Goal: Task Accomplishment & Management: Use online tool/utility

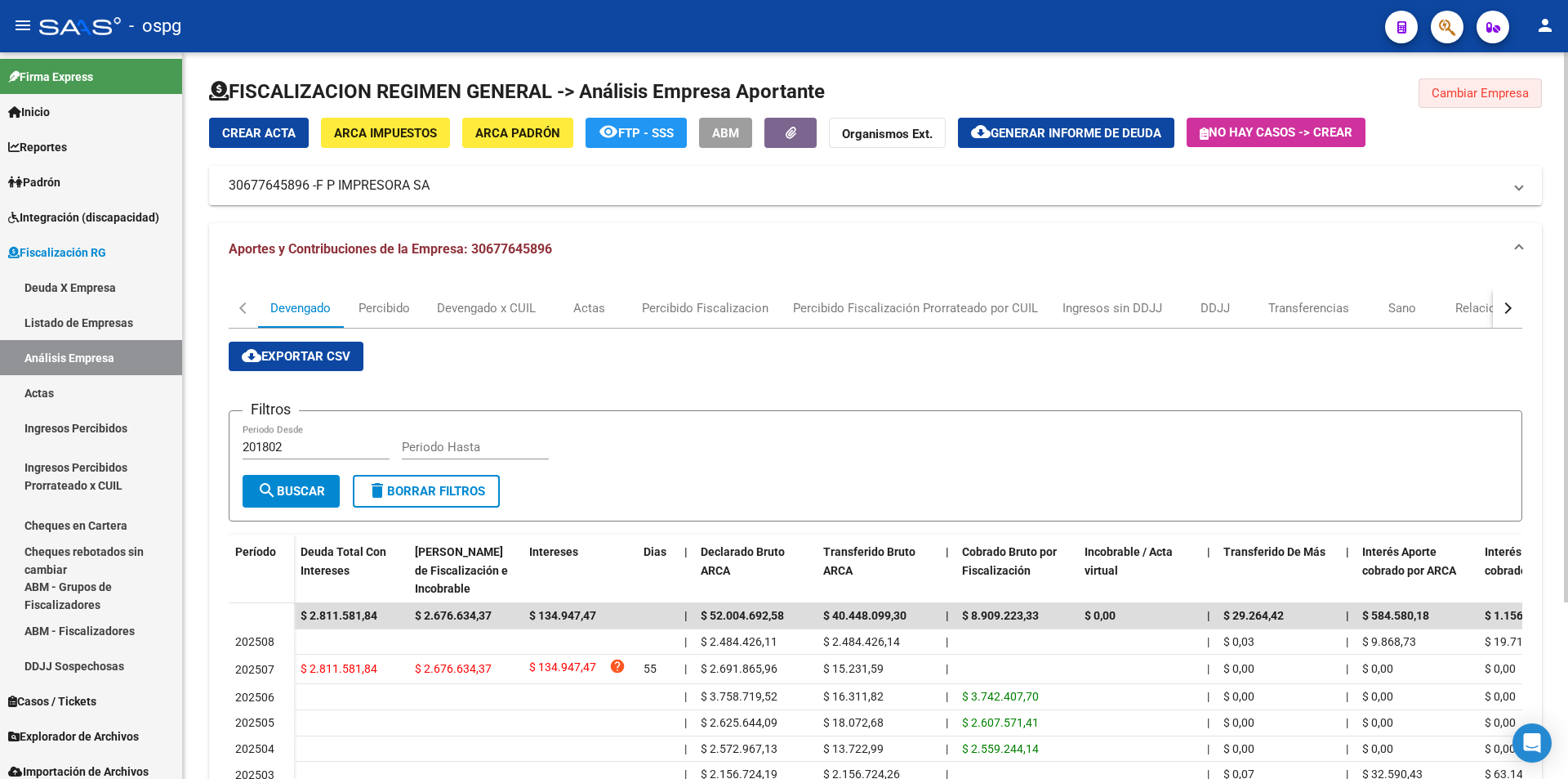
click at [1479, 97] on span "Cambiar Empresa" at bounding box center [1480, 92] width 97 height 14
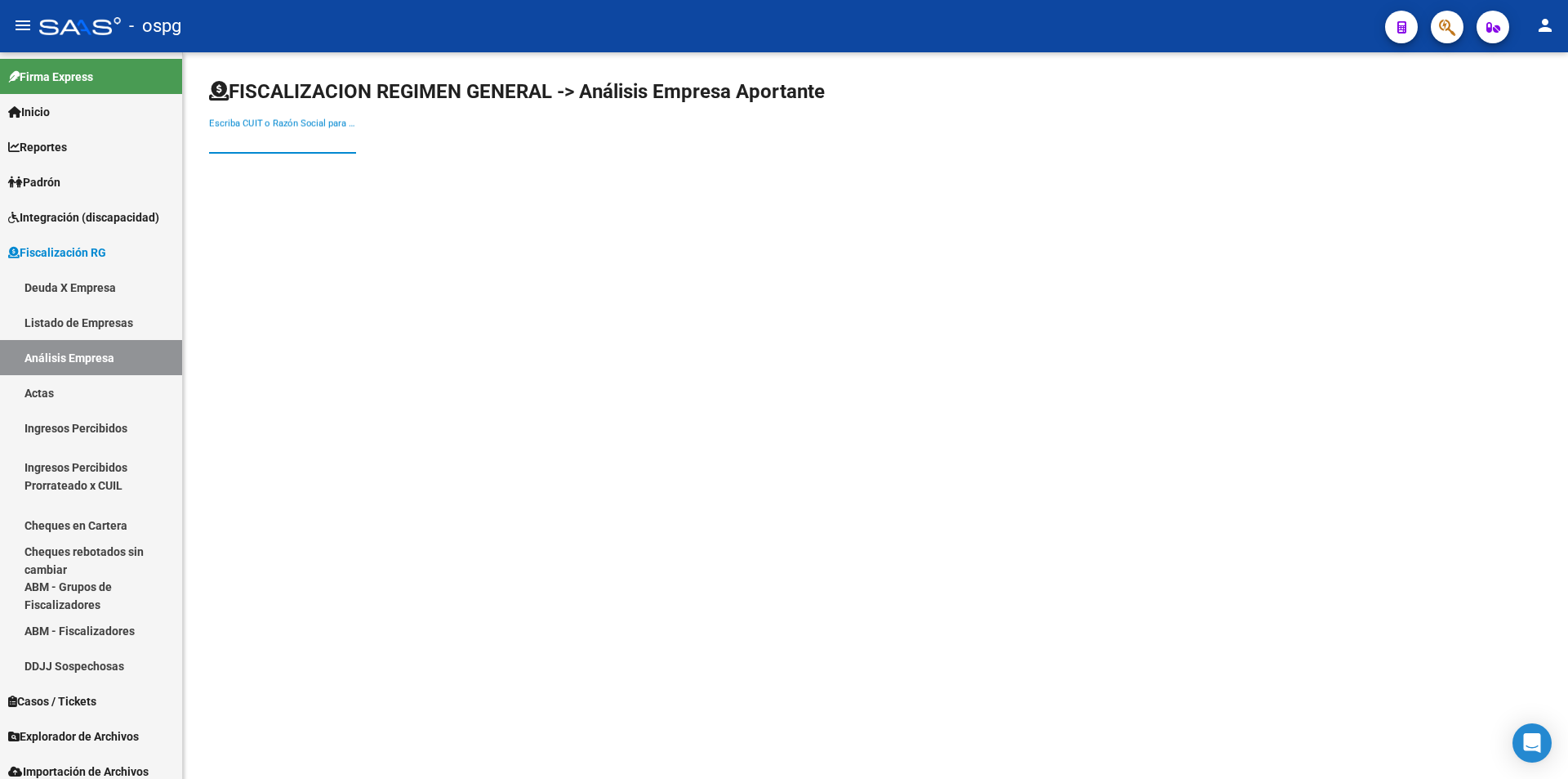
click at [280, 139] on input "Escriba CUIT o Razón Social para buscar" at bounding box center [282, 140] width 147 height 14
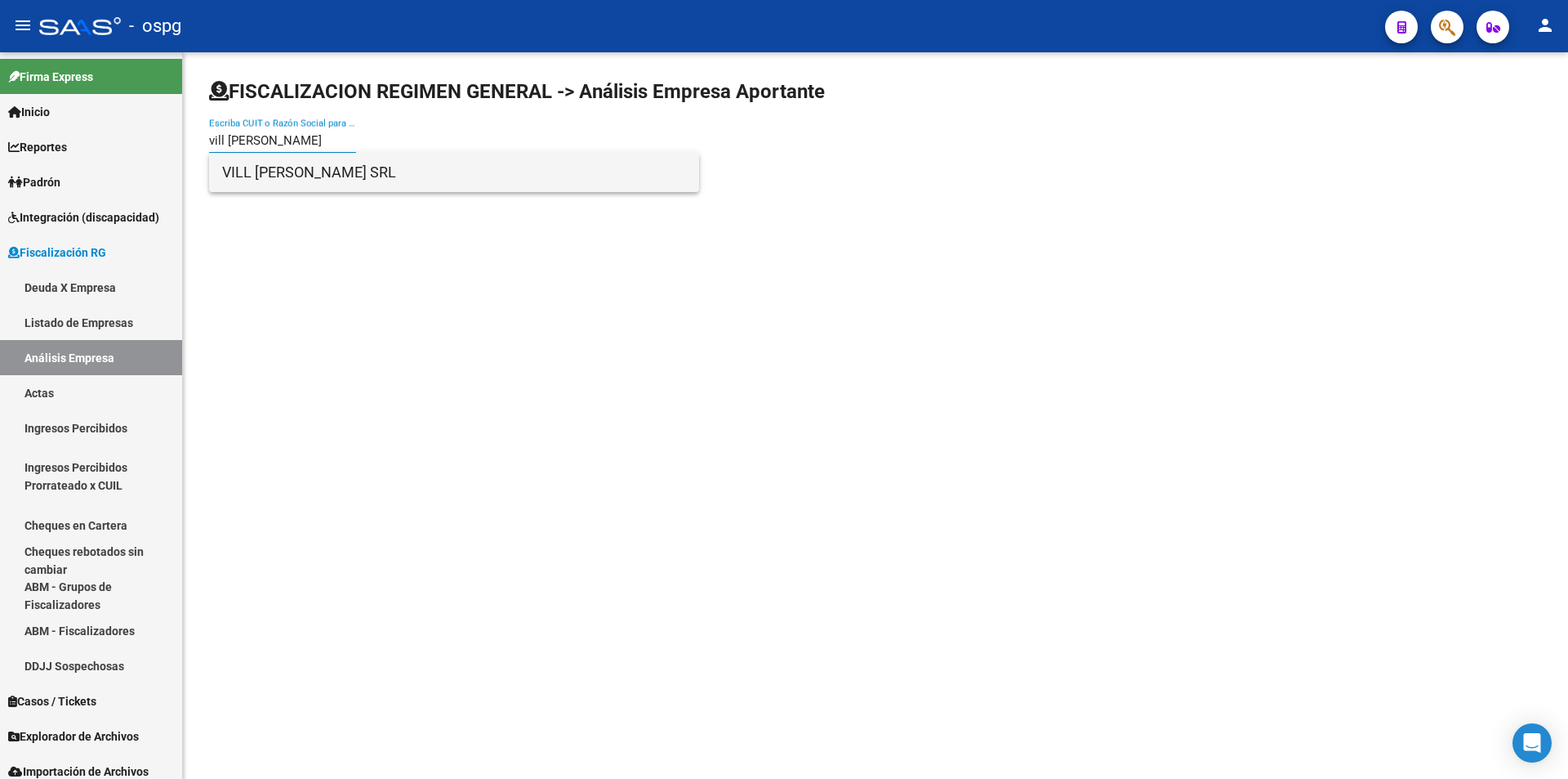
type input "vill [PERSON_NAME]"
click at [298, 168] on span "VILL [PERSON_NAME] SRL" at bounding box center [454, 172] width 464 height 39
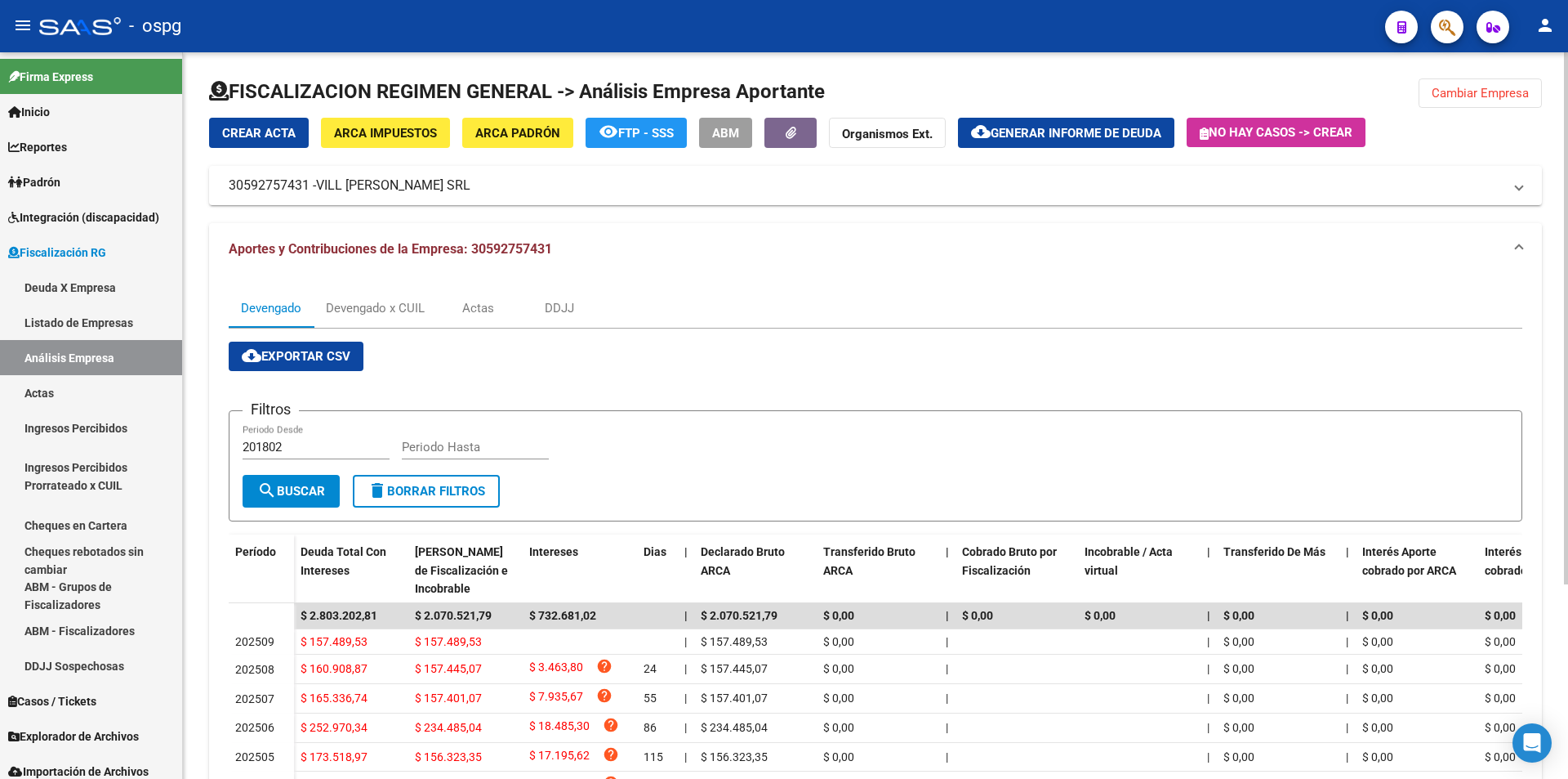
click at [1092, 137] on span "Generar informe de deuda" at bounding box center [1075, 133] width 170 height 14
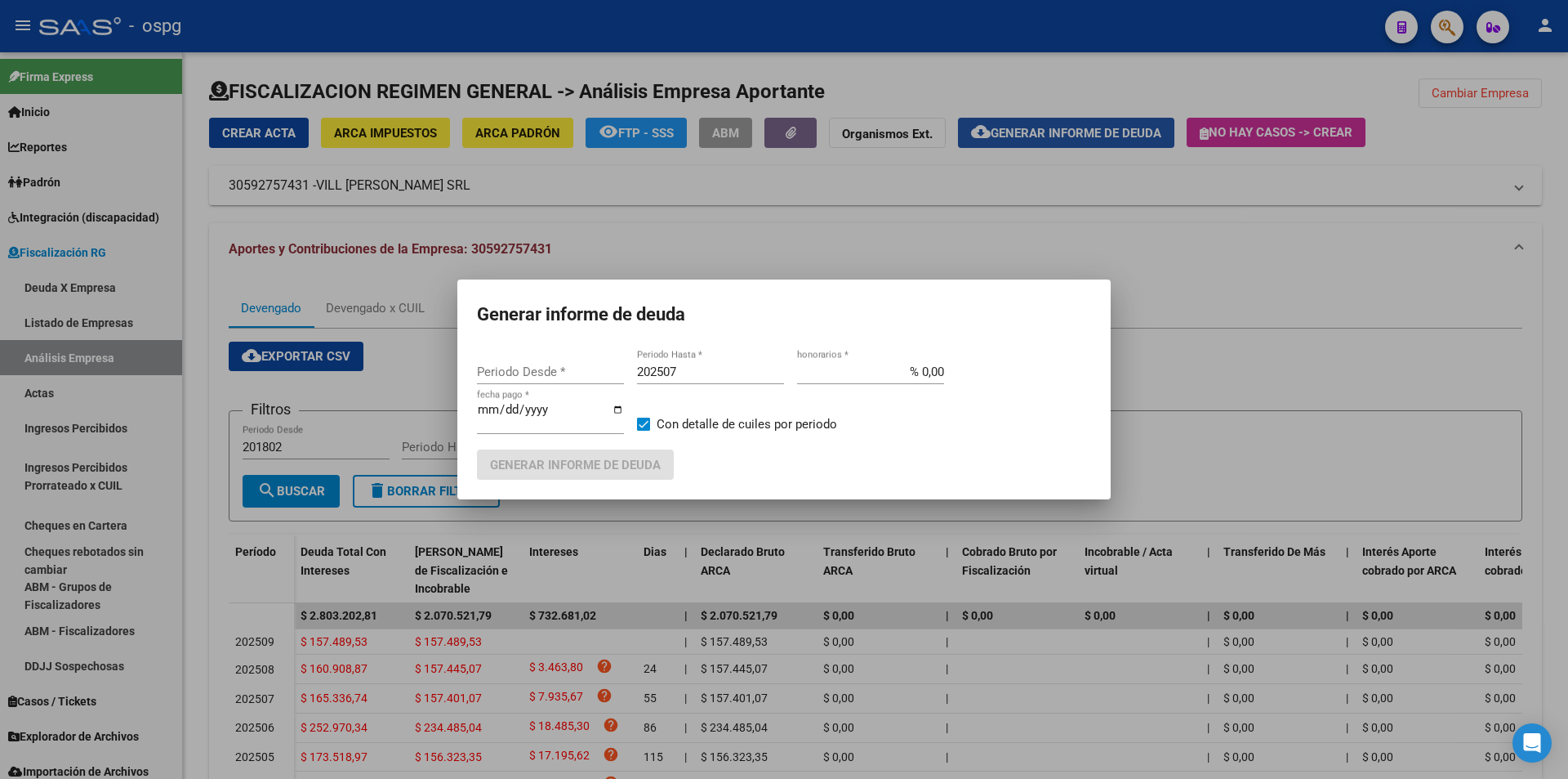
type input "201802"
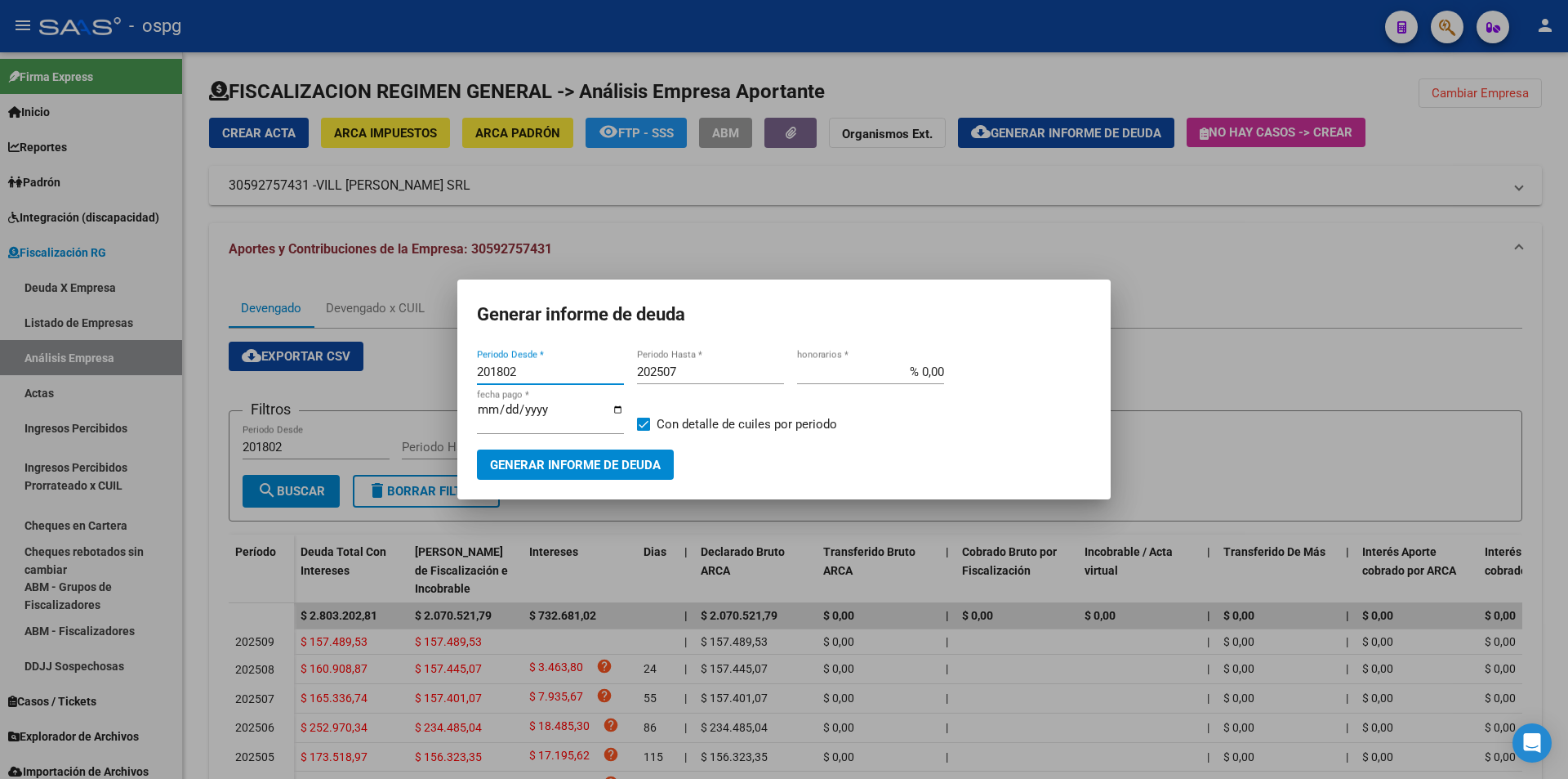
click at [531, 376] on input "201802" at bounding box center [551, 371] width 147 height 14
type input "202506"
click at [703, 375] on input "202507" at bounding box center [710, 371] width 147 height 14
type input "202508"
click at [645, 424] on span at bounding box center [644, 425] width 13 height 13
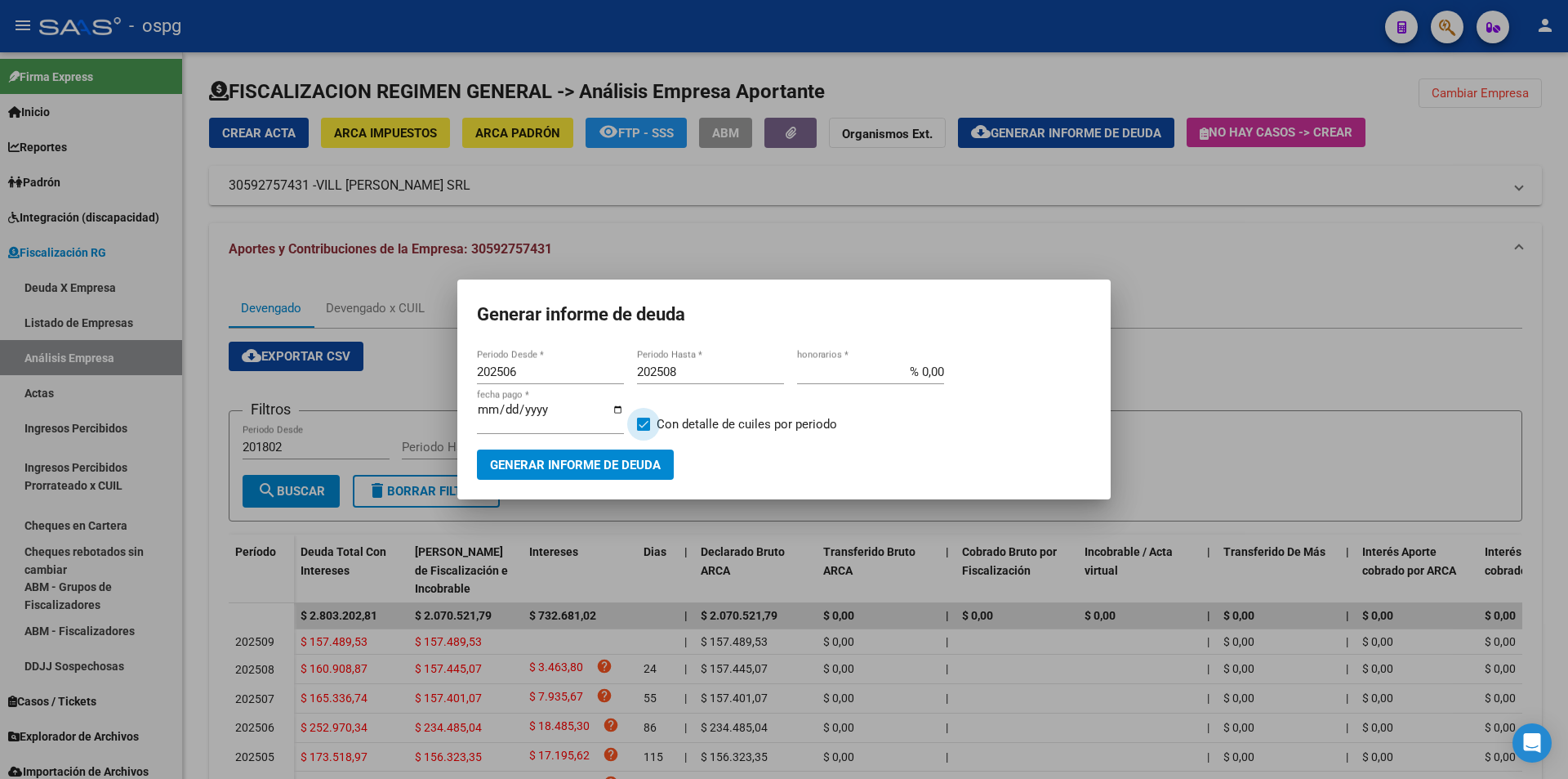
click at [644, 430] on input "Con detalle de cuiles por periodo" at bounding box center [643, 430] width 1 height 1
checkbox input "false"
click at [622, 462] on span "Generar informe de deuda" at bounding box center [575, 464] width 170 height 14
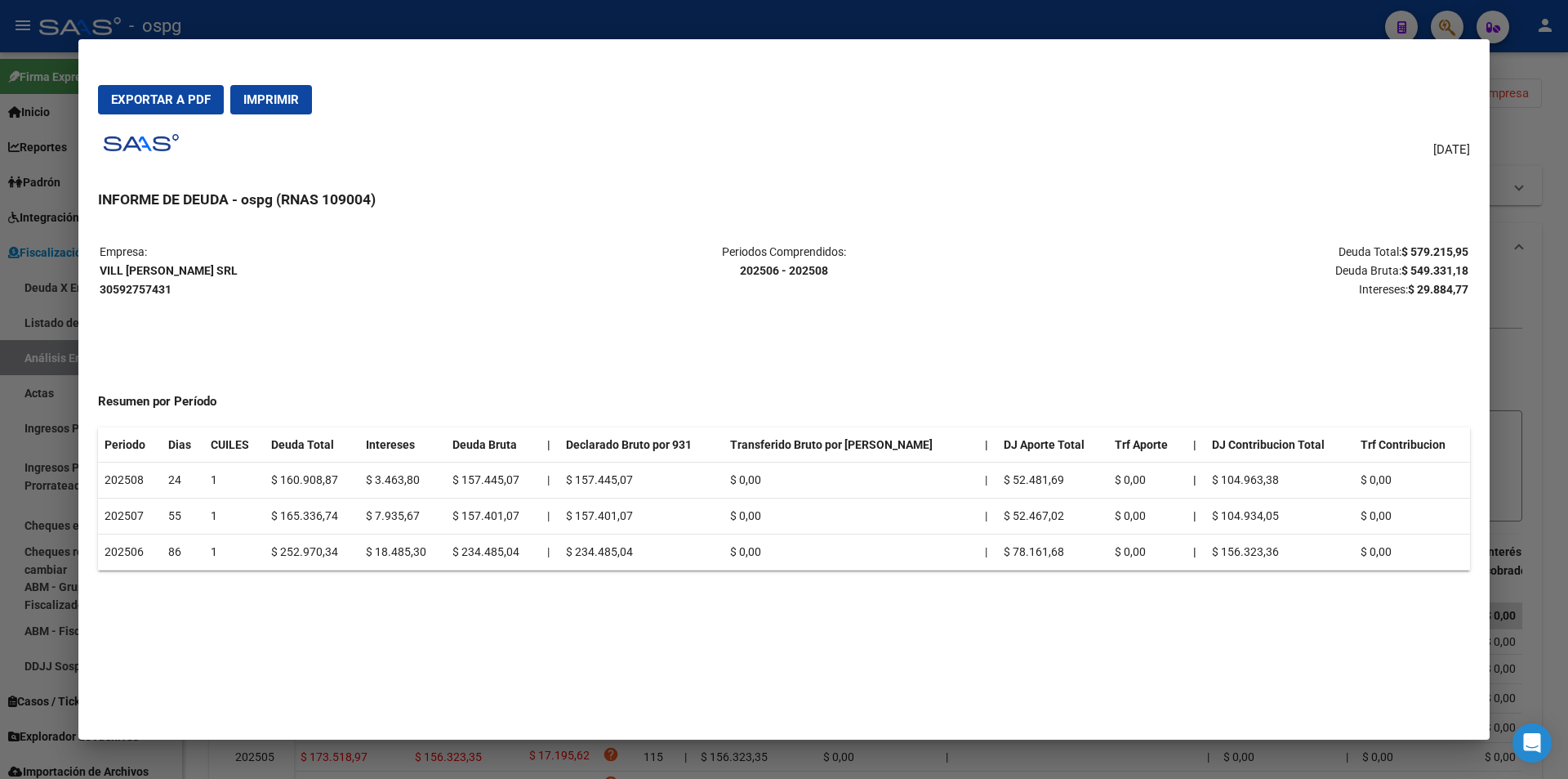
click at [1552, 408] on div at bounding box center [784, 389] width 1568 height 779
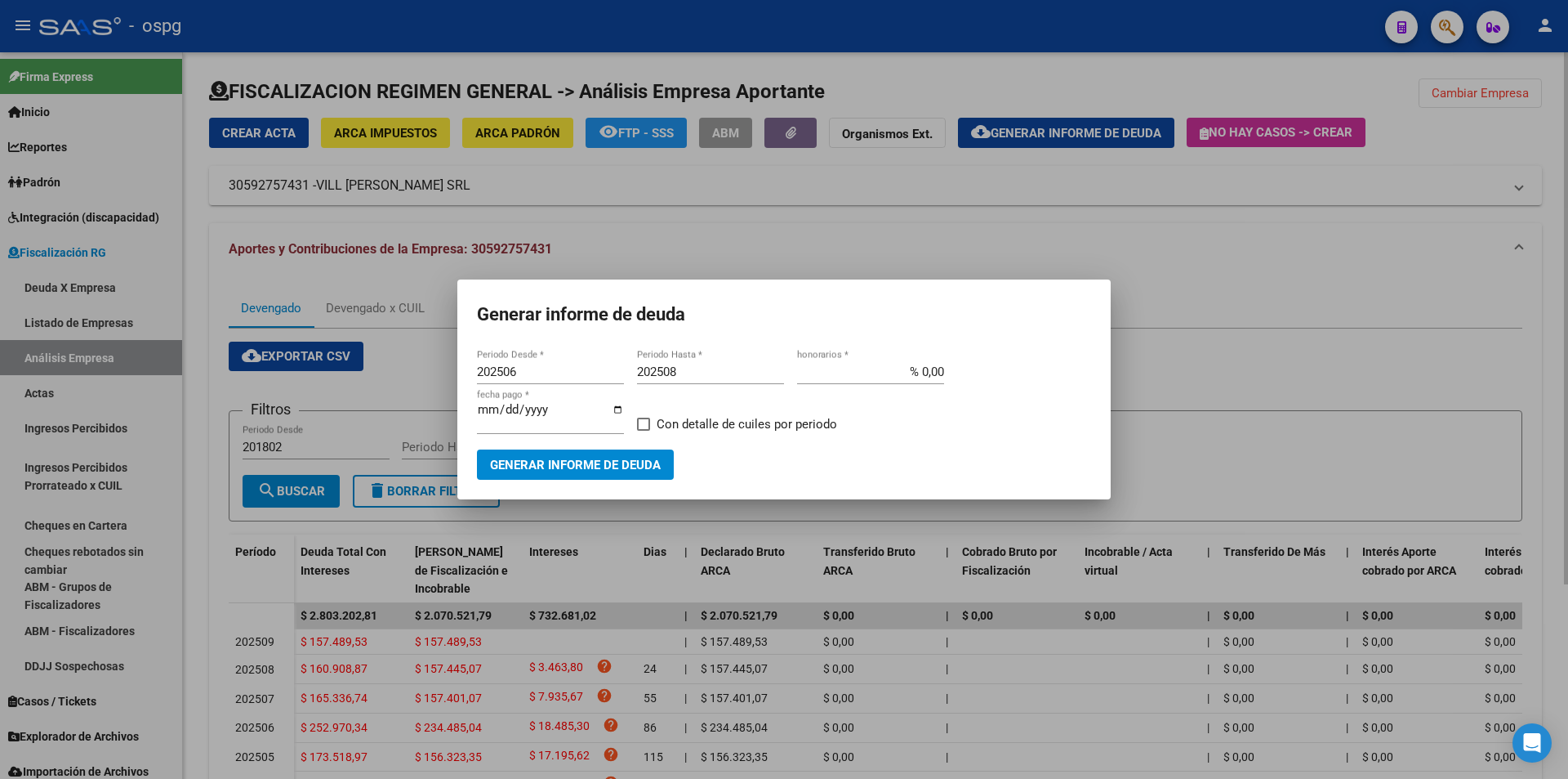
click at [1449, 305] on div at bounding box center [784, 389] width 1568 height 779
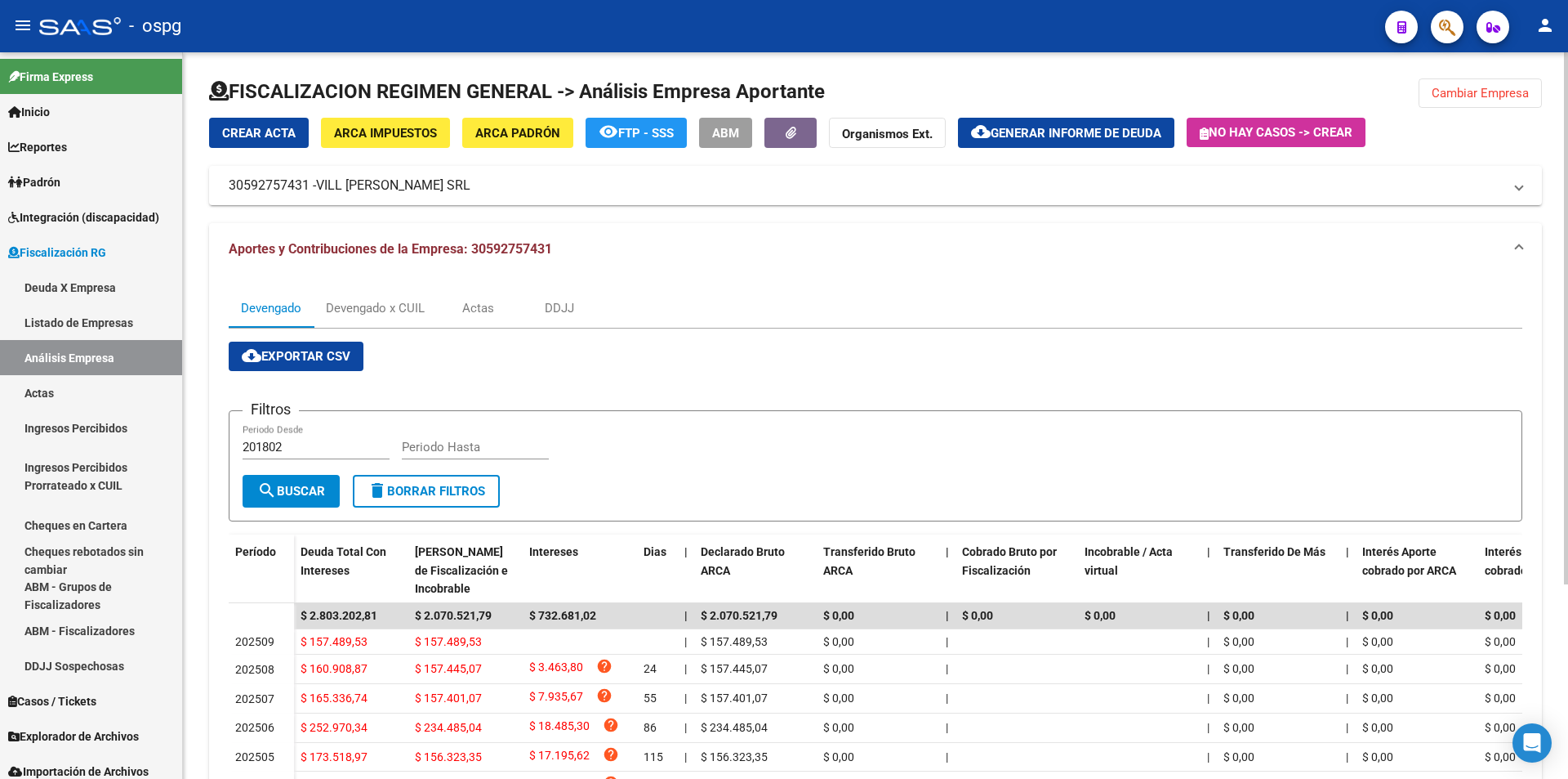
click at [1470, 105] on button "Cambiar Empresa" at bounding box center [1480, 92] width 123 height 30
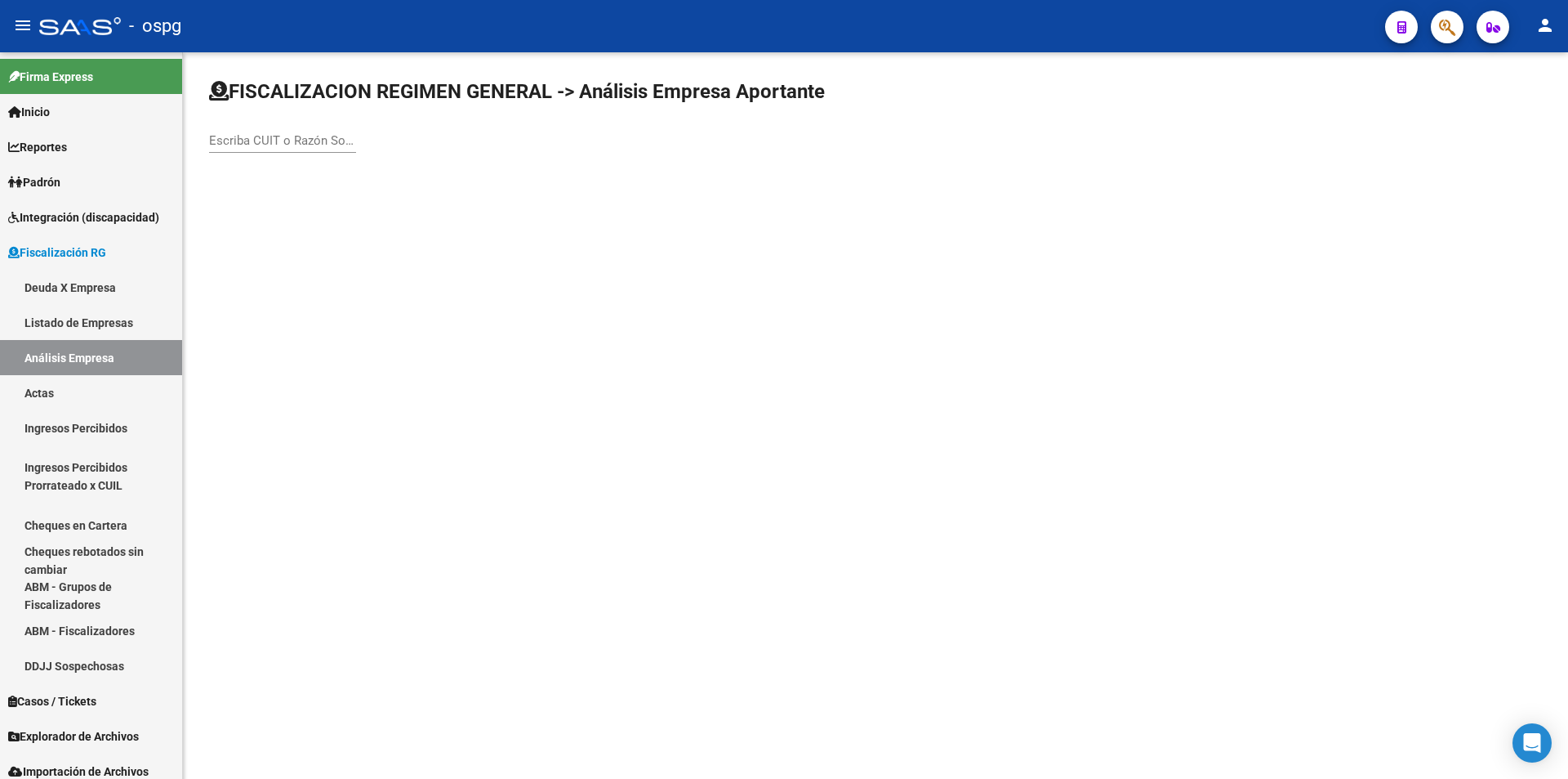
click at [284, 140] on input "Escriba CUIT o Razón Social para buscar" at bounding box center [282, 140] width 147 height 14
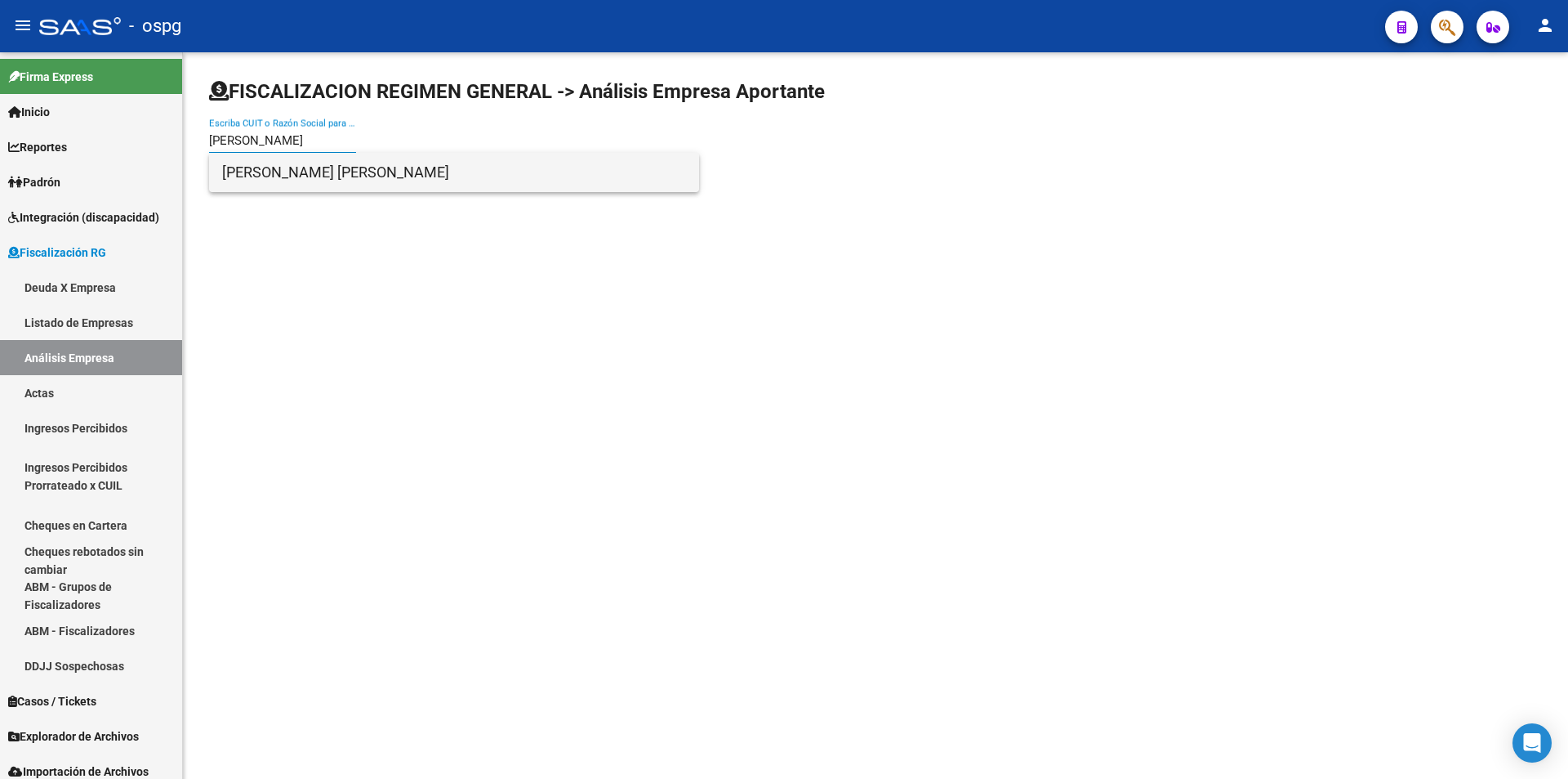
type input "[PERSON_NAME]"
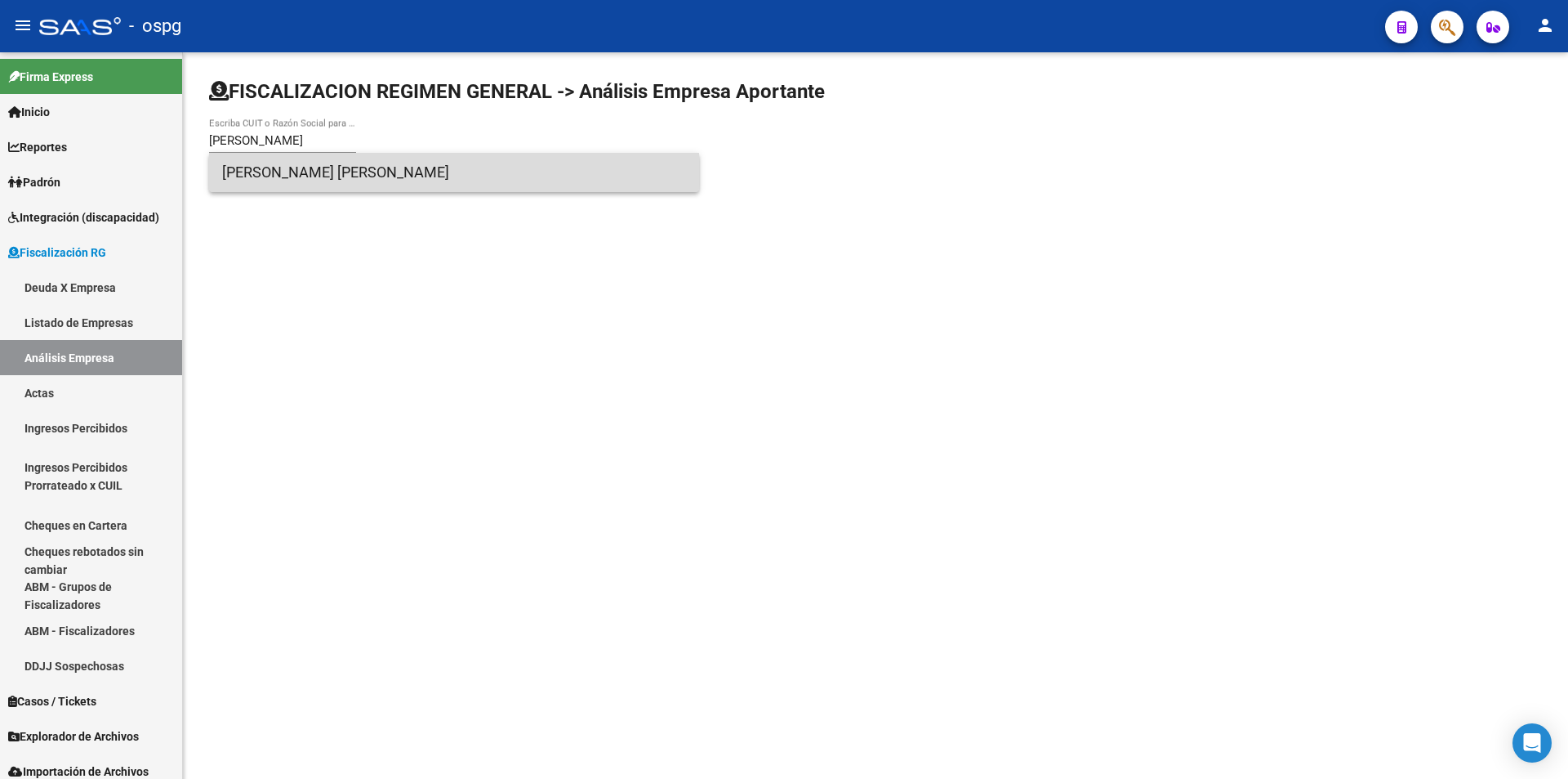
click at [301, 176] on span "[PERSON_NAME] [PERSON_NAME]" at bounding box center [454, 172] width 464 height 39
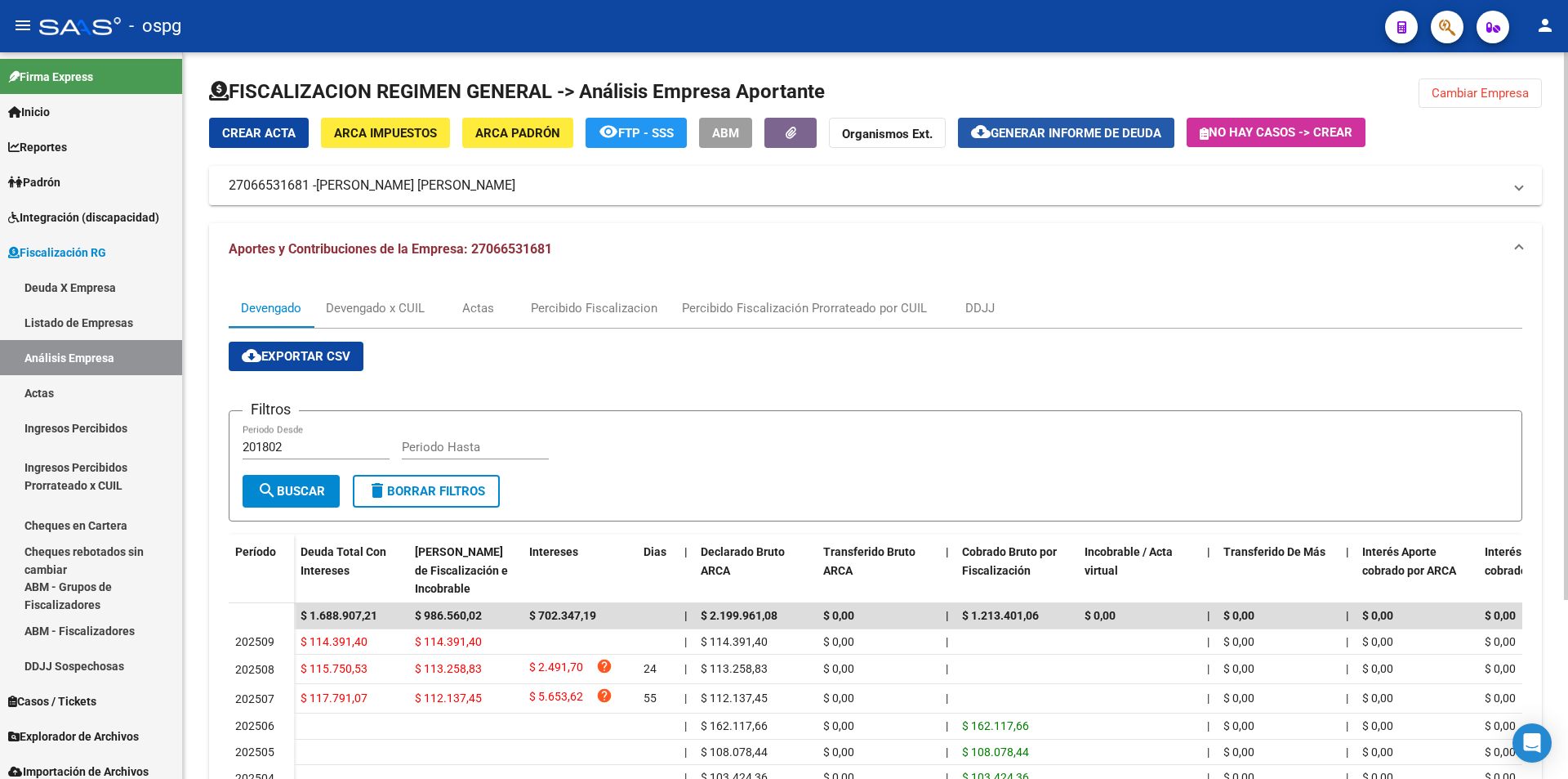
click at [1077, 132] on span "Generar informe de deuda" at bounding box center [1075, 133] width 170 height 14
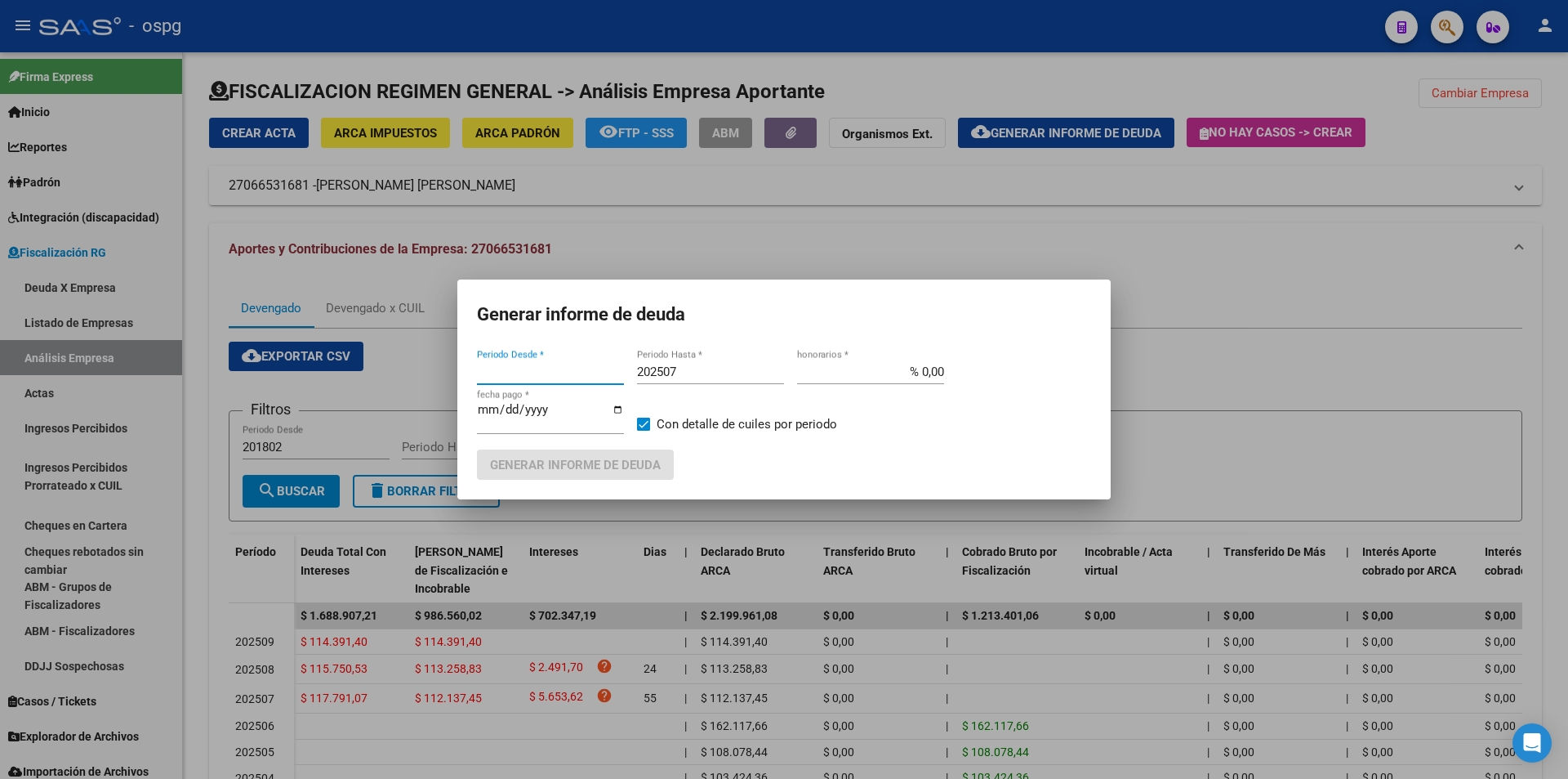
type input "202507"
click at [714, 367] on input "202507" at bounding box center [710, 371] width 147 height 14
type input "202508"
click at [645, 416] on label "Con detalle de cuiles por periodo" at bounding box center [737, 424] width 200 height 19
click at [644, 430] on input "Con detalle de cuiles por periodo" at bounding box center [643, 430] width 1 height 1
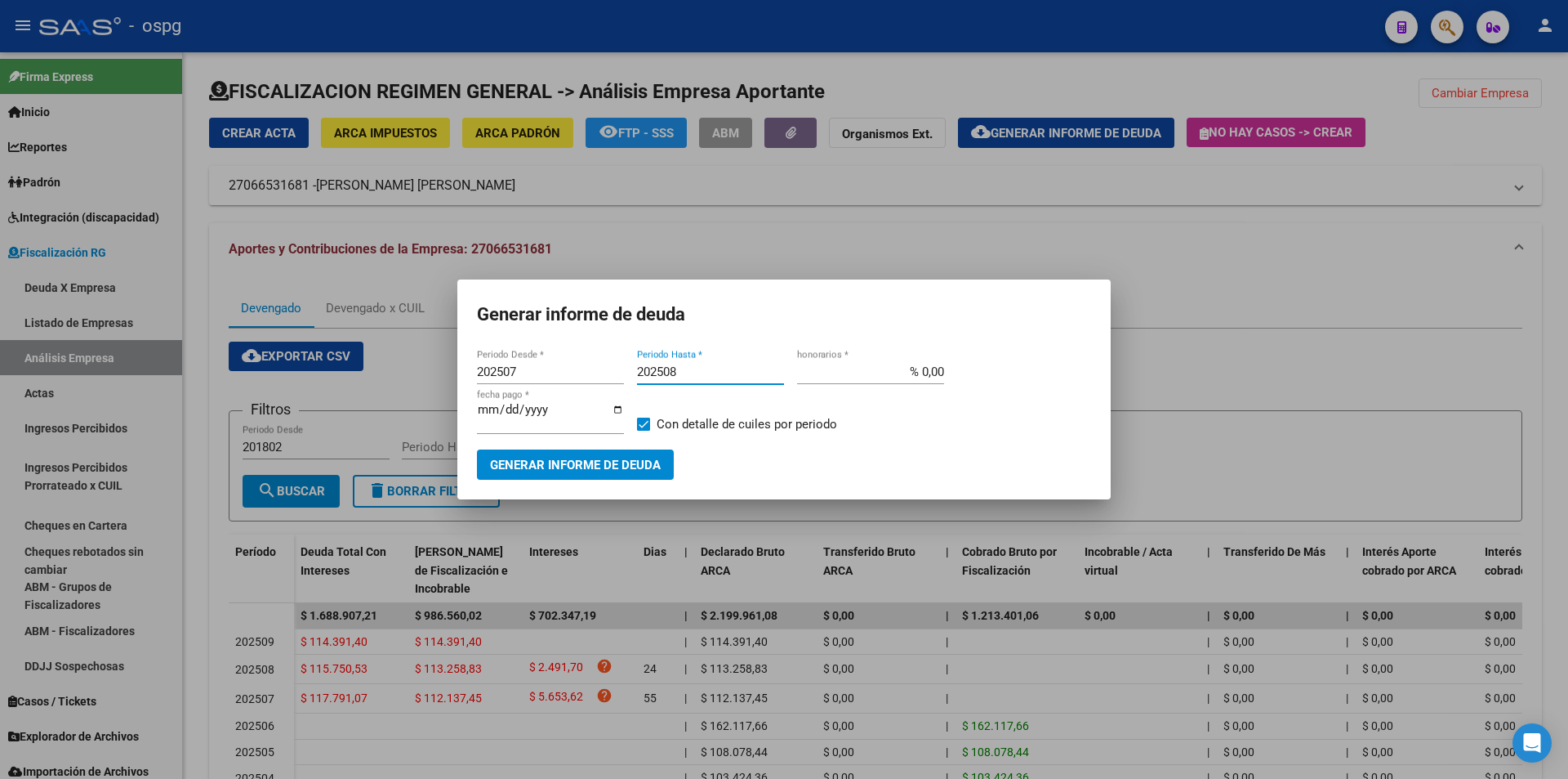
checkbox input "false"
click at [611, 458] on span "Generar informe de deuda" at bounding box center [575, 464] width 170 height 14
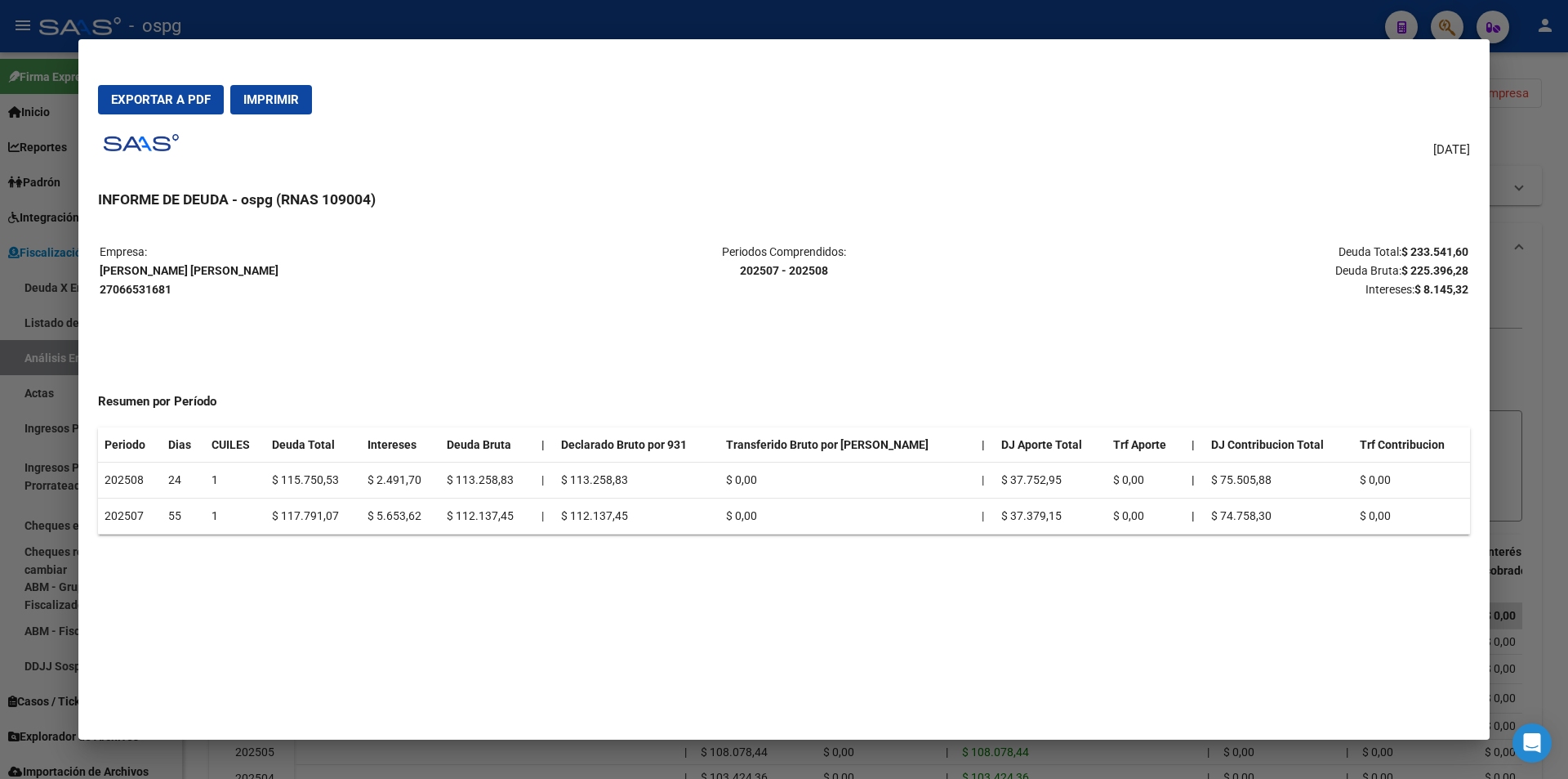
click at [1537, 310] on div at bounding box center [784, 389] width 1568 height 779
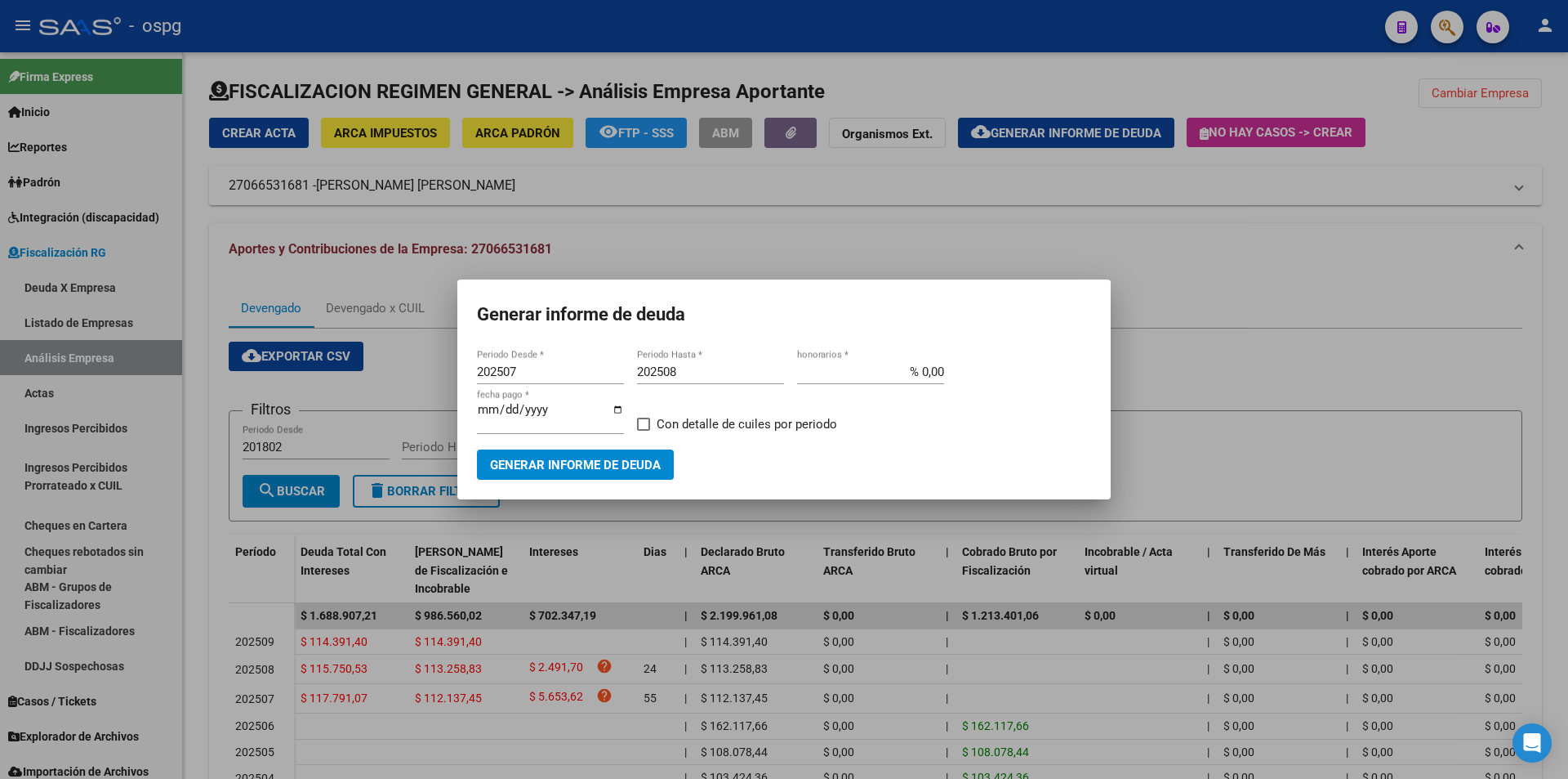
click at [1303, 277] on div at bounding box center [784, 389] width 1568 height 779
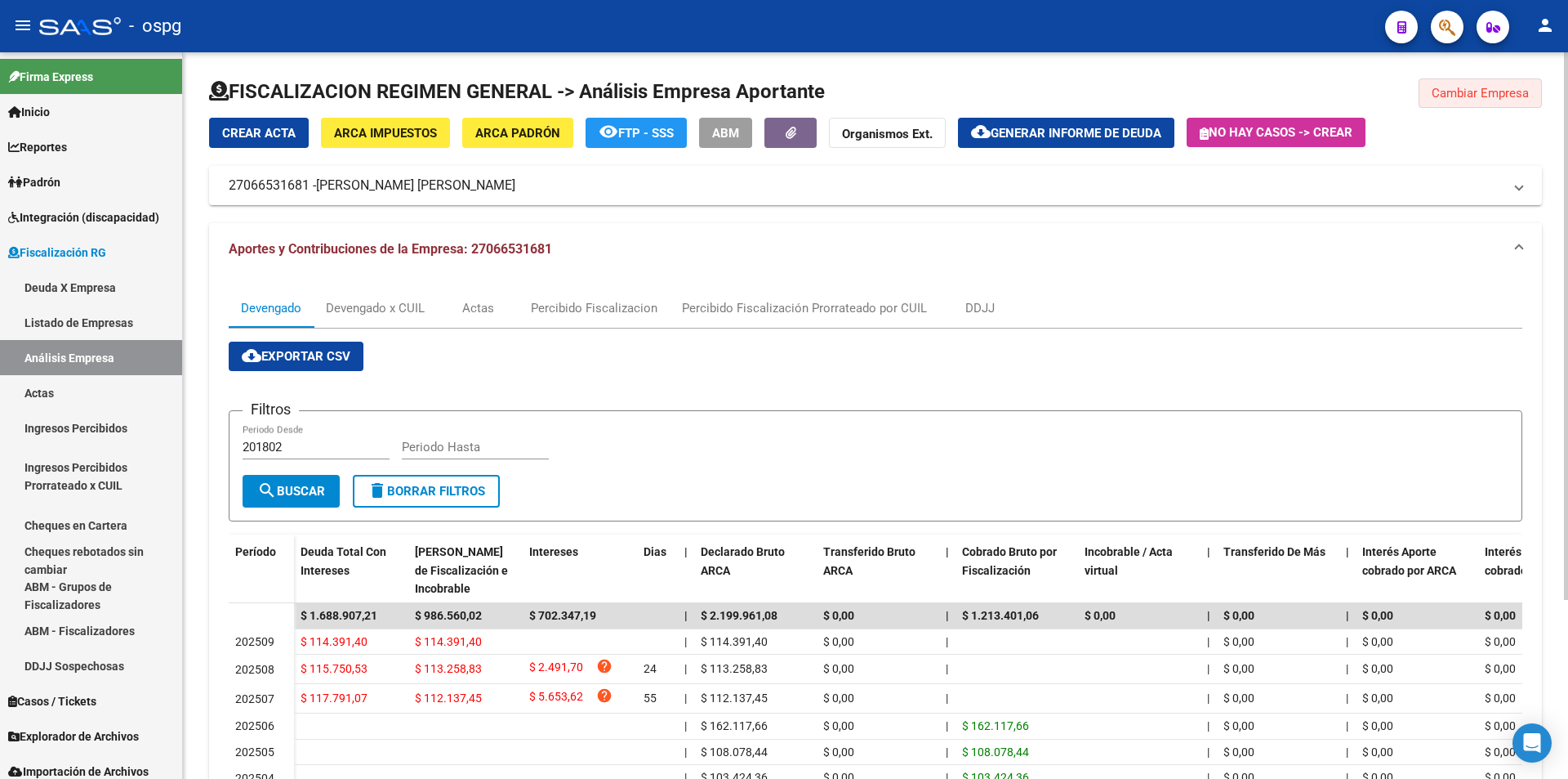
drag, startPoint x: 1476, startPoint y: 90, endPoint x: 1459, endPoint y: 99, distance: 19.2
click at [1476, 89] on span "Cambiar Empresa" at bounding box center [1480, 92] width 97 height 14
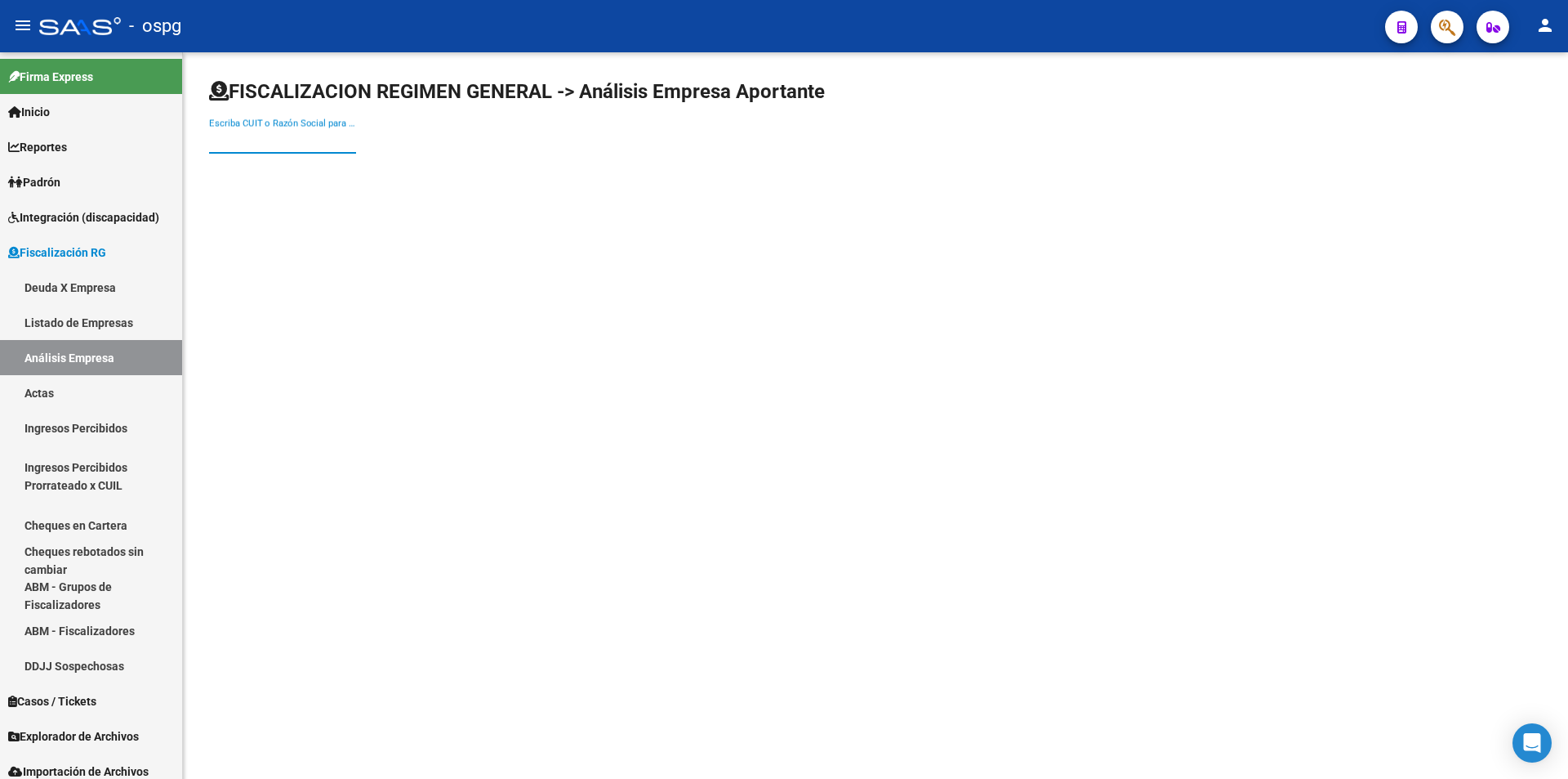
click at [291, 144] on input "Escriba CUIT o Razón Social para buscar" at bounding box center [282, 140] width 147 height 14
type input "p"
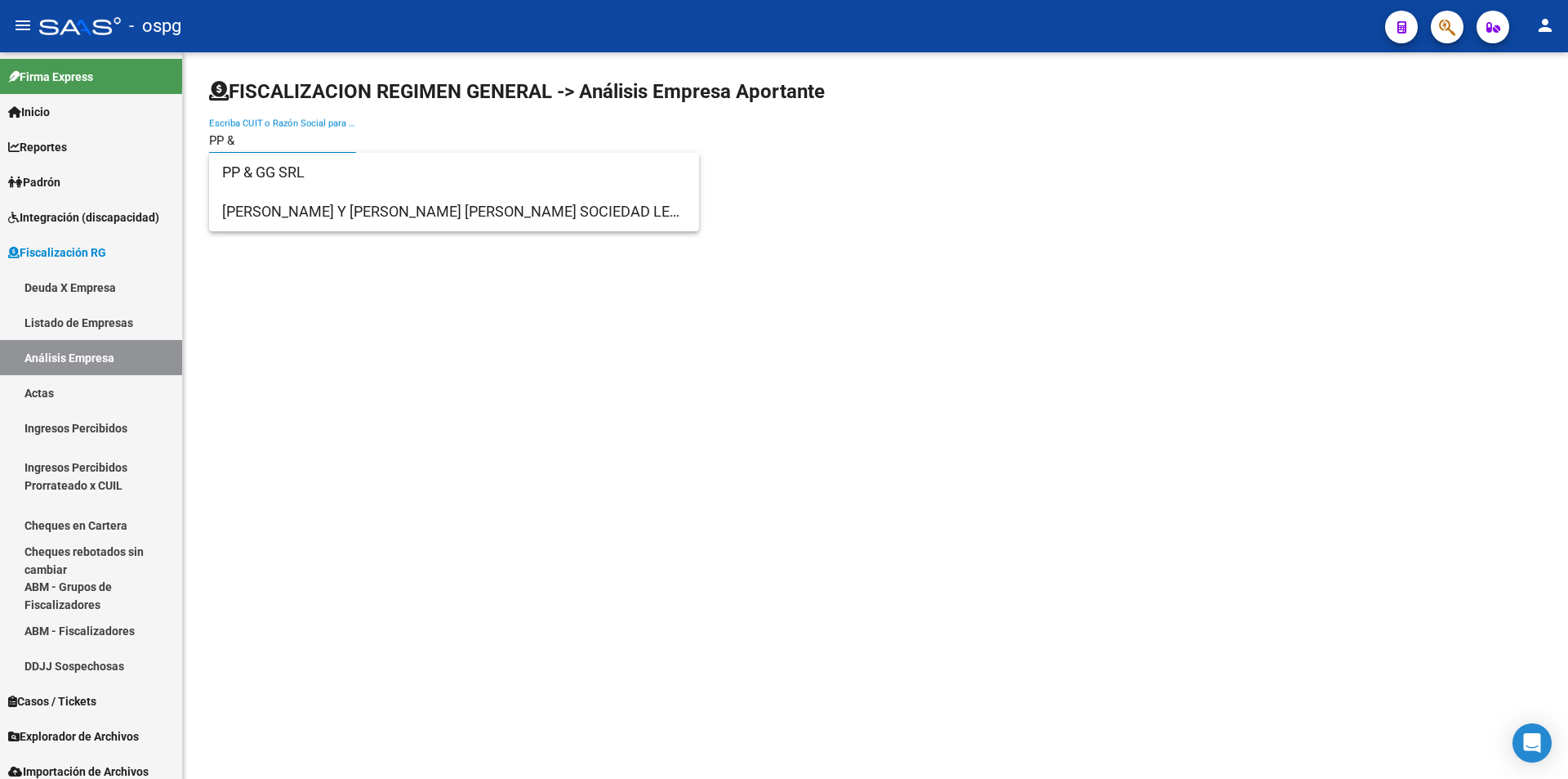
click at [251, 143] on input "PP &" at bounding box center [282, 140] width 147 height 14
type input "PP & GG"
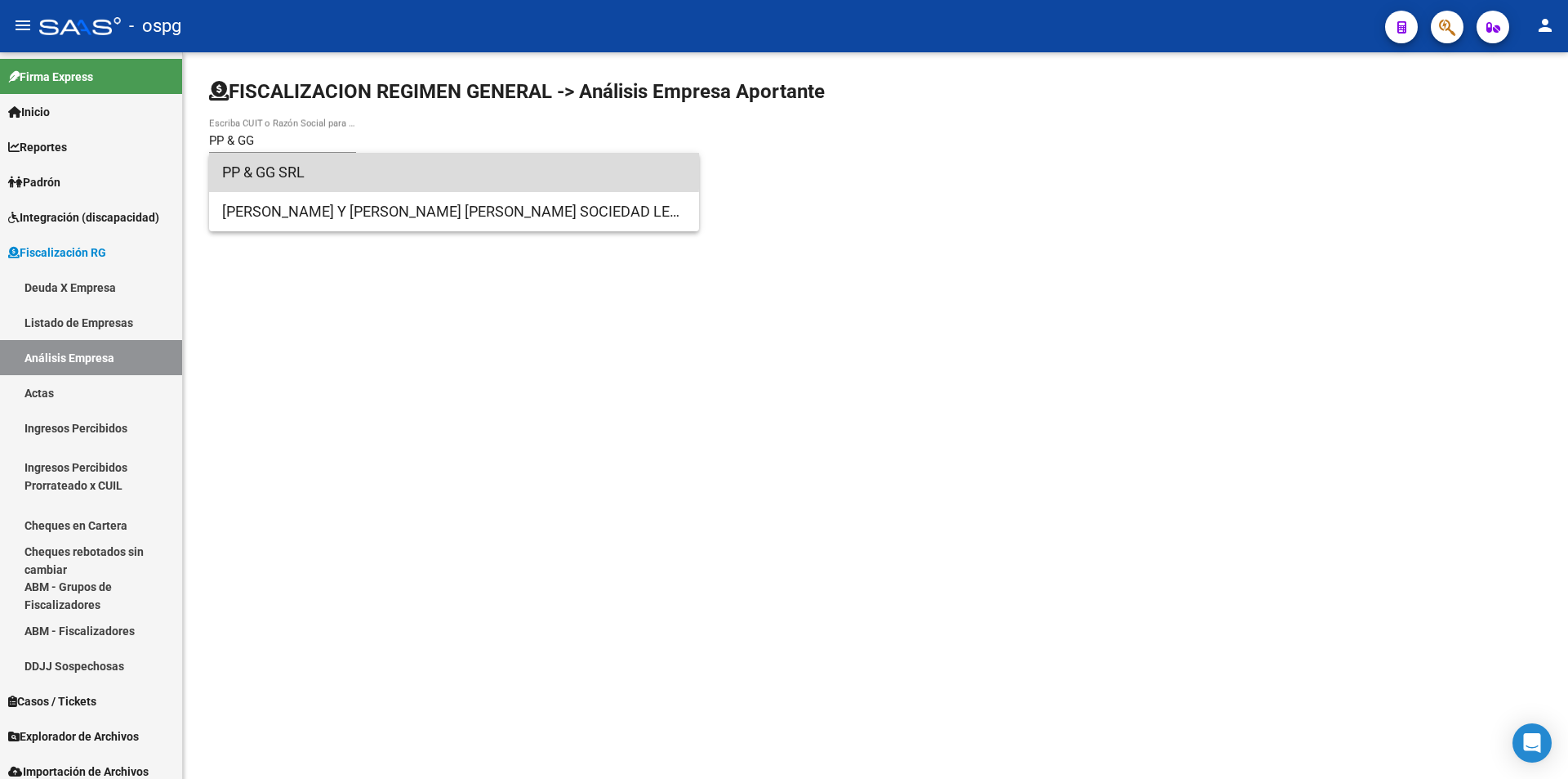
click at [274, 164] on span "PP & GG SRL" at bounding box center [454, 172] width 464 height 39
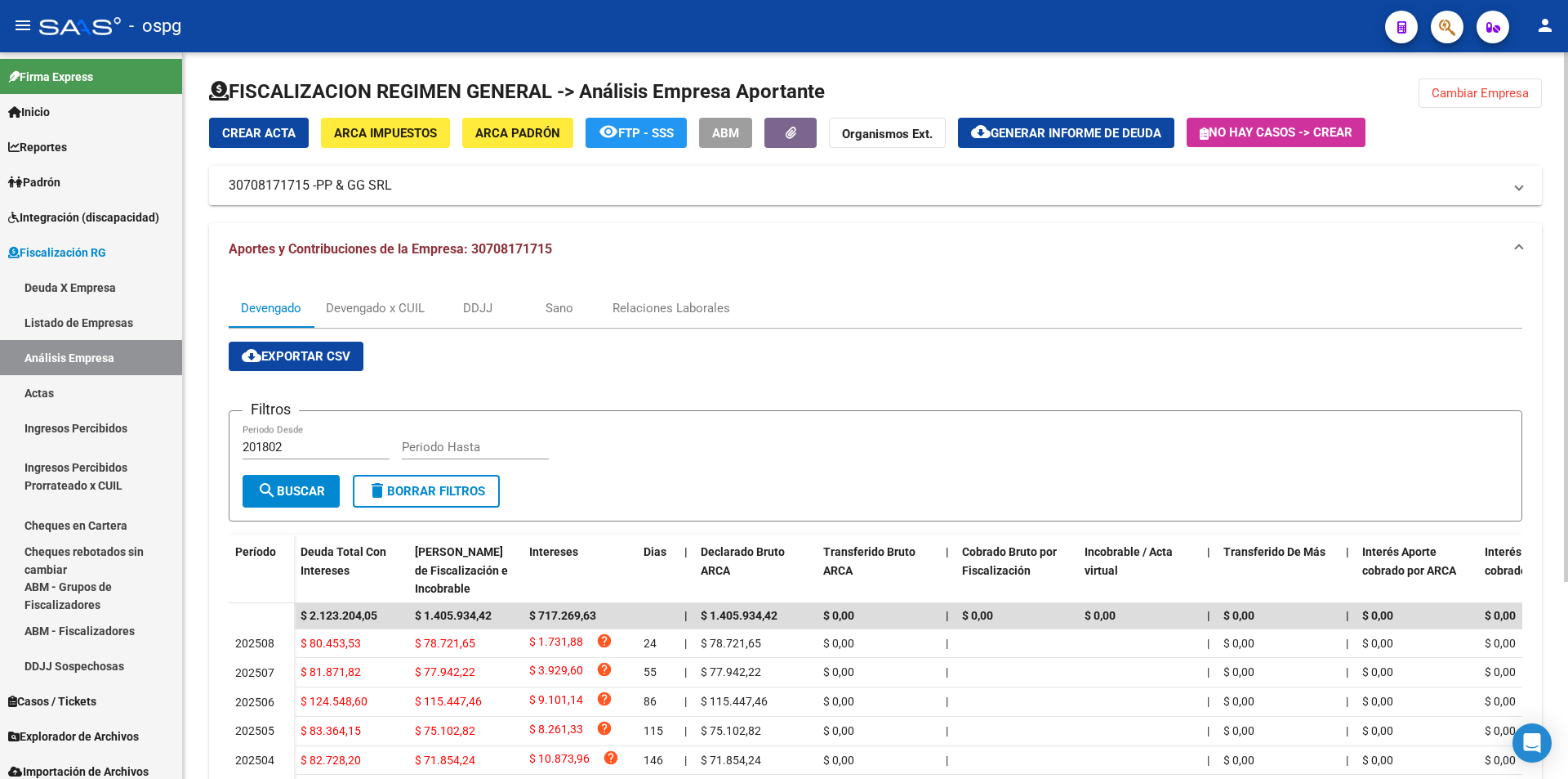
click at [1056, 138] on span "Generar informe de deuda" at bounding box center [1075, 133] width 170 height 14
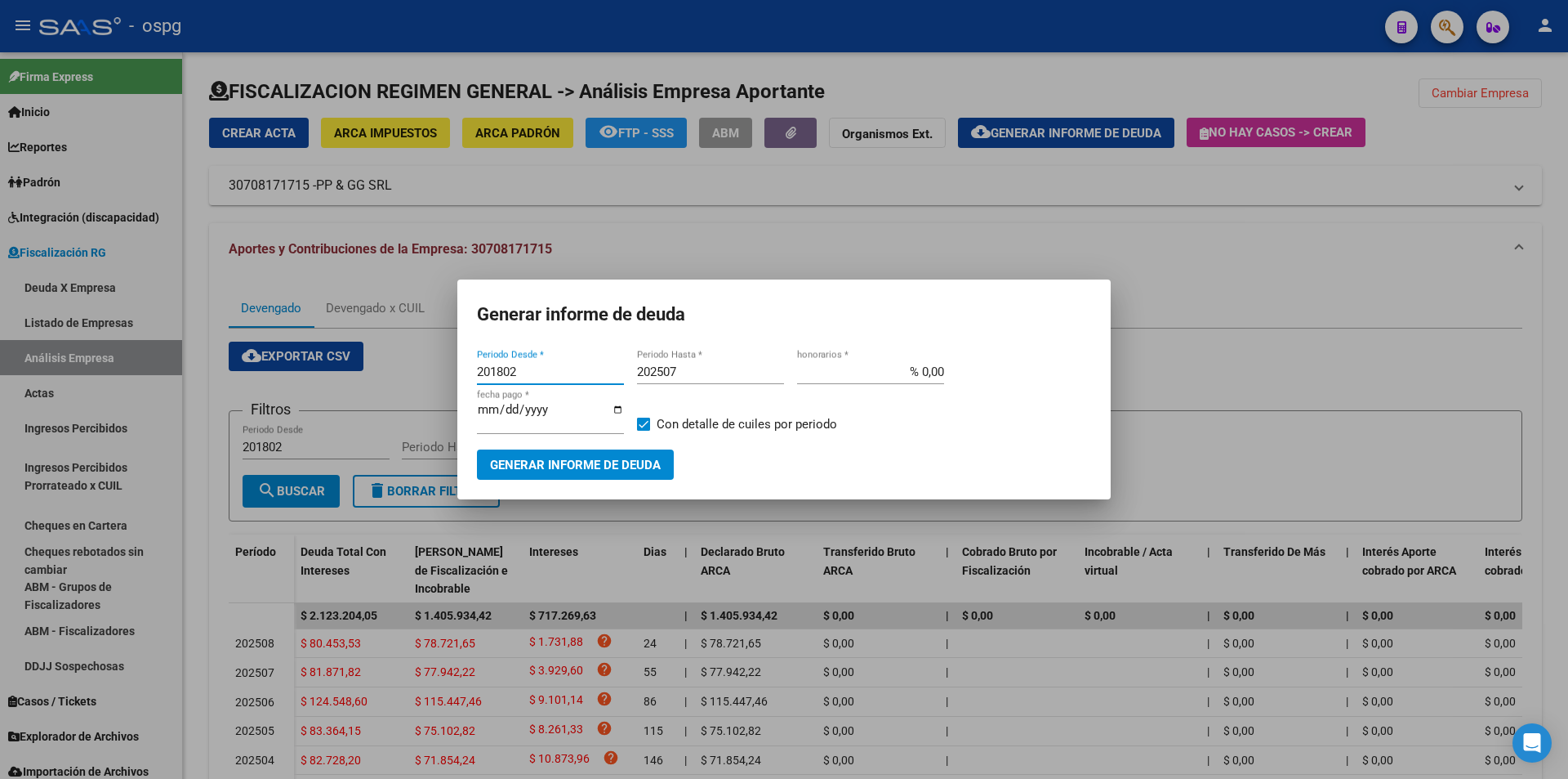
click at [524, 372] on input "201802" at bounding box center [551, 371] width 147 height 14
type input "202412"
click at [710, 373] on input "202507" at bounding box center [710, 371] width 147 height 14
type input "202508"
click at [643, 426] on span at bounding box center [644, 425] width 13 height 13
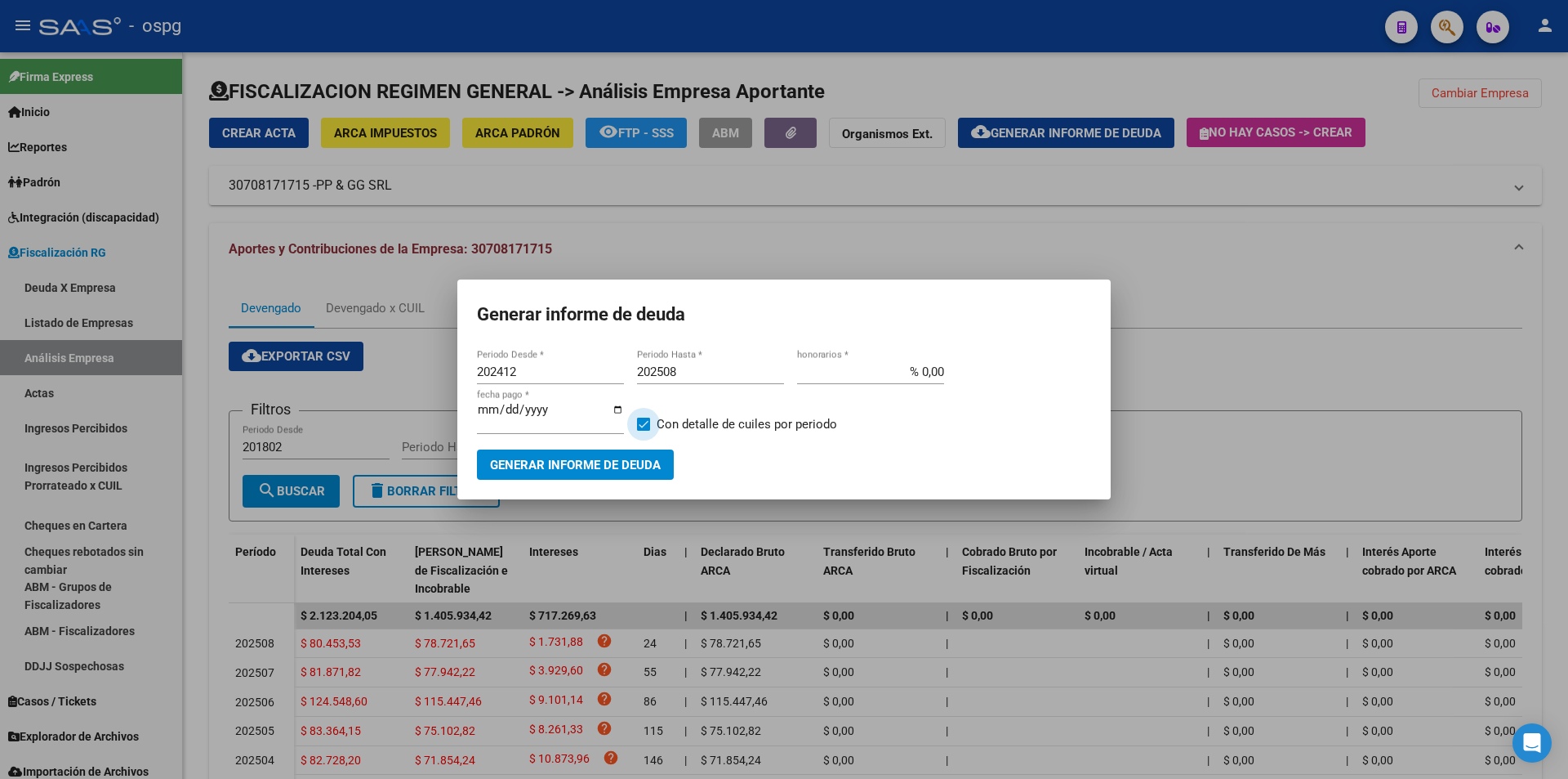
click at [643, 430] on input "Con detalle de cuiles por periodo" at bounding box center [643, 430] width 1 height 1
checkbox input "false"
click at [651, 461] on span "Generar informe de deuda" at bounding box center [575, 464] width 170 height 14
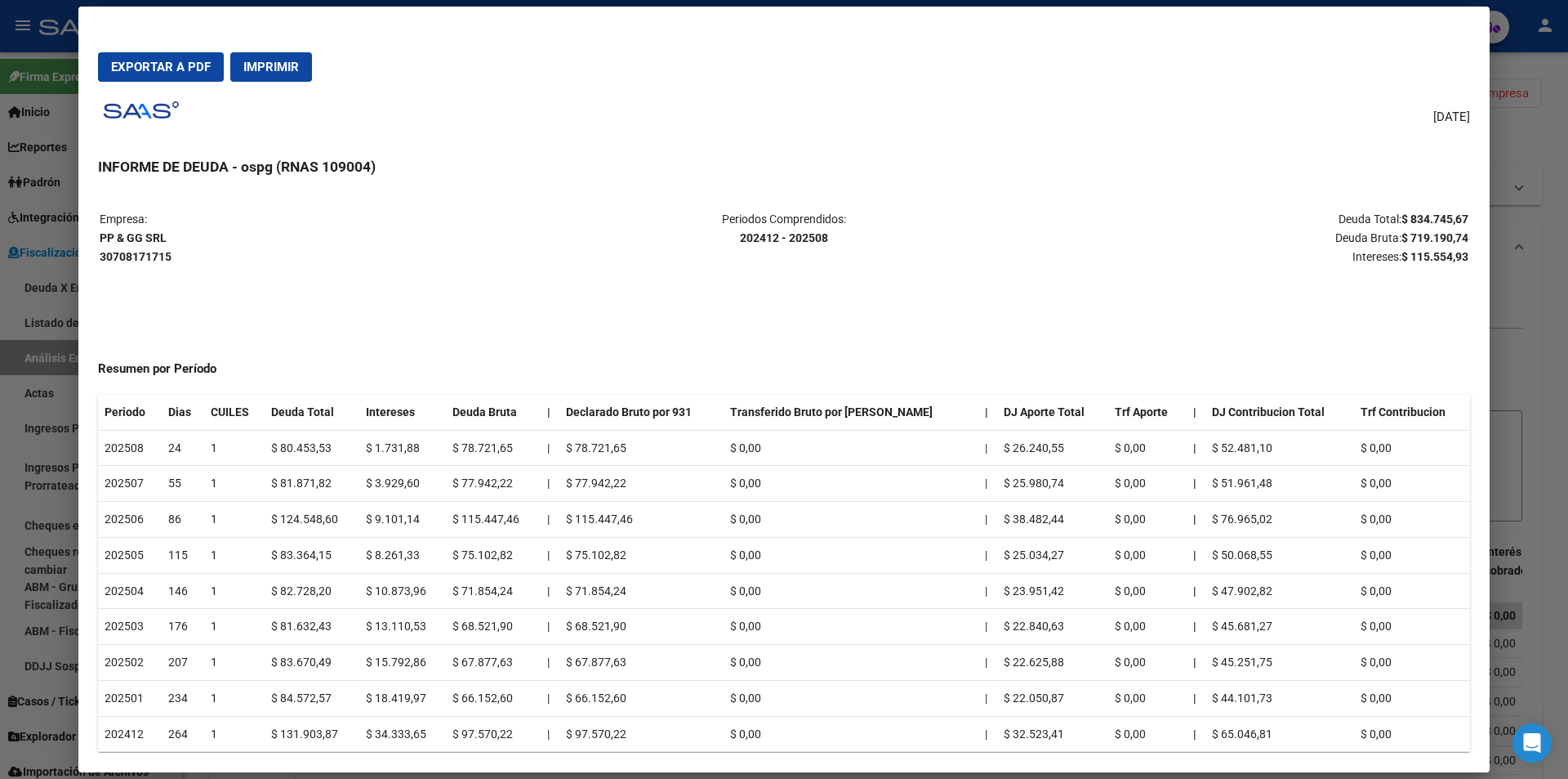
click at [1543, 338] on div at bounding box center [784, 389] width 1568 height 779
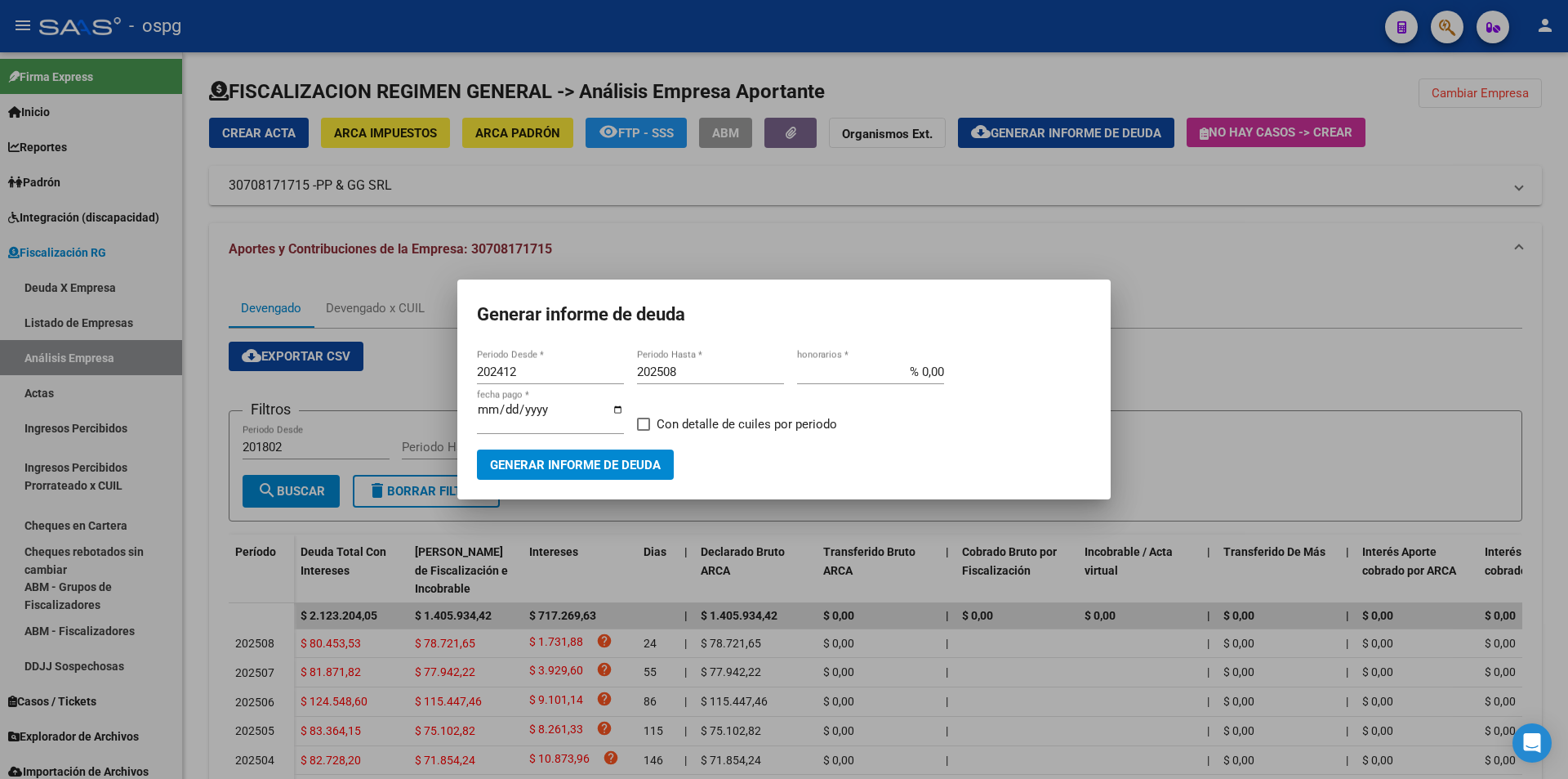
click at [1543, 338] on div at bounding box center [784, 389] width 1568 height 779
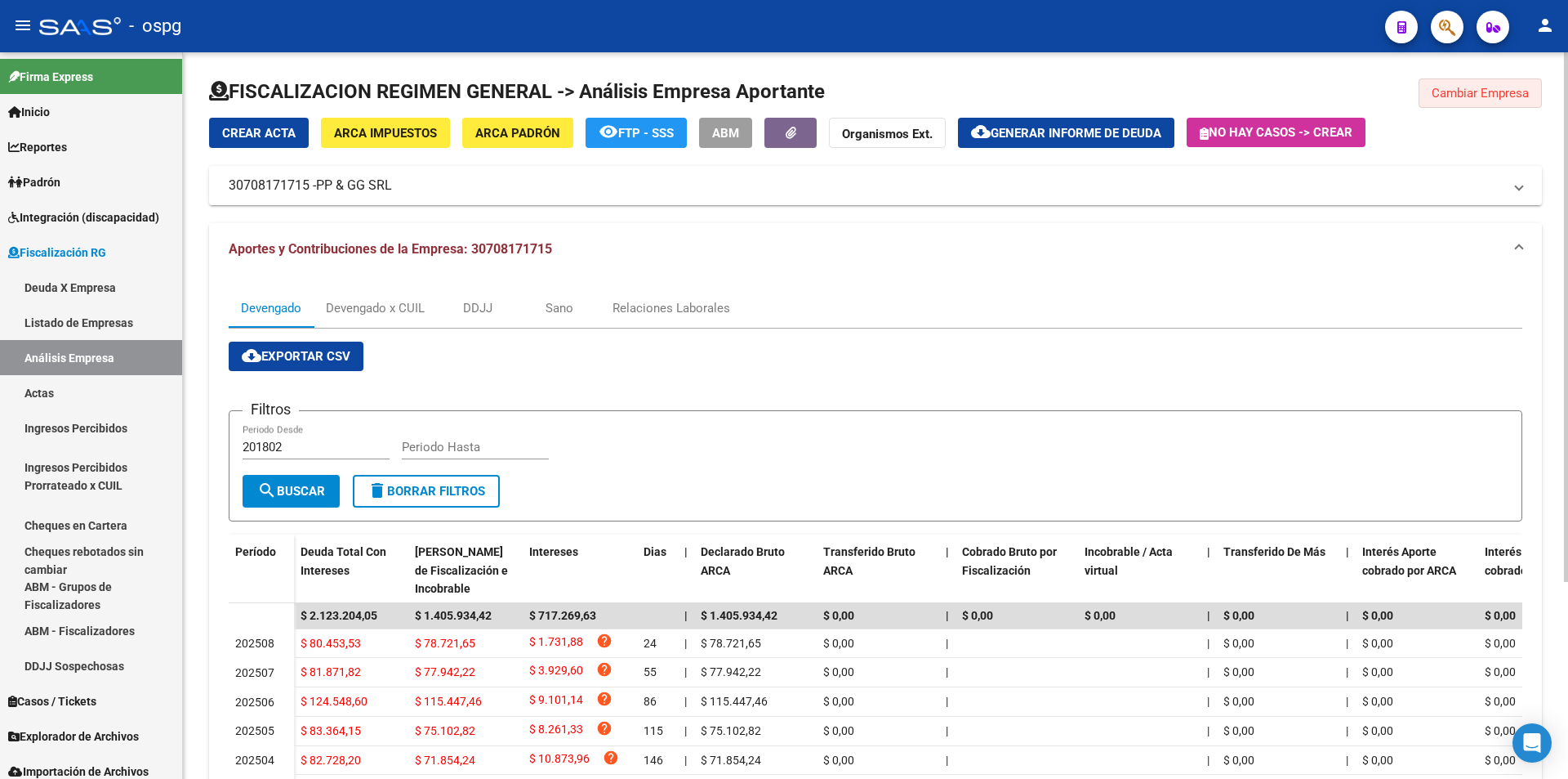
click at [1504, 95] on span "Cambiar Empresa" at bounding box center [1480, 92] width 97 height 14
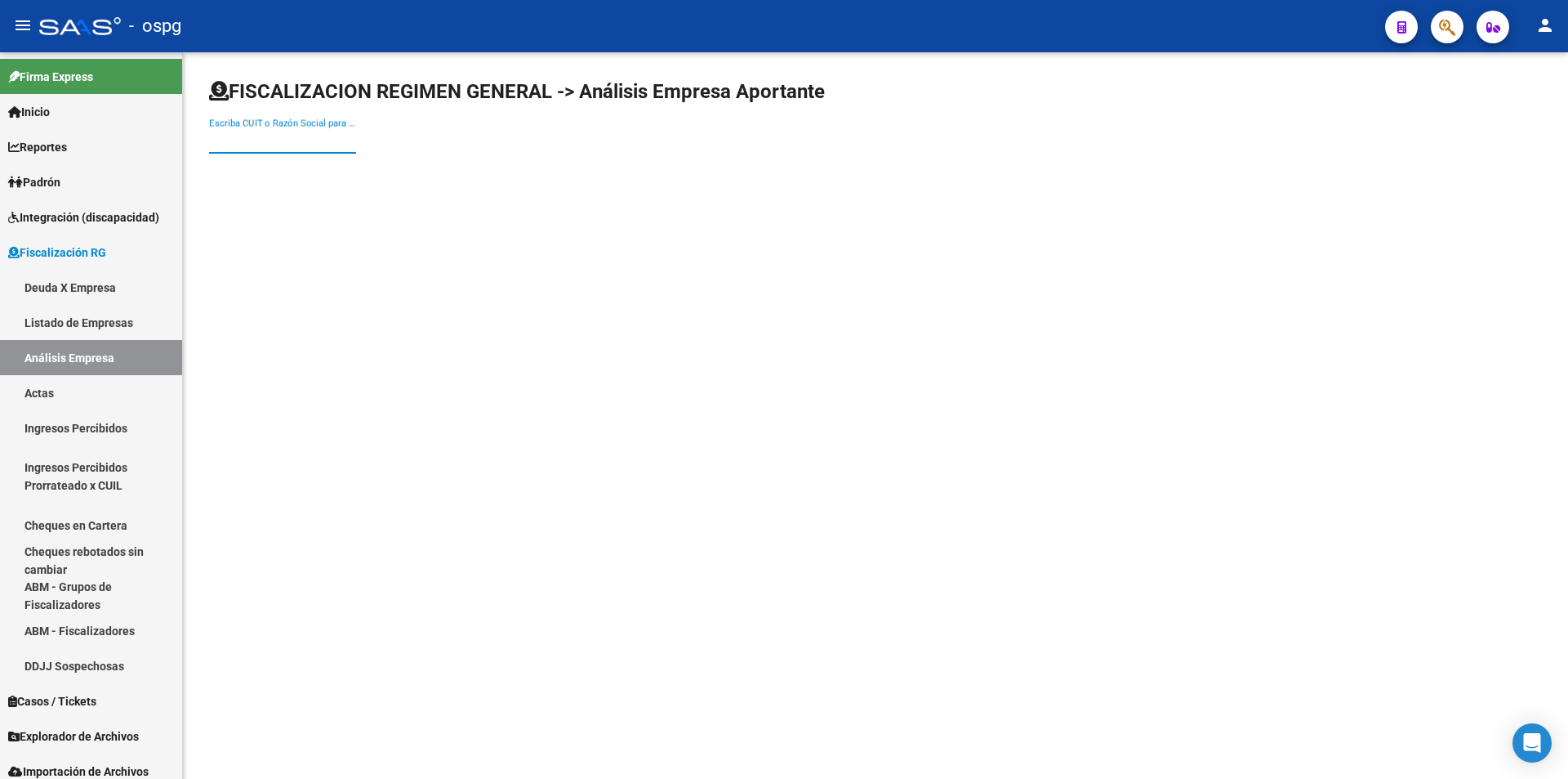
click at [294, 143] on input "Escriba CUIT o Razón Social para buscar" at bounding box center [282, 140] width 147 height 14
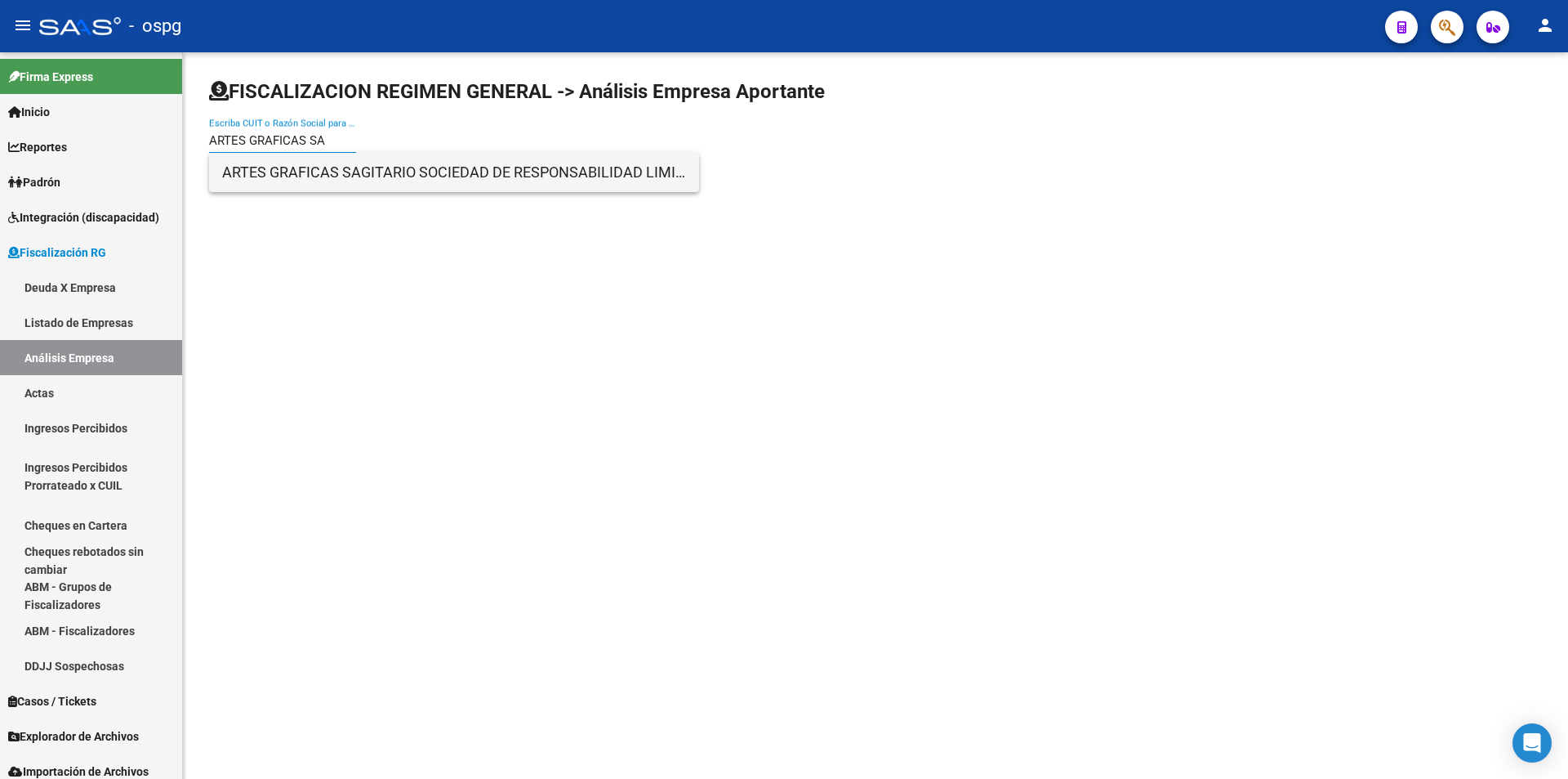
type input "ARTES GRAFICAS SA"
click at [330, 164] on span "ARTES GRAFICAS SAGITARIO SOCIEDAD DE RESPONSABILIDAD LIMITADA" at bounding box center [454, 172] width 464 height 39
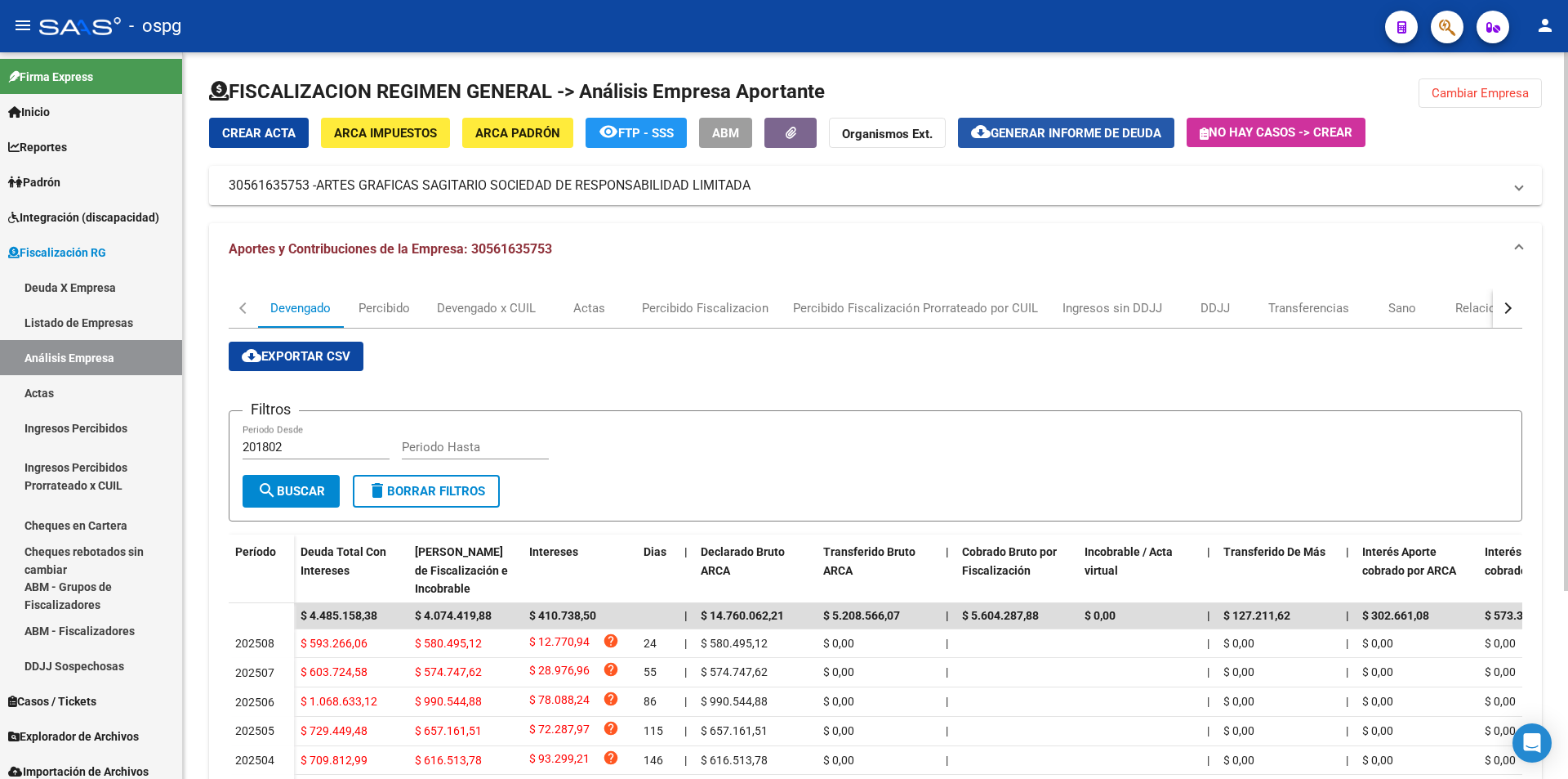
click at [1094, 142] on button "cloud_download Generar informe de deuda" at bounding box center [1066, 132] width 217 height 30
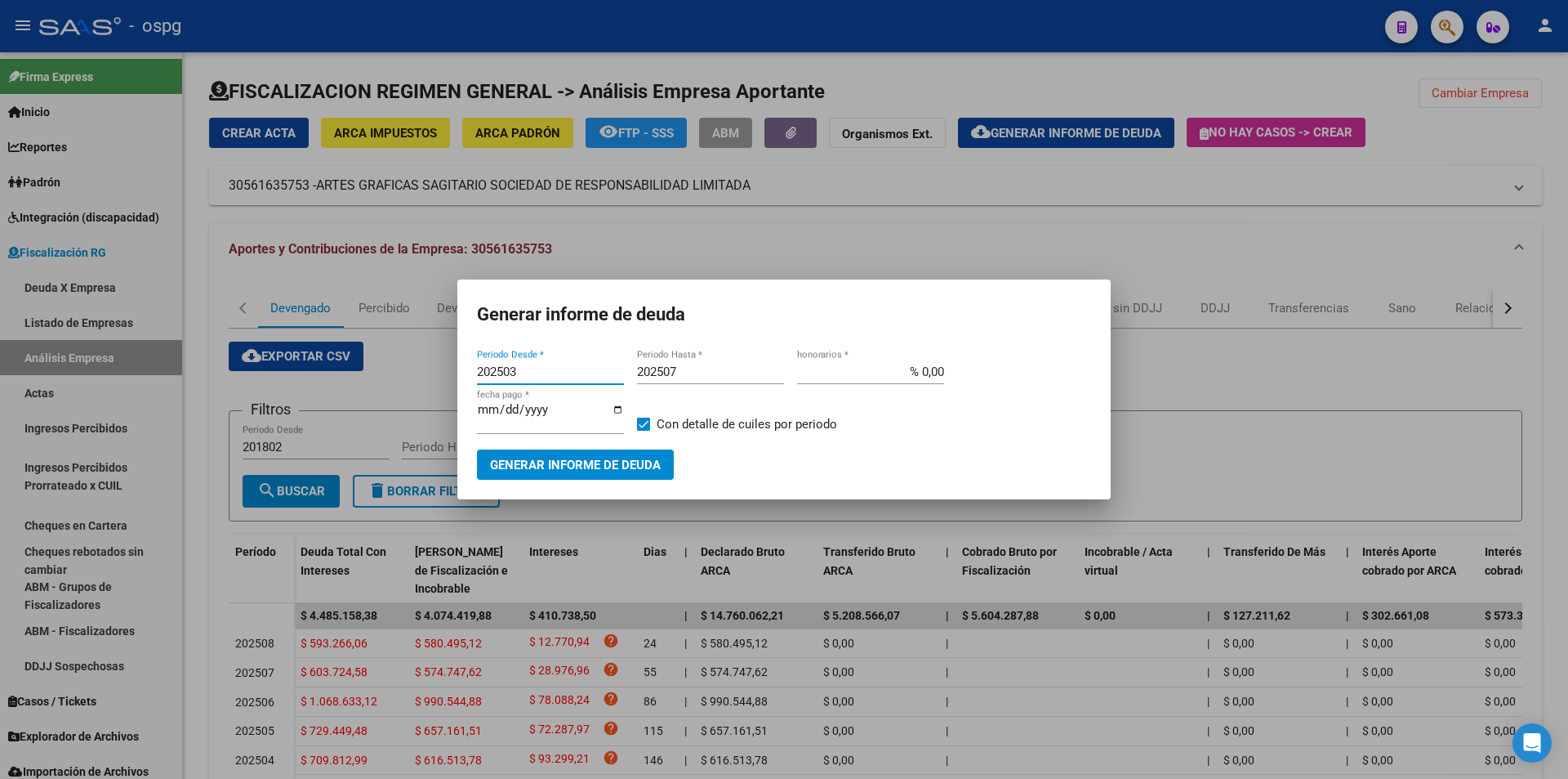
click at [557, 369] on input "202503" at bounding box center [551, 371] width 147 height 14
type input "202507"
click at [679, 366] on input "202507" at bounding box center [710, 371] width 147 height 14
type input "202508"
click at [532, 374] on input "202507" at bounding box center [551, 371] width 147 height 14
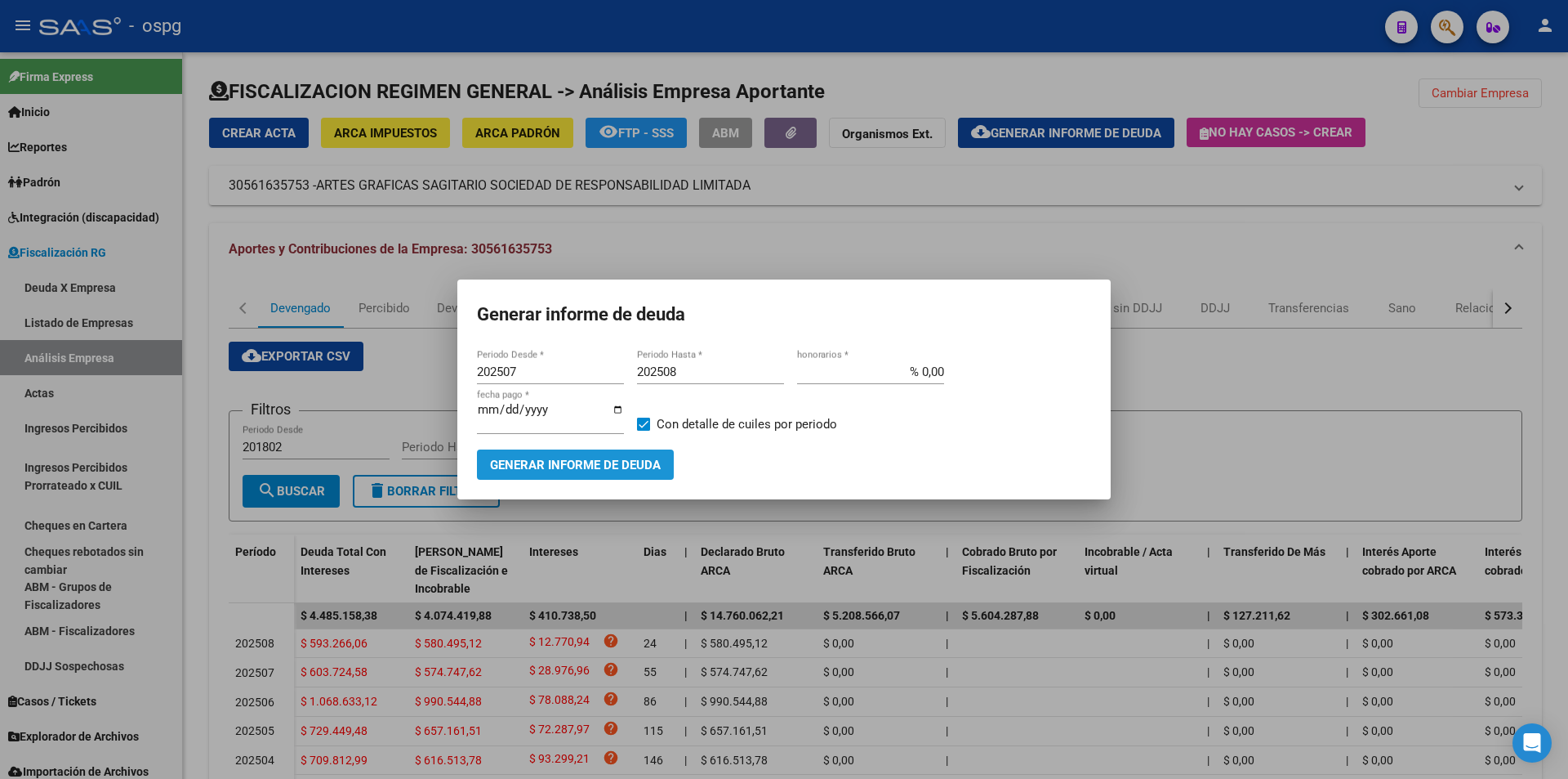
click at [559, 457] on span "Generar informe de deuda" at bounding box center [575, 464] width 170 height 14
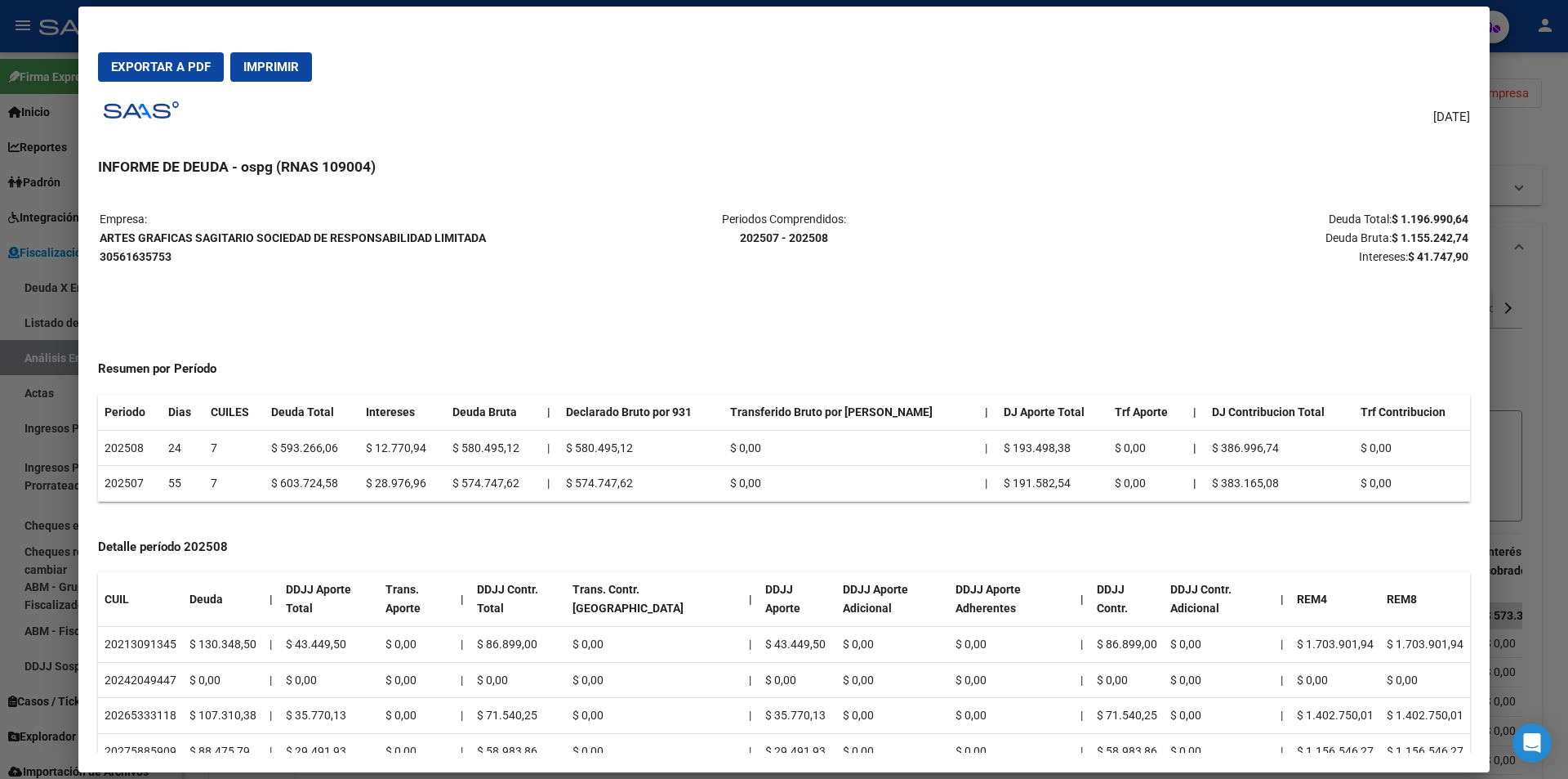
click at [1542, 382] on div at bounding box center [784, 389] width 1568 height 779
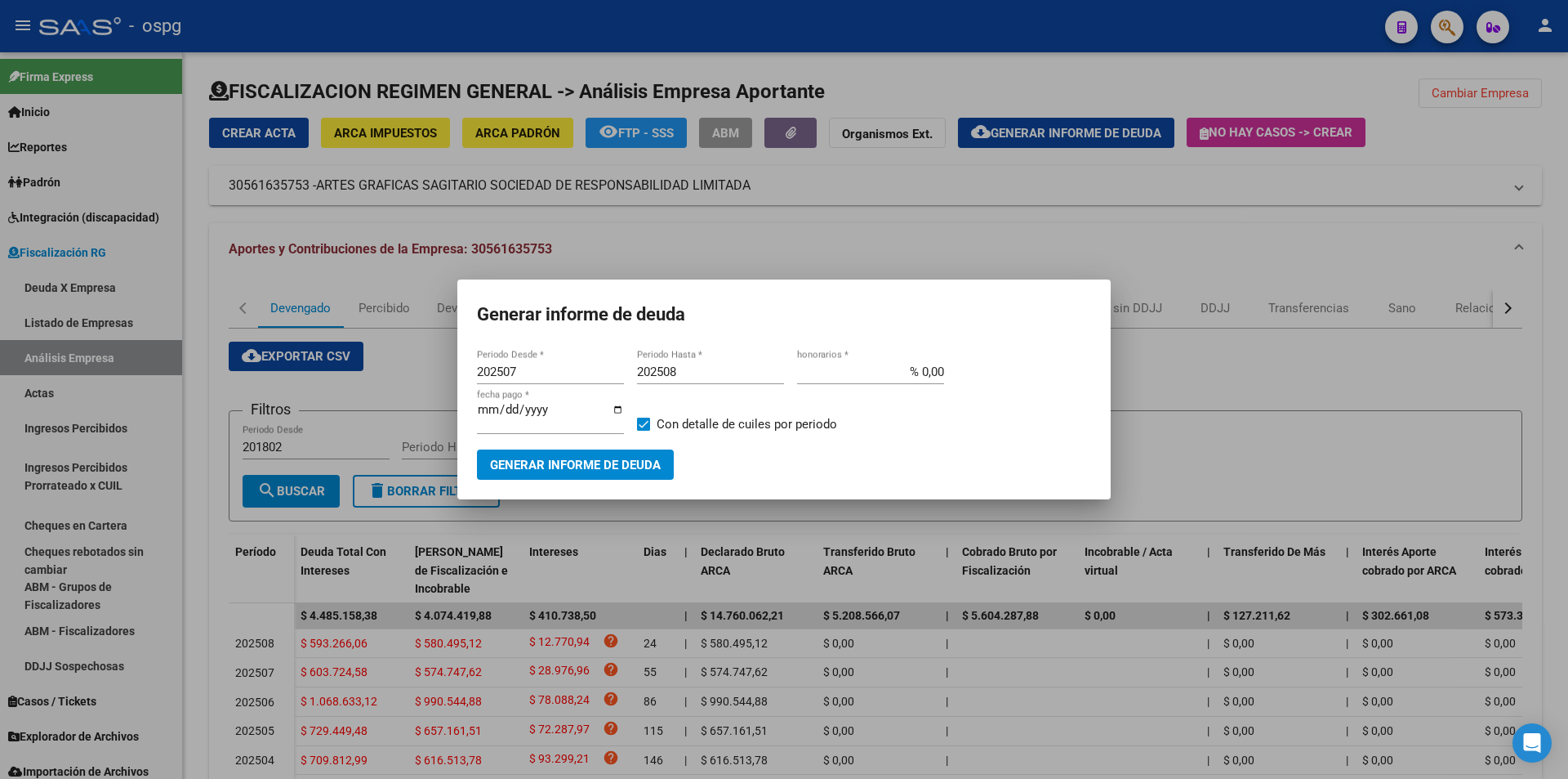
click at [537, 377] on input "202507" at bounding box center [551, 371] width 147 height 14
type input "202508"
click at [644, 413] on mat-checkbox "Con detalle de cuiles por periodo" at bounding box center [737, 425] width 200 height 50
click at [618, 458] on span "Generar informe de deuda" at bounding box center [575, 464] width 170 height 14
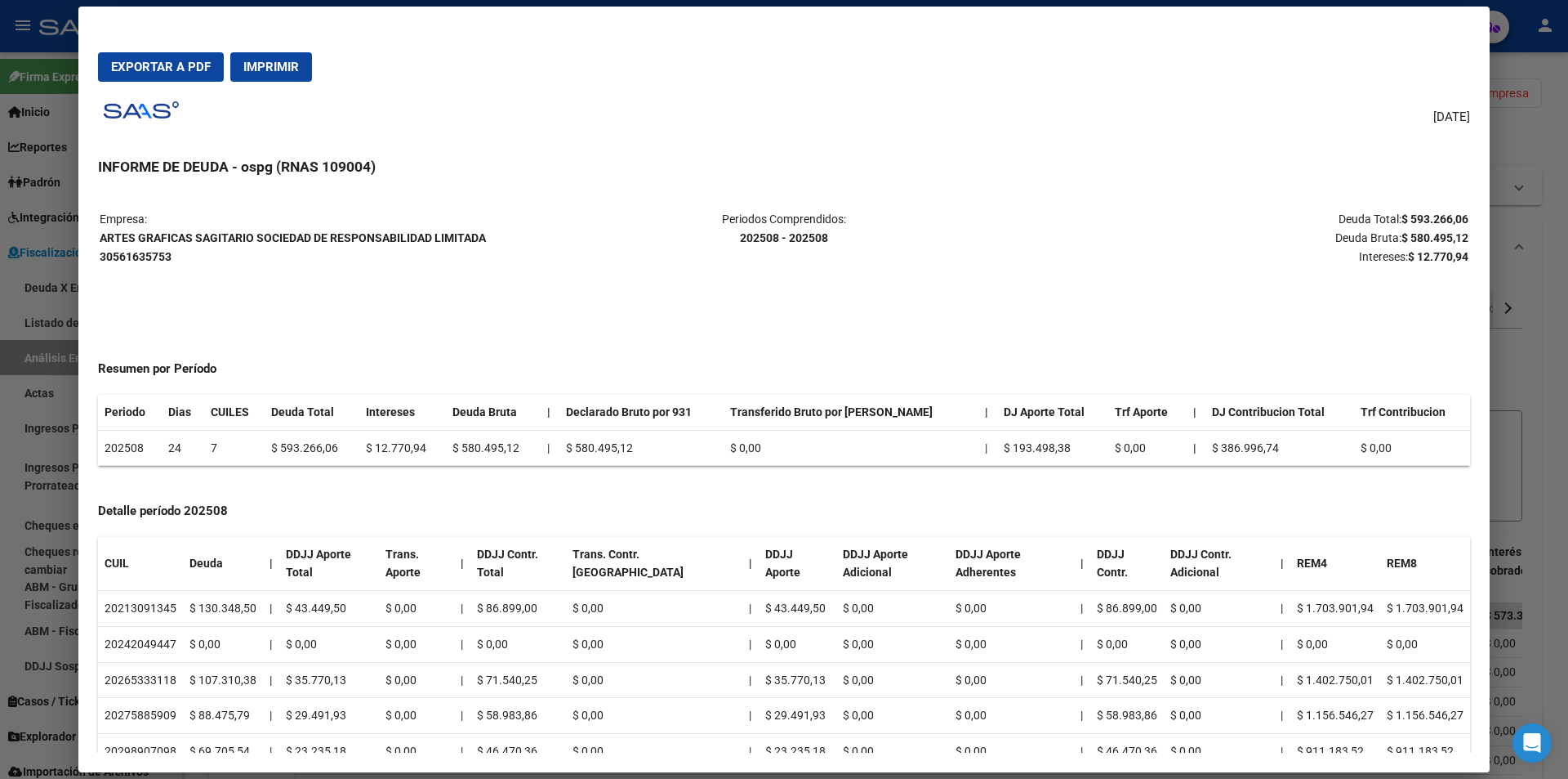
click at [1563, 220] on div at bounding box center [784, 389] width 1568 height 779
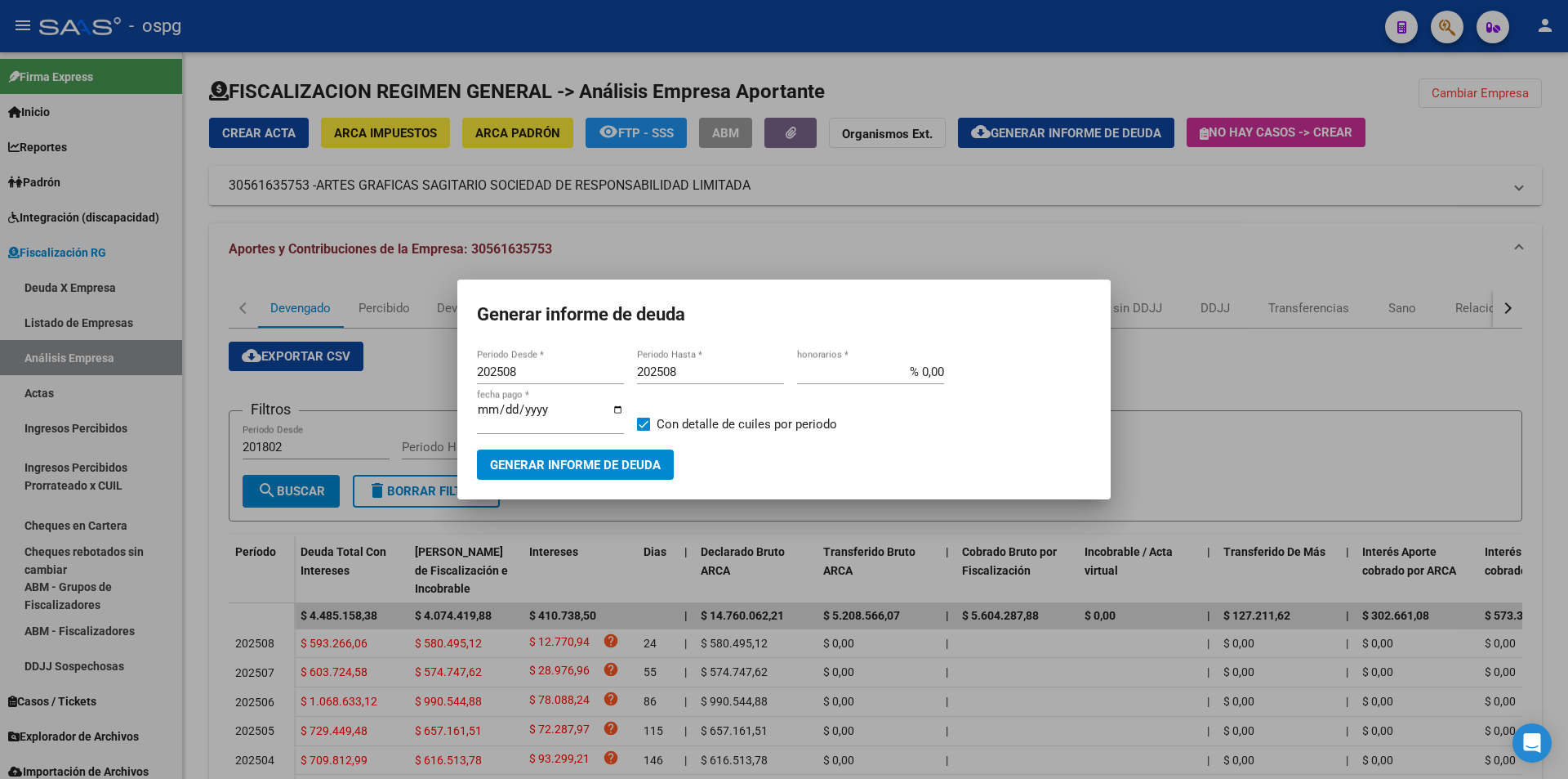
click at [1528, 151] on div at bounding box center [784, 389] width 1568 height 779
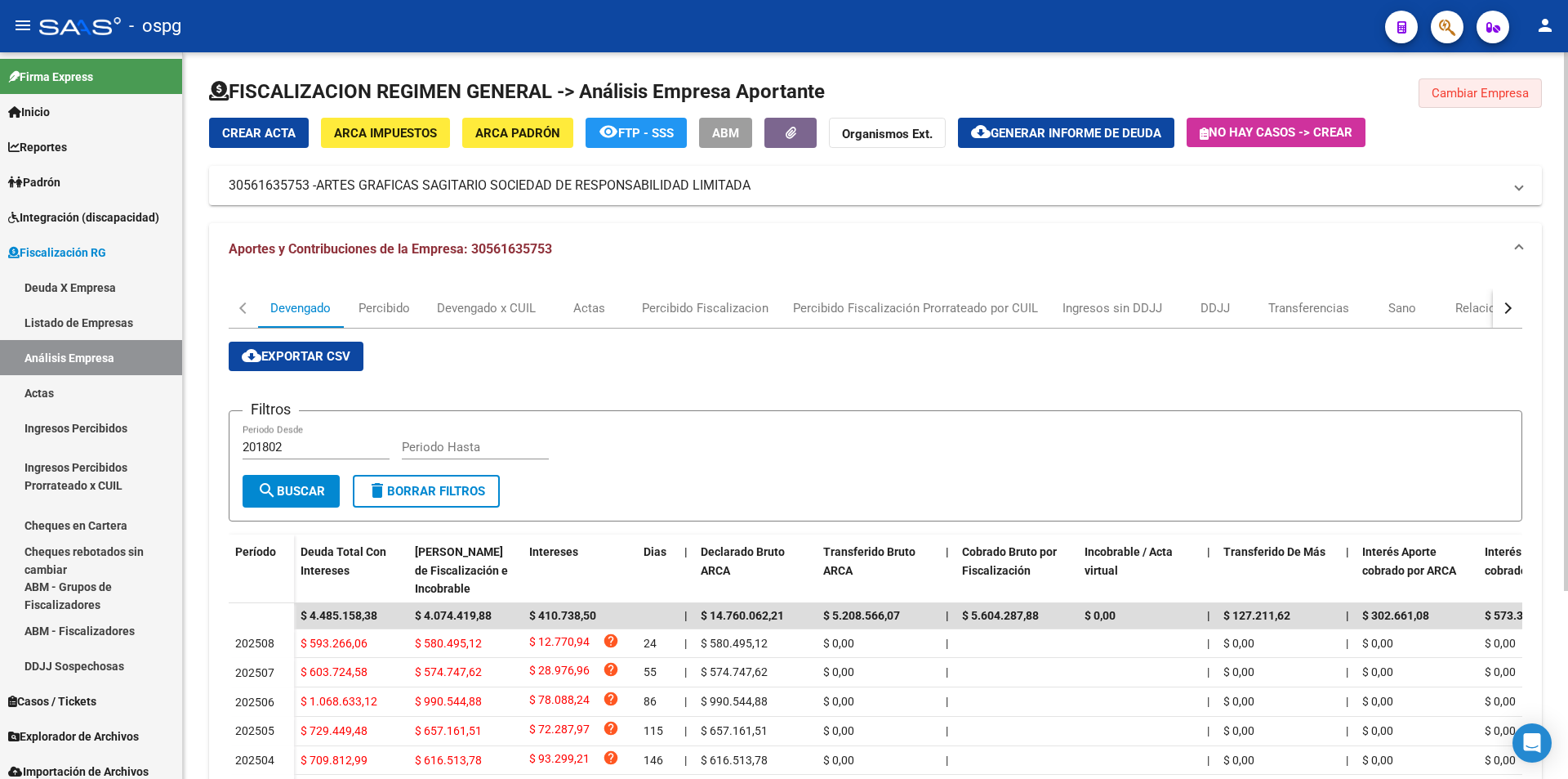
click at [1459, 91] on span "Cambiar Empresa" at bounding box center [1480, 92] width 97 height 14
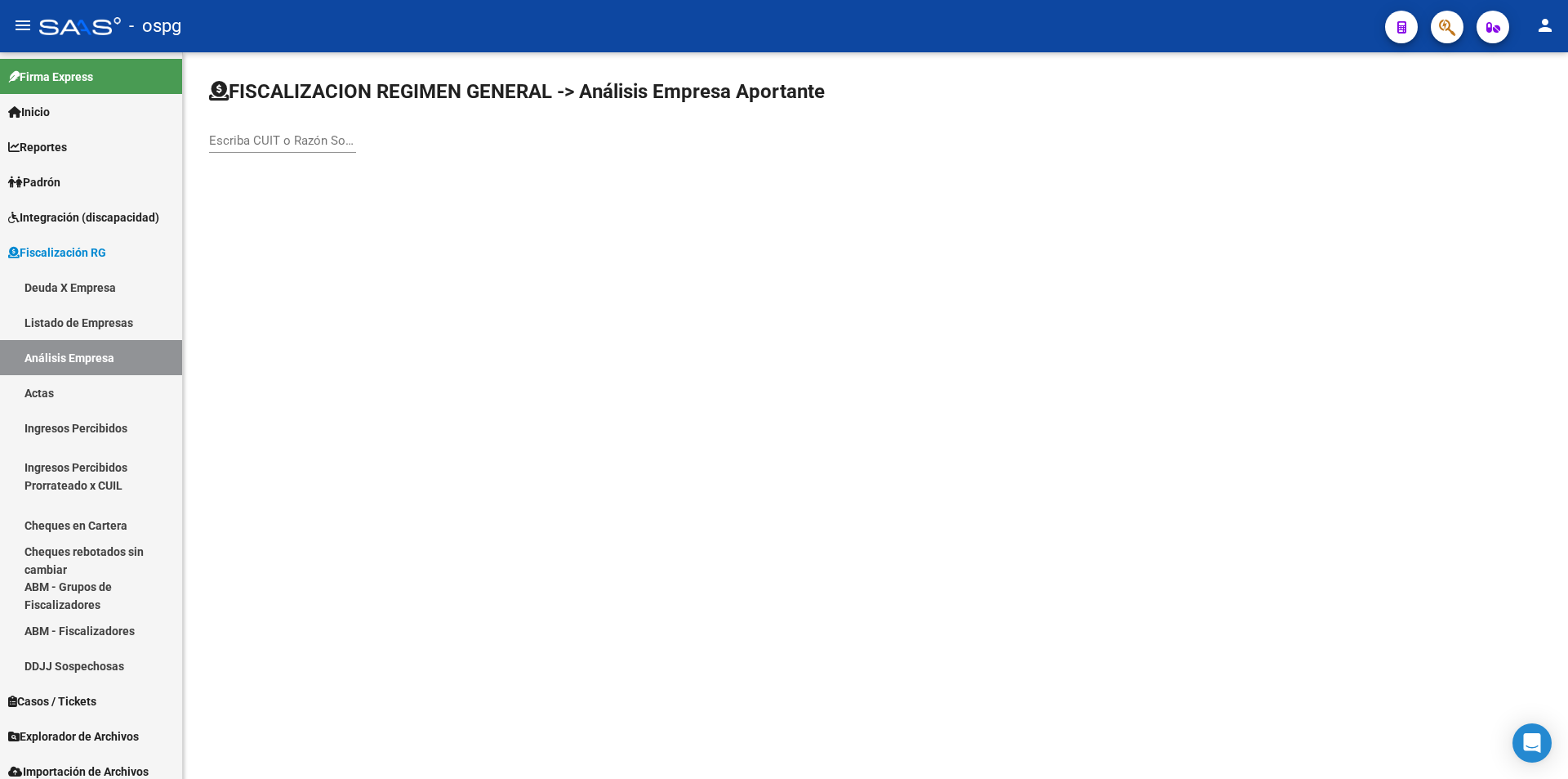
click at [310, 143] on input "Escriba CUIT o Razón Social para buscar" at bounding box center [282, 140] width 147 height 14
type input "CHIUMIENTO"
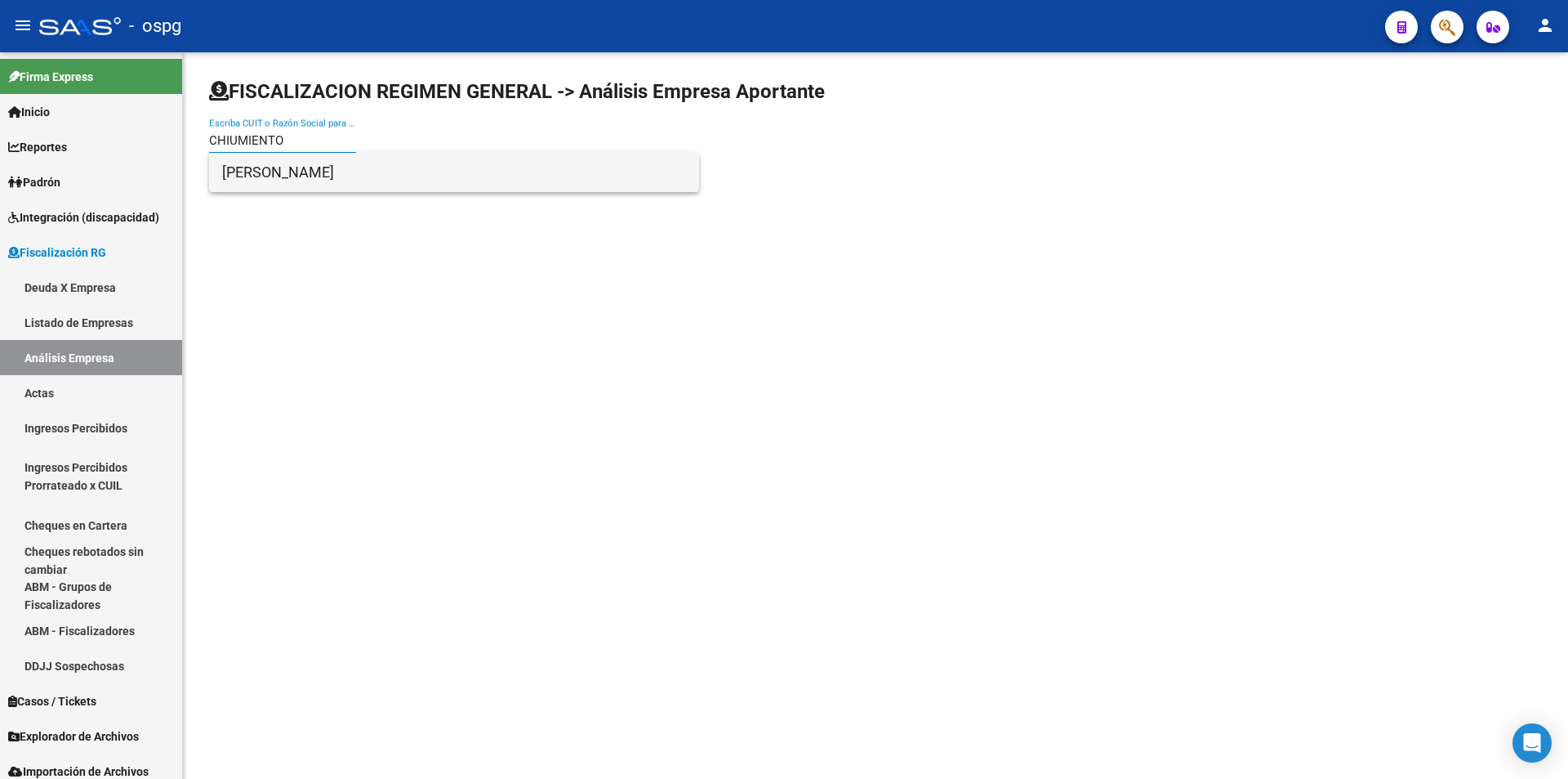
click at [321, 170] on span "[PERSON_NAME]" at bounding box center [454, 172] width 464 height 39
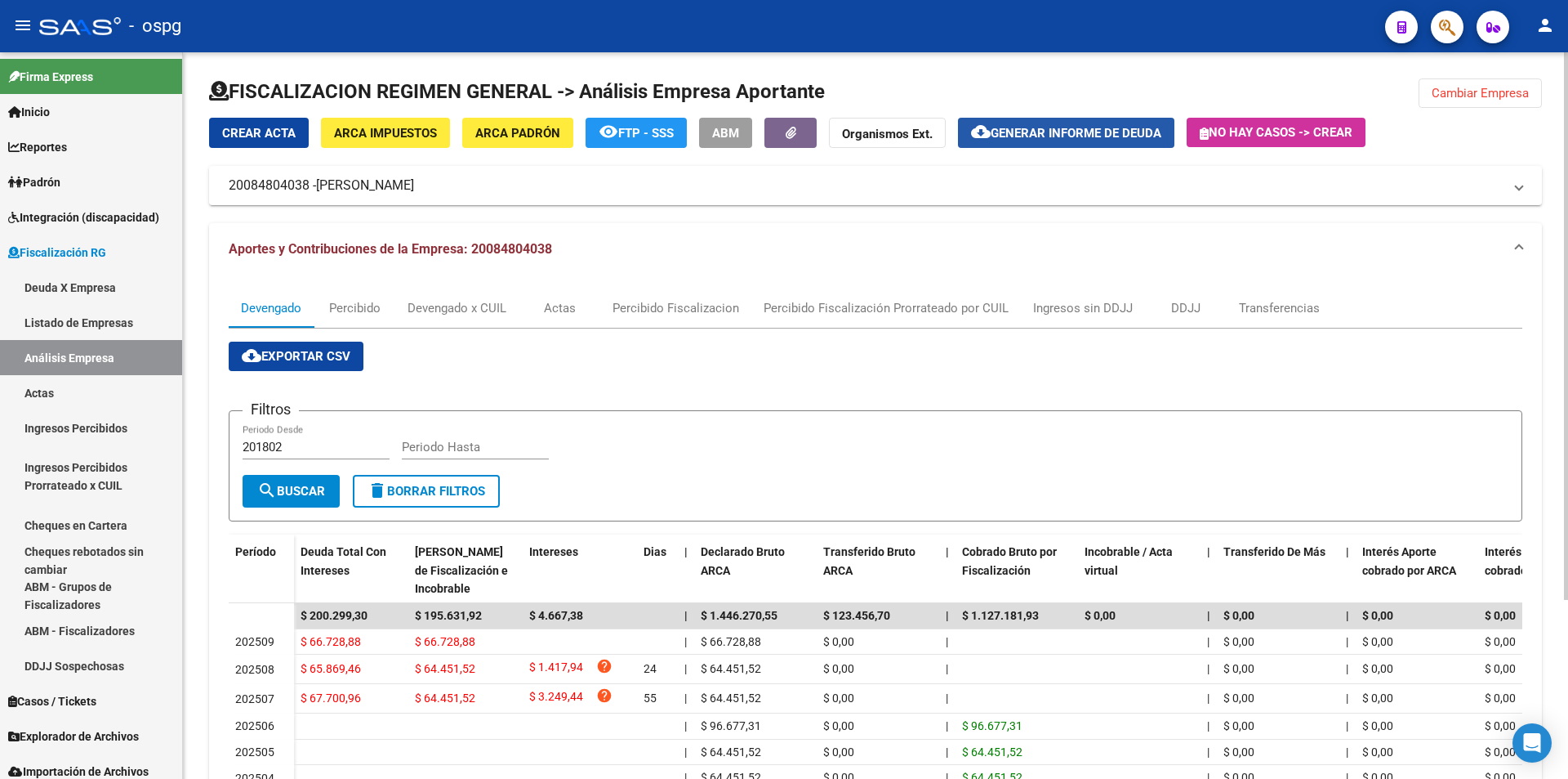
click at [1079, 138] on span "Generar informe de deuda" at bounding box center [1075, 133] width 170 height 14
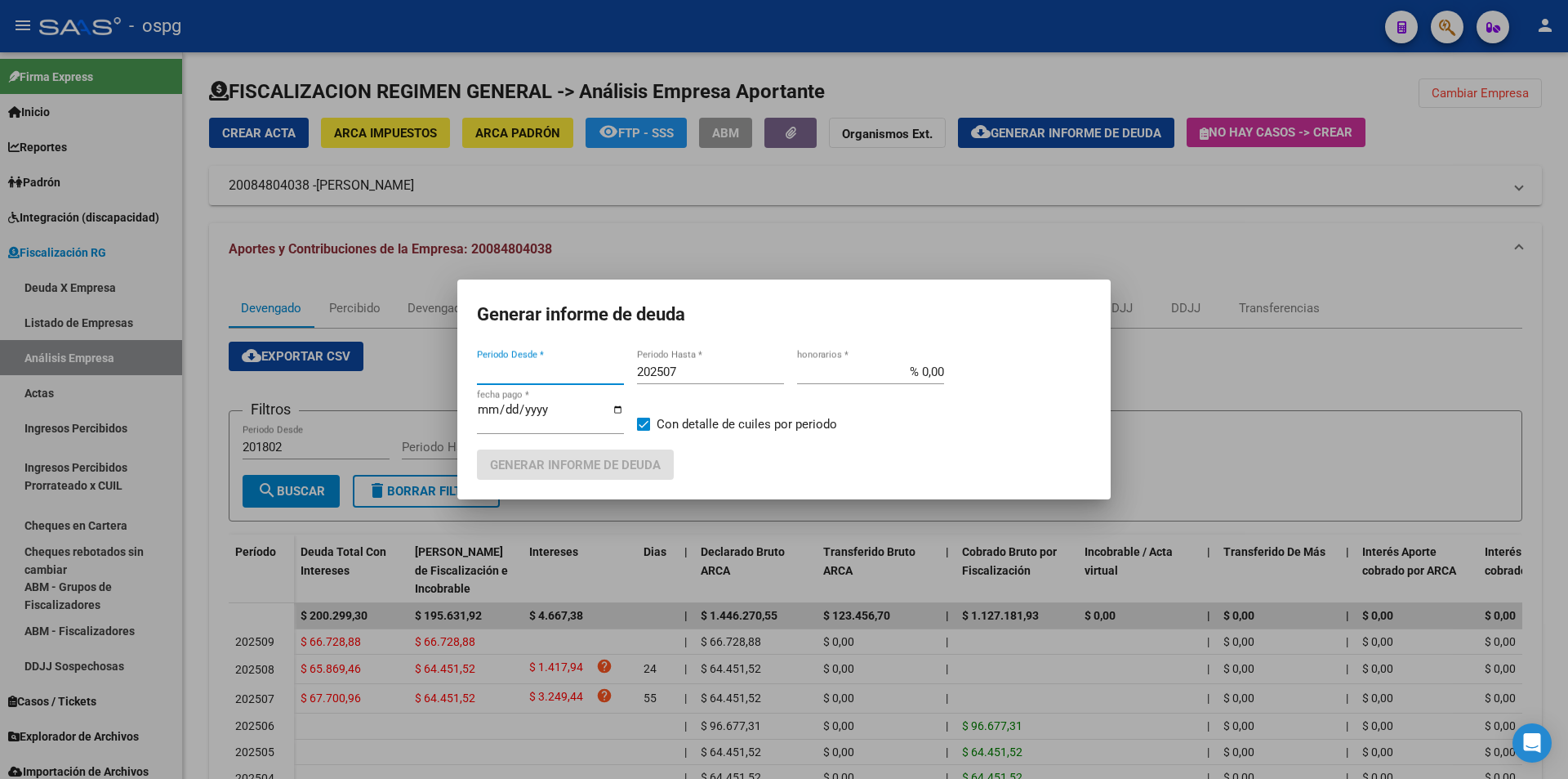
type input "202507"
click at [715, 366] on input "202507" at bounding box center [710, 371] width 147 height 14
type input "202508"
click at [648, 418] on span at bounding box center [644, 425] width 13 height 13
click at [644, 430] on input "Con detalle de cuiles por periodo" at bounding box center [643, 430] width 1 height 1
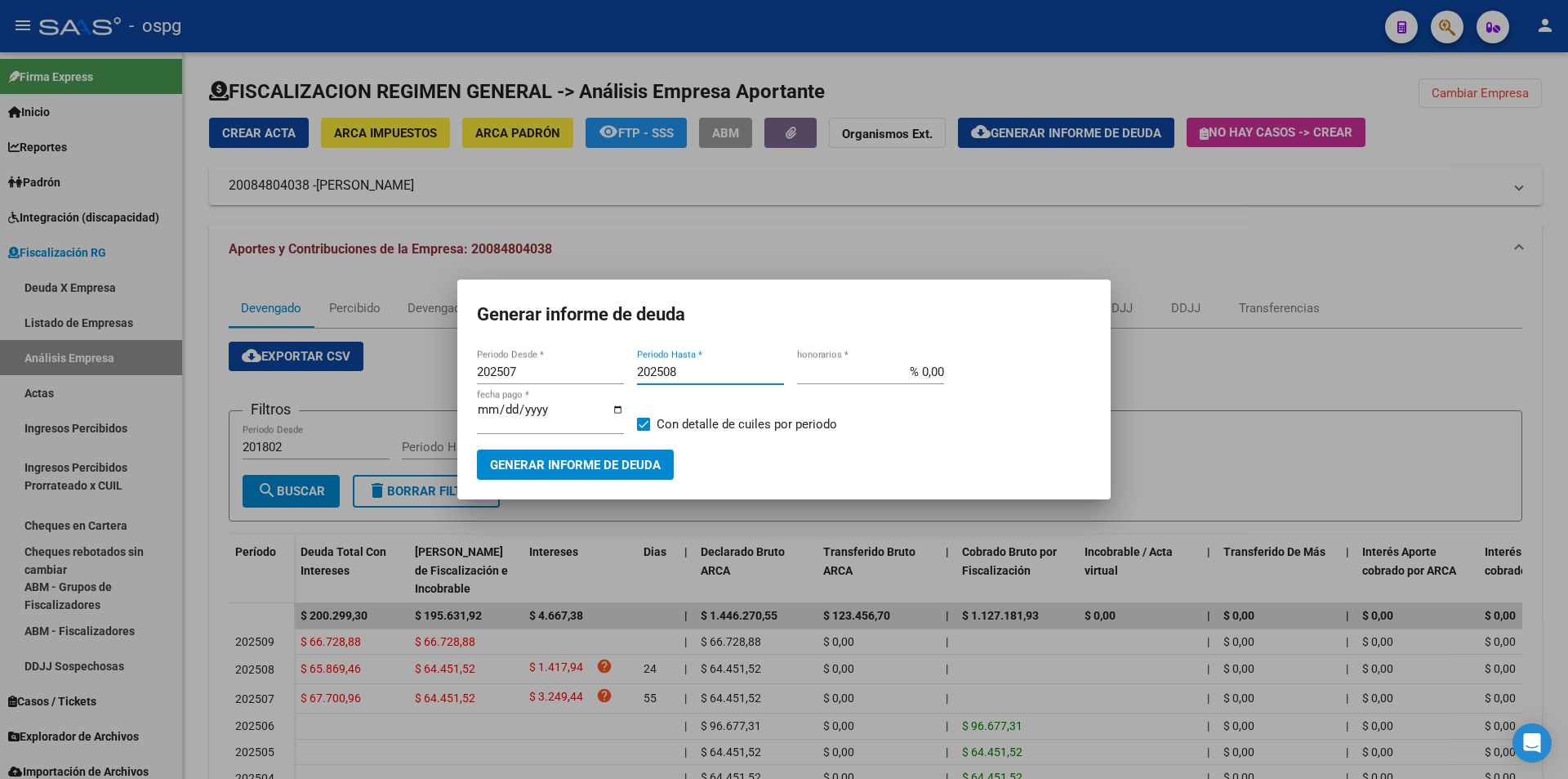
checkbox input "false"
click at [637, 458] on span "Generar informe de deuda" at bounding box center [575, 464] width 170 height 14
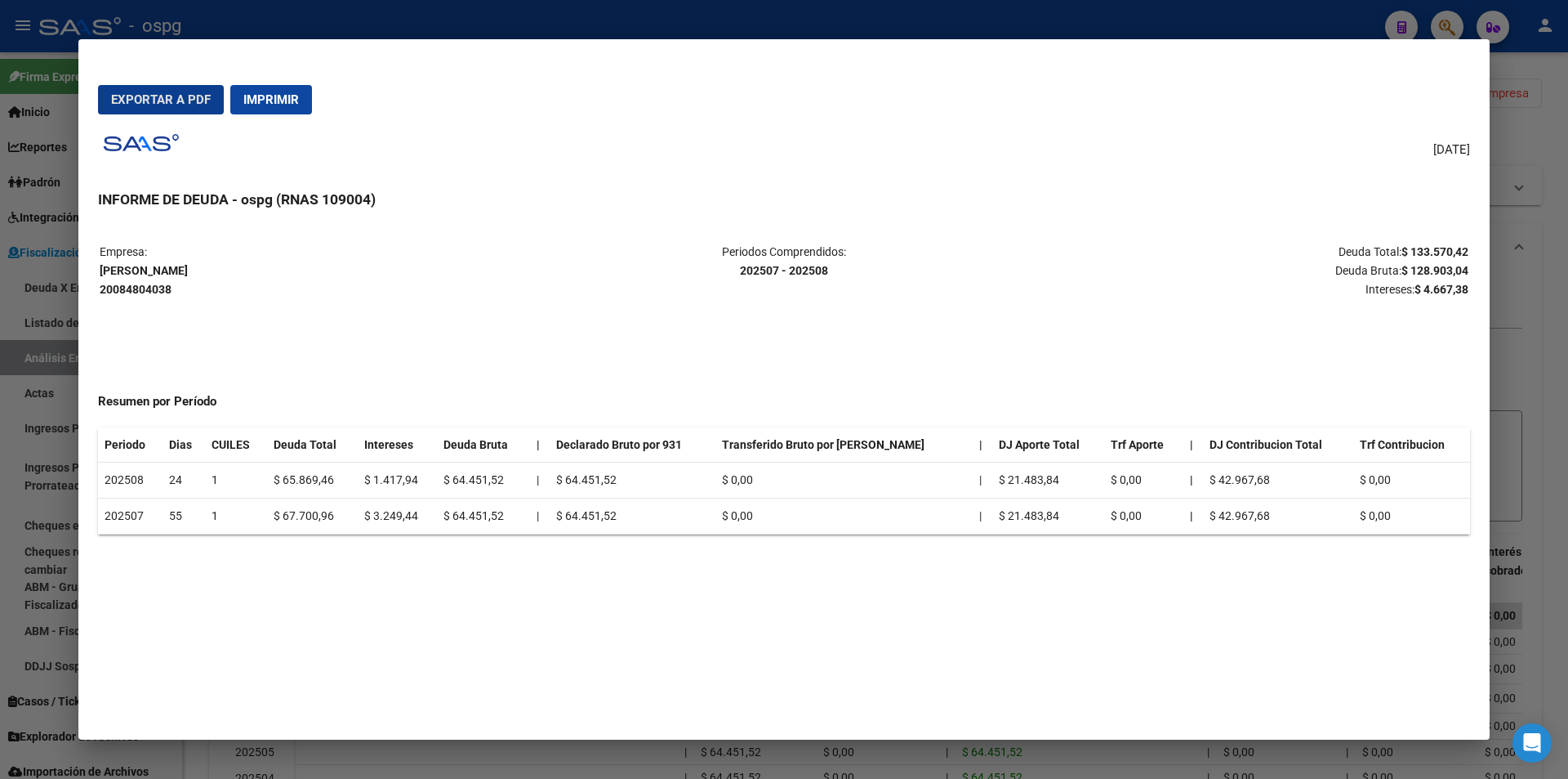
click at [1564, 318] on div at bounding box center [784, 389] width 1568 height 779
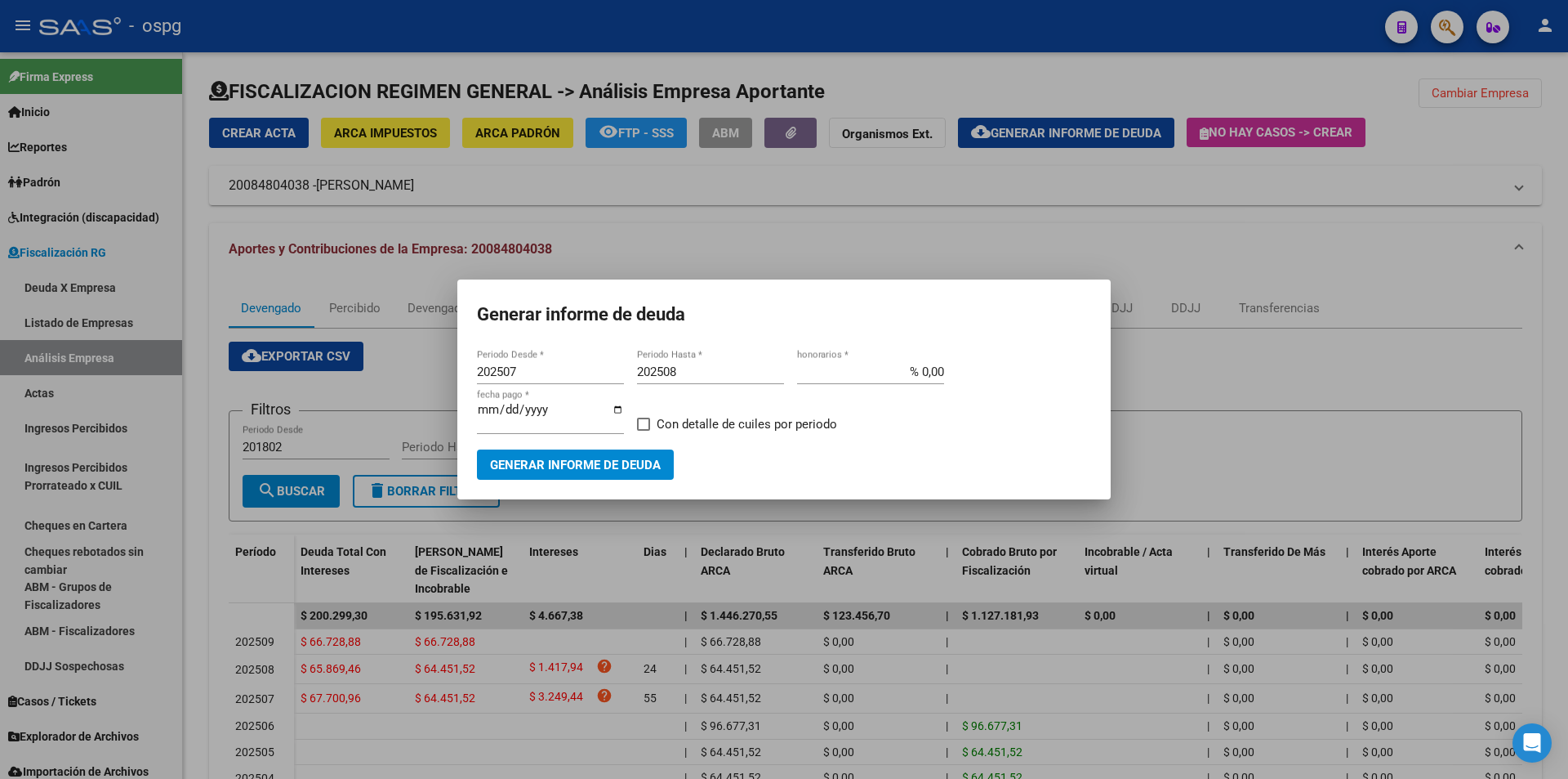
click at [1503, 170] on div at bounding box center [784, 389] width 1568 height 779
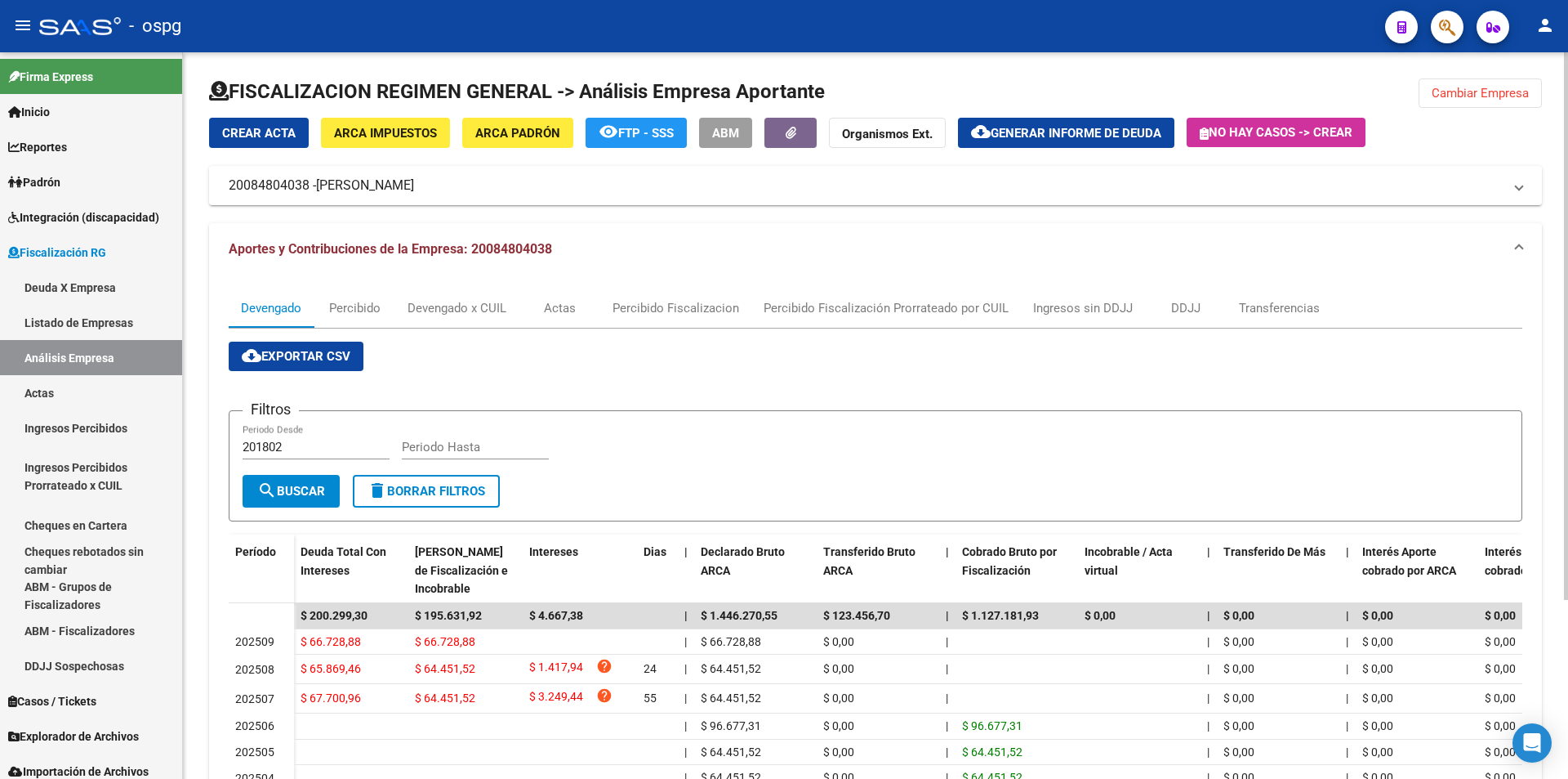
click at [1472, 87] on span "Cambiar Empresa" at bounding box center [1480, 92] width 97 height 14
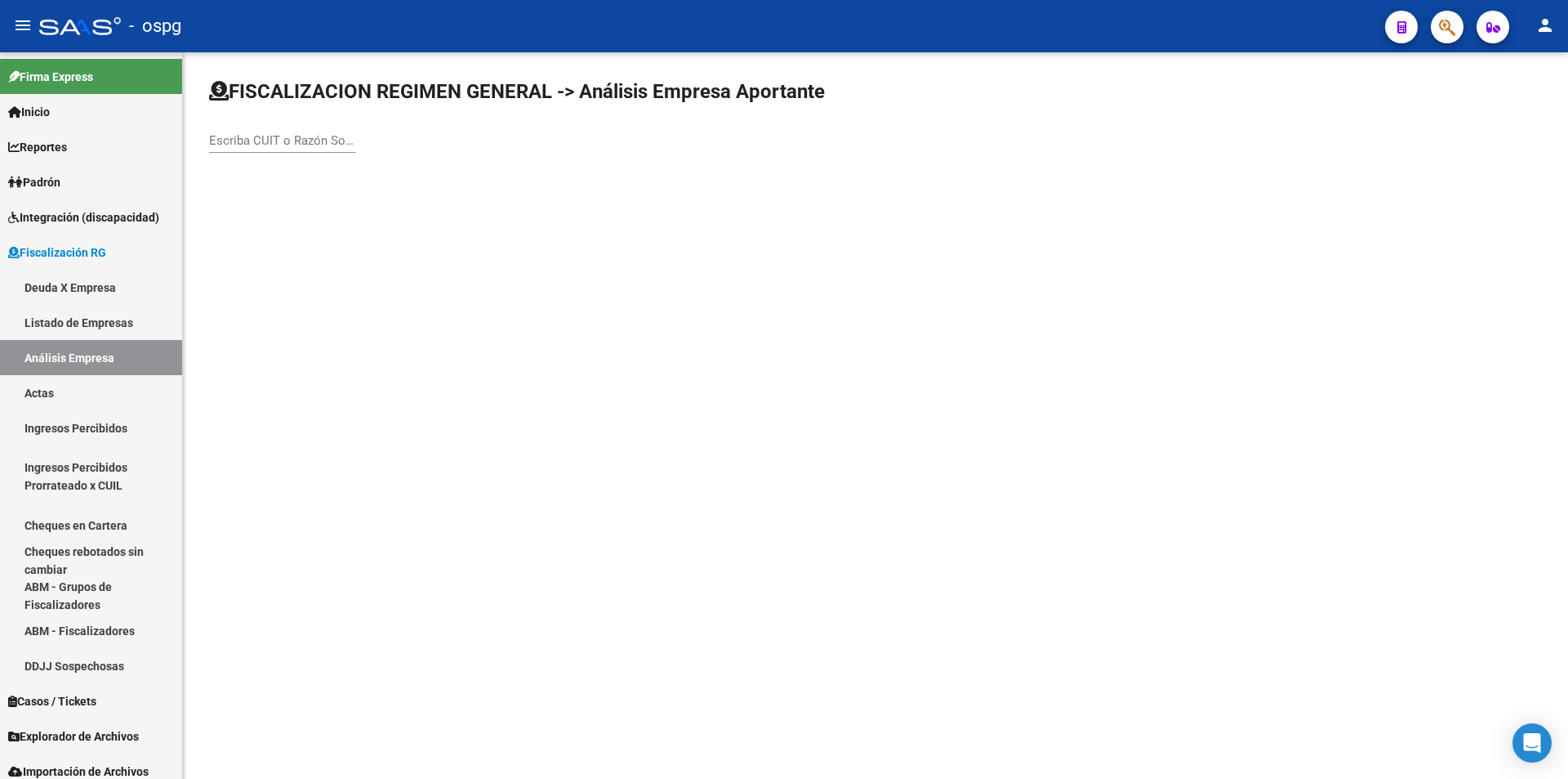
click at [219, 143] on input "Escriba CUIT o Razón Social para buscar" at bounding box center [282, 140] width 147 height 14
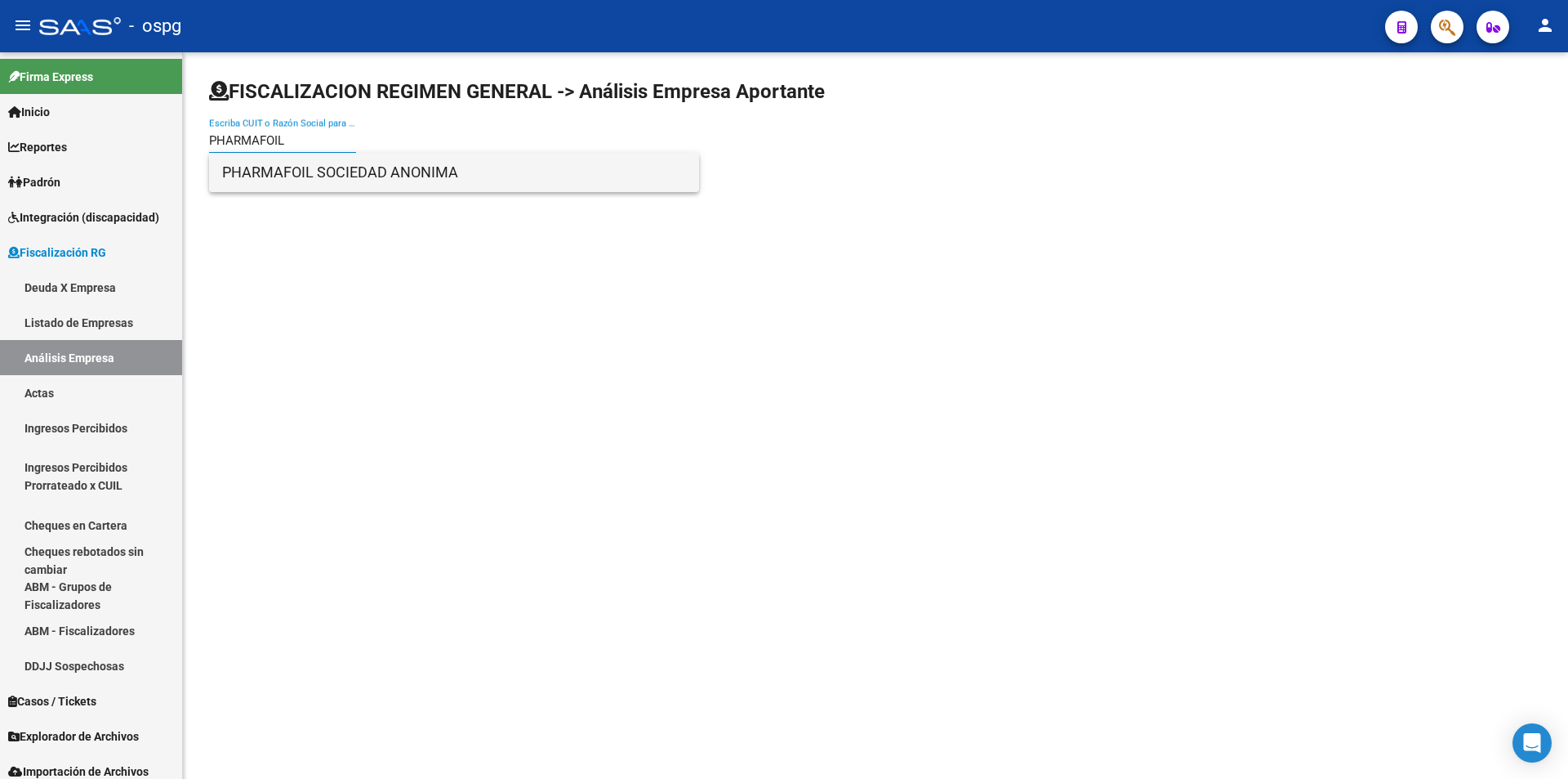
type input "PHARMAFOIL"
click at [328, 159] on span "PHARMAFOIL SOCIEDAD ANONIMA" at bounding box center [454, 172] width 464 height 39
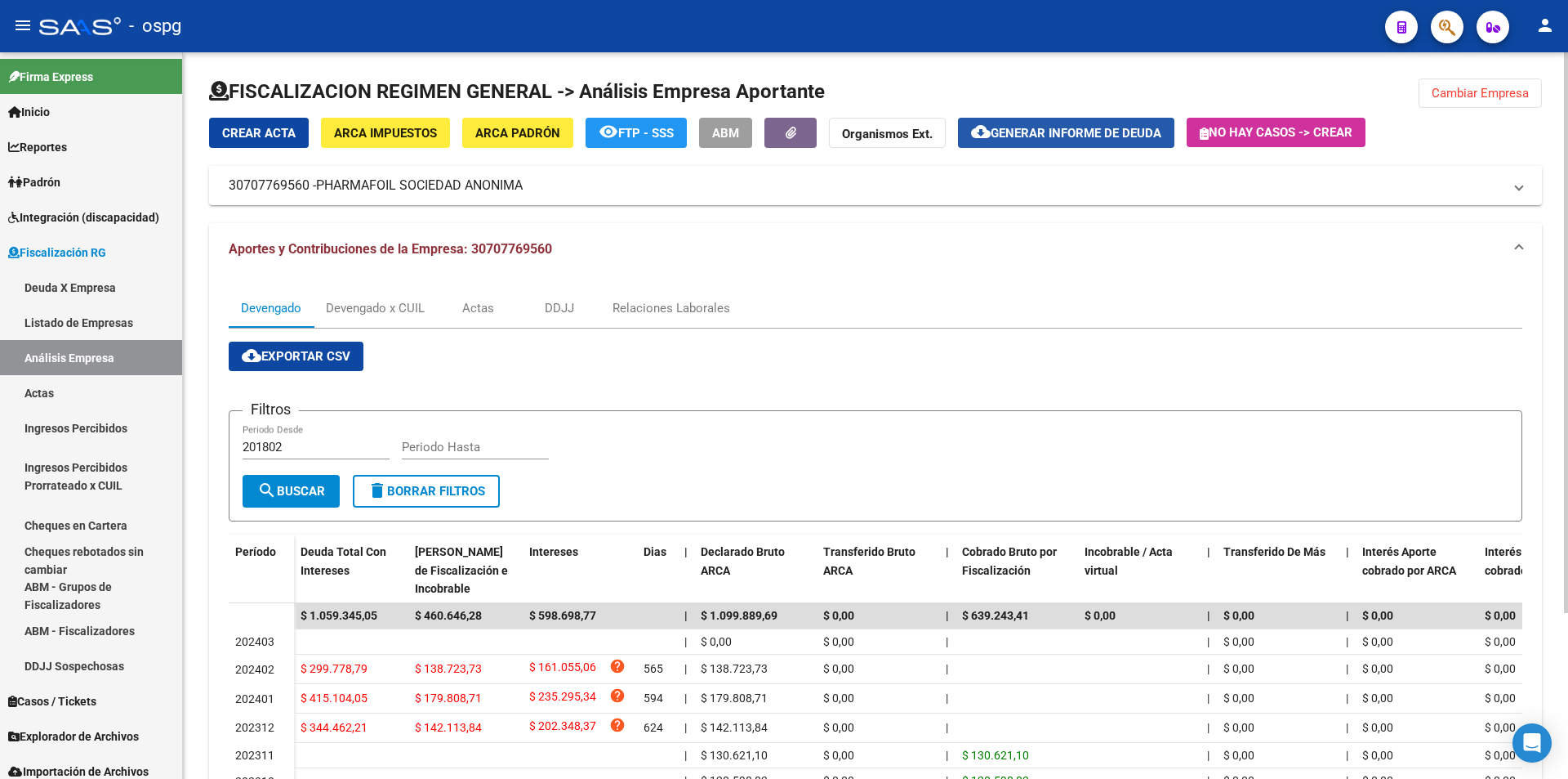
click at [1107, 132] on span "Generar informe de deuda" at bounding box center [1075, 133] width 170 height 14
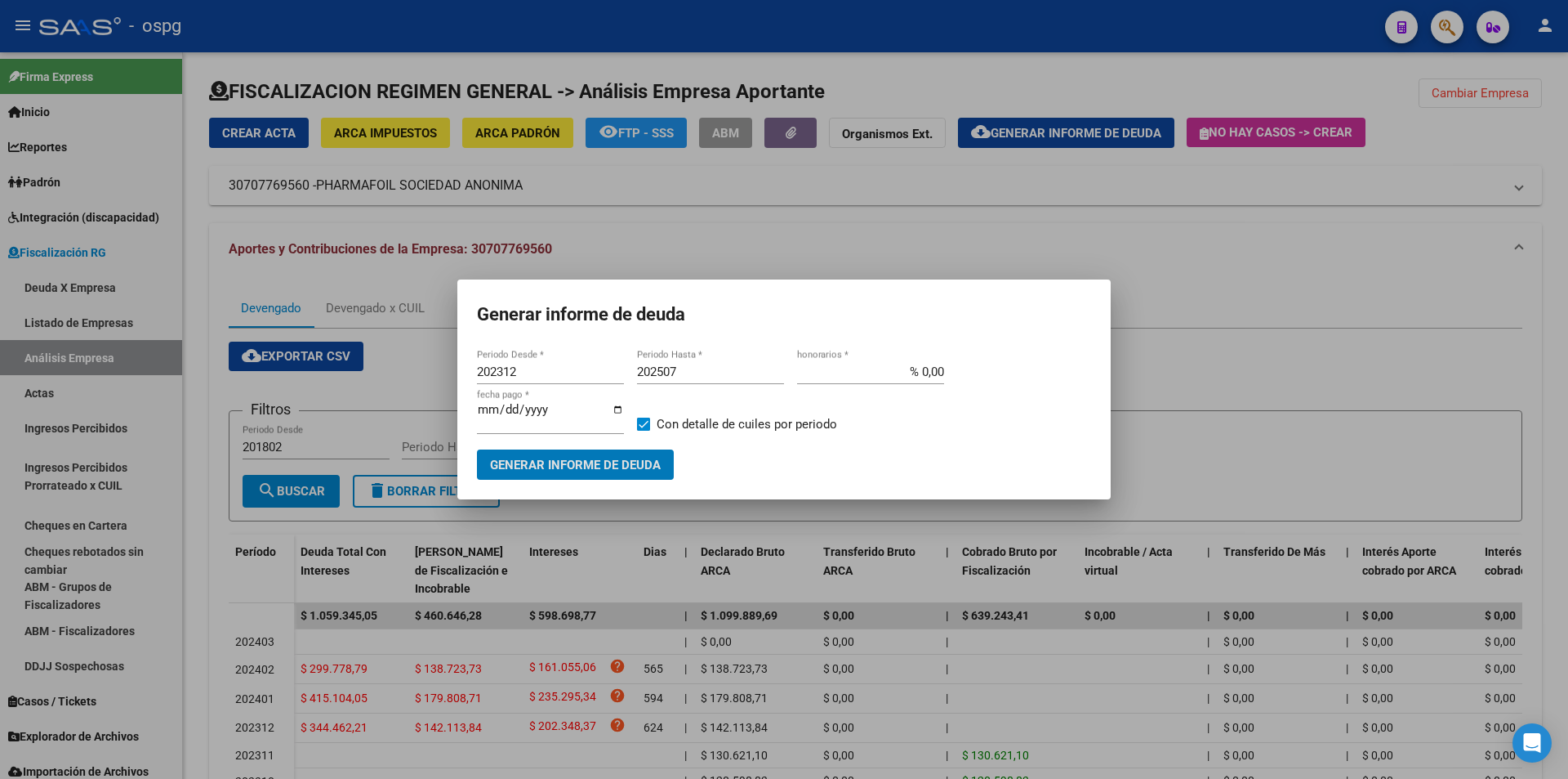
click at [550, 376] on input "202312" at bounding box center [551, 371] width 147 height 14
type input "202404"
click at [705, 370] on input "202507" at bounding box center [710, 371] width 147 height 14
type input "202508"
click at [644, 419] on span at bounding box center [644, 425] width 13 height 13
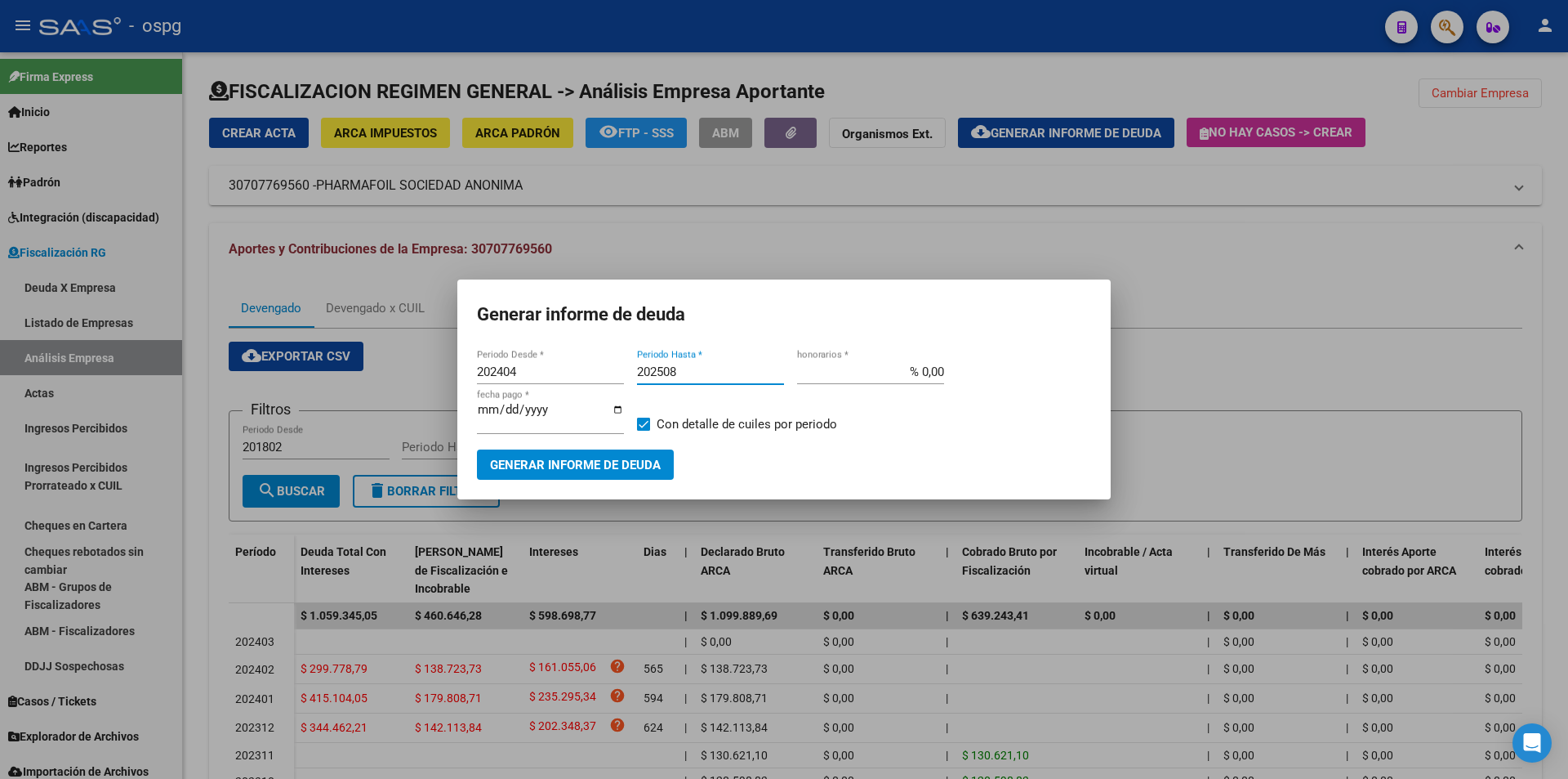
click at [644, 430] on input "Con detalle de cuiles por periodo" at bounding box center [643, 430] width 1 height 1
checkbox input "false"
click at [643, 459] on span "Generar informe de deuda" at bounding box center [575, 464] width 170 height 14
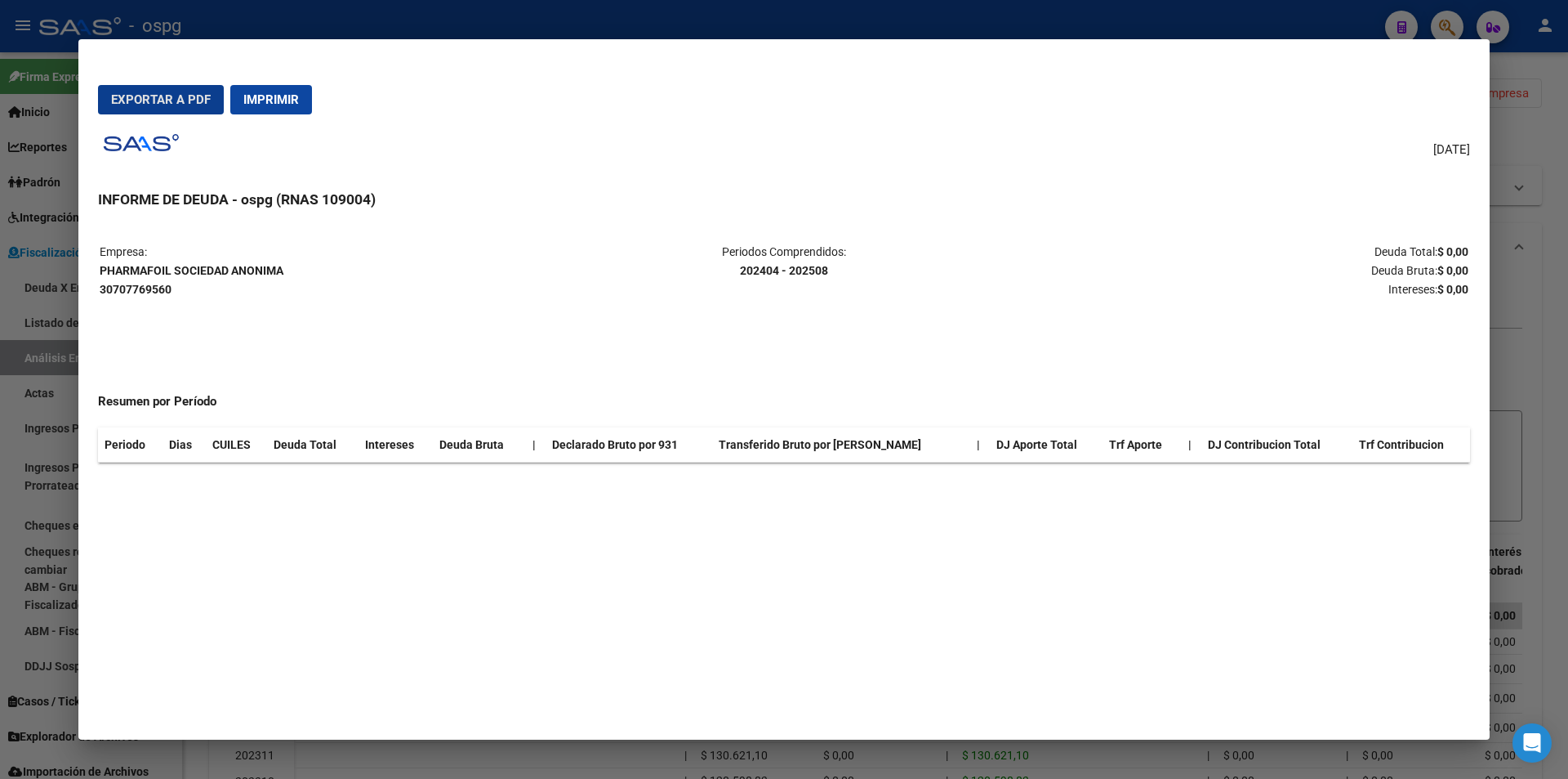
click at [1555, 472] on div at bounding box center [784, 389] width 1568 height 779
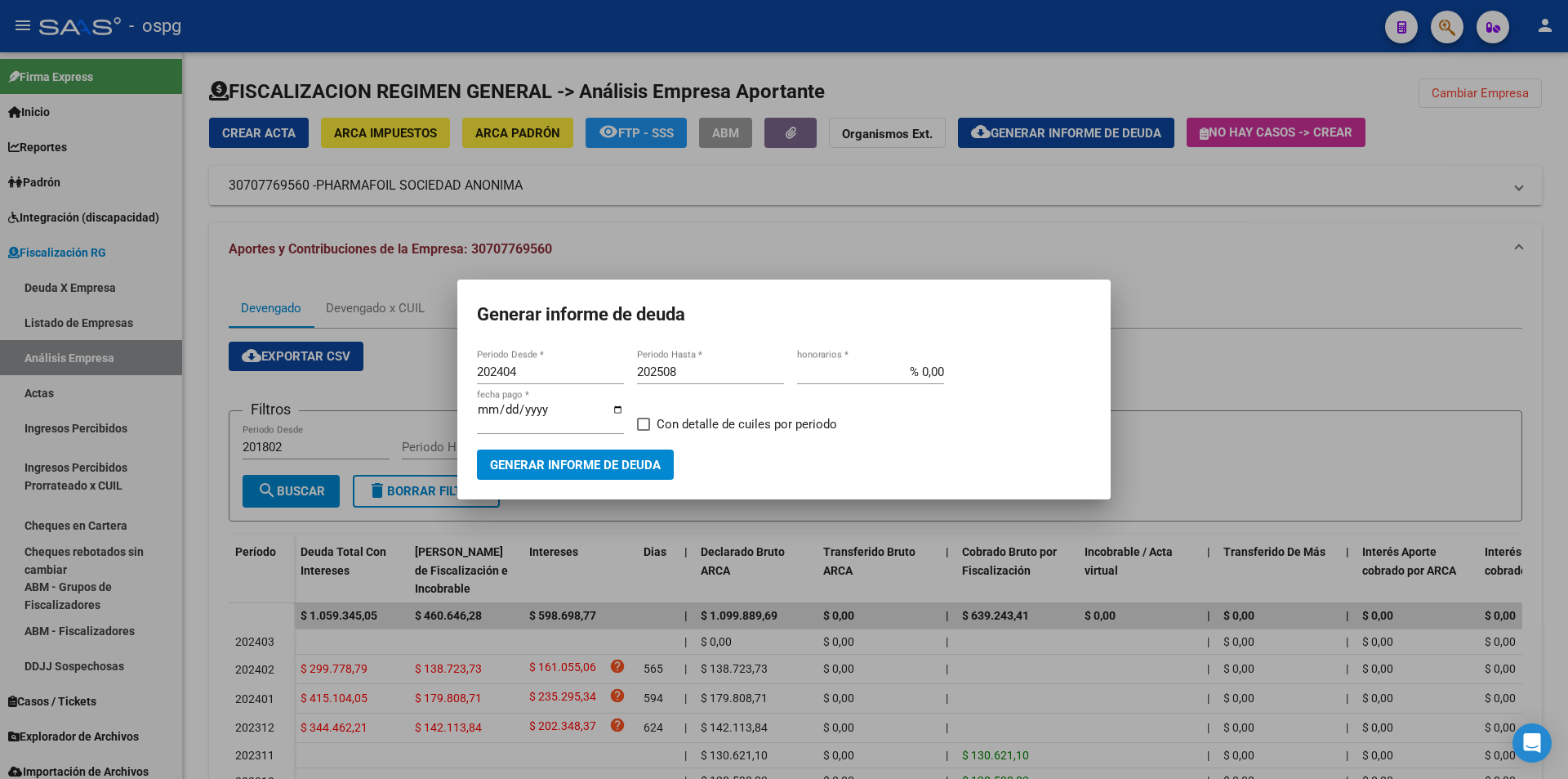
click at [1552, 472] on div at bounding box center [784, 389] width 1568 height 779
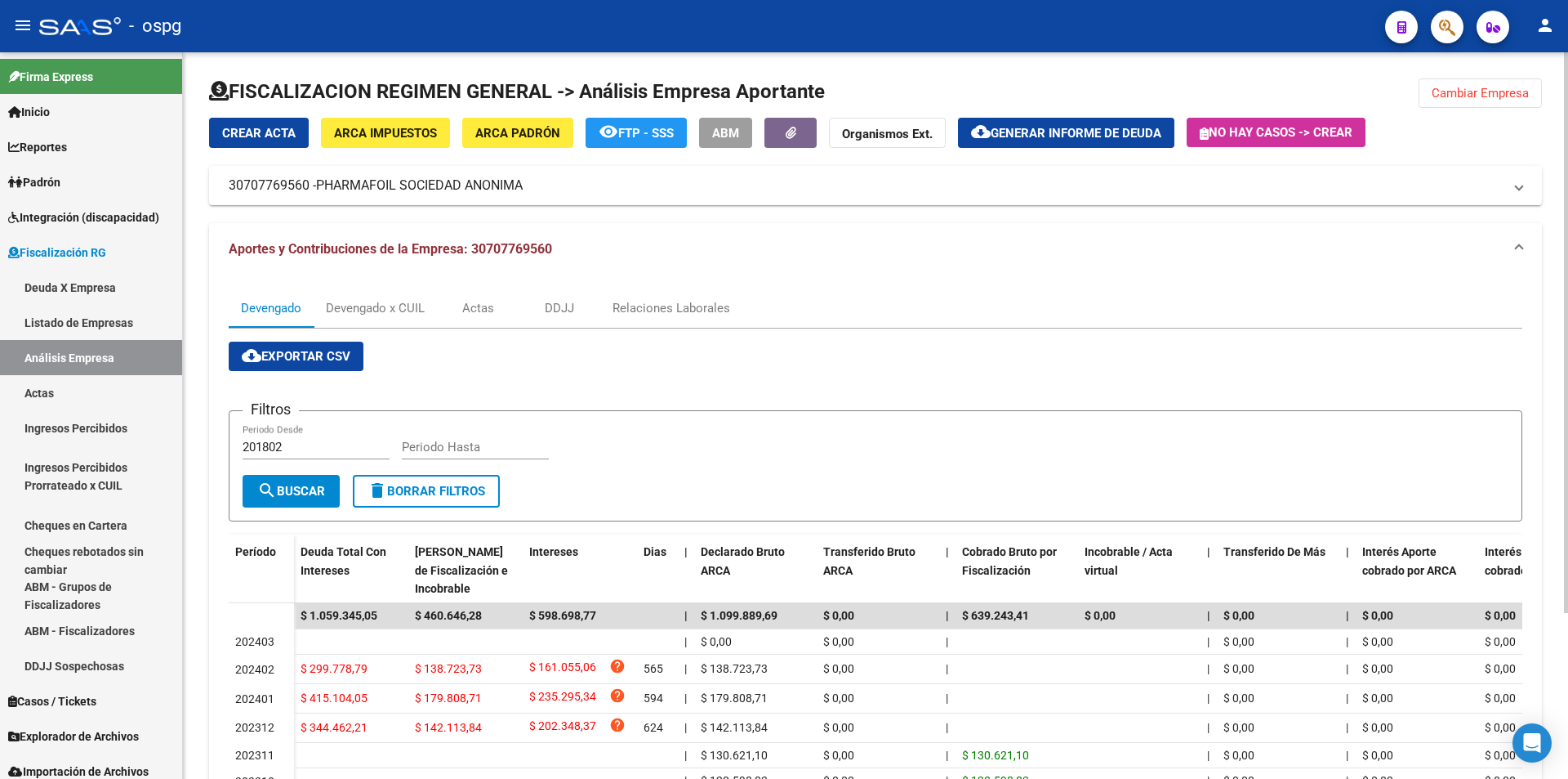
click at [1567, 431] on div at bounding box center [1566, 332] width 4 height 560
click at [1473, 94] on span "Cambiar Empresa" at bounding box center [1480, 92] width 97 height 14
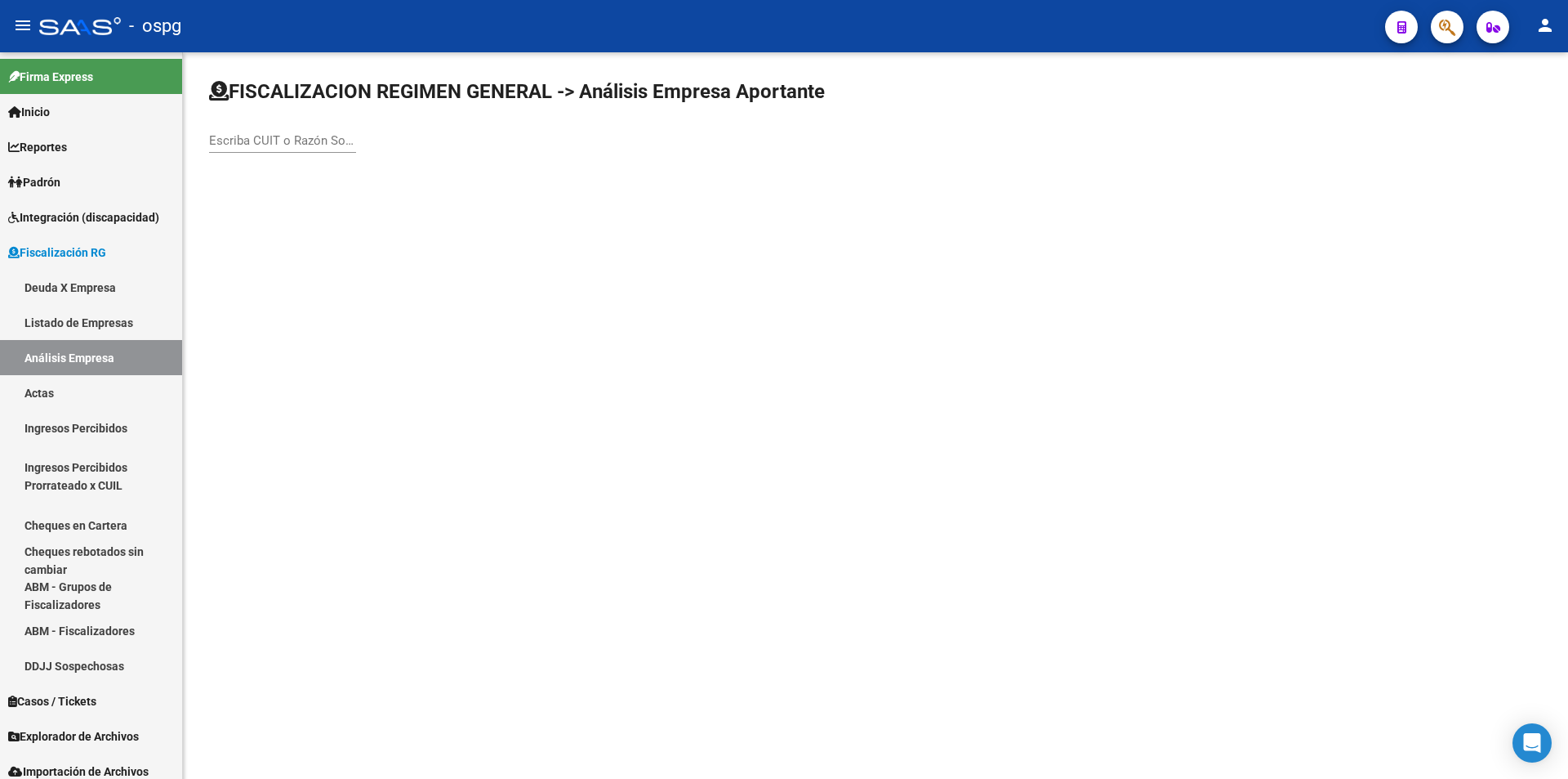
click at [313, 142] on input "Escriba CUIT o Razón Social para buscar" at bounding box center [282, 140] width 147 height 14
click at [314, 140] on input "Escriba CUIT o Razón Social para buscar" at bounding box center [282, 140] width 147 height 14
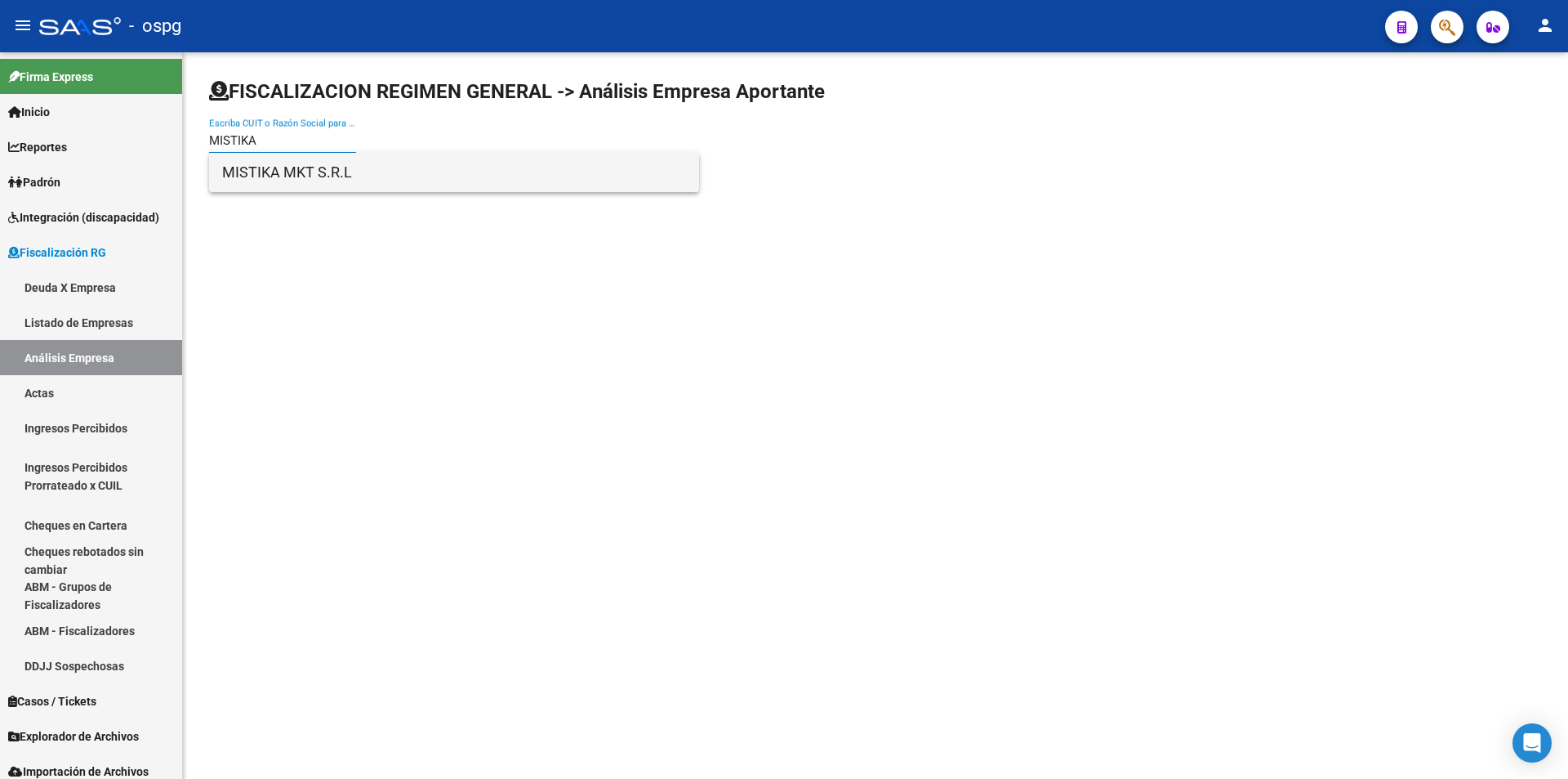
type input "MISTIKA"
click at [564, 169] on span "MISTIKA MKT S.R.L" at bounding box center [454, 172] width 464 height 39
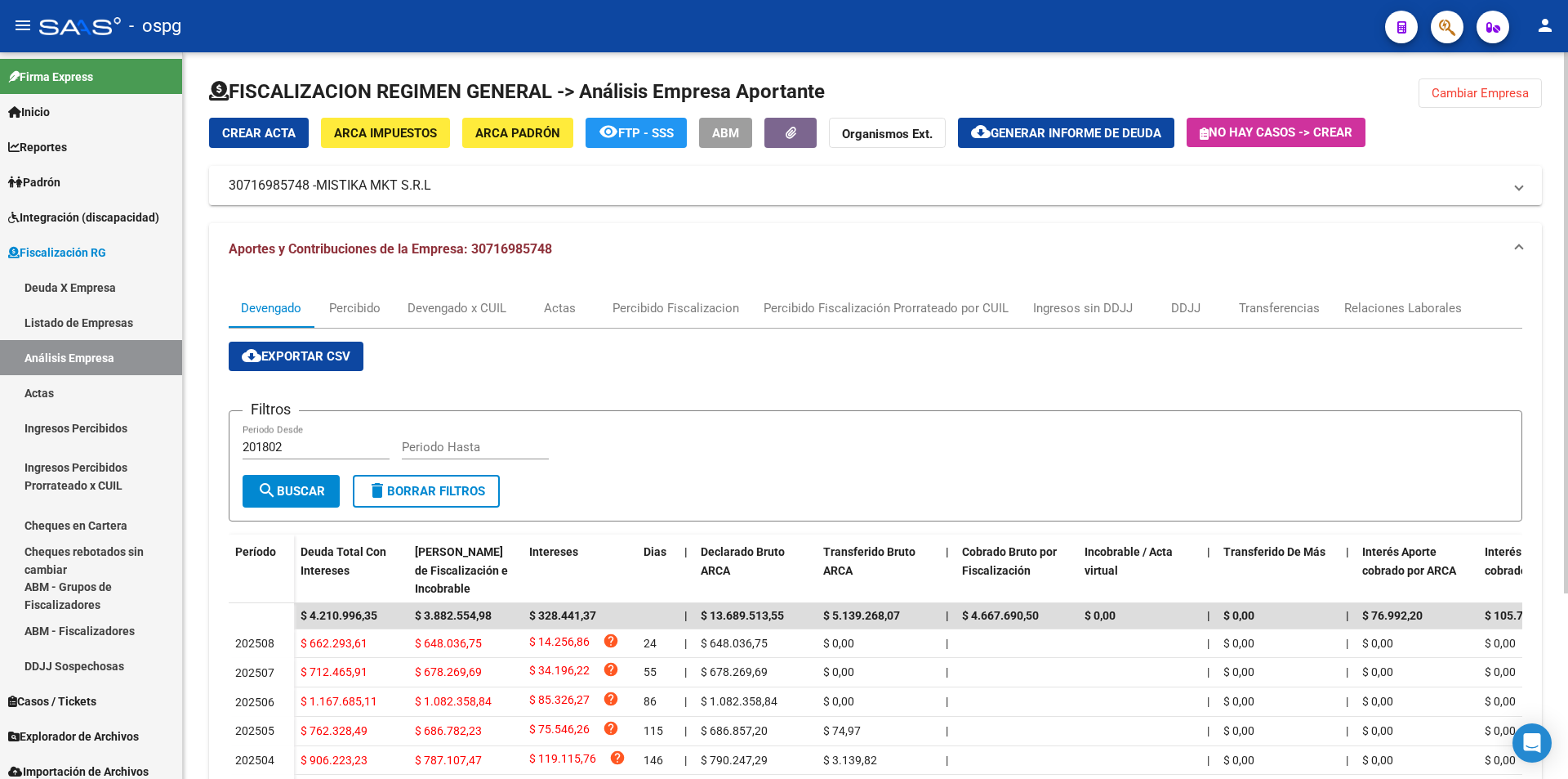
click at [1114, 120] on button "cloud_download Generar informe de deuda" at bounding box center [1066, 132] width 217 height 30
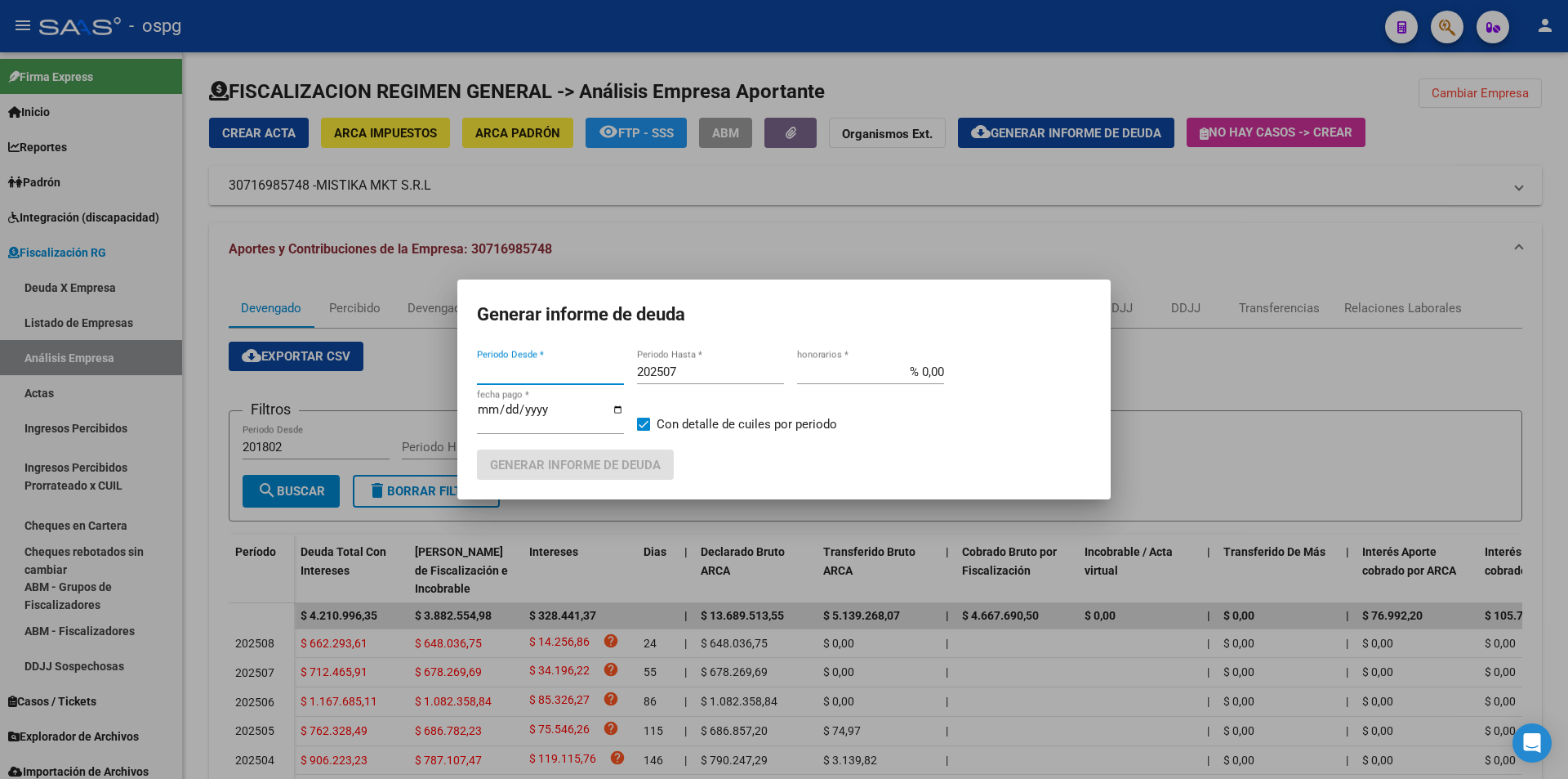
type input "202504"
click at [578, 368] on input "202504" at bounding box center [551, 371] width 147 height 14
type input "202508"
click at [706, 370] on input "202507" at bounding box center [710, 371] width 147 height 14
type input "202508"
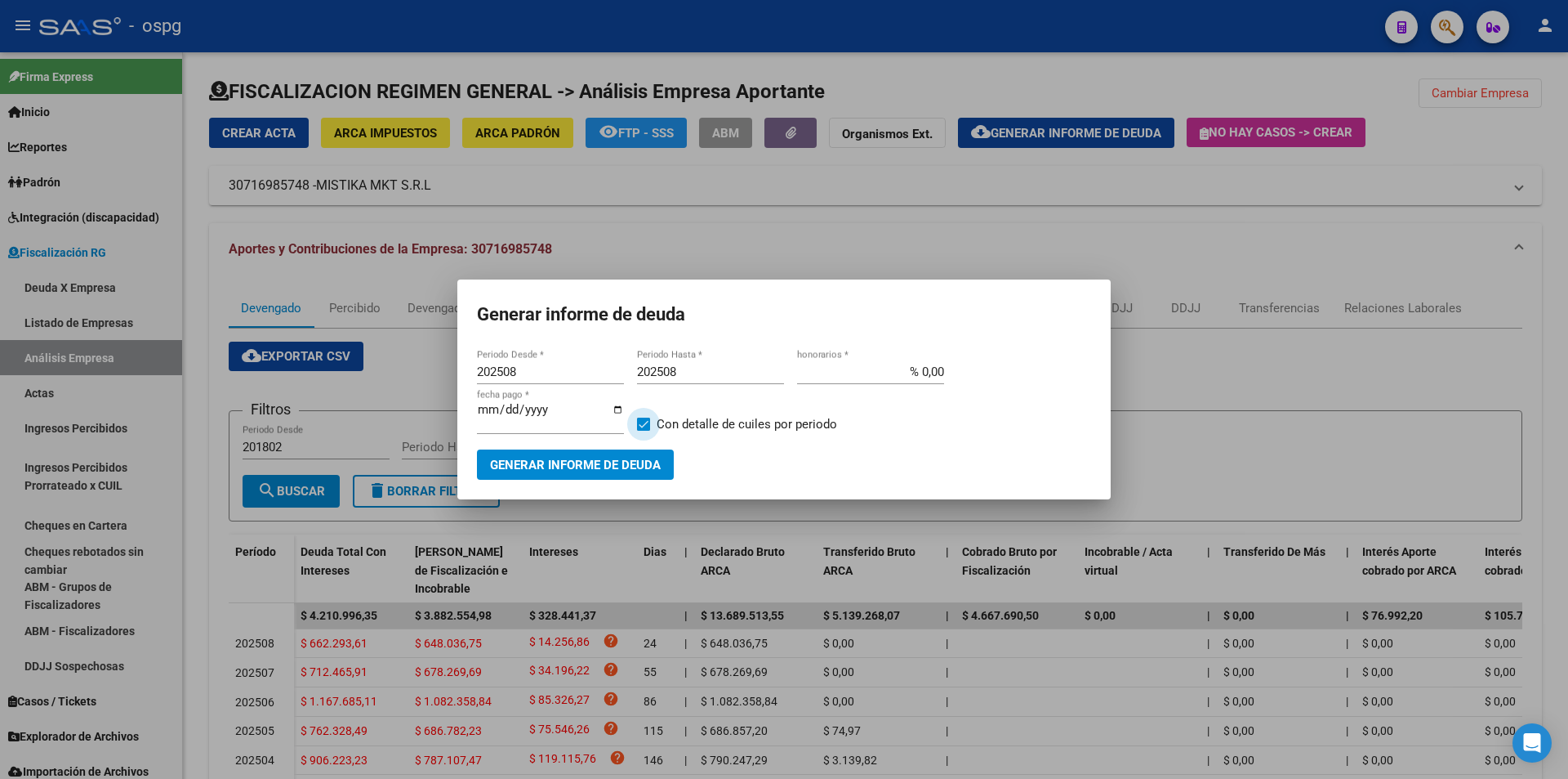
click at [645, 418] on label "Con detalle de cuiles por periodo" at bounding box center [737, 424] width 200 height 19
click at [644, 430] on input "Con detalle de cuiles por periodo" at bounding box center [643, 430] width 1 height 1
checkbox input "false"
click at [615, 463] on span "Generar informe de deuda" at bounding box center [575, 464] width 170 height 14
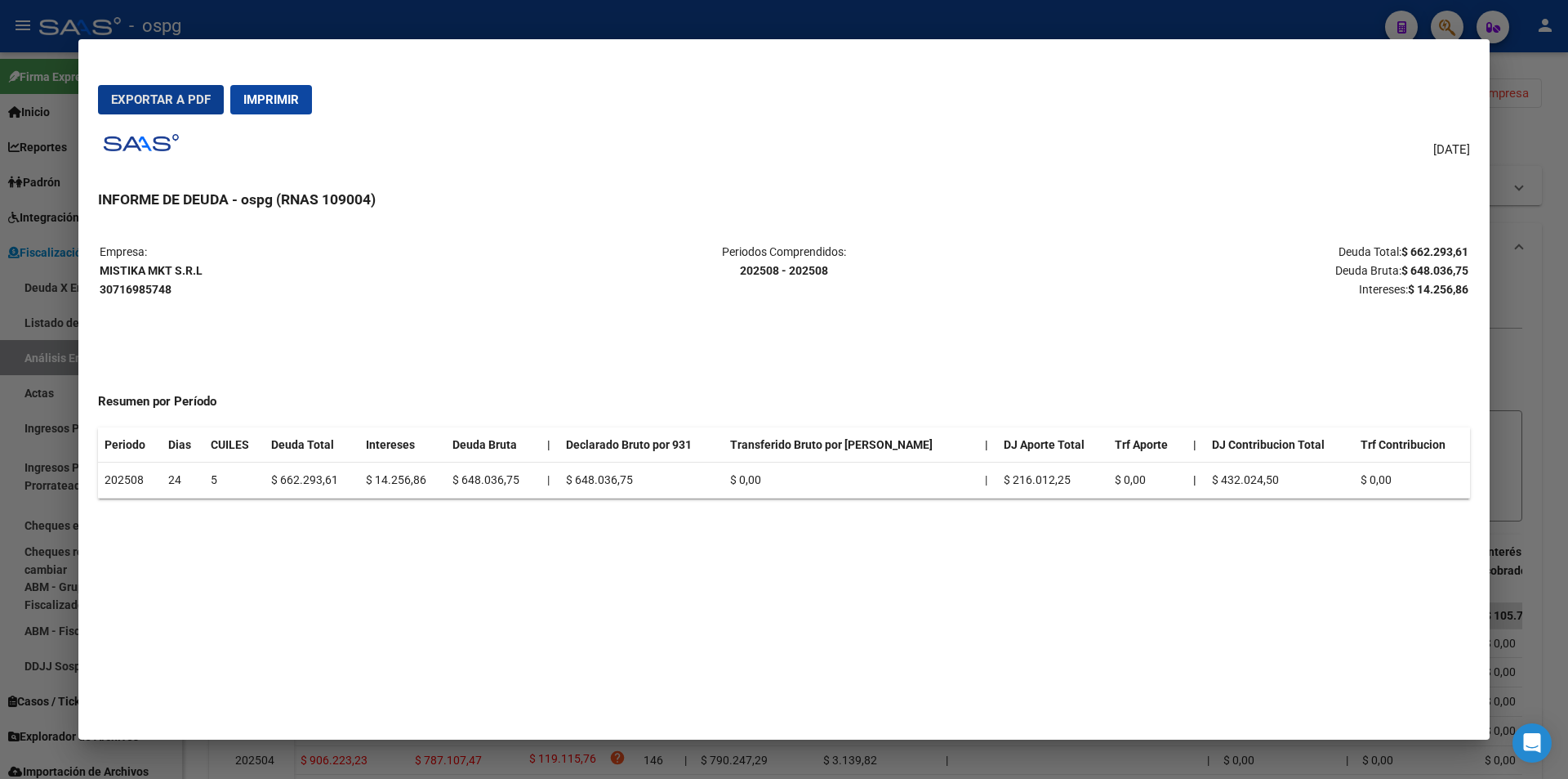
click at [1536, 312] on div at bounding box center [784, 389] width 1568 height 779
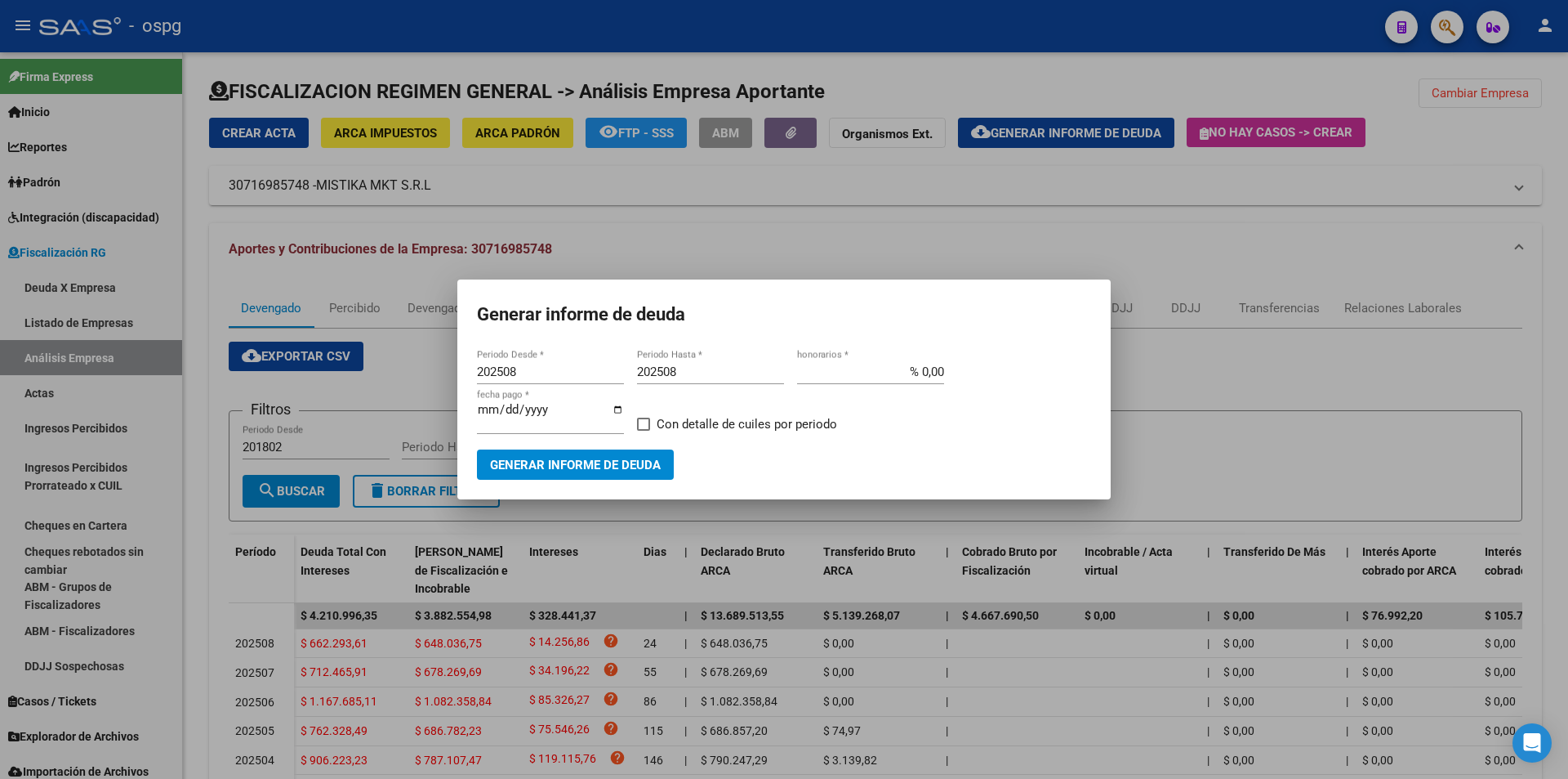
click at [1563, 289] on div at bounding box center [784, 389] width 1568 height 779
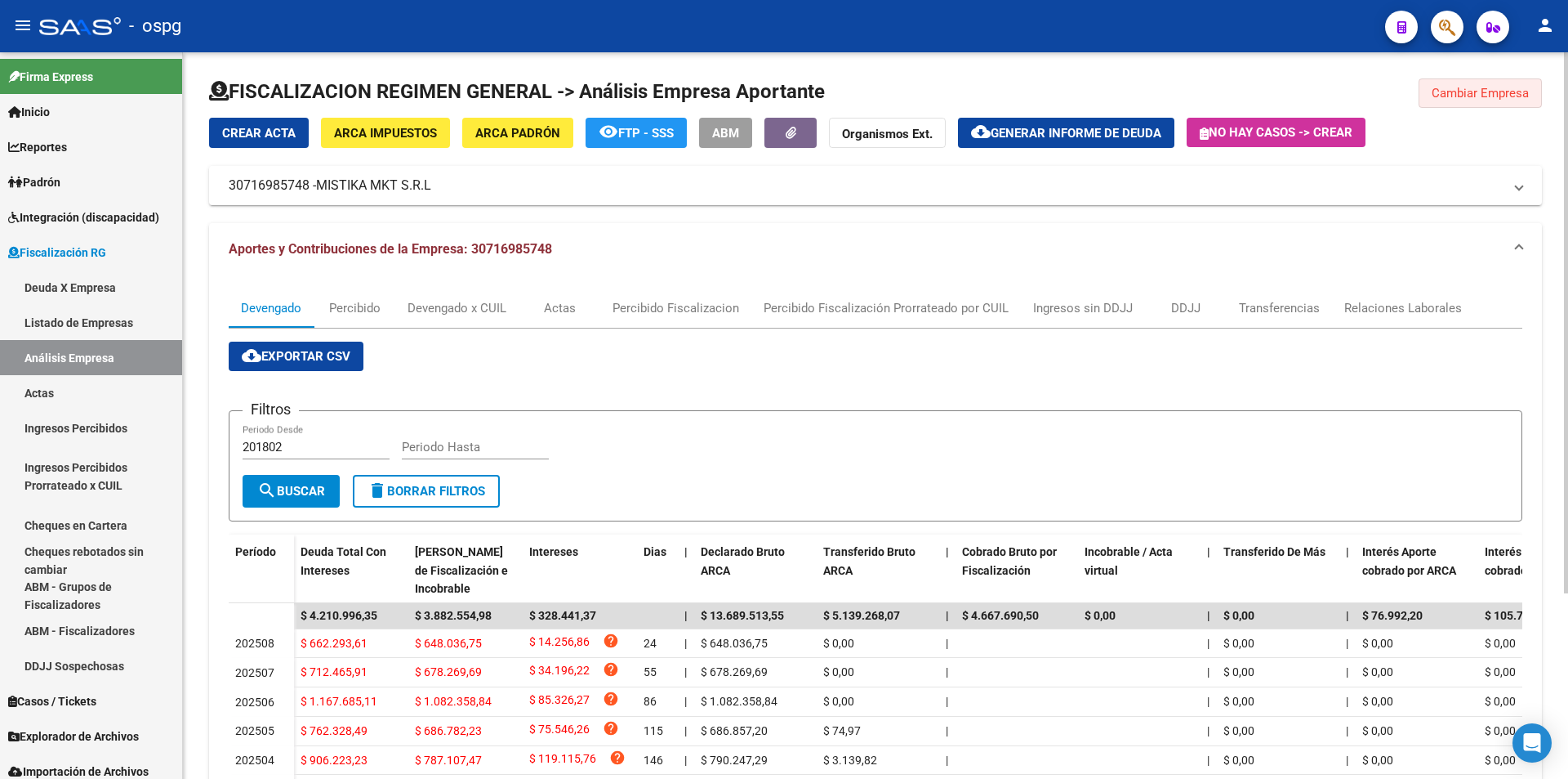
click at [1491, 88] on span "Cambiar Empresa" at bounding box center [1480, 92] width 97 height 14
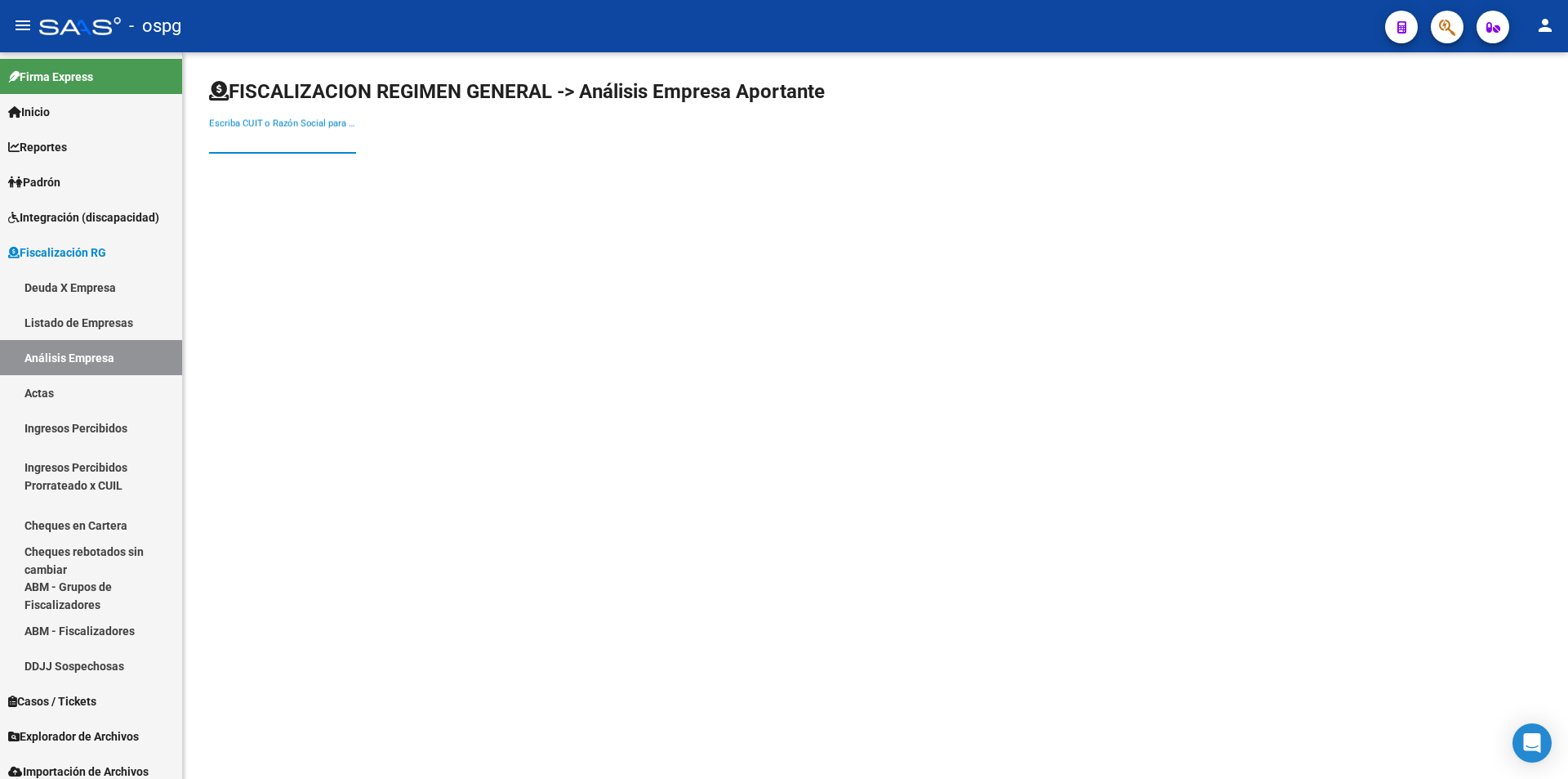
click at [274, 140] on input "Escriba CUIT o Razón Social para buscar" at bounding box center [282, 140] width 147 height 14
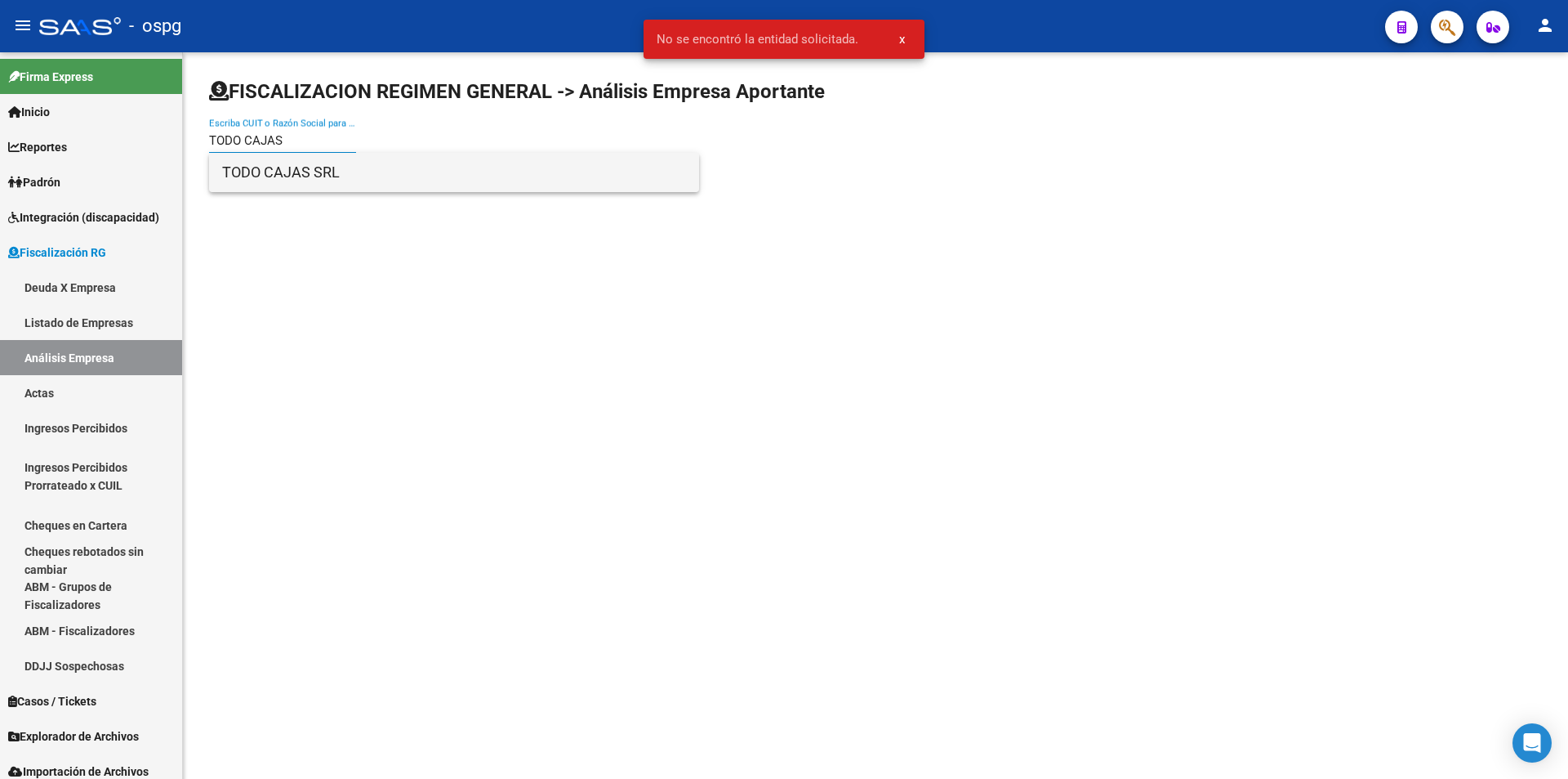
type input "TODO CAJAS"
click at [326, 165] on span "TODO CAJAS SRL" at bounding box center [454, 172] width 464 height 39
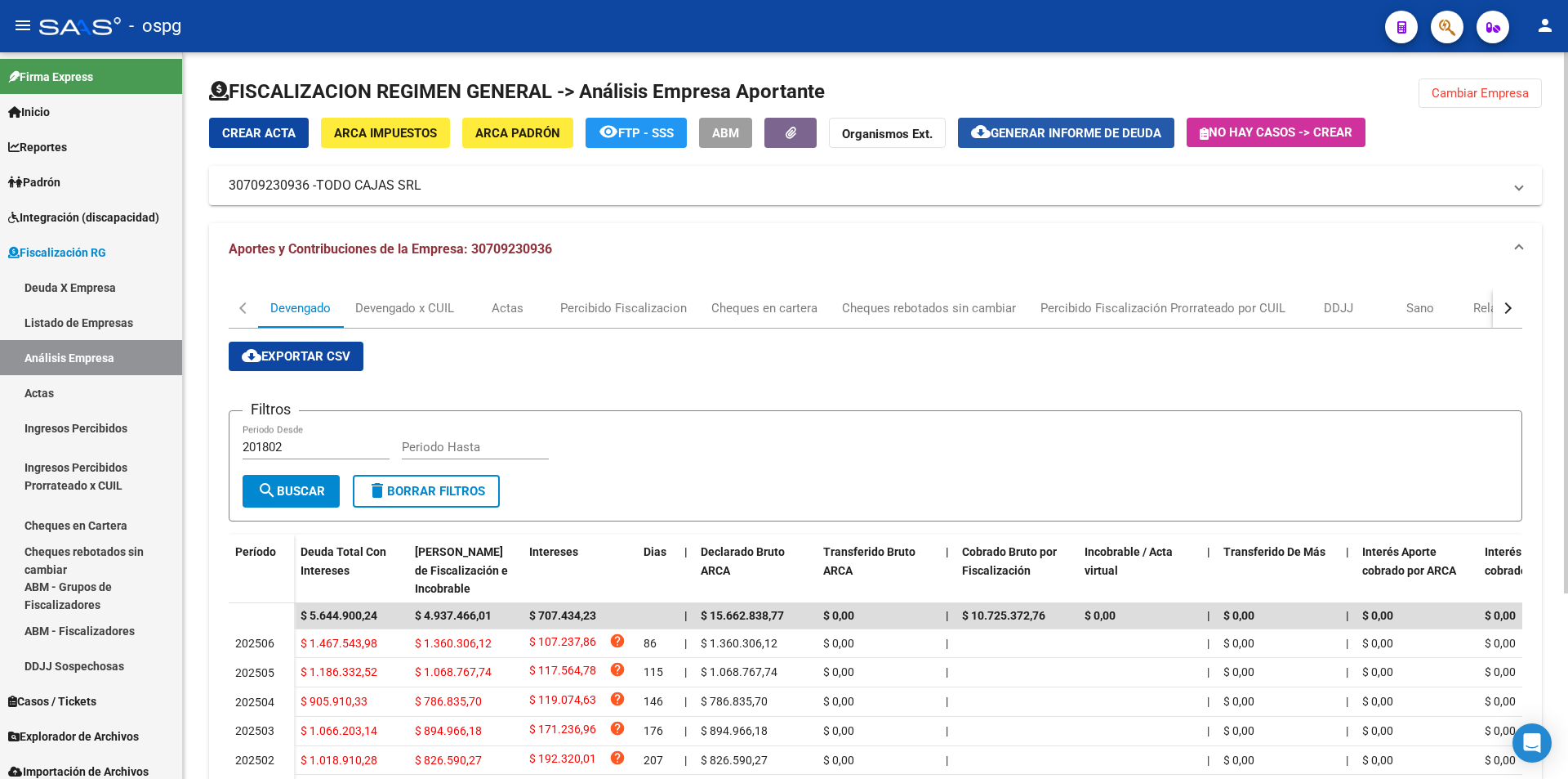
click at [1066, 138] on span "Generar informe de deuda" at bounding box center [1075, 133] width 170 height 14
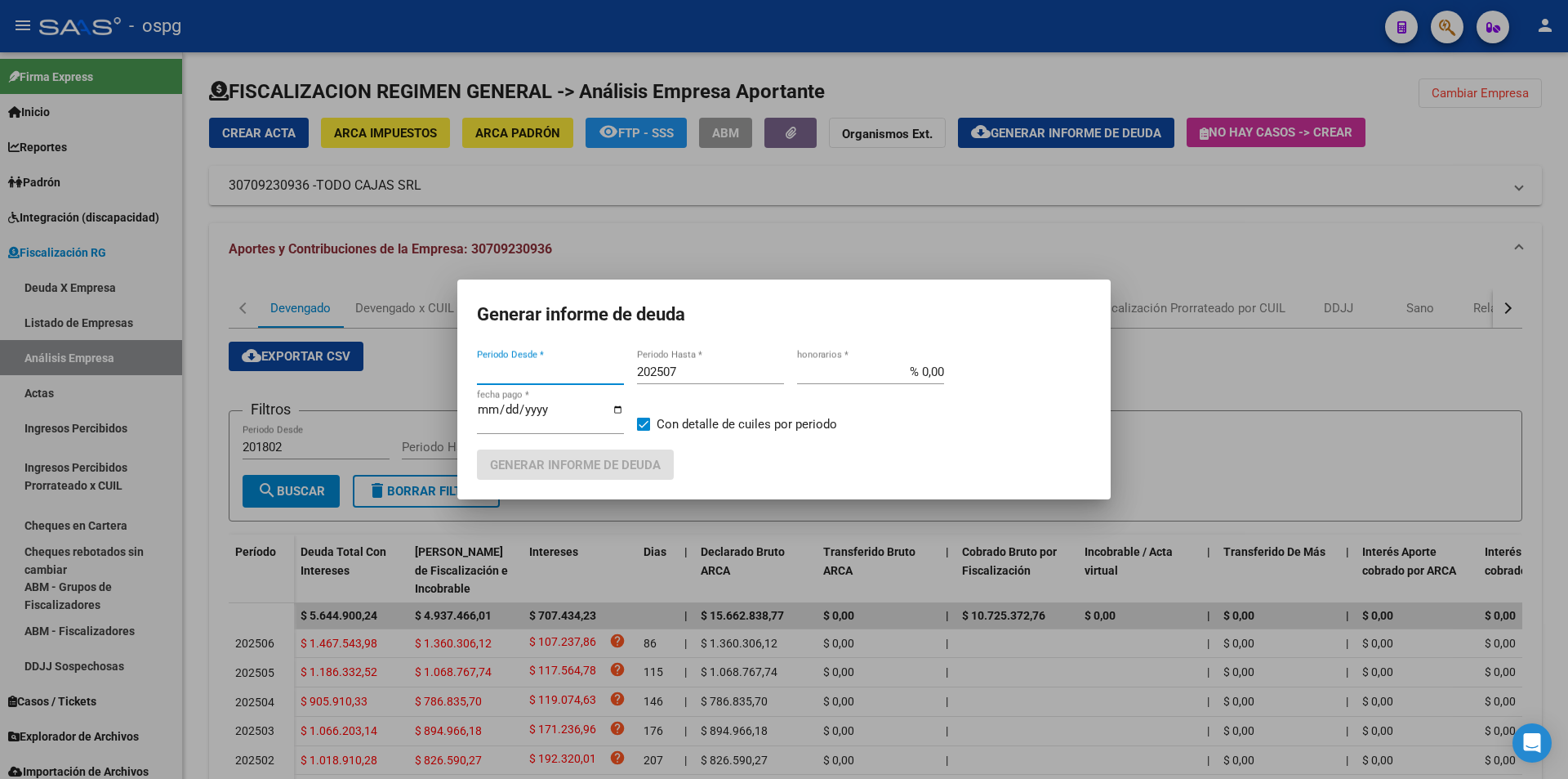
type input "202502"
click at [733, 370] on input "202507" at bounding box center [710, 371] width 147 height 14
type input "202508"
click at [649, 424] on span at bounding box center [644, 425] width 13 height 13
click at [644, 430] on input "Con detalle de cuiles por periodo" at bounding box center [643, 430] width 1 height 1
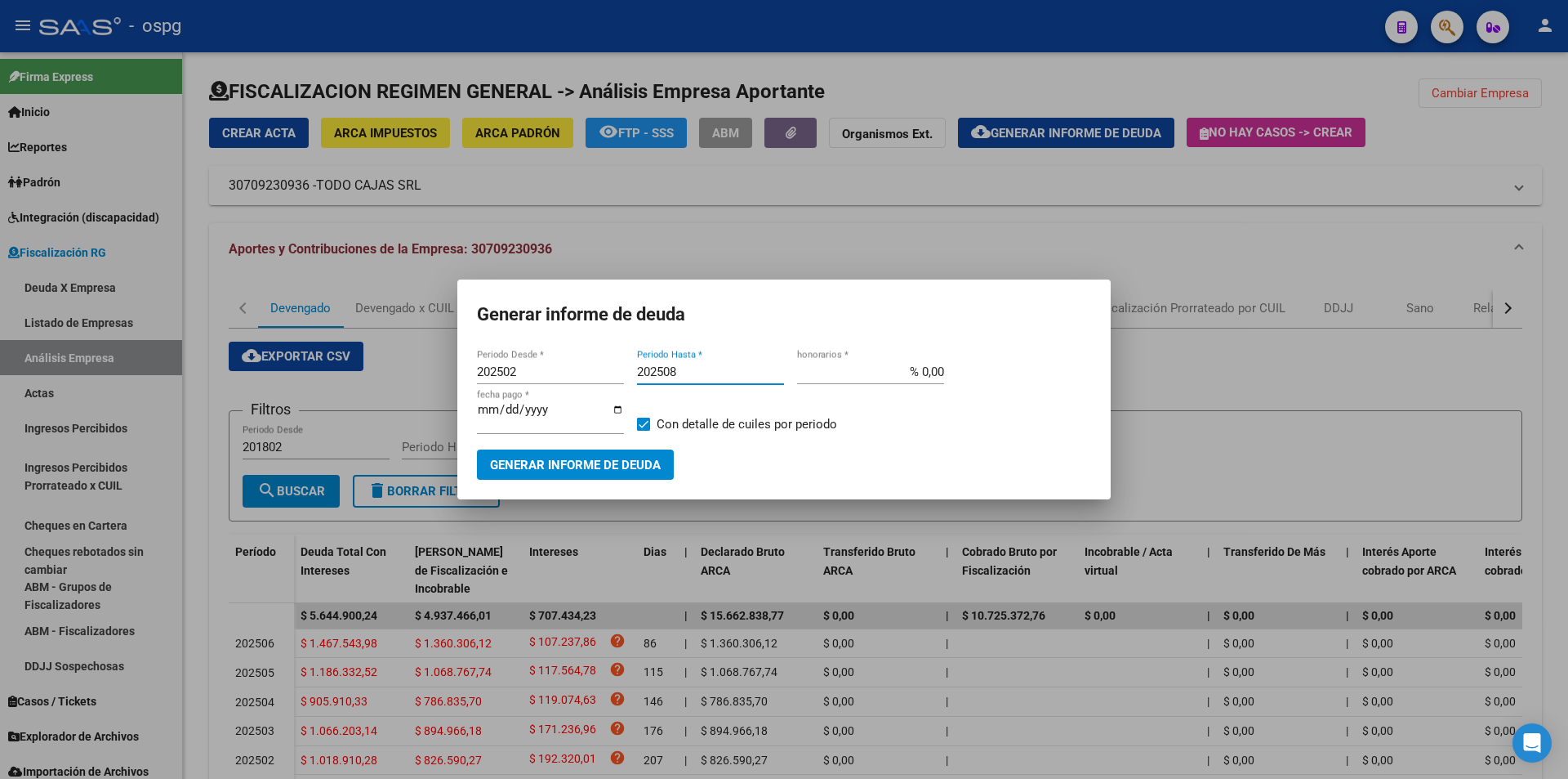
checkbox input "false"
click at [637, 456] on button "Generar informe de deuda" at bounding box center [576, 464] width 197 height 30
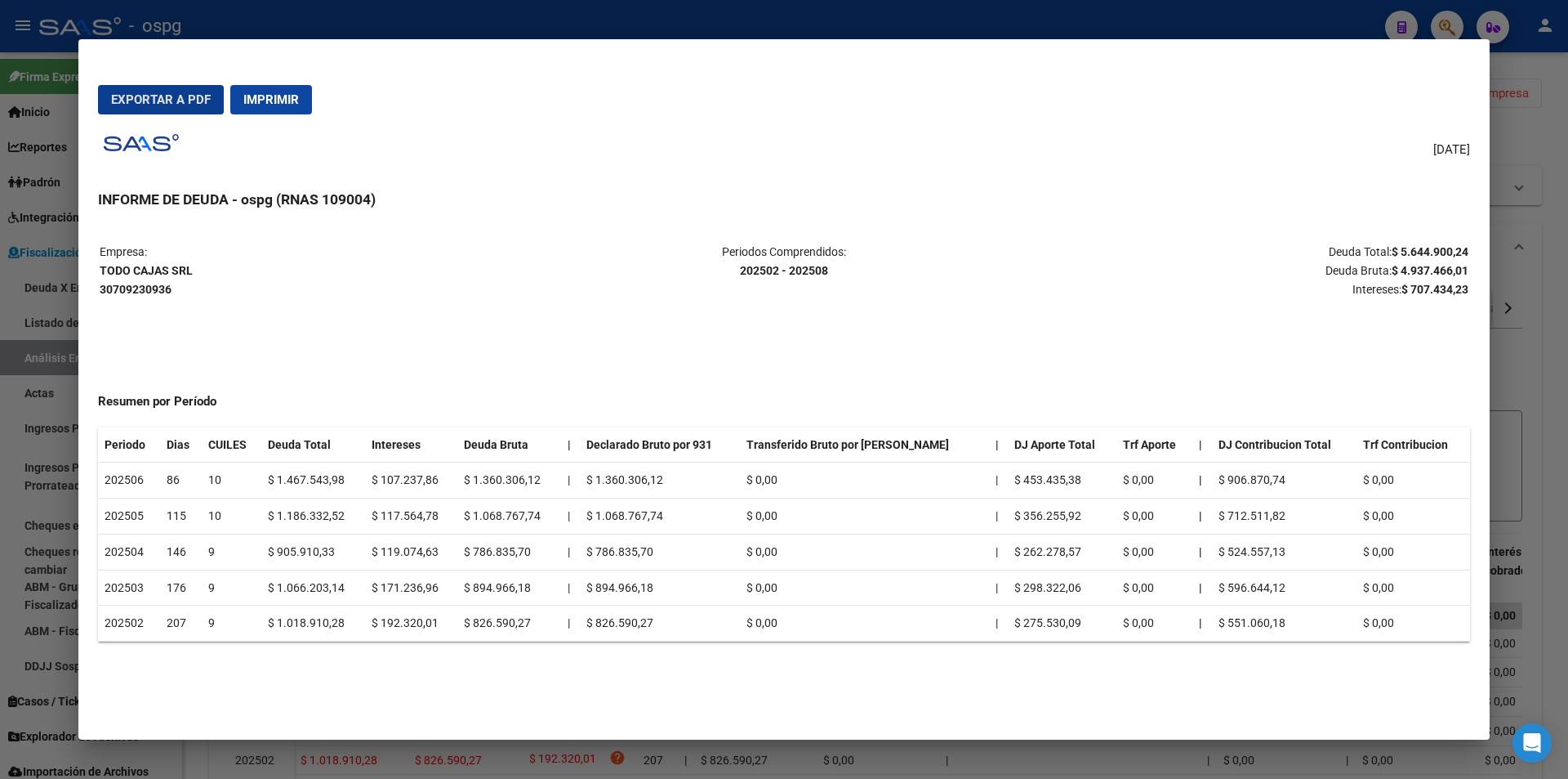
click at [1559, 386] on div at bounding box center [784, 389] width 1568 height 779
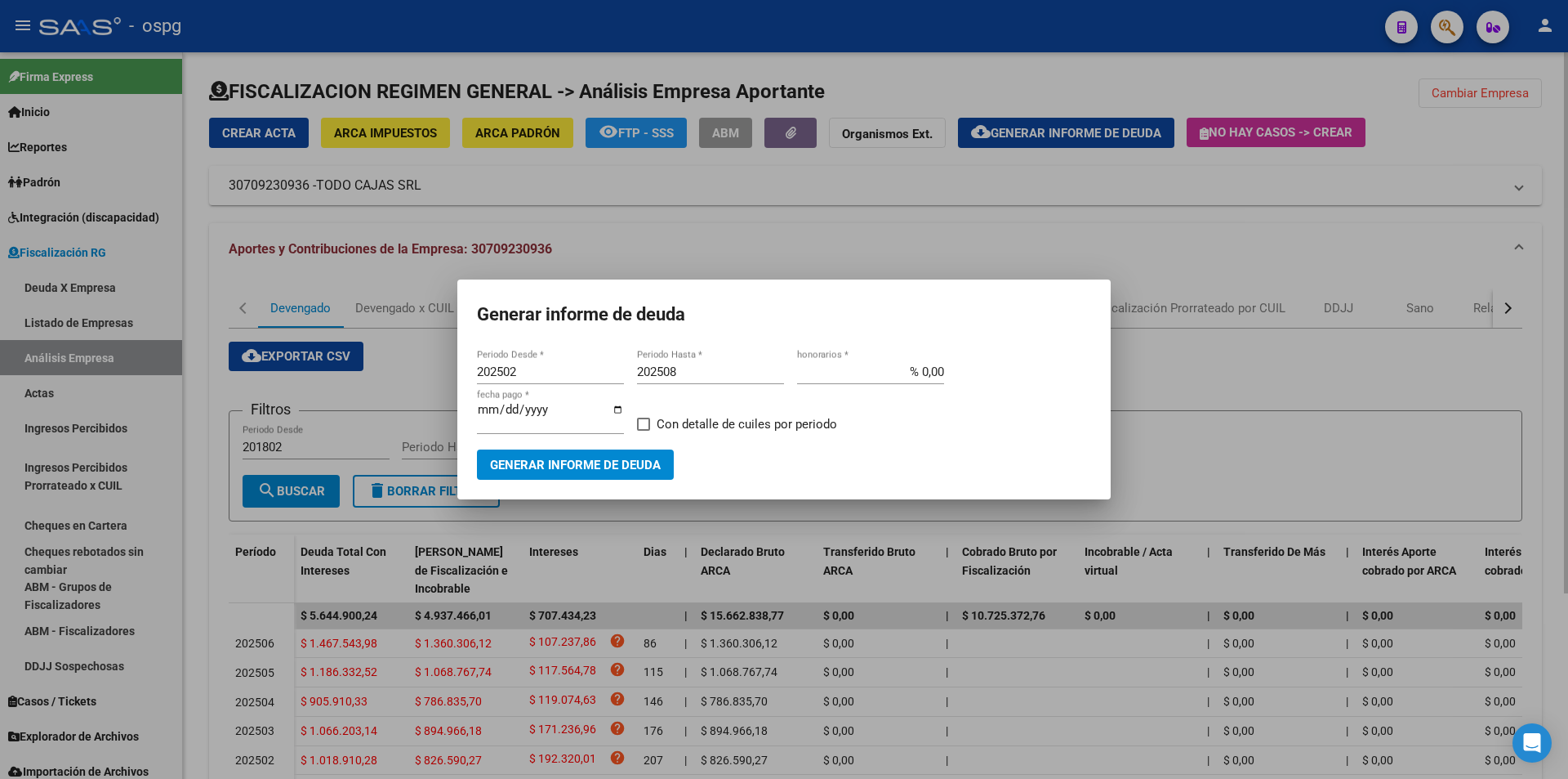
drag, startPoint x: 1533, startPoint y: 406, endPoint x: 1560, endPoint y: 298, distance: 111.3
click at [1534, 406] on div at bounding box center [784, 389] width 1568 height 779
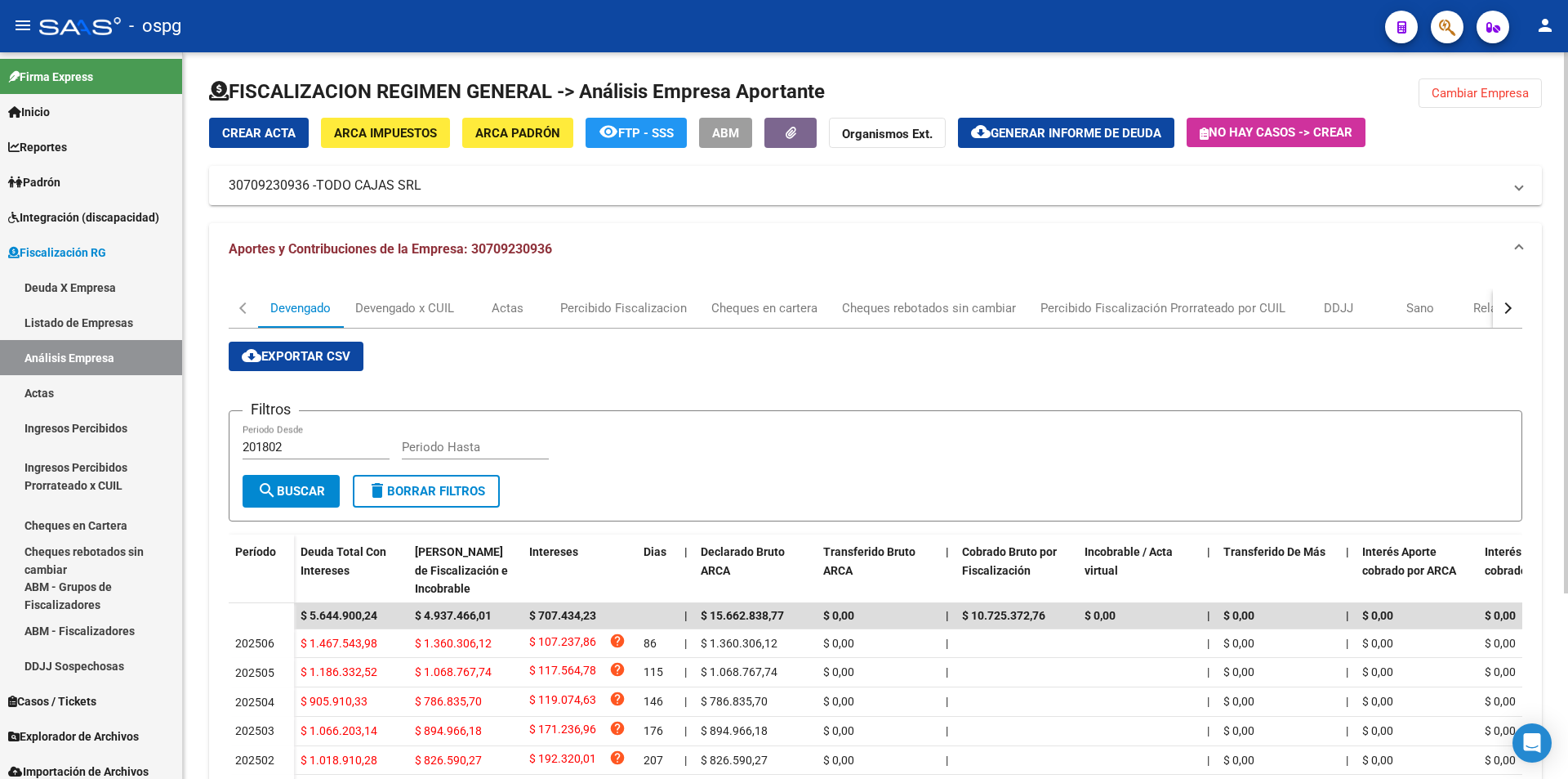
click at [1474, 94] on span "Cambiar Empresa" at bounding box center [1480, 92] width 97 height 14
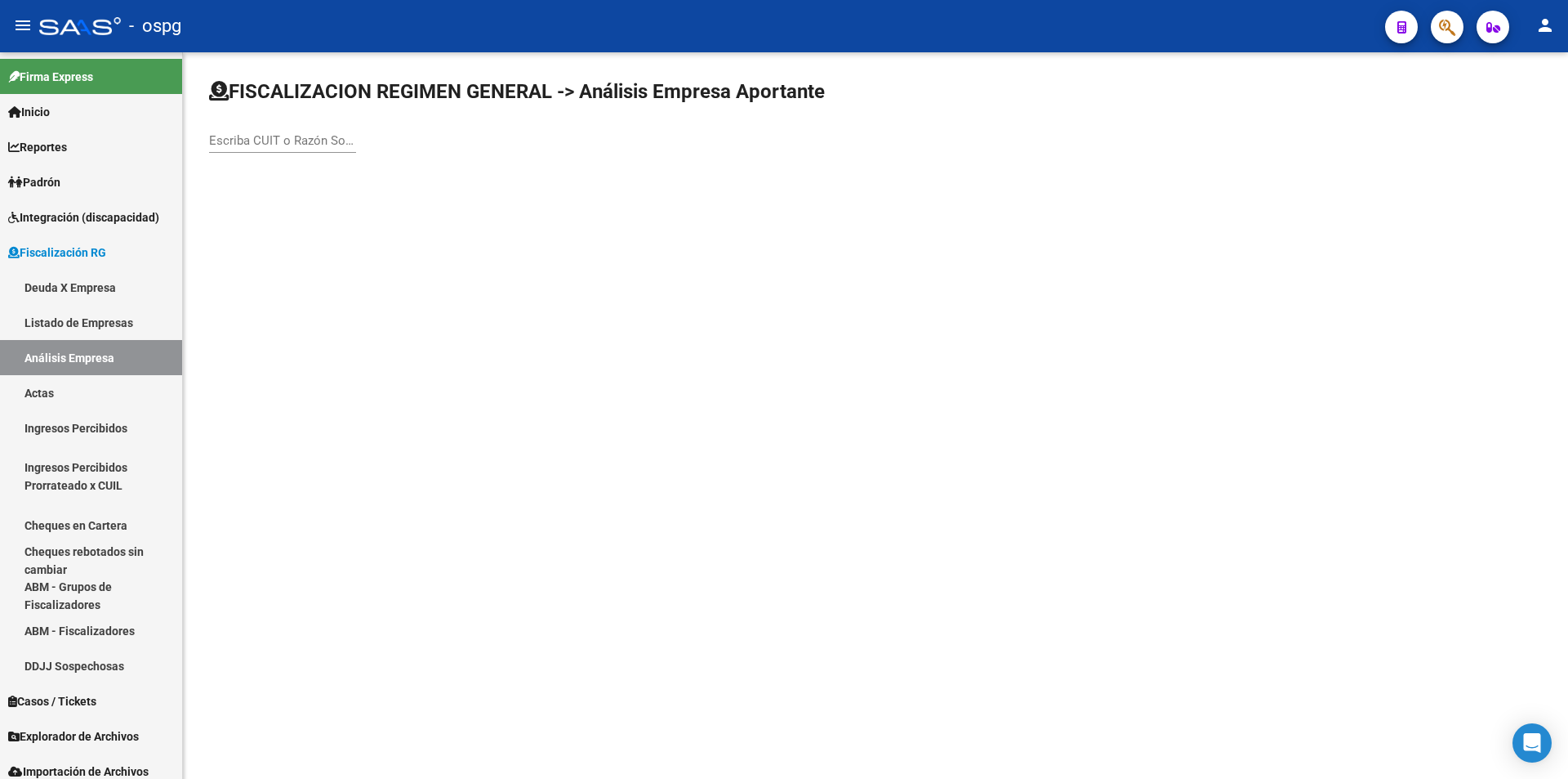
click at [282, 143] on input "Escriba CUIT o Razón Social para buscar" at bounding box center [282, 140] width 147 height 14
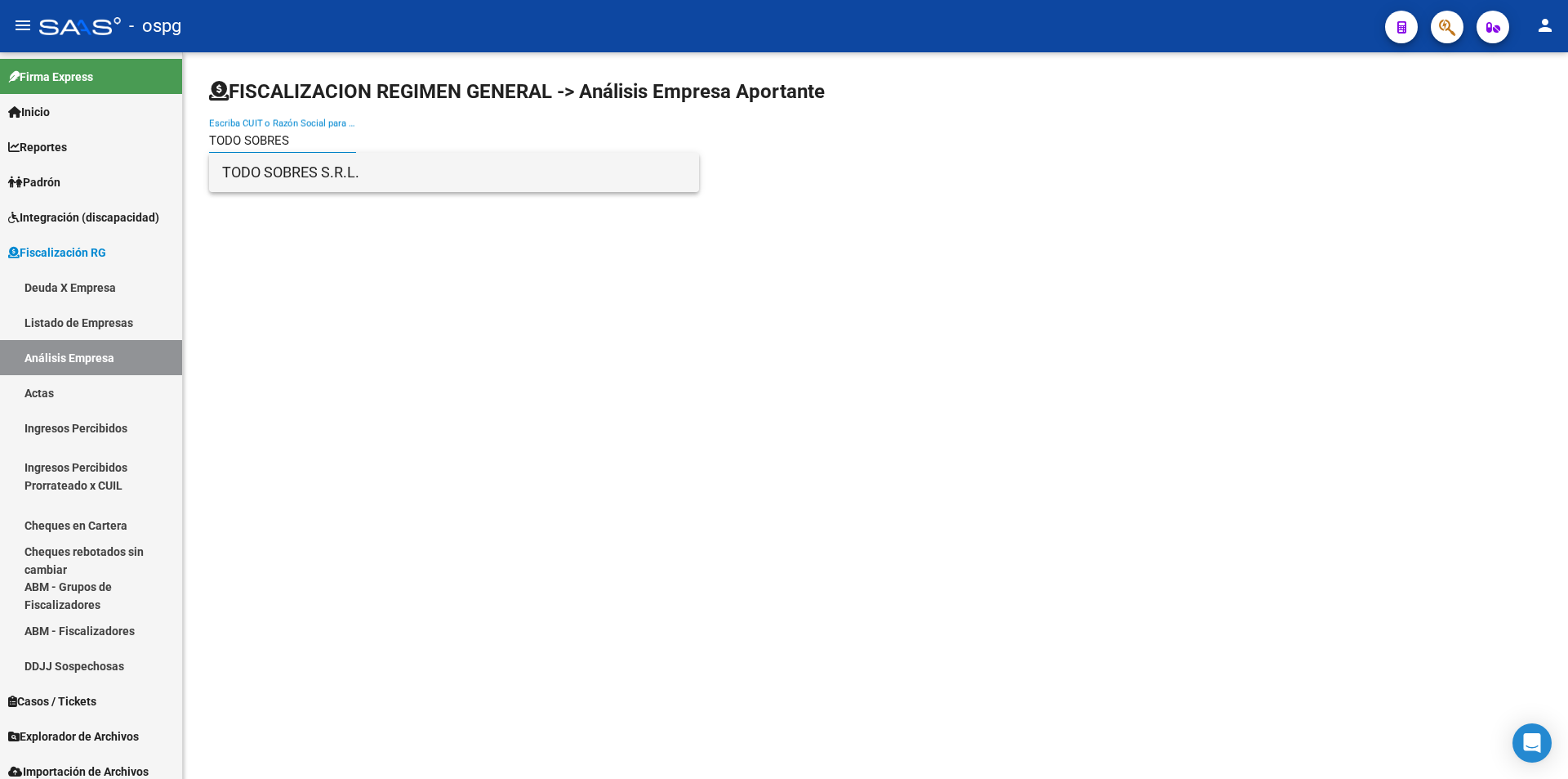
type input "TODO SOBRES"
click at [302, 160] on span "TODO SOBRES S.R.L." at bounding box center [454, 172] width 464 height 39
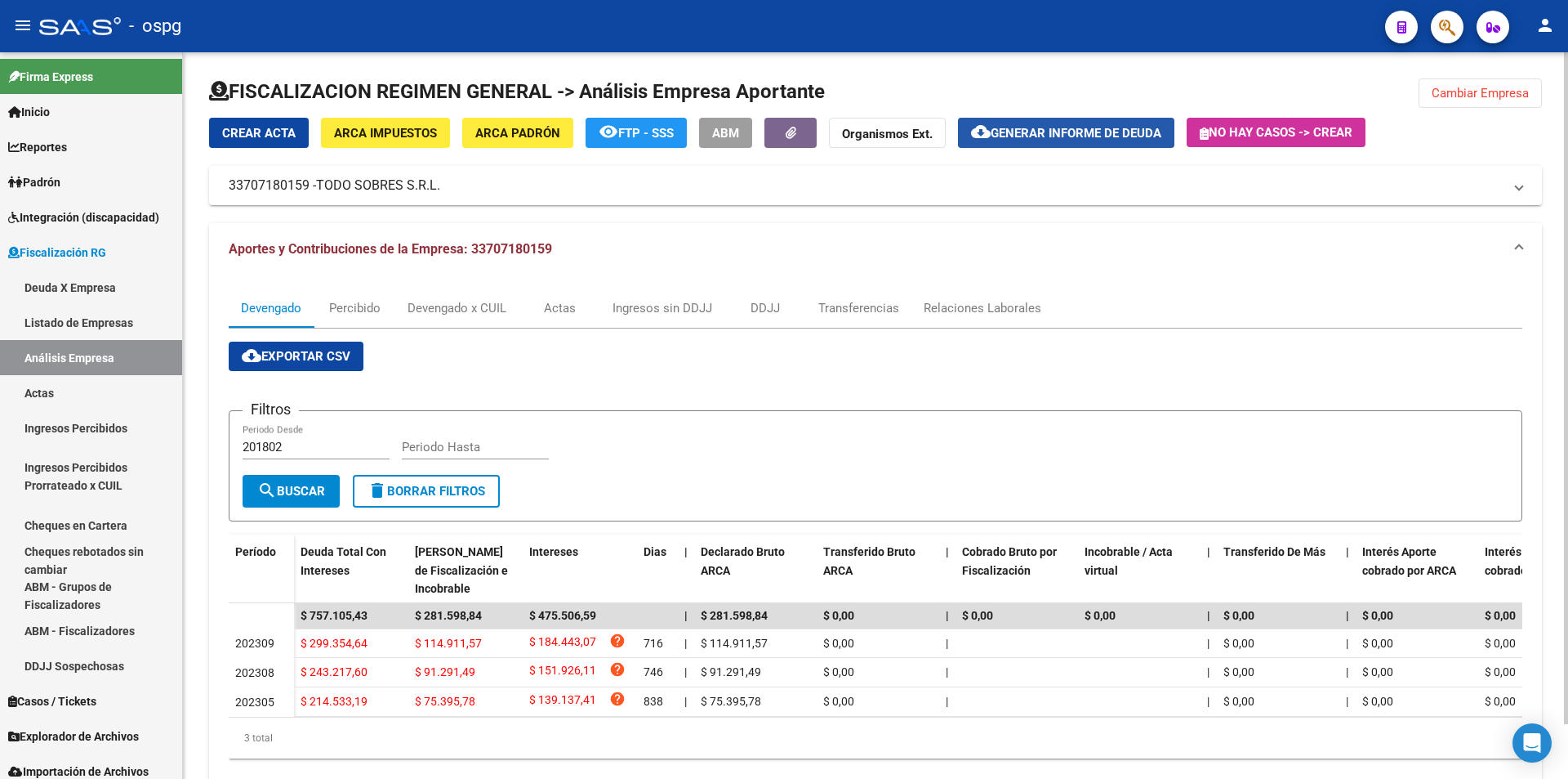
click at [1099, 139] on span "Generar informe de deuda" at bounding box center [1075, 133] width 170 height 14
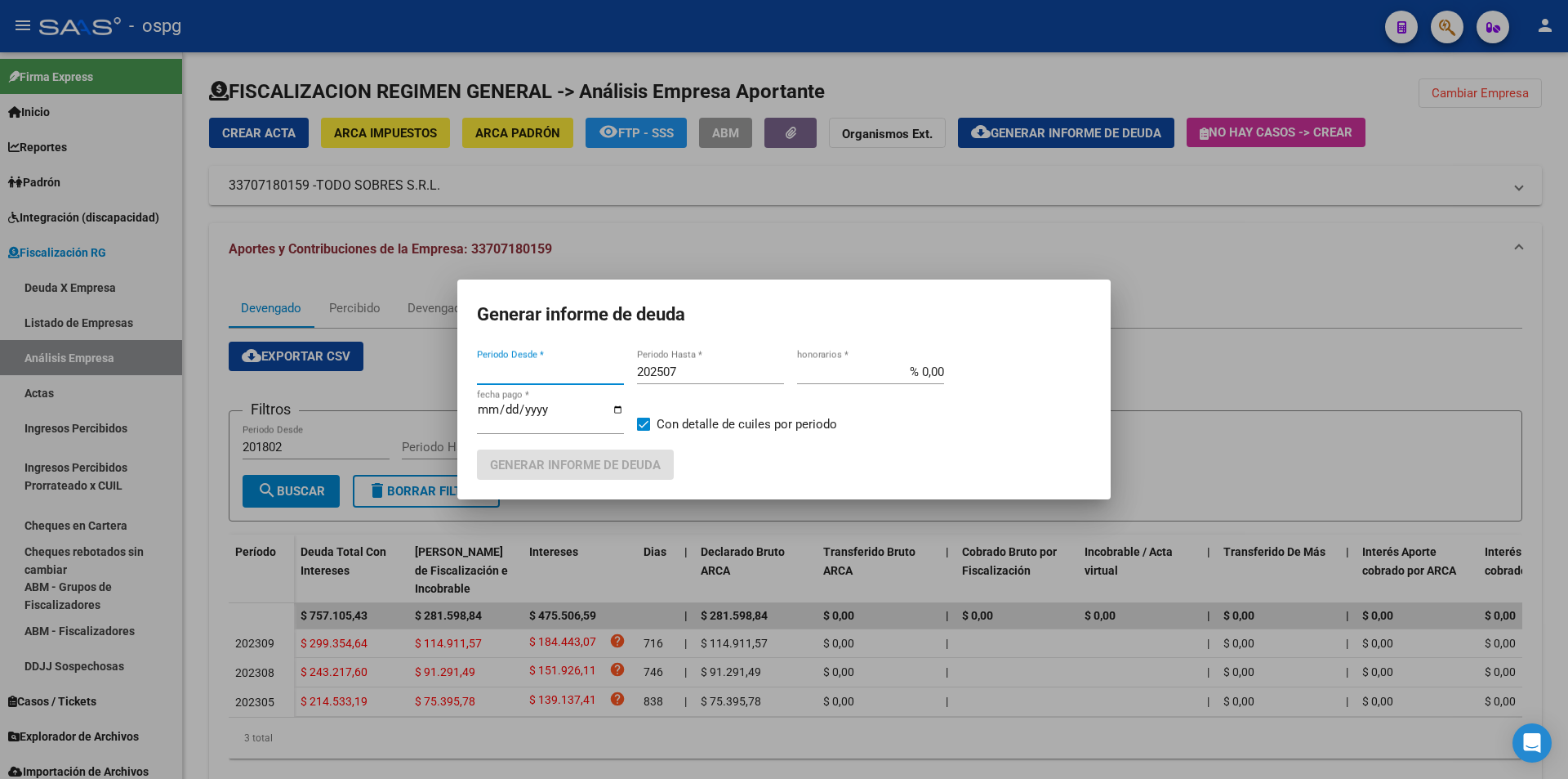
type input "202305"
click at [1313, 404] on div at bounding box center [784, 389] width 1568 height 779
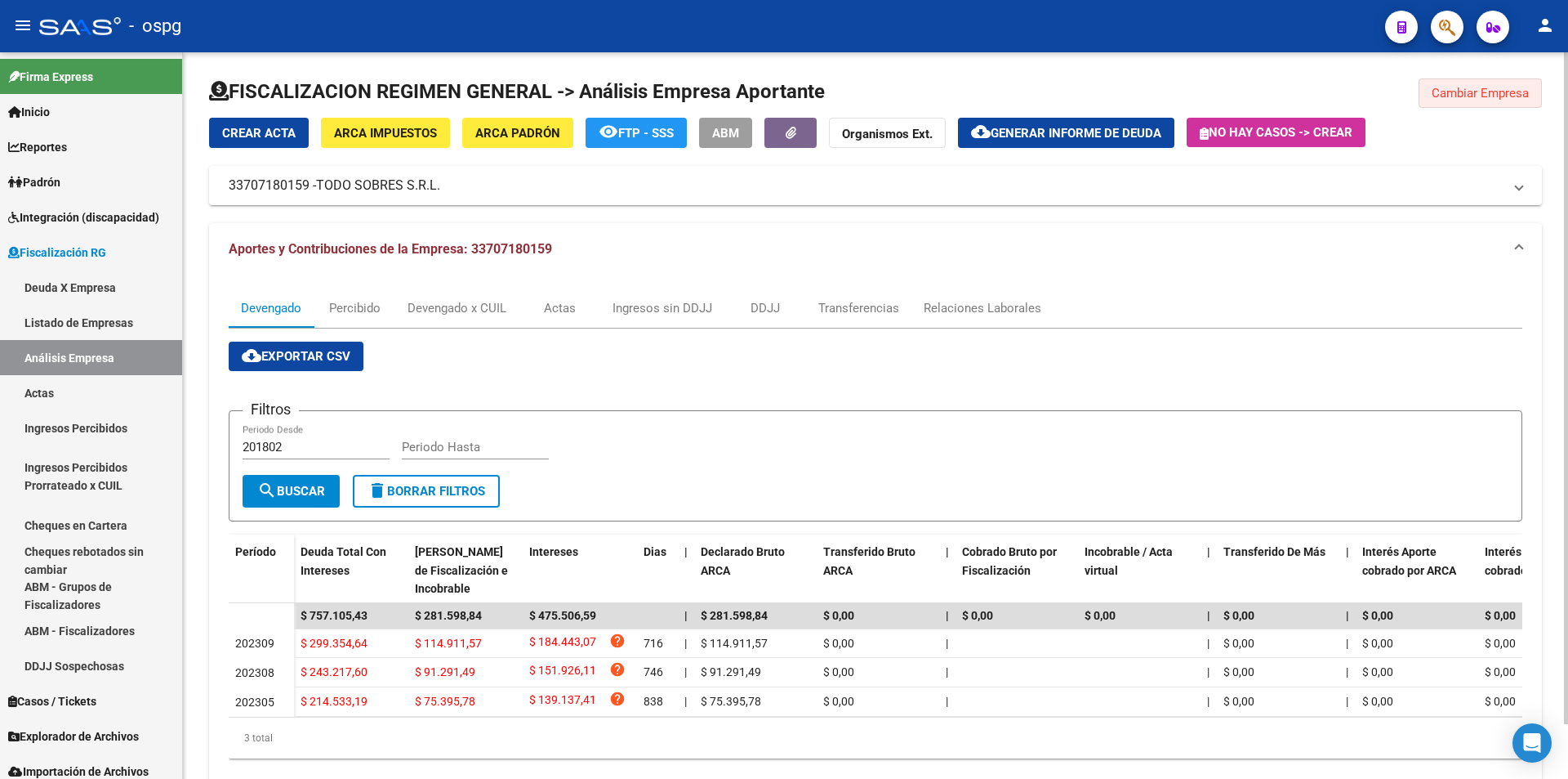
drag, startPoint x: 1478, startPoint y: 97, endPoint x: 1481, endPoint y: 69, distance: 28.2
click at [1478, 96] on span "Cambiar Empresa" at bounding box center [1480, 92] width 97 height 14
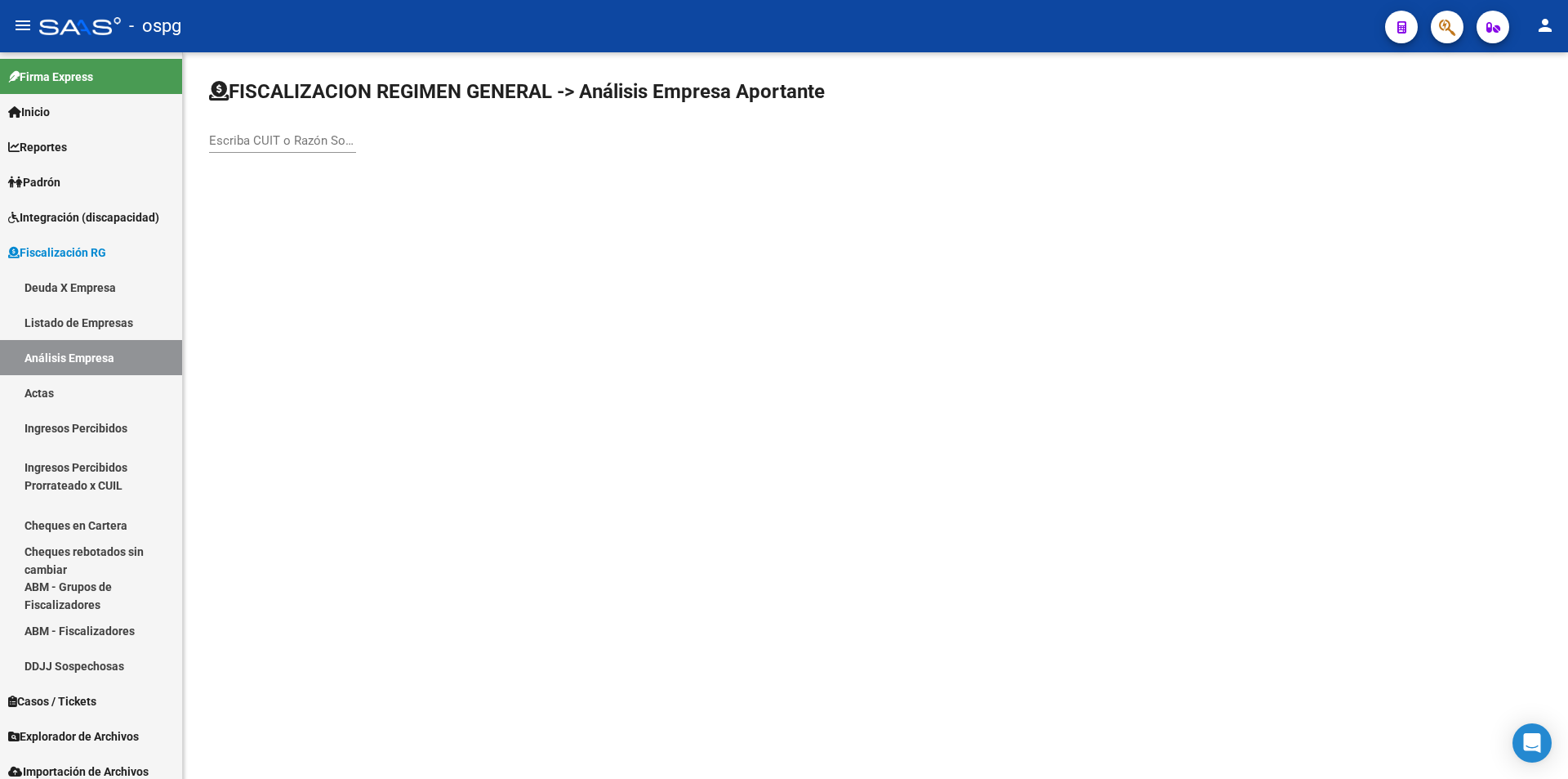
click at [328, 138] on input "Escriba CUIT o Razón Social para buscar" at bounding box center [282, 140] width 147 height 14
type input "[PERSON_NAME]"
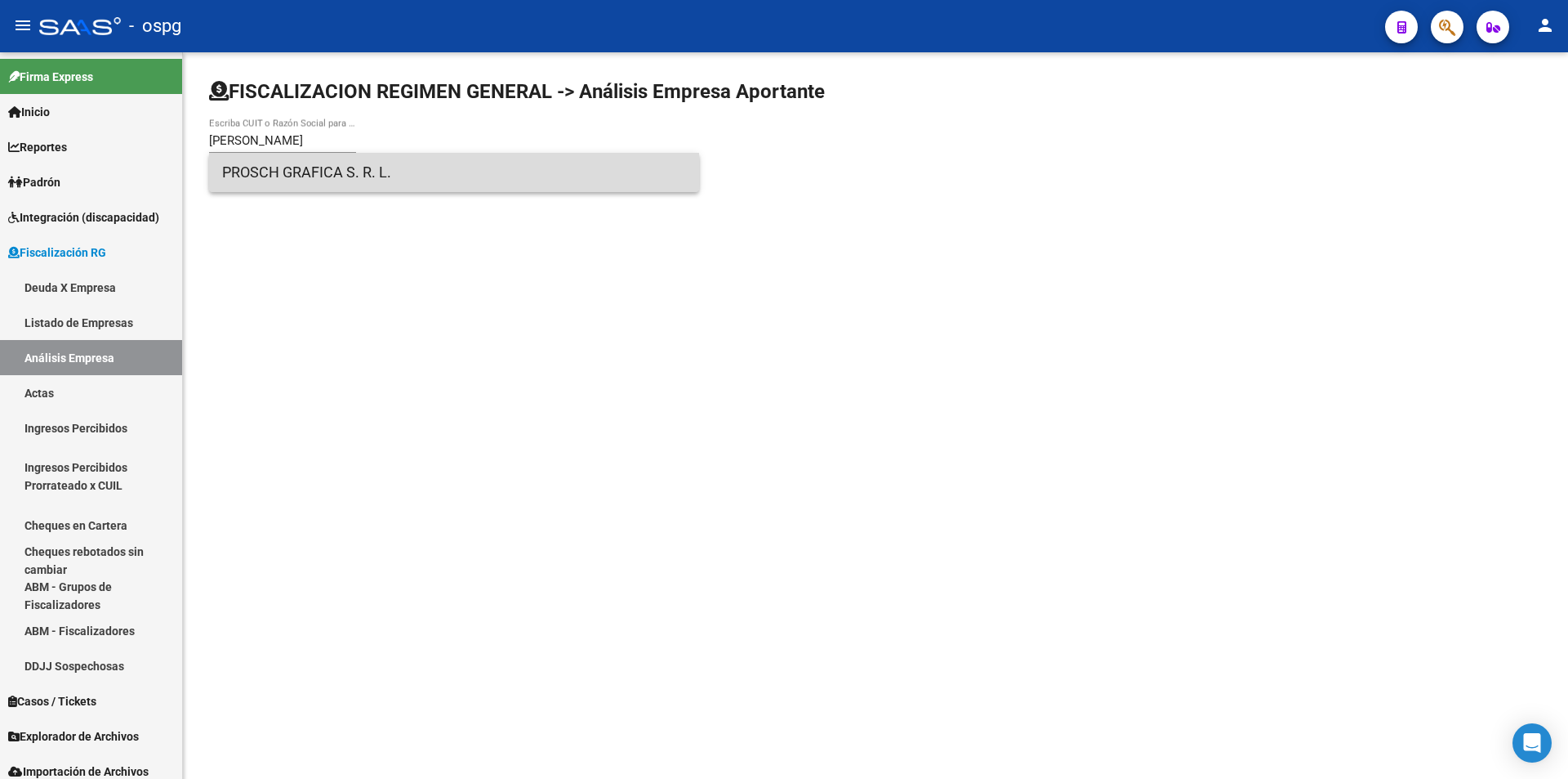
click at [310, 162] on span "PROSCH GRAFICA S. R. L." at bounding box center [454, 172] width 464 height 39
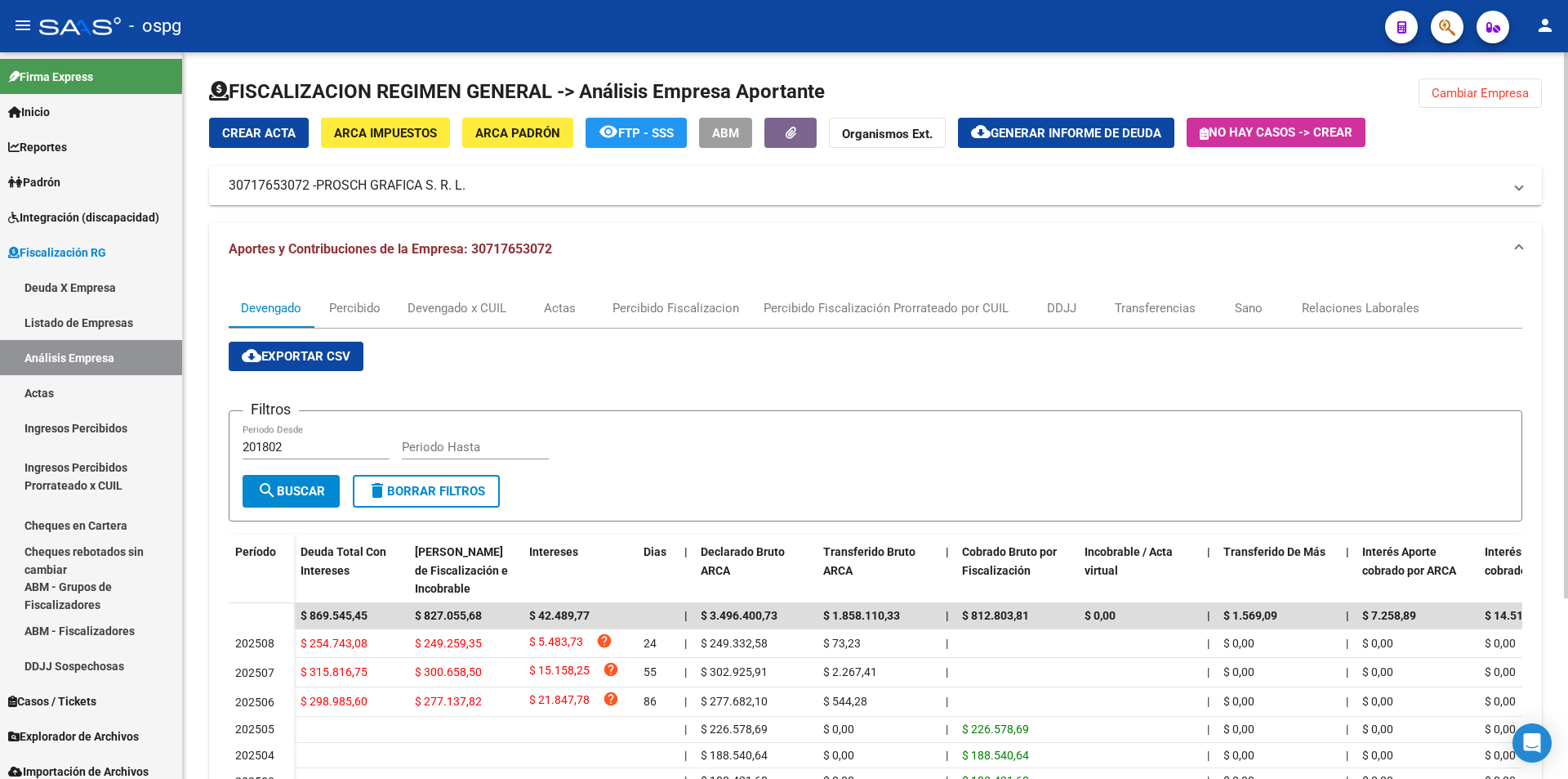
click at [1116, 138] on span "Generar informe de deuda" at bounding box center [1075, 133] width 170 height 14
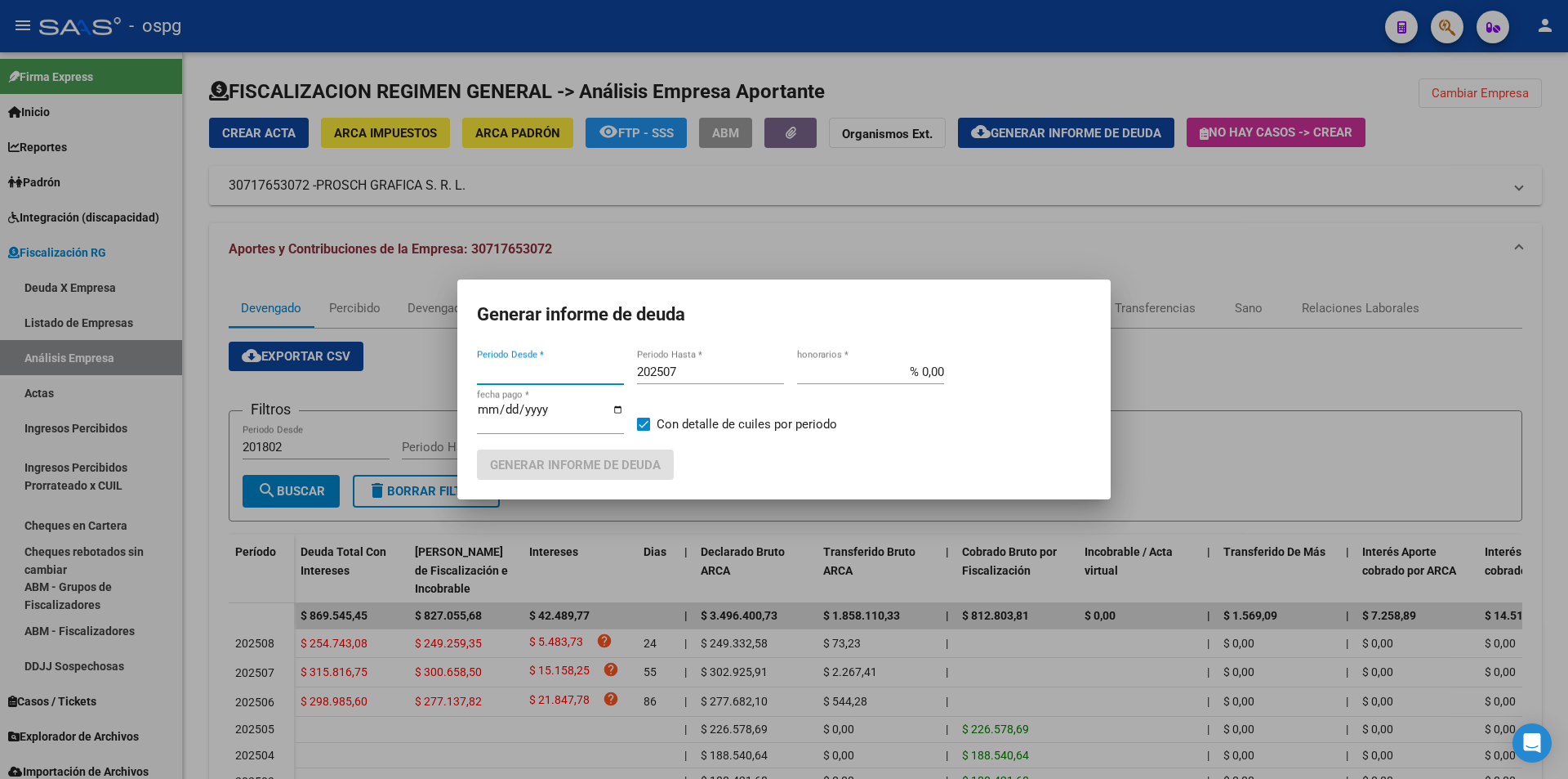
type input "202506"
click at [693, 373] on input "202507" at bounding box center [710, 371] width 147 height 14
type input "202508"
click at [649, 418] on span at bounding box center [644, 425] width 13 height 13
click at [644, 430] on input "Con detalle de cuiles por periodo" at bounding box center [643, 430] width 1 height 1
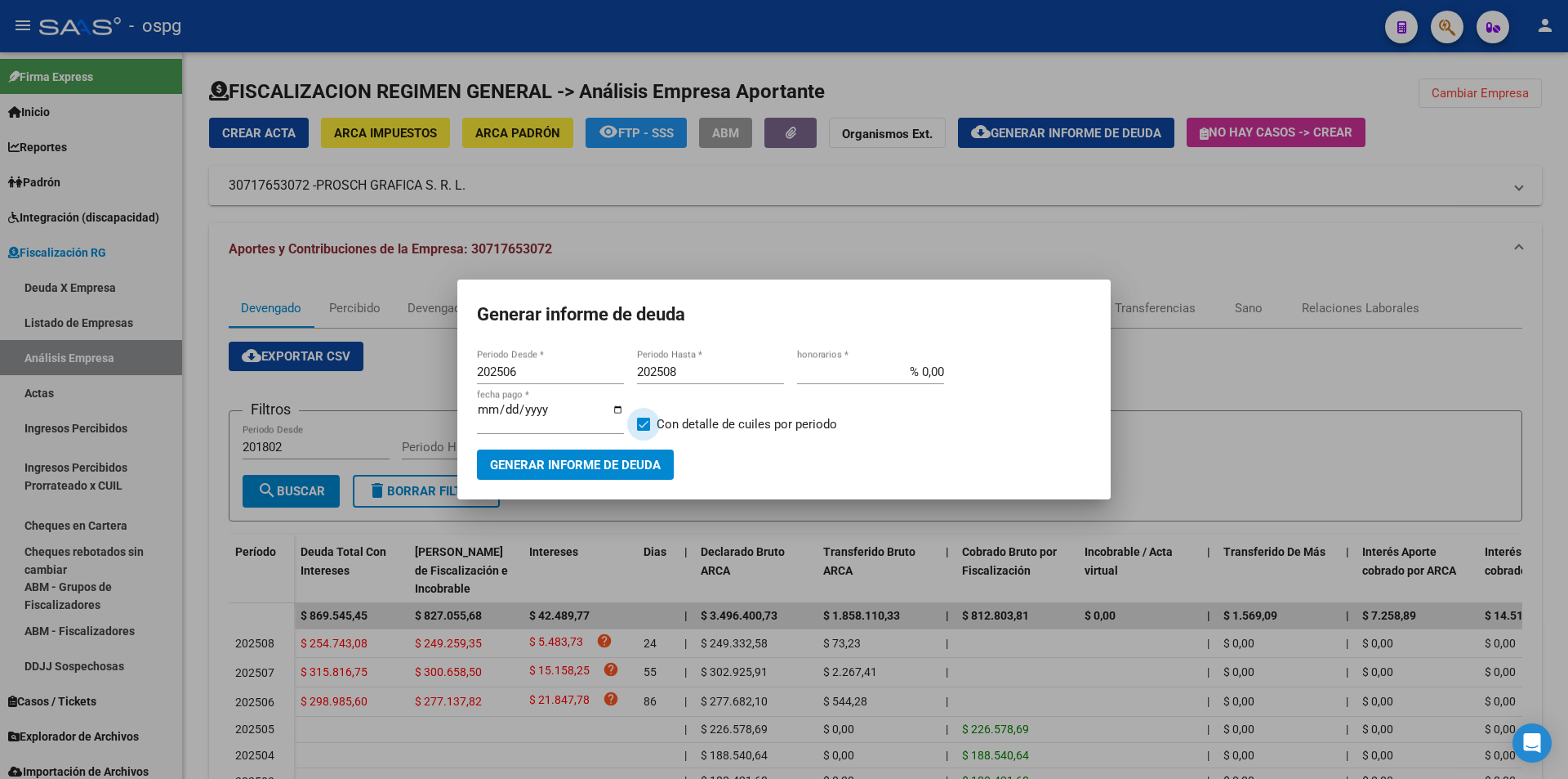
checkbox input "false"
click at [634, 466] on span "Generar informe de deuda" at bounding box center [575, 464] width 170 height 14
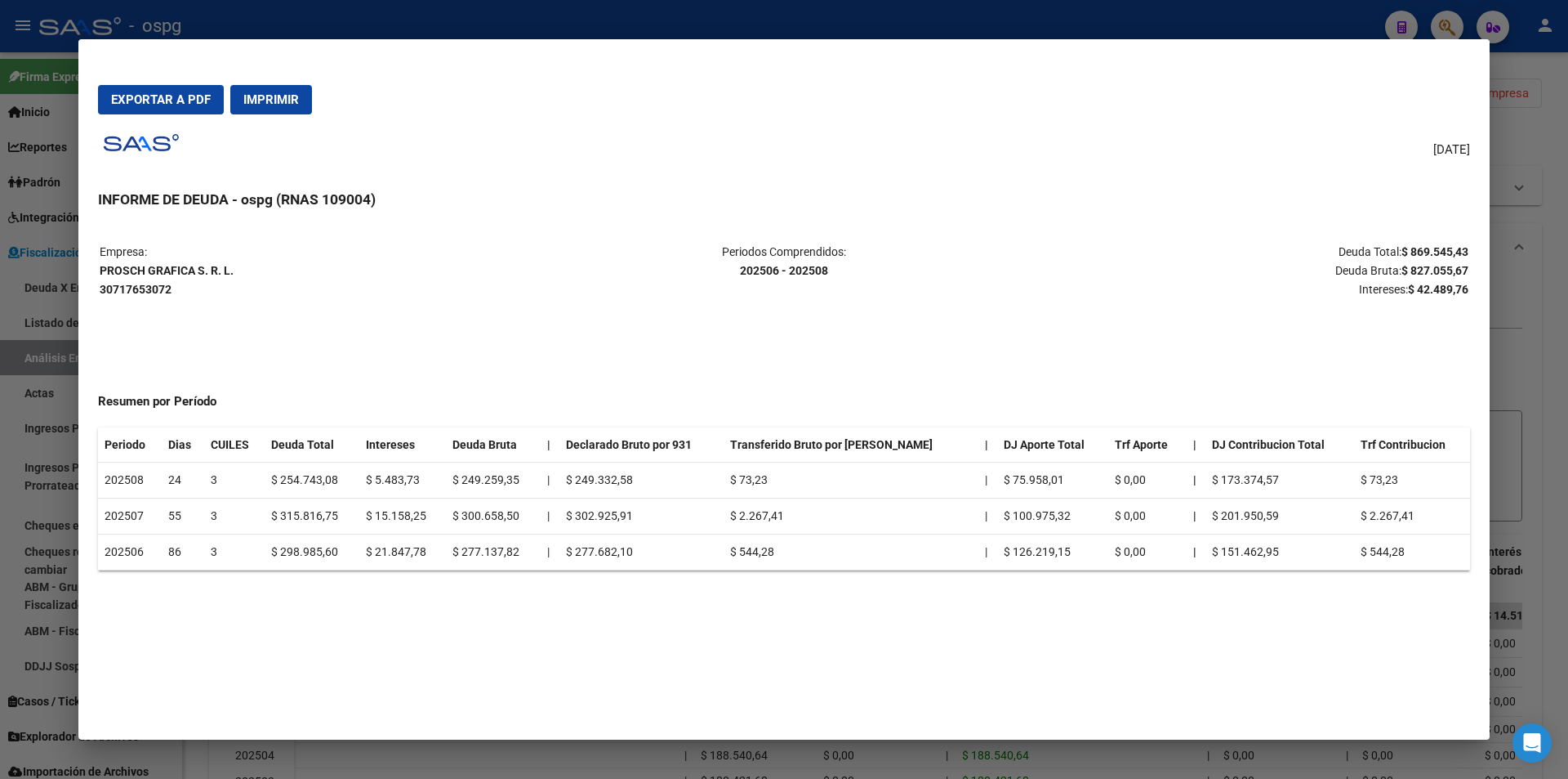
click at [1564, 436] on div at bounding box center [784, 389] width 1568 height 779
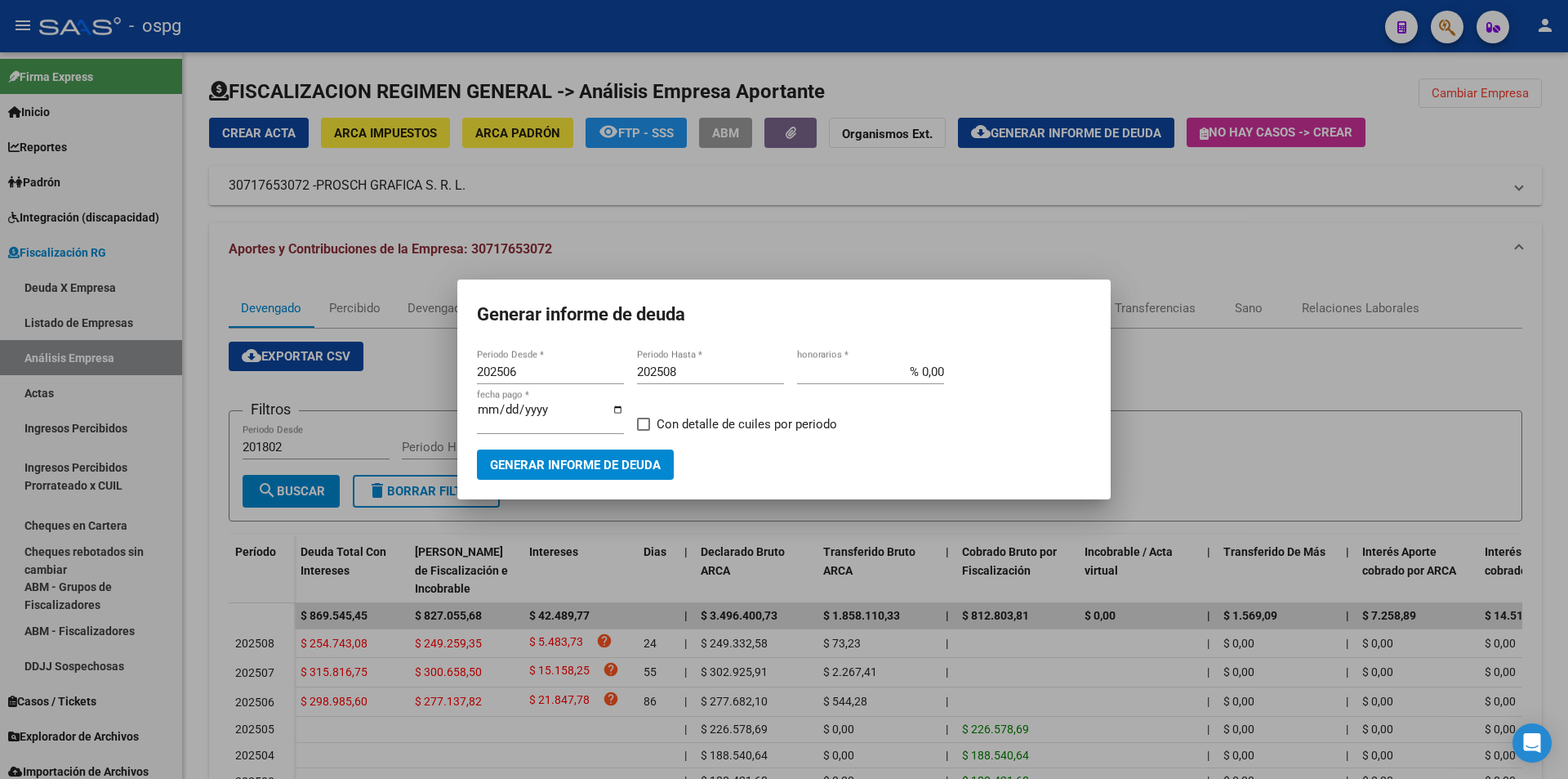
click at [1545, 311] on div at bounding box center [784, 389] width 1568 height 779
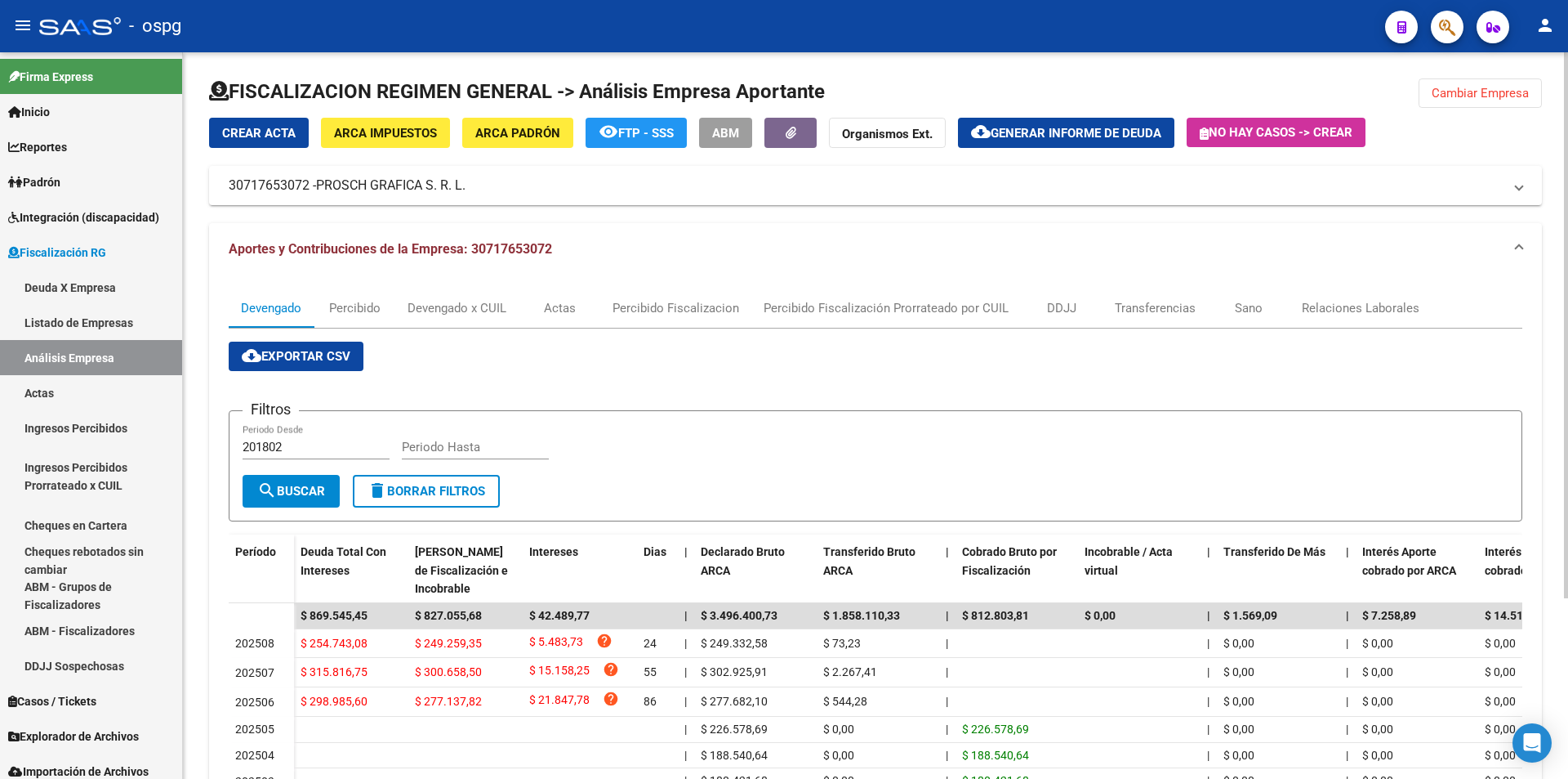
click at [1470, 91] on span "Cambiar Empresa" at bounding box center [1480, 92] width 97 height 14
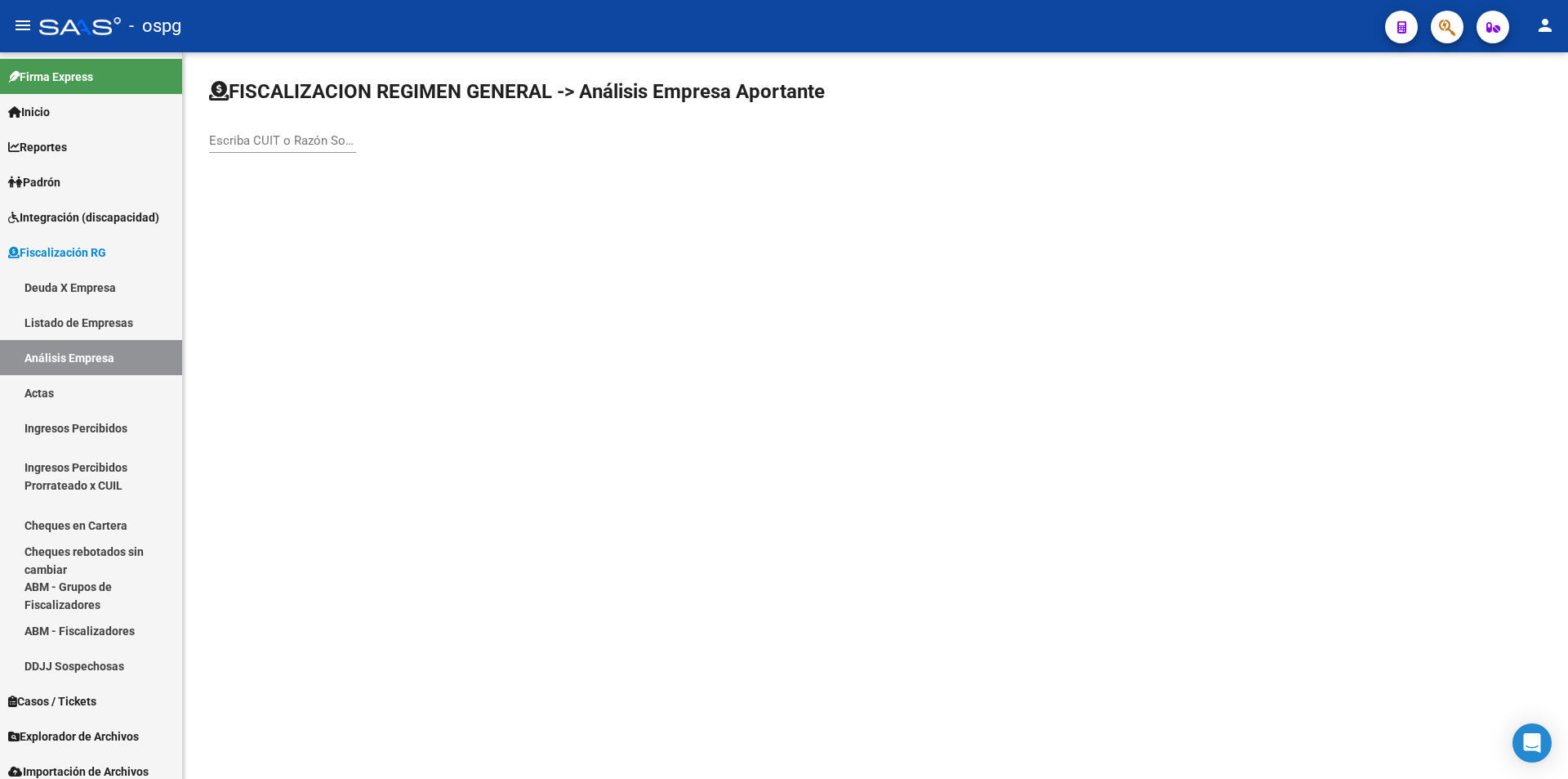
click at [284, 137] on input "Escriba CUIT o Razón Social para buscar" at bounding box center [282, 140] width 147 height 14
type input "MOONPACK"
click at [277, 195] on div "FISCALIZACION REGIMEN GENERAL -> Análisis Empresa Aportante MOONPACK Escriba CU…" at bounding box center [875, 129] width 1385 height 155
click at [282, 143] on input "MOONPACK" at bounding box center [282, 140] width 147 height 14
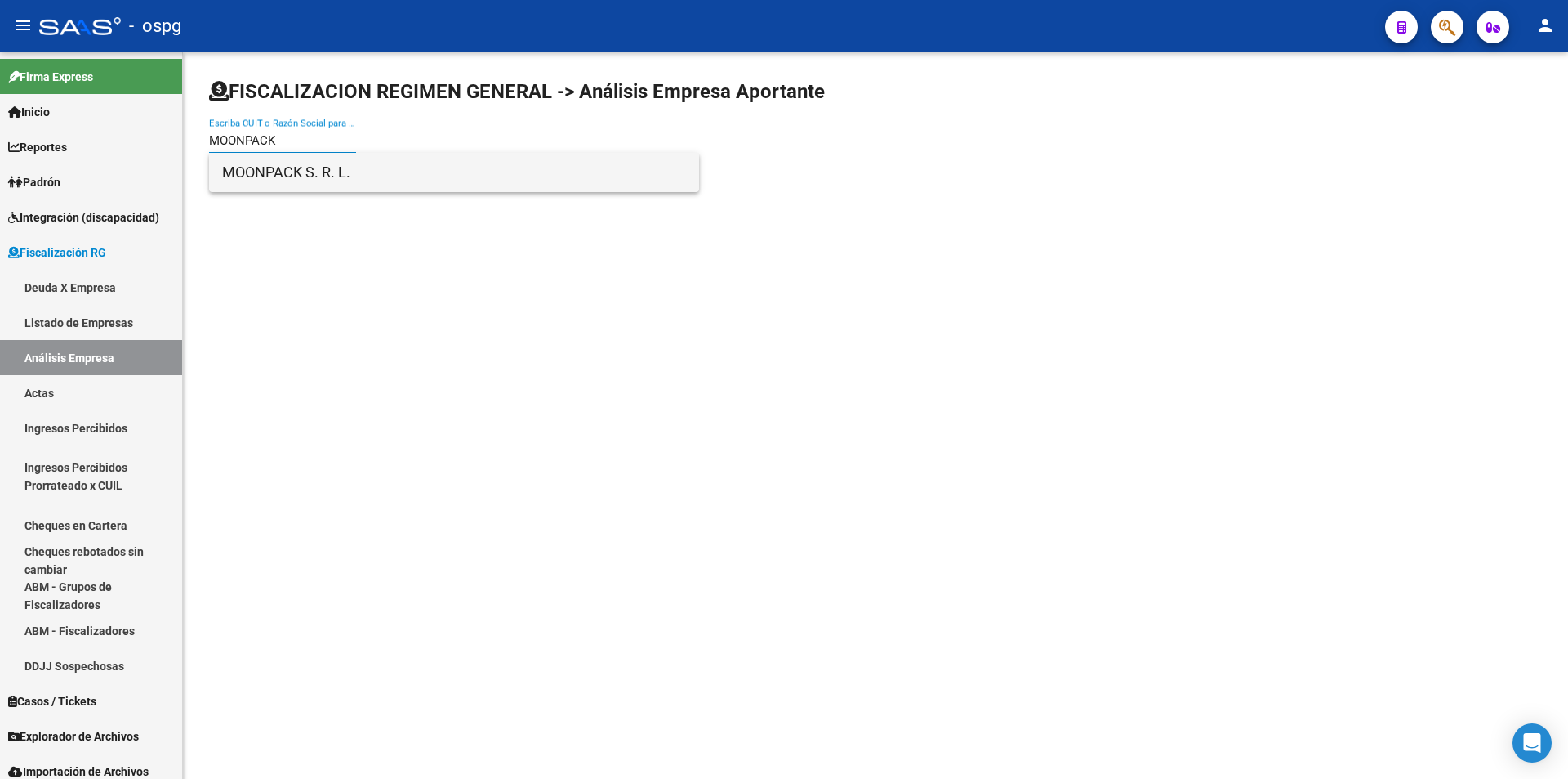
click at [287, 170] on span "MOONPACK S. R. L." at bounding box center [454, 172] width 464 height 39
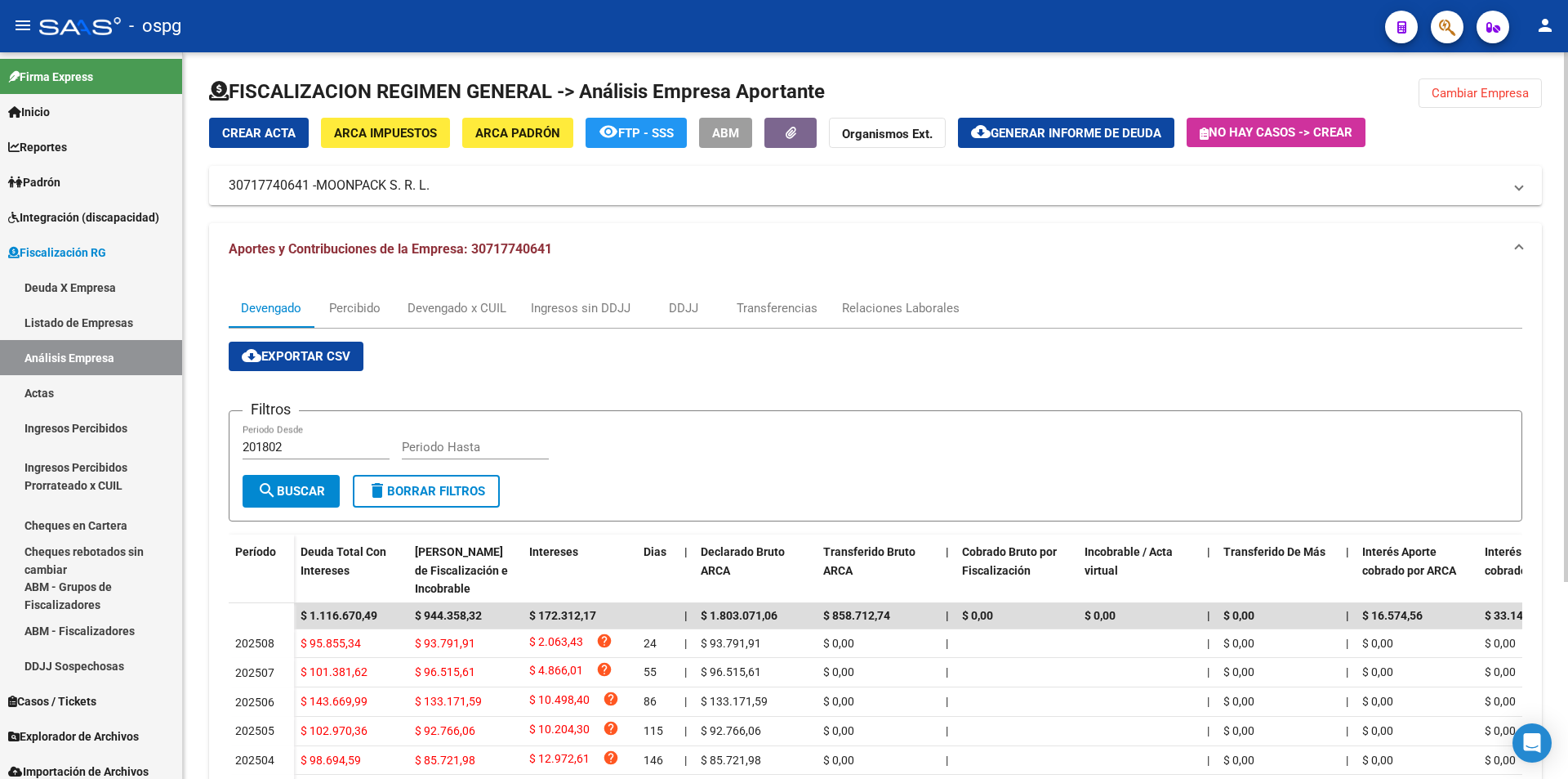
click at [1492, 90] on span "Cambiar Empresa" at bounding box center [1480, 92] width 97 height 14
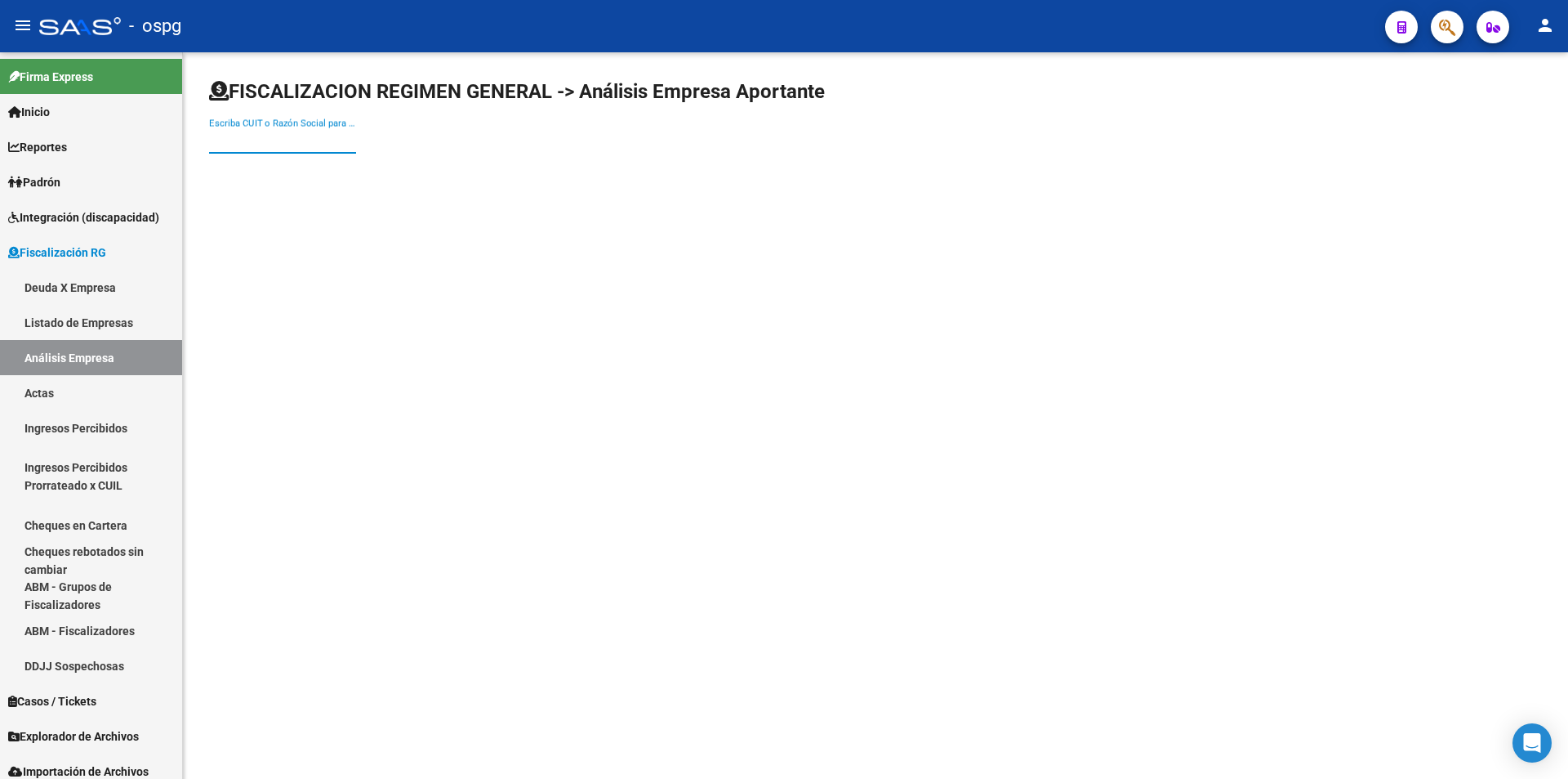
click at [311, 136] on input "Escriba CUIT o Razón Social para buscar" at bounding box center [282, 140] width 147 height 14
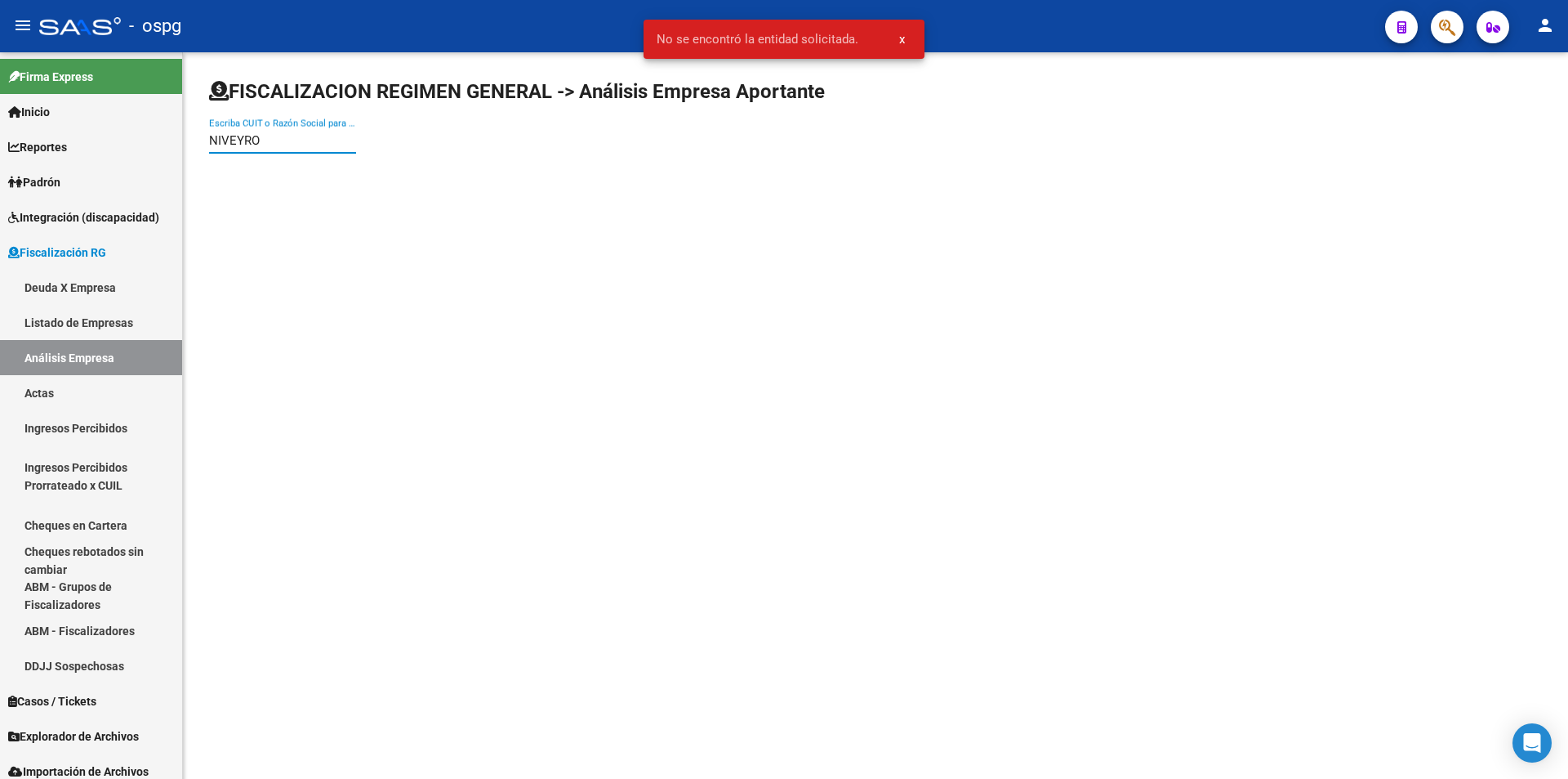
type input "NIVEYRO"
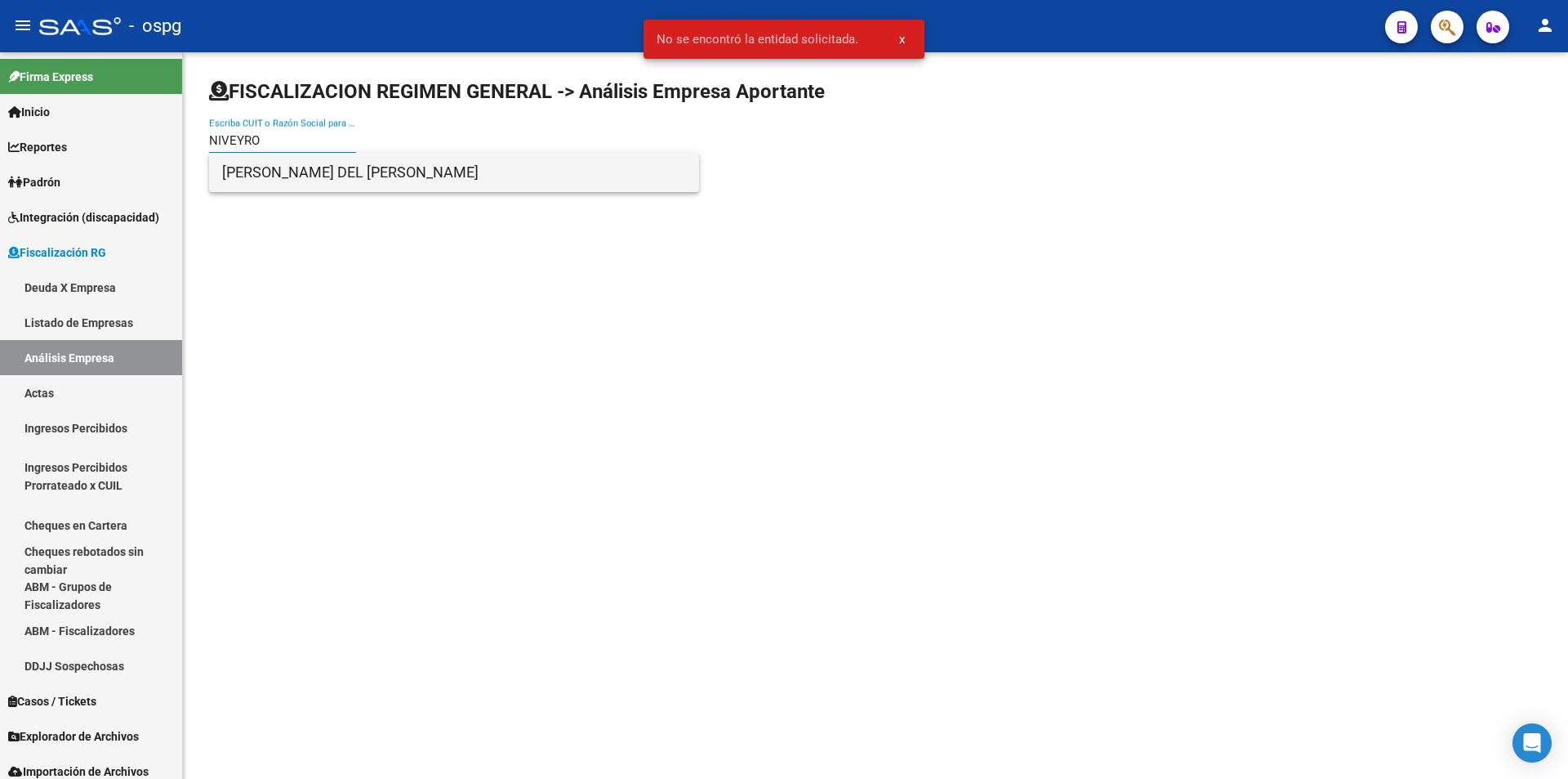
click at [302, 159] on span "[PERSON_NAME] DEL [PERSON_NAME]" at bounding box center [454, 172] width 464 height 39
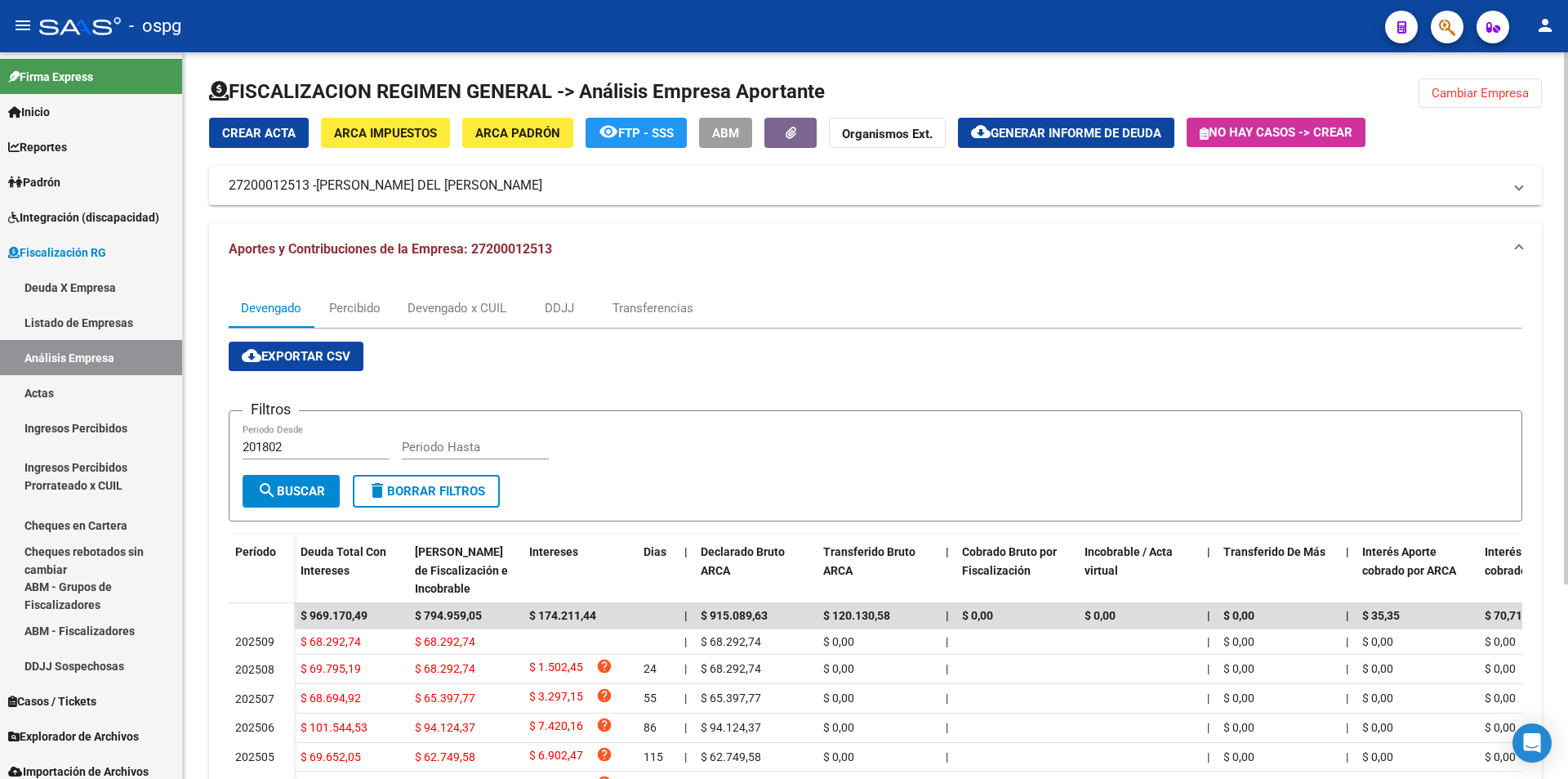
click at [517, 139] on span "ARCA Padrón" at bounding box center [518, 133] width 85 height 14
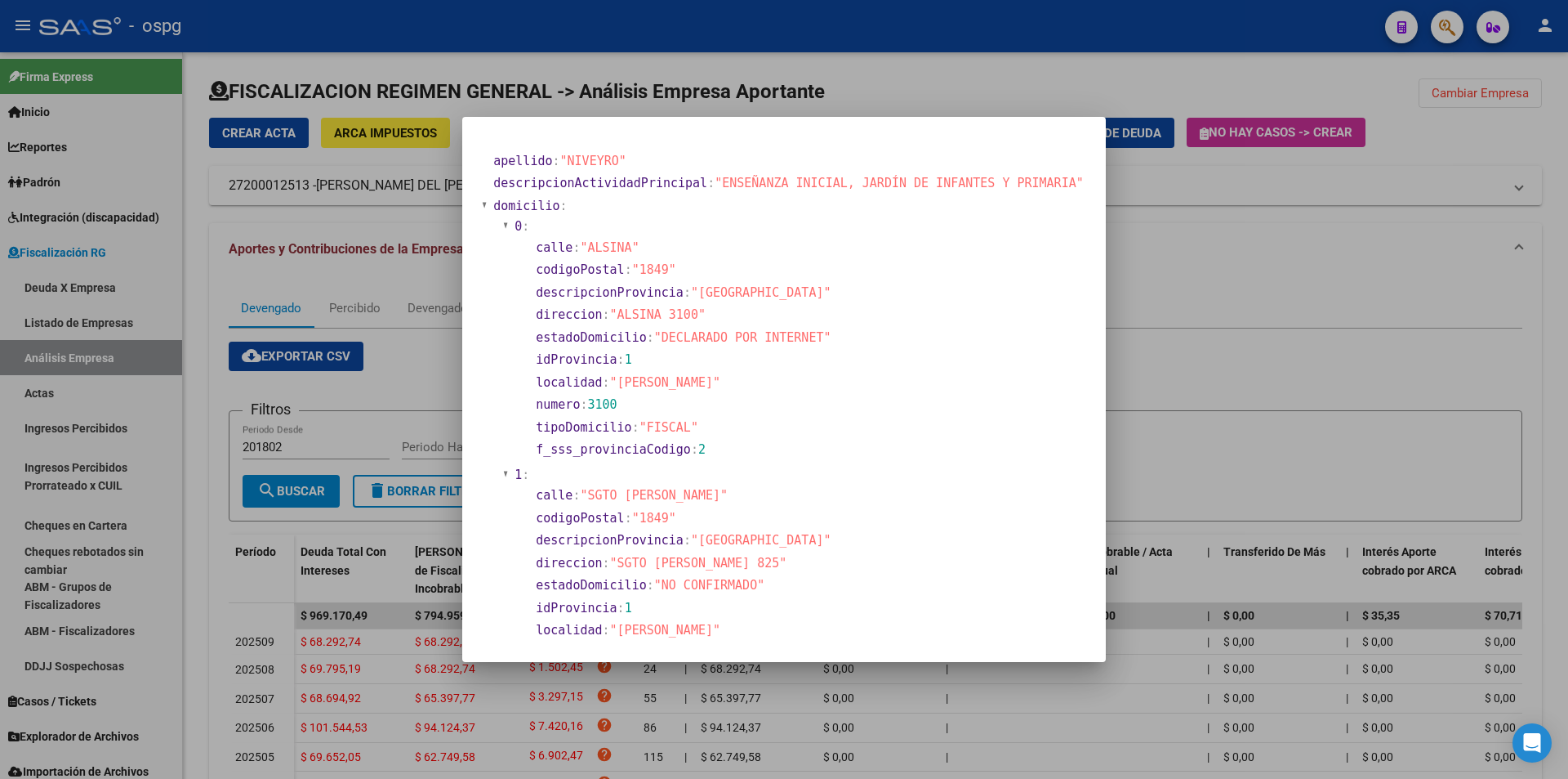
click at [1298, 297] on div at bounding box center [784, 389] width 1568 height 779
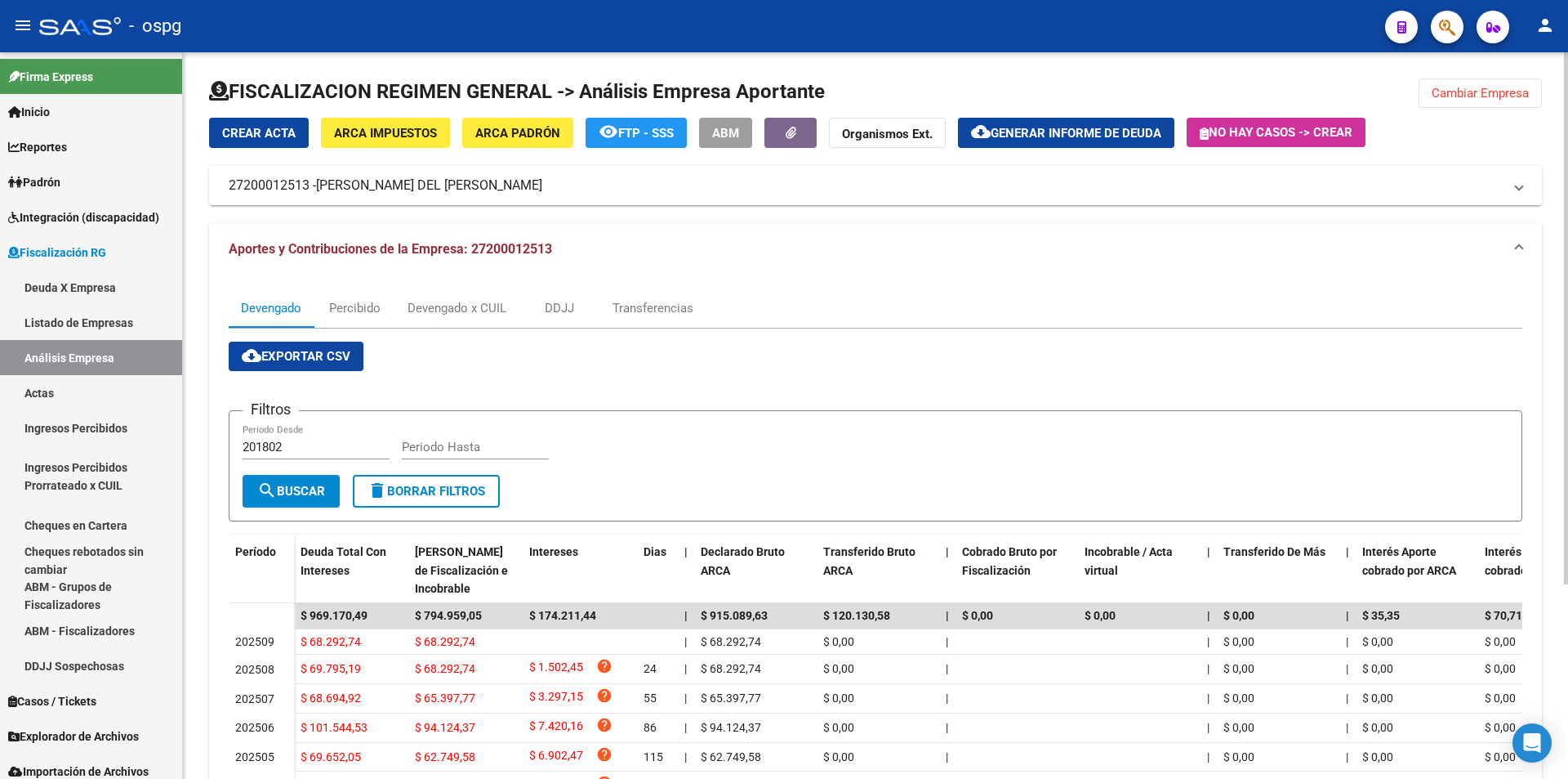
click at [1462, 91] on span "Cambiar Empresa" at bounding box center [1480, 92] width 97 height 14
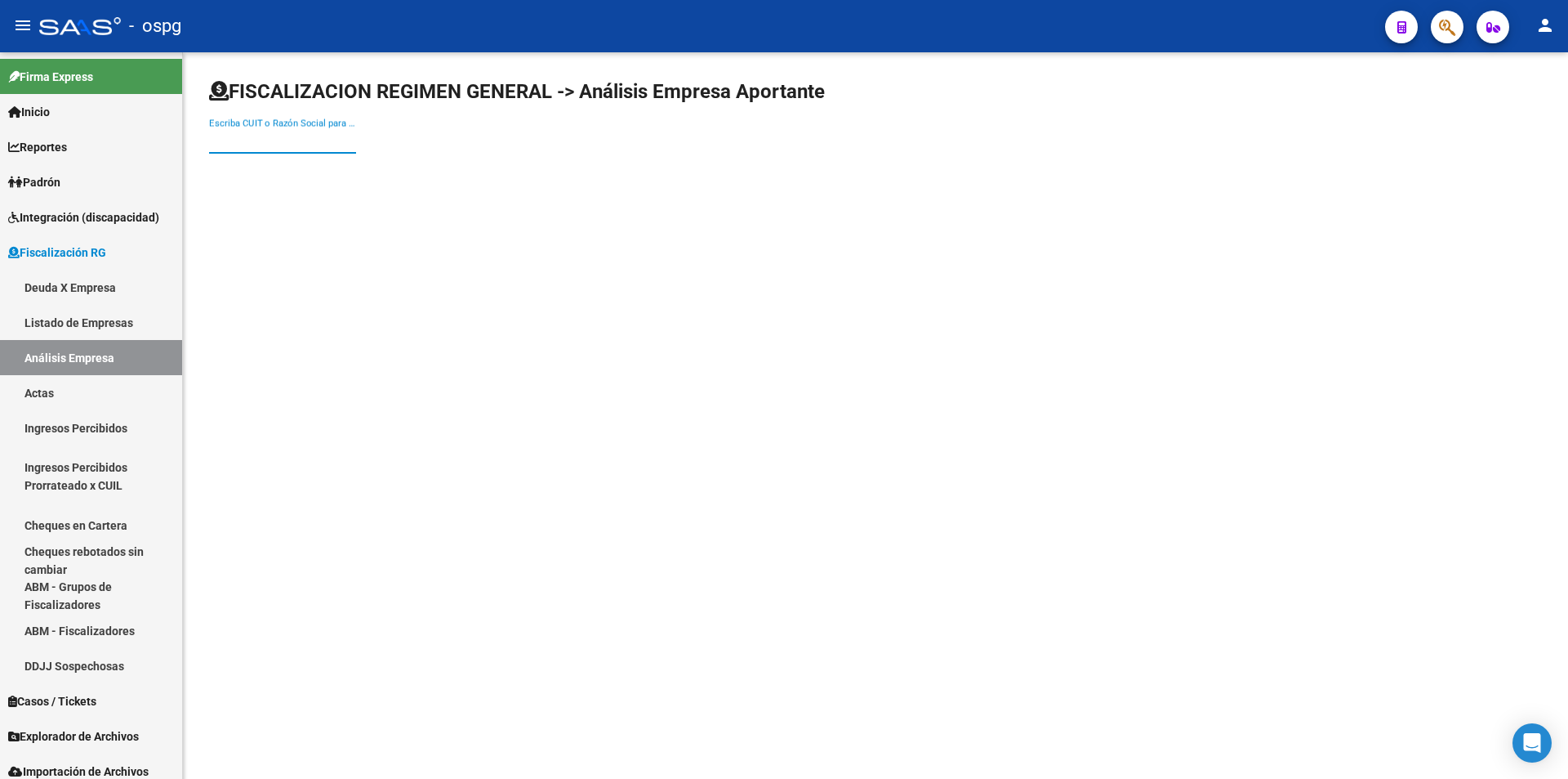
click at [301, 138] on input "Escriba CUIT o Razón Social para buscar" at bounding box center [282, 140] width 147 height 14
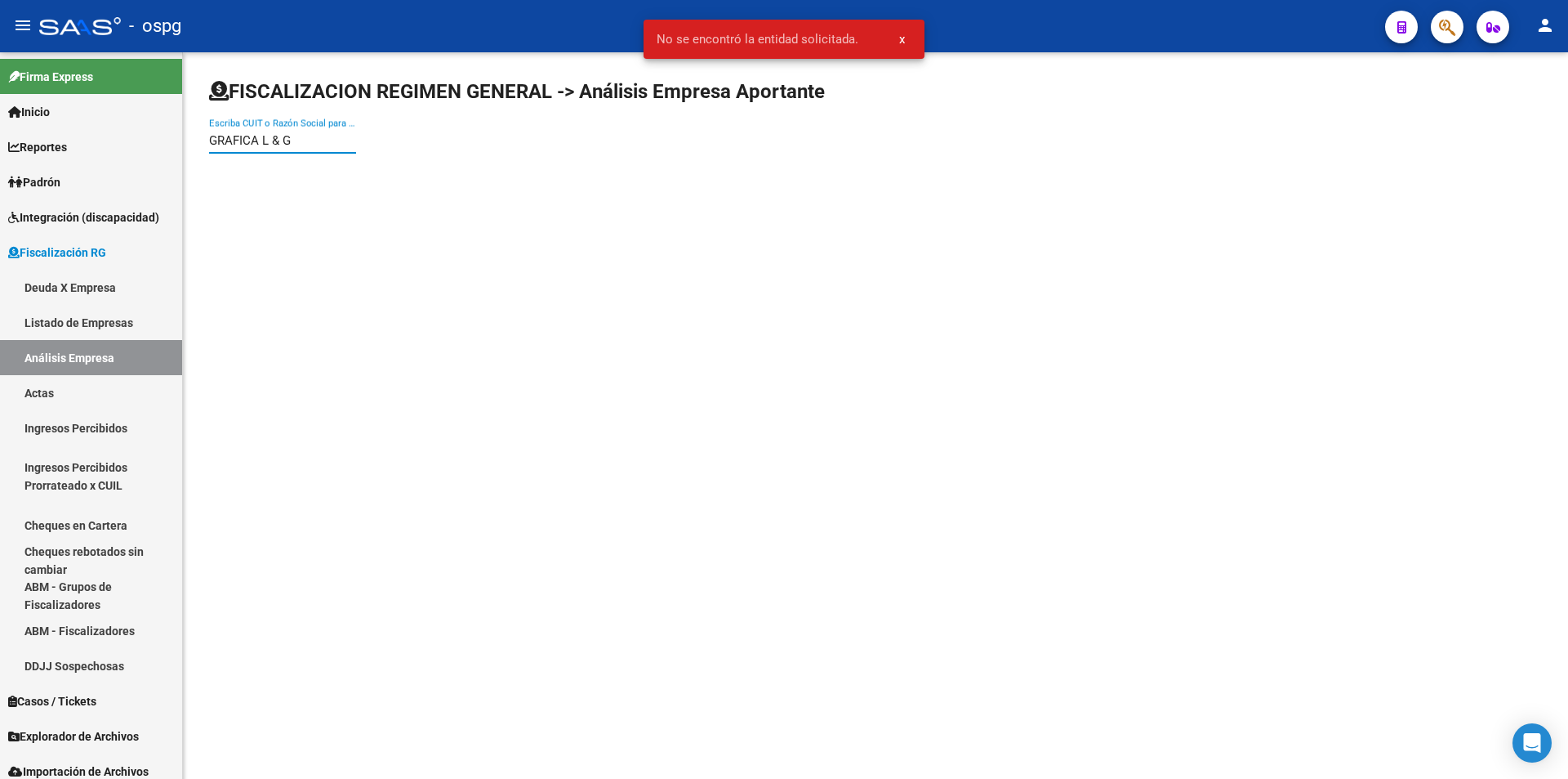
click at [284, 140] on input "GRAFICA L & G" at bounding box center [282, 140] width 147 height 14
click at [270, 138] on input "GRAFICA L &G" at bounding box center [282, 140] width 147 height 14
click at [271, 139] on input "GRAFICA L &G" at bounding box center [282, 140] width 147 height 14
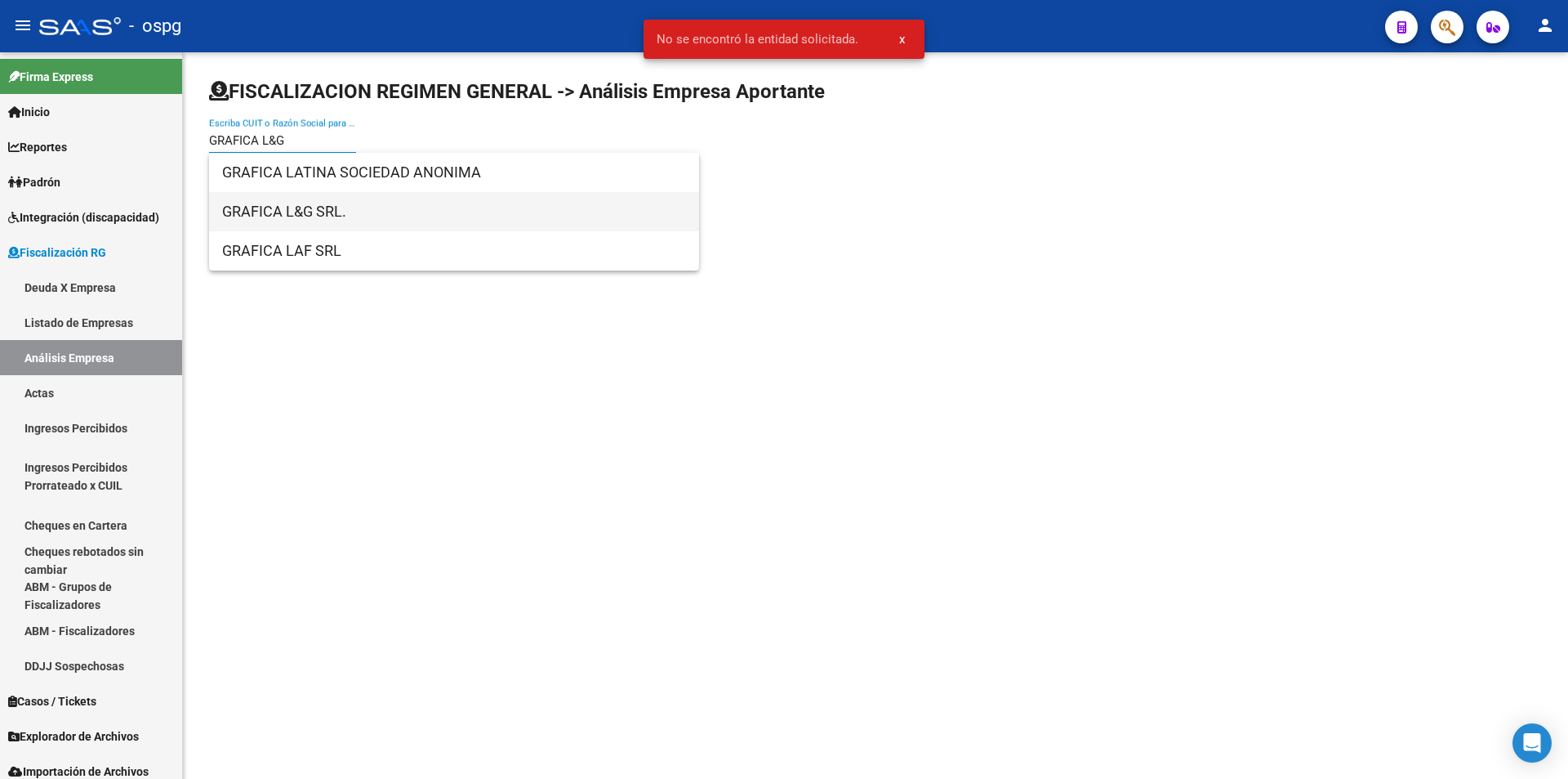
type input "GRAFICA L&G"
click at [305, 197] on span "GRAFICA L&G SRL." at bounding box center [454, 211] width 464 height 39
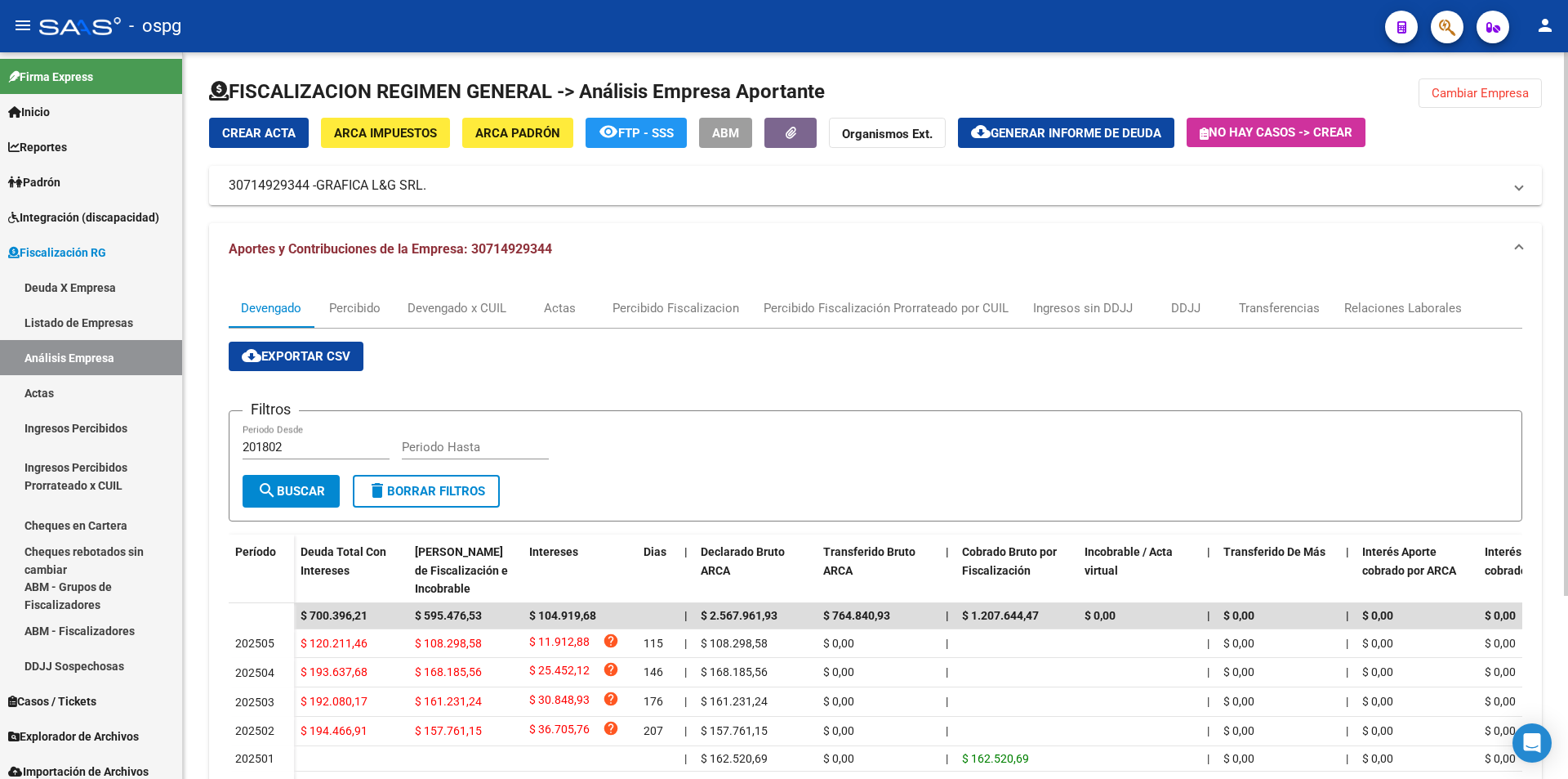
click at [1508, 101] on button "Cambiar Empresa" at bounding box center [1480, 92] width 123 height 30
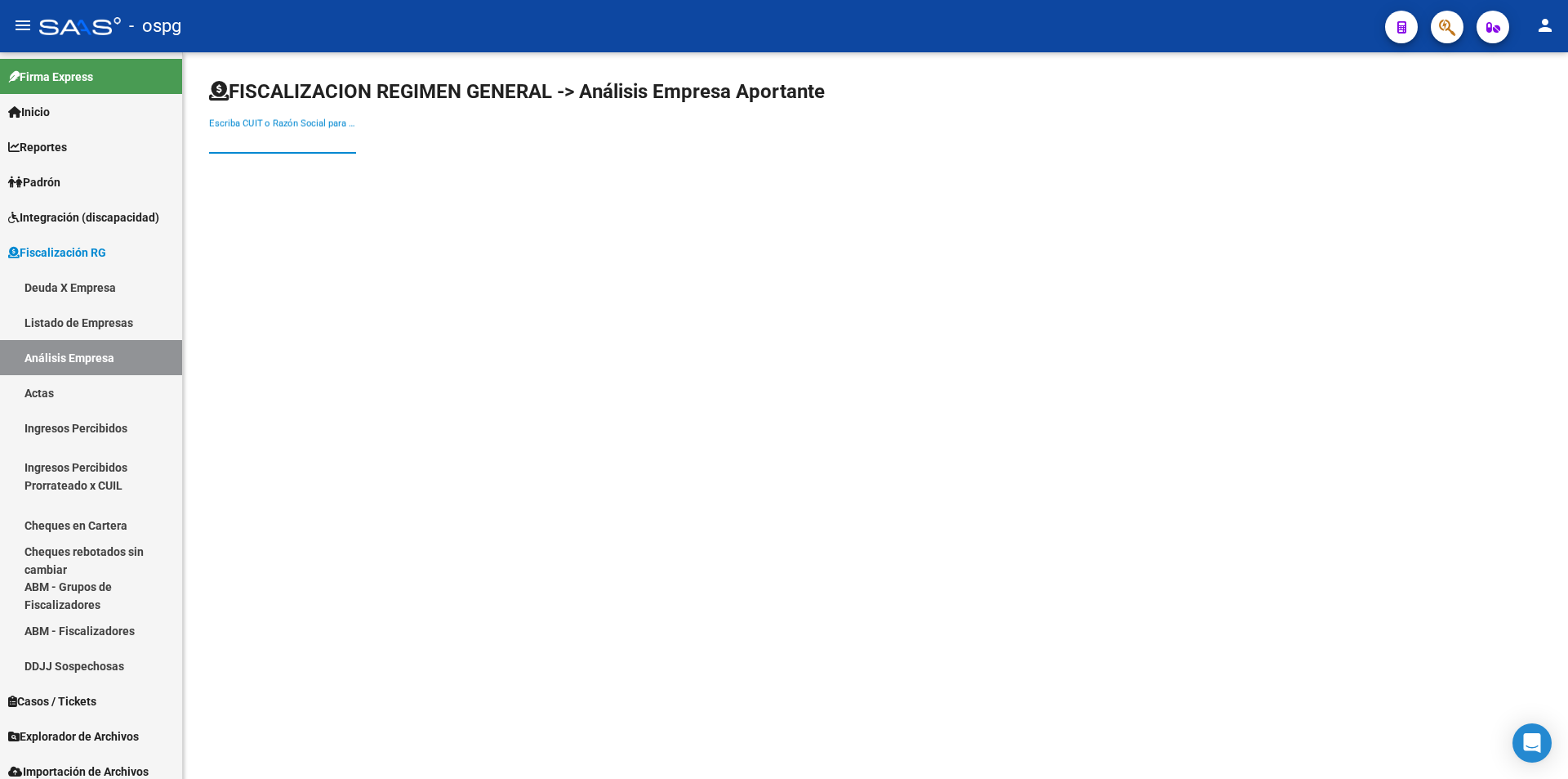
paste input "20228339467"
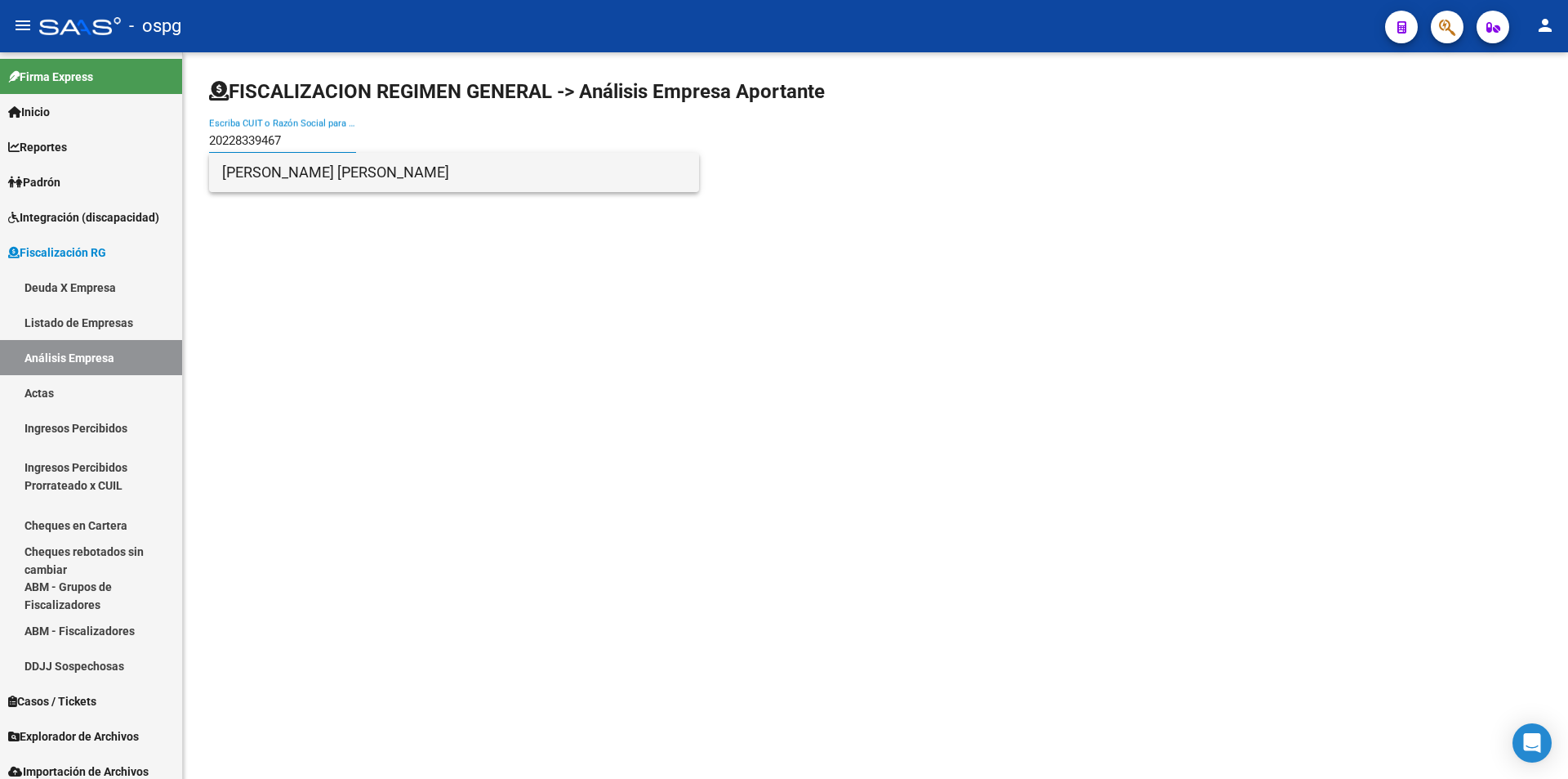
type input "20228339467"
click at [245, 168] on span "[PERSON_NAME] [PERSON_NAME]" at bounding box center [454, 172] width 464 height 39
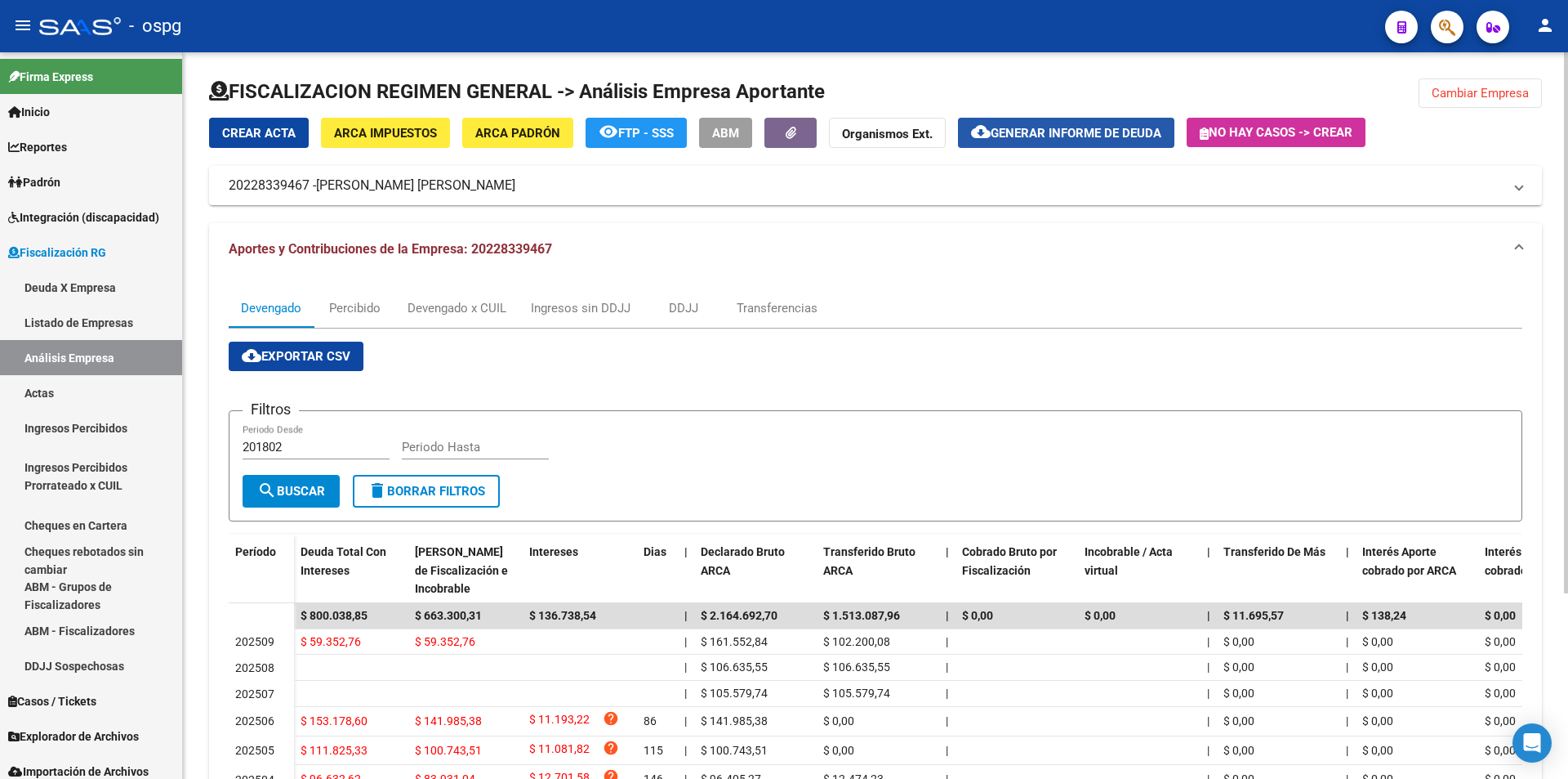
click at [1079, 144] on button "cloud_download Generar informe de deuda" at bounding box center [1066, 132] width 217 height 30
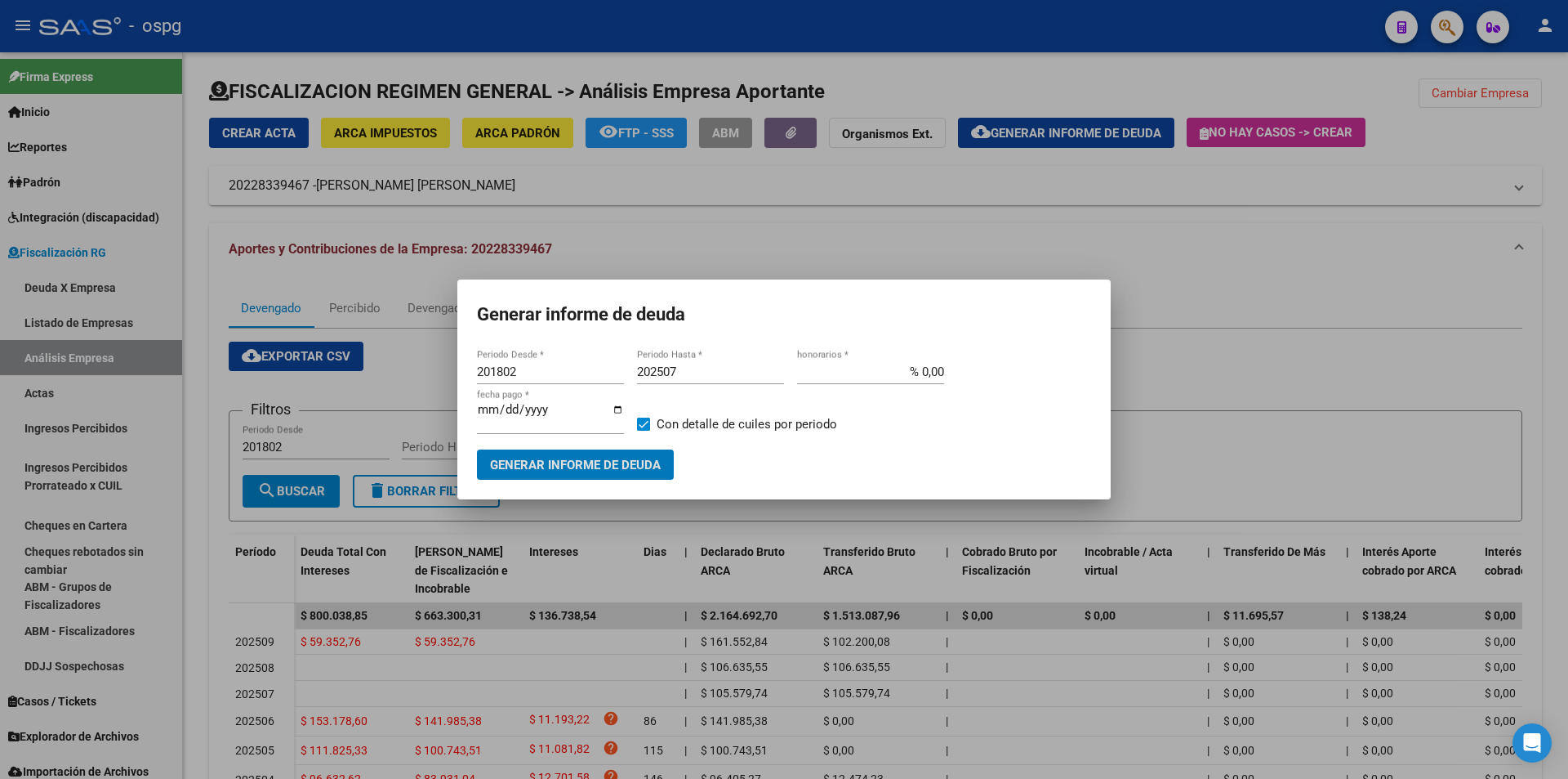
click at [551, 371] on input "201802" at bounding box center [551, 371] width 147 height 14
type input "202502"
click at [682, 363] on div "202507 Periodo Hasta *" at bounding box center [710, 371] width 147 height 24
type input "202508"
click at [645, 424] on span at bounding box center [644, 425] width 13 height 13
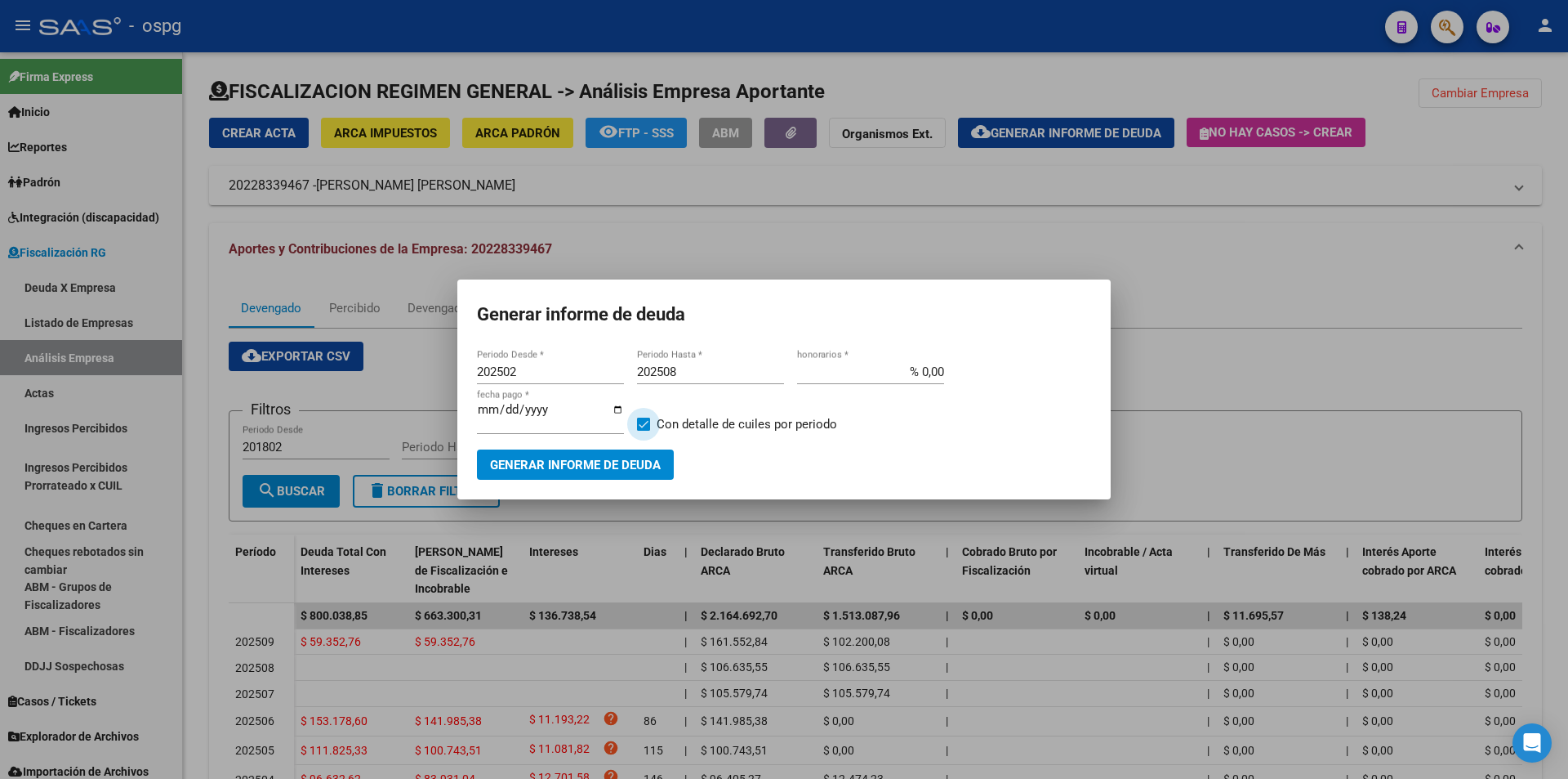
click at [644, 430] on input "Con detalle de cuiles por periodo" at bounding box center [643, 430] width 1 height 1
checkbox input "false"
click at [616, 468] on span "Generar informe de deuda" at bounding box center [575, 464] width 170 height 14
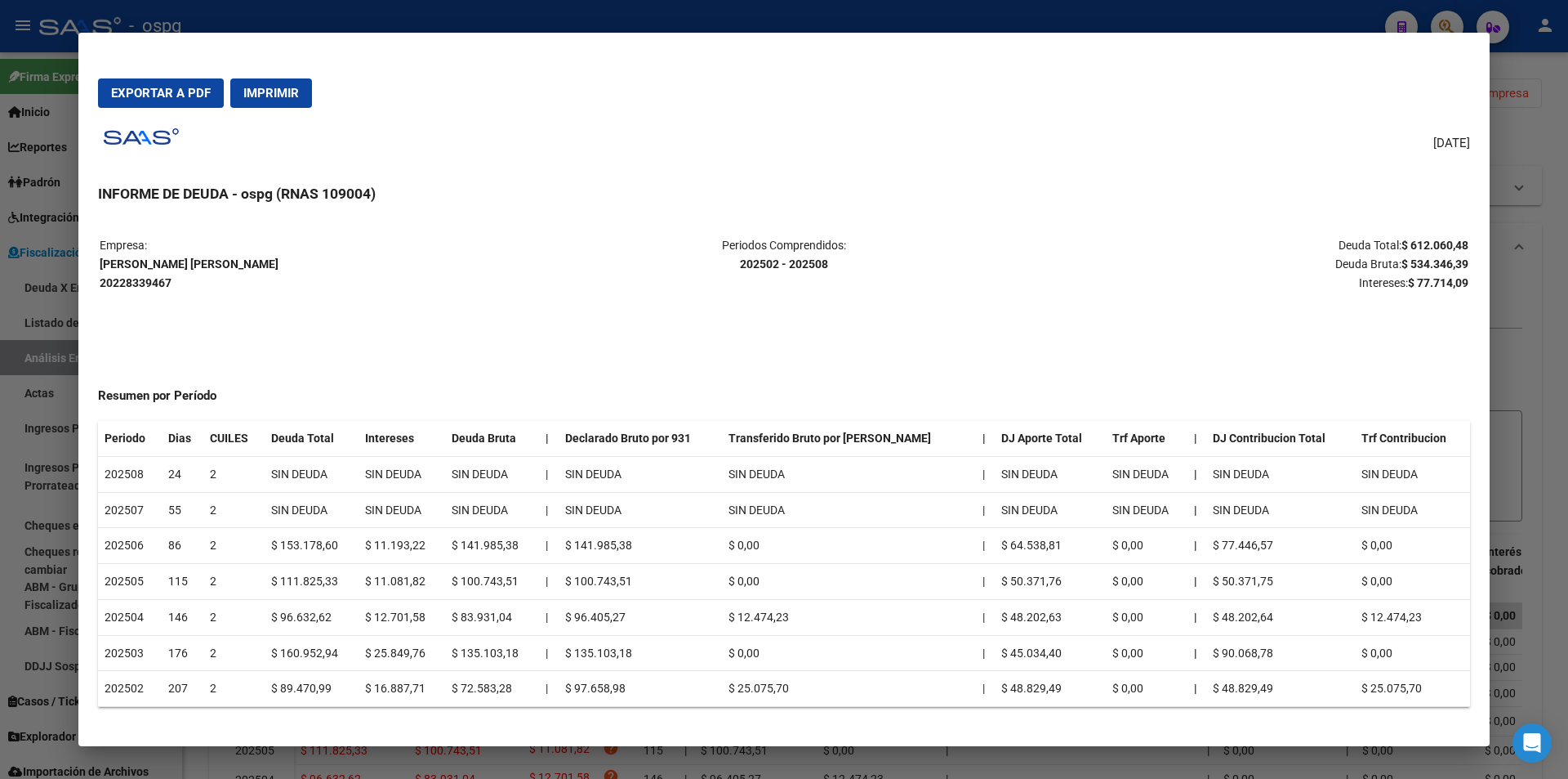
click at [1529, 351] on div at bounding box center [784, 389] width 1568 height 779
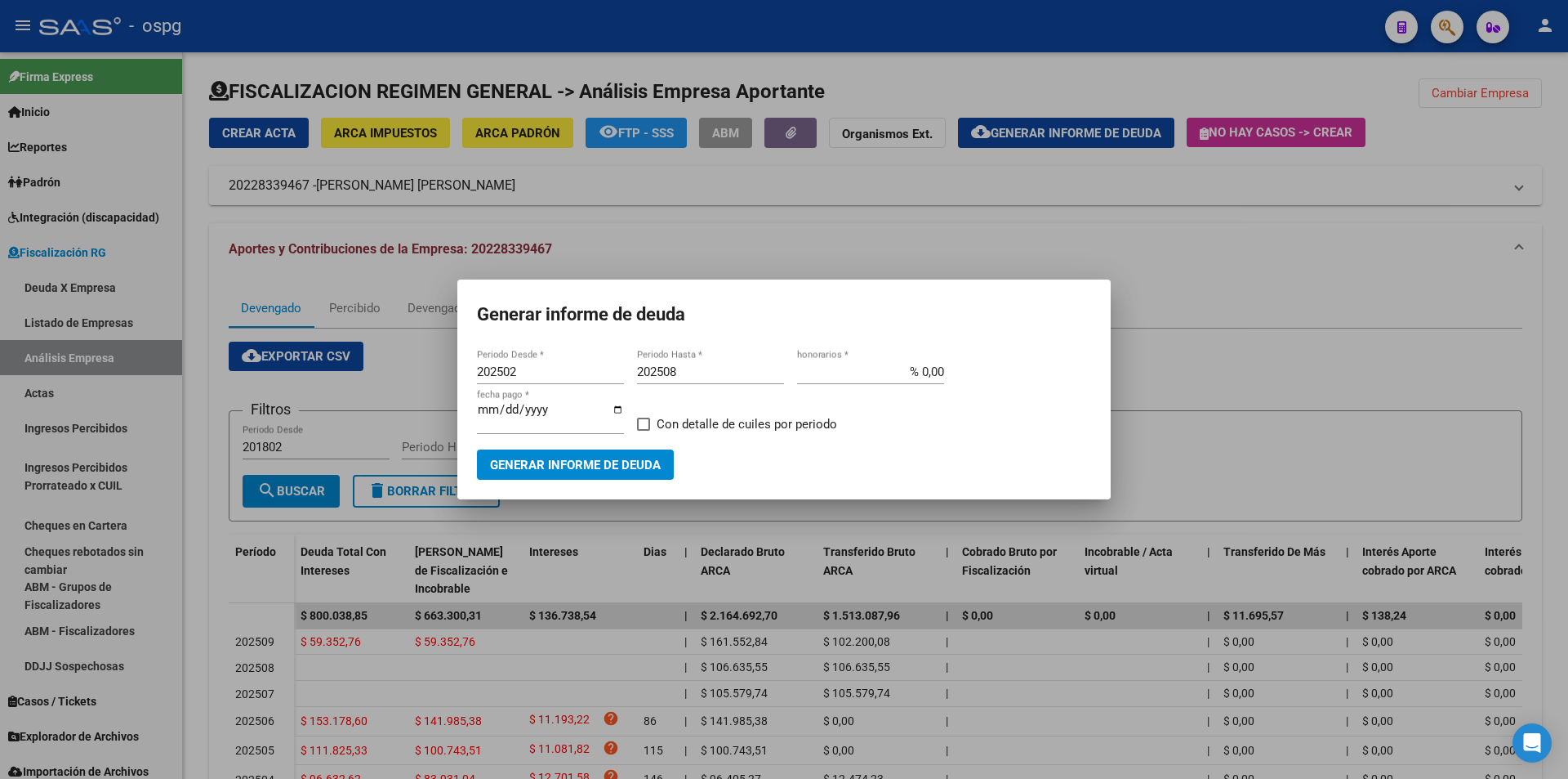
click at [1529, 351] on div at bounding box center [784, 389] width 1568 height 779
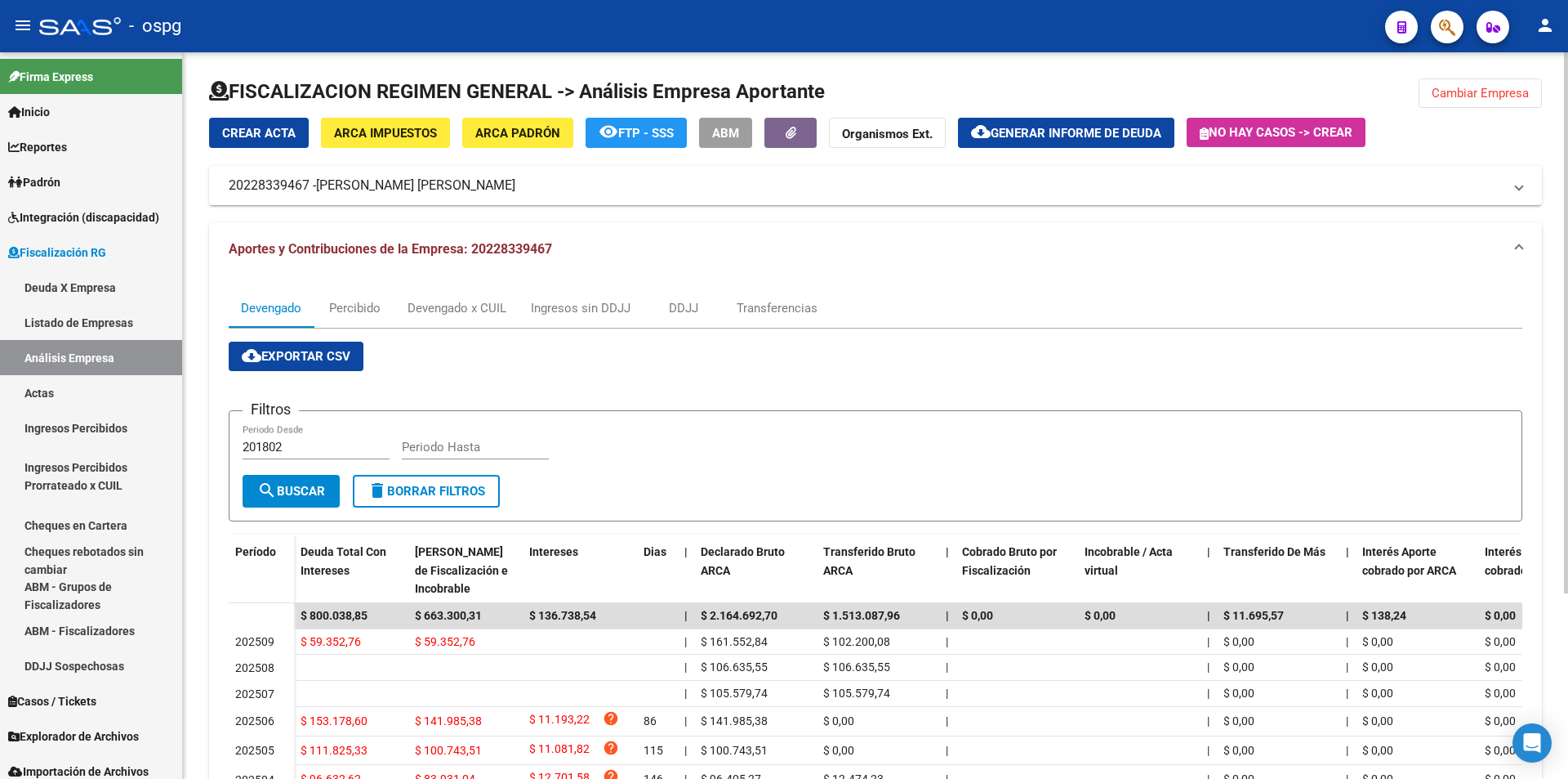
click at [1481, 92] on span "Cambiar Empresa" at bounding box center [1480, 92] width 97 height 14
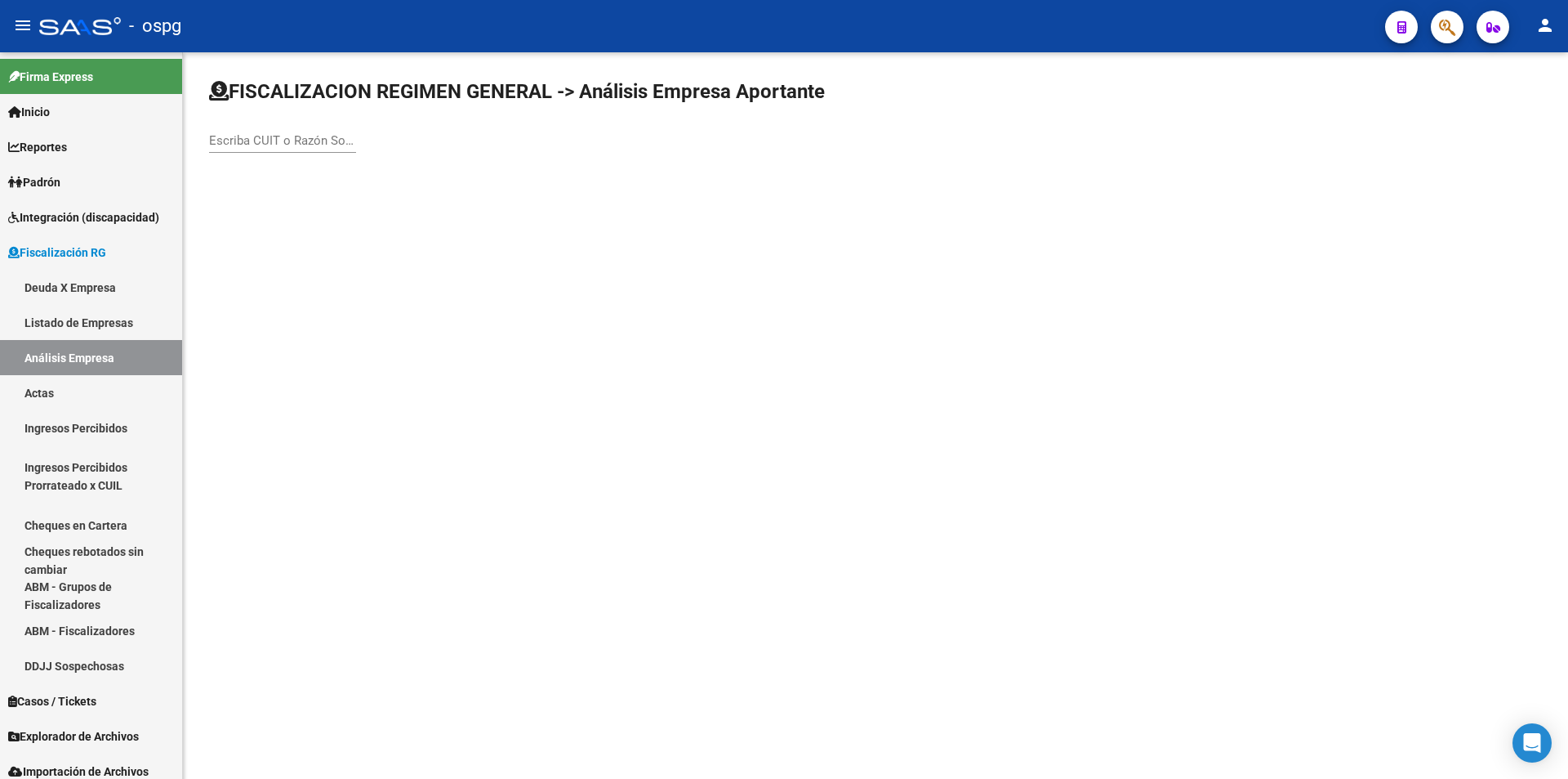
click at [261, 147] on input "Escriba CUIT o Razón Social para buscar" at bounding box center [282, 140] width 147 height 14
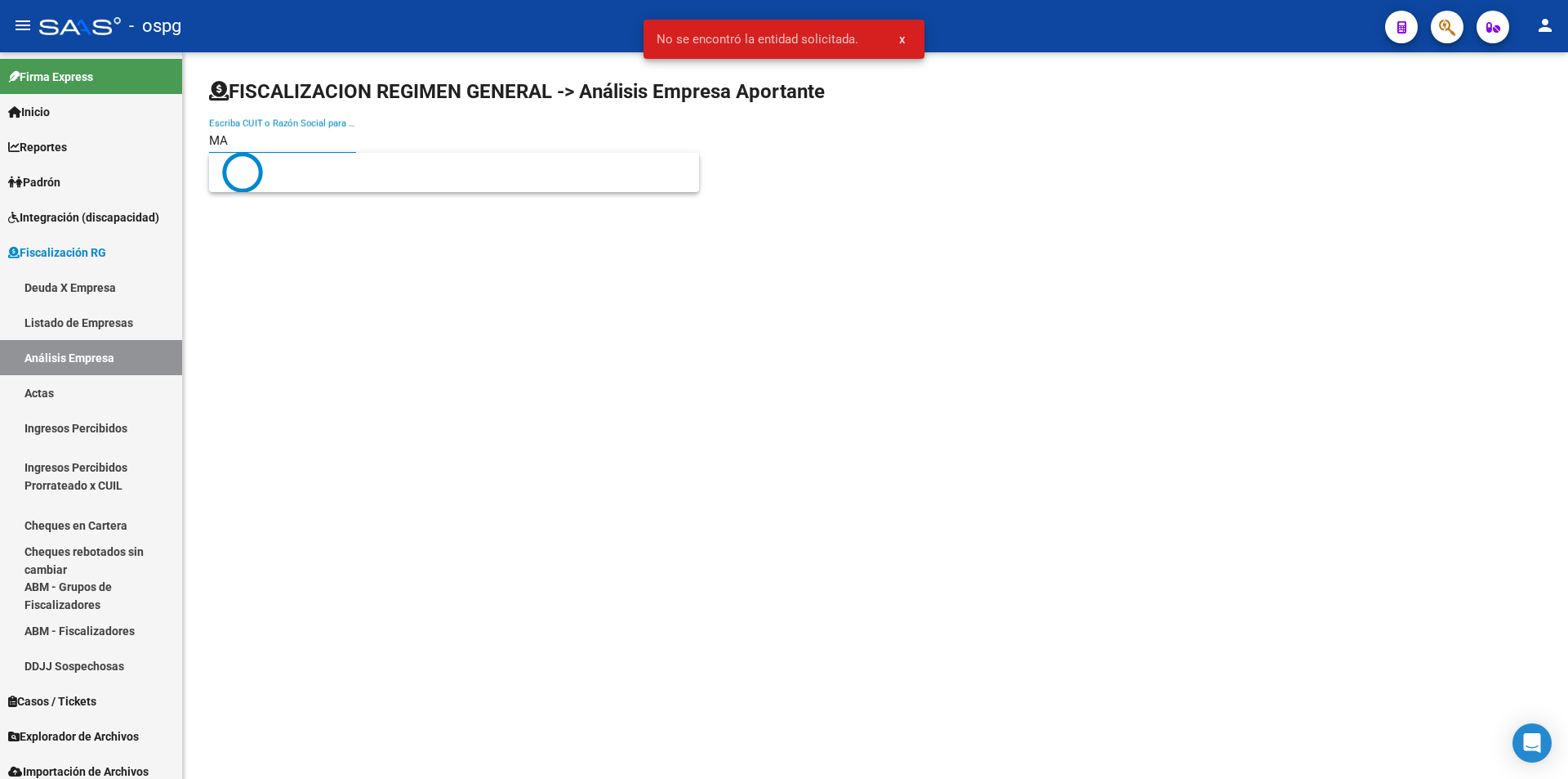
type input "M"
type input "NAIPES"
click at [309, 164] on span "NAIPES LA ESPAÑOLA S.R.L." at bounding box center [454, 172] width 464 height 39
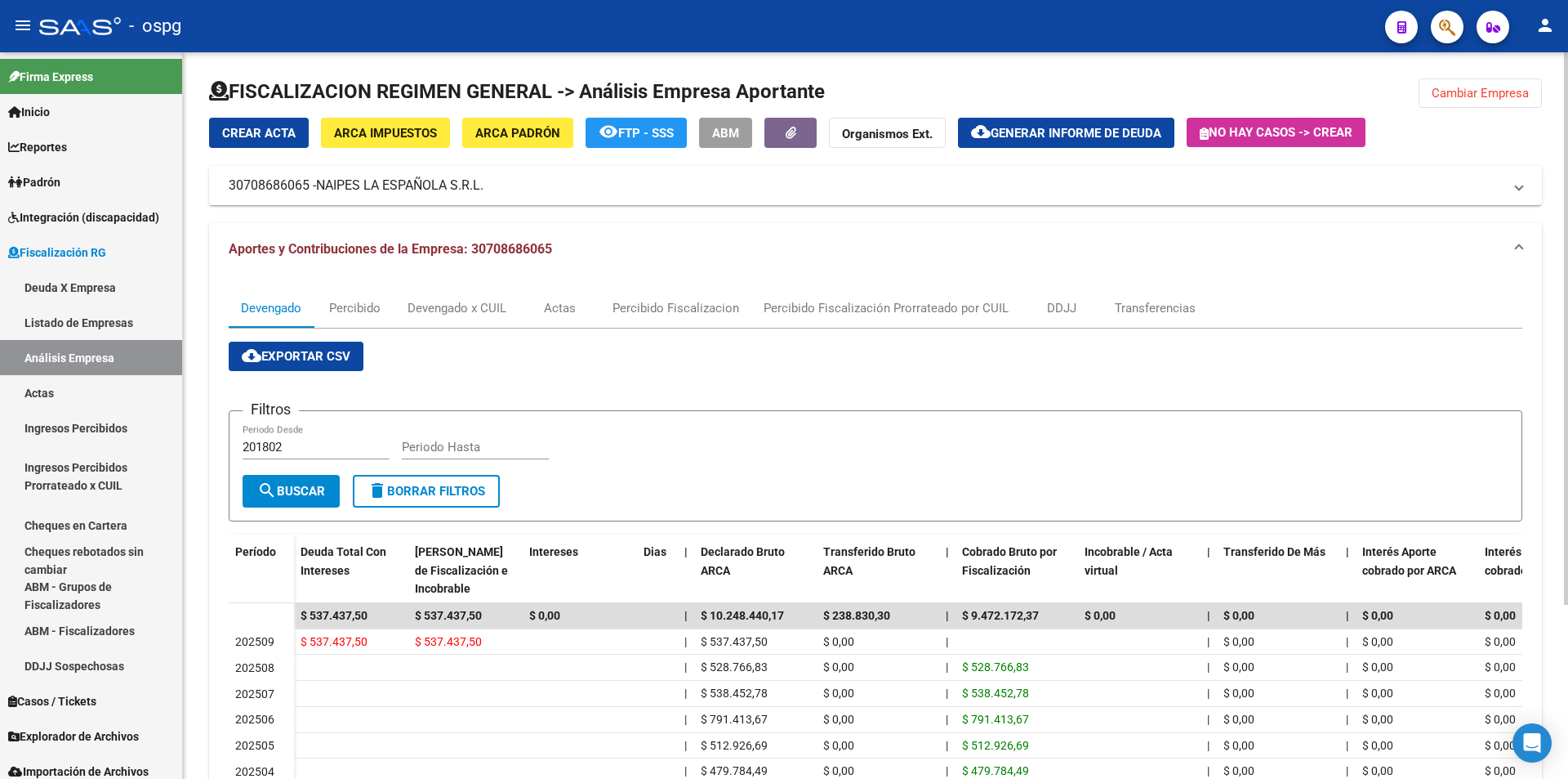
click at [1498, 94] on span "Cambiar Empresa" at bounding box center [1480, 92] width 97 height 14
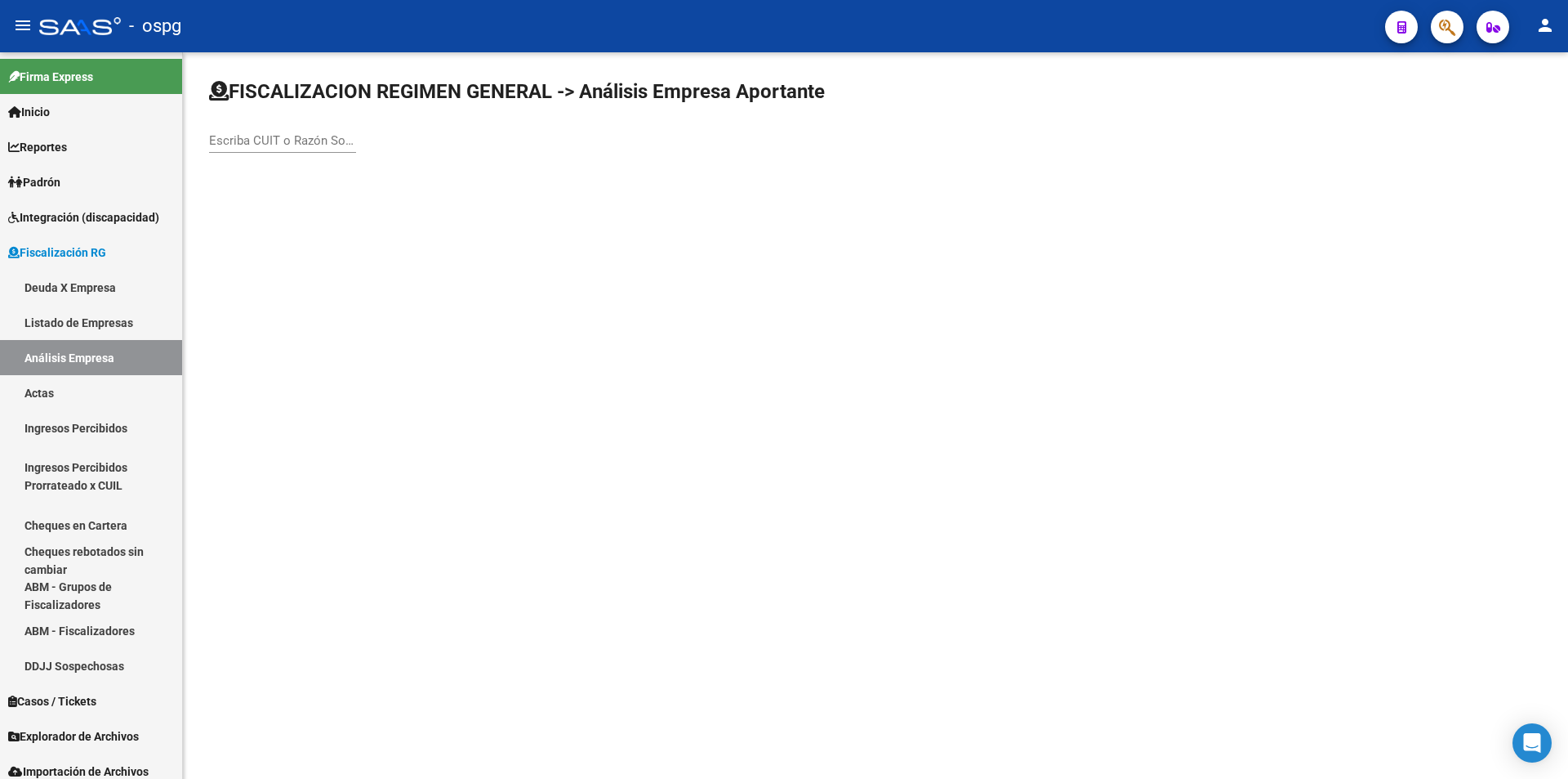
click at [251, 144] on input "Escriba CUIT o Razón Social para buscar" at bounding box center [282, 140] width 147 height 14
type input "S"
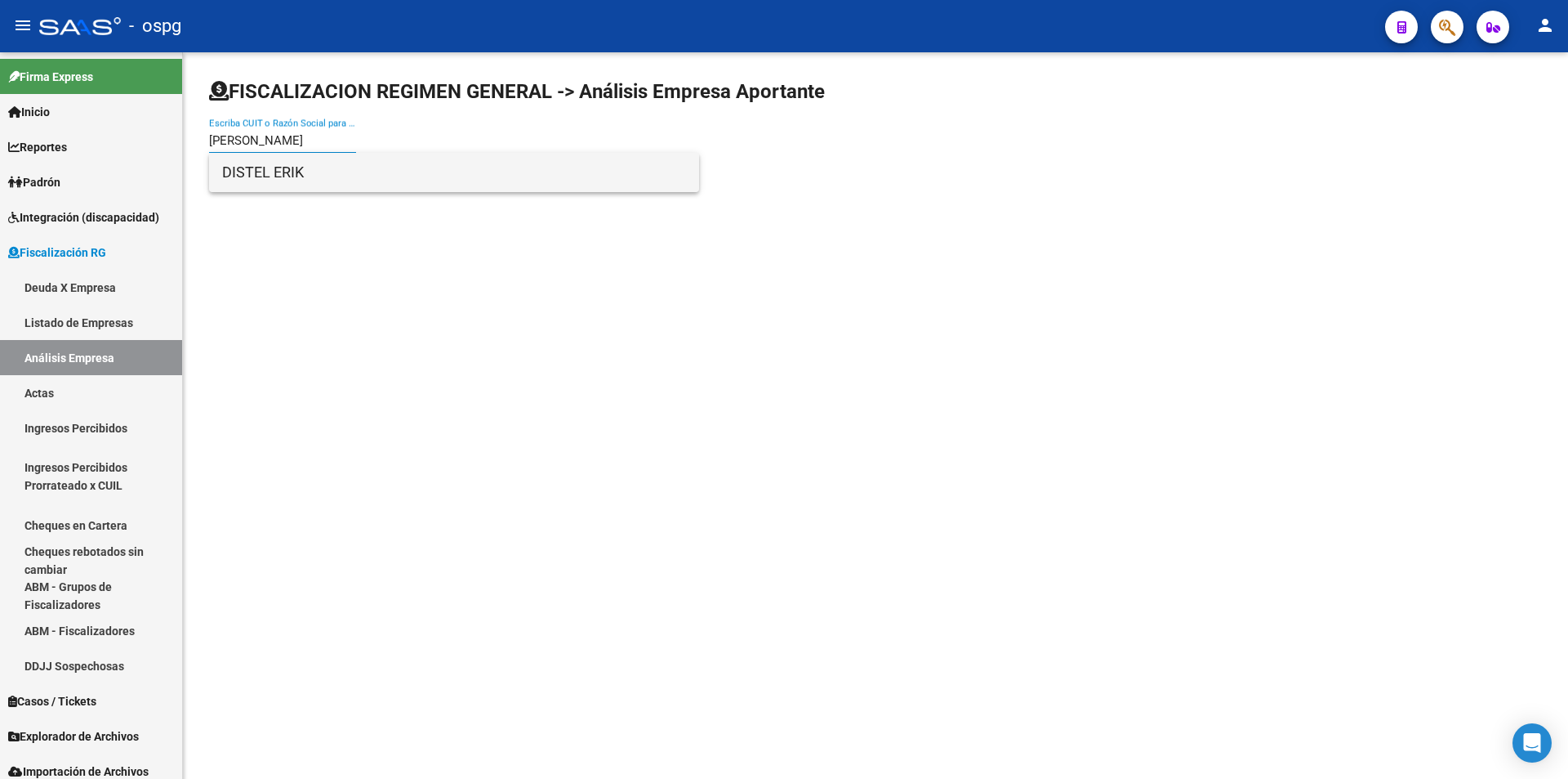
type input "[PERSON_NAME]"
click at [251, 170] on span "DISTEL ERIK" at bounding box center [454, 172] width 464 height 39
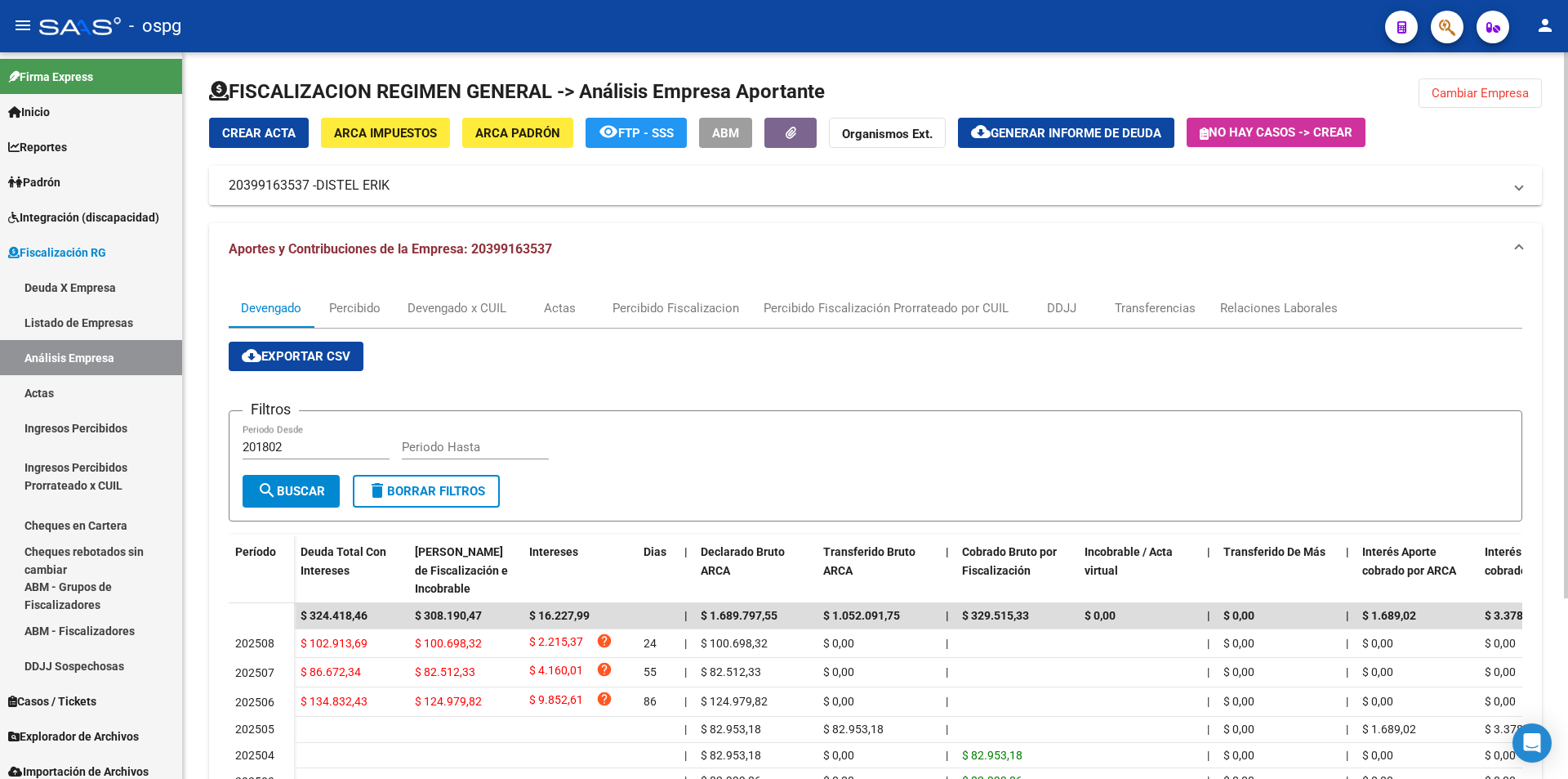
click at [1076, 121] on button "cloud_download Generar informe de deuda" at bounding box center [1066, 132] width 217 height 30
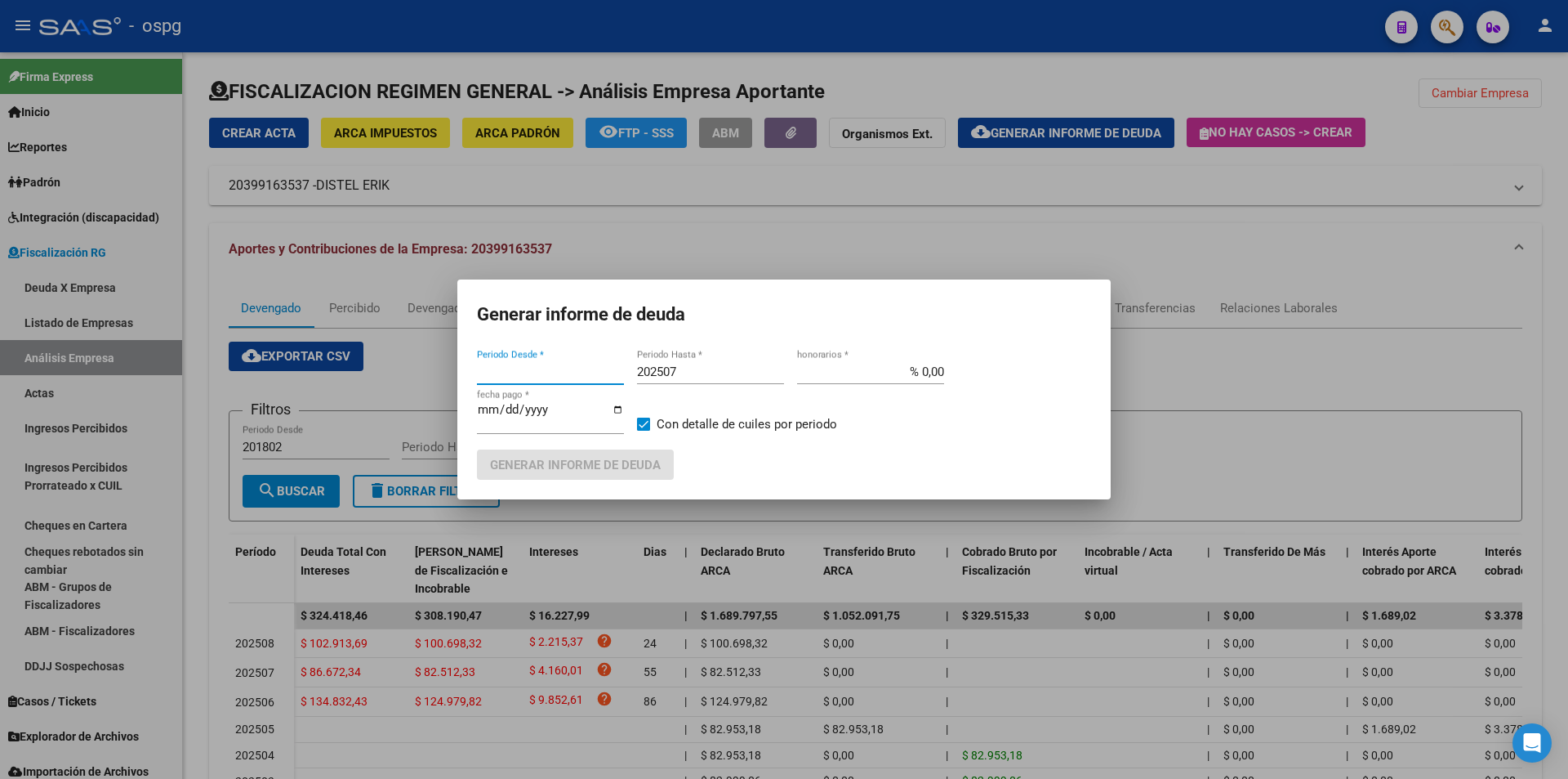
type input "202505"
click at [706, 376] on input "202507" at bounding box center [710, 371] width 147 height 14
type input "202508"
click at [651, 411] on mat-checkbox "Con detalle de cuiles por periodo" at bounding box center [737, 425] width 200 height 50
click at [644, 421] on span at bounding box center [644, 425] width 13 height 13
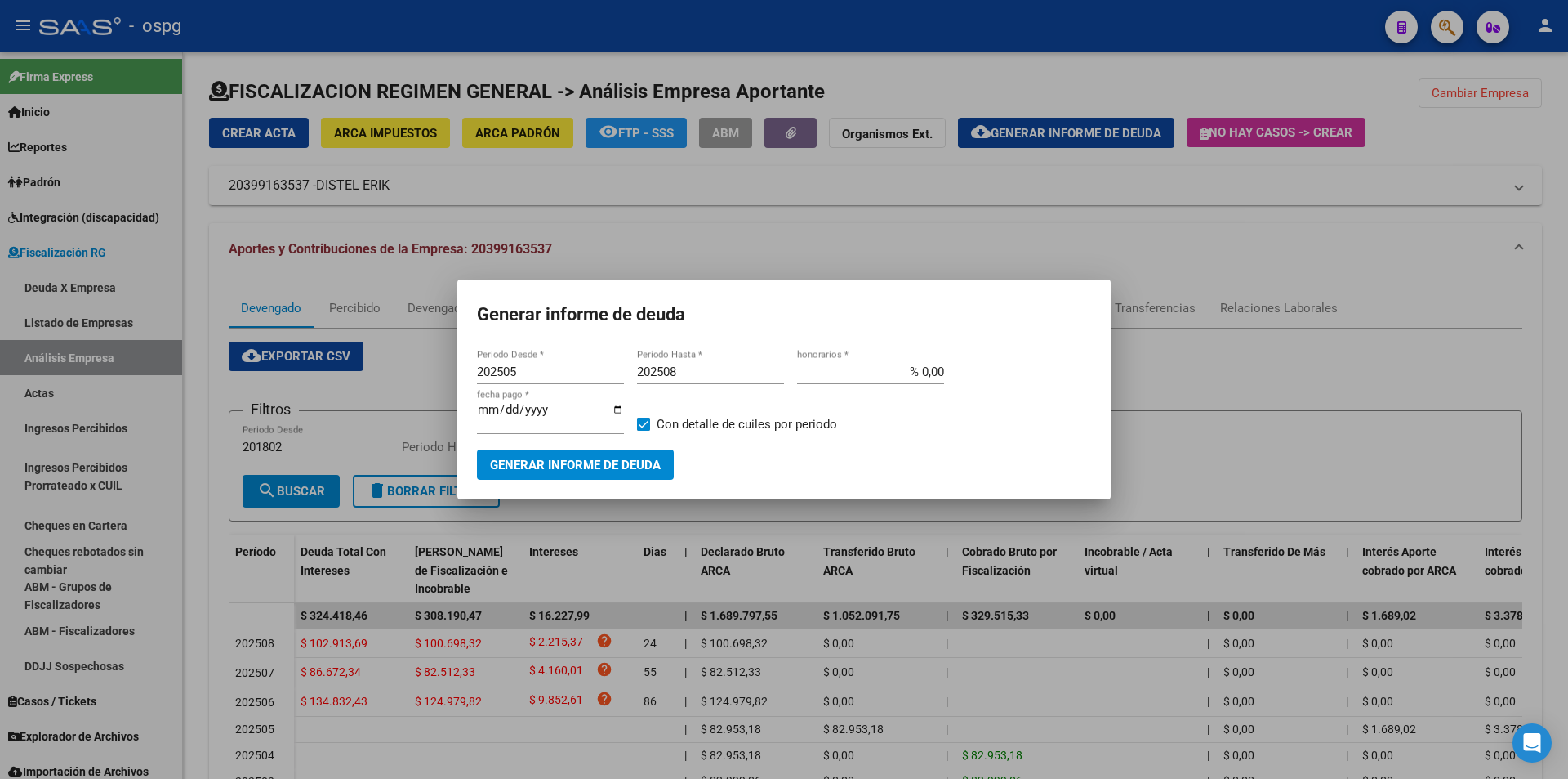
click at [644, 430] on input "Con detalle de cuiles por periodo" at bounding box center [643, 430] width 1 height 1
checkbox input "false"
click at [633, 457] on span "Generar informe de deuda" at bounding box center [575, 464] width 170 height 14
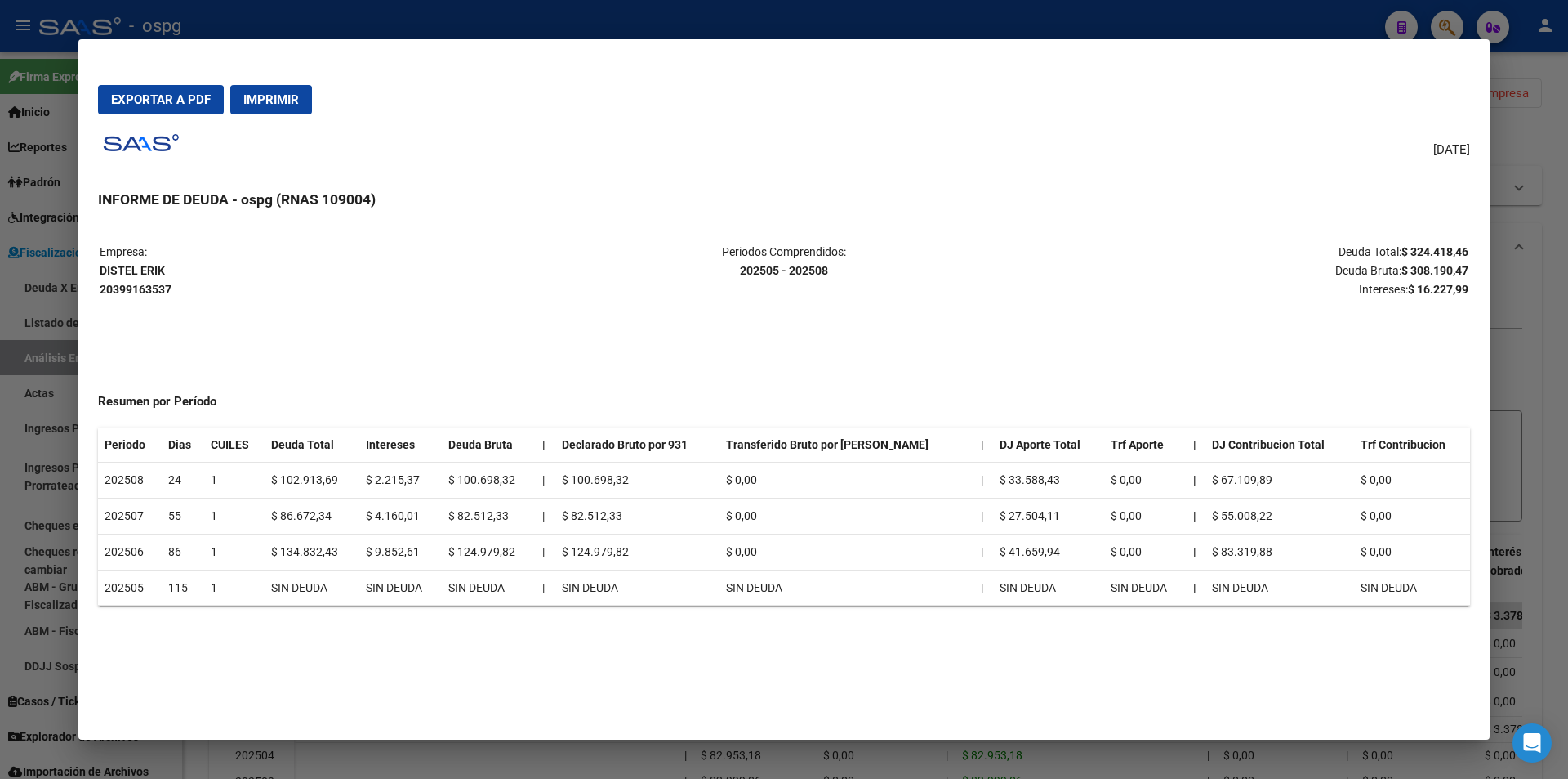
click at [1553, 375] on div at bounding box center [784, 389] width 1568 height 779
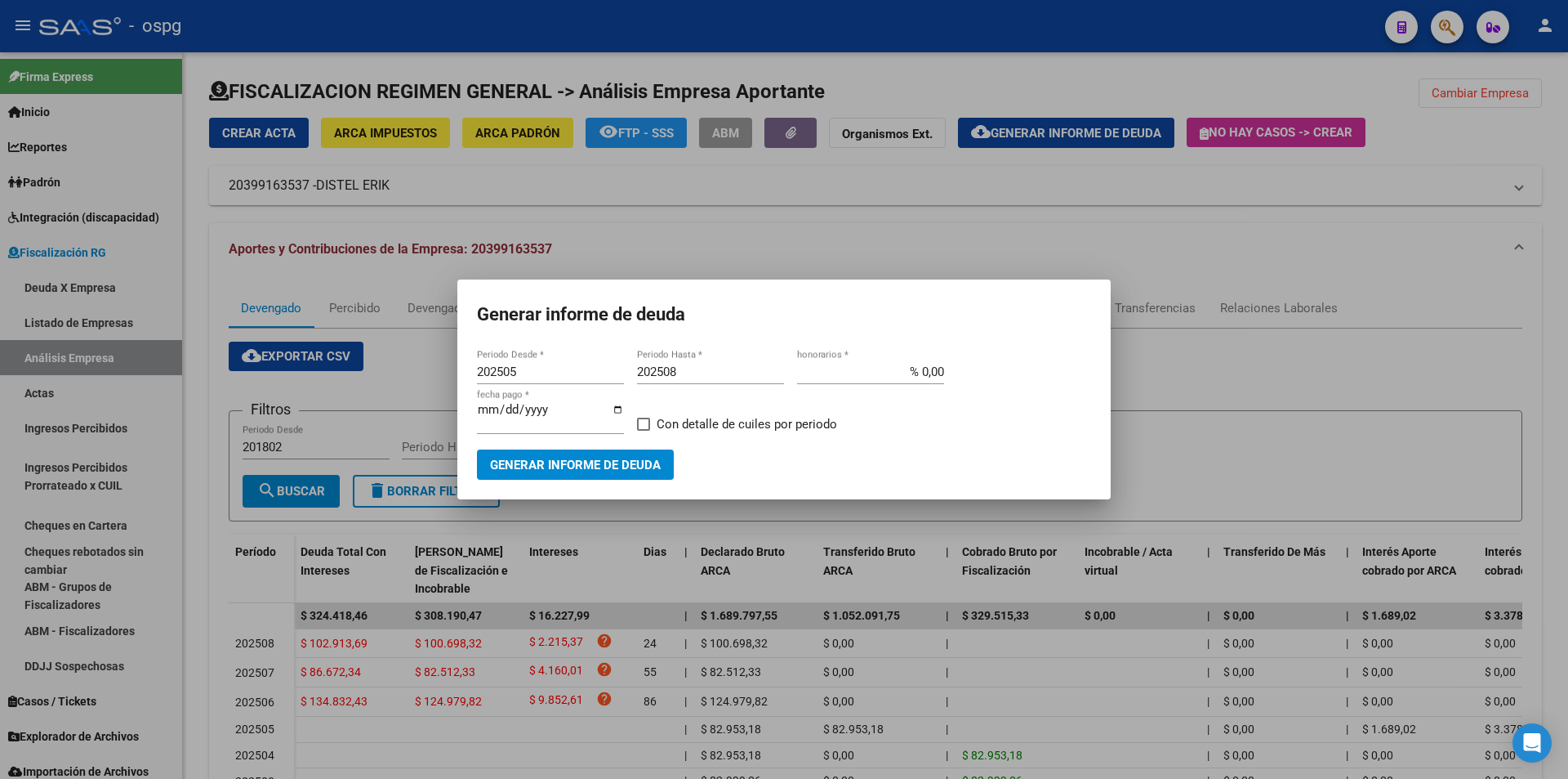
click at [1553, 375] on div at bounding box center [784, 389] width 1568 height 779
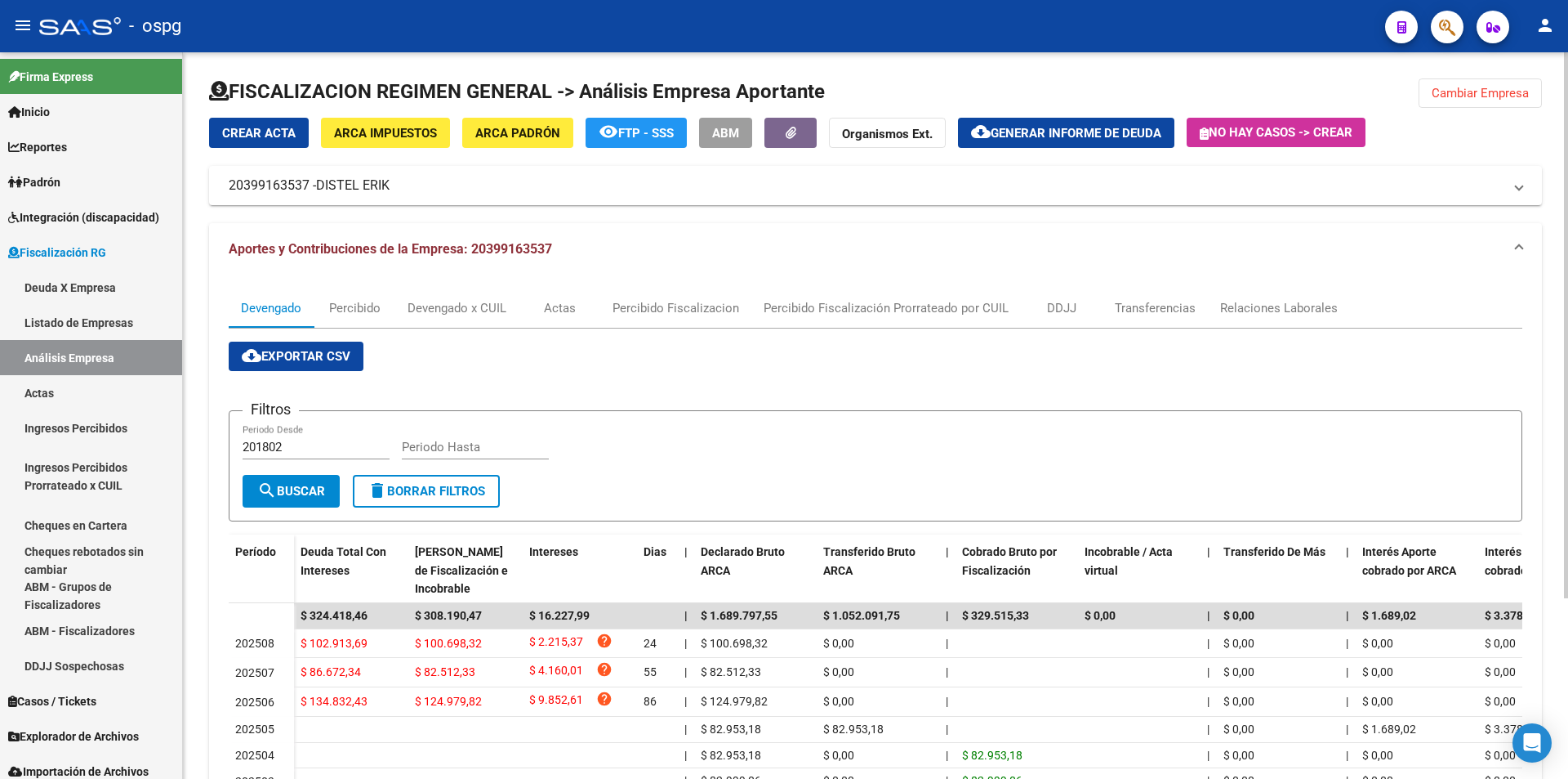
click at [1492, 87] on span "Cambiar Empresa" at bounding box center [1480, 92] width 97 height 14
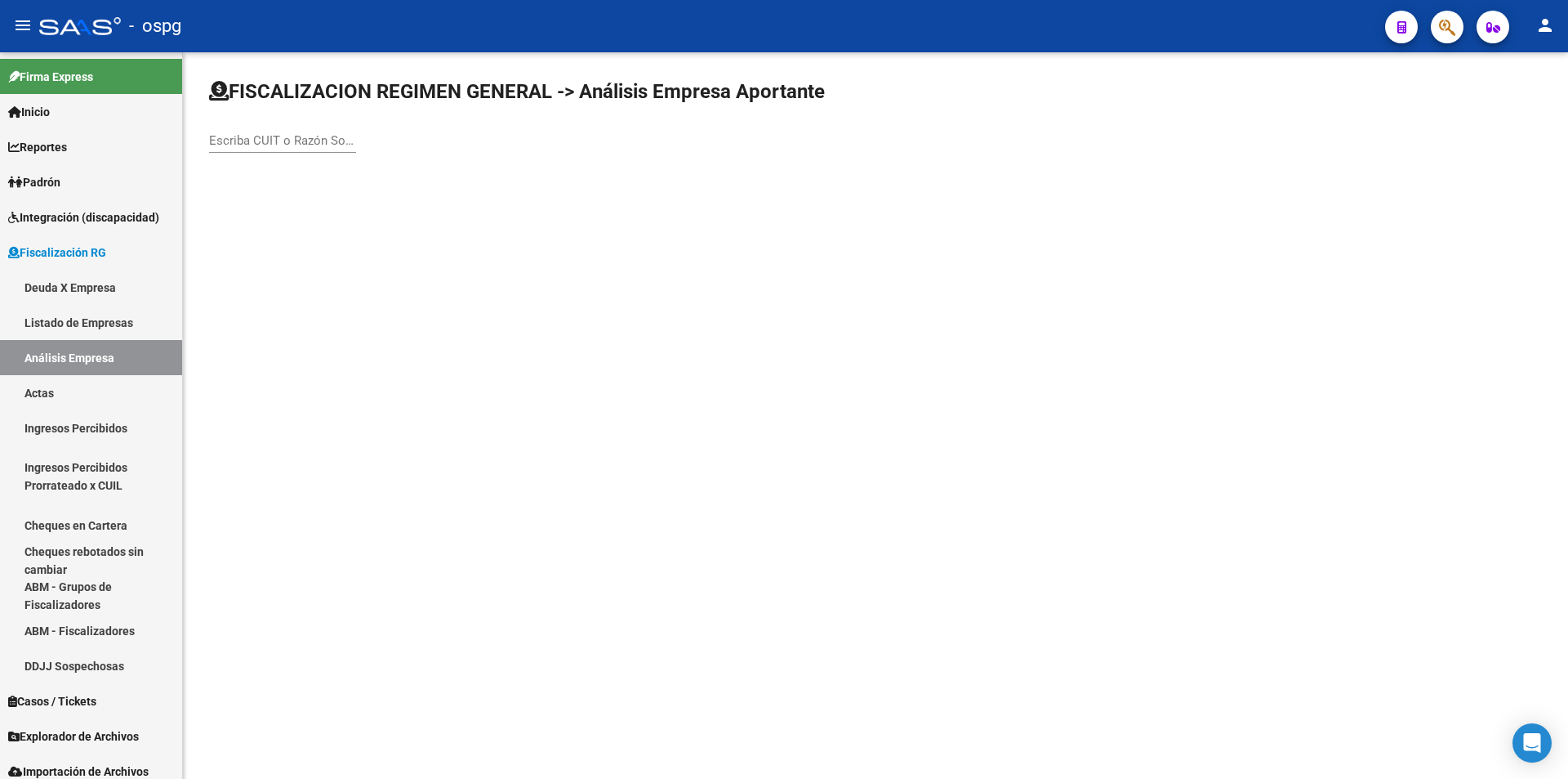
click at [275, 138] on input "Escriba CUIT o Razón Social para buscar" at bounding box center [282, 140] width 147 height 14
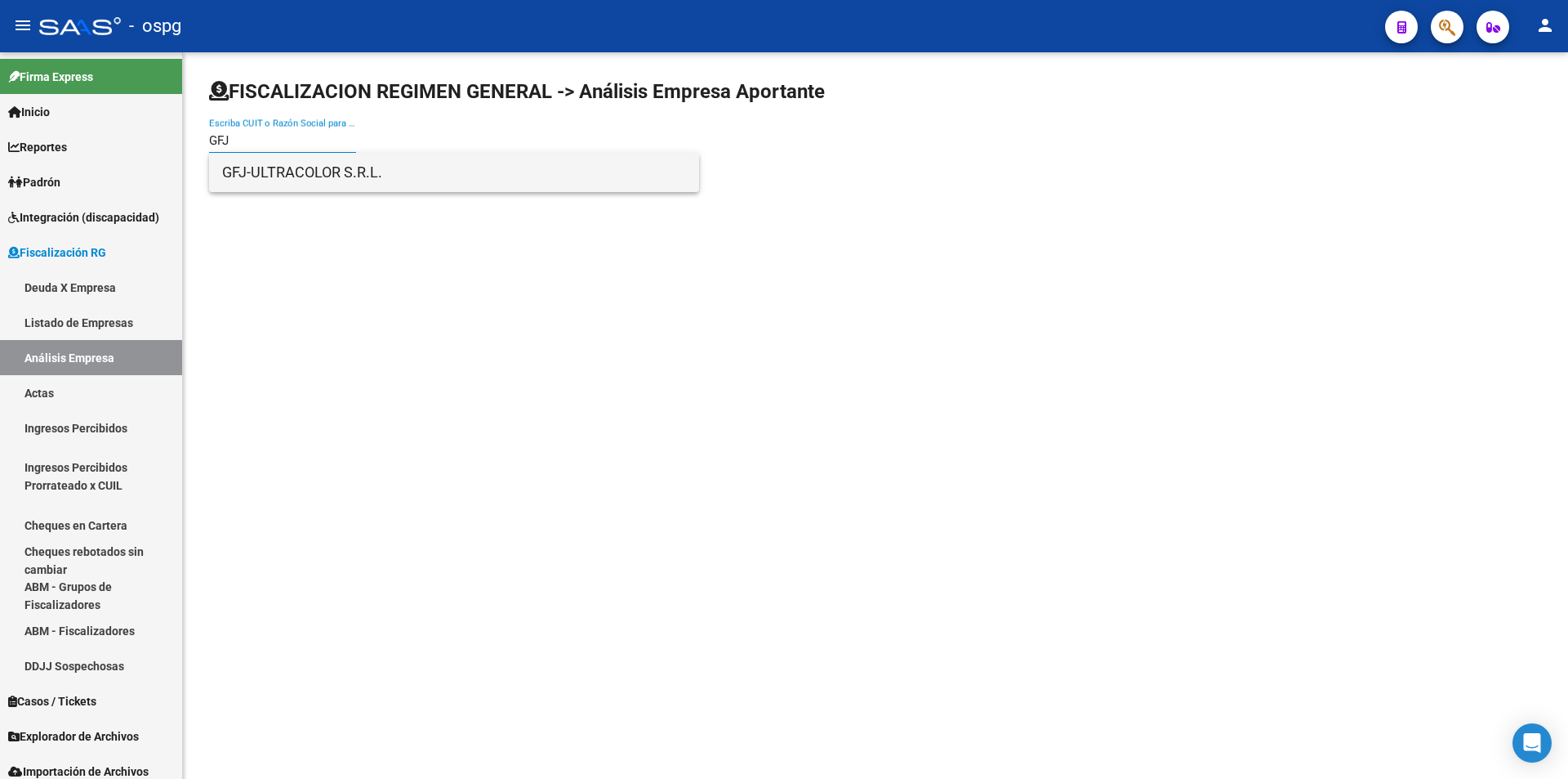
type input "GFJ"
click at [672, 165] on span "GFJ-ULTRACOLOR S.R.L." at bounding box center [454, 172] width 464 height 39
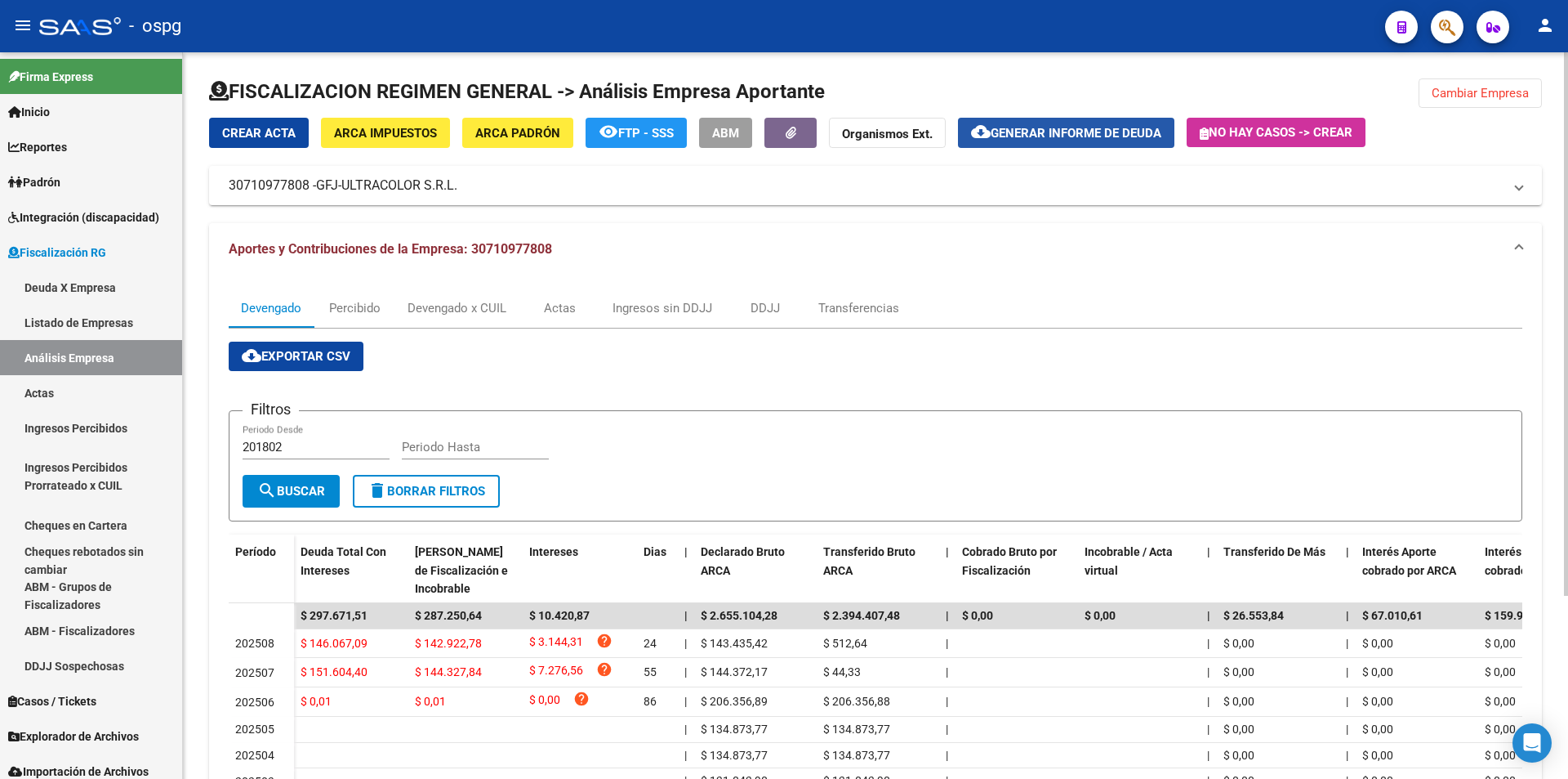
click at [1103, 138] on span "Generar informe de deuda" at bounding box center [1075, 133] width 170 height 14
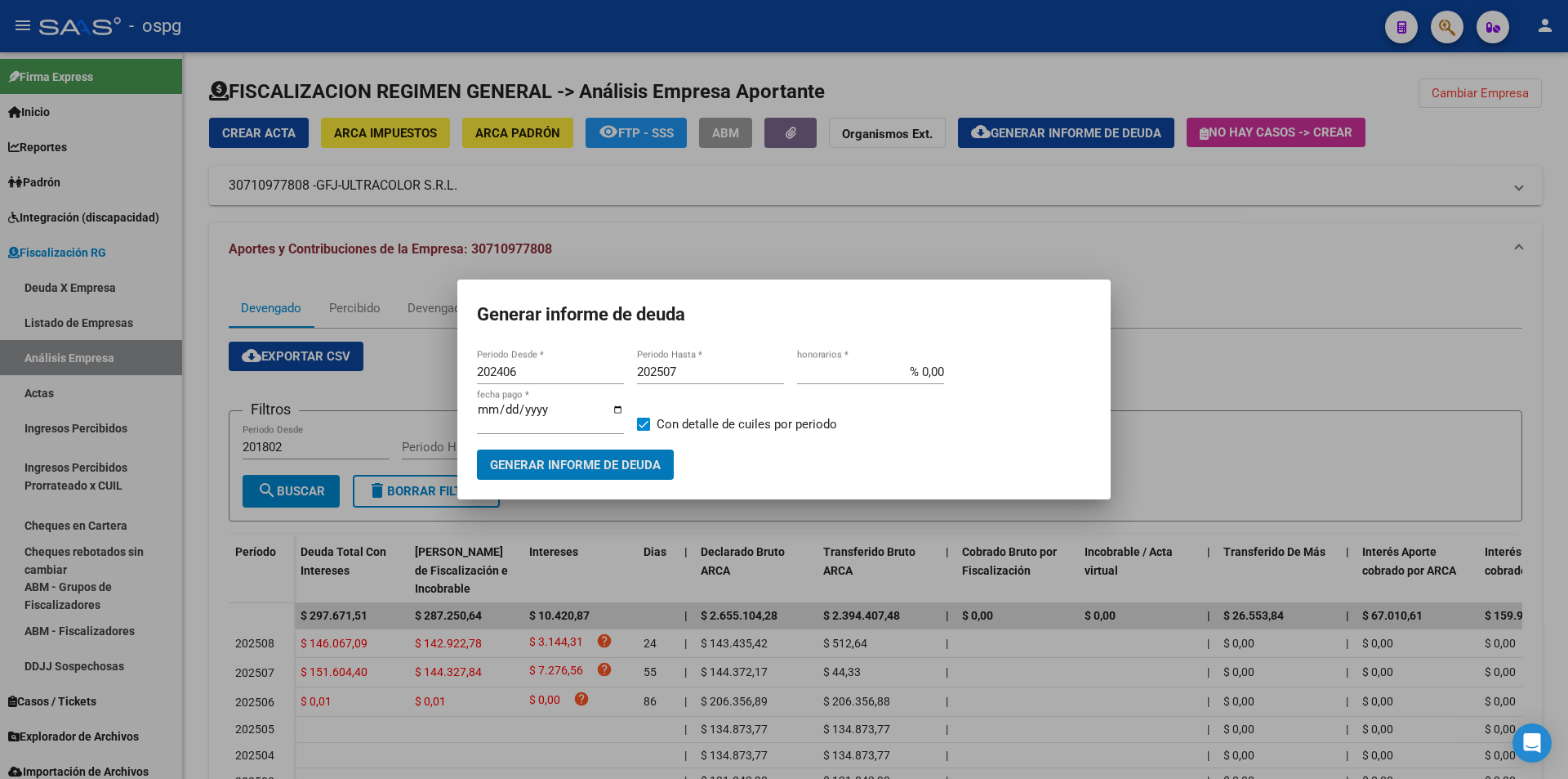
click at [503, 370] on input "202406" at bounding box center [551, 371] width 147 height 14
type input "202506"
click at [697, 372] on input "202507" at bounding box center [710, 371] width 147 height 14
type input "202508"
click at [642, 424] on span at bounding box center [644, 425] width 13 height 13
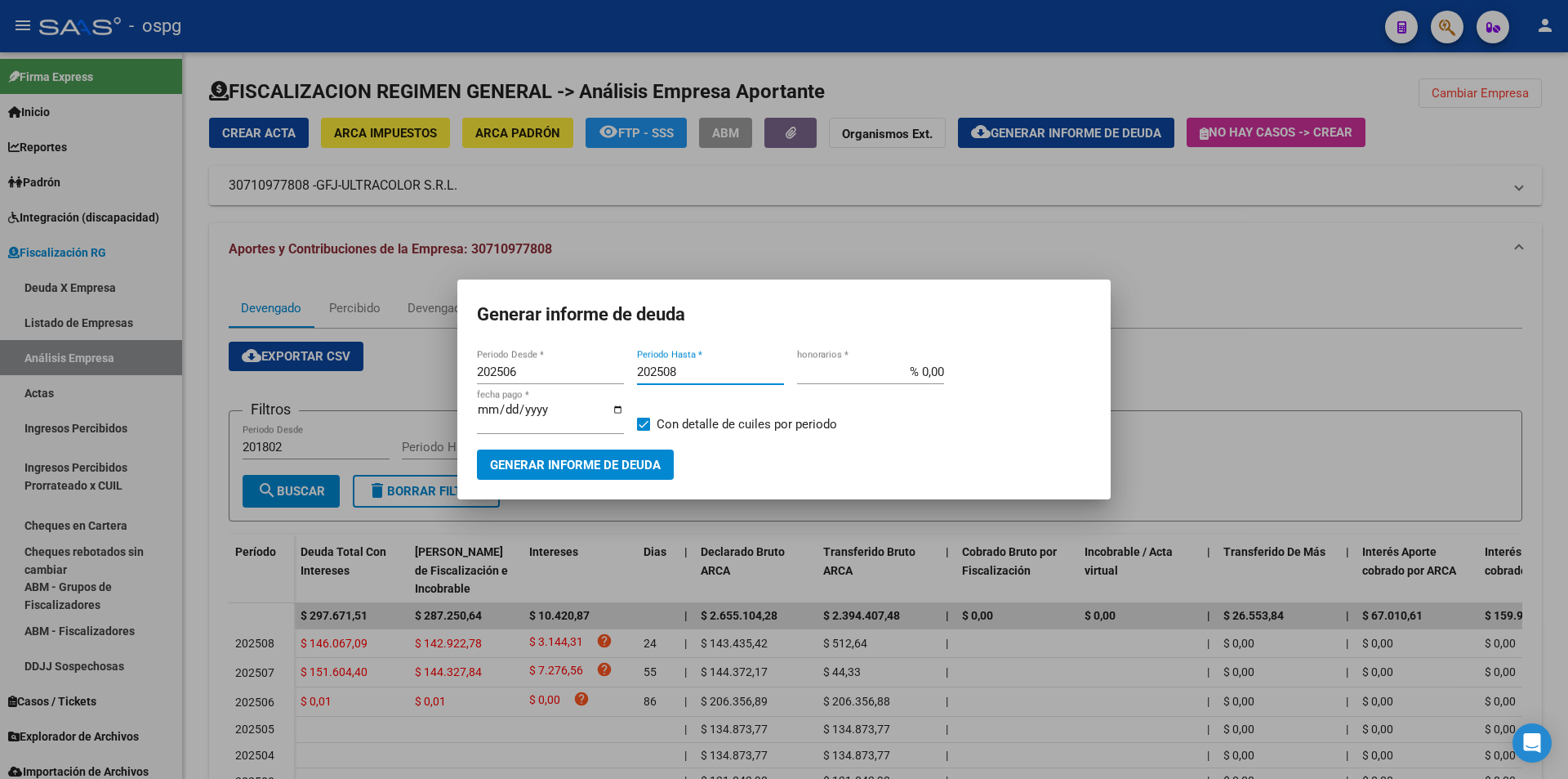
click at [643, 430] on input "Con detalle de cuiles por periodo" at bounding box center [643, 430] width 1 height 1
checkbox input "false"
click at [602, 463] on span "Generar informe de deuda" at bounding box center [575, 464] width 170 height 14
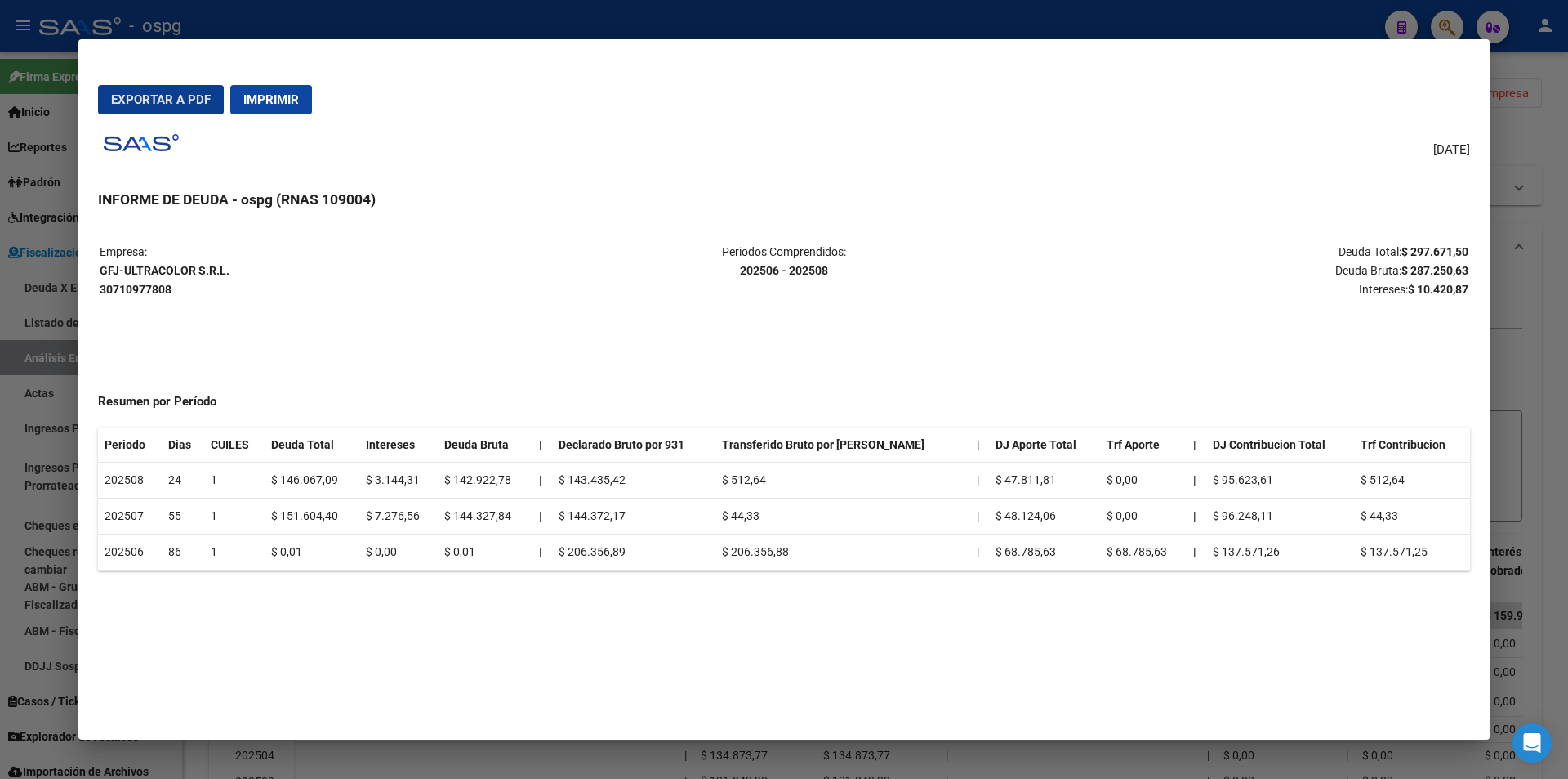
click at [1544, 268] on div at bounding box center [784, 389] width 1568 height 779
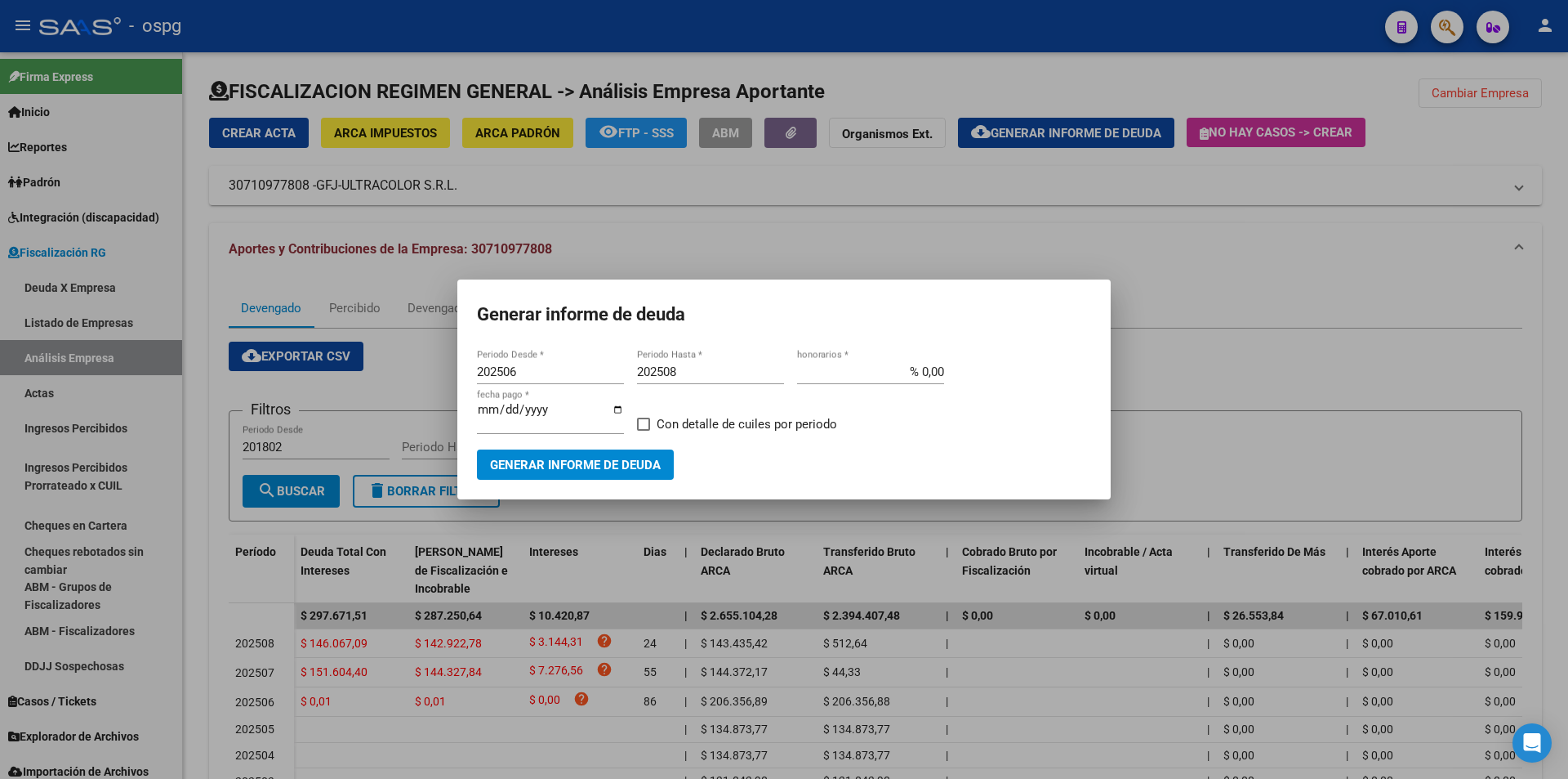
click at [1545, 268] on div at bounding box center [784, 389] width 1568 height 779
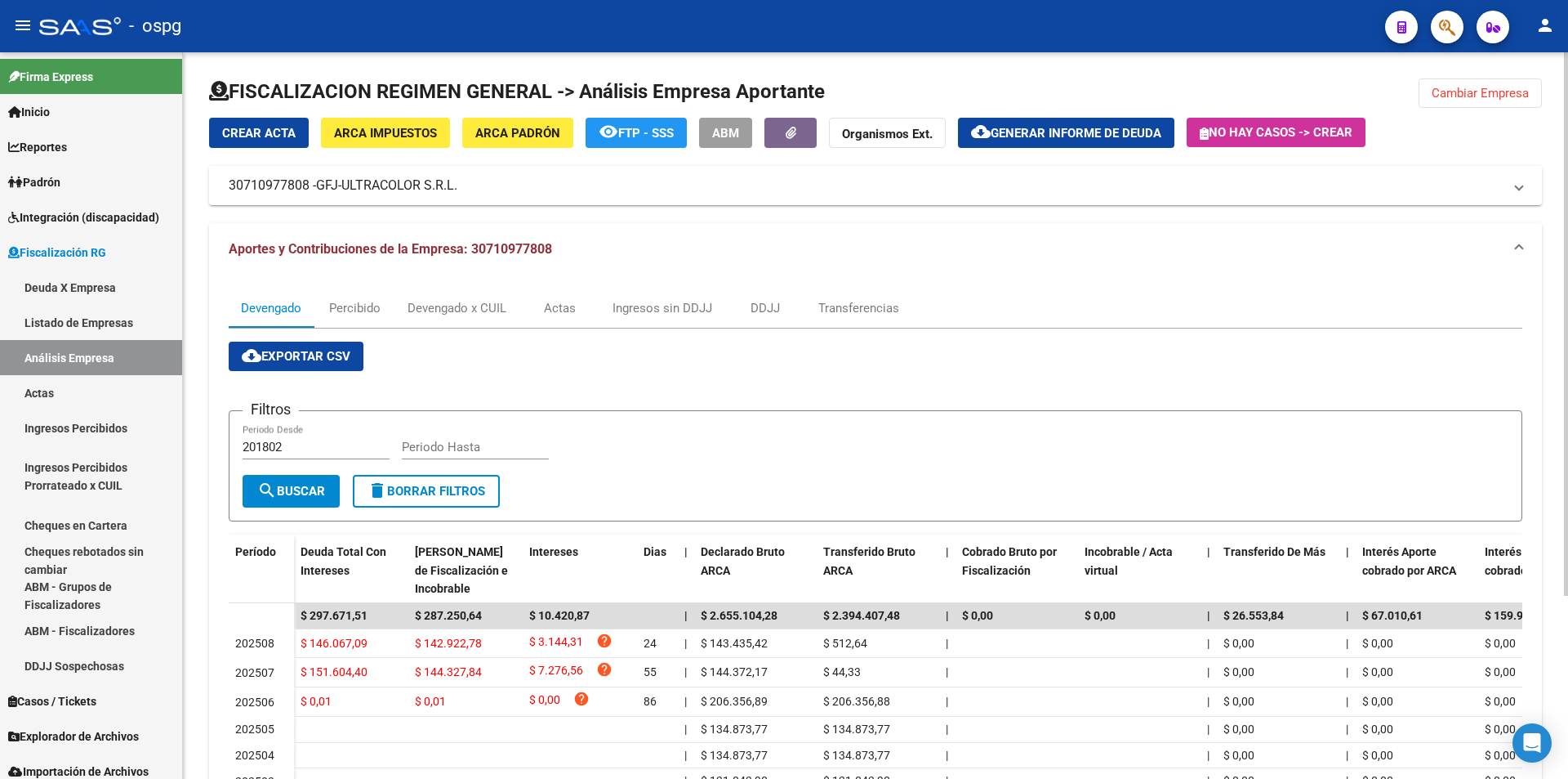
click at [1492, 86] on span "Cambiar Empresa" at bounding box center [1480, 92] width 97 height 14
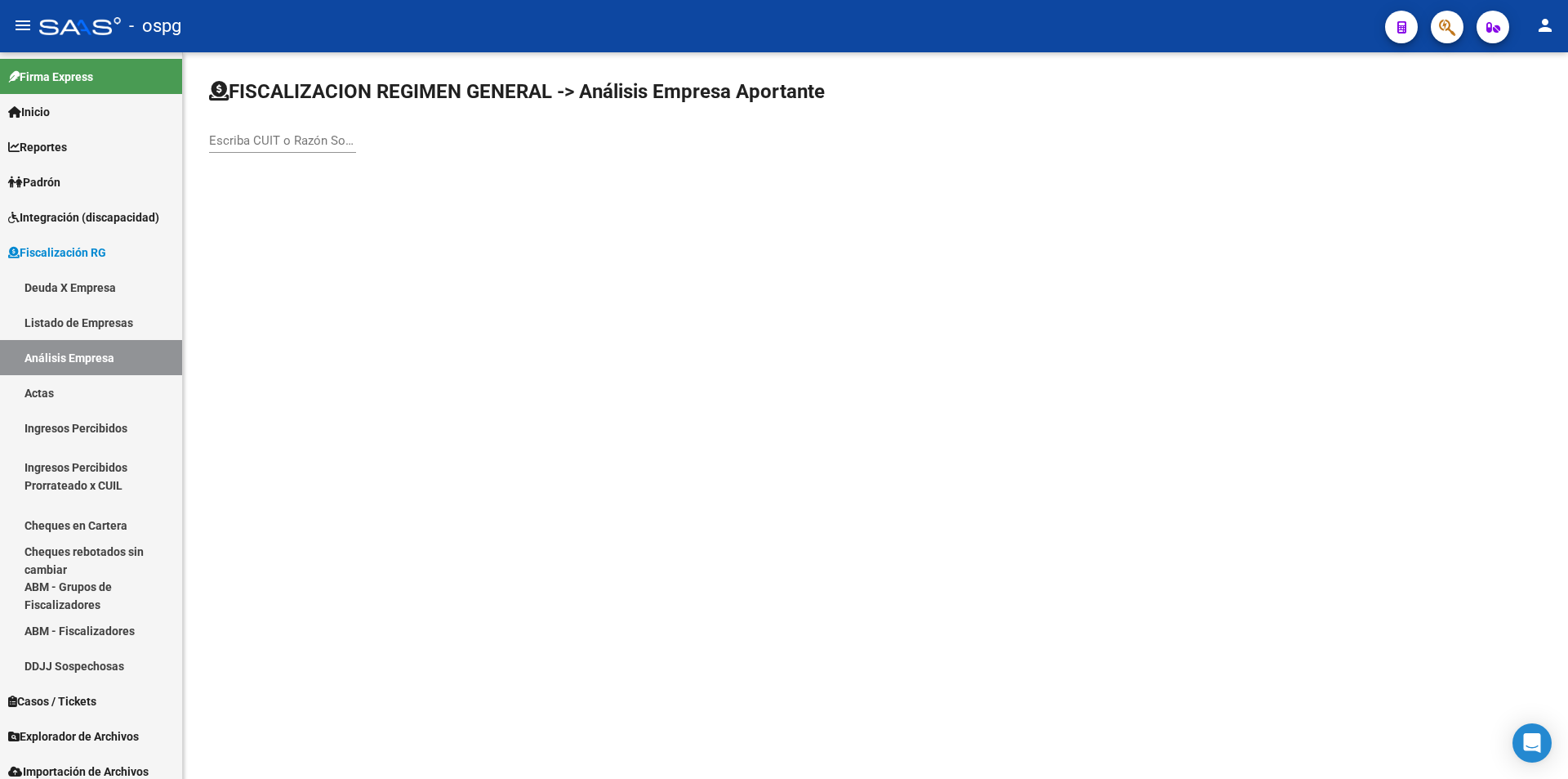
click at [237, 148] on div "Escriba CUIT o Razón Social para buscar" at bounding box center [282, 135] width 147 height 35
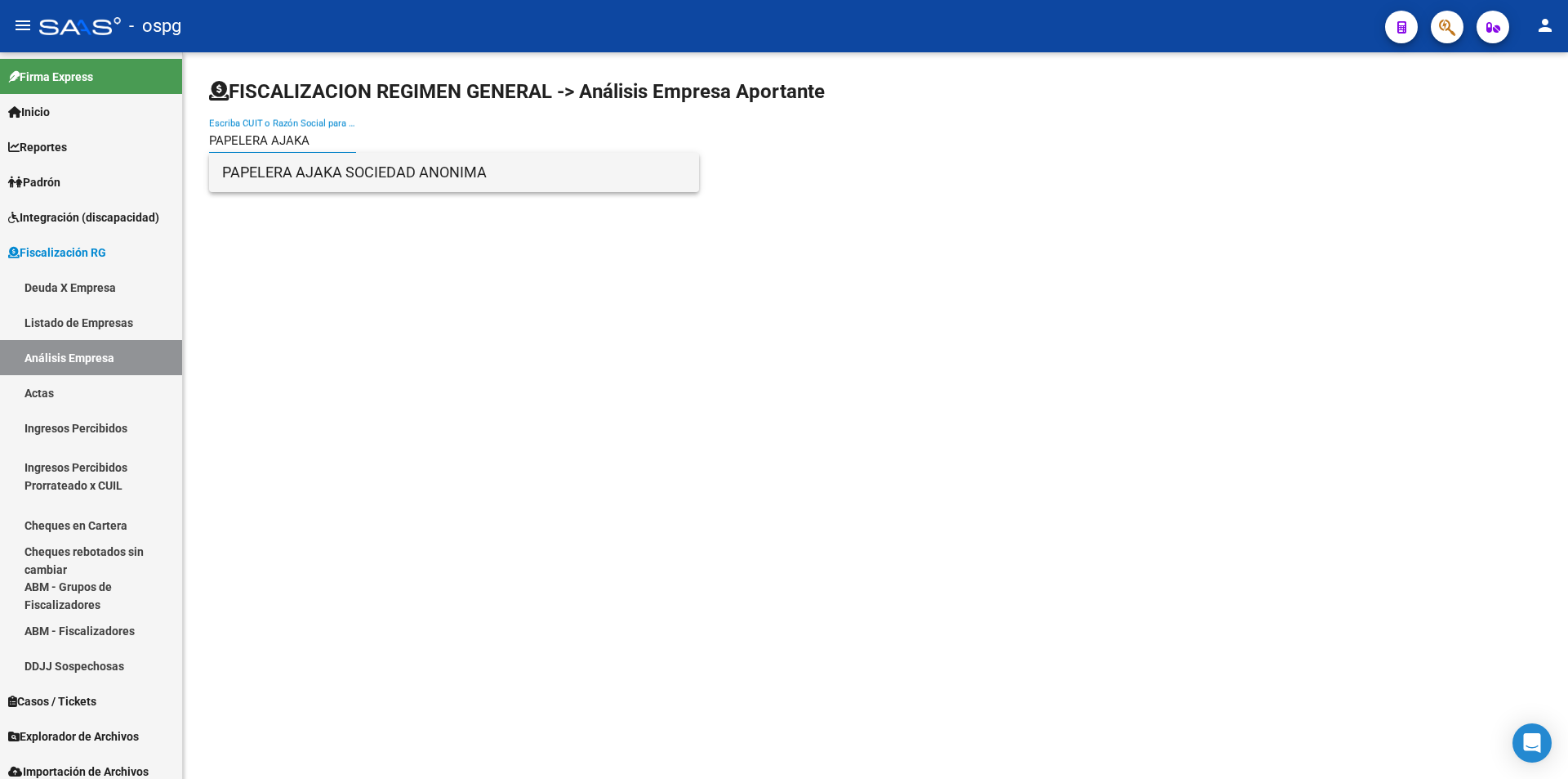
type input "PAPELERA AJAKA"
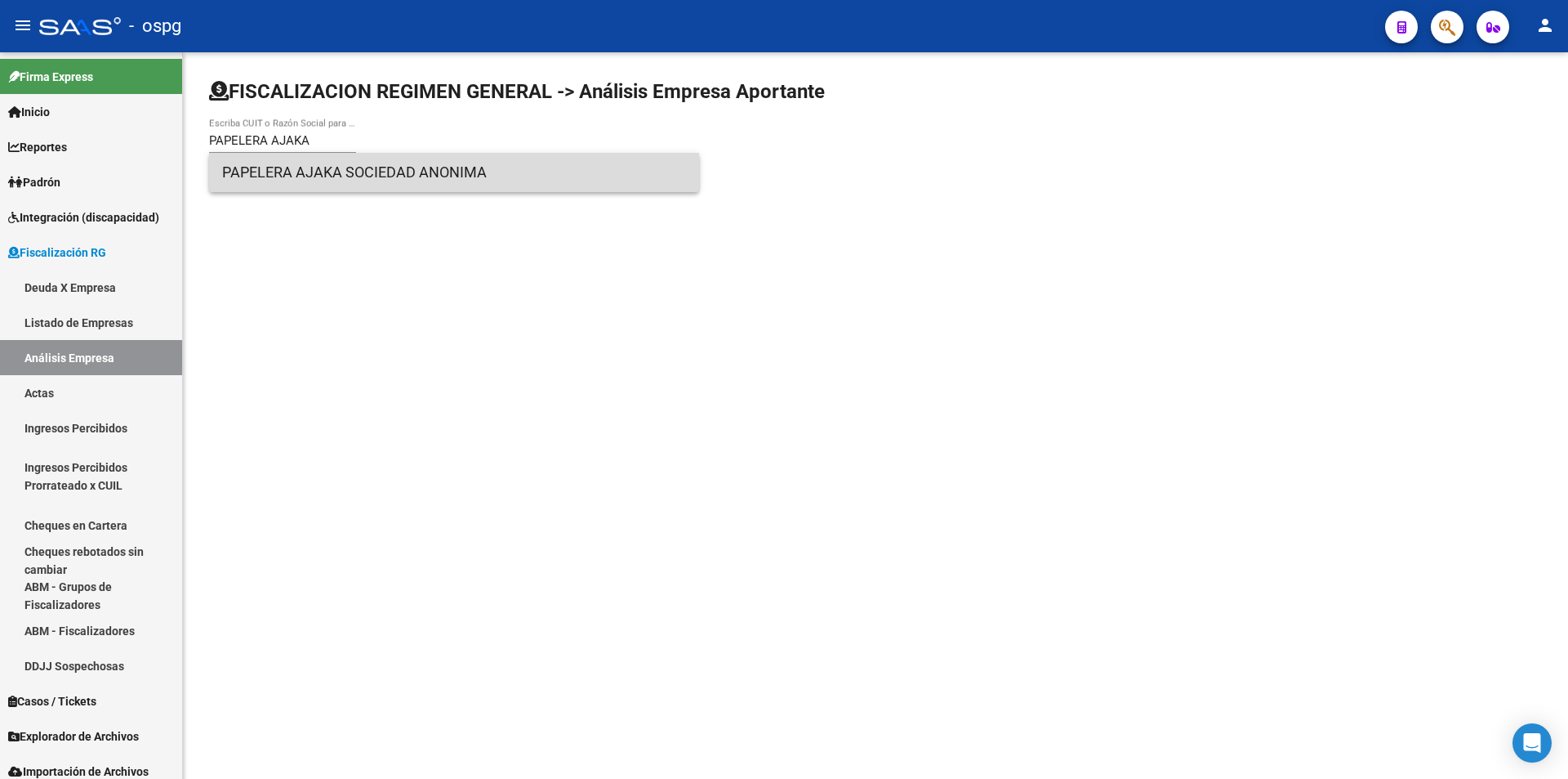
click at [262, 172] on span "PAPELERA AJAKA SOCIEDAD ANONIMA" at bounding box center [454, 172] width 464 height 39
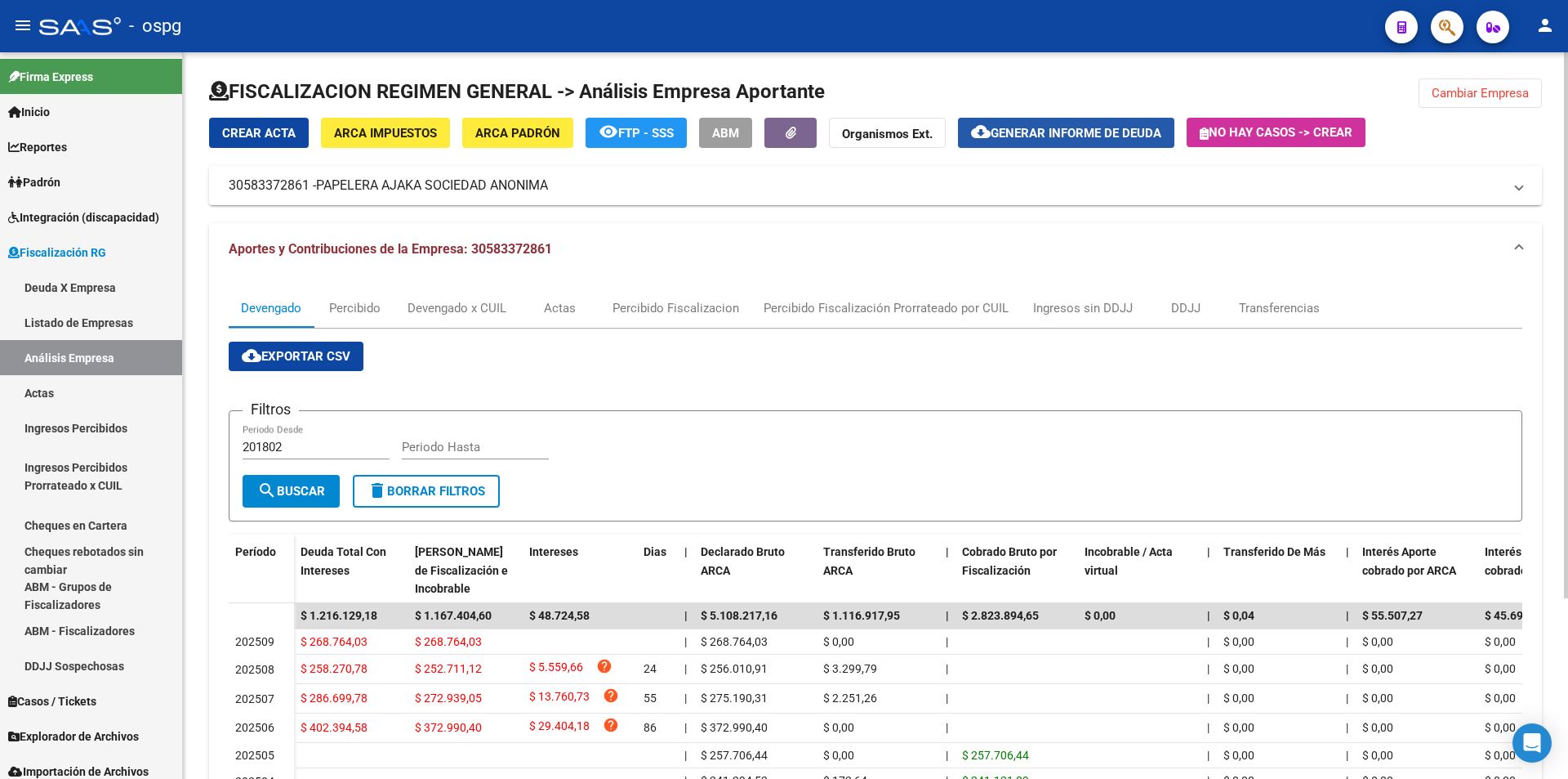
click at [1090, 126] on span "Generar informe de deuda" at bounding box center [1075, 133] width 170 height 14
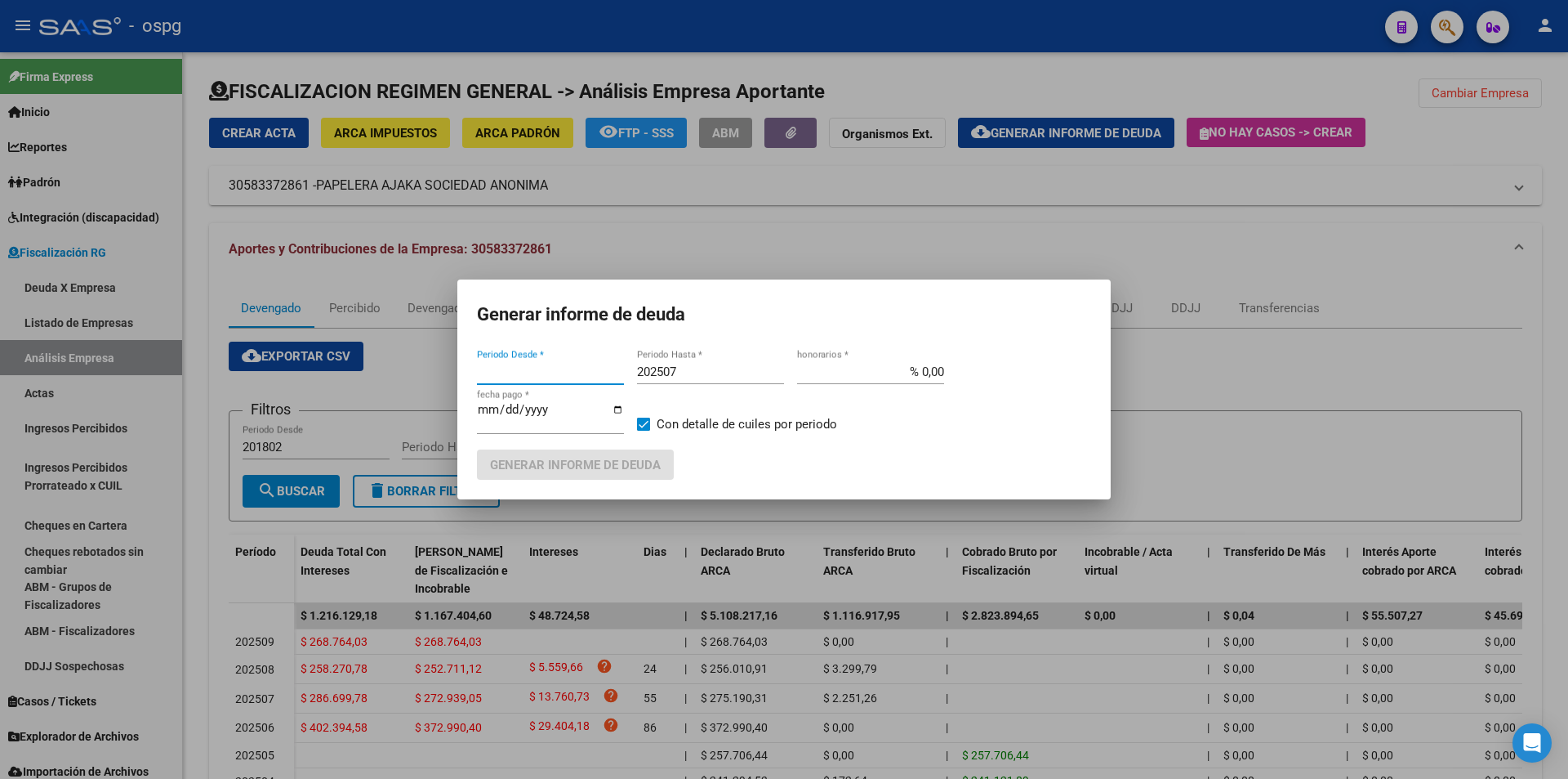
type input "202506"
click at [683, 373] on input "202507" at bounding box center [710, 371] width 147 height 14
type input "202508"
click at [643, 424] on span at bounding box center [644, 425] width 13 height 13
click at [643, 430] on input "Con detalle de cuiles por periodo" at bounding box center [643, 430] width 1 height 1
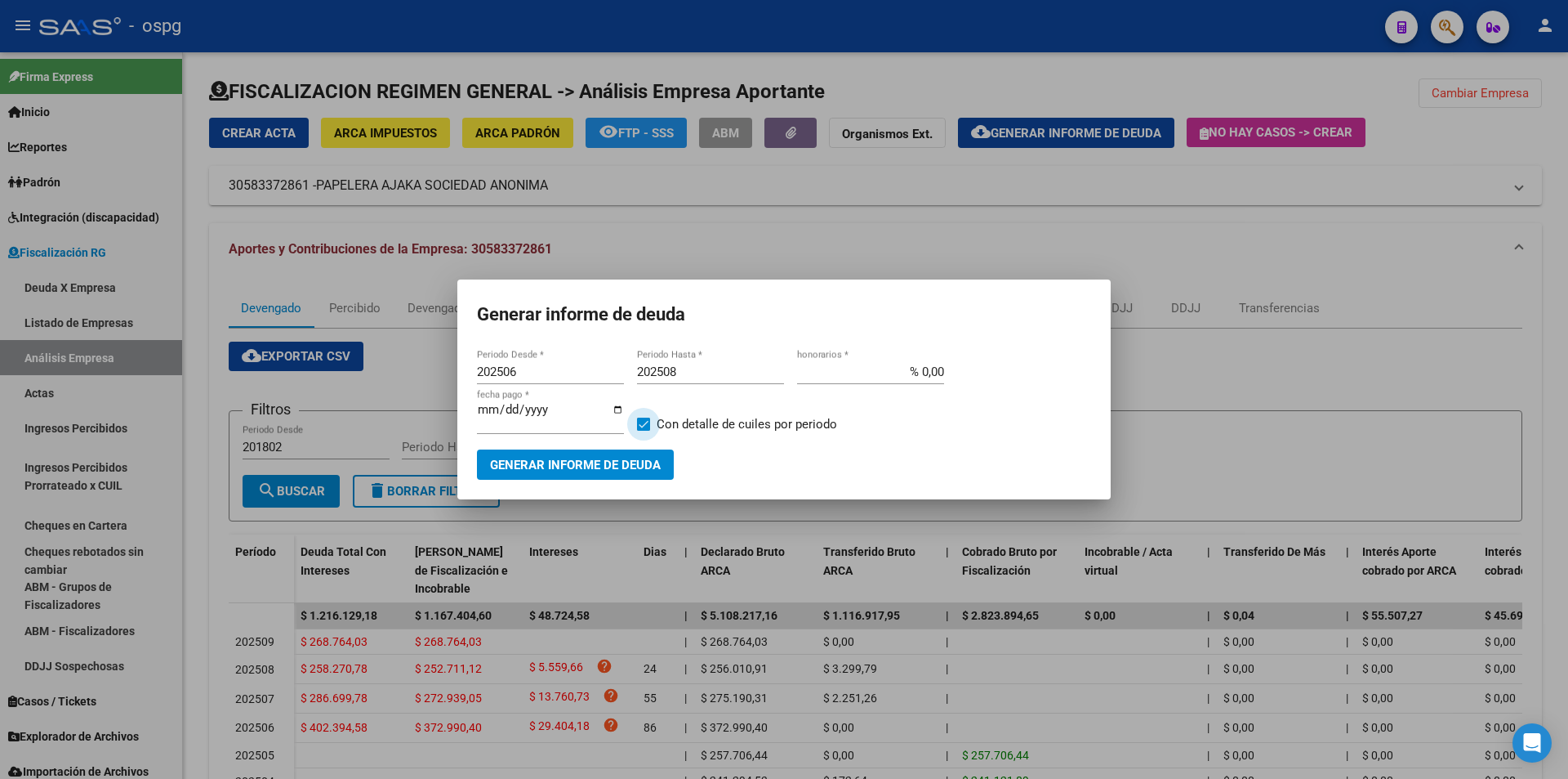
checkbox input "false"
click at [632, 468] on span "Generar informe de deuda" at bounding box center [575, 464] width 170 height 14
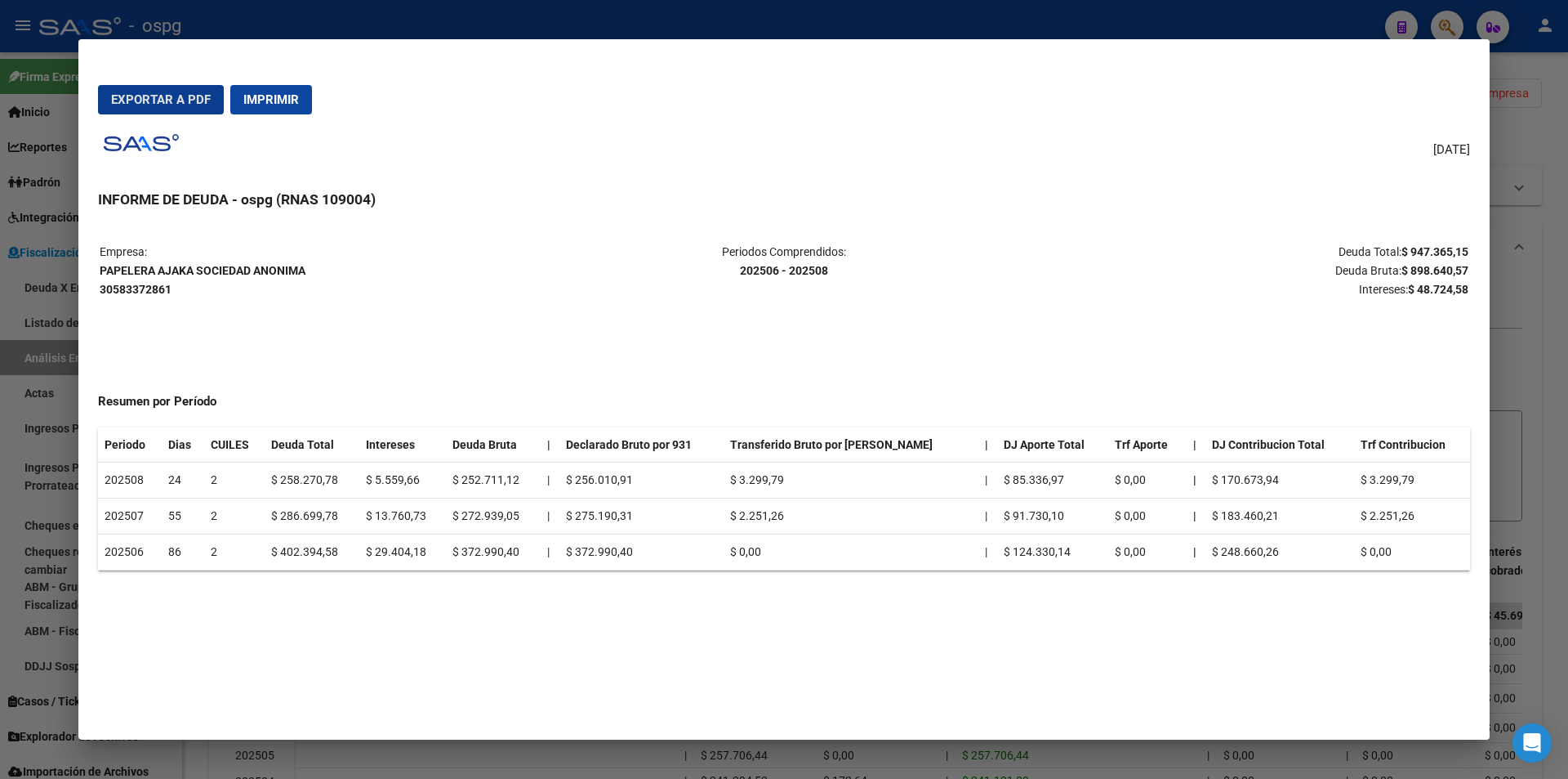
click at [1563, 542] on div at bounding box center [784, 389] width 1568 height 779
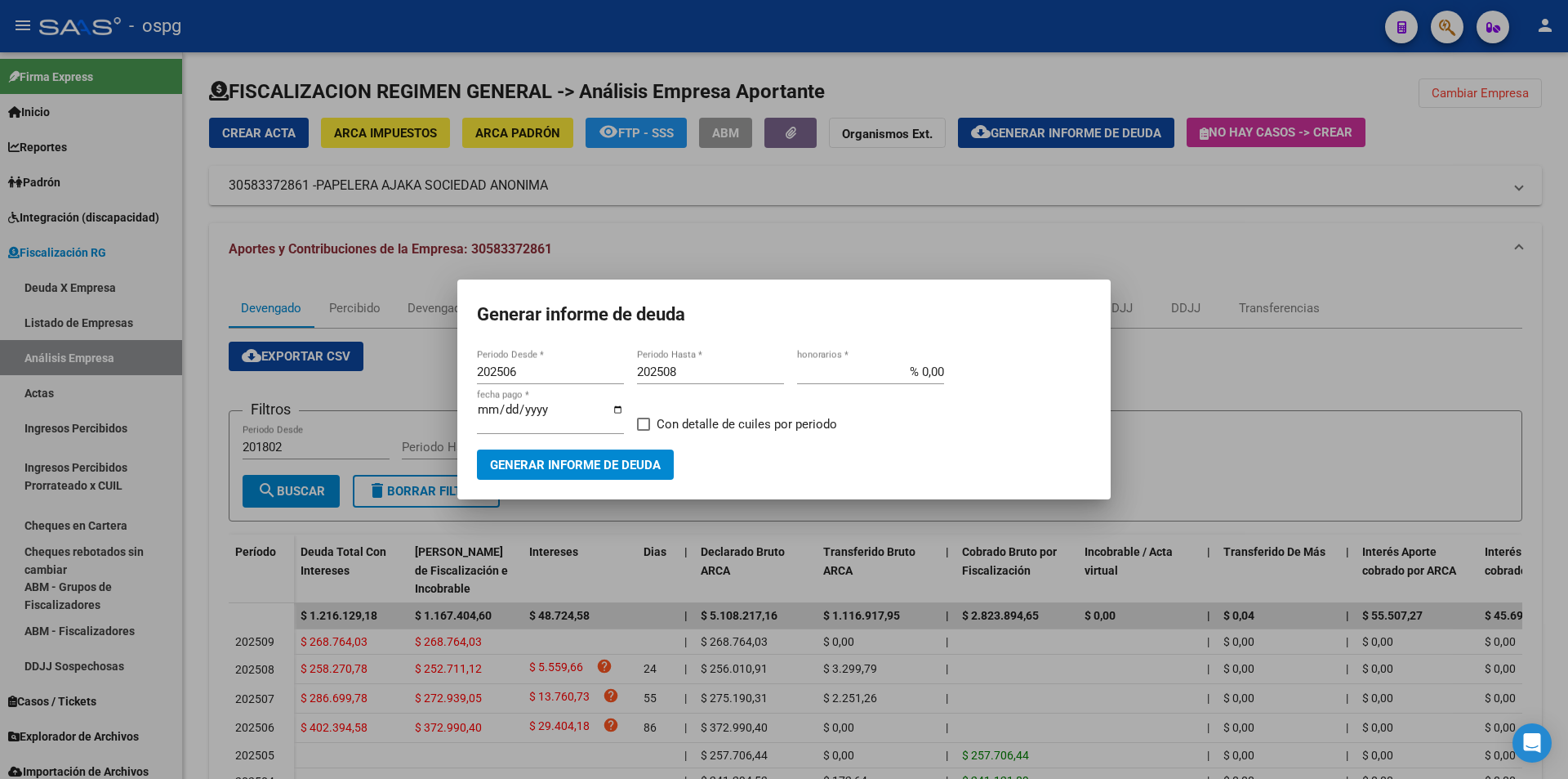
click at [1424, 173] on div at bounding box center [784, 389] width 1568 height 779
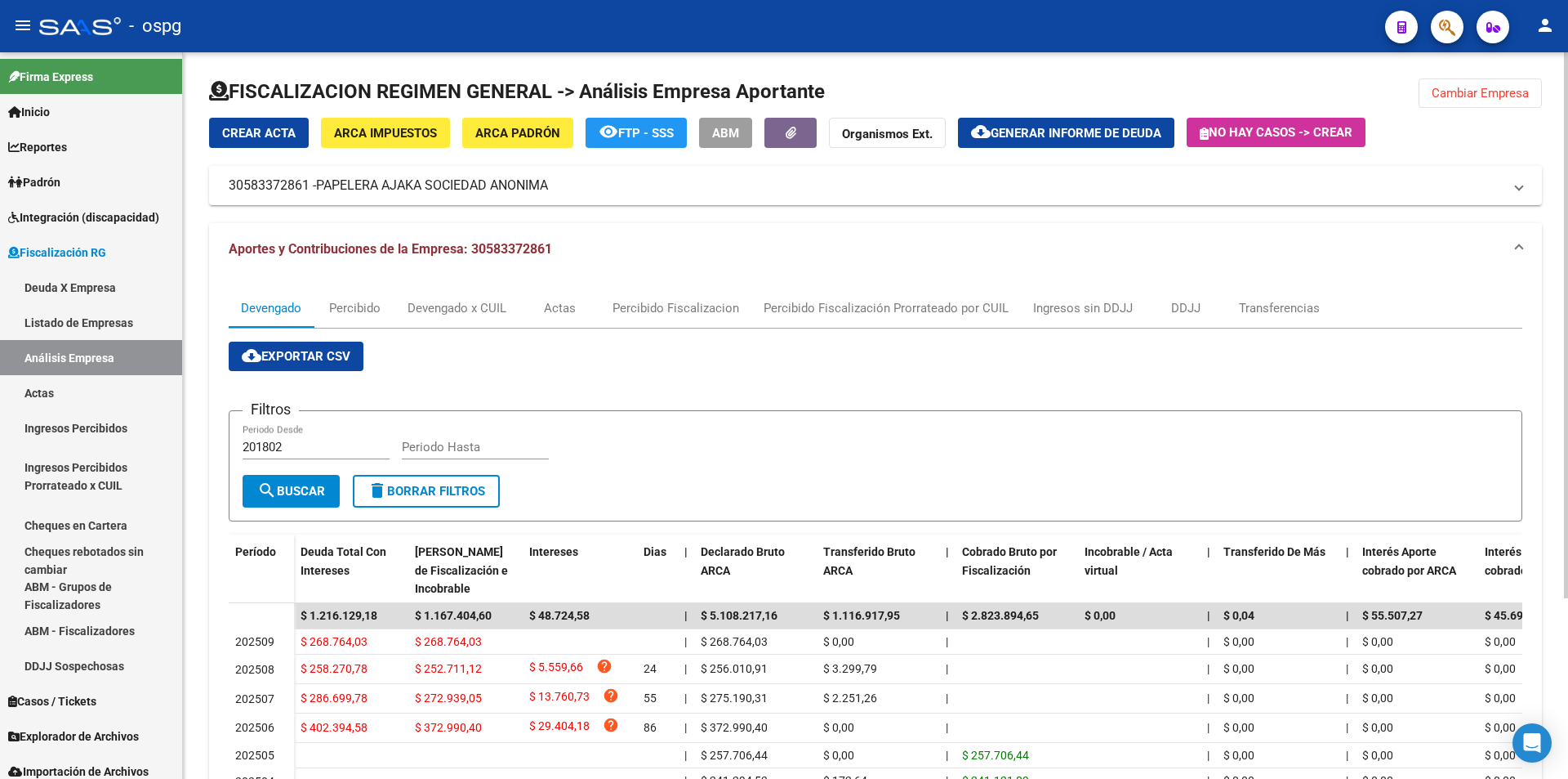
click at [1461, 108] on div at bounding box center [875, 97] width 1333 height 39
drag, startPoint x: 1459, startPoint y: 99, endPoint x: 1452, endPoint y: 106, distance: 9.9
click at [1459, 98] on span "Cambiar Empresa" at bounding box center [1480, 92] width 97 height 14
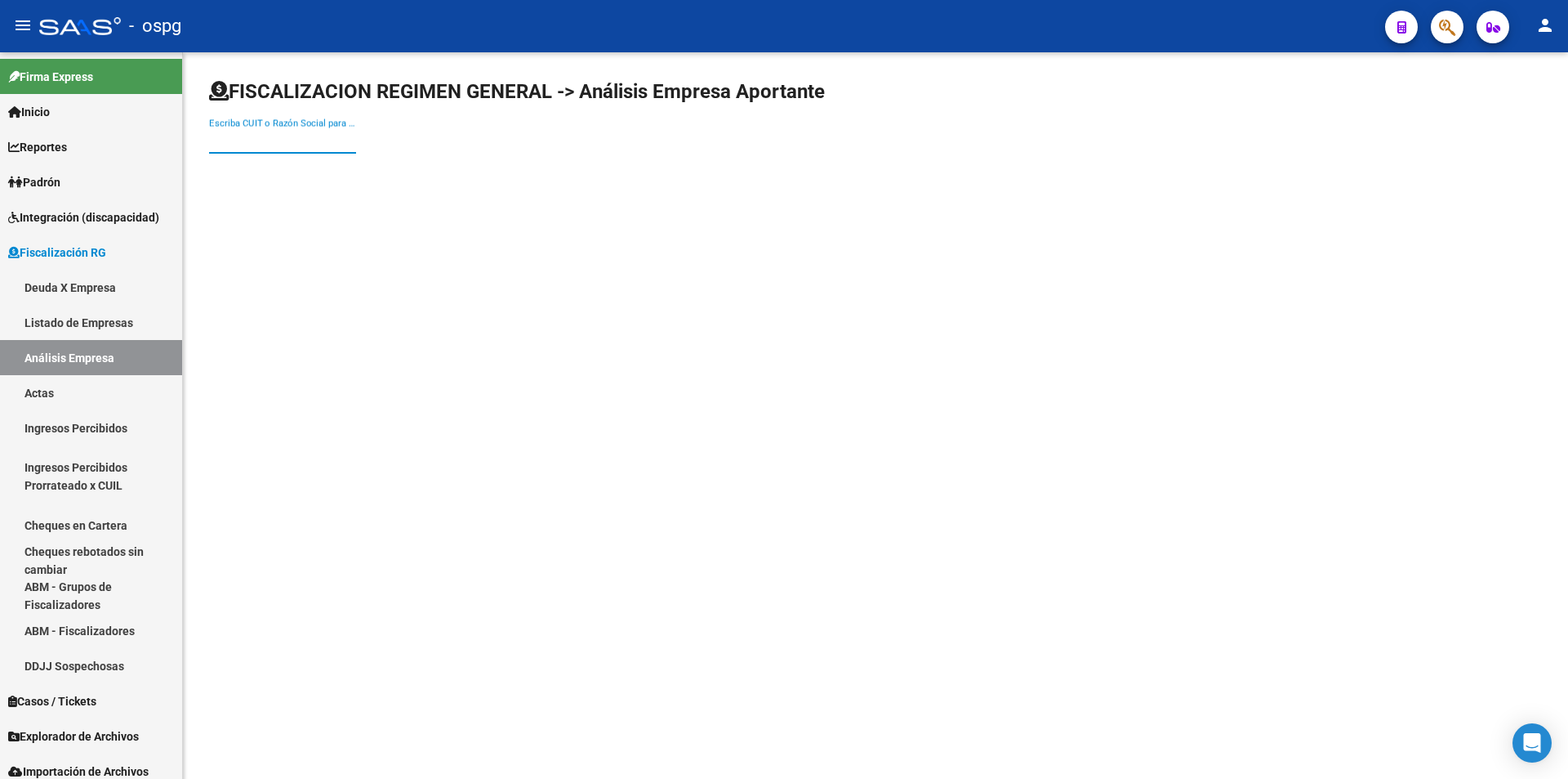
paste input "20127472611"
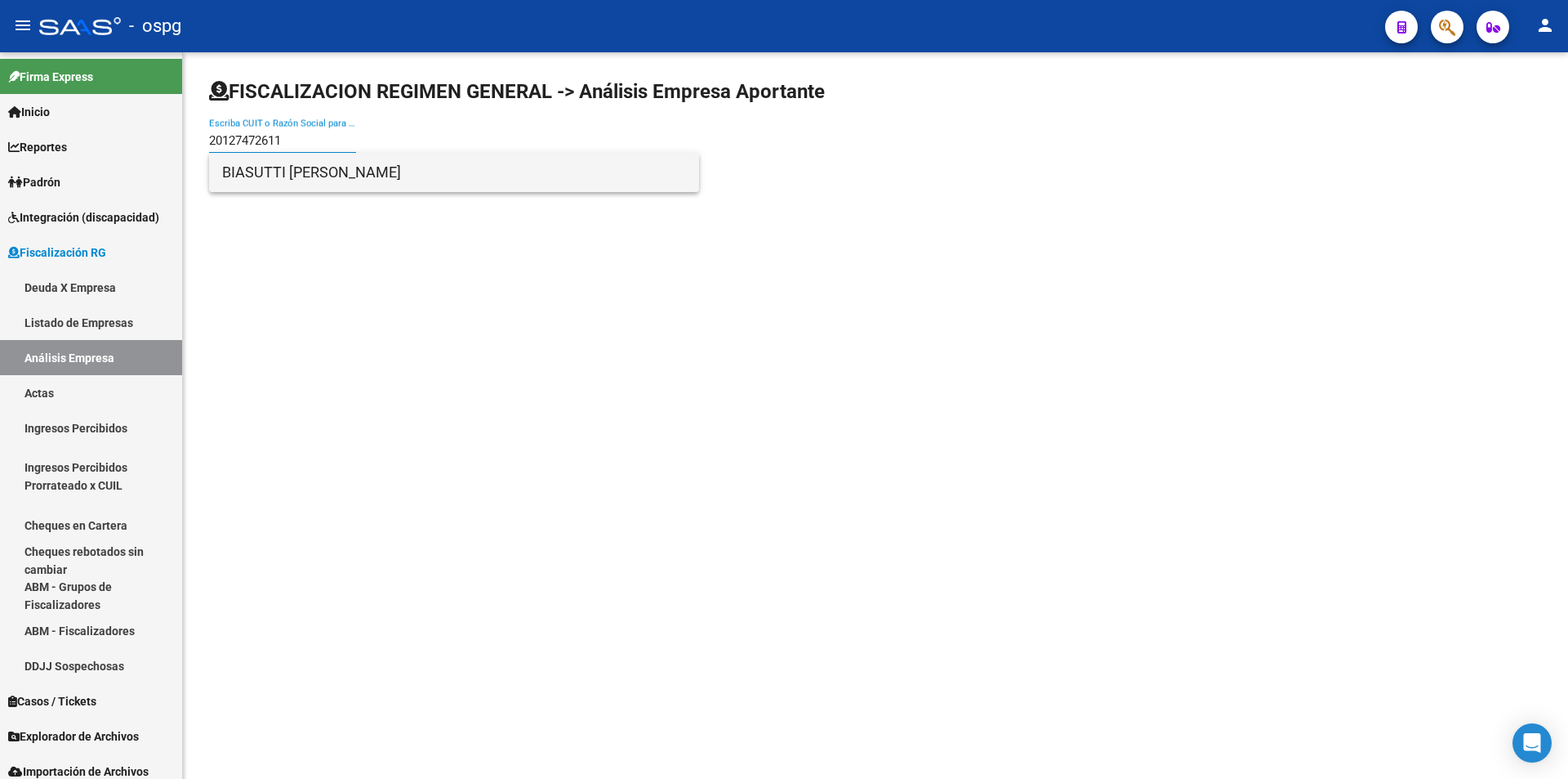
type input "20127472611"
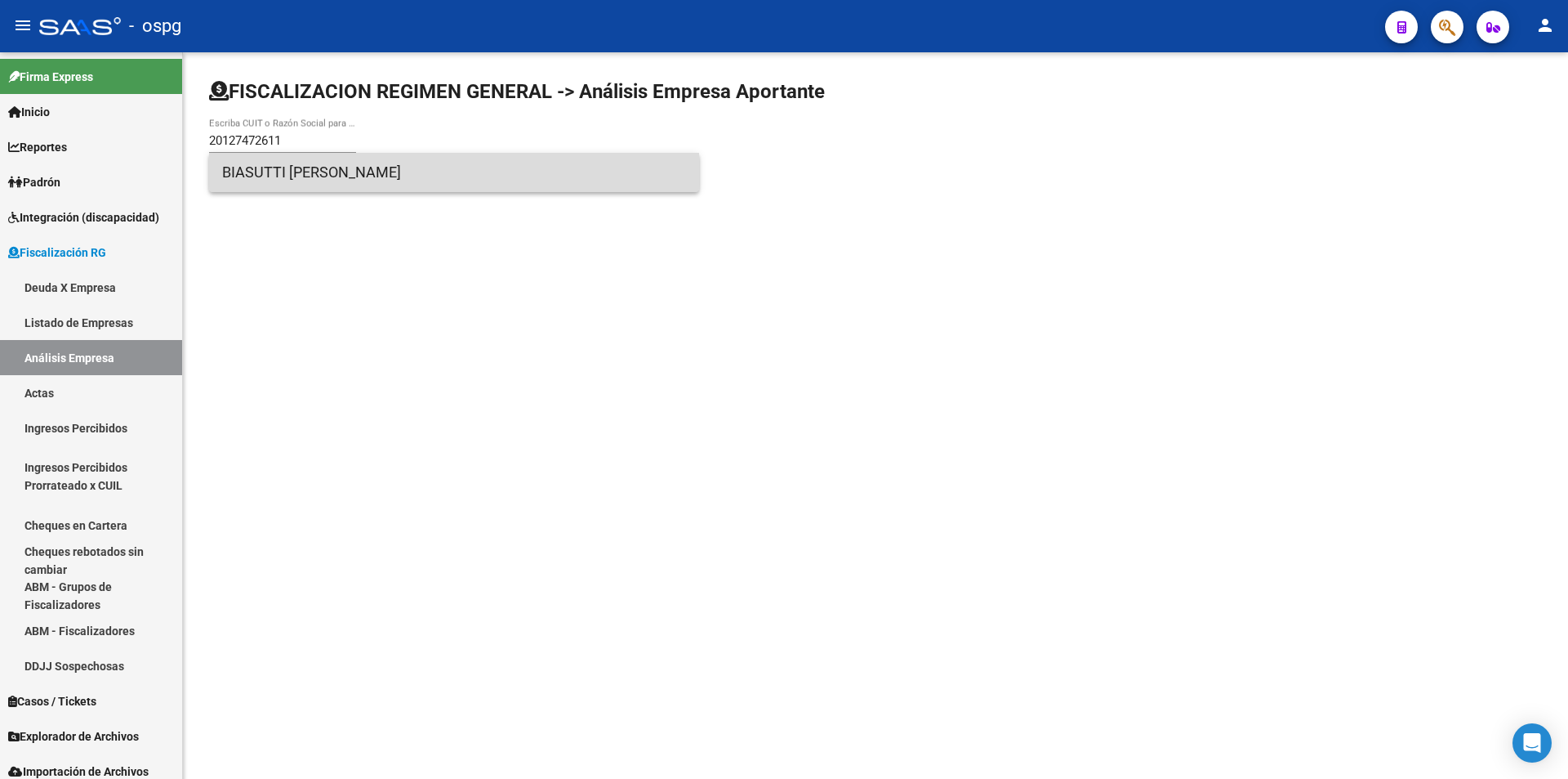
click at [342, 175] on span "BIASUTTI [PERSON_NAME]" at bounding box center [454, 172] width 464 height 39
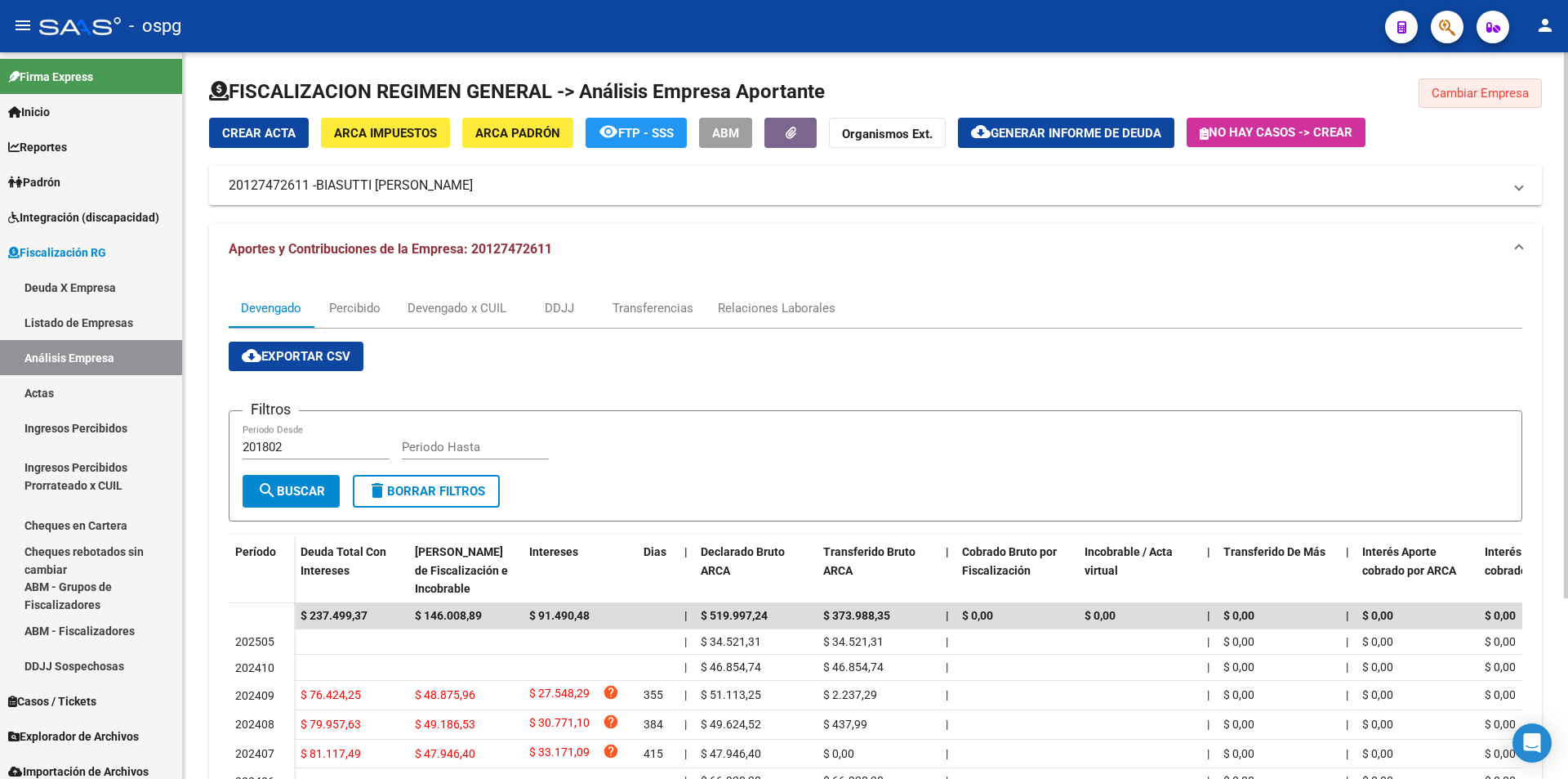
click at [1488, 89] on span "Cambiar Empresa" at bounding box center [1480, 92] width 97 height 14
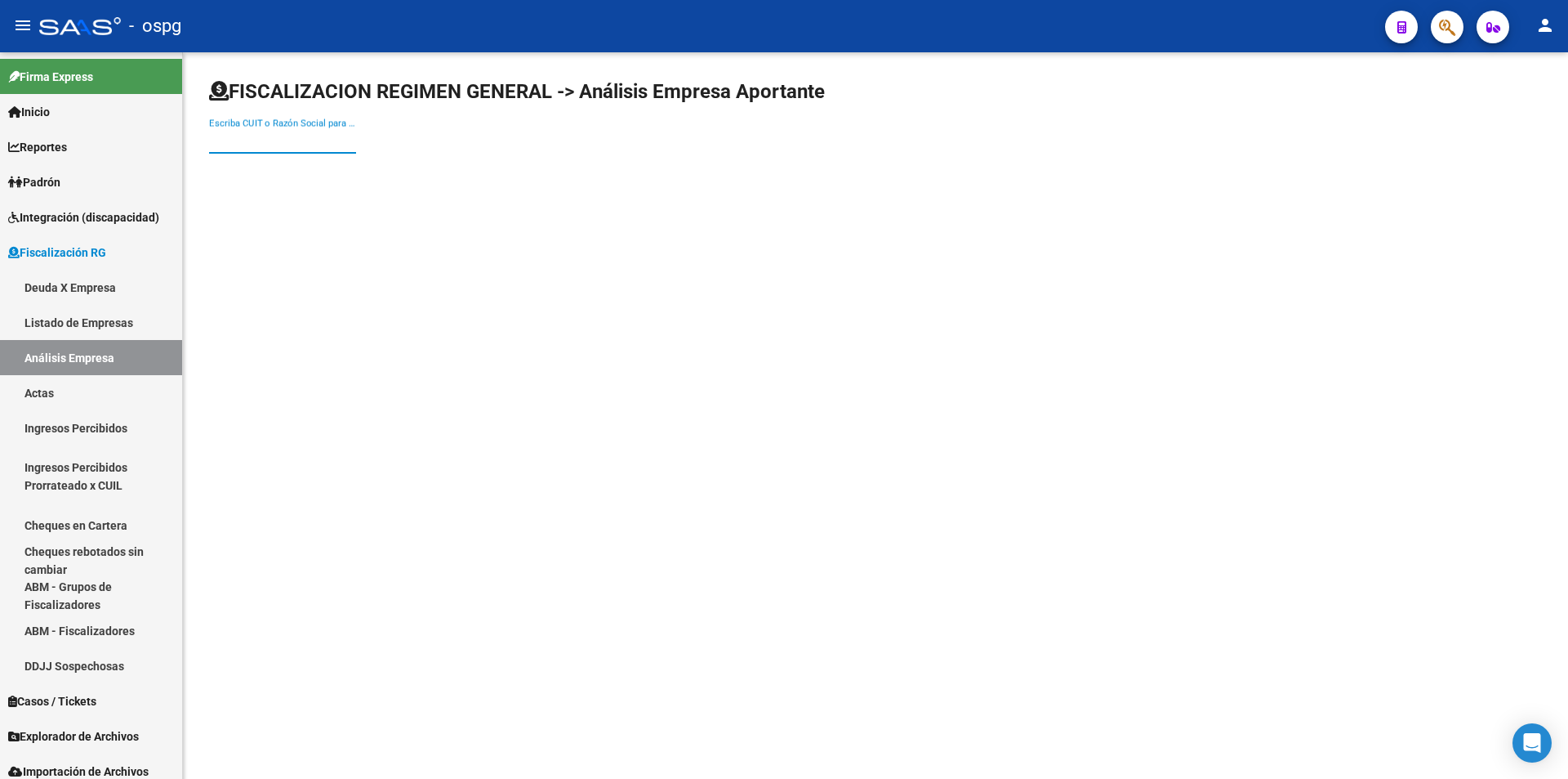
click at [246, 146] on input "Escriba CUIT o Razón Social para buscar" at bounding box center [282, 140] width 147 height 14
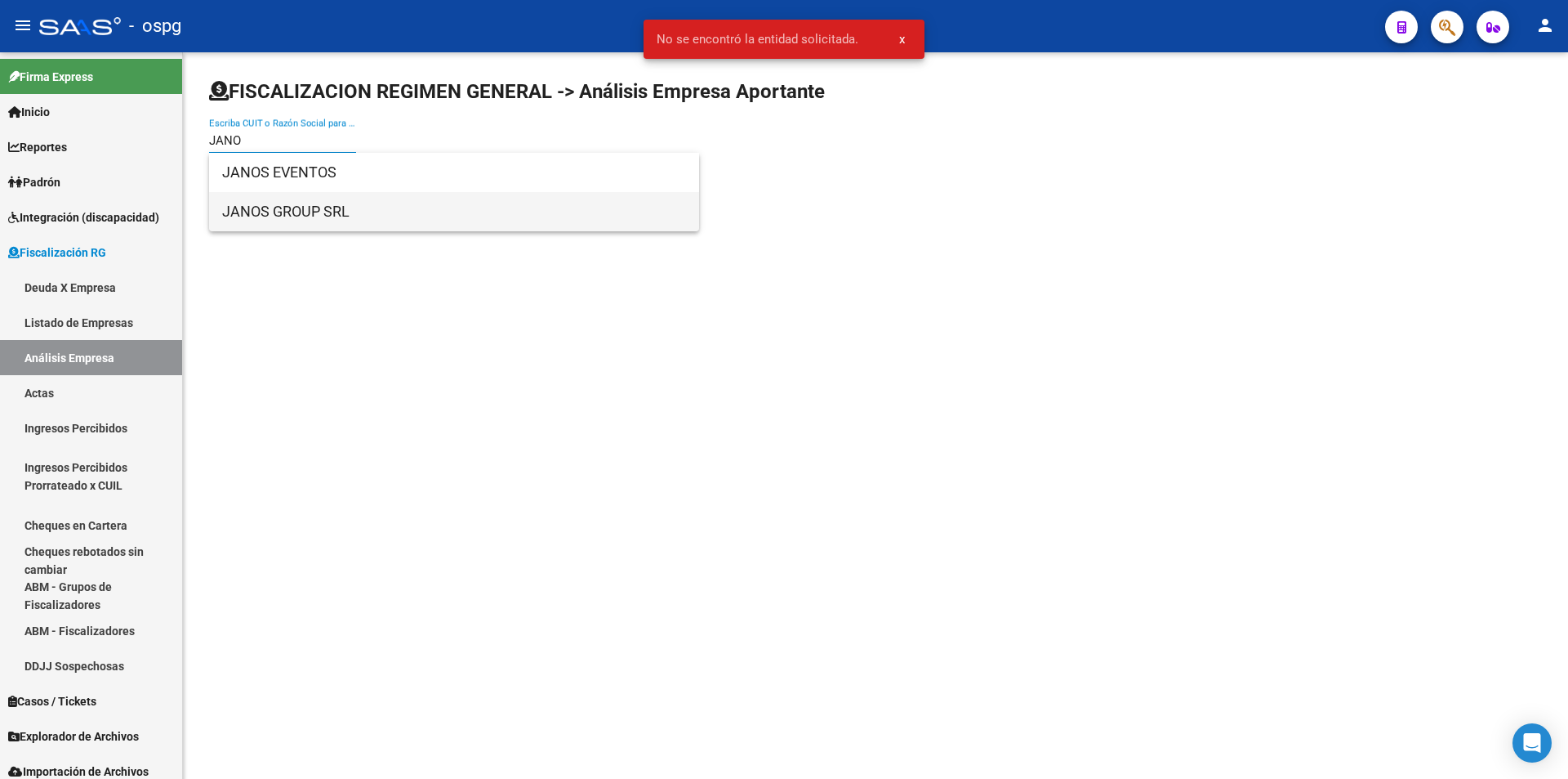
type input "JANO"
click at [267, 209] on span "JANOS GROUP SRL" at bounding box center [454, 211] width 464 height 39
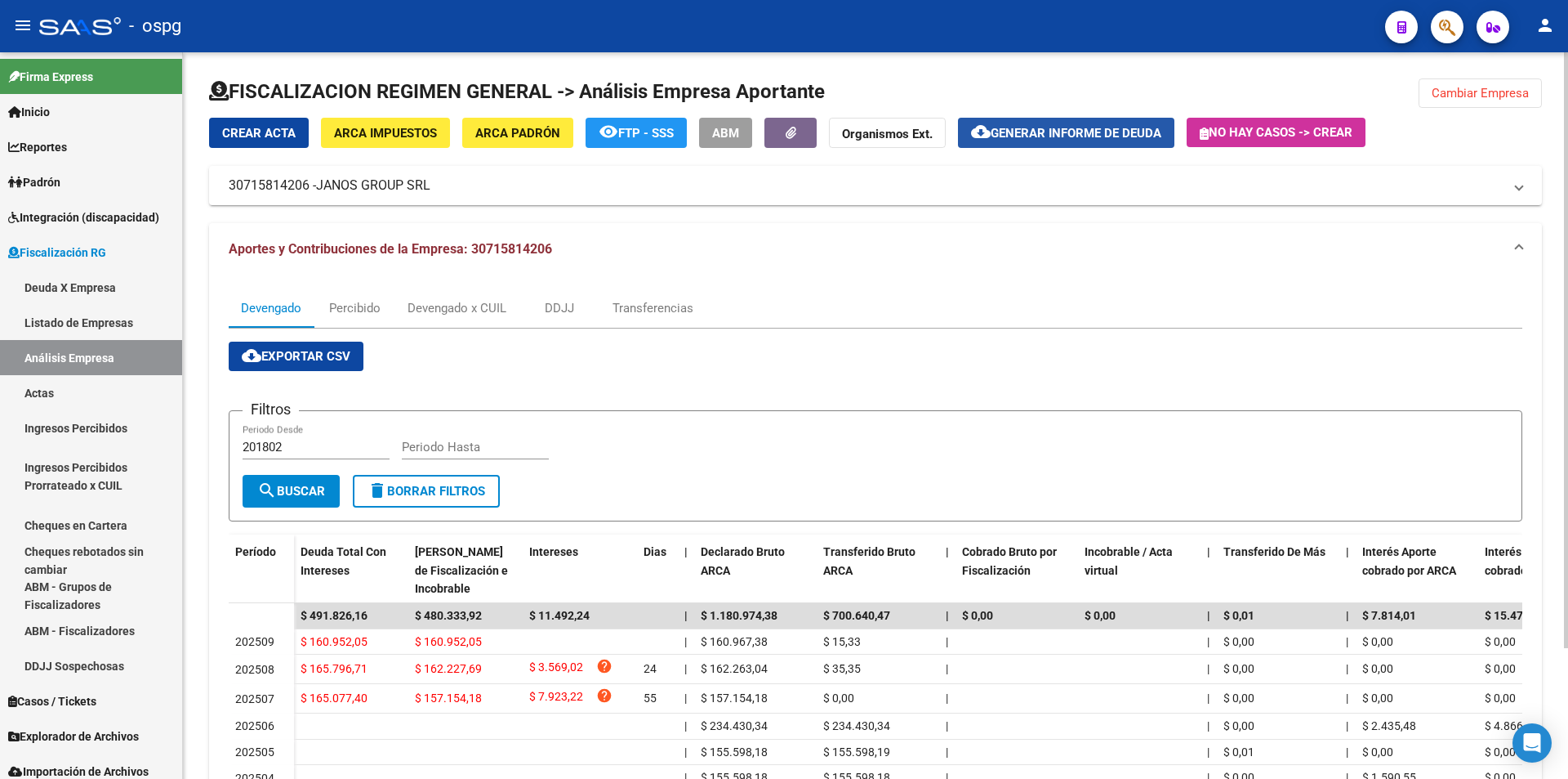
click at [1087, 128] on span "Generar informe de deuda" at bounding box center [1075, 133] width 170 height 14
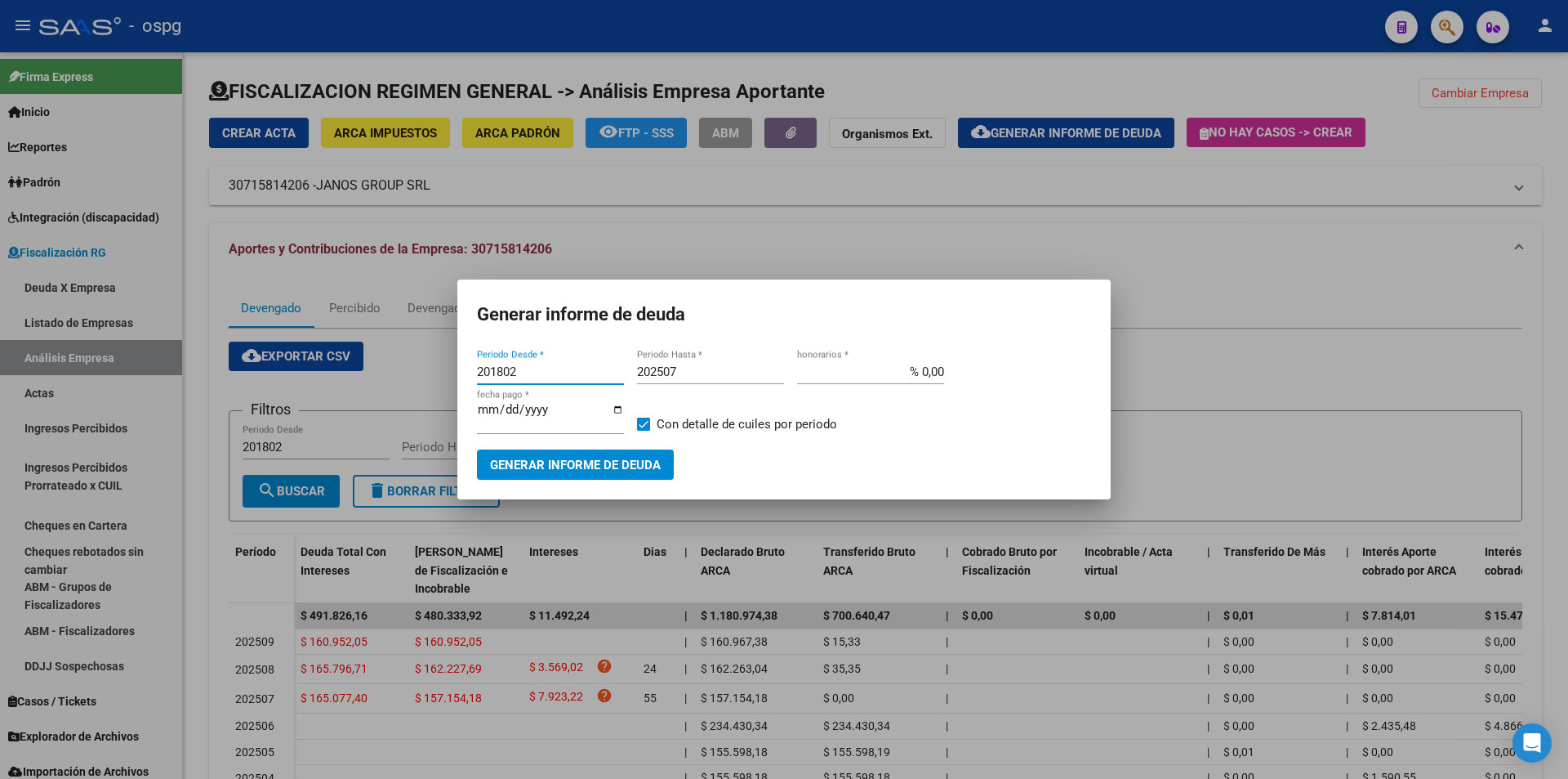
click at [537, 370] on input "201802" at bounding box center [551, 371] width 147 height 14
type input "202507"
click at [682, 376] on input "202507" at bounding box center [710, 371] width 147 height 14
type input "202508"
click at [643, 424] on span at bounding box center [644, 425] width 13 height 13
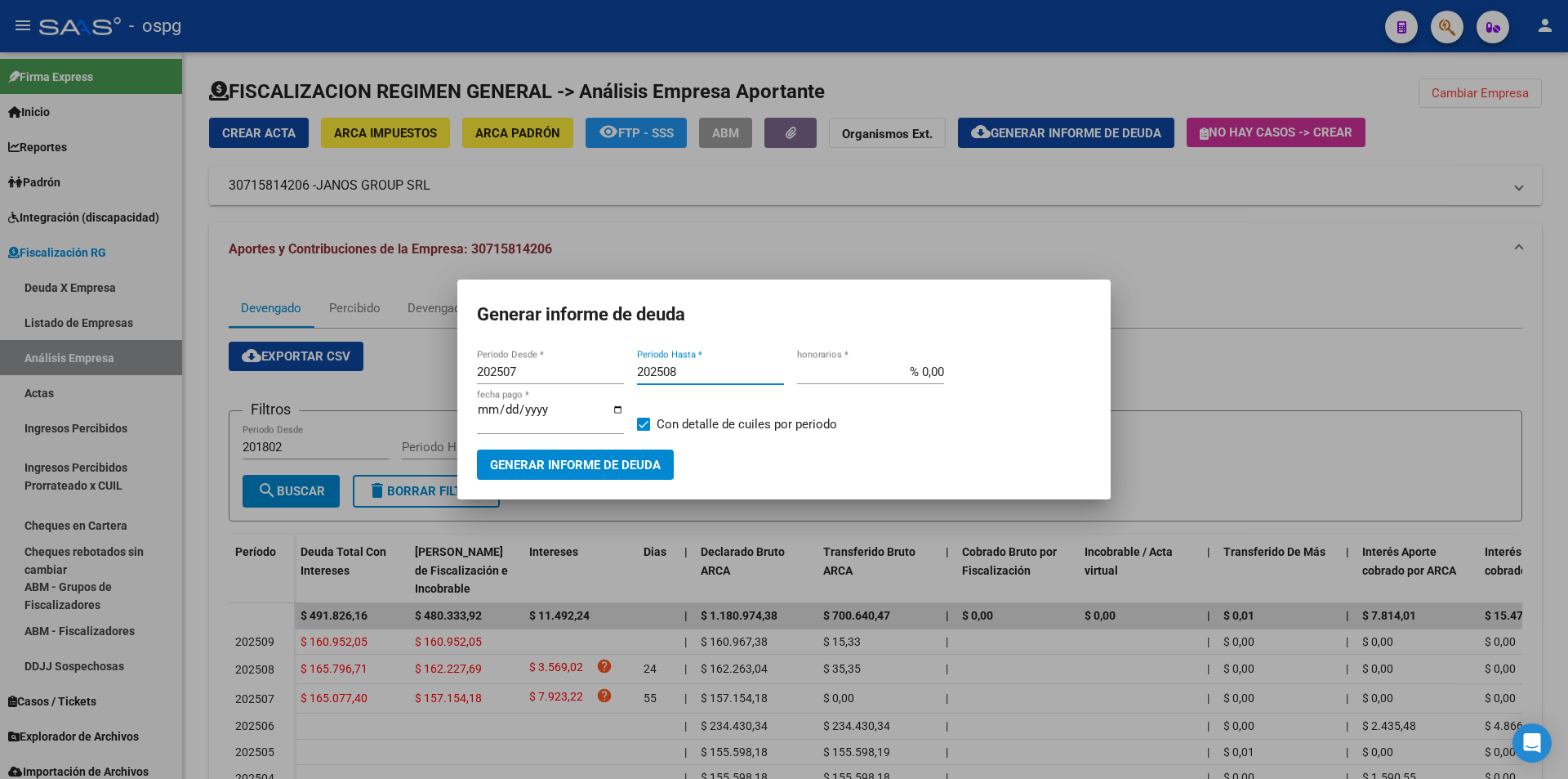
click at [643, 430] on input "Con detalle de cuiles por periodo" at bounding box center [643, 430] width 1 height 1
checkbox input "false"
click at [635, 468] on span "Generar informe de deuda" at bounding box center [575, 464] width 170 height 14
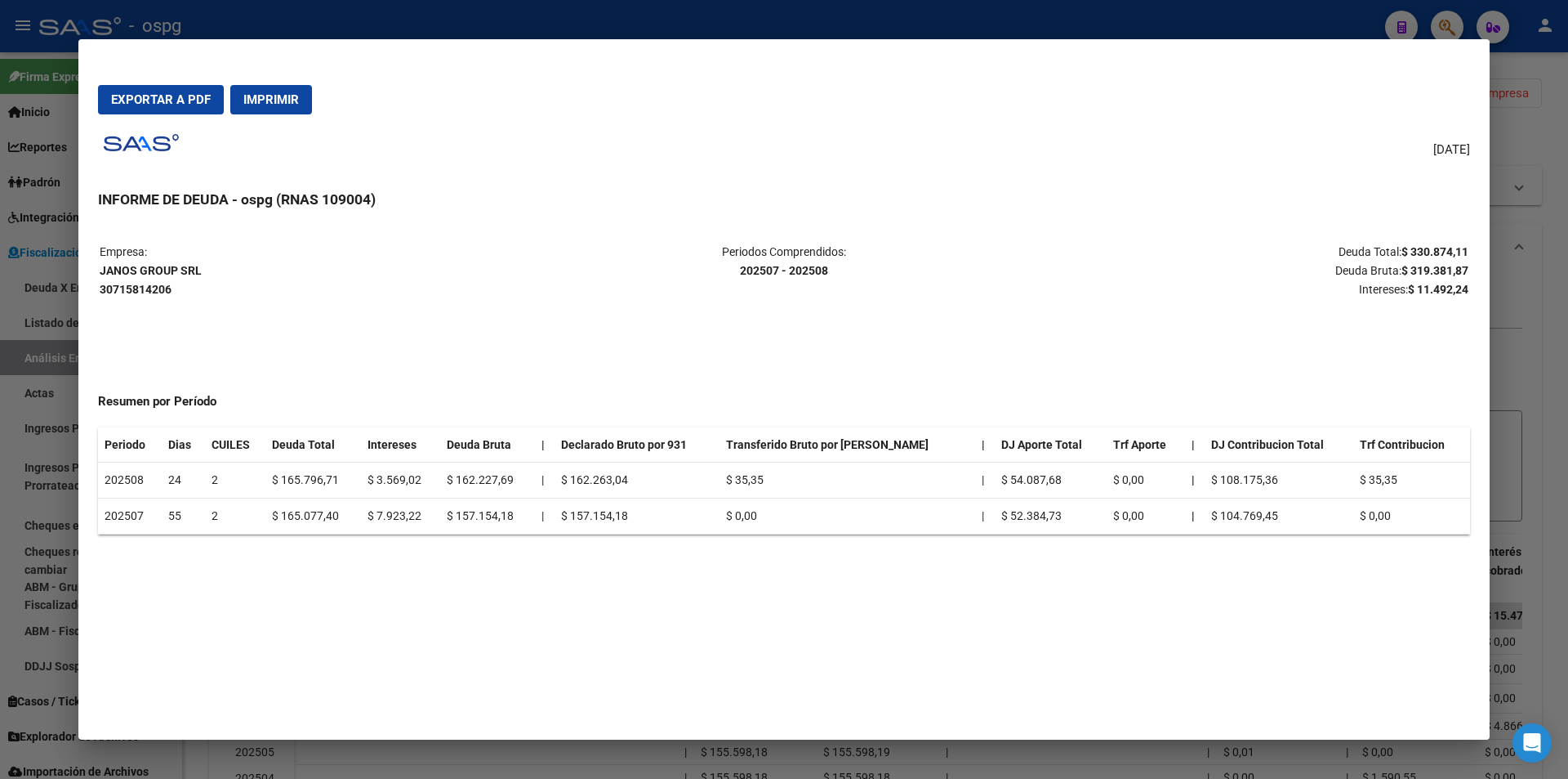
click at [1543, 376] on div at bounding box center [784, 389] width 1568 height 779
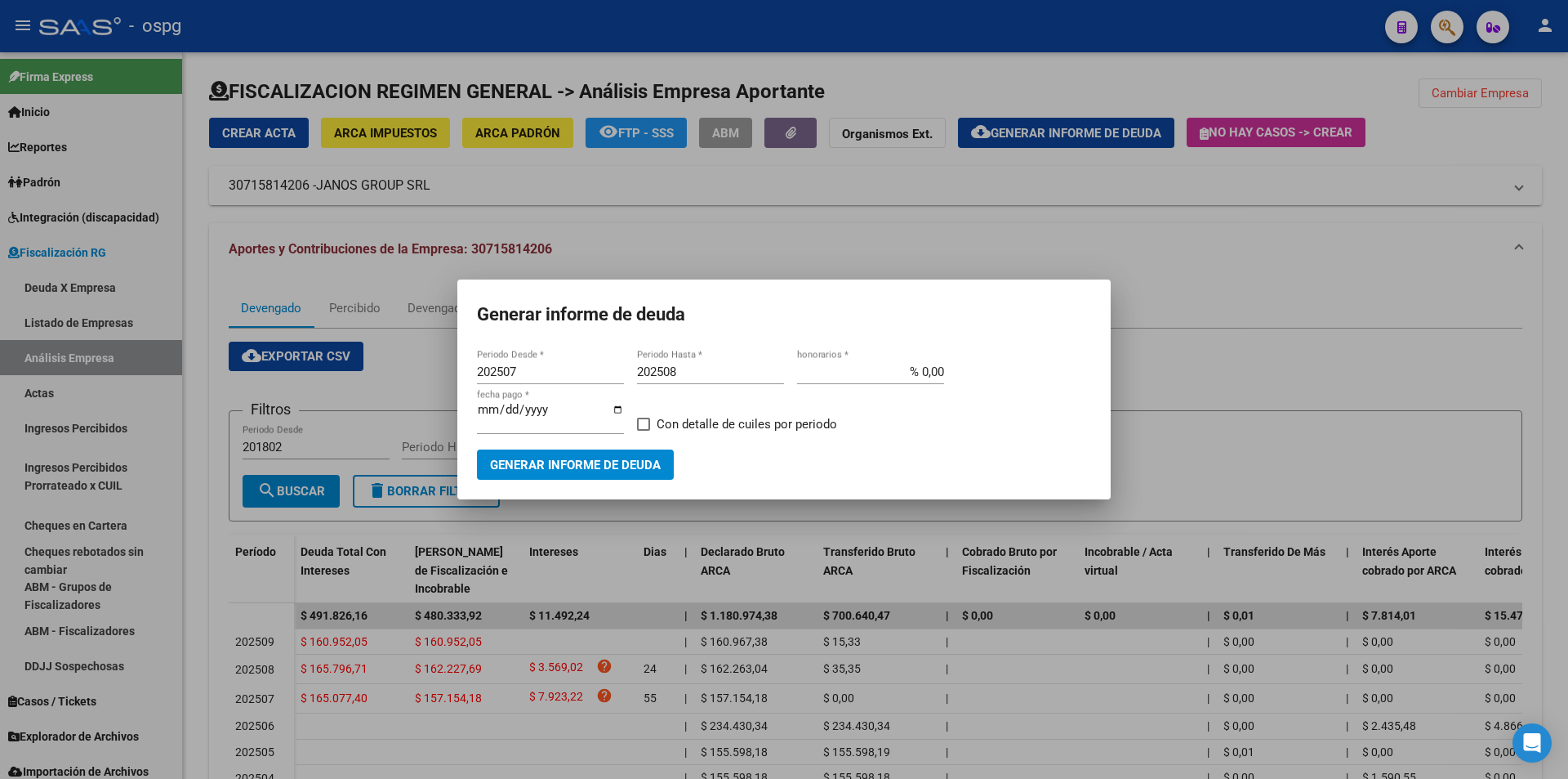
click at [1543, 376] on div at bounding box center [784, 389] width 1568 height 779
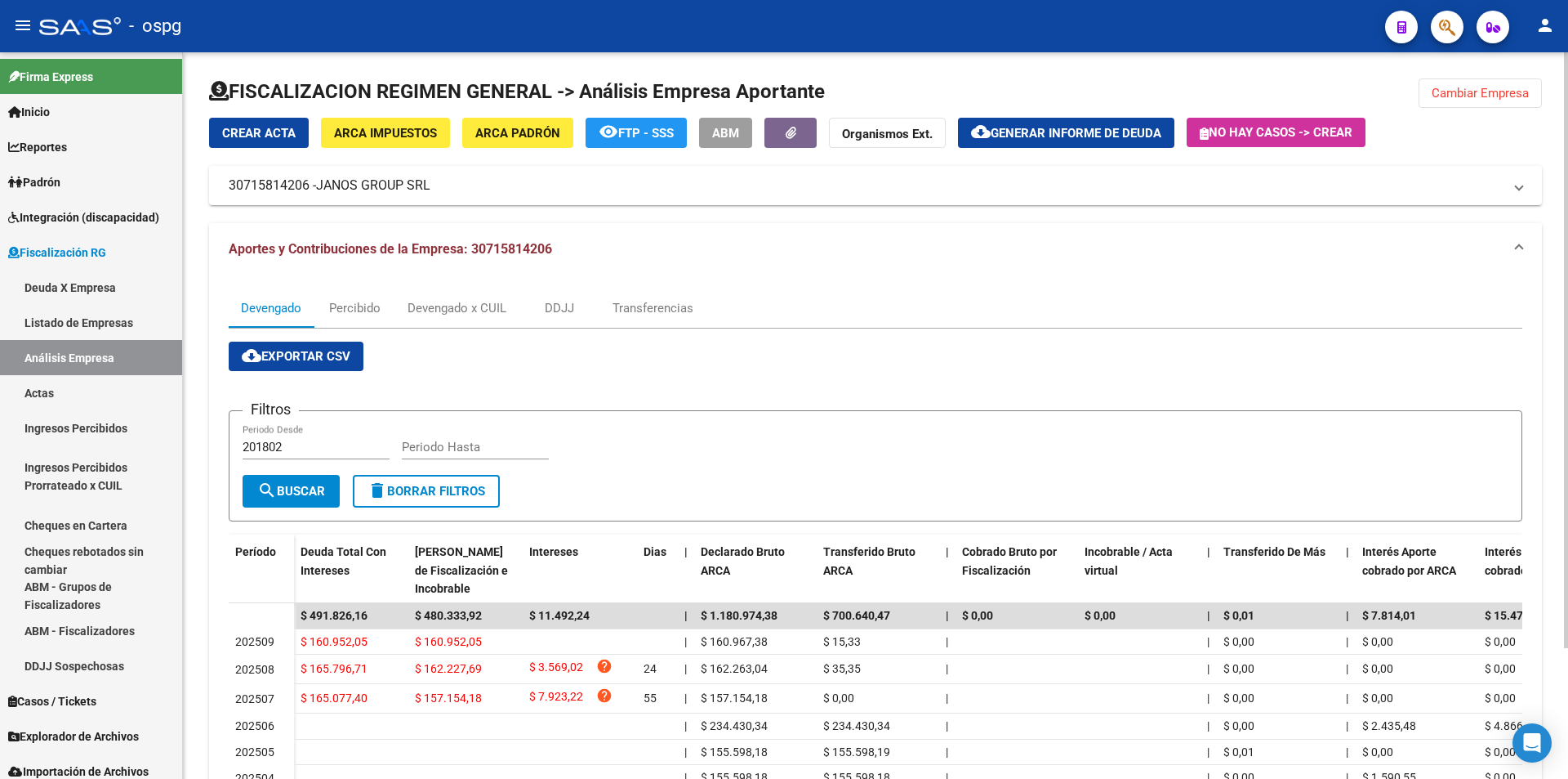
click at [1481, 83] on button "Cambiar Empresa" at bounding box center [1480, 92] width 123 height 30
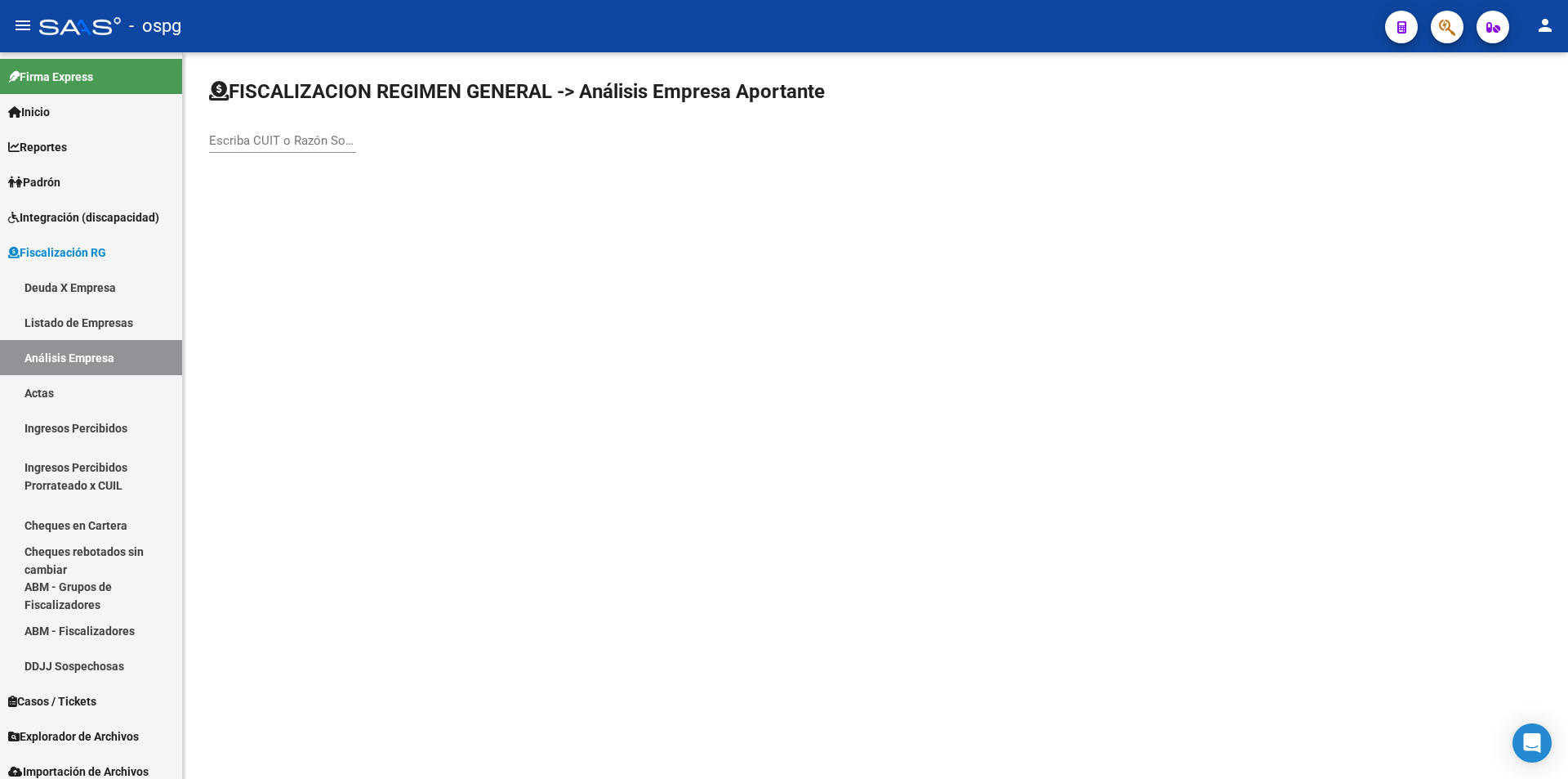
click at [269, 143] on input "Escriba CUIT o Razón Social para buscar" at bounding box center [282, 140] width 147 height 14
type input "DEGAF"
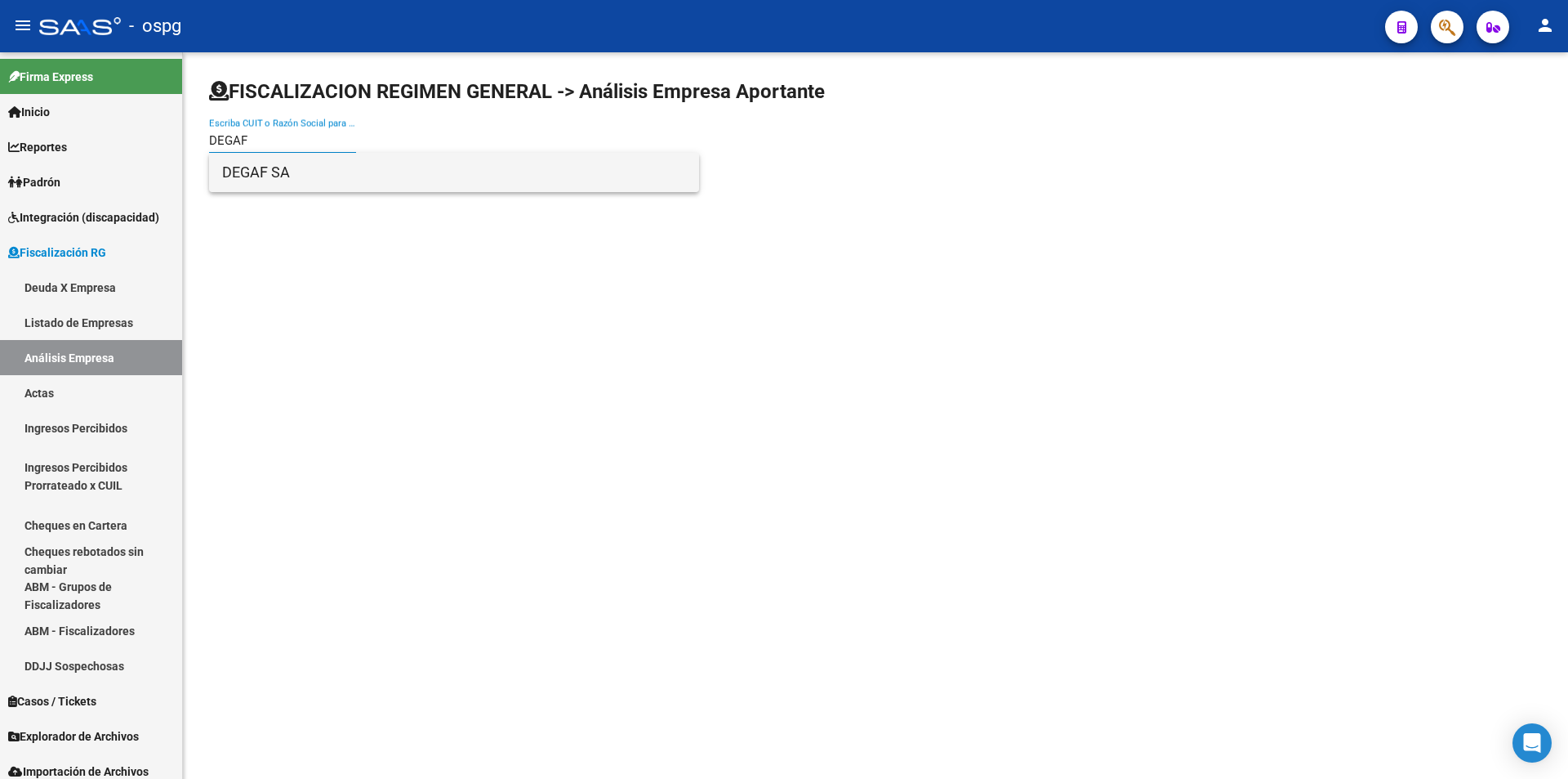
click at [272, 169] on span "DEGAF SA" at bounding box center [454, 172] width 464 height 39
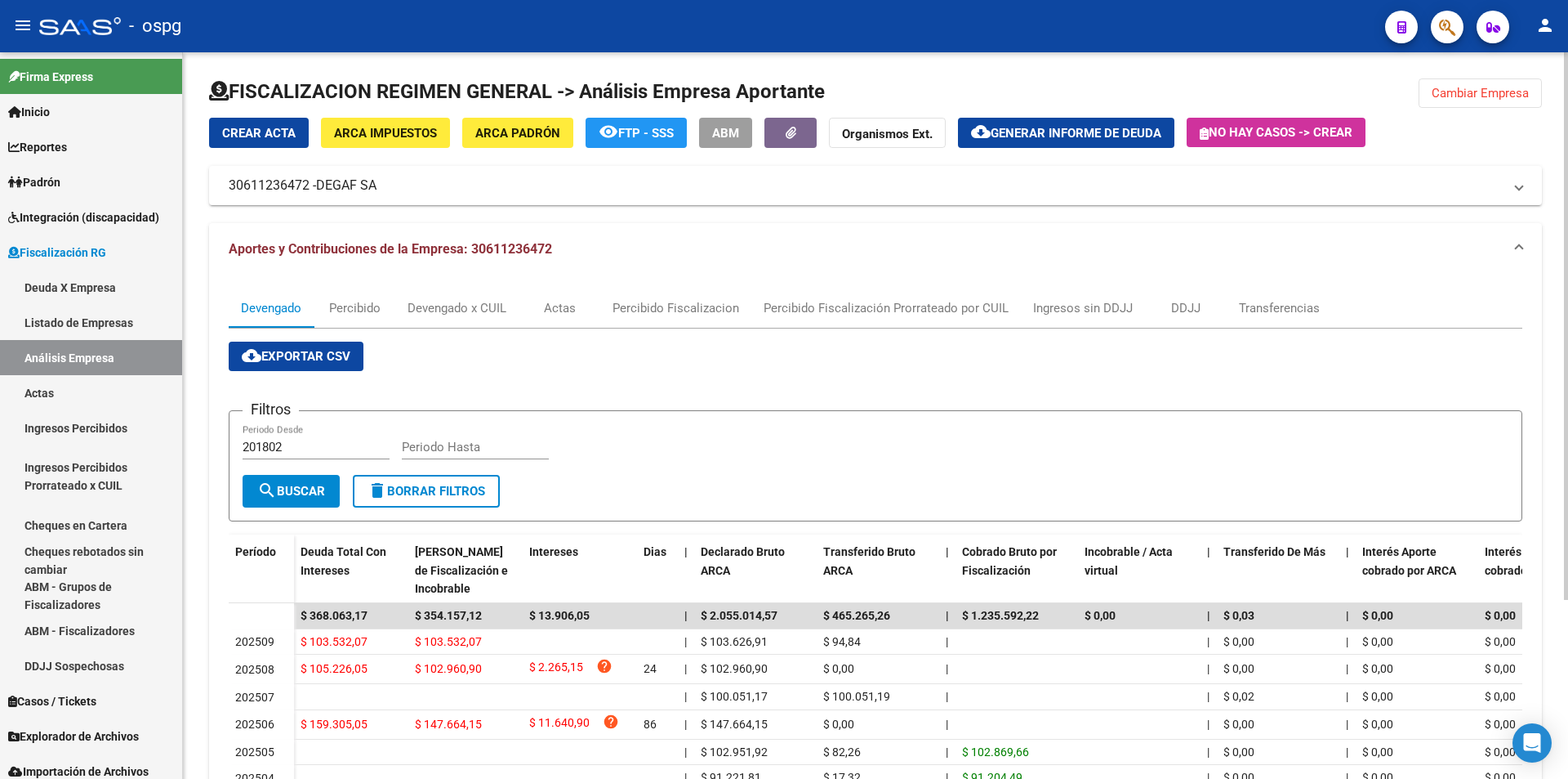
click at [1071, 125] on span "cloud_download Generar informe de deuda" at bounding box center [1067, 132] width 191 height 14
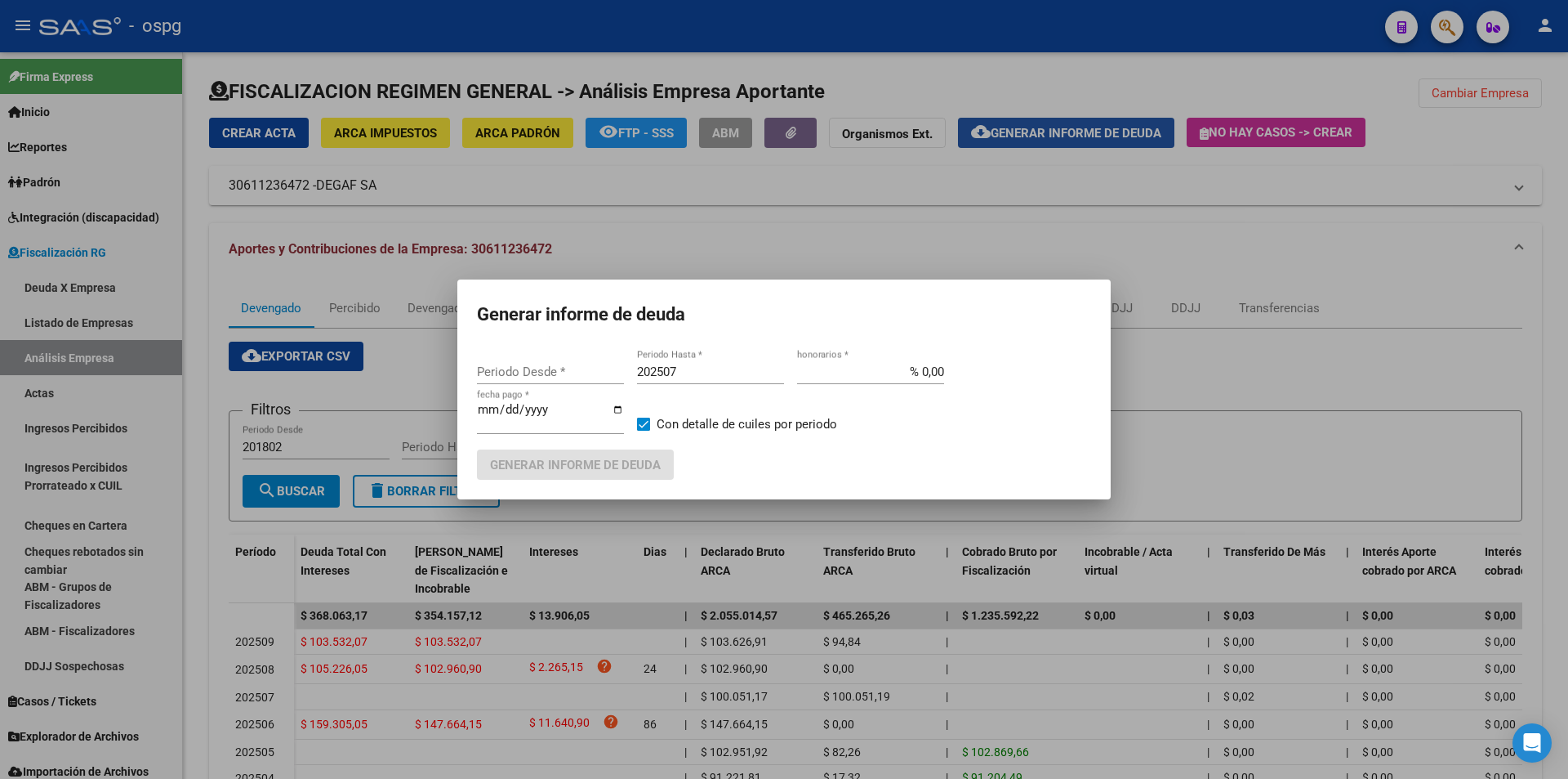
type input "202506"
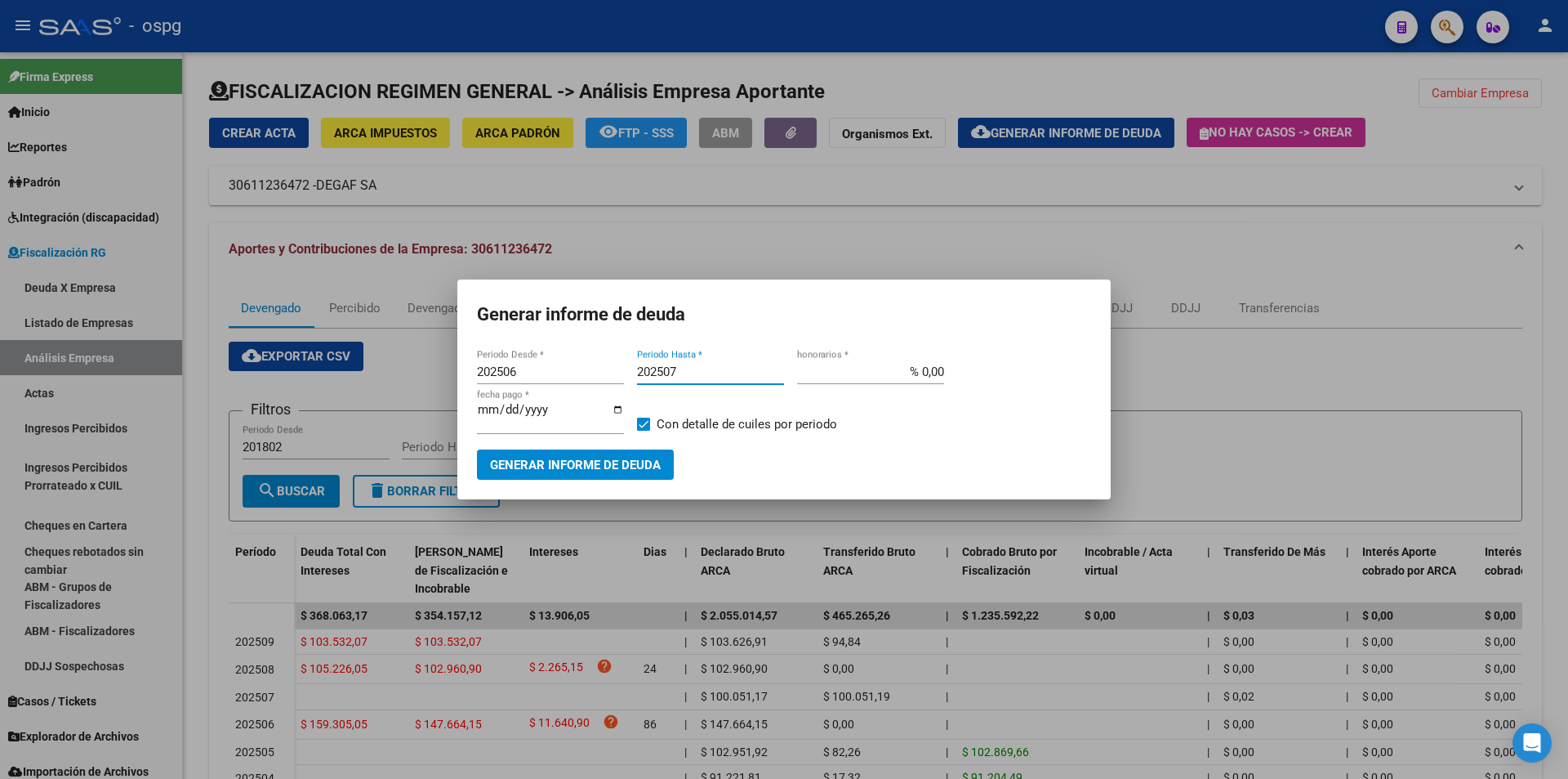
click at [704, 369] on input "202507" at bounding box center [710, 371] width 147 height 14
type input "202508"
click at [648, 421] on span at bounding box center [644, 425] width 13 height 13
click at [644, 430] on input "Con detalle de cuiles por periodo" at bounding box center [643, 430] width 1 height 1
checkbox input "false"
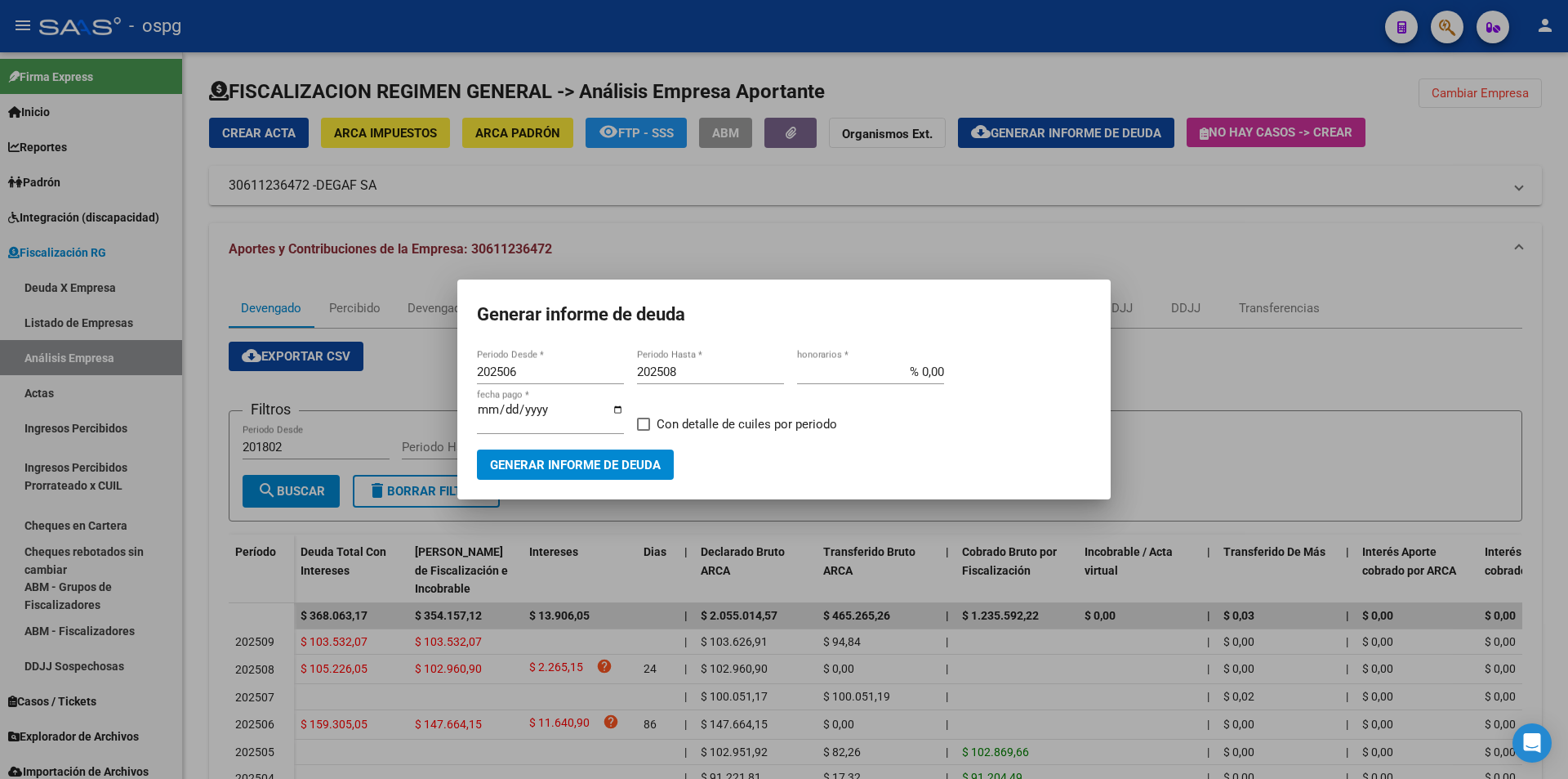
click at [567, 480] on mat-dialog-container "Generar informe de deuda 202506 Periodo Desde * 202508 Periodo Hasta * % 0,00 h…" at bounding box center [784, 389] width 654 height 220
click at [569, 469] on span "Generar informe de deuda" at bounding box center [575, 464] width 170 height 14
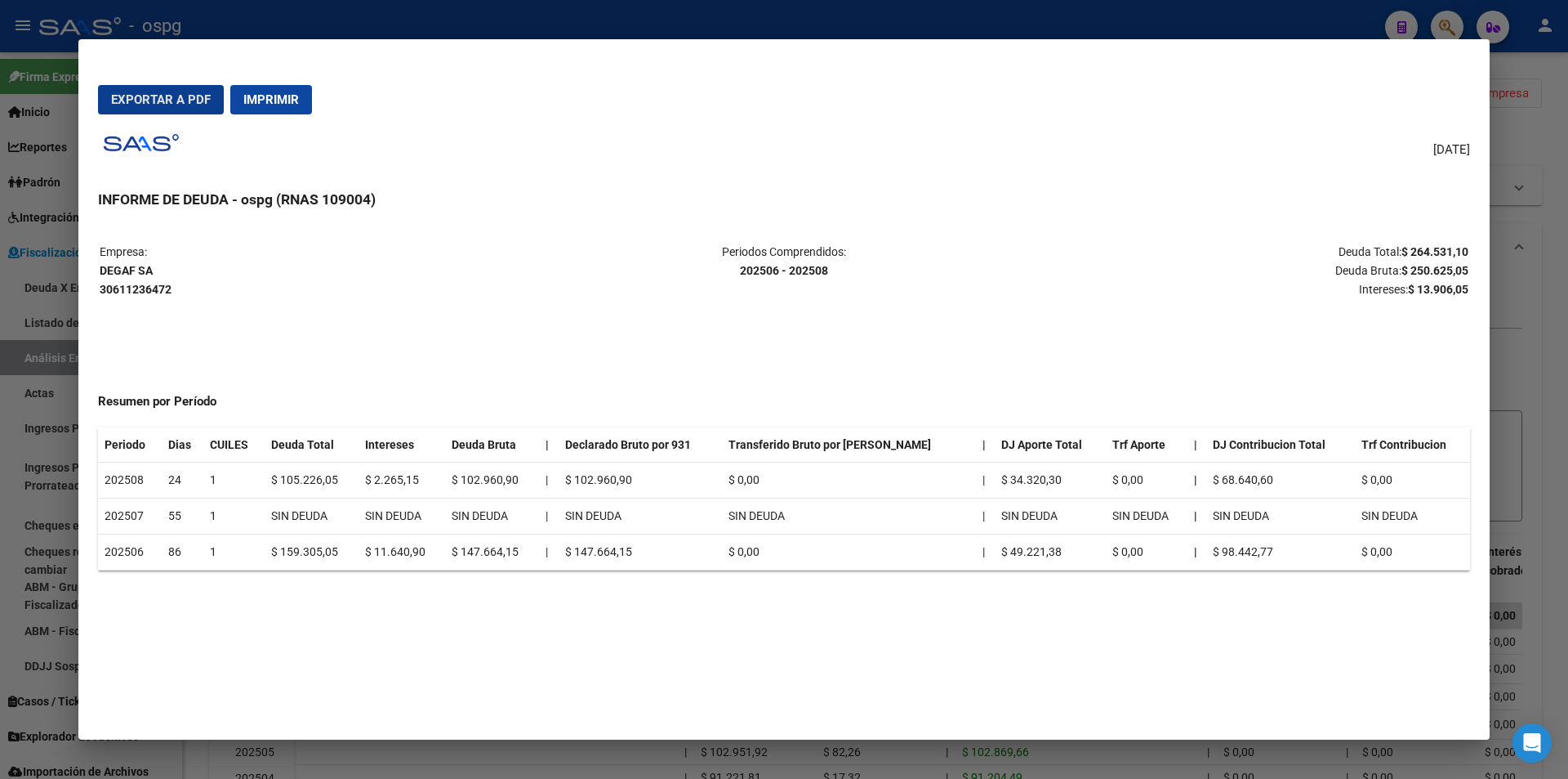
click at [1545, 270] on div at bounding box center [784, 389] width 1568 height 779
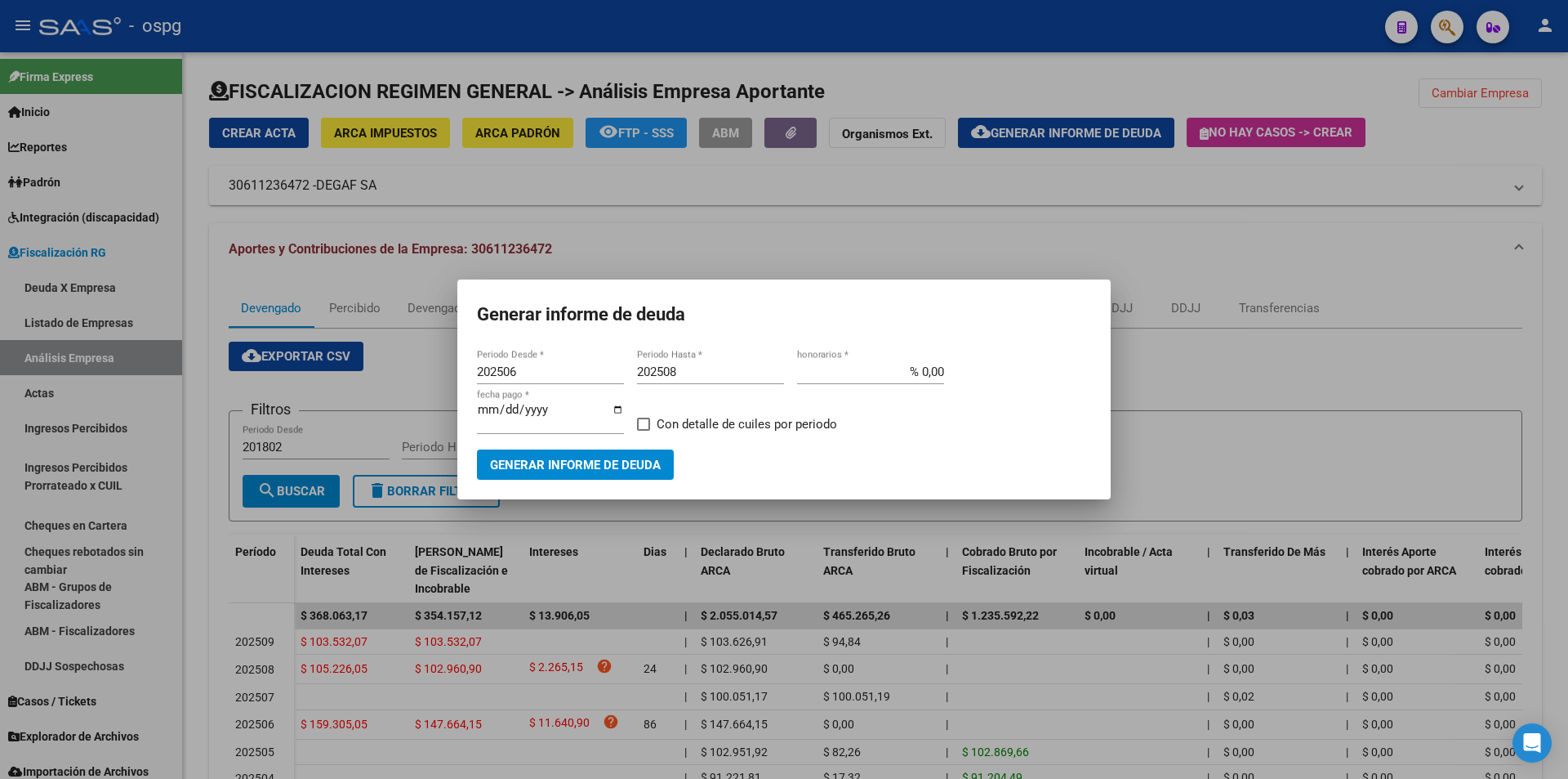
click at [1508, 93] on div at bounding box center [784, 389] width 1568 height 779
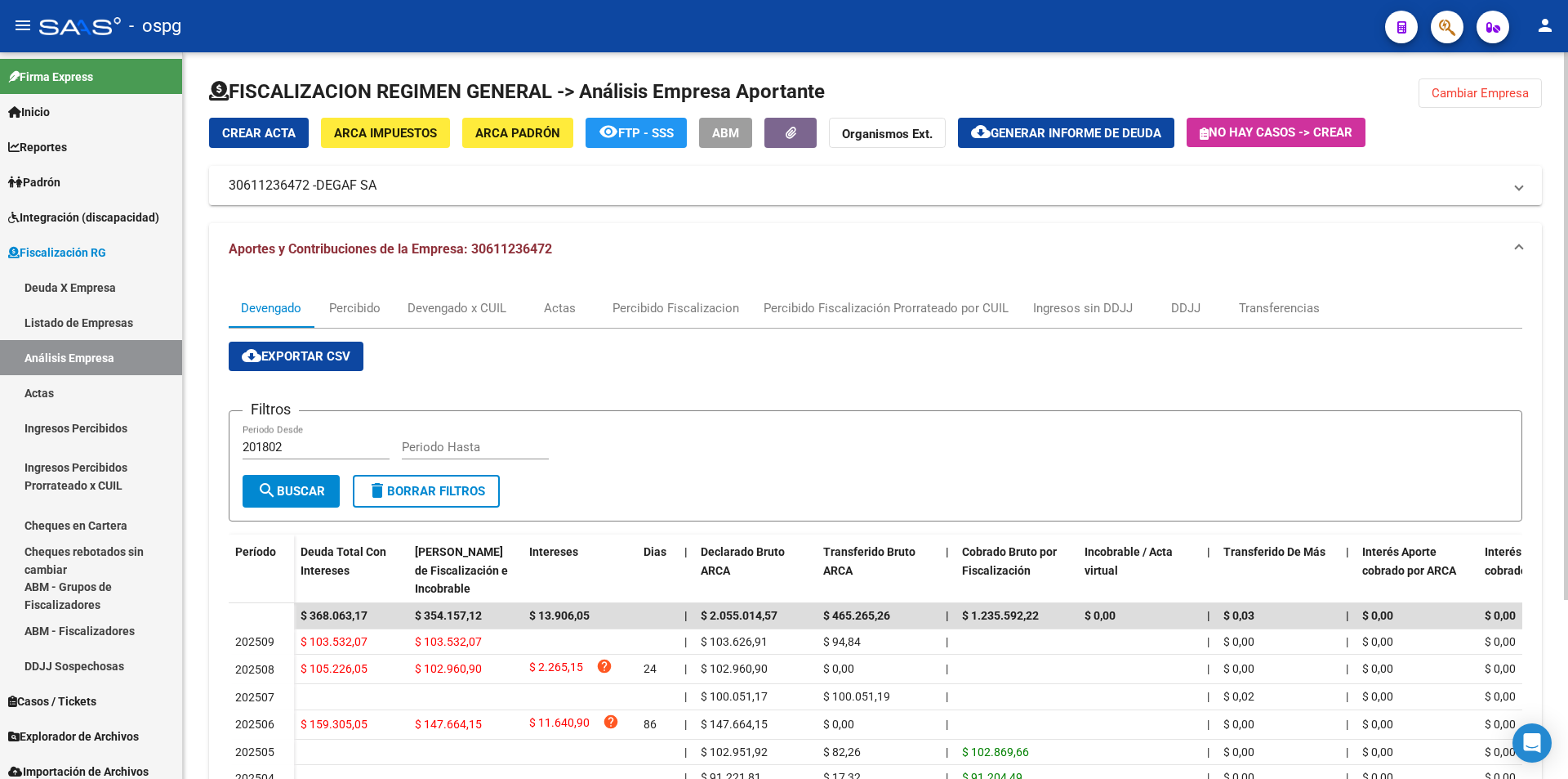
click at [1494, 92] on span "Cambiar Empresa" at bounding box center [1480, 92] width 97 height 14
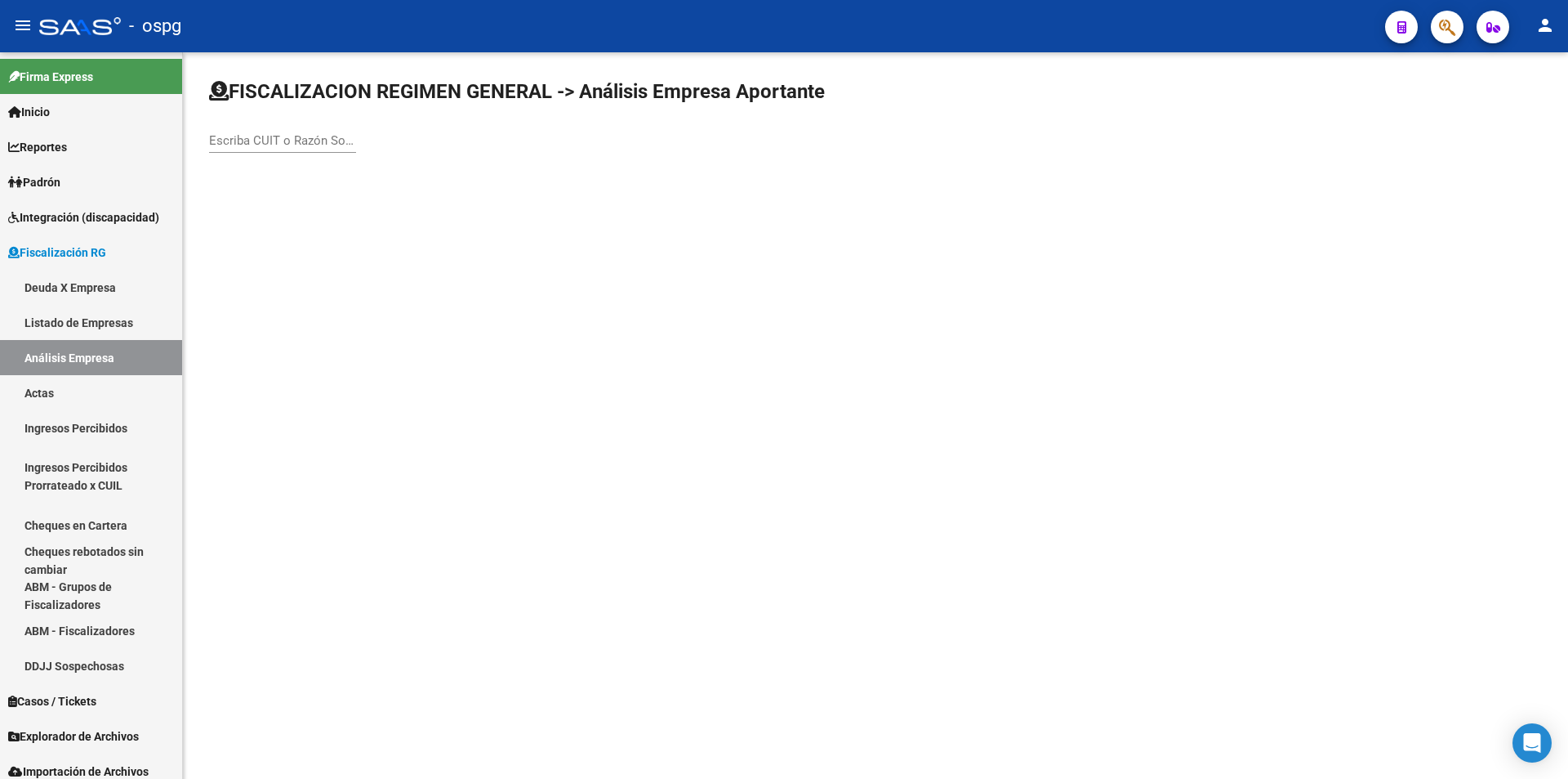
click at [320, 135] on input "Escriba CUIT o Razón Social para buscar" at bounding box center [282, 140] width 147 height 14
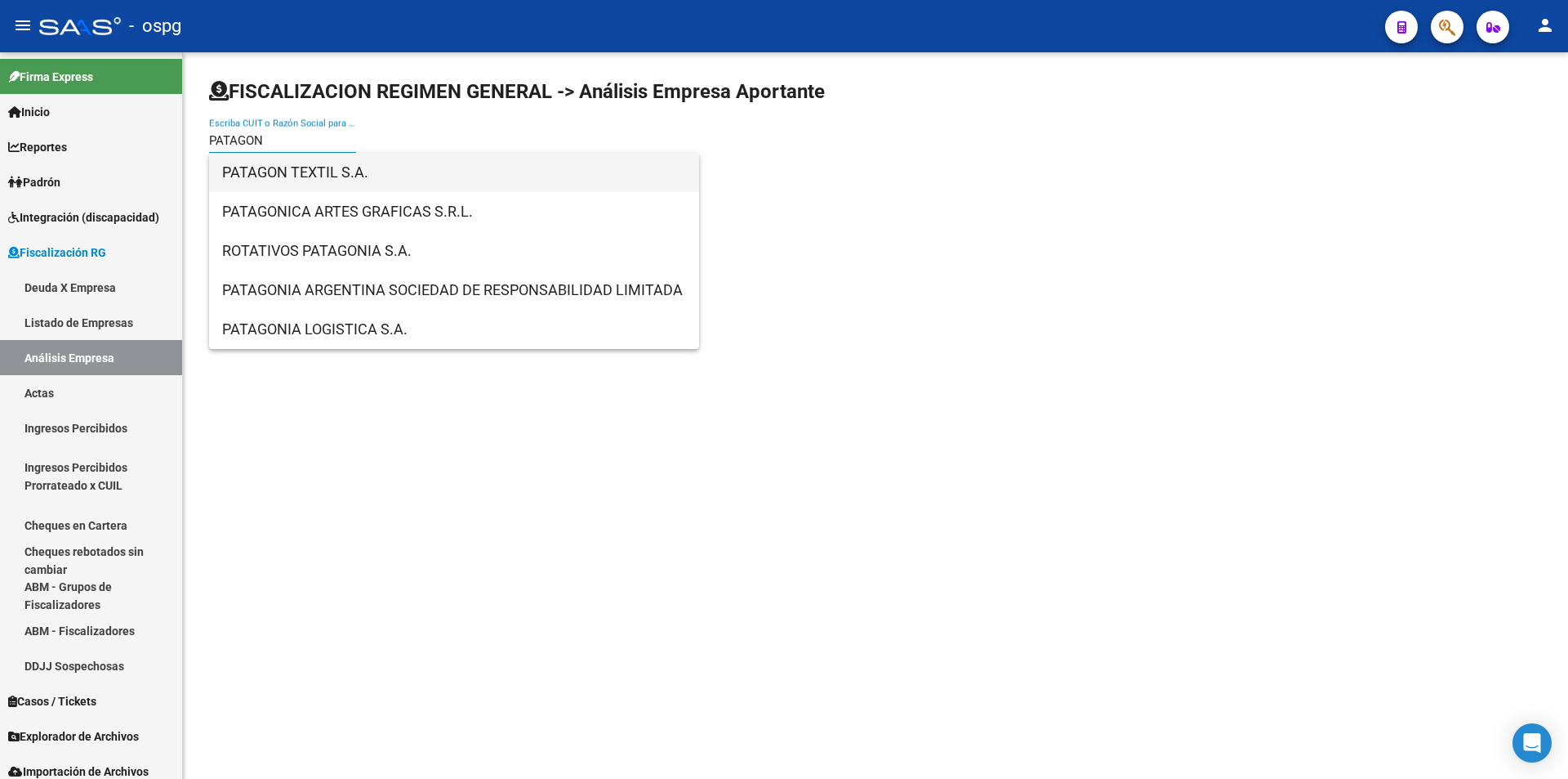
type input "PATAGON"
click at [326, 166] on span "PATAGON TEXTIL S.A." at bounding box center [454, 172] width 464 height 39
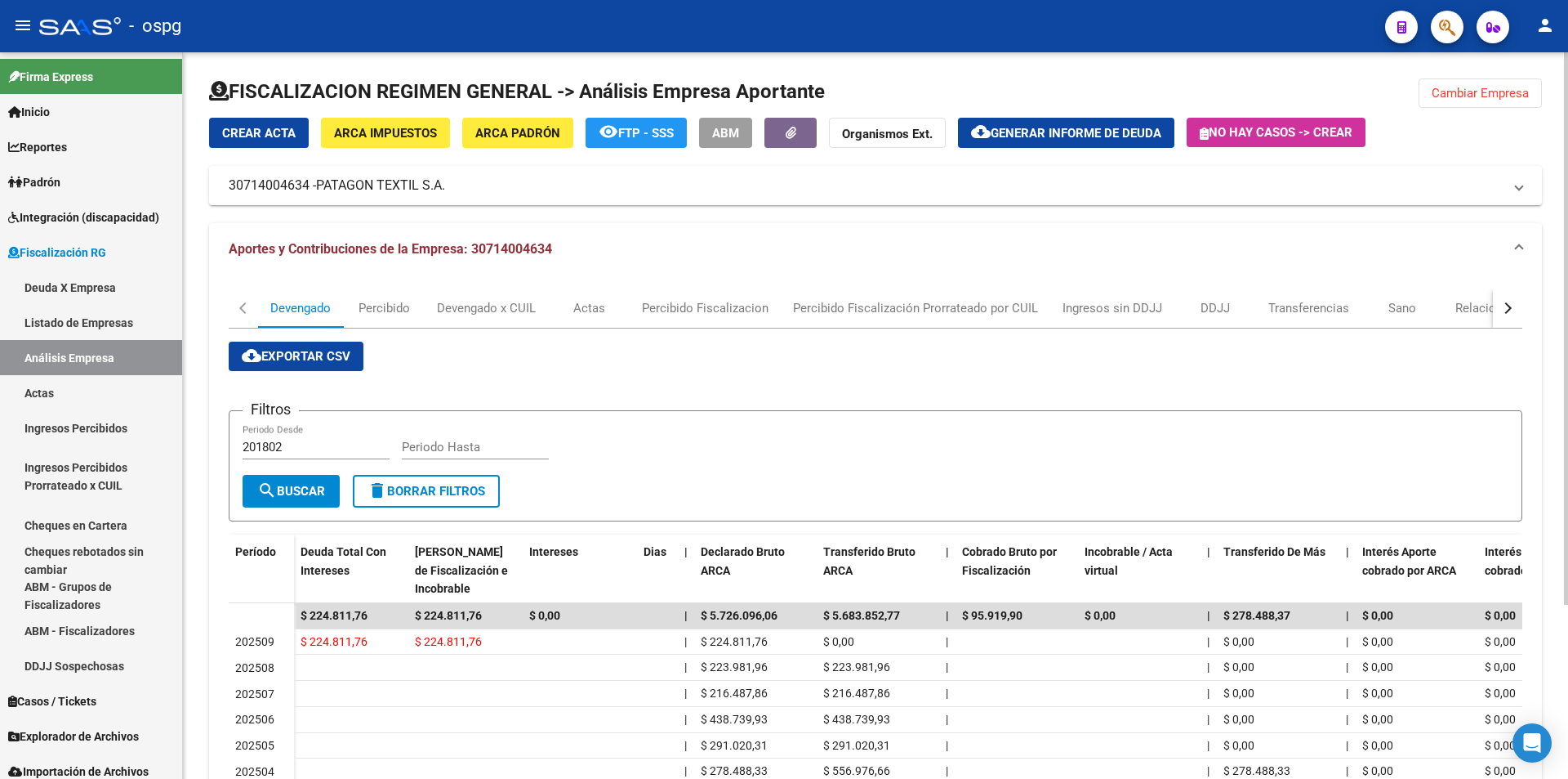
click at [1469, 93] on span "Cambiar Empresa" at bounding box center [1480, 92] width 97 height 14
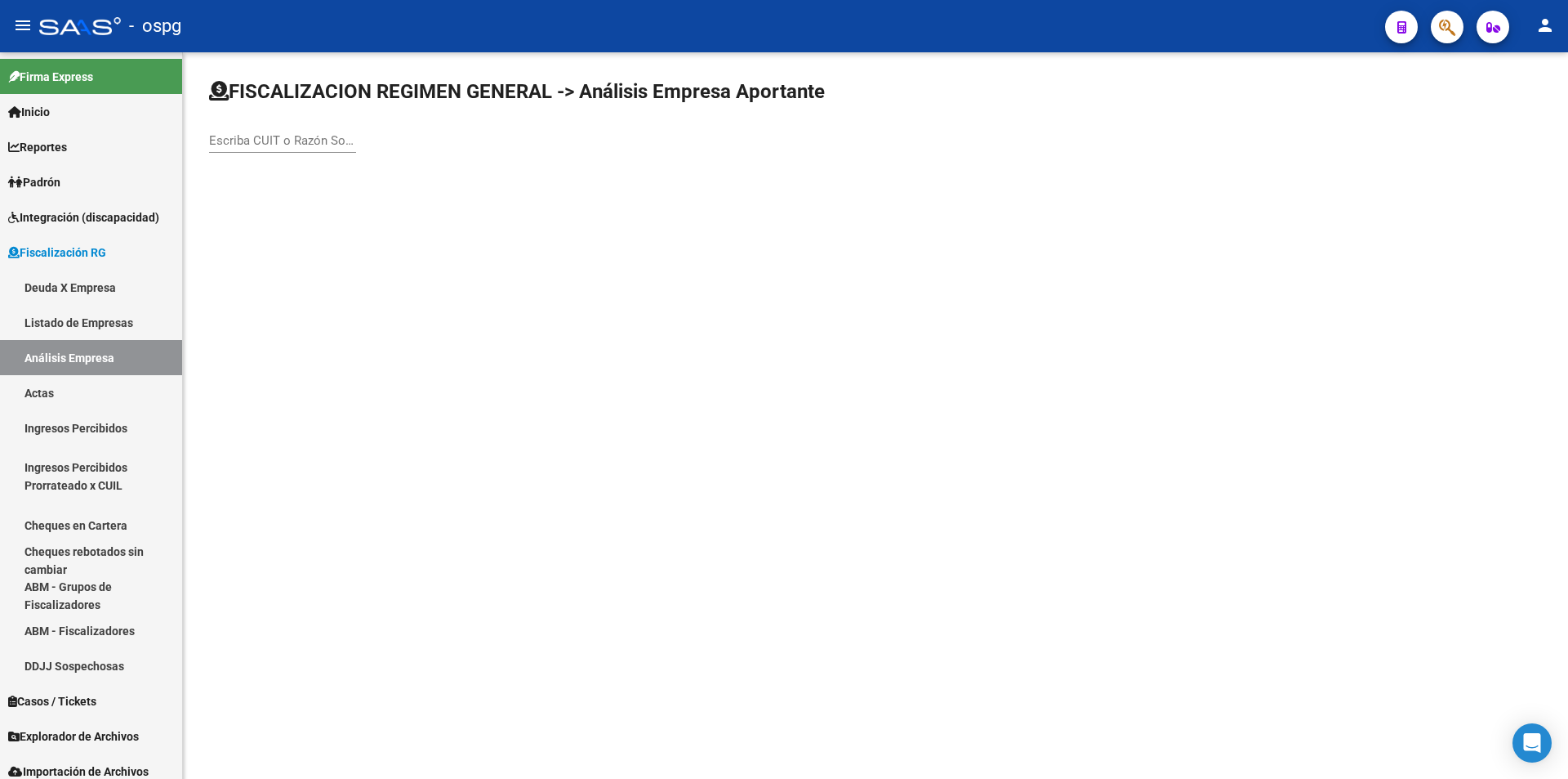
click at [332, 143] on input "Escriba CUIT o Razón Social para buscar" at bounding box center [282, 140] width 147 height 14
type input "RICO"
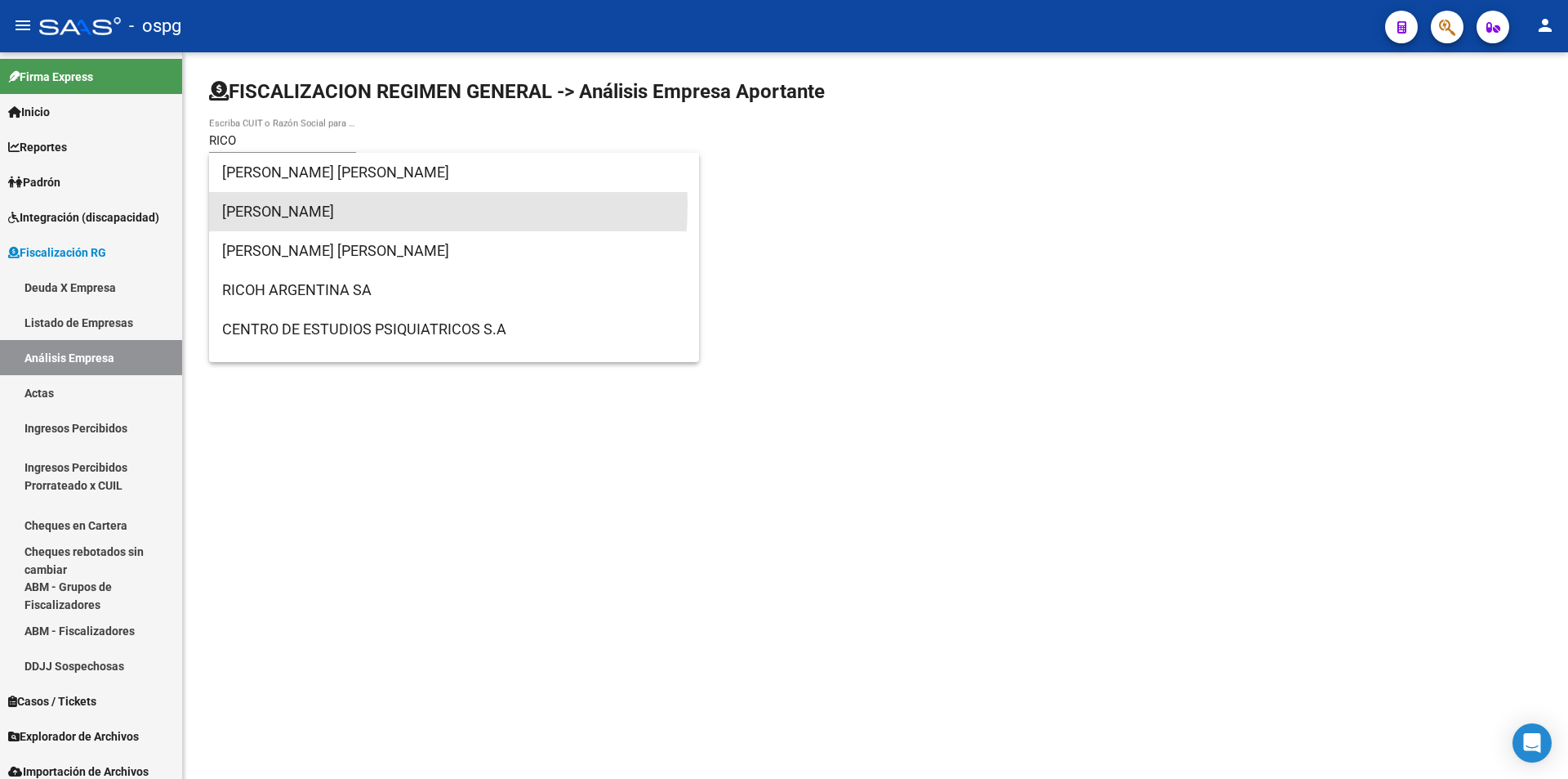
click at [333, 205] on span "[PERSON_NAME]" at bounding box center [454, 211] width 464 height 39
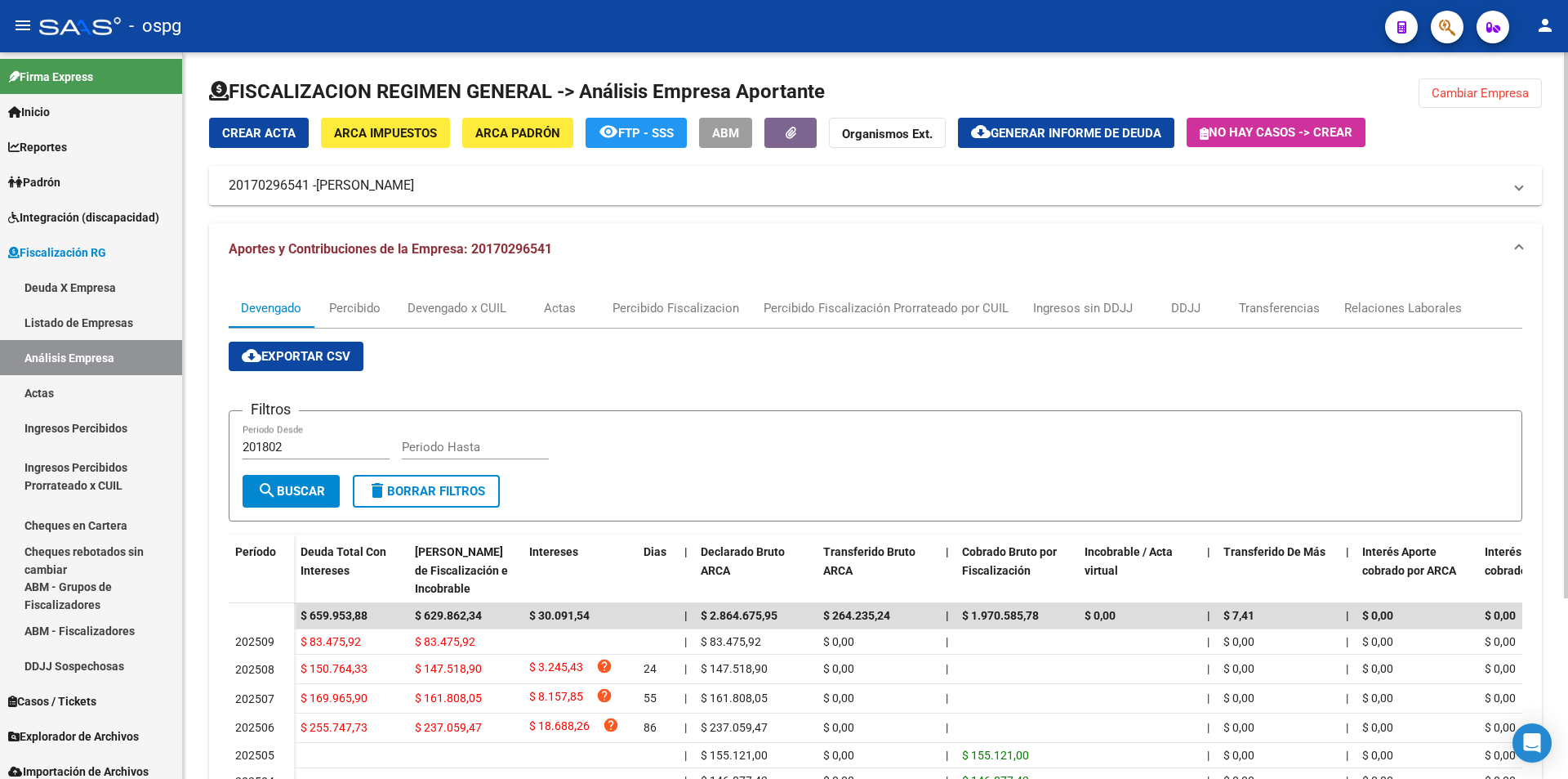
click at [1120, 131] on span "Generar informe de deuda" at bounding box center [1075, 133] width 170 height 14
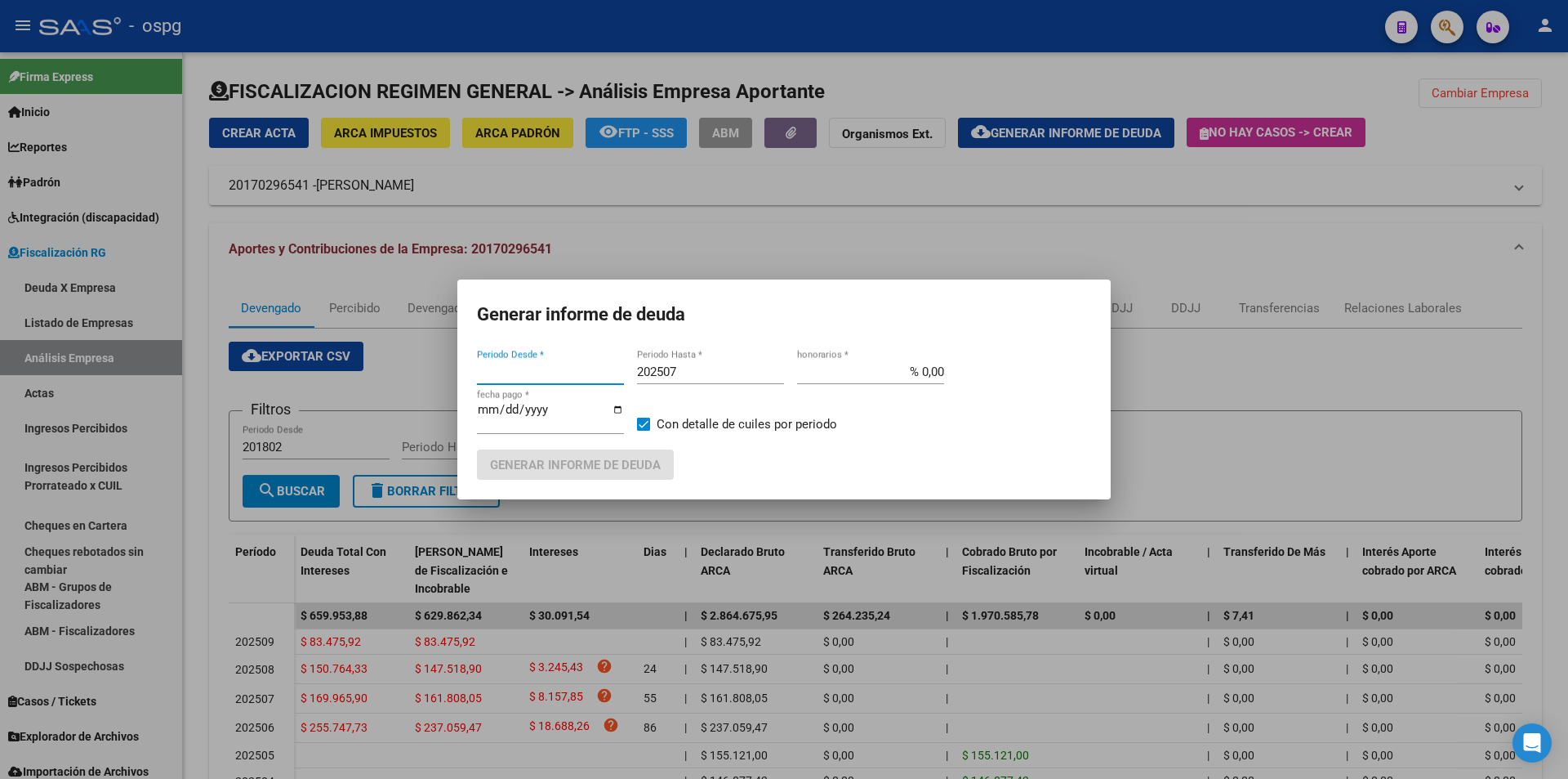
type input "202506"
click at [756, 366] on input "202507" at bounding box center [710, 371] width 147 height 14
type input "202508"
click at [645, 418] on span at bounding box center [644, 425] width 13 height 13
click at [644, 430] on input "Con detalle de cuiles por periodo" at bounding box center [643, 430] width 1 height 1
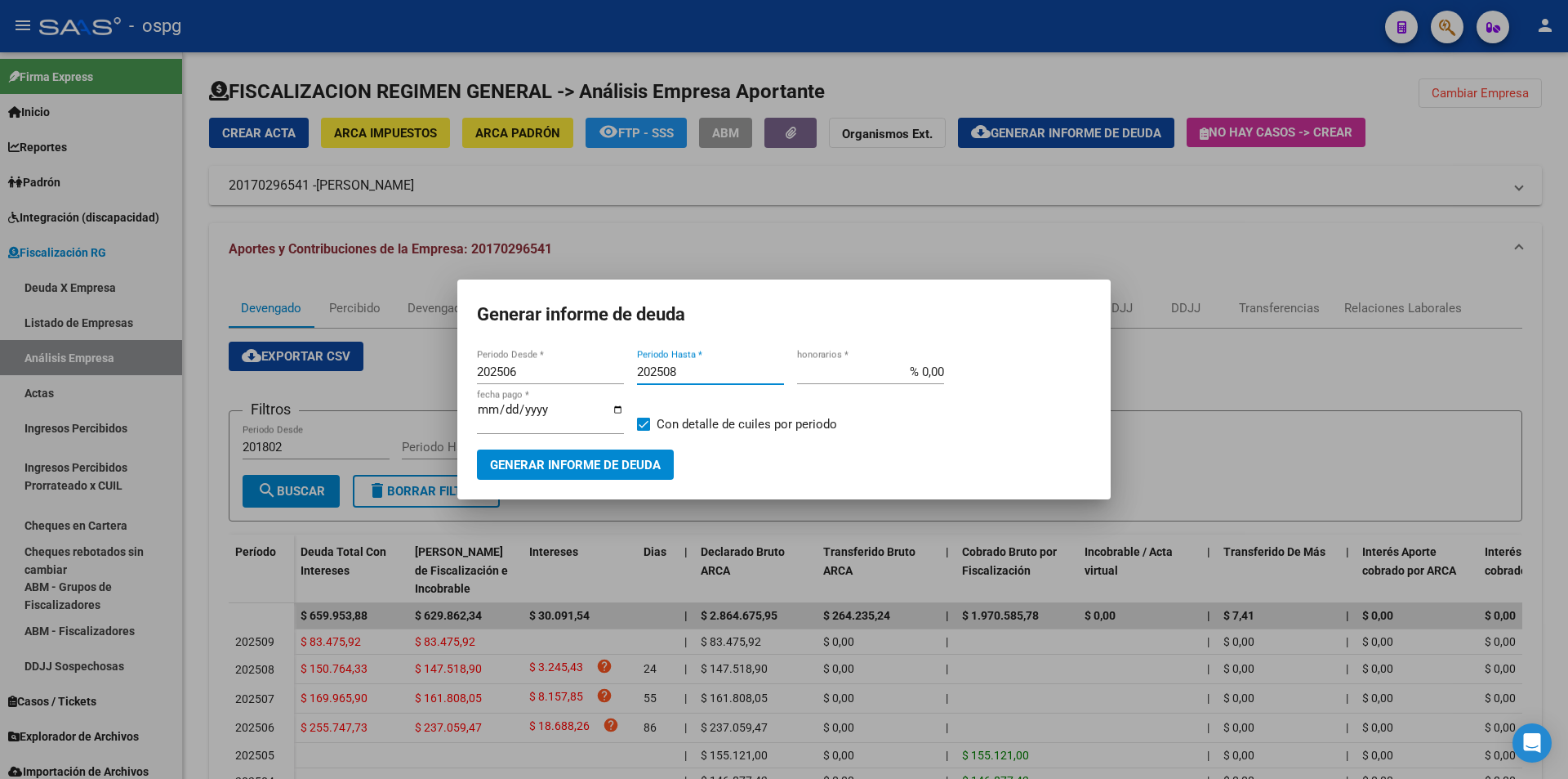
checkbox input "false"
click at [606, 463] on span "Generar informe de deuda" at bounding box center [575, 464] width 170 height 14
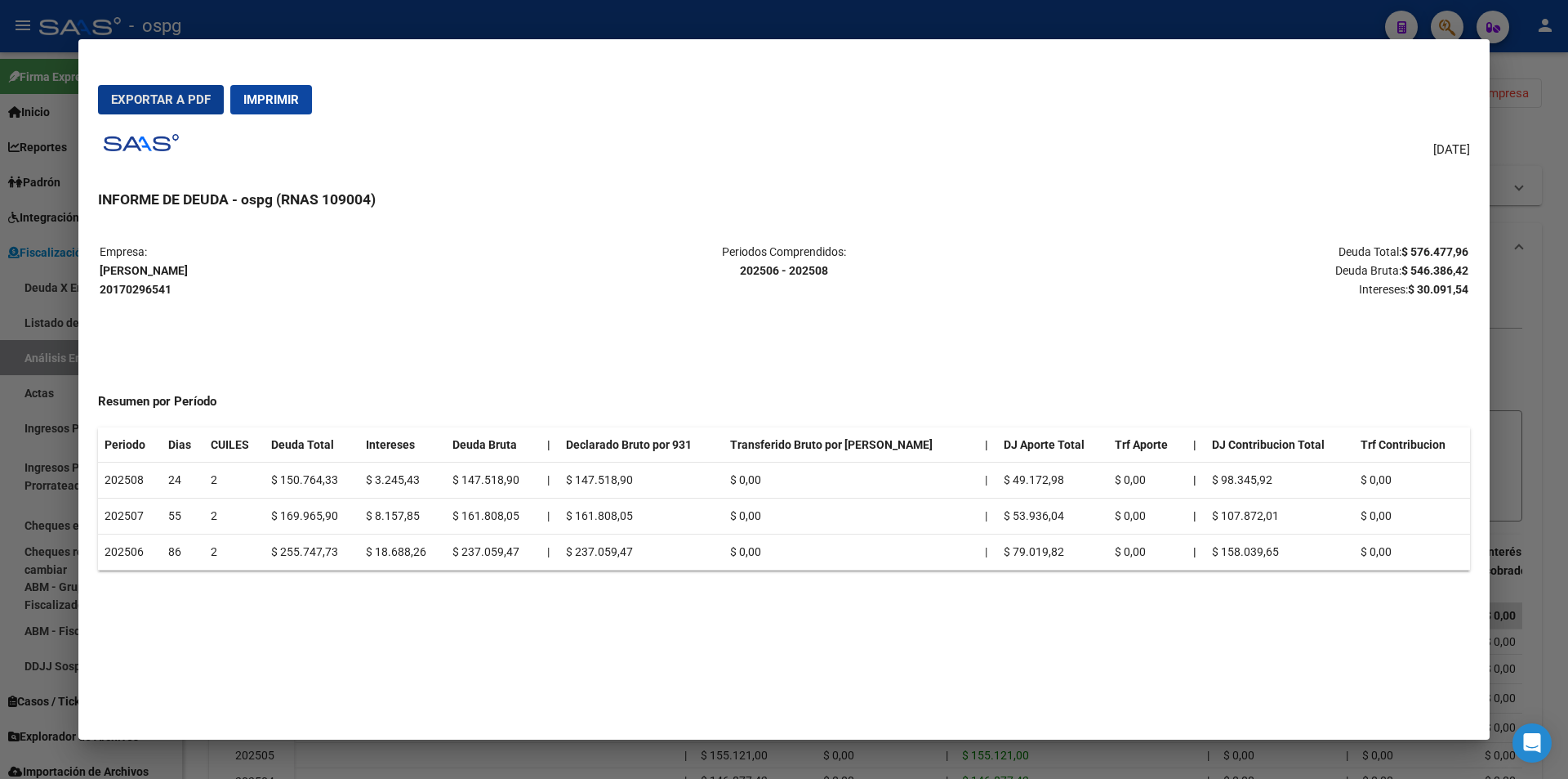
click at [1536, 409] on div at bounding box center [784, 389] width 1568 height 779
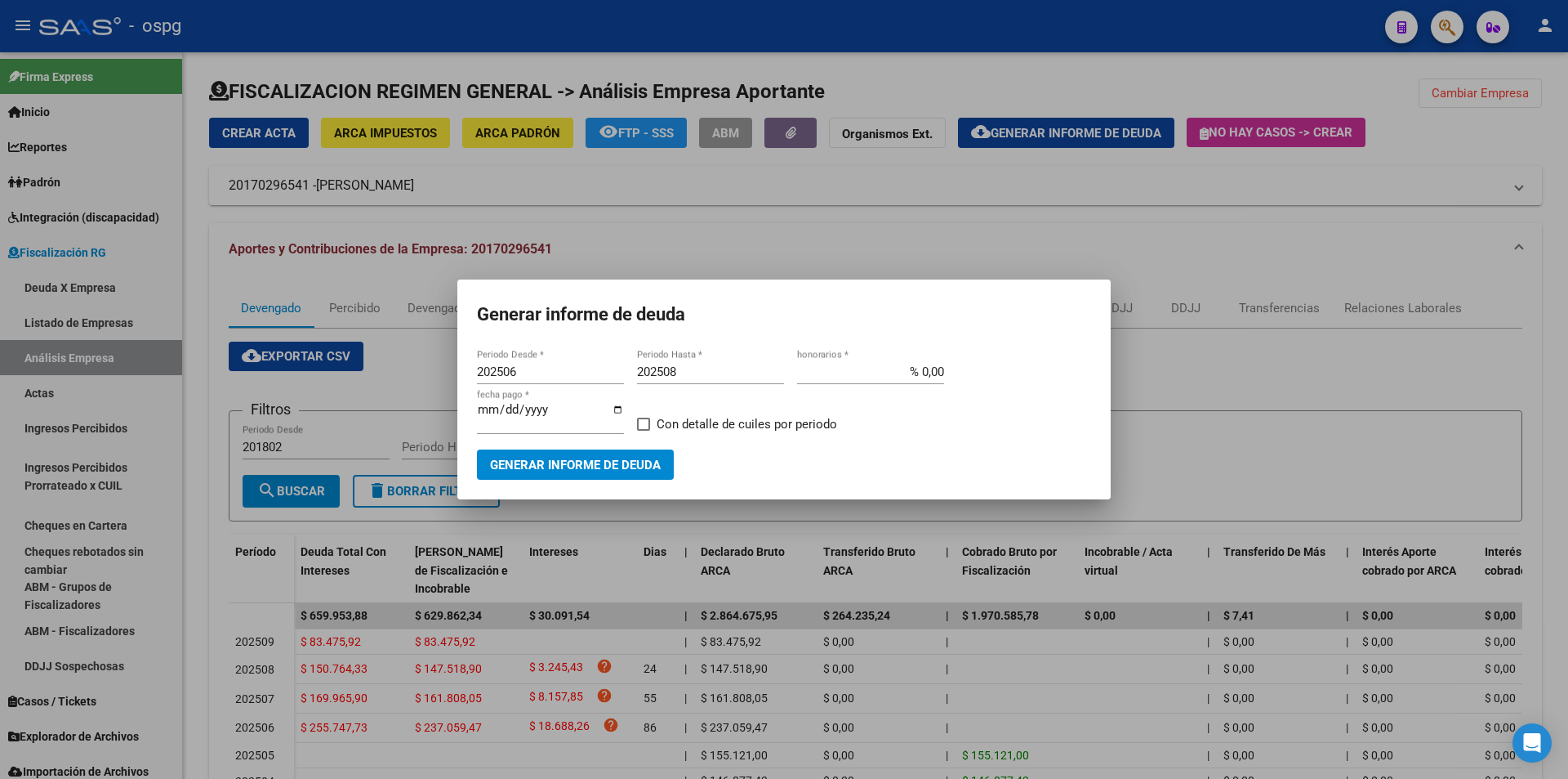
click at [1539, 407] on div at bounding box center [784, 389] width 1568 height 779
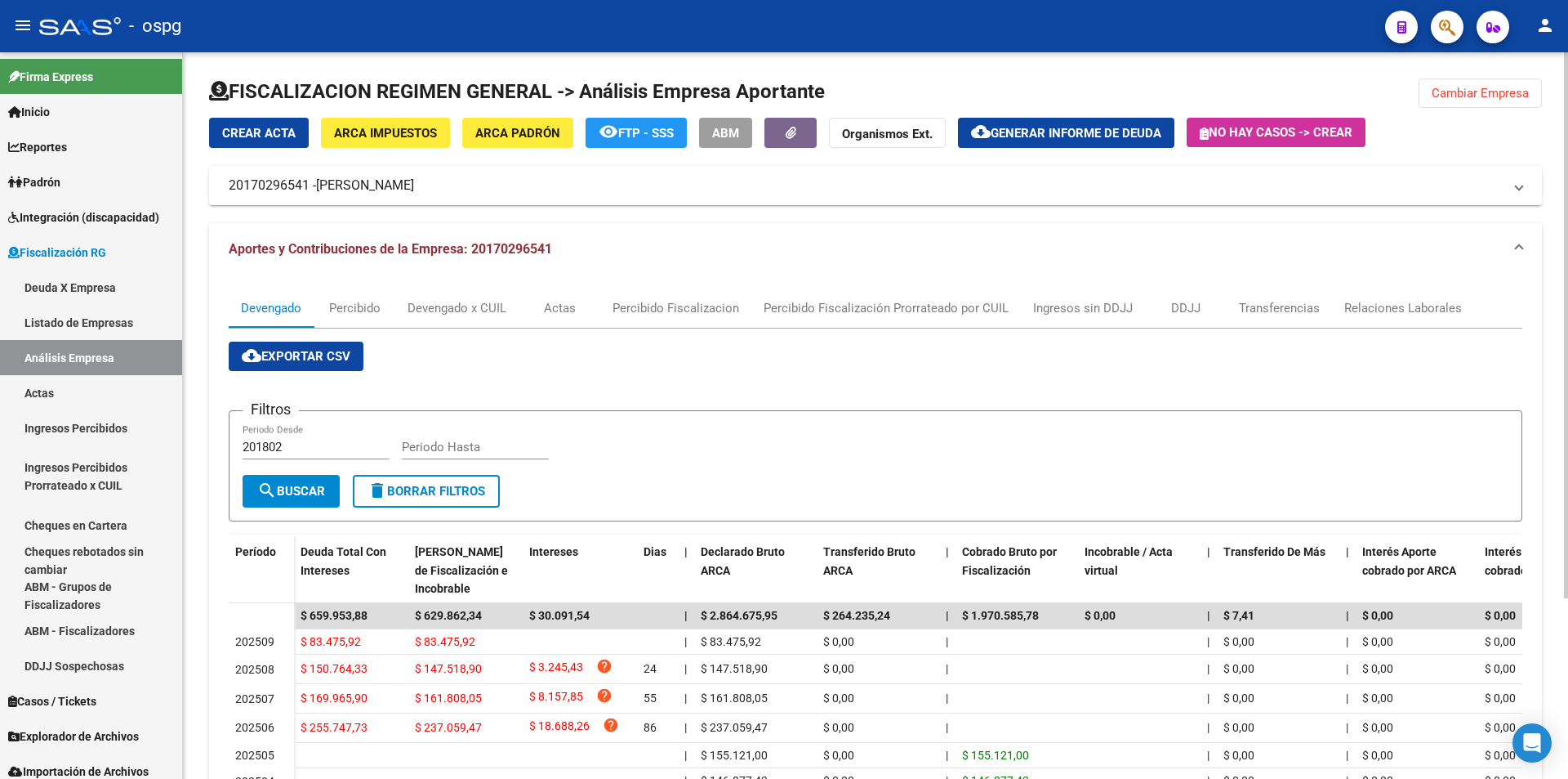
click at [1517, 98] on span "Cambiar Empresa" at bounding box center [1480, 92] width 97 height 14
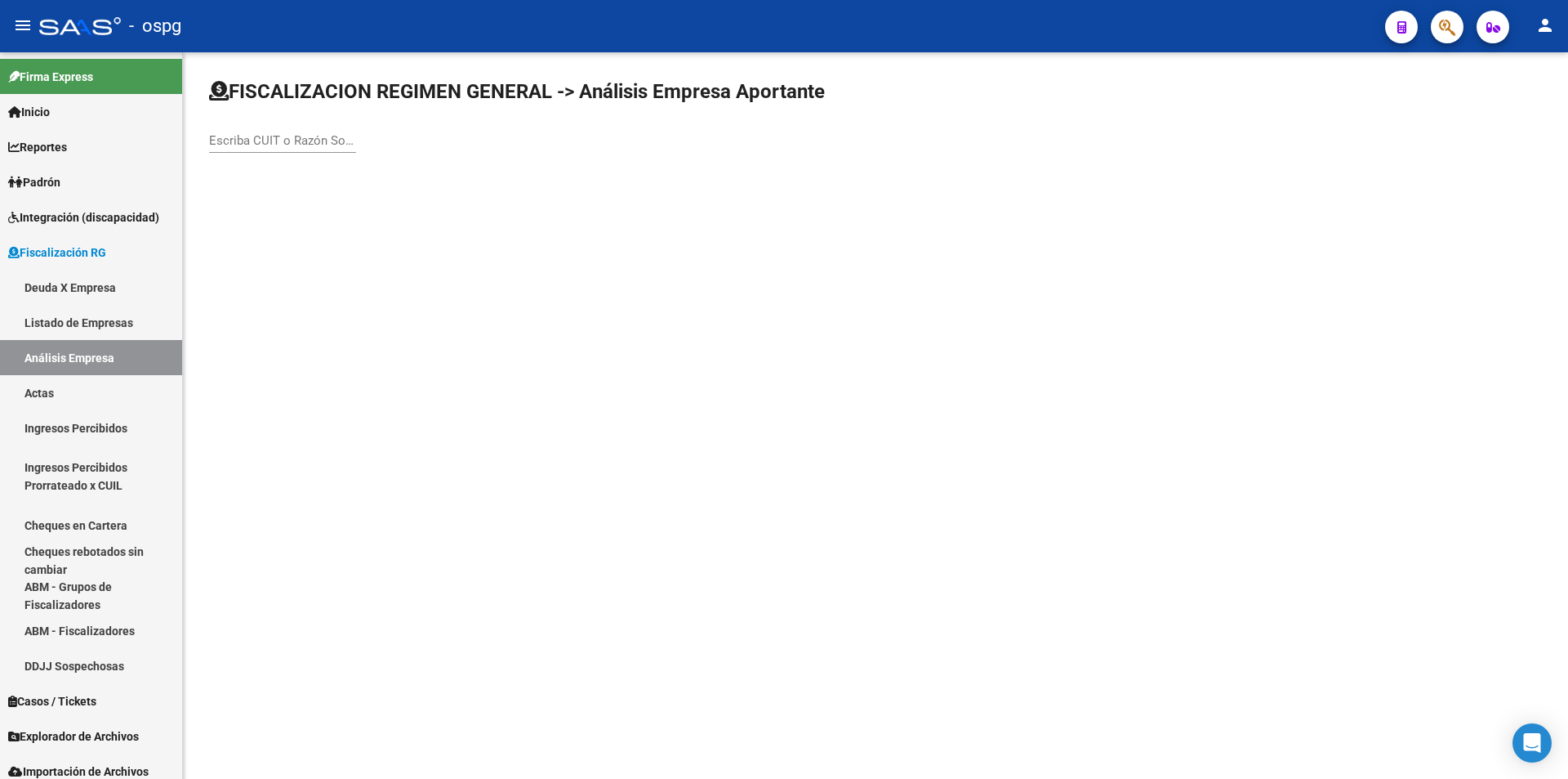
click at [254, 131] on div "Escriba CUIT o Razón Social para buscar" at bounding box center [282, 135] width 147 height 35
type input "[PERSON_NAME]"
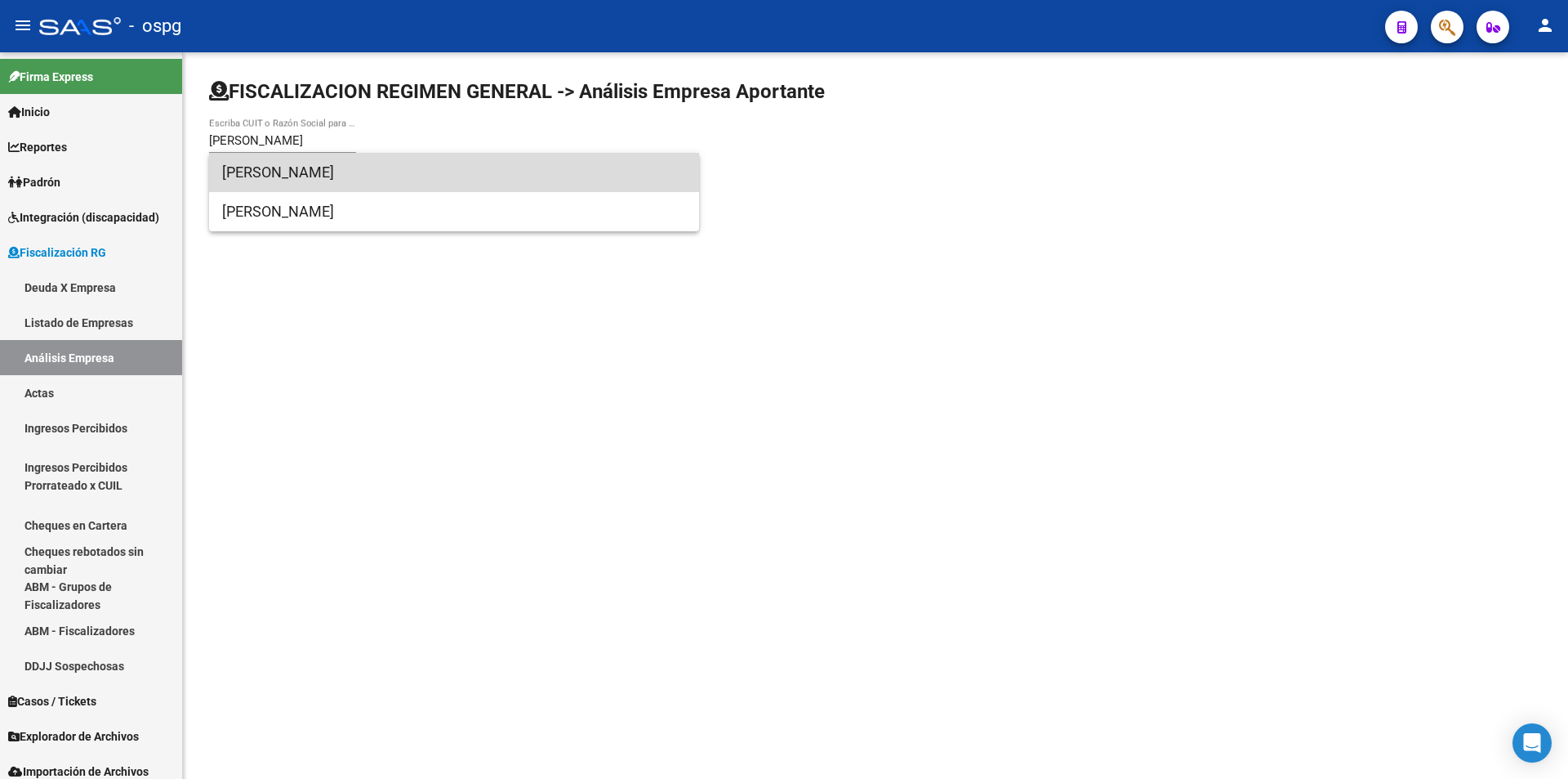
click at [265, 170] on span "[PERSON_NAME]" at bounding box center [454, 172] width 464 height 39
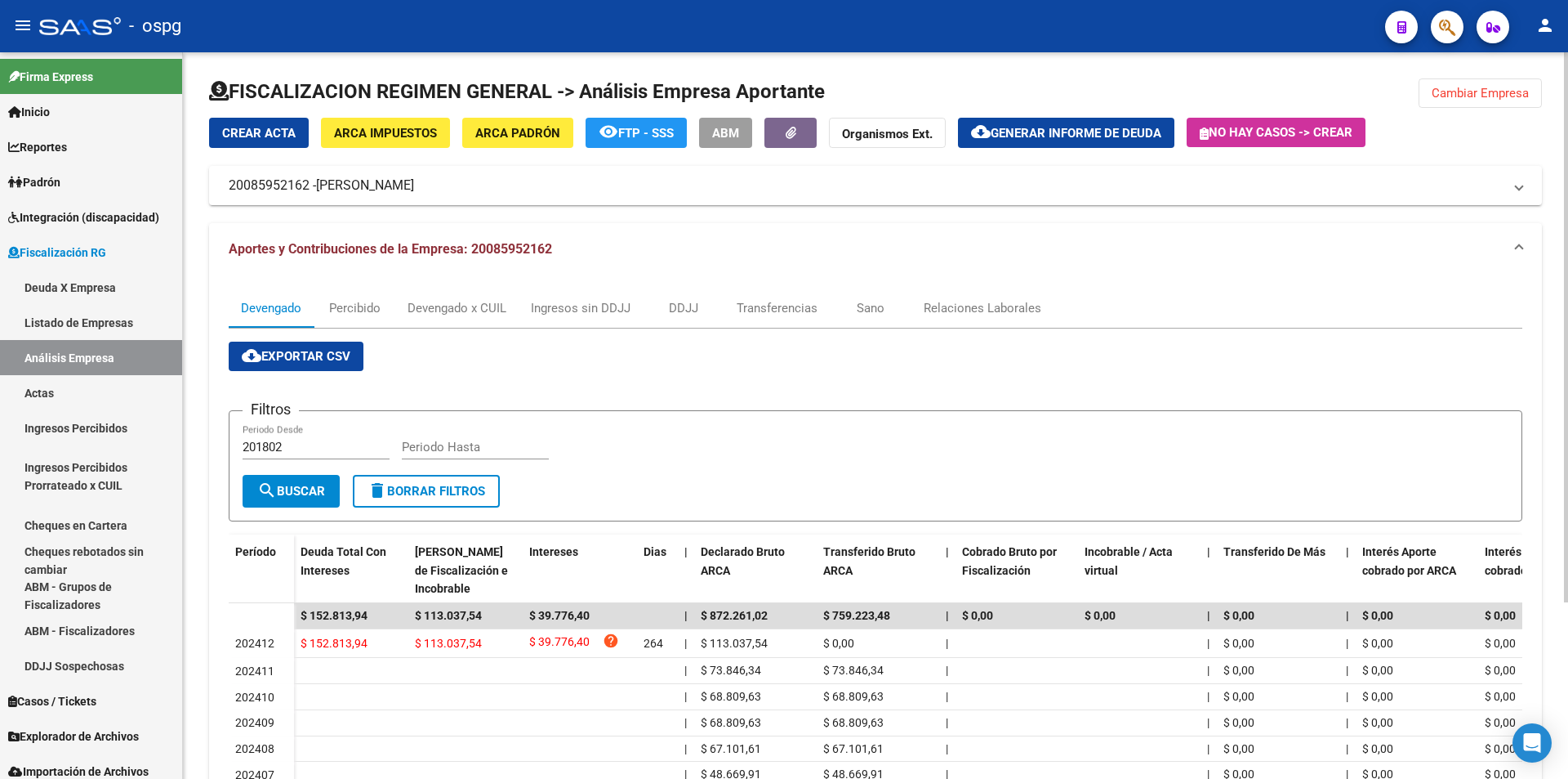
click at [1459, 93] on span "Cambiar Empresa" at bounding box center [1480, 92] width 97 height 14
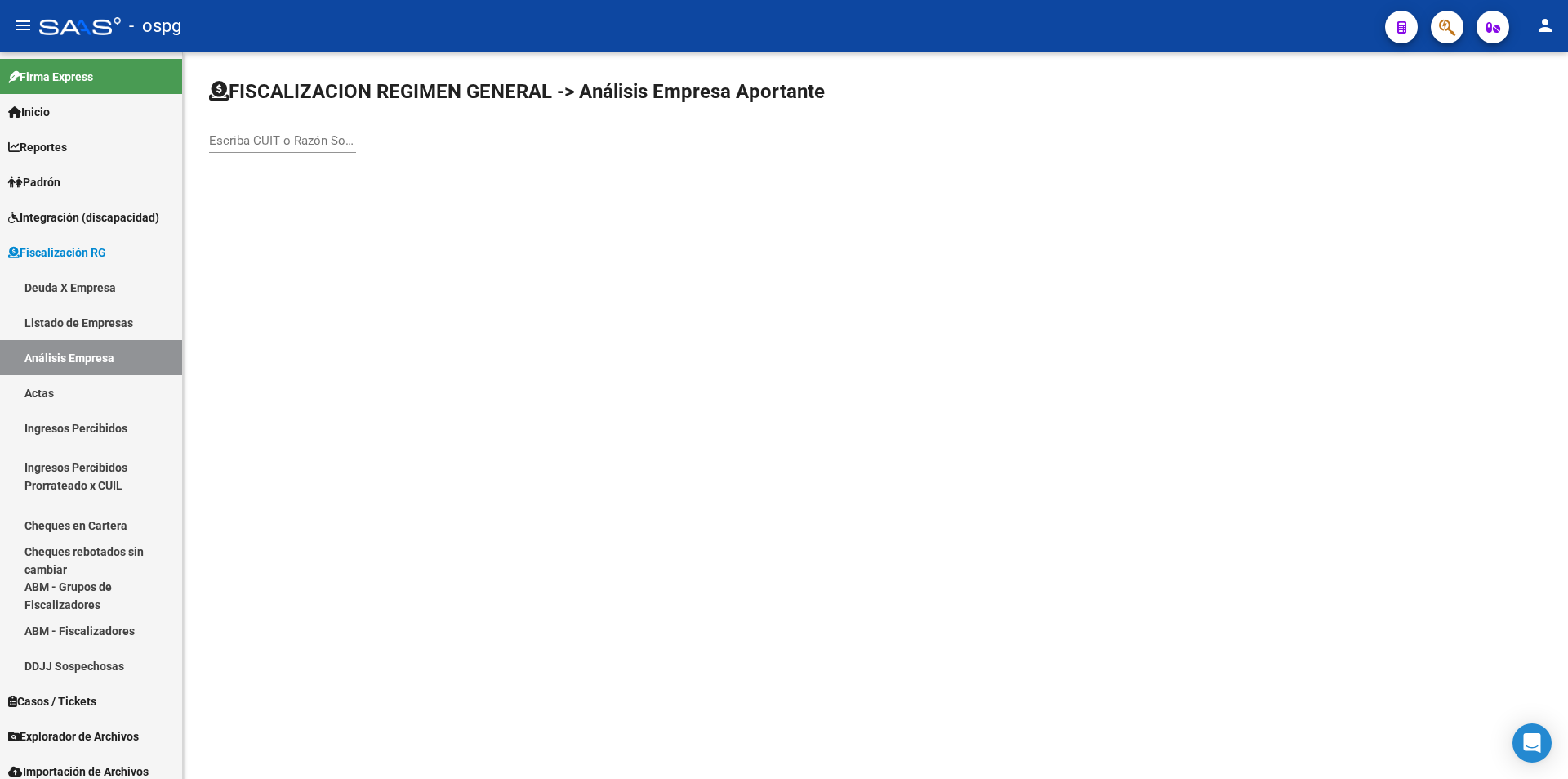
click at [305, 142] on input "Escriba CUIT o Razón Social para buscar" at bounding box center [282, 140] width 147 height 14
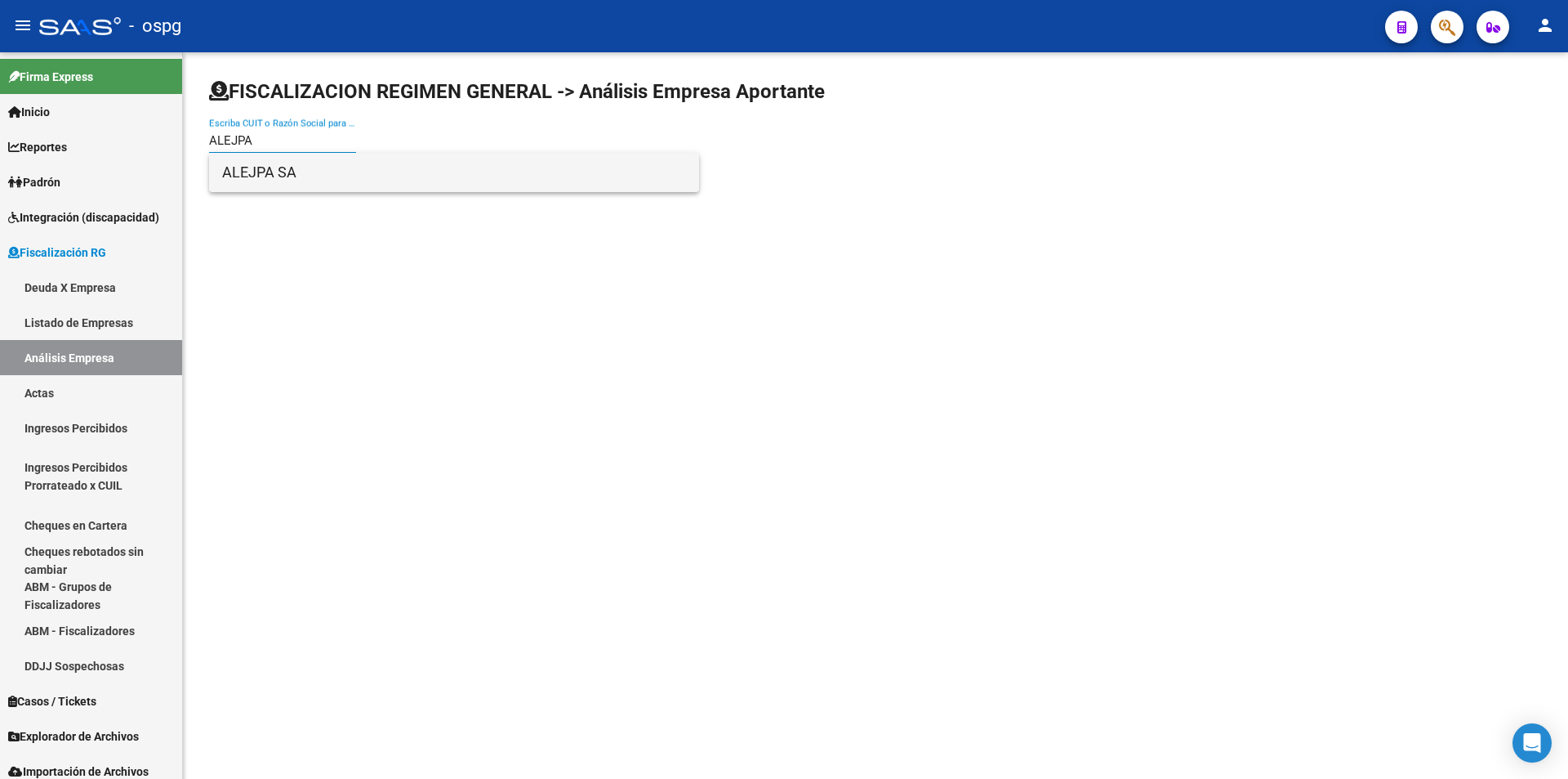
type input "ALEJPA"
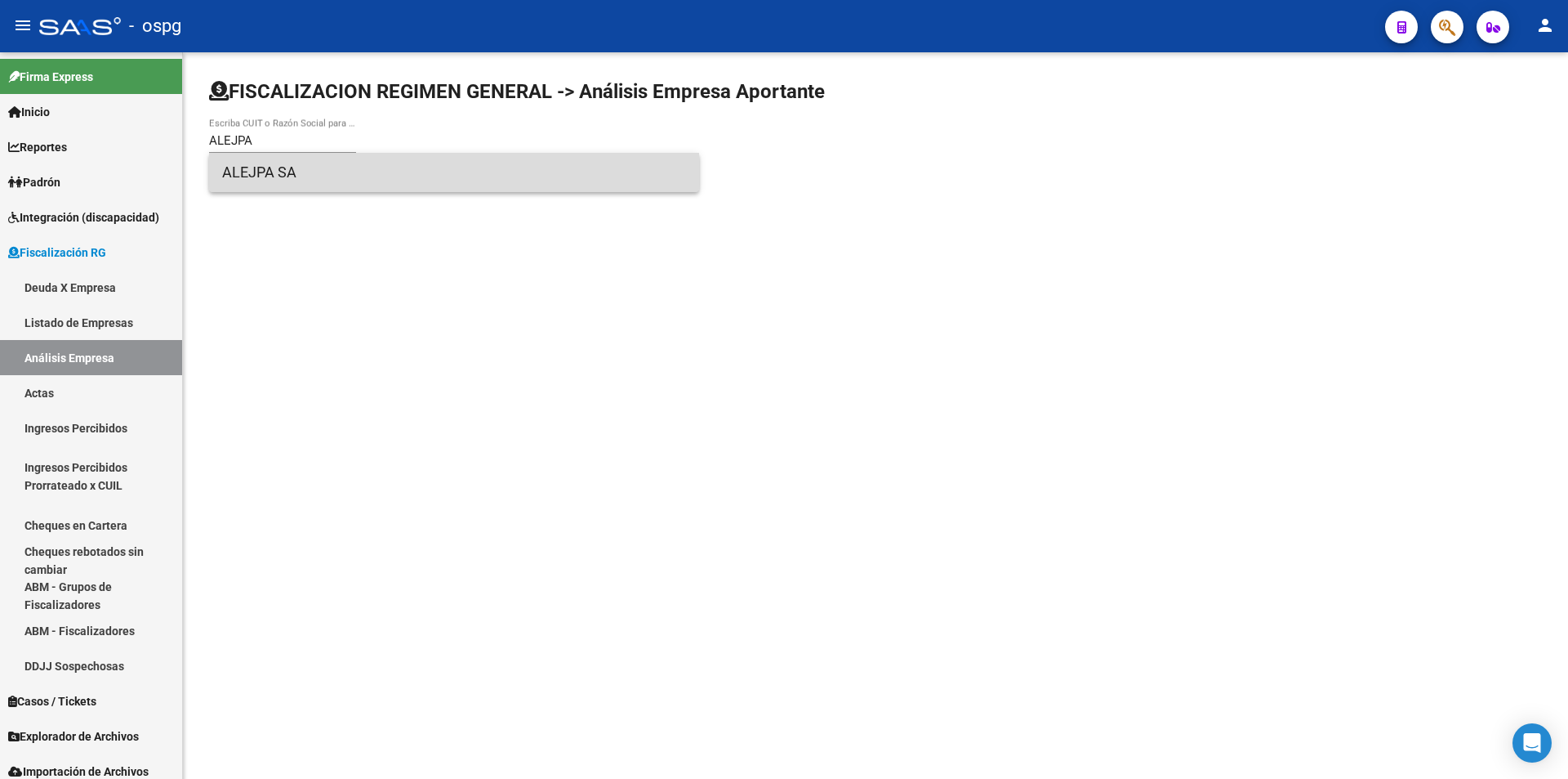
click at [344, 173] on span "ALEJPA SA" at bounding box center [454, 172] width 464 height 39
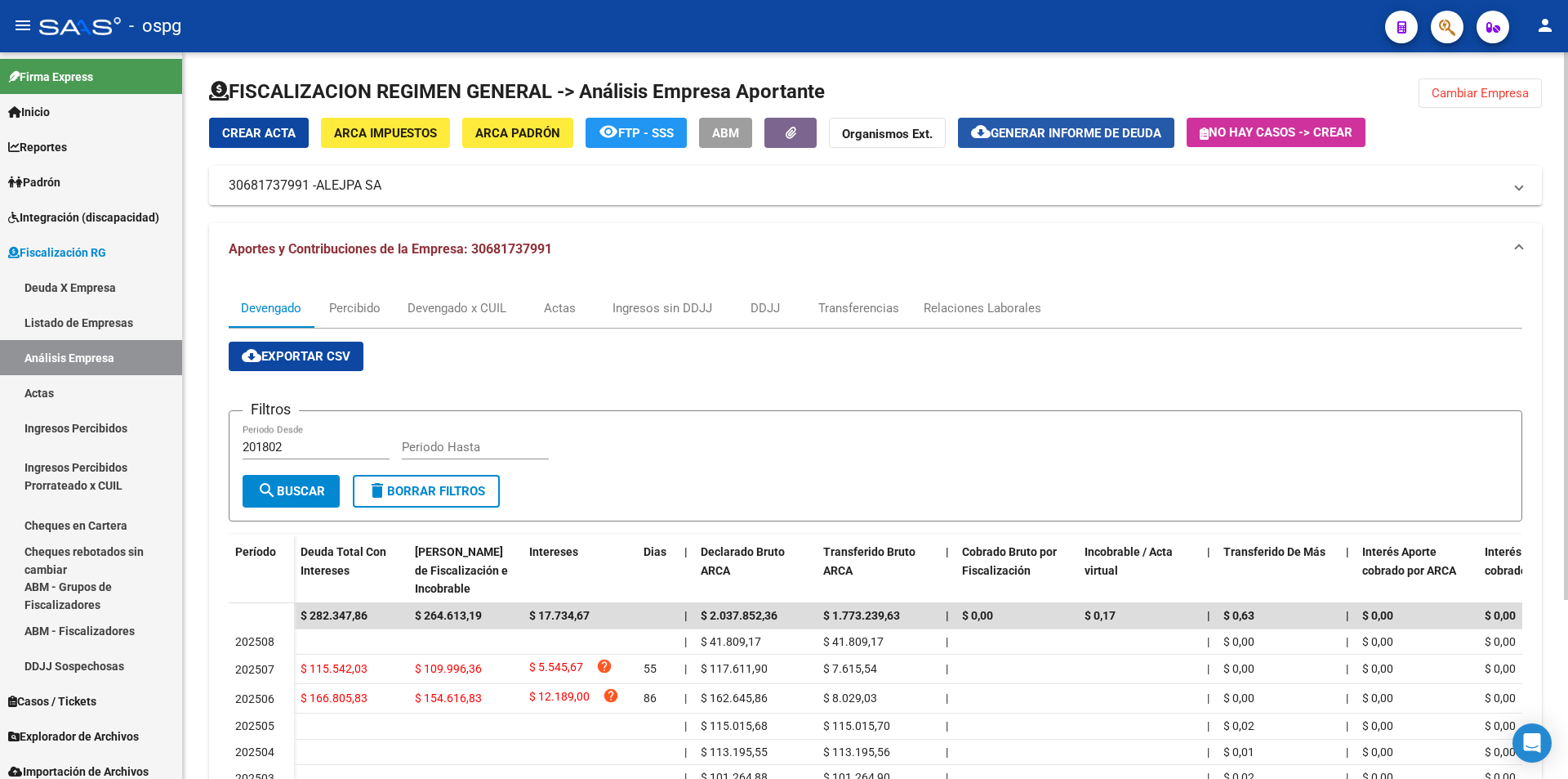
click at [1095, 136] on span "Generar informe de deuda" at bounding box center [1075, 133] width 170 height 14
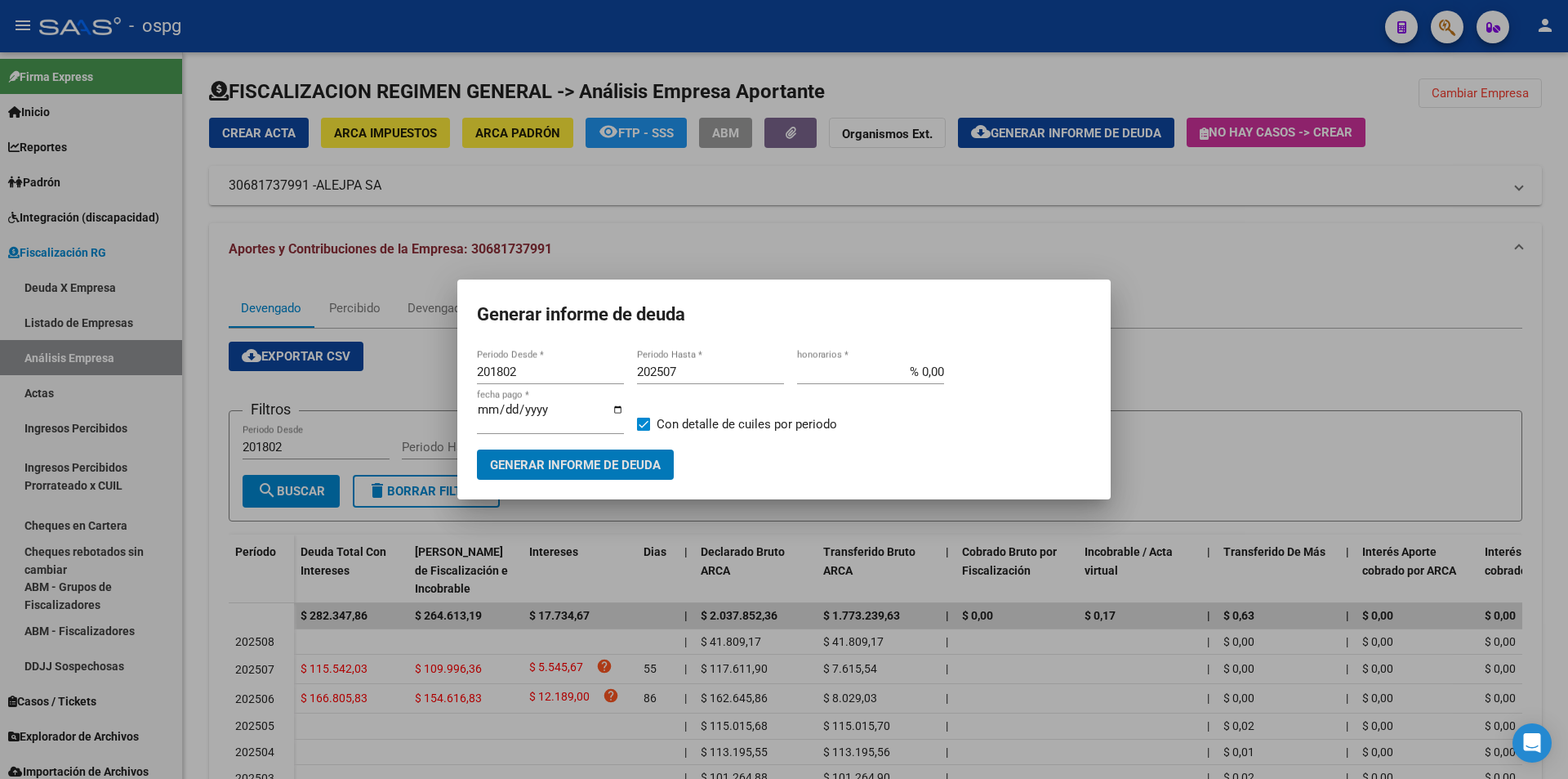
click at [565, 370] on input "201802" at bounding box center [551, 371] width 147 height 14
type input "2"
type input "202506"
click at [726, 376] on input "202507" at bounding box center [710, 371] width 147 height 14
type input "202508"
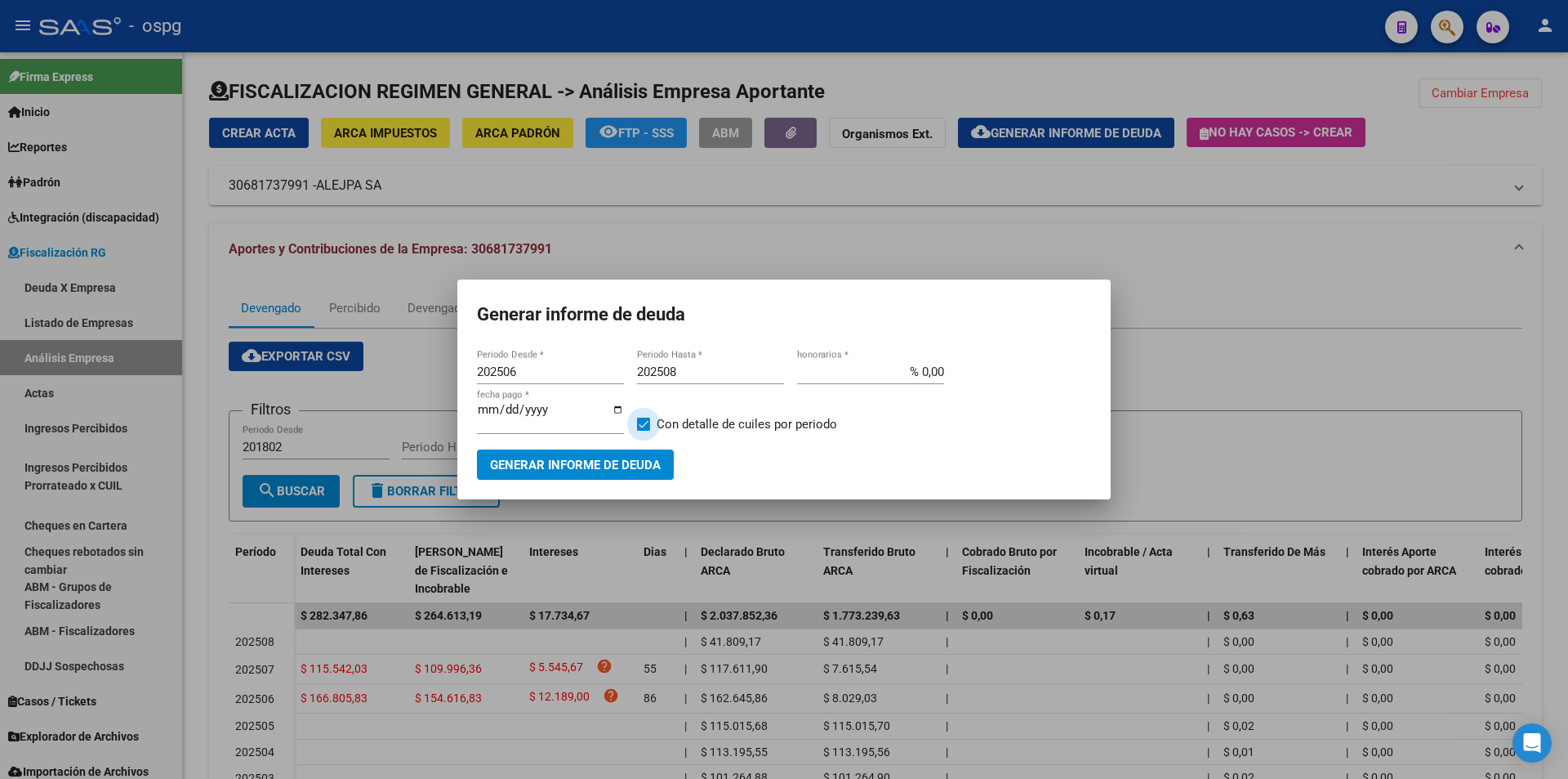
click at [647, 422] on span at bounding box center [644, 425] width 13 height 13
click at [644, 430] on input "Con detalle de cuiles por periodo" at bounding box center [643, 430] width 1 height 1
checkbox input "false"
click at [591, 463] on span "Generar informe de deuda" at bounding box center [575, 464] width 170 height 14
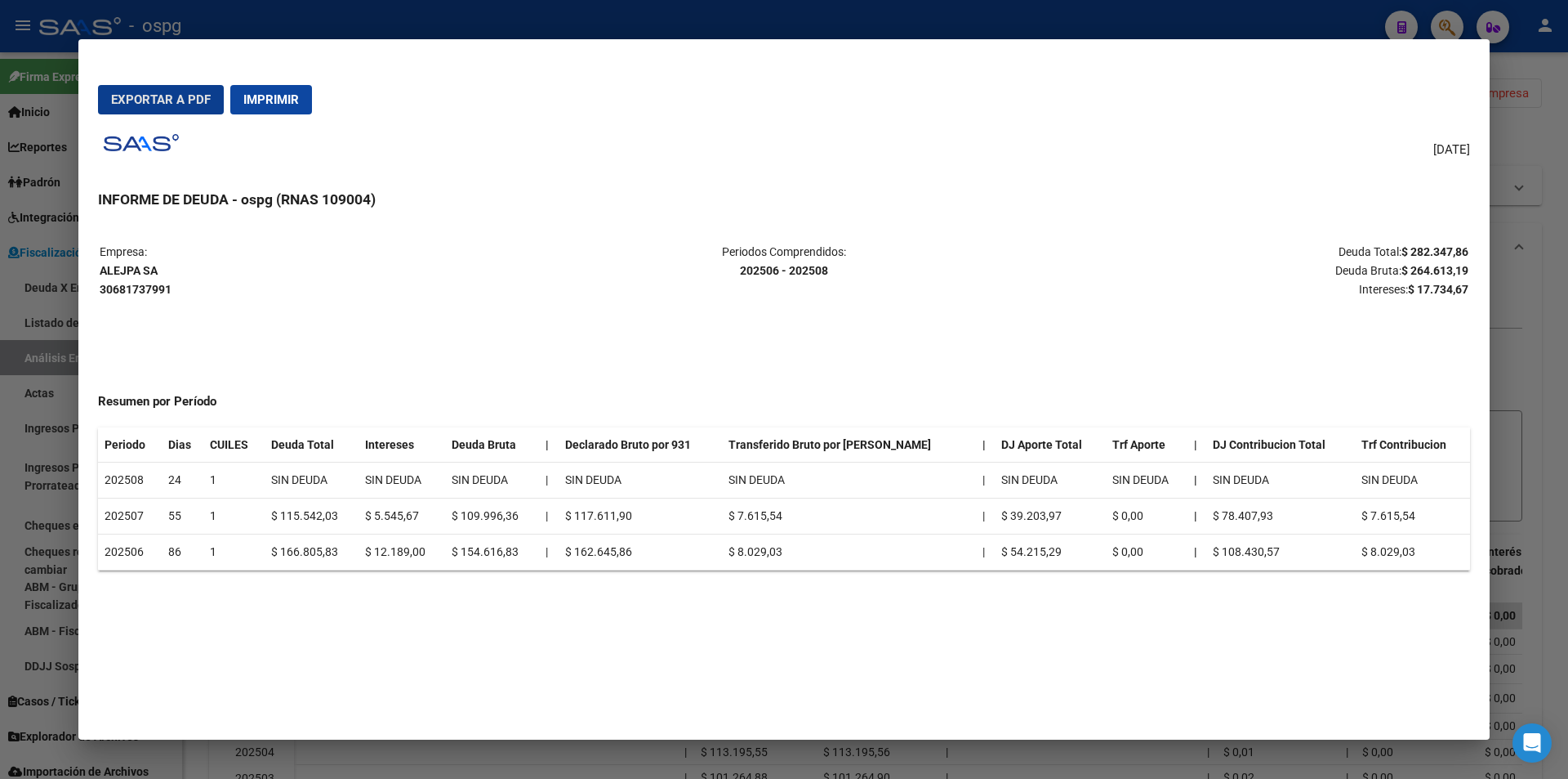
click at [1554, 169] on div at bounding box center [784, 389] width 1568 height 779
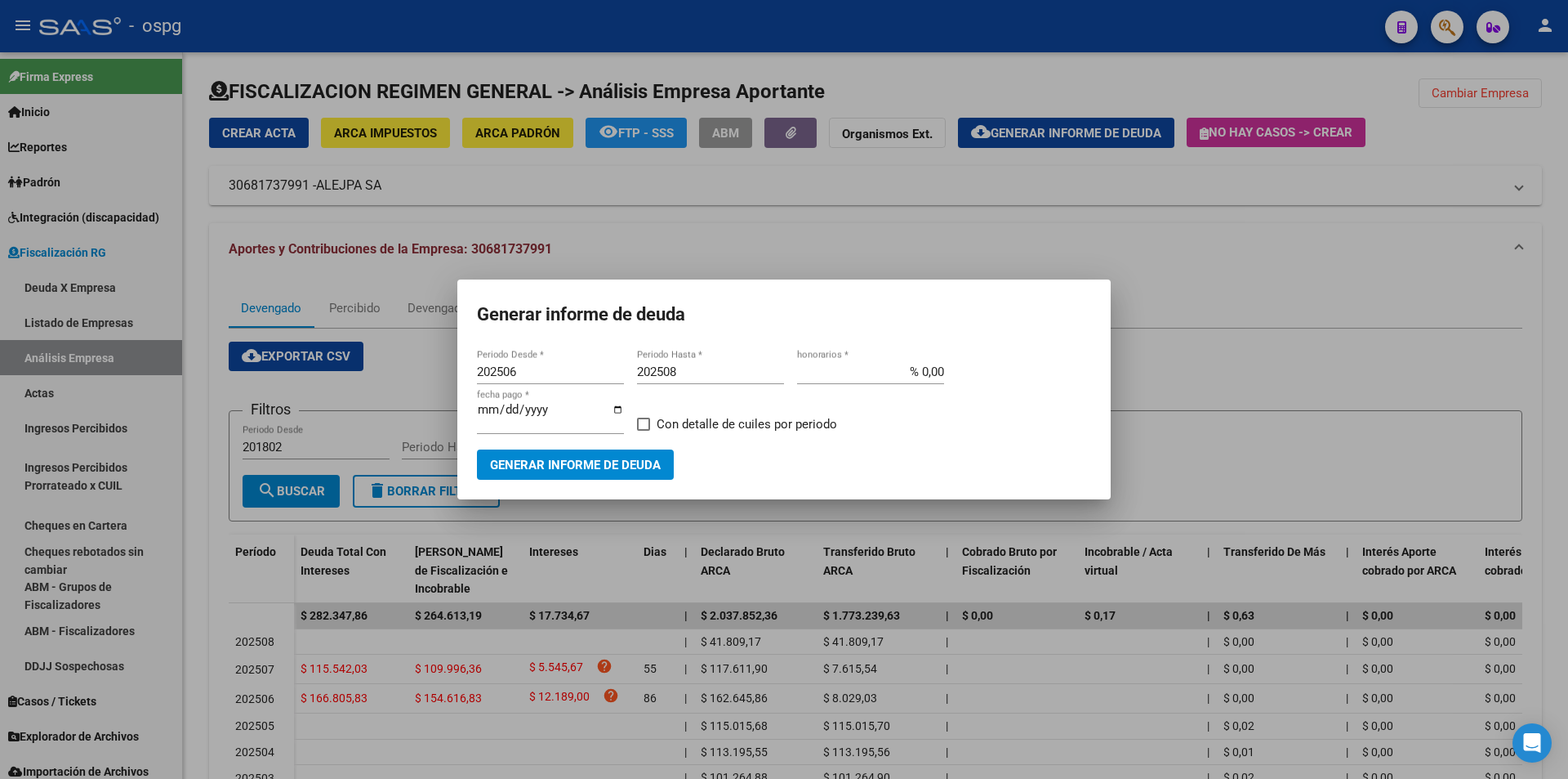
click at [1526, 155] on div at bounding box center [784, 389] width 1568 height 779
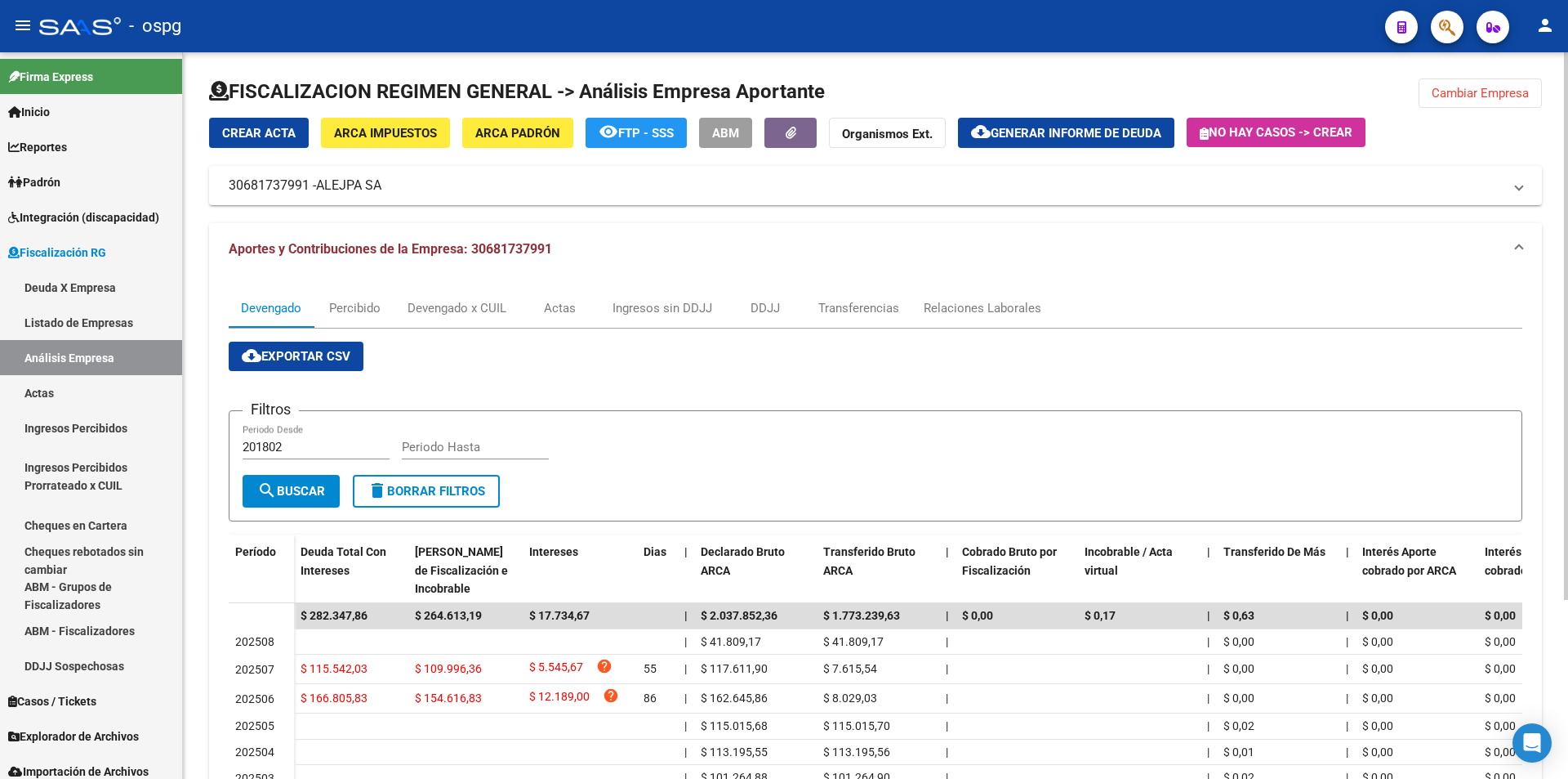
click at [1502, 91] on span "Cambiar Empresa" at bounding box center [1480, 92] width 97 height 14
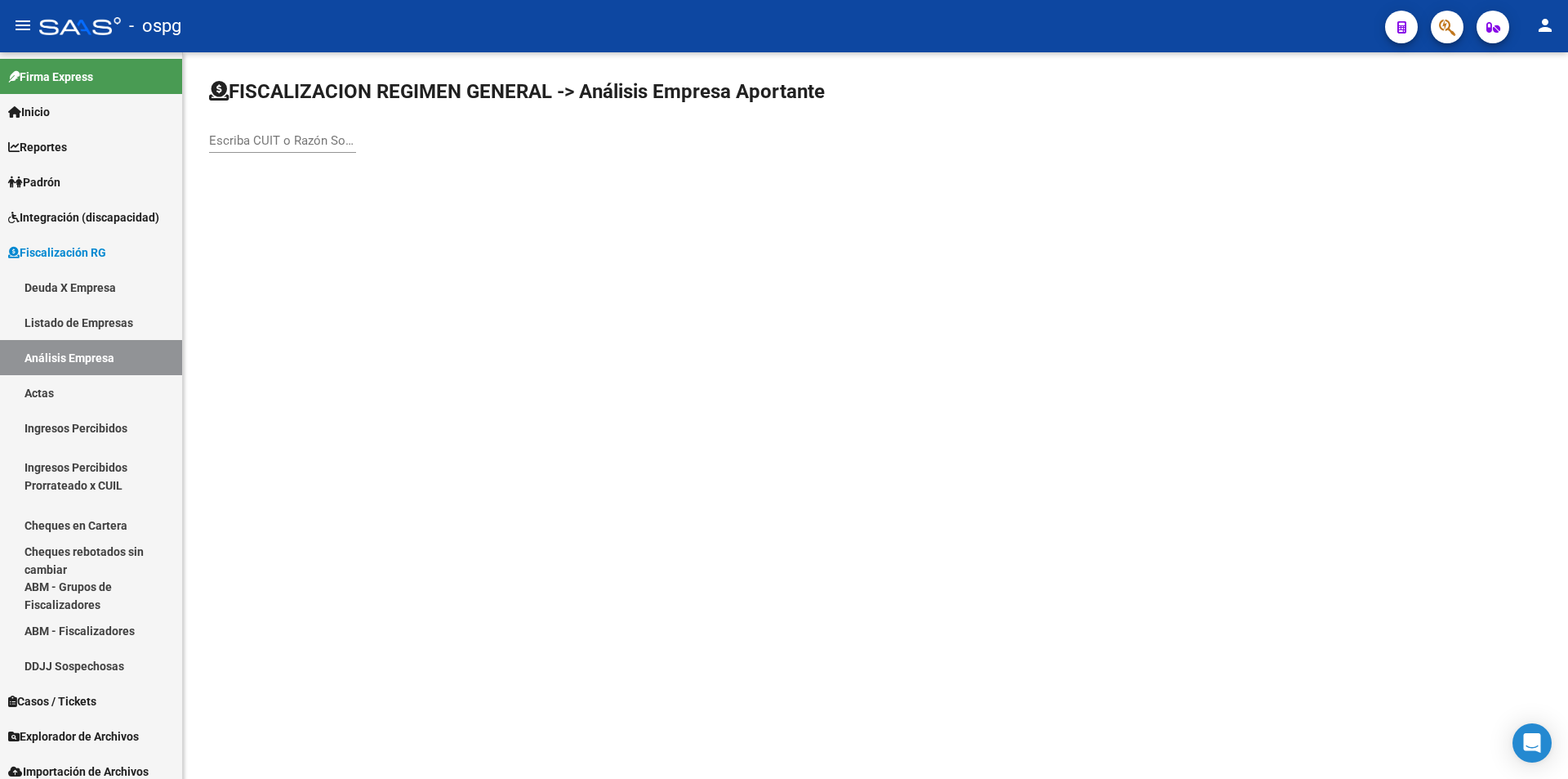
click at [314, 143] on input "Escriba CUIT o Razón Social para buscar" at bounding box center [282, 140] width 147 height 14
type input "BOUTIQUE"
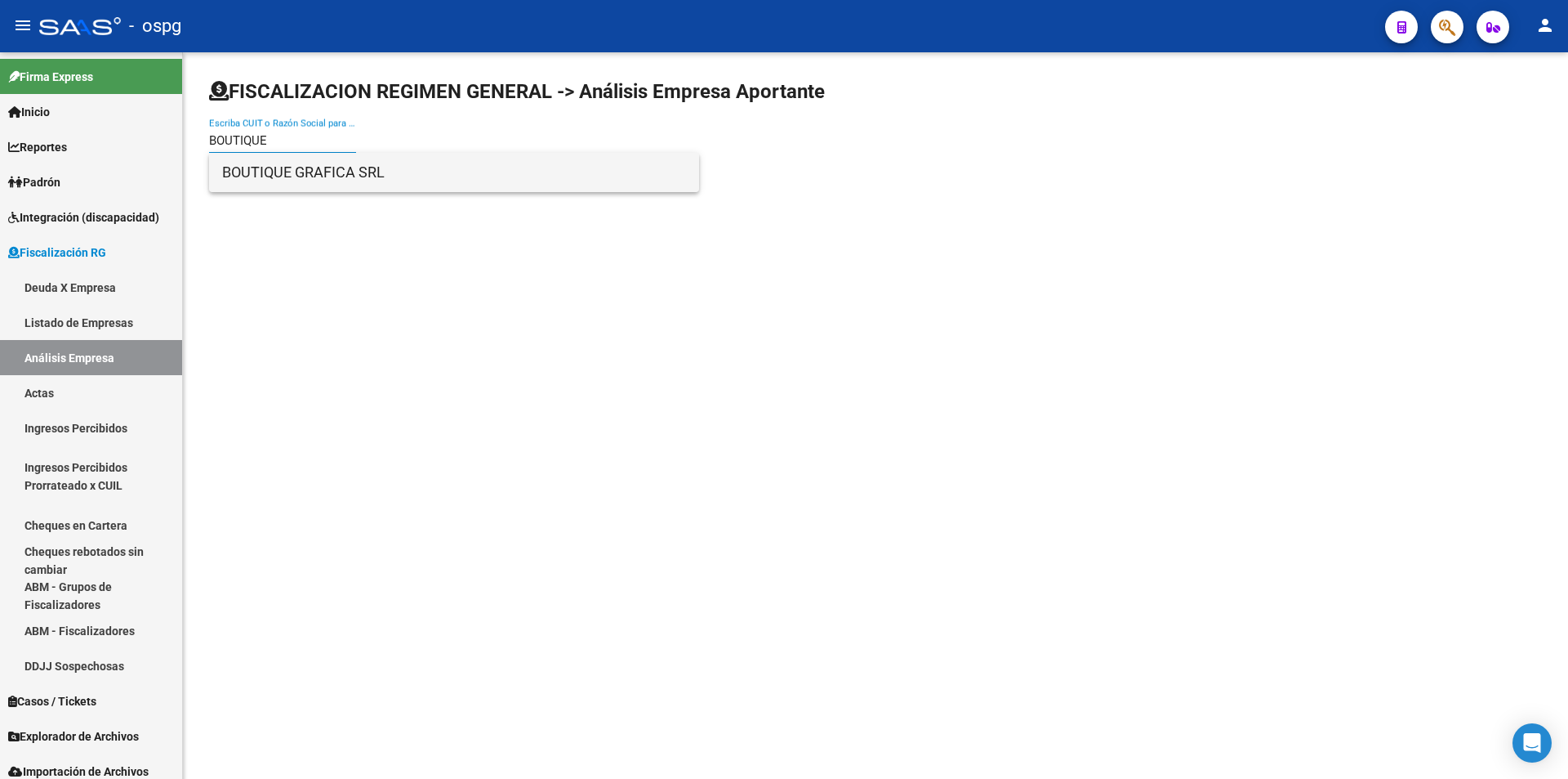
click at [332, 181] on span "BOUTIQUE GRAFICA SRL" at bounding box center [454, 172] width 464 height 39
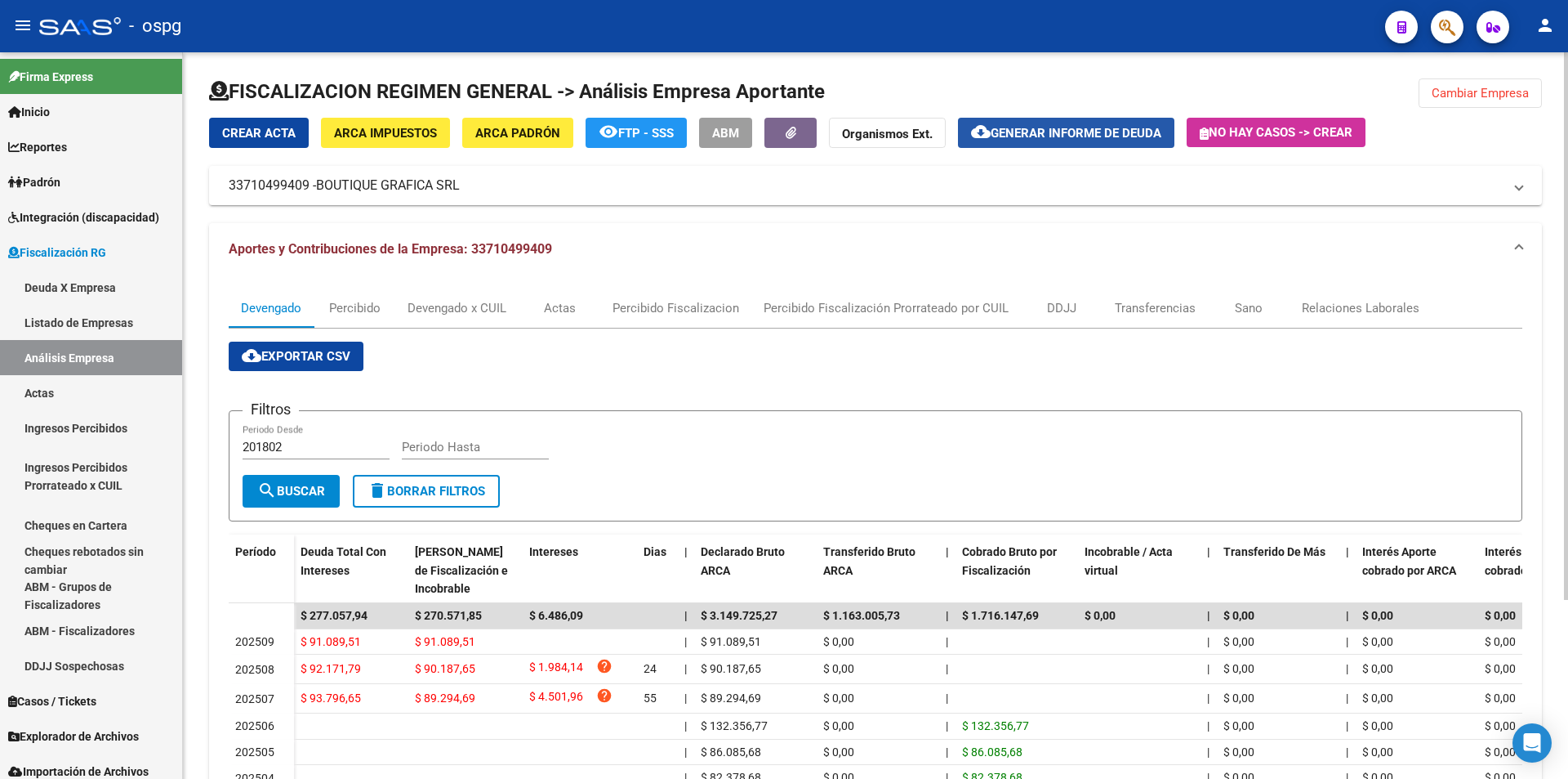
click at [1092, 135] on span "Generar informe de deuda" at bounding box center [1075, 133] width 170 height 14
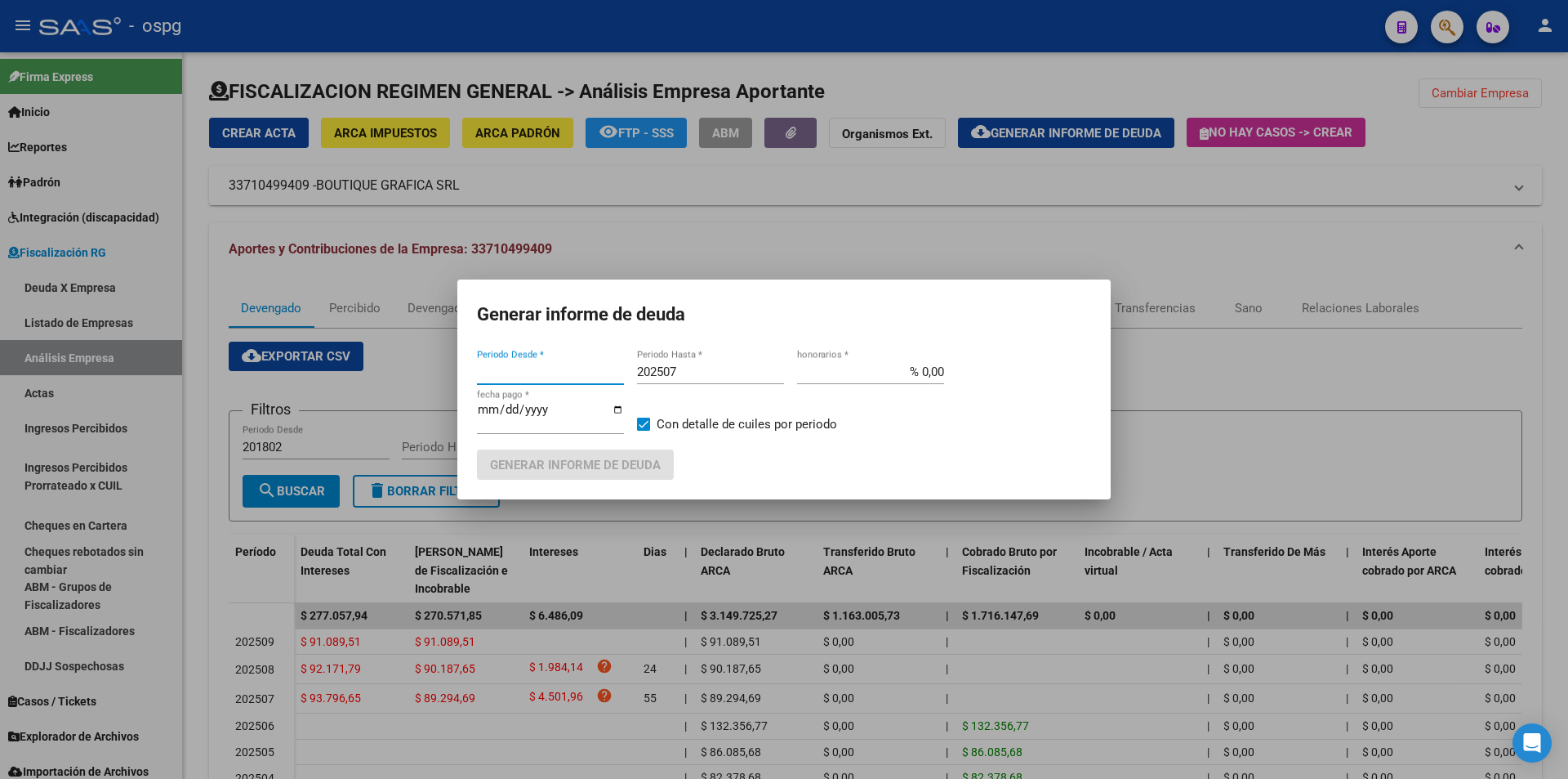
type input "202507"
click at [695, 376] on input "202507" at bounding box center [710, 371] width 147 height 14
type input "202508"
click at [648, 425] on span at bounding box center [644, 425] width 13 height 13
click at [644, 430] on input "Con detalle de cuiles por periodo" at bounding box center [643, 430] width 1 height 1
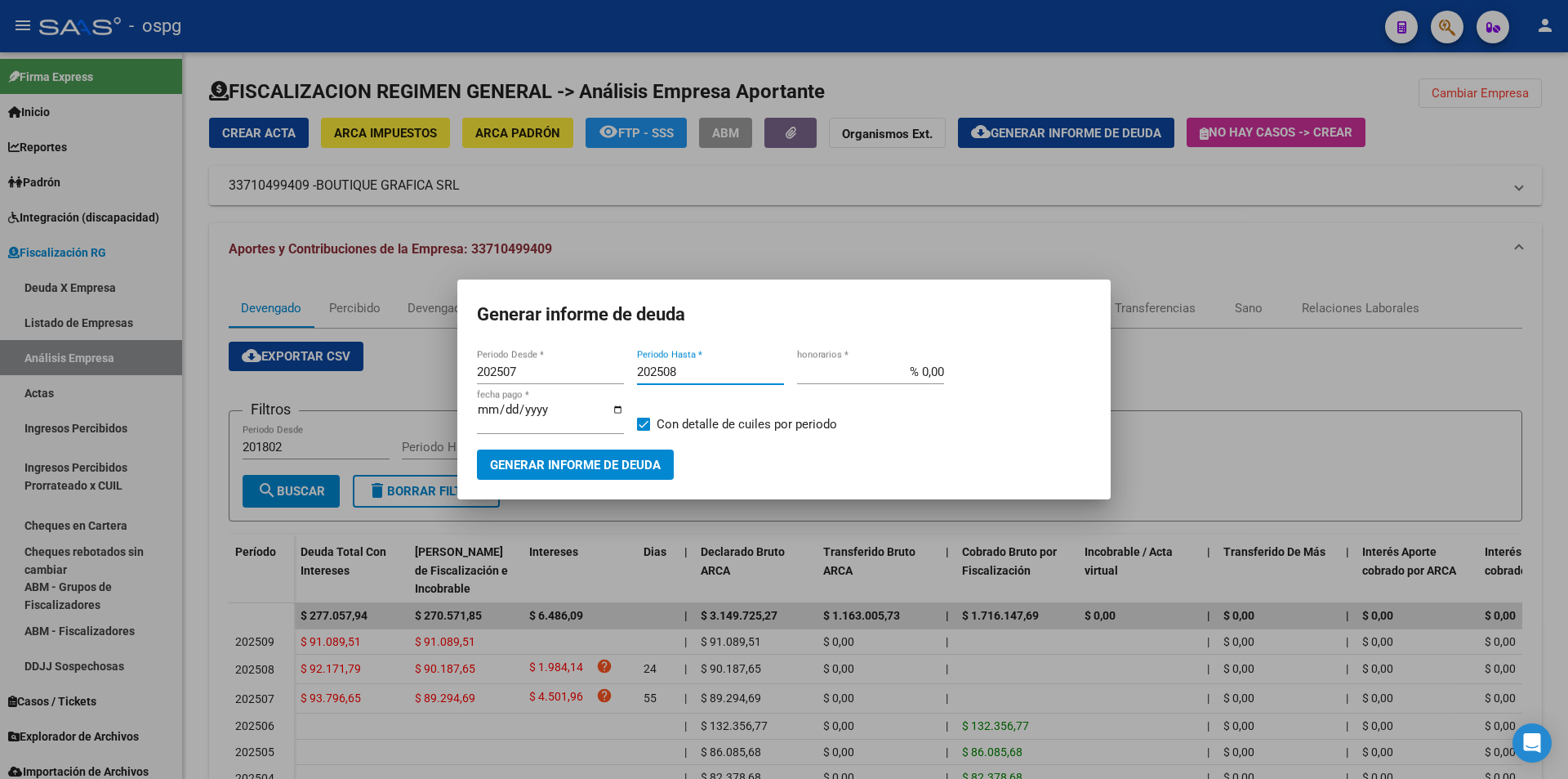
checkbox input "false"
click at [629, 472] on span "Generar informe de deuda" at bounding box center [575, 464] width 170 height 14
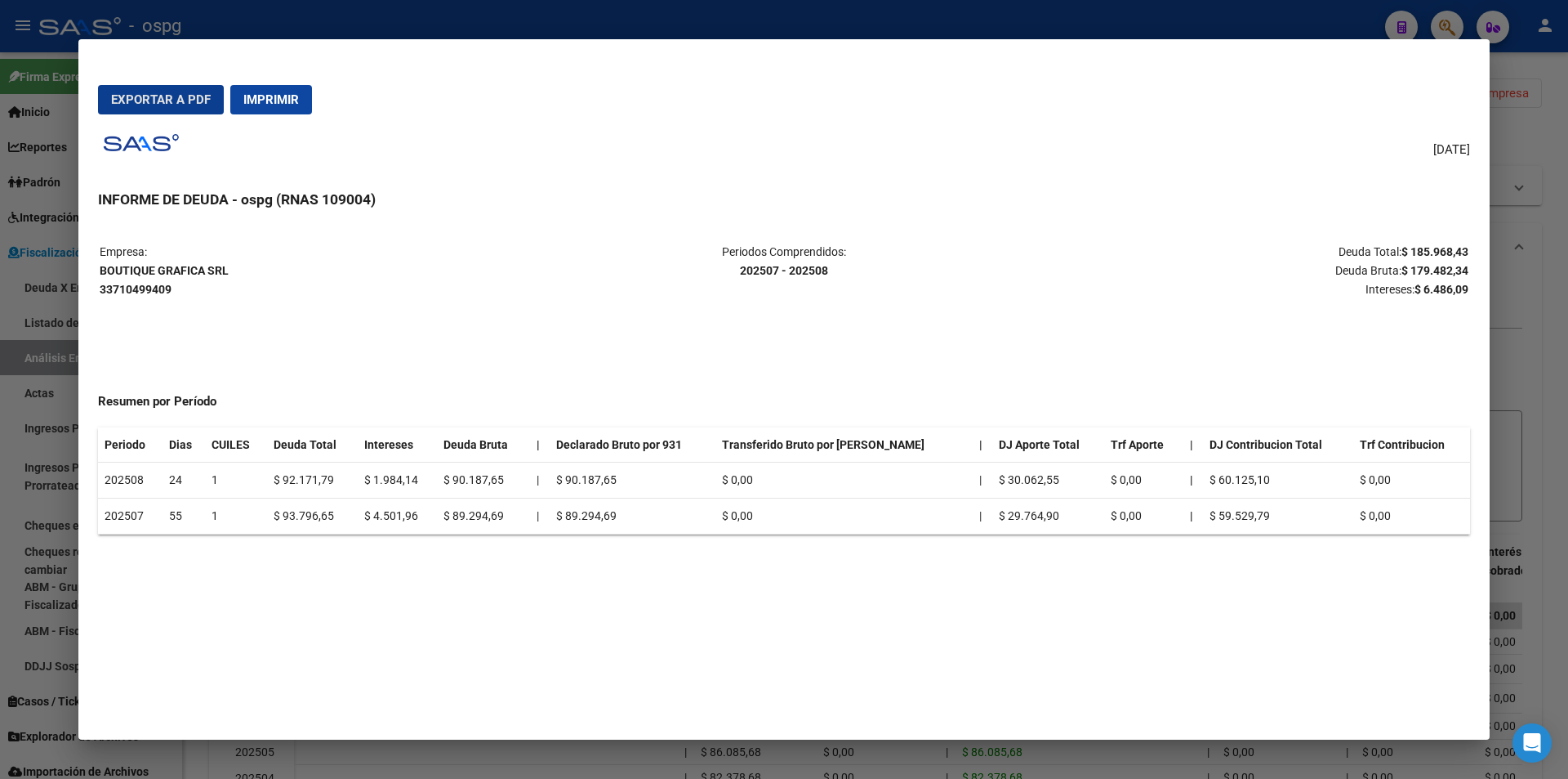
click at [1554, 213] on div at bounding box center [784, 389] width 1568 height 779
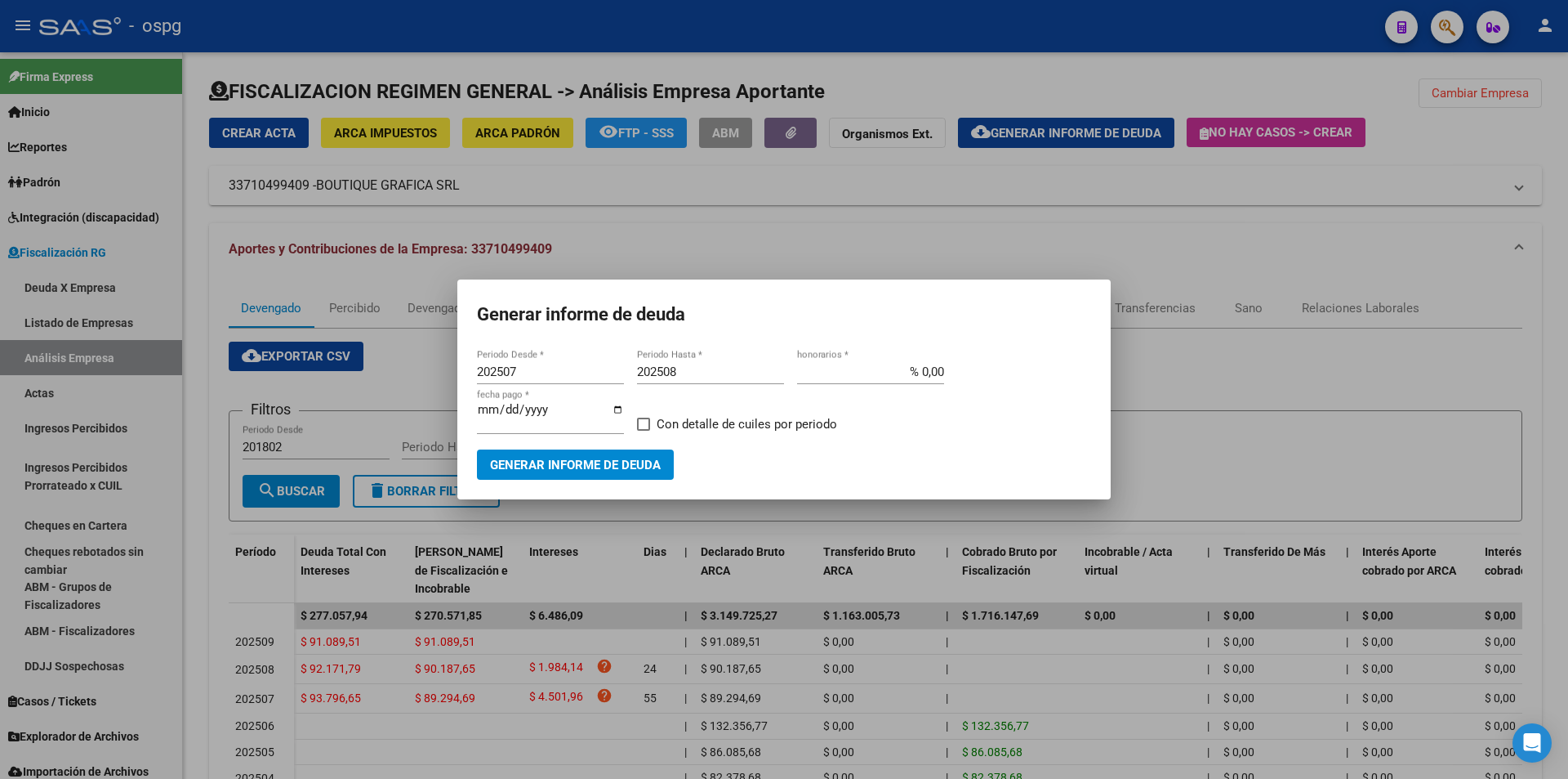
click at [1557, 214] on div at bounding box center [784, 389] width 1568 height 779
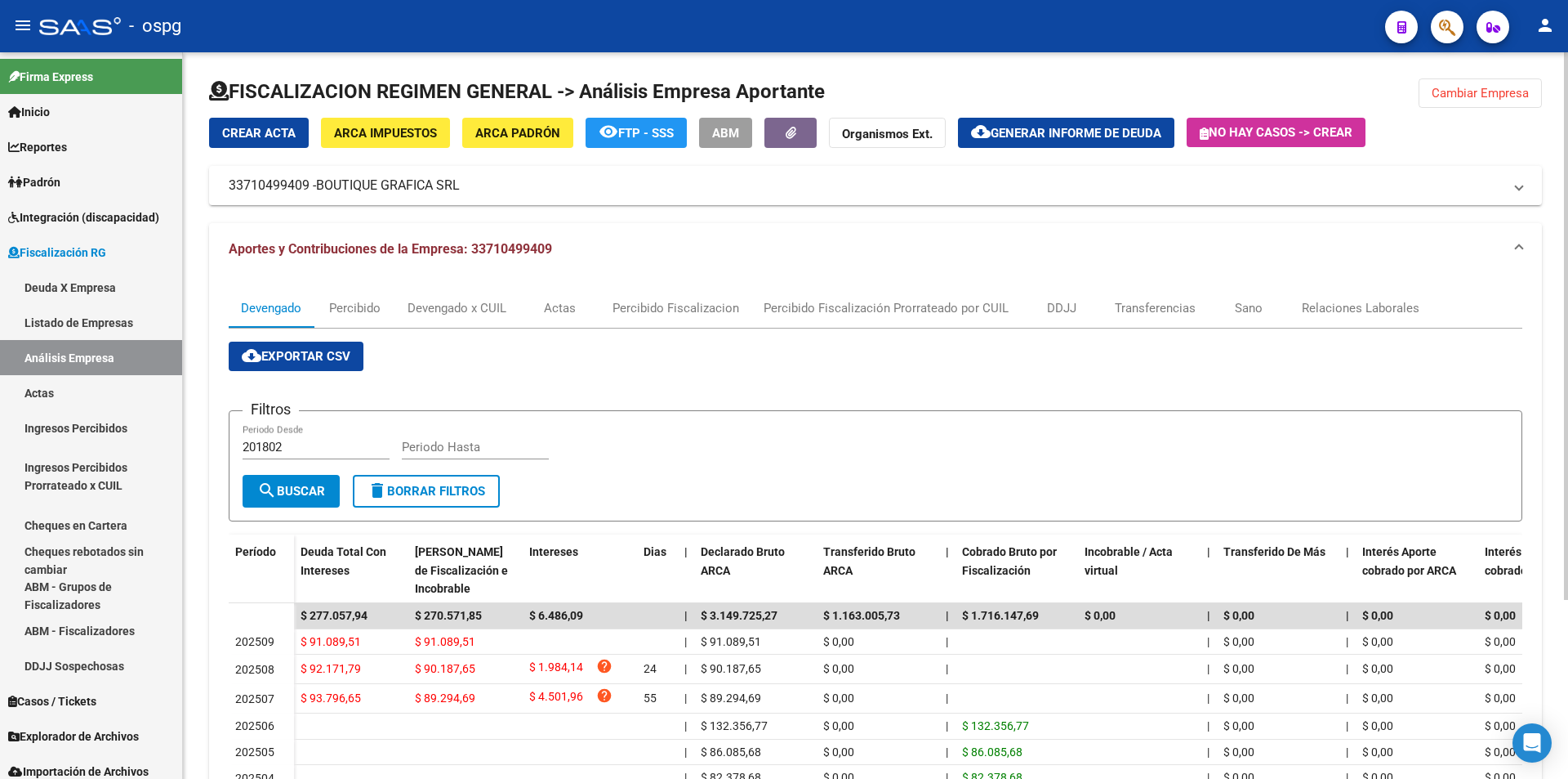
click at [1490, 101] on button "Cambiar Empresa" at bounding box center [1480, 92] width 123 height 30
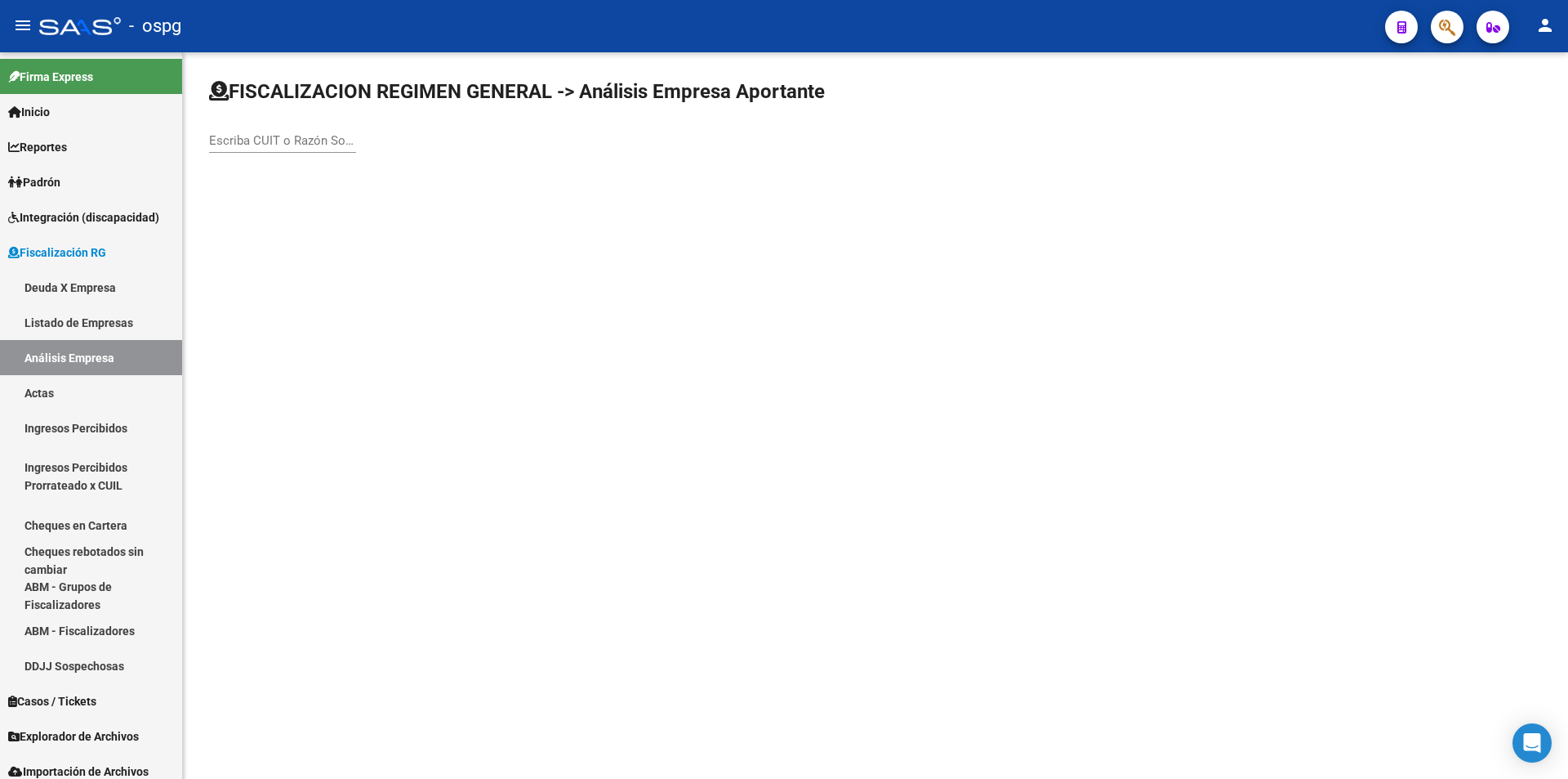
click at [310, 143] on input "Escriba CUIT o Razón Social para buscar" at bounding box center [282, 140] width 147 height 14
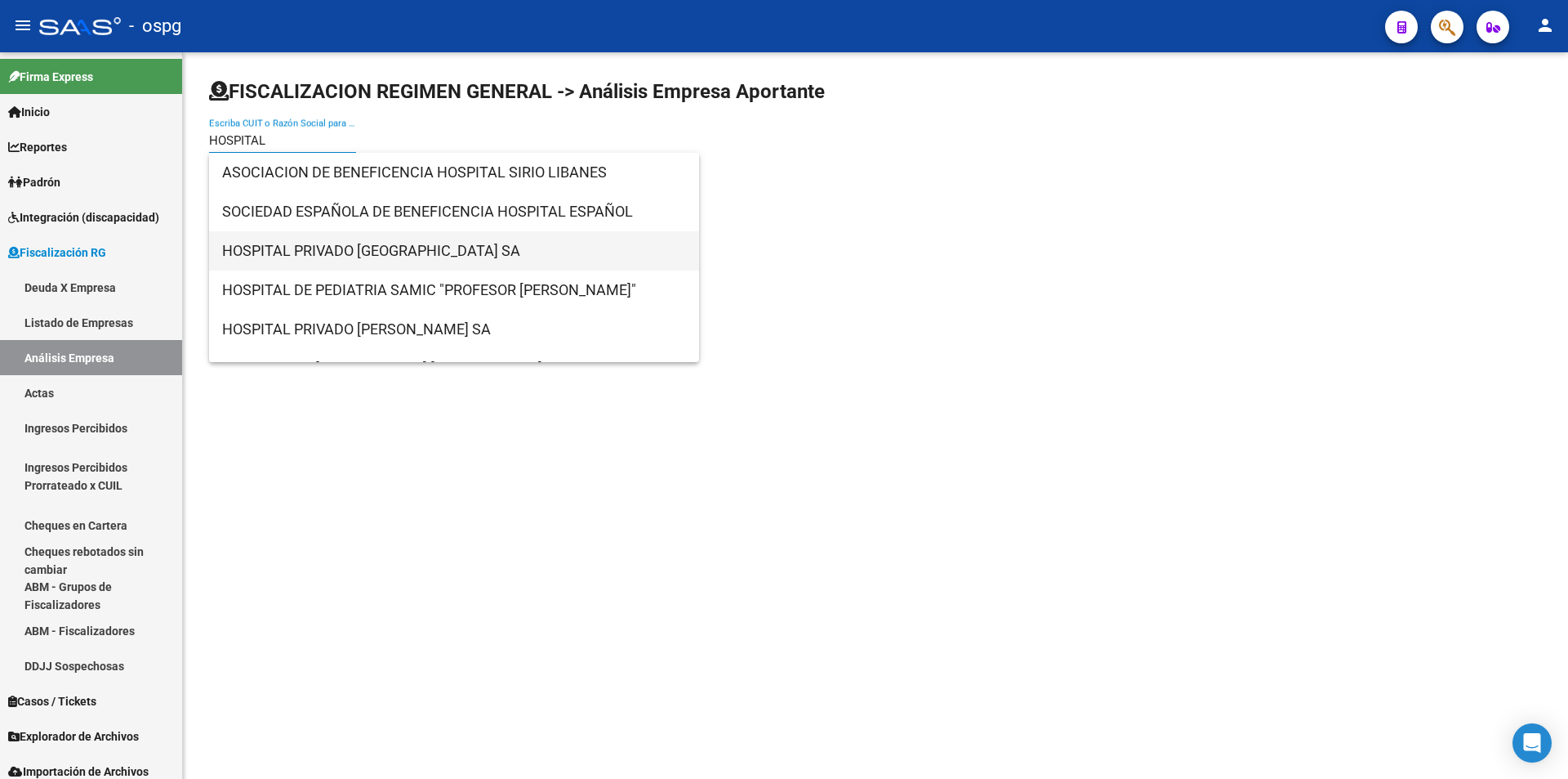
type input "HOSPITAL"
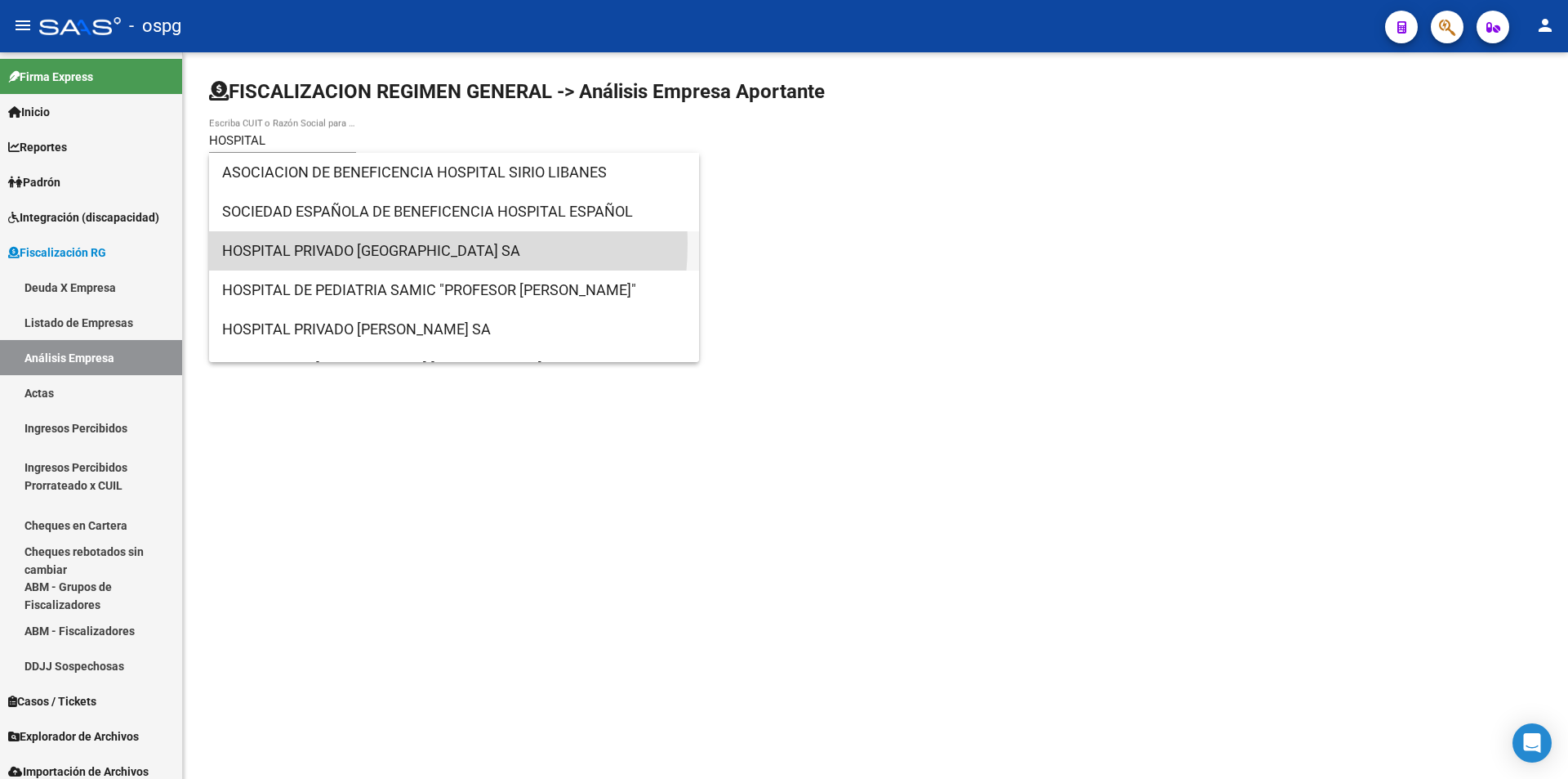
click at [359, 243] on span "HOSPITAL PRIVADO [GEOGRAPHIC_DATA] SA" at bounding box center [454, 250] width 464 height 39
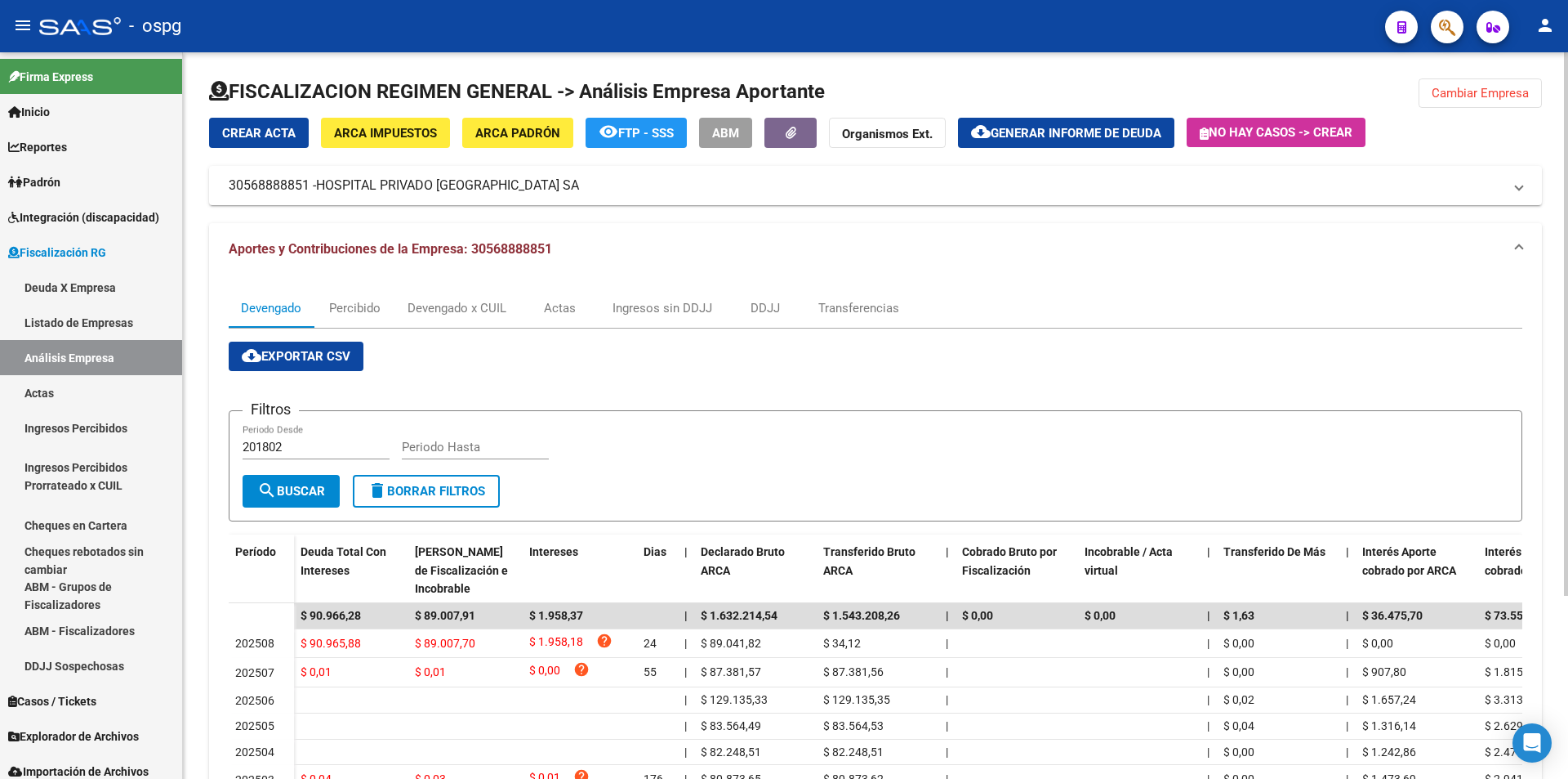
click at [1080, 135] on span "Generar informe de deuda" at bounding box center [1075, 133] width 170 height 14
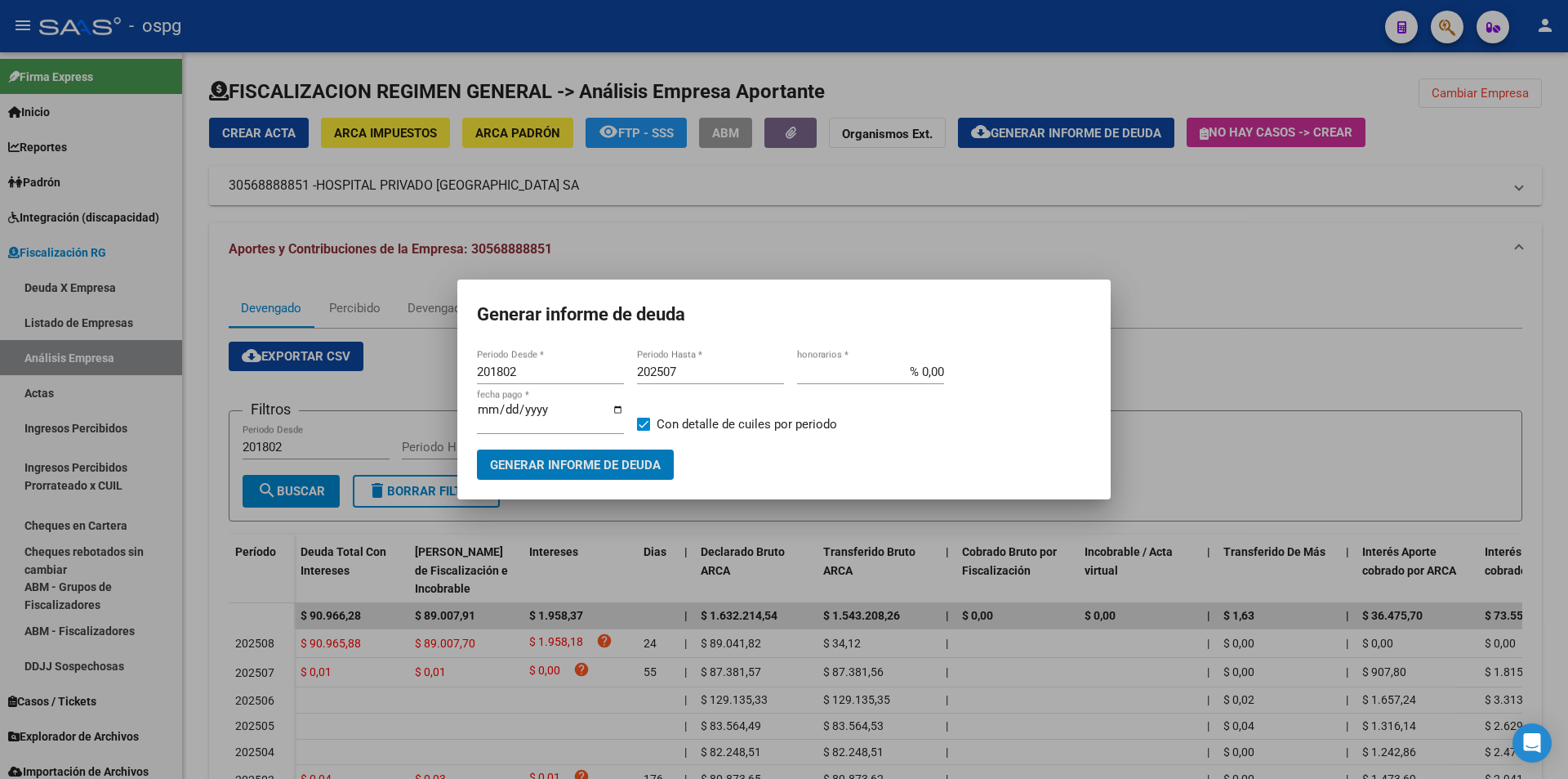
click at [538, 372] on input "201802" at bounding box center [551, 371] width 147 height 14
type input "202501"
click at [704, 376] on input "202507" at bounding box center [710, 371] width 147 height 14
type input "202508"
click at [640, 423] on span at bounding box center [644, 425] width 13 height 13
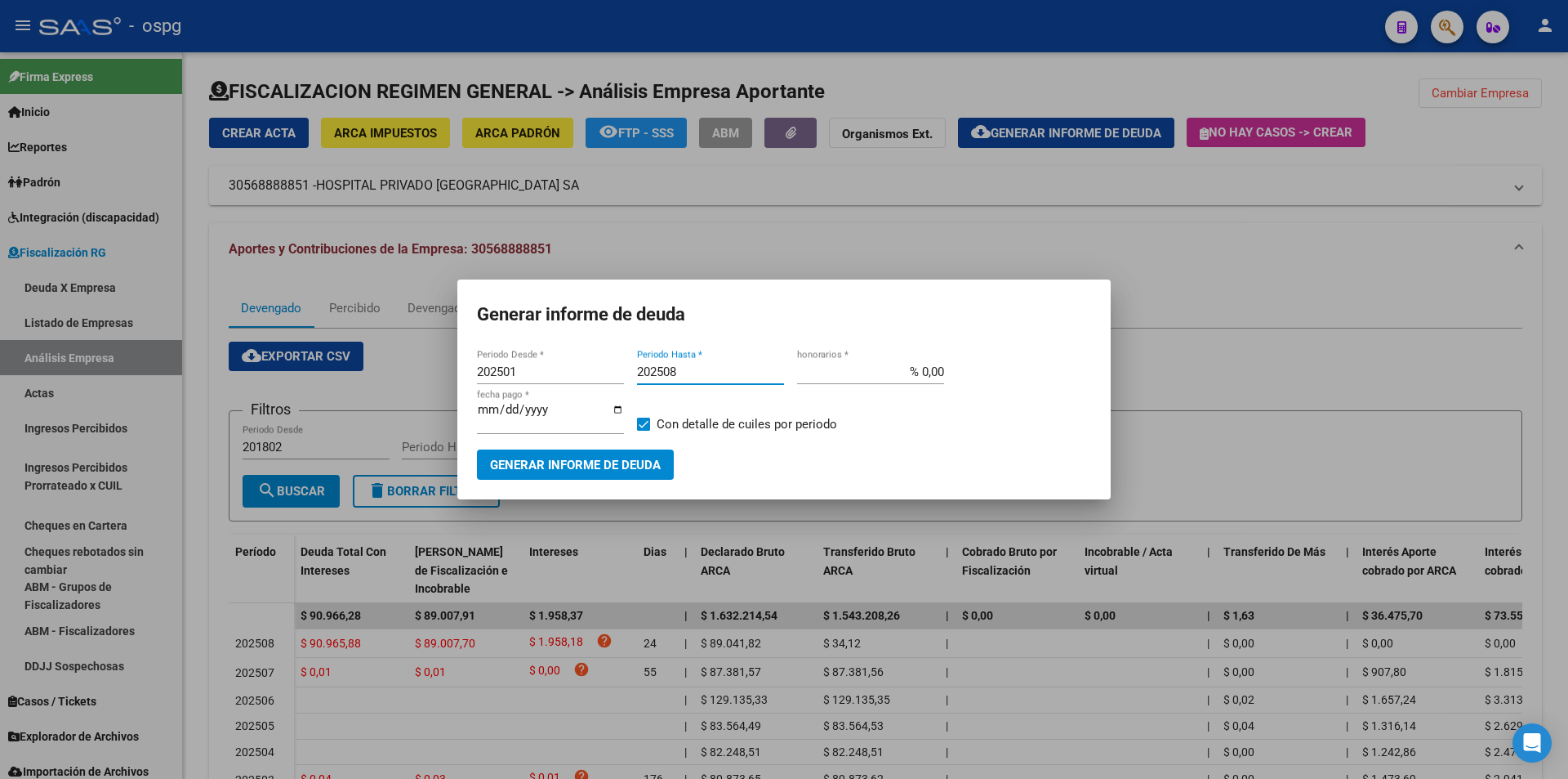
click at [643, 430] on input "Con detalle de cuiles por periodo" at bounding box center [643, 430] width 1 height 1
checkbox input "false"
click at [629, 458] on span "Generar informe de deuda" at bounding box center [575, 464] width 170 height 14
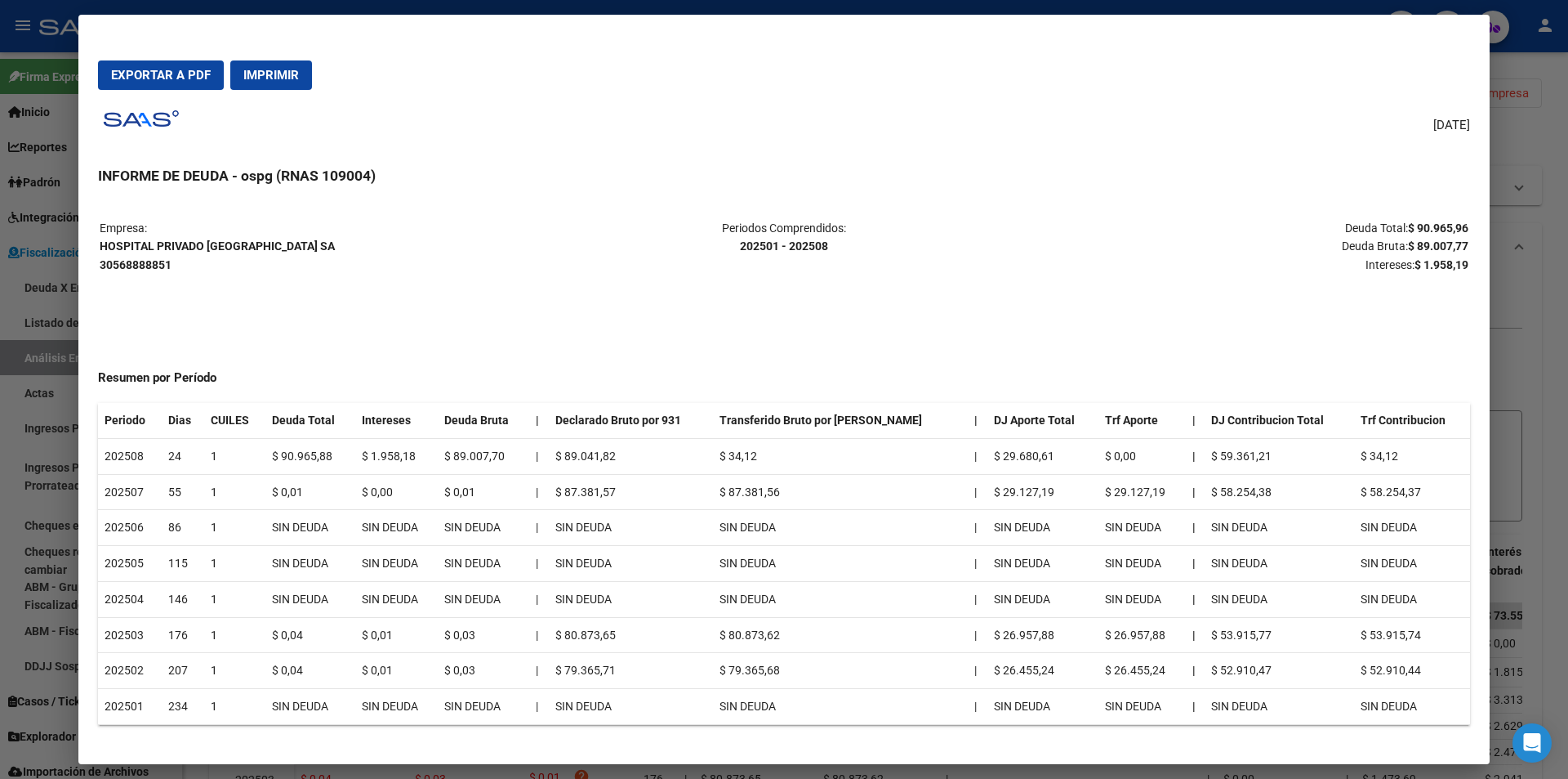
click at [1554, 570] on div at bounding box center [784, 389] width 1568 height 779
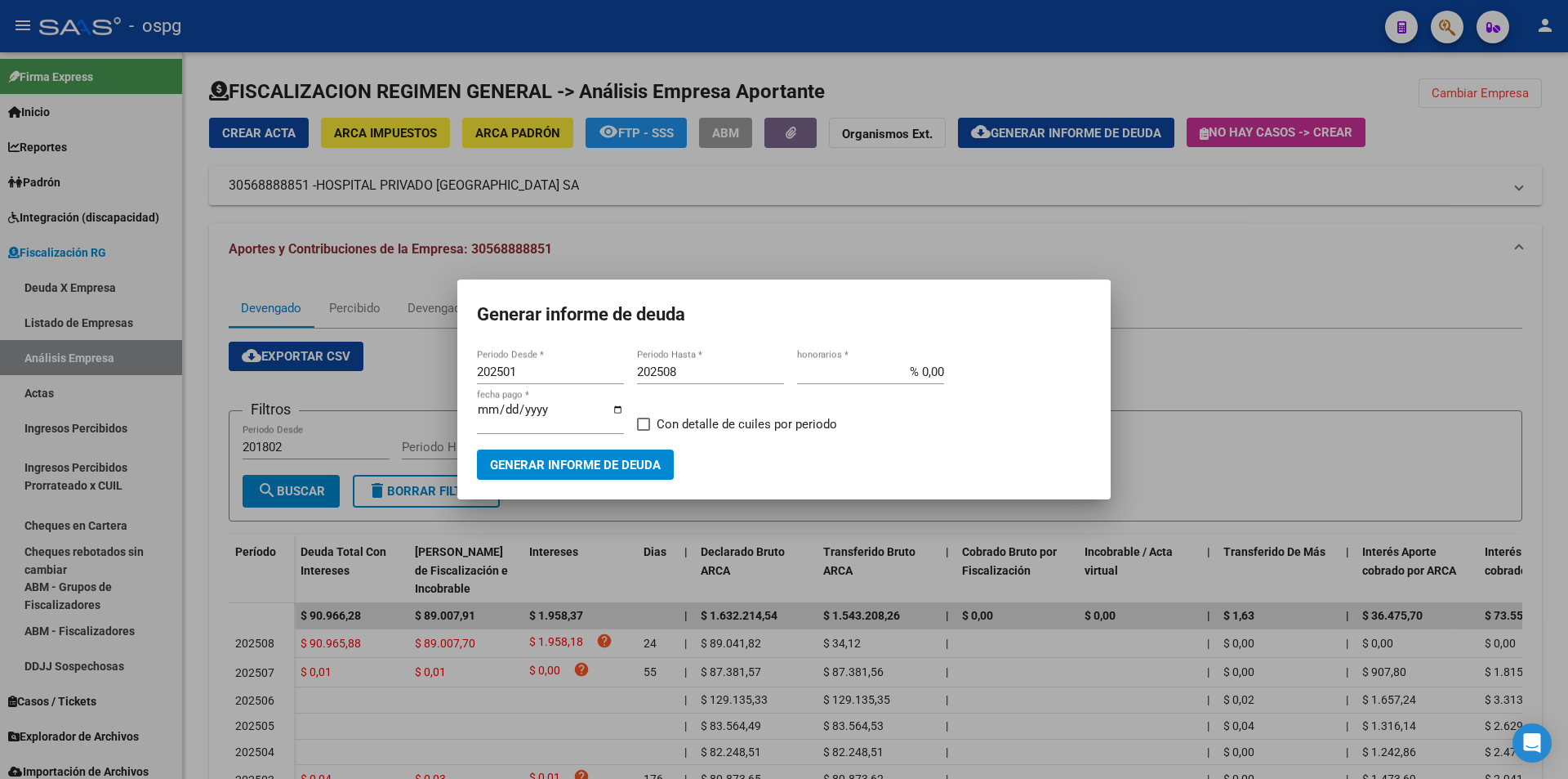
click at [1218, 358] on div at bounding box center [784, 389] width 1568 height 779
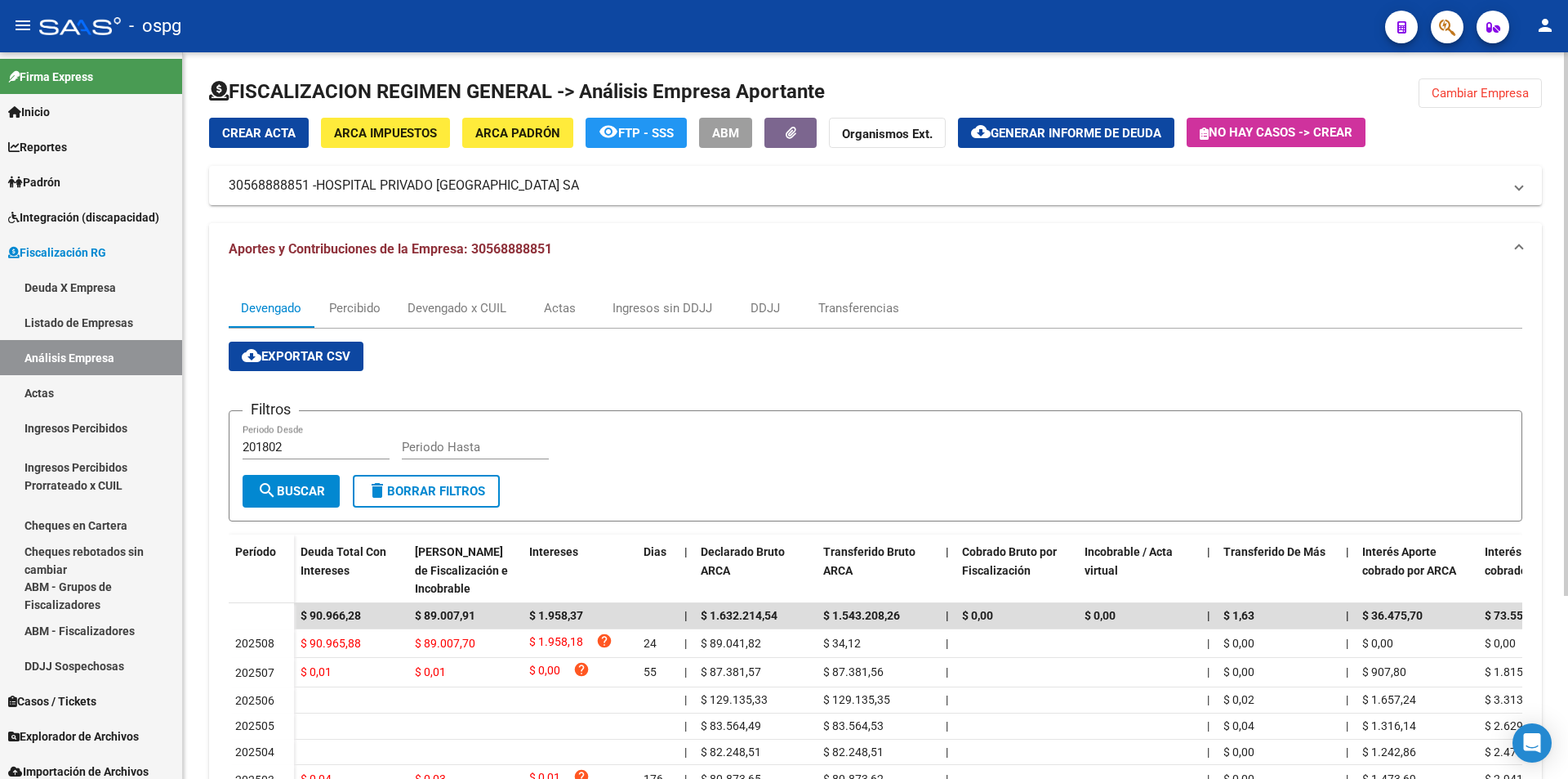
click at [1339, 248] on mat-panel-title "Aportes y Contribuciones de la Empresa: 30568888851" at bounding box center [866, 248] width 1274 height 18
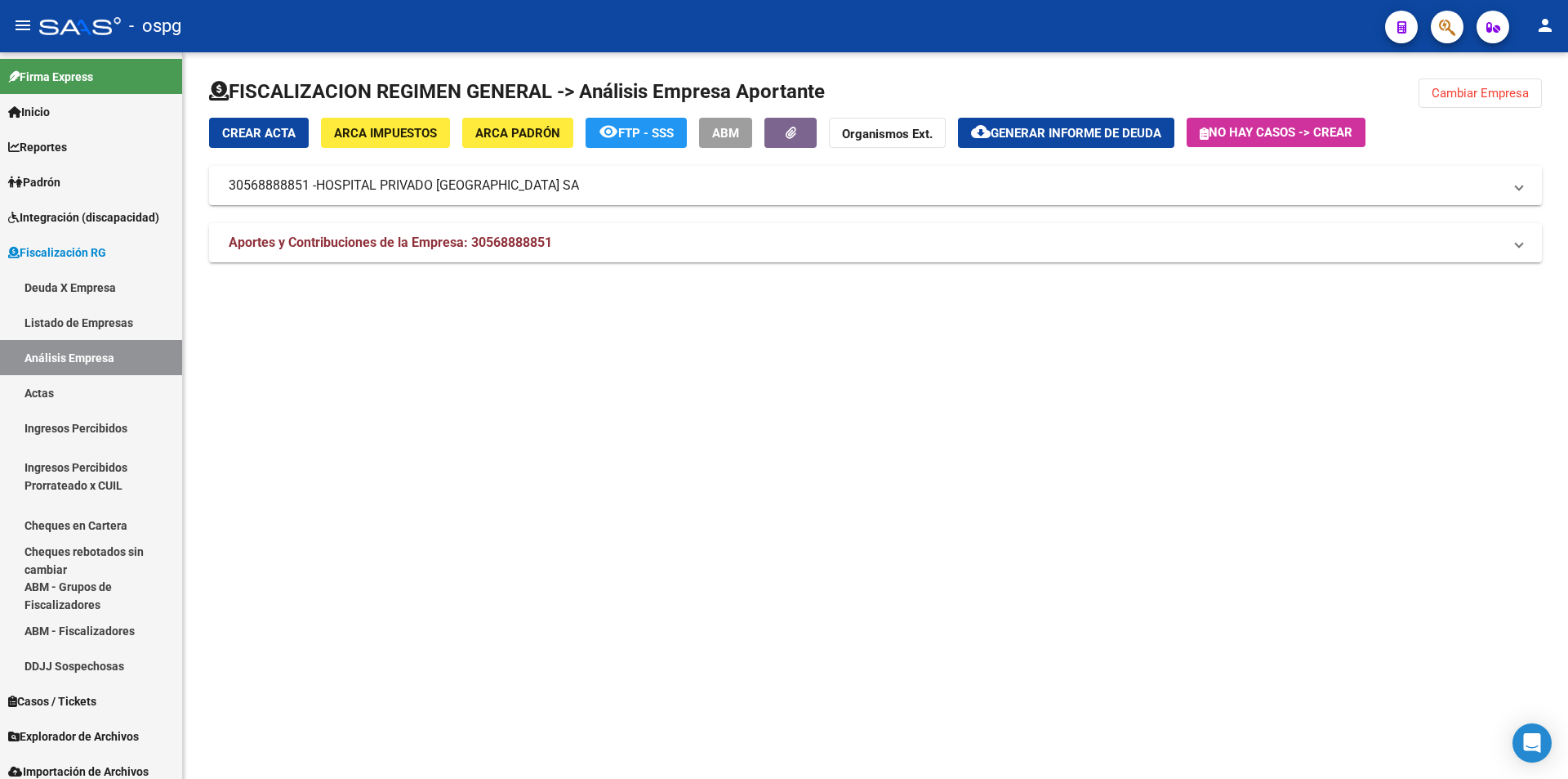
click at [1506, 84] on button "Cambiar Empresa" at bounding box center [1480, 92] width 123 height 30
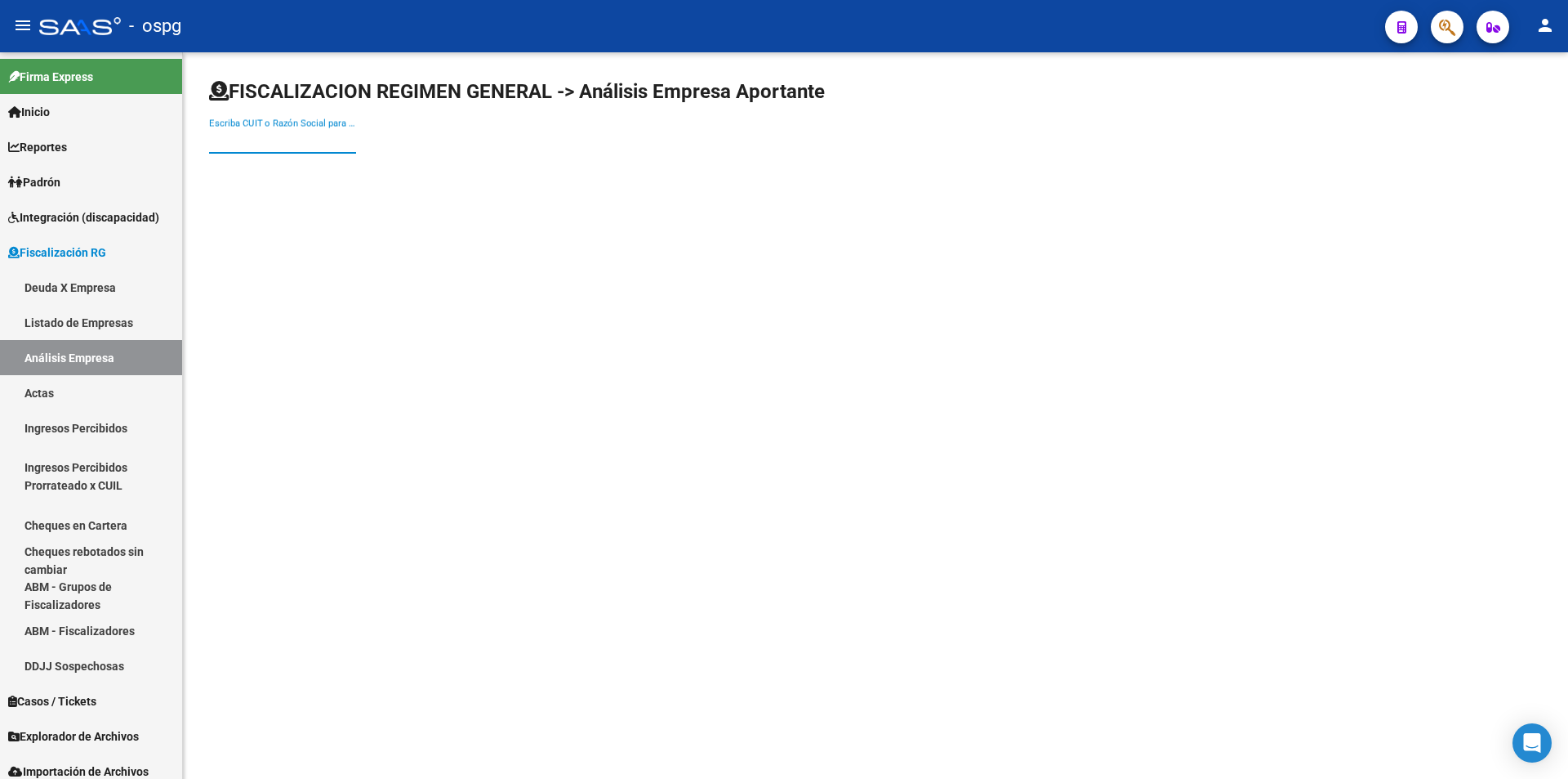
click at [321, 141] on input "Escriba CUIT o Razón Social para buscar" at bounding box center [282, 140] width 147 height 14
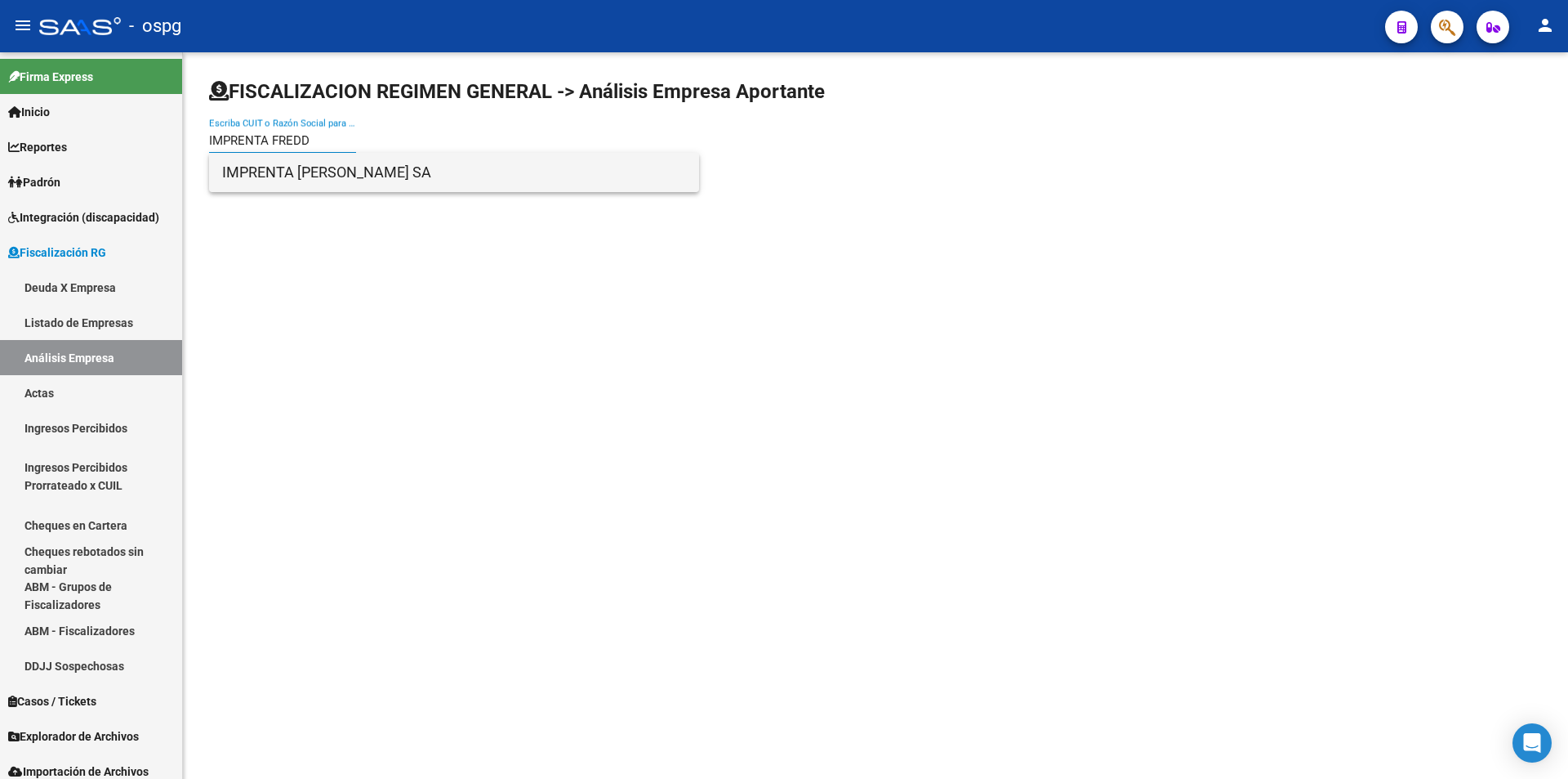
type input "IMPRENTA FREDD"
click at [464, 167] on span "IMPRENTA [PERSON_NAME] SA" at bounding box center [454, 172] width 464 height 39
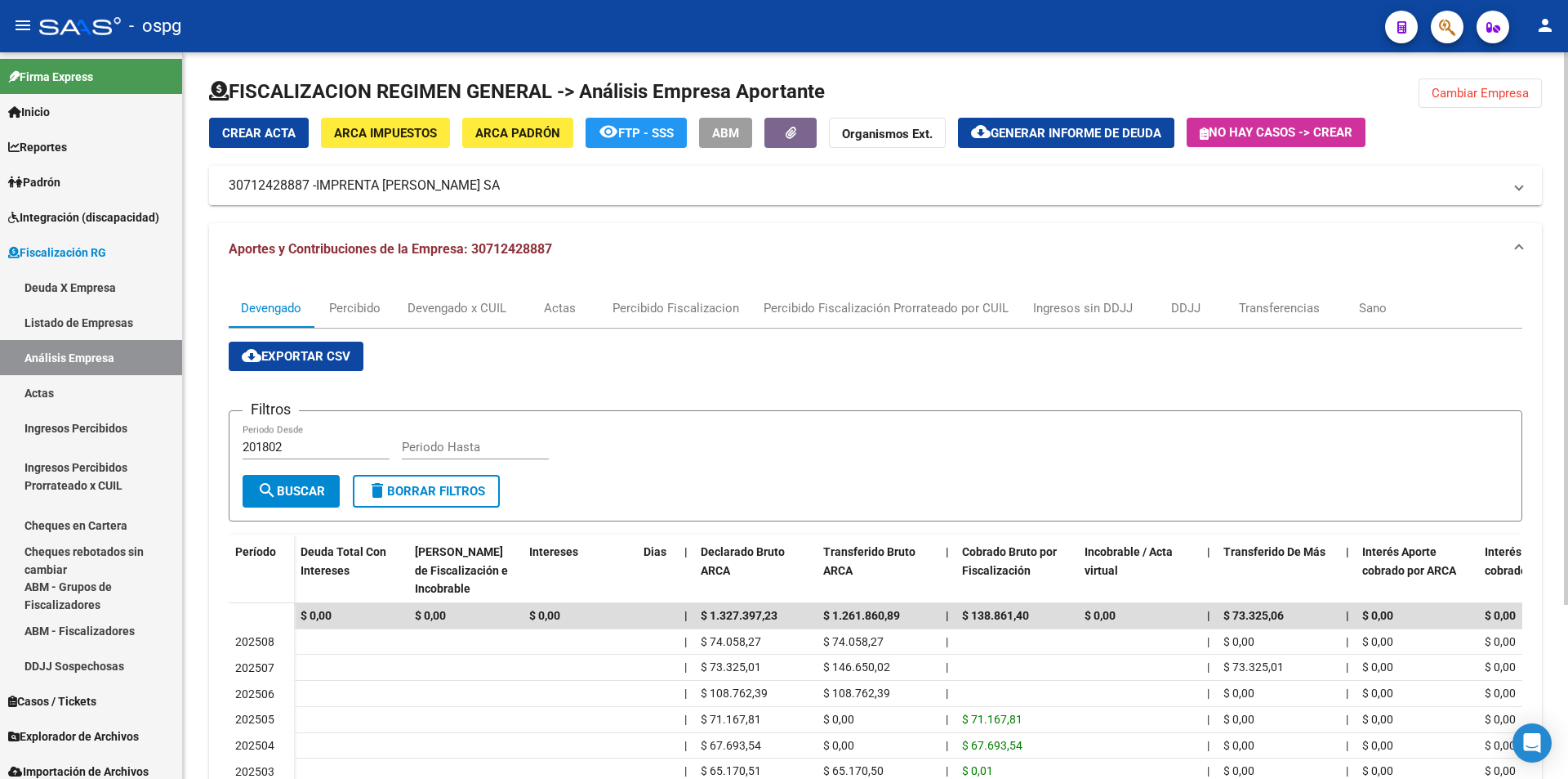
click at [1504, 94] on span "Cambiar Empresa" at bounding box center [1480, 92] width 97 height 14
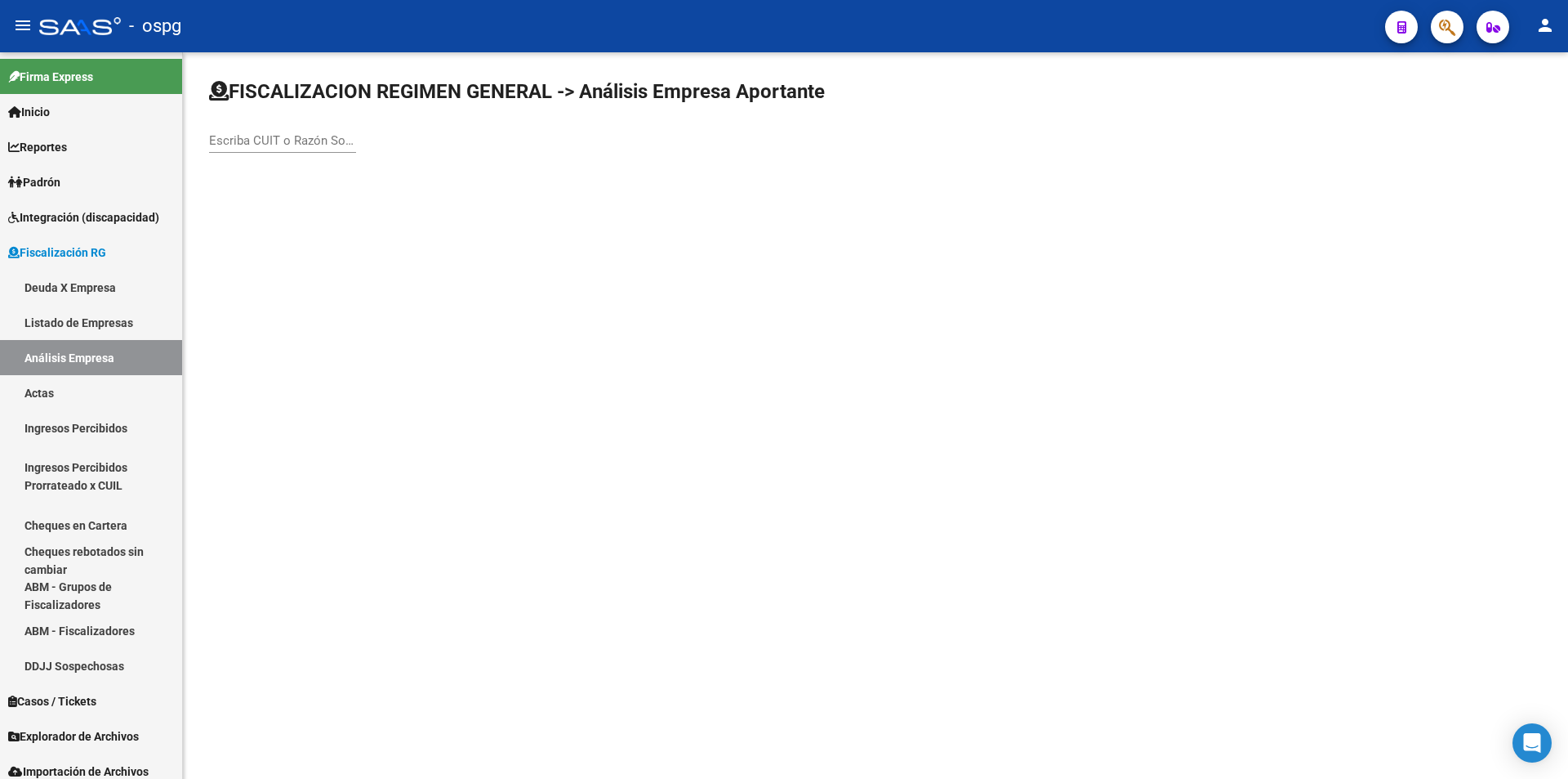
click at [282, 139] on input "Escriba CUIT o Razón Social para buscar" at bounding box center [282, 140] width 147 height 14
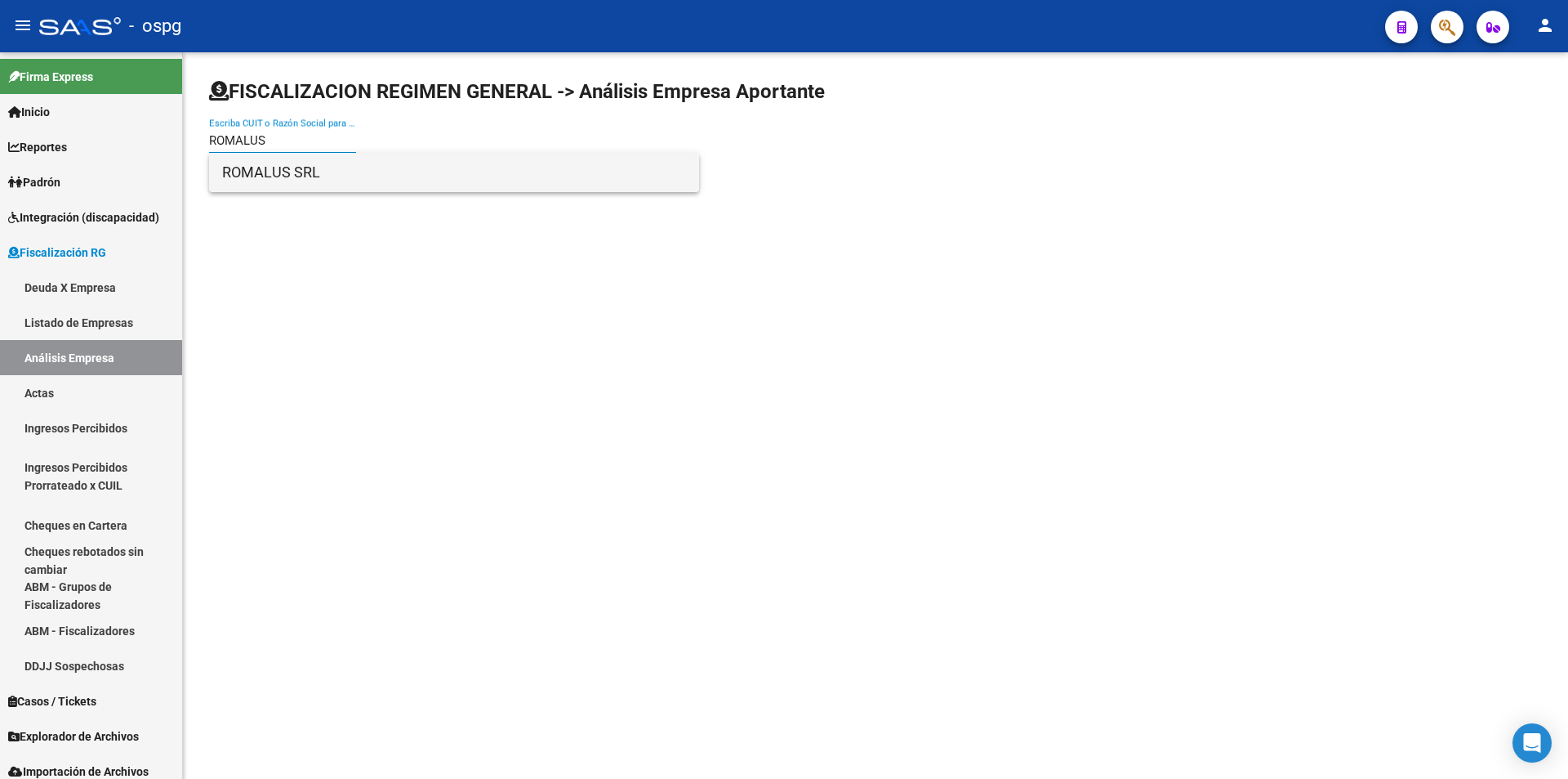
type input "ROMALUS"
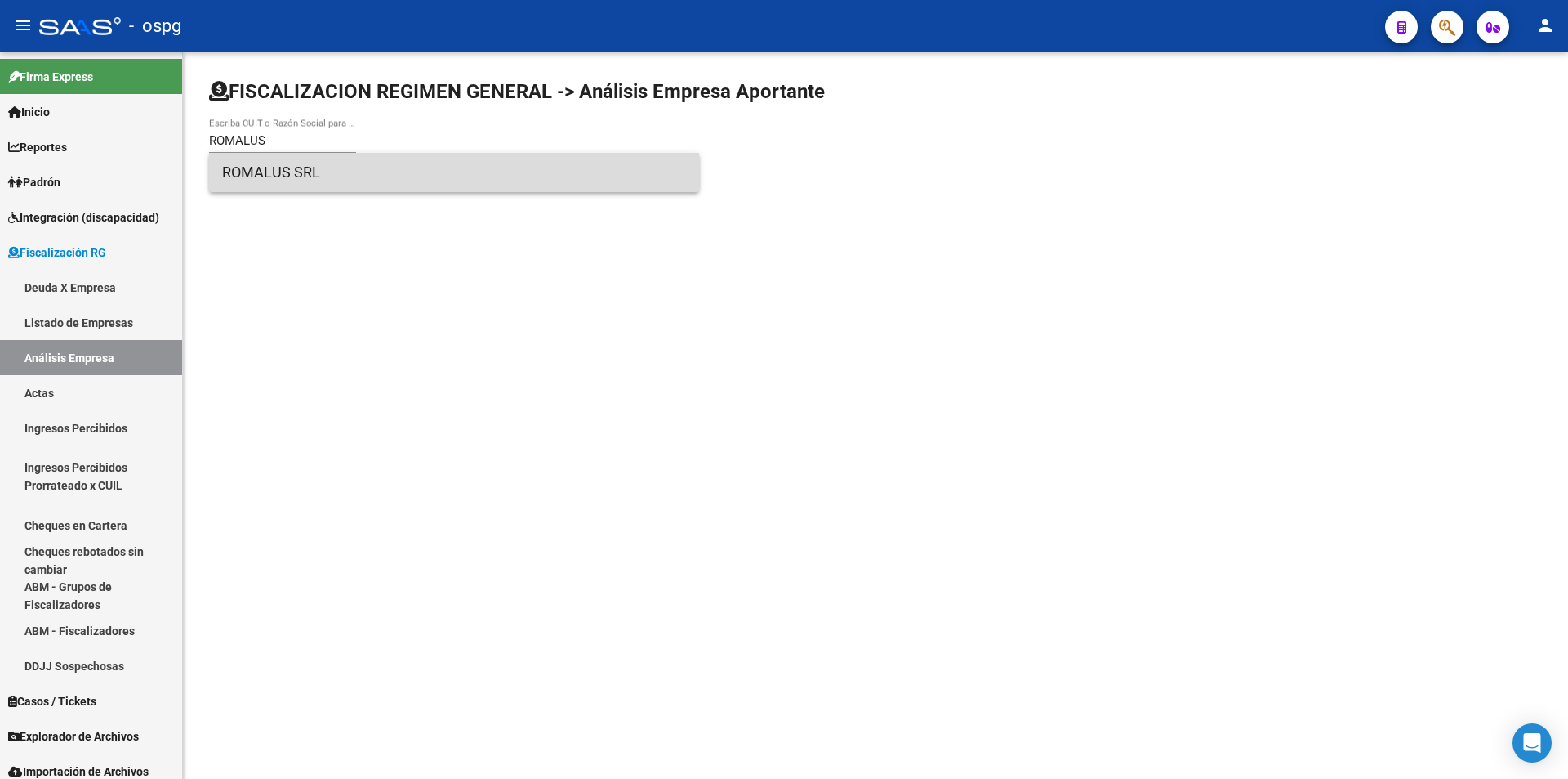
click at [405, 166] on span "ROMALUS SRL" at bounding box center [454, 172] width 464 height 39
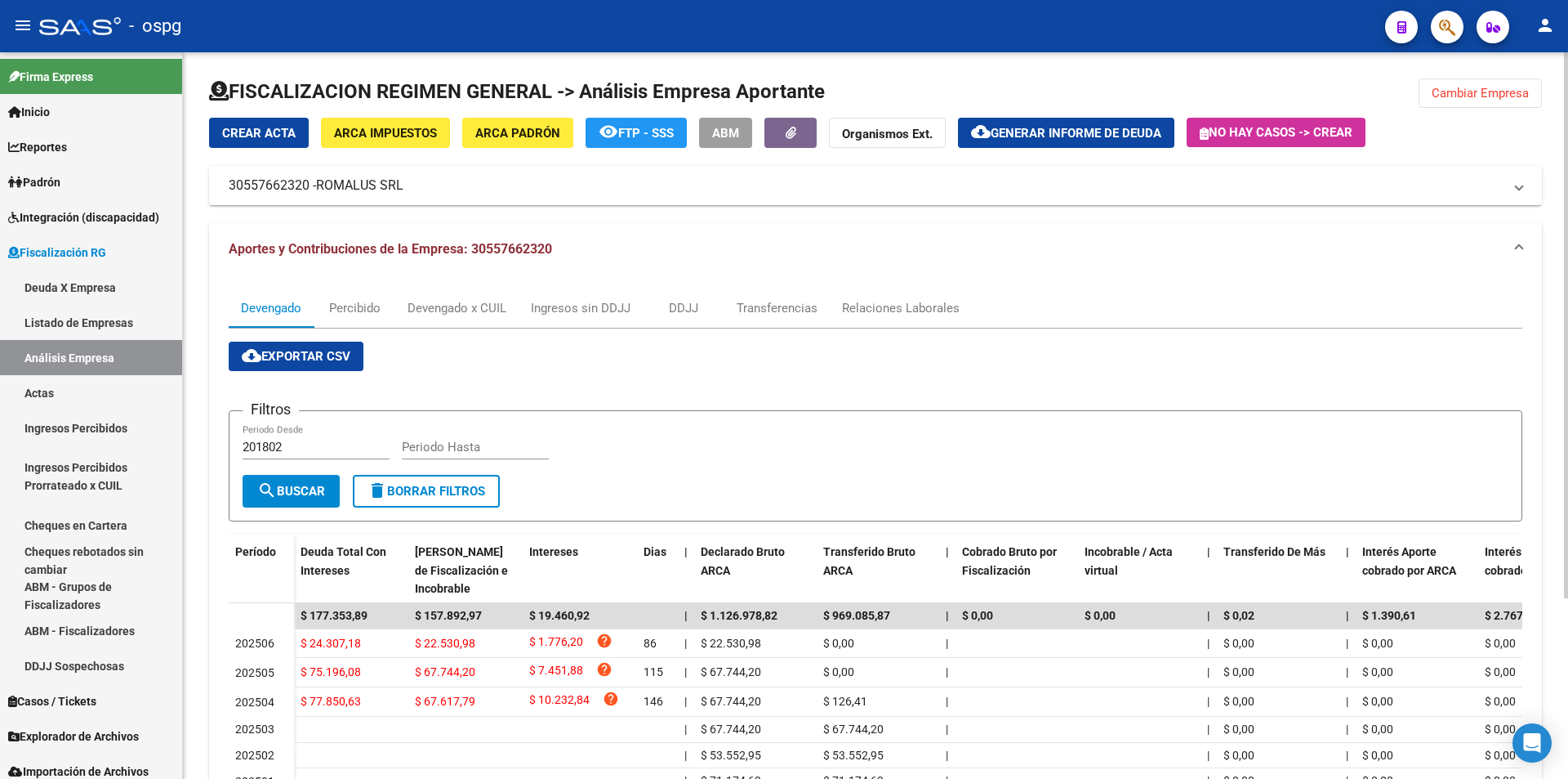
click at [1473, 79] on button "Cambiar Empresa" at bounding box center [1480, 92] width 123 height 30
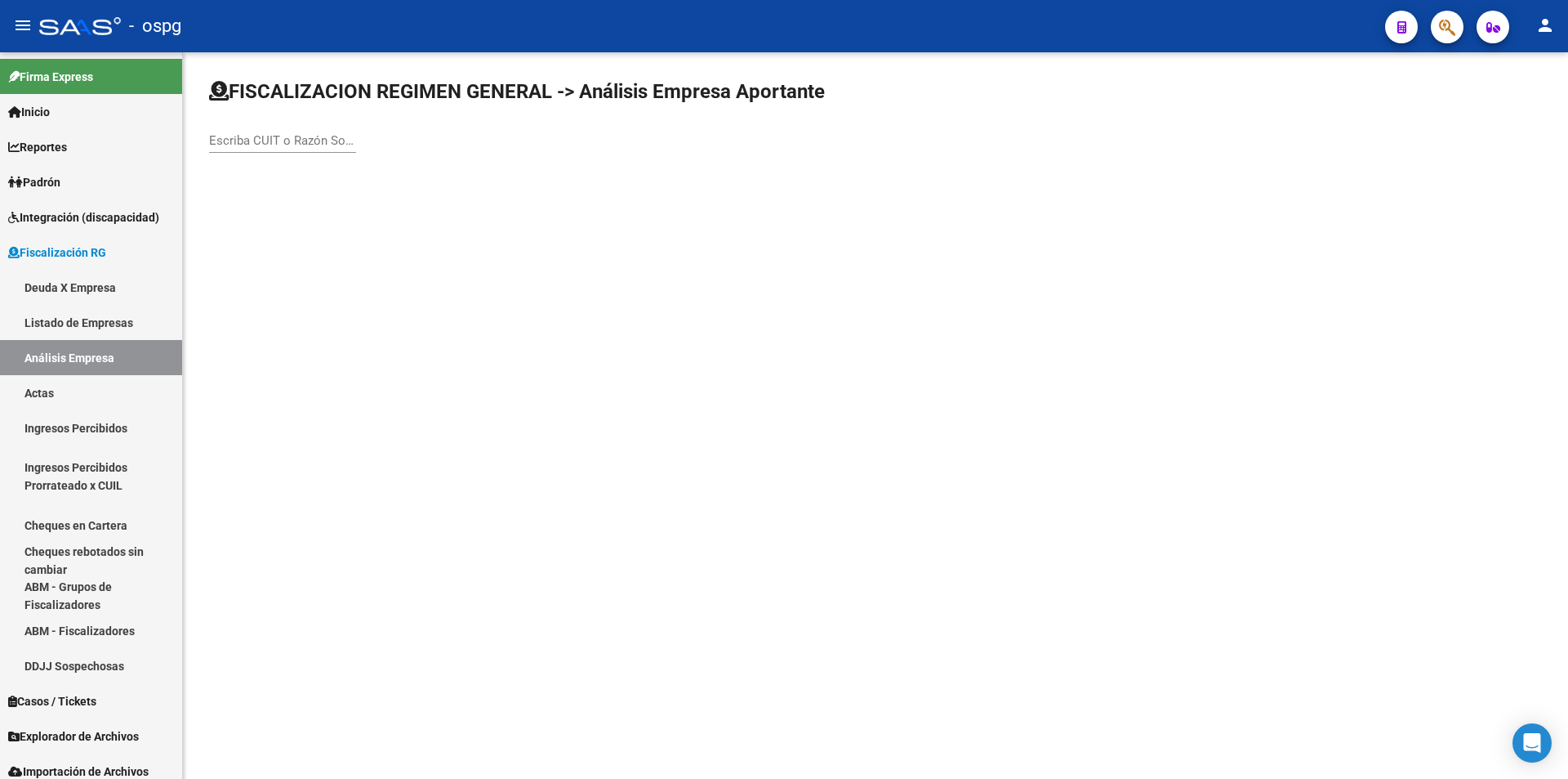
click at [279, 143] on input "Escriba CUIT o Razón Social para buscar" at bounding box center [282, 140] width 147 height 14
type input "TECH"
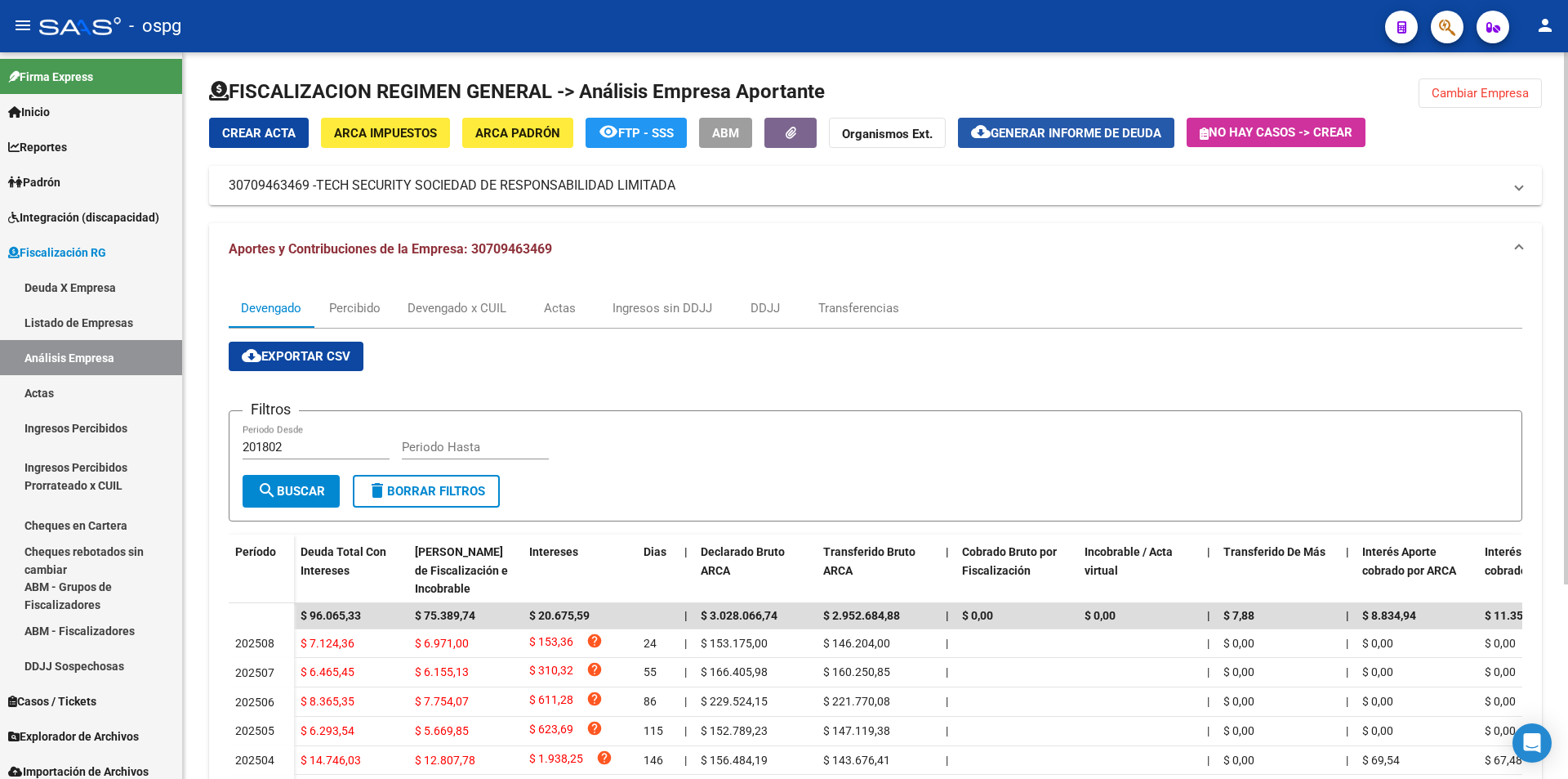
click at [1073, 128] on span "Generar informe de deuda" at bounding box center [1075, 133] width 170 height 14
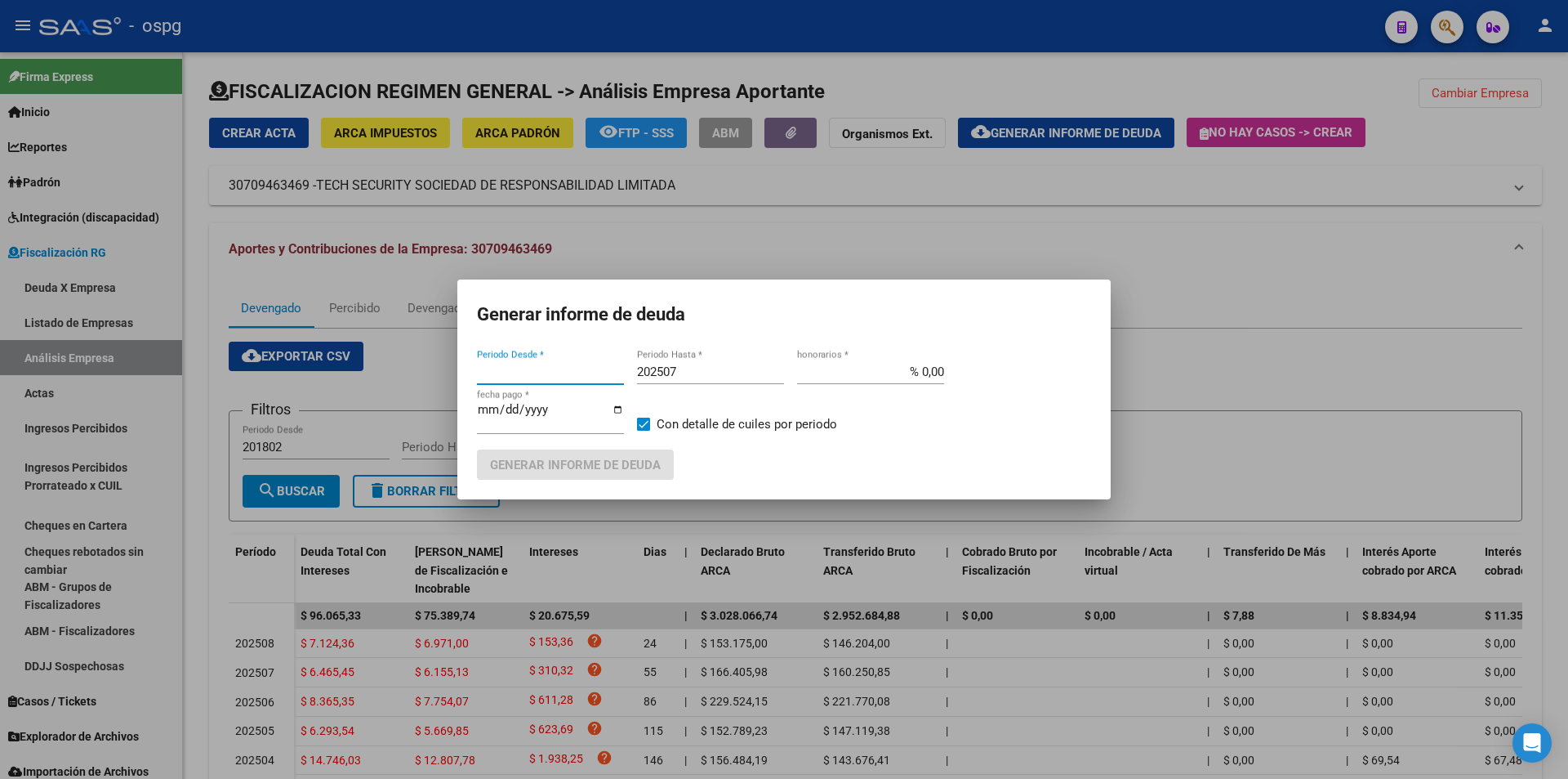
type input "201802"
click at [720, 370] on input "202507" at bounding box center [710, 371] width 147 height 14
type input "202508"
click at [647, 419] on span at bounding box center [644, 425] width 13 height 13
click at [644, 430] on input "Con detalle de cuiles por periodo" at bounding box center [643, 430] width 1 height 1
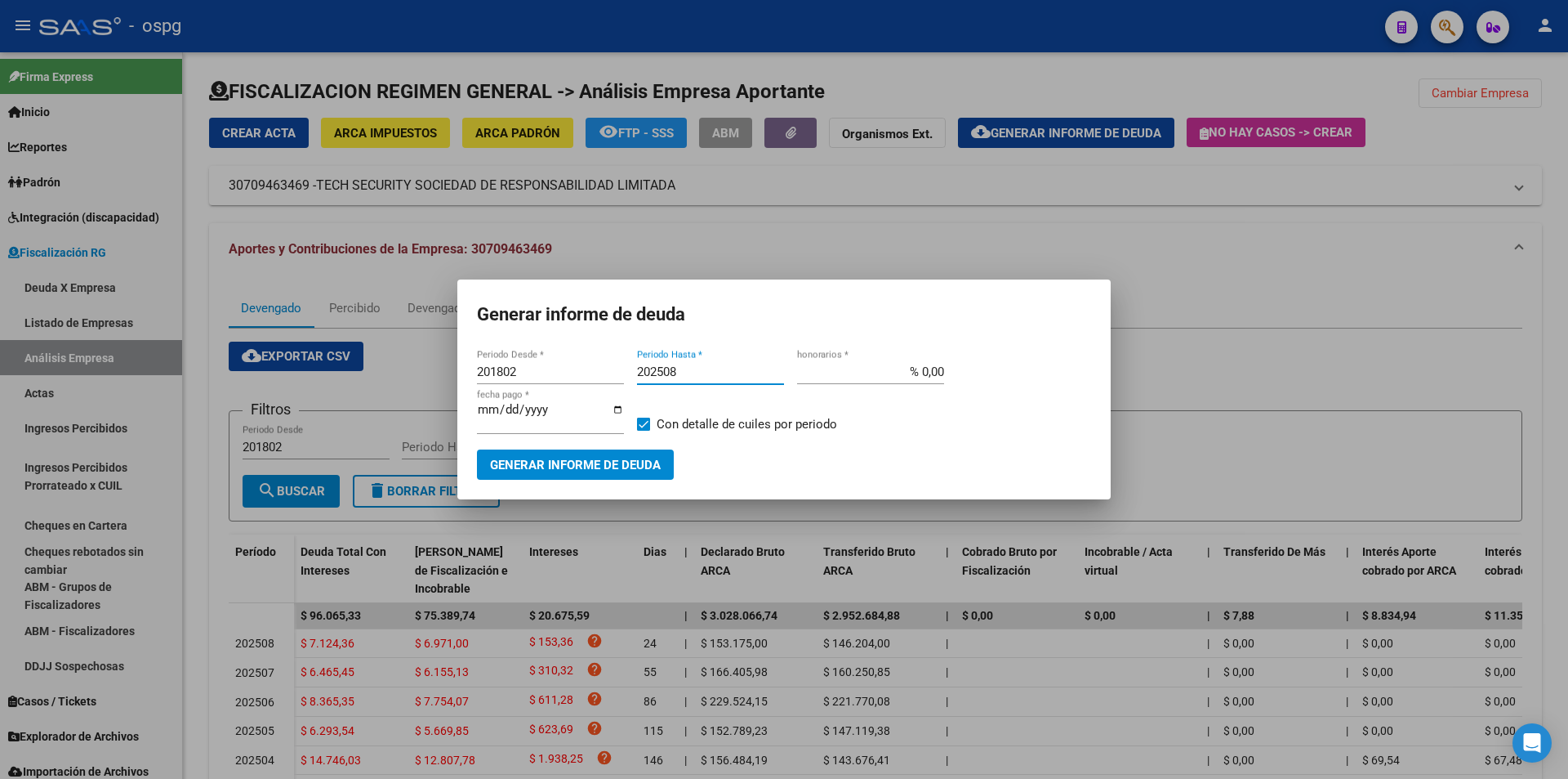
checkbox input "false"
click at [623, 458] on span "Generar informe de deuda" at bounding box center [575, 464] width 170 height 14
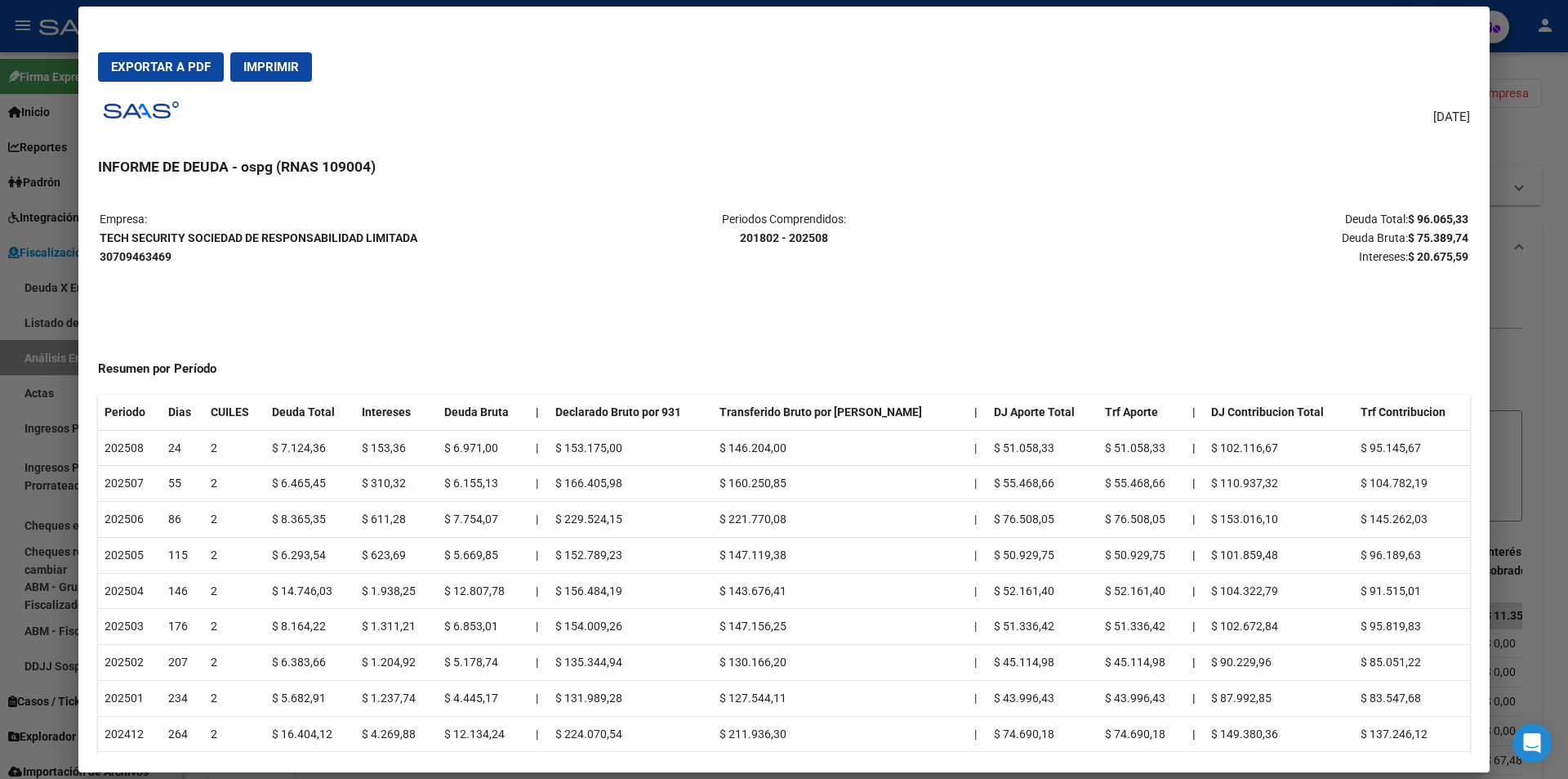
click at [1551, 326] on div at bounding box center [784, 389] width 1568 height 779
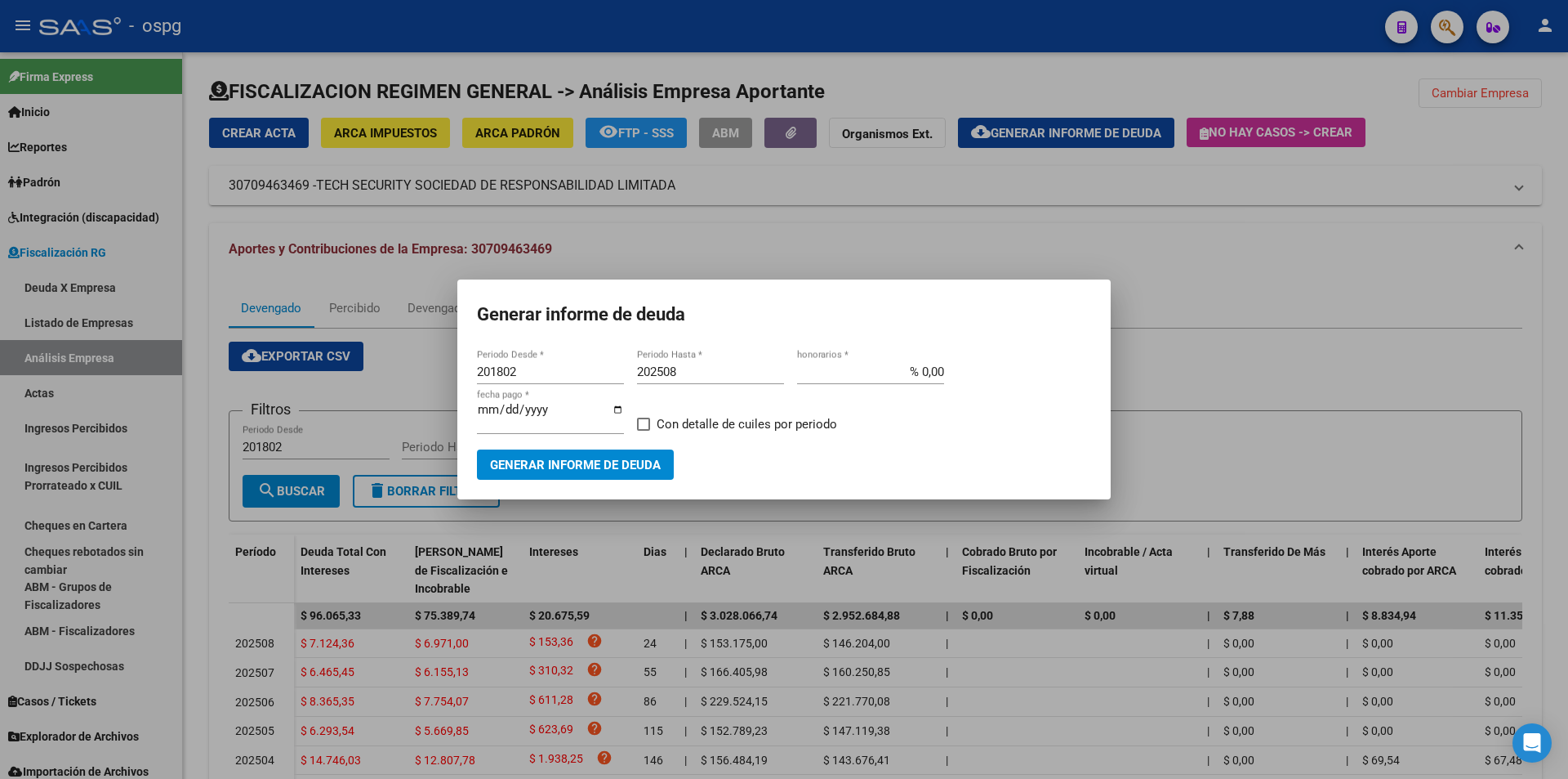
click at [1551, 326] on div at bounding box center [784, 389] width 1568 height 779
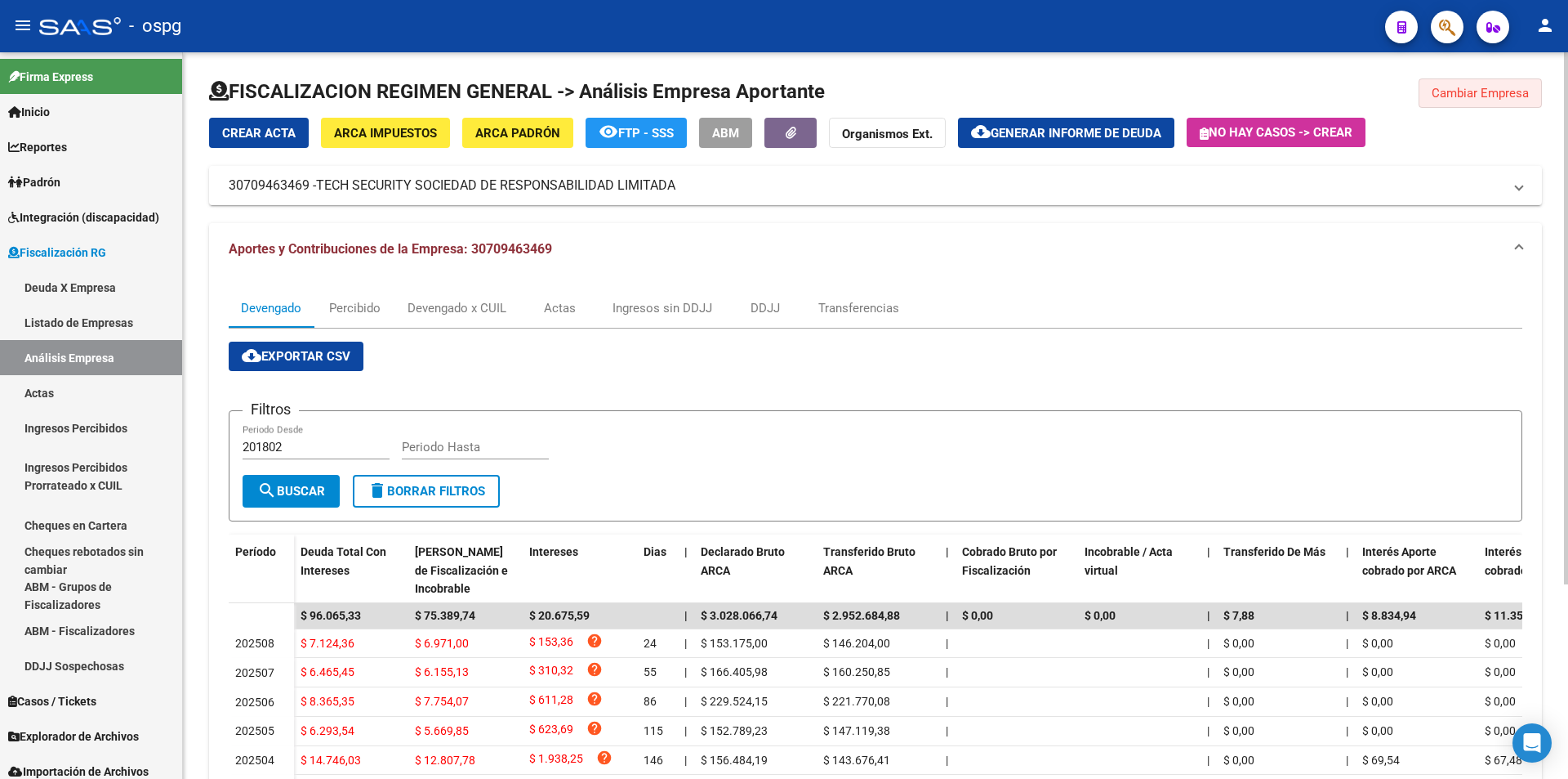
click at [1478, 87] on span "Cambiar Empresa" at bounding box center [1480, 92] width 97 height 14
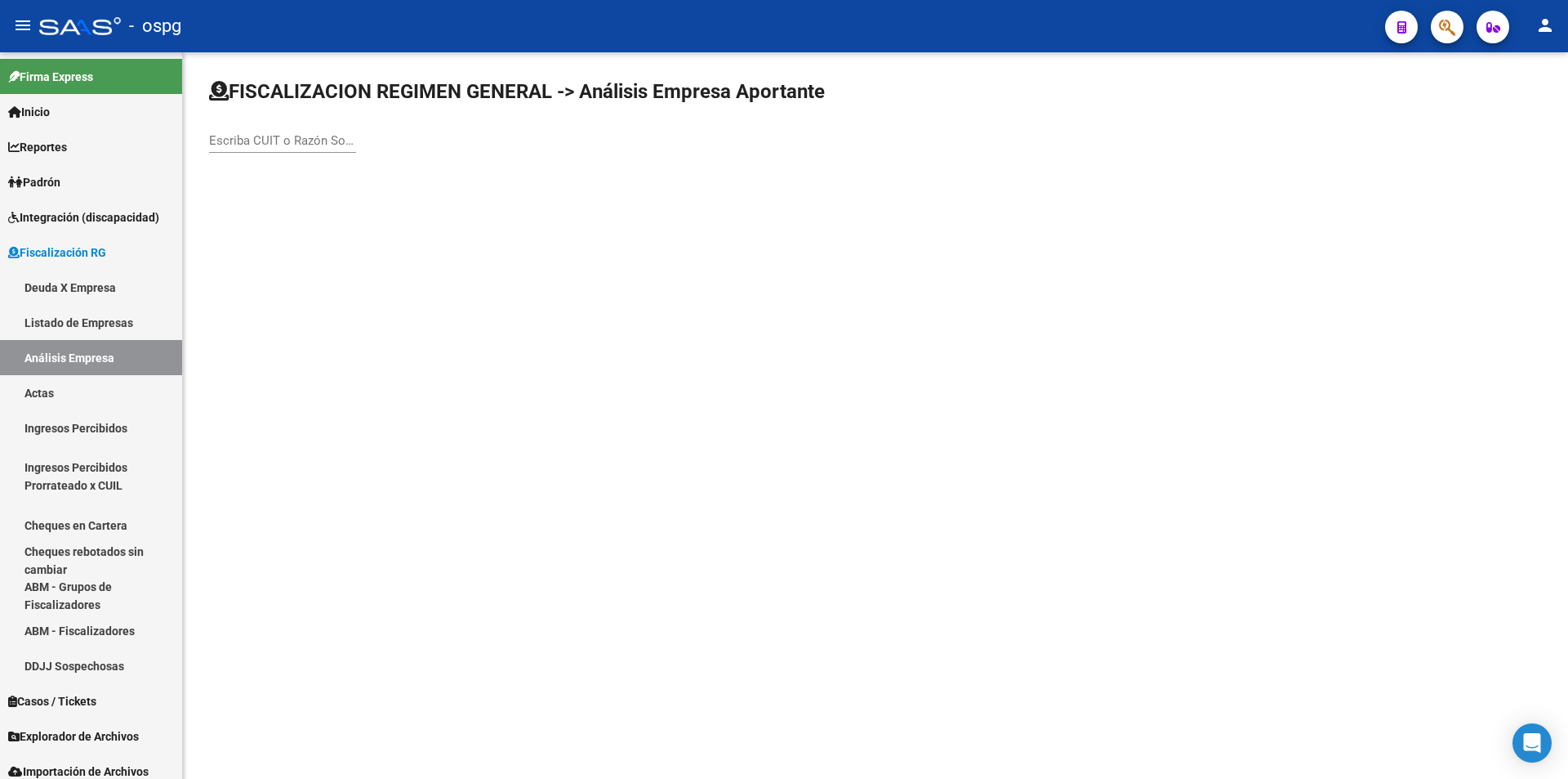
click at [281, 143] on input "Escriba CUIT o Razón Social para buscar" at bounding box center [282, 140] width 147 height 14
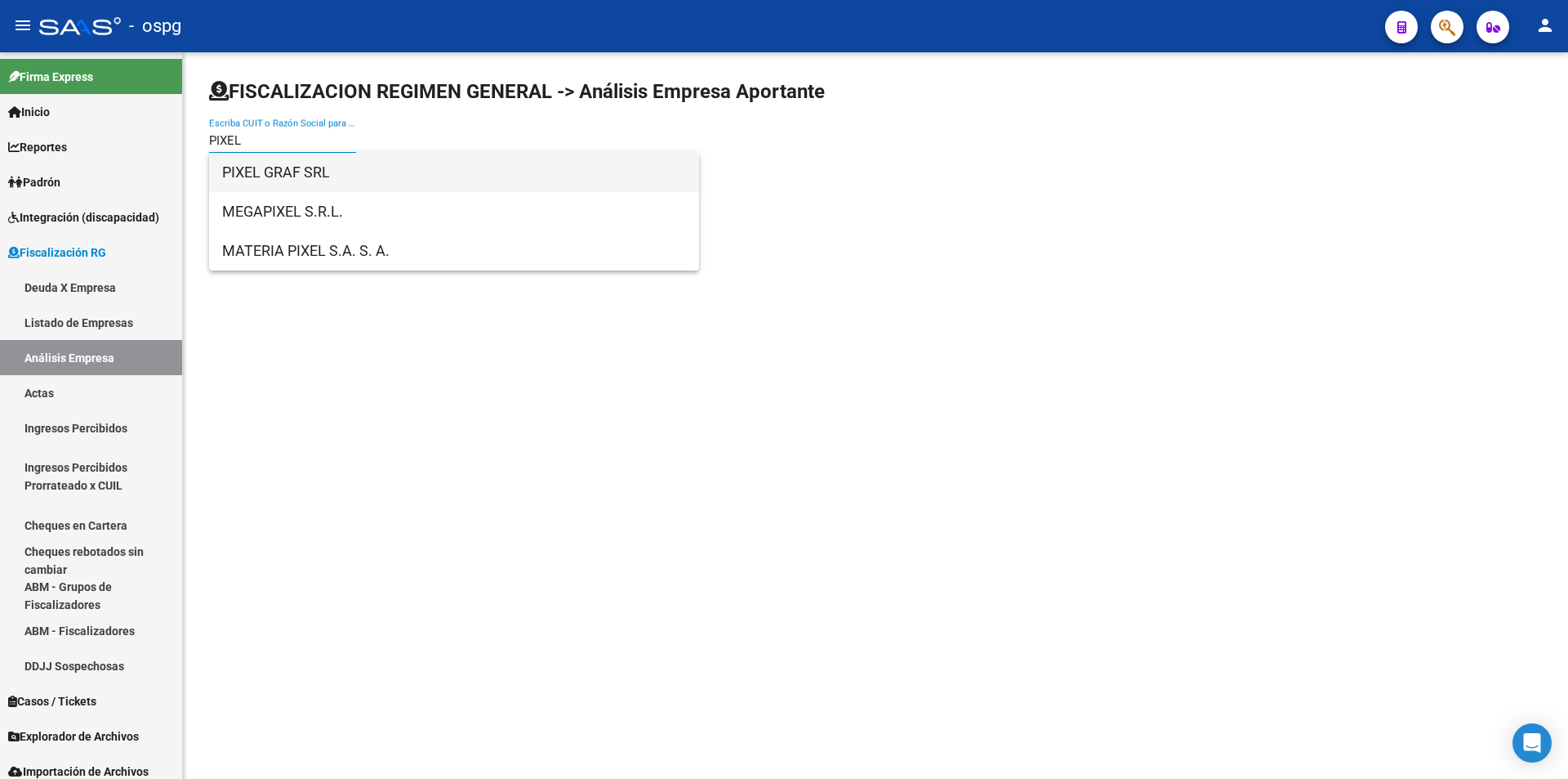
type input "PIXEL"
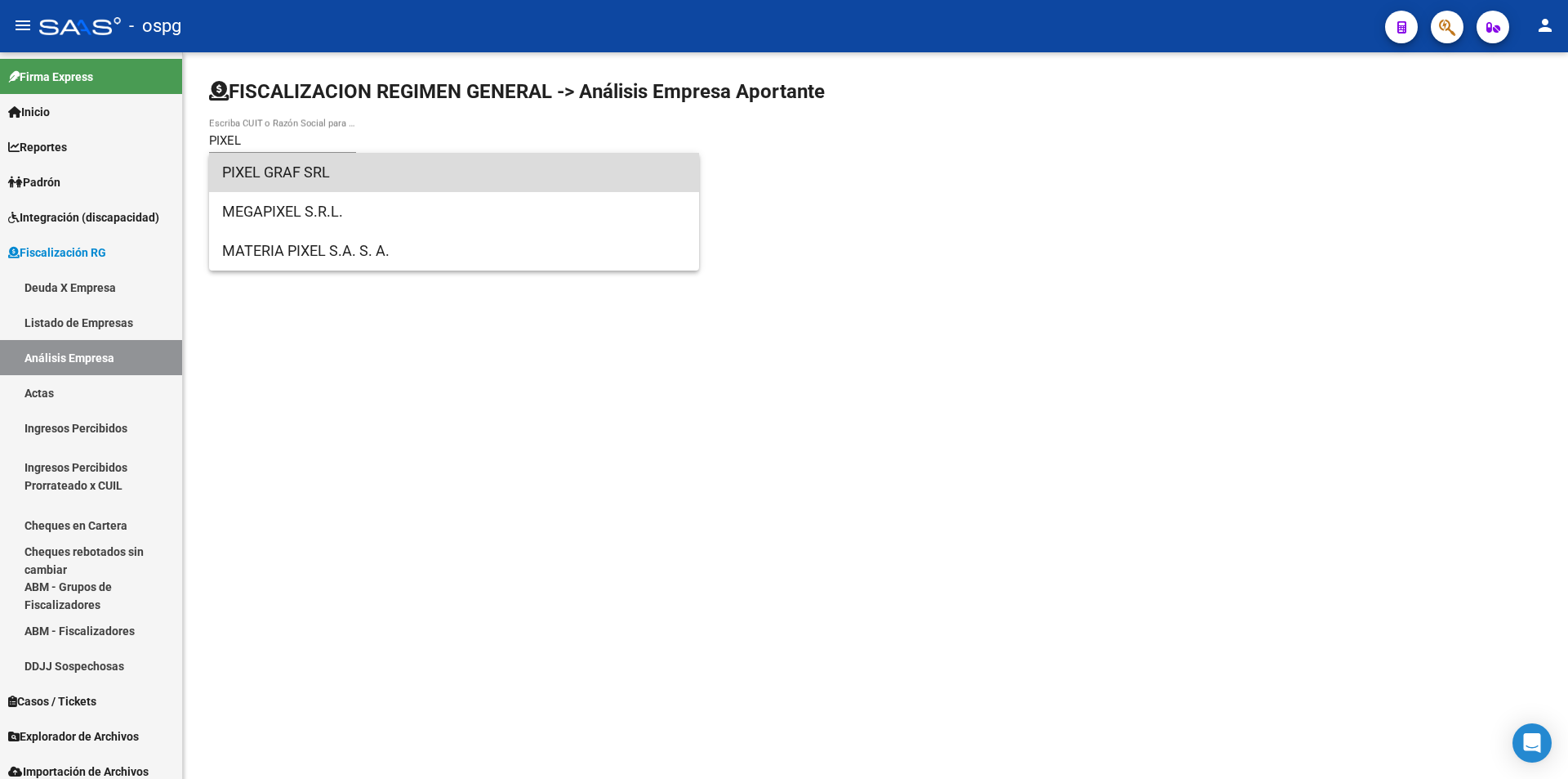
click at [331, 162] on span "PIXEL GRAF SRL" at bounding box center [454, 172] width 464 height 39
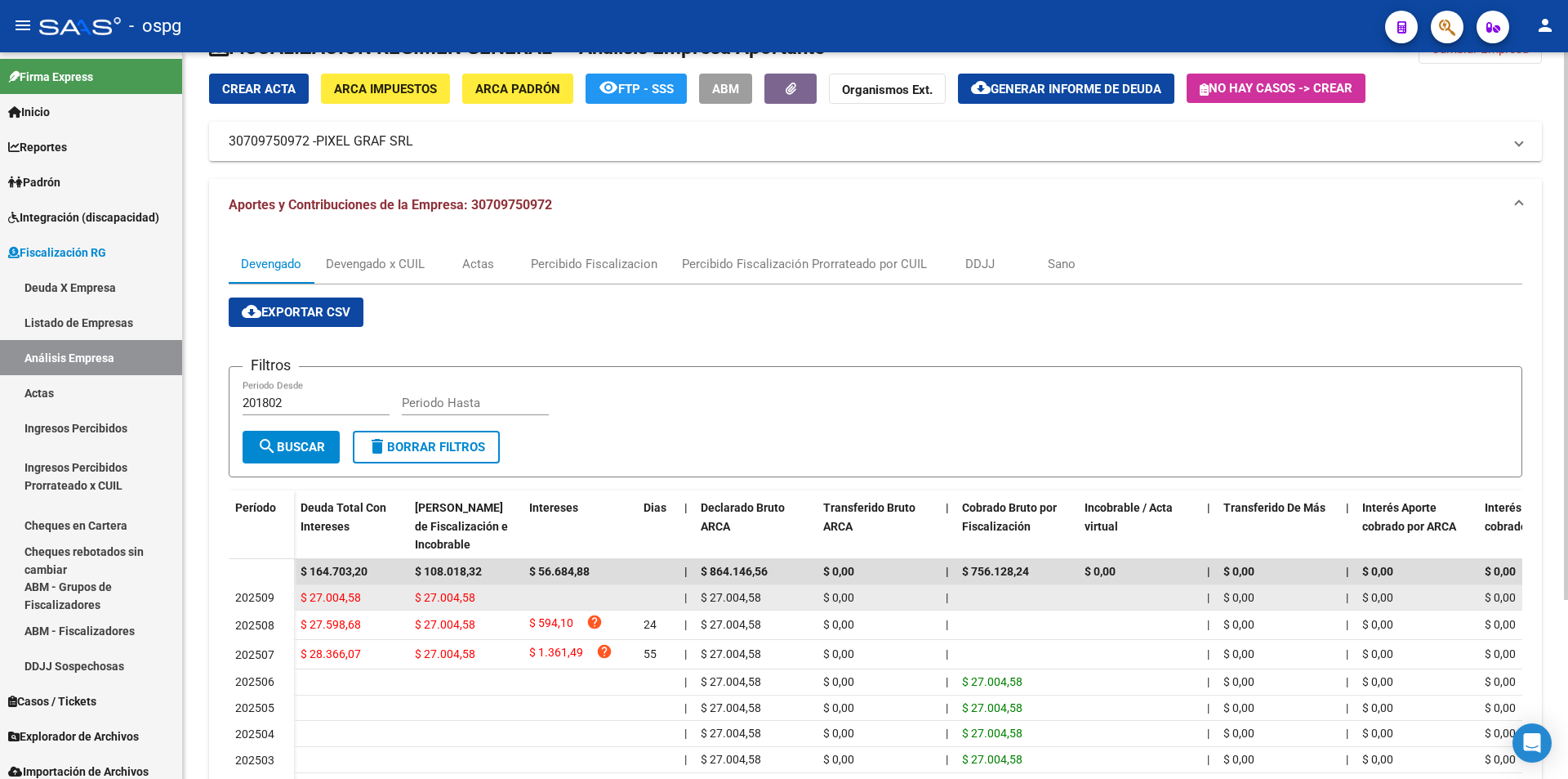
scroll to position [82, 0]
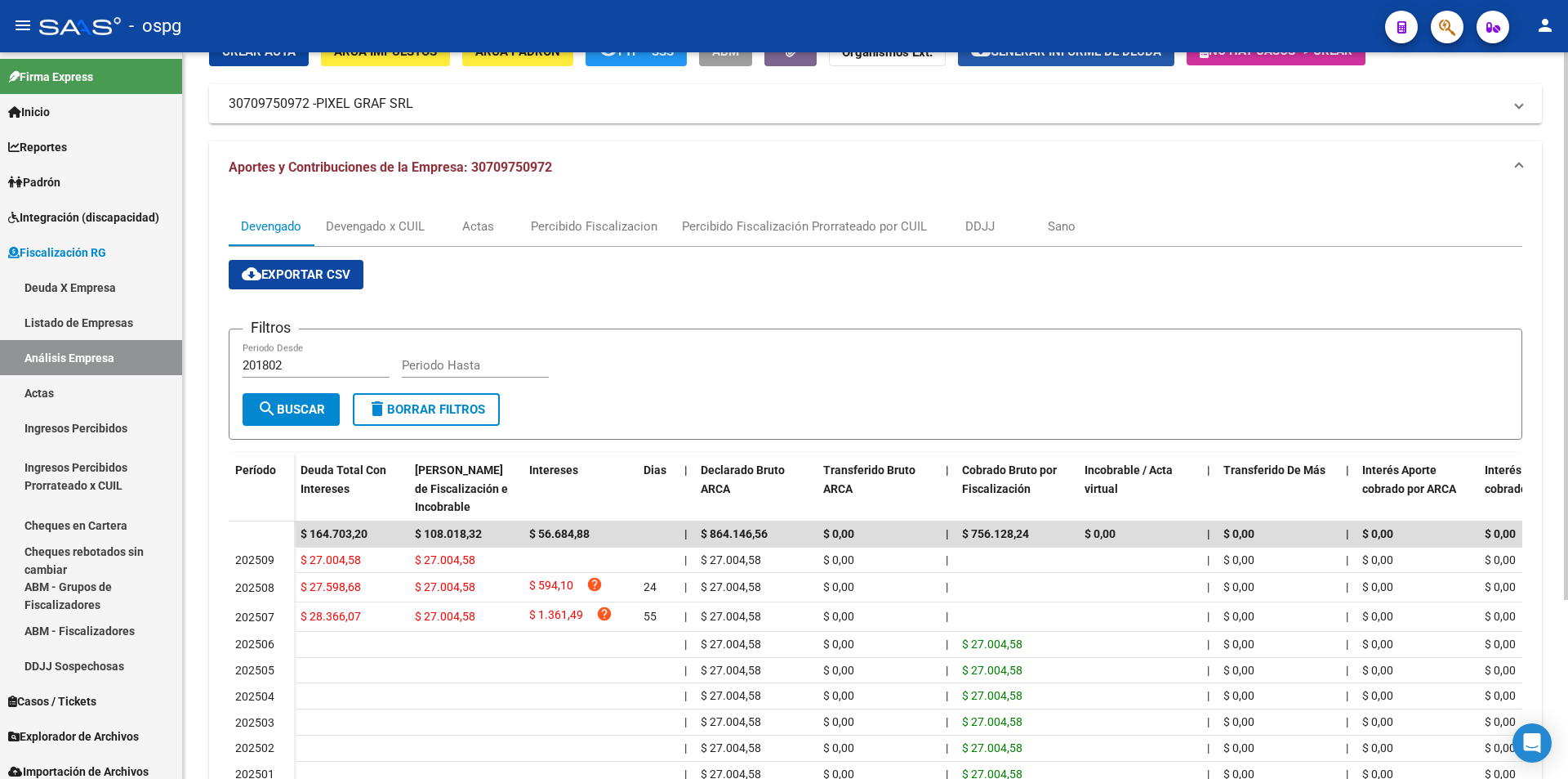
click at [1101, 57] on span "Generar informe de deuda" at bounding box center [1075, 51] width 170 height 14
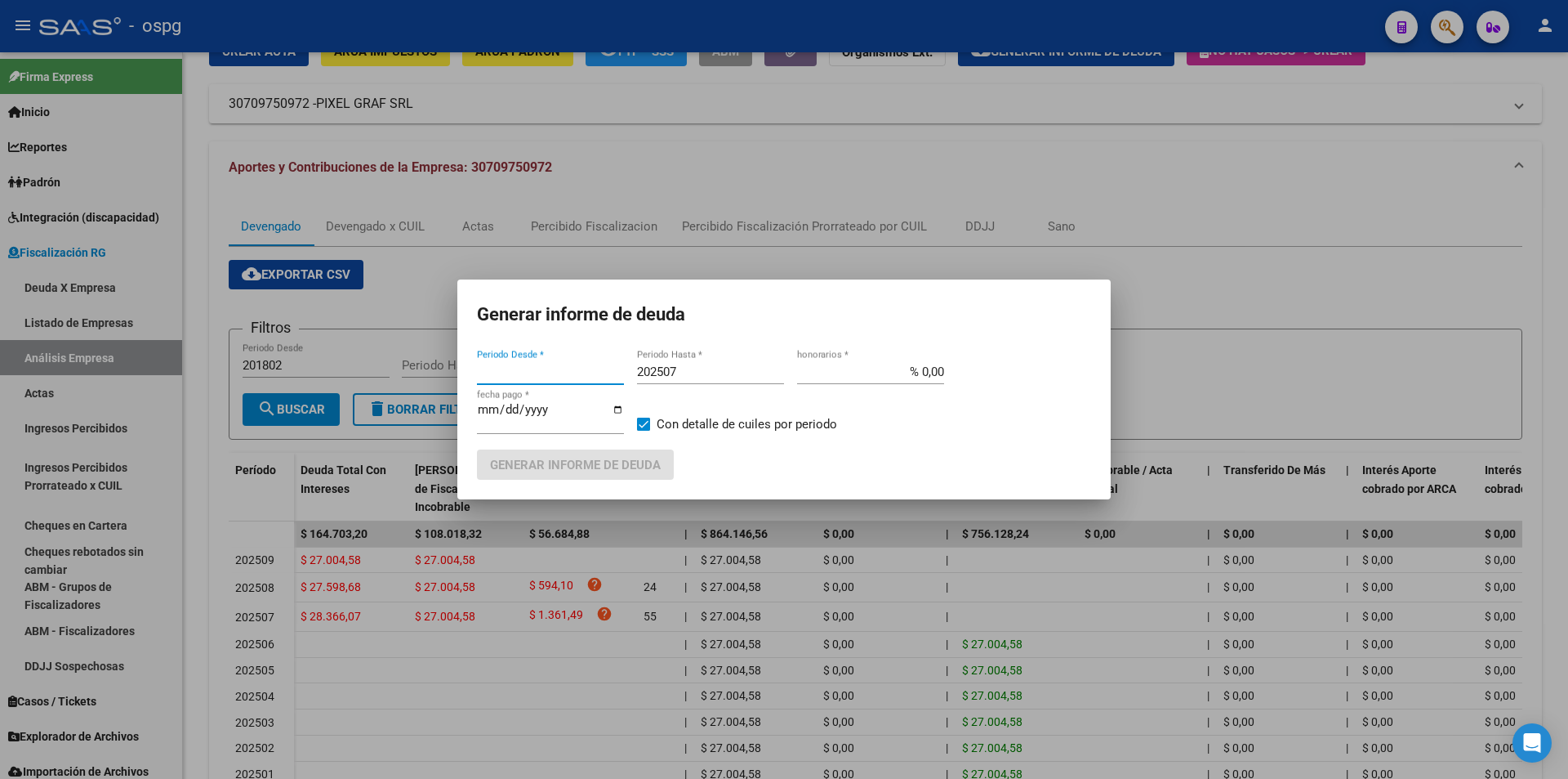
type input "202507"
click at [706, 369] on input "202507" at bounding box center [710, 371] width 147 height 14
type input "202508"
click at [638, 422] on span at bounding box center [644, 425] width 13 height 13
click at [643, 430] on input "Con detalle de cuiles por periodo" at bounding box center [643, 430] width 1 height 1
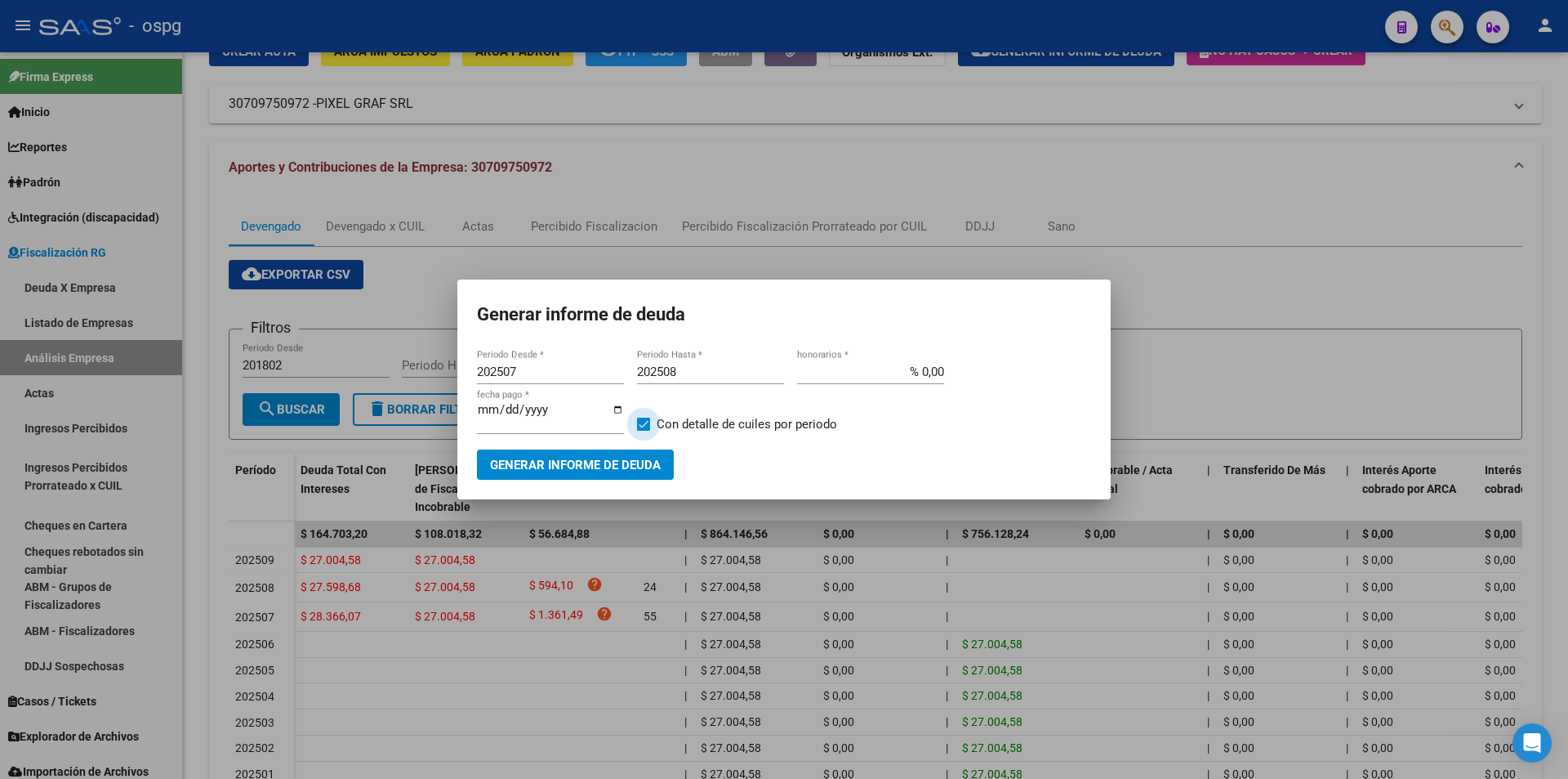
checkbox input "false"
click at [620, 451] on div "202507 Periodo Desde * 202508 Periodo Hasta * % 0,00 honorarios * [DATE] fecha …" at bounding box center [784, 419] width 614 height 120
click at [630, 458] on span "Generar informe de deuda" at bounding box center [575, 464] width 170 height 14
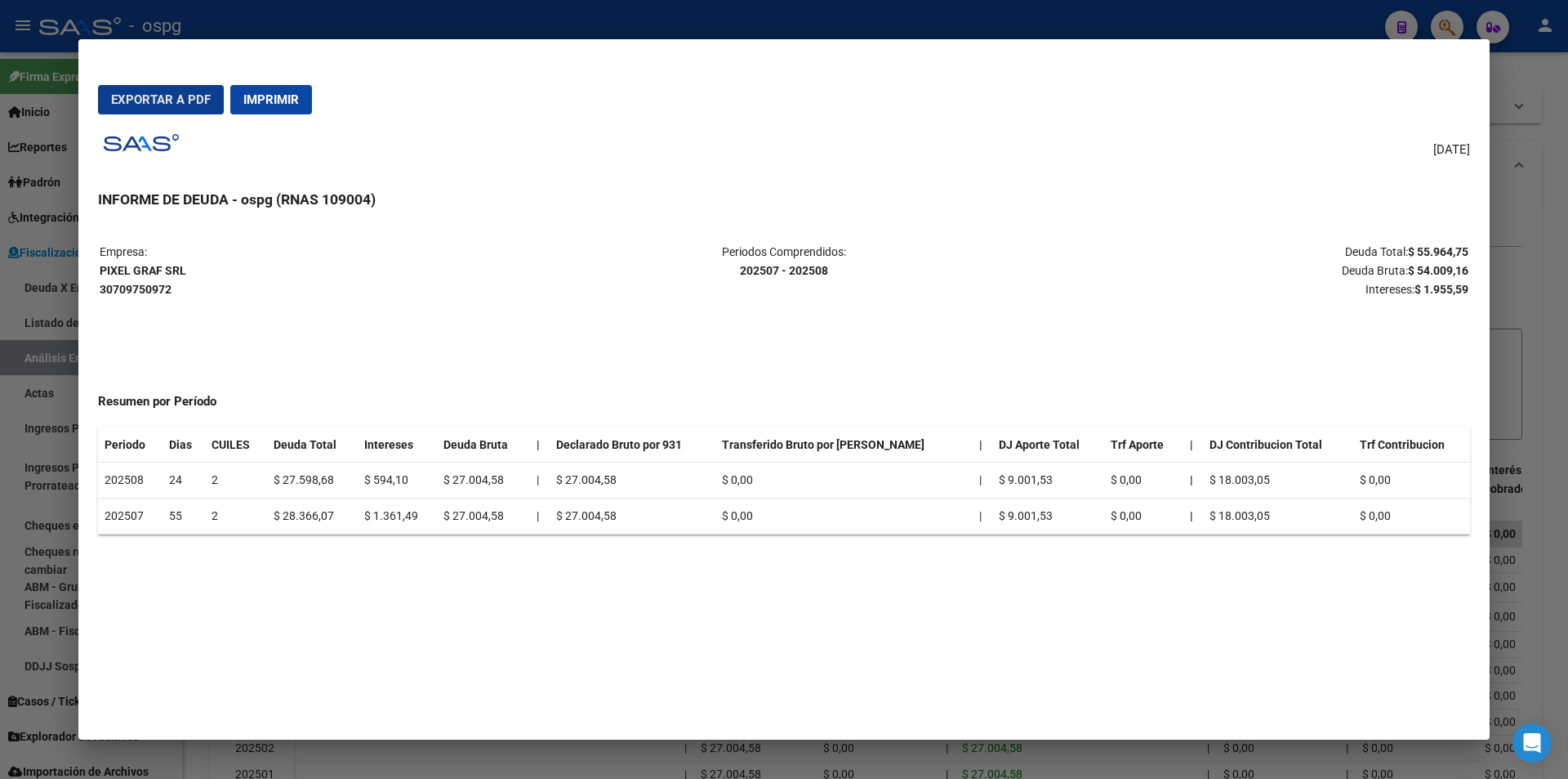
click at [1561, 288] on div at bounding box center [784, 389] width 1568 height 779
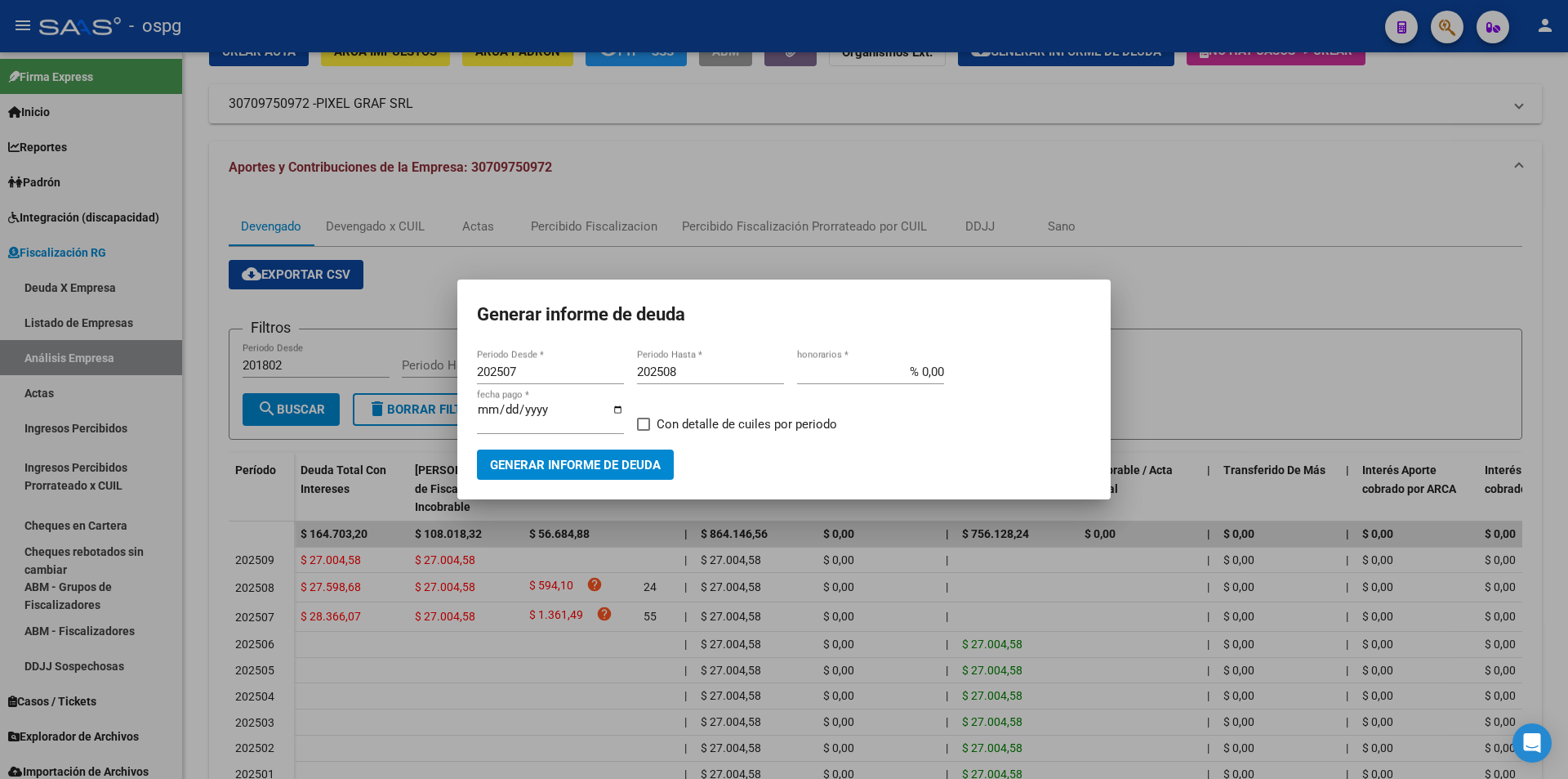
click at [1561, 287] on div at bounding box center [784, 389] width 1568 height 779
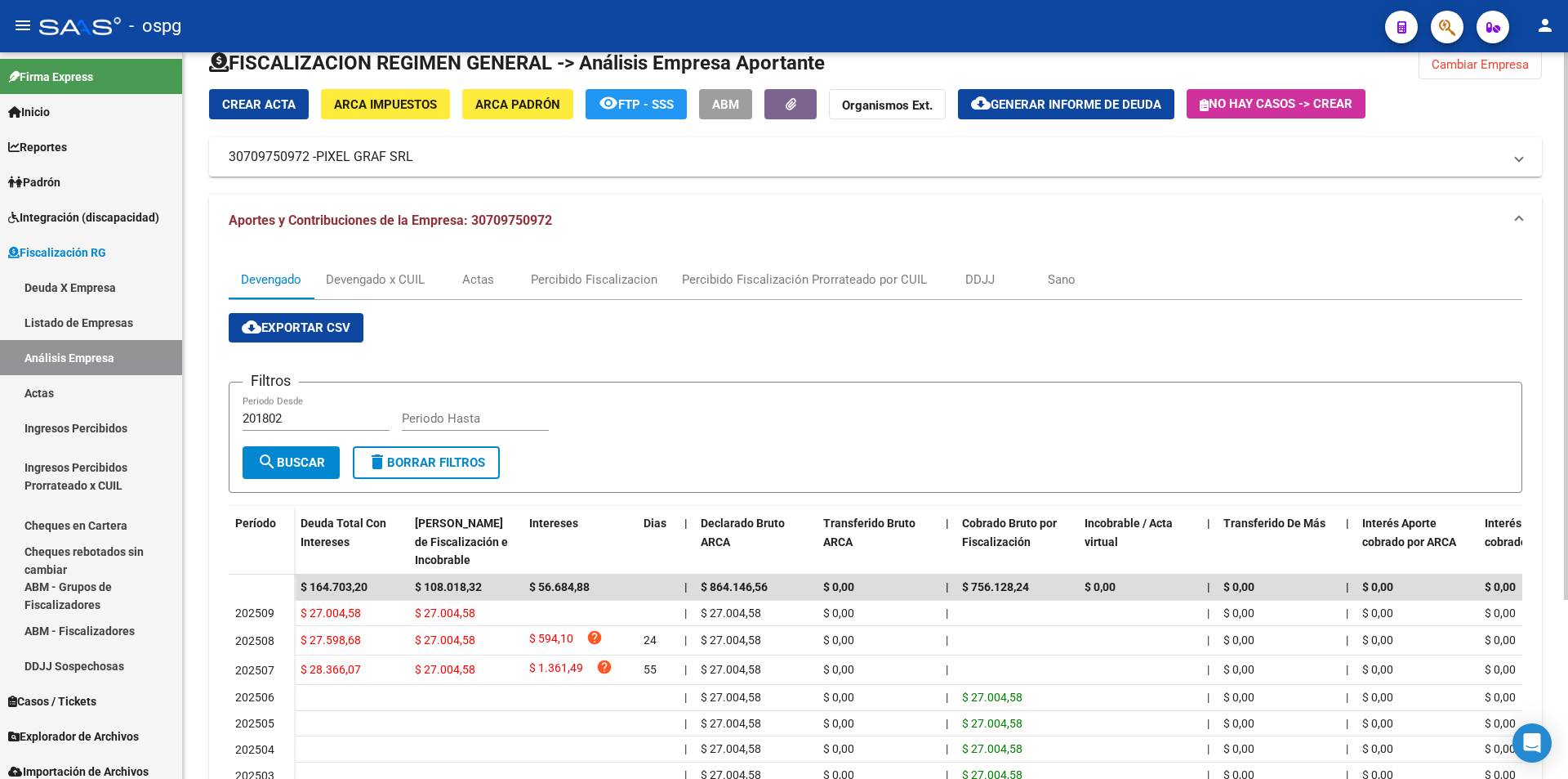
scroll to position [0, 0]
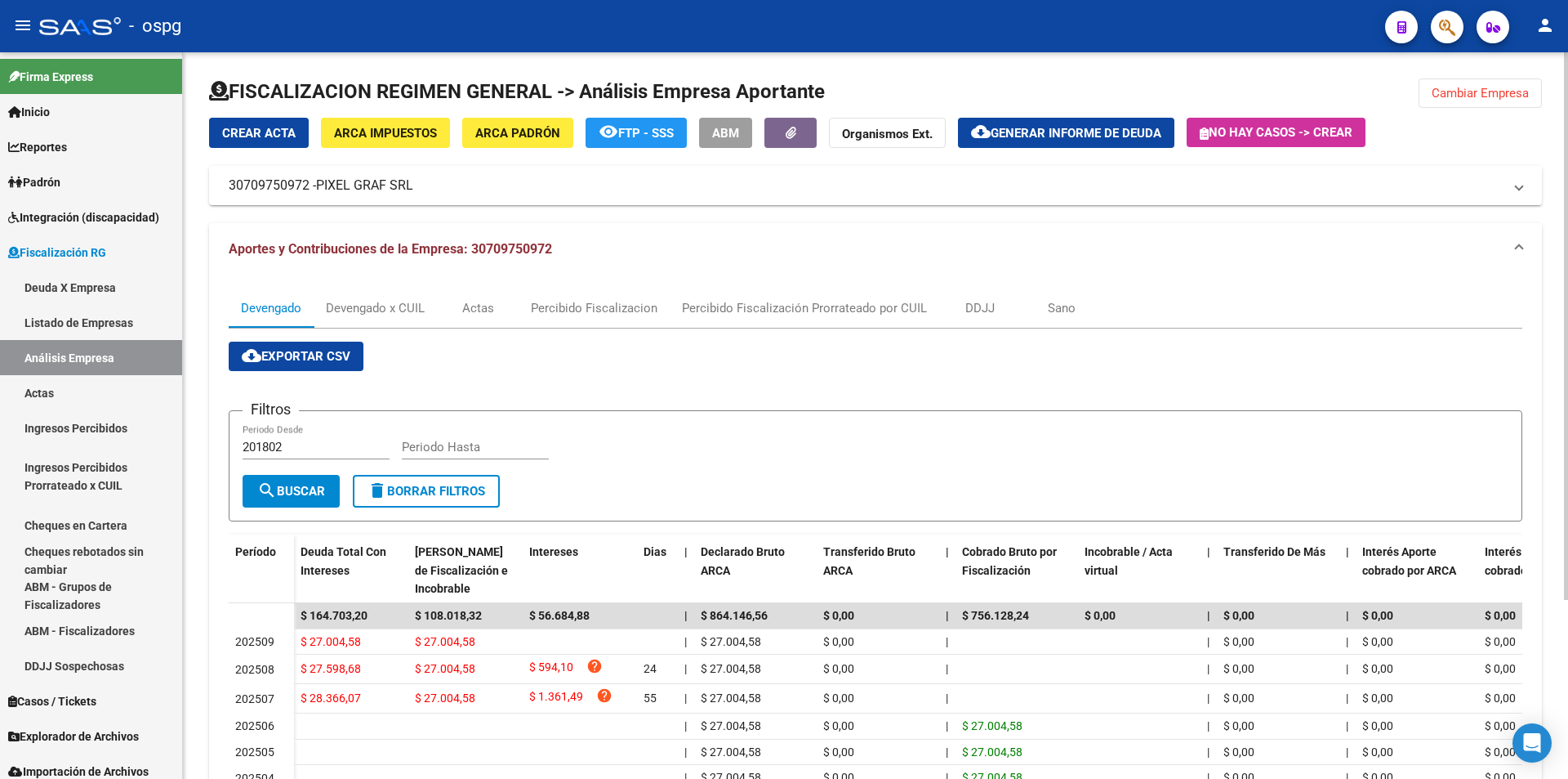
click at [1501, 91] on span "Cambiar Empresa" at bounding box center [1480, 92] width 97 height 14
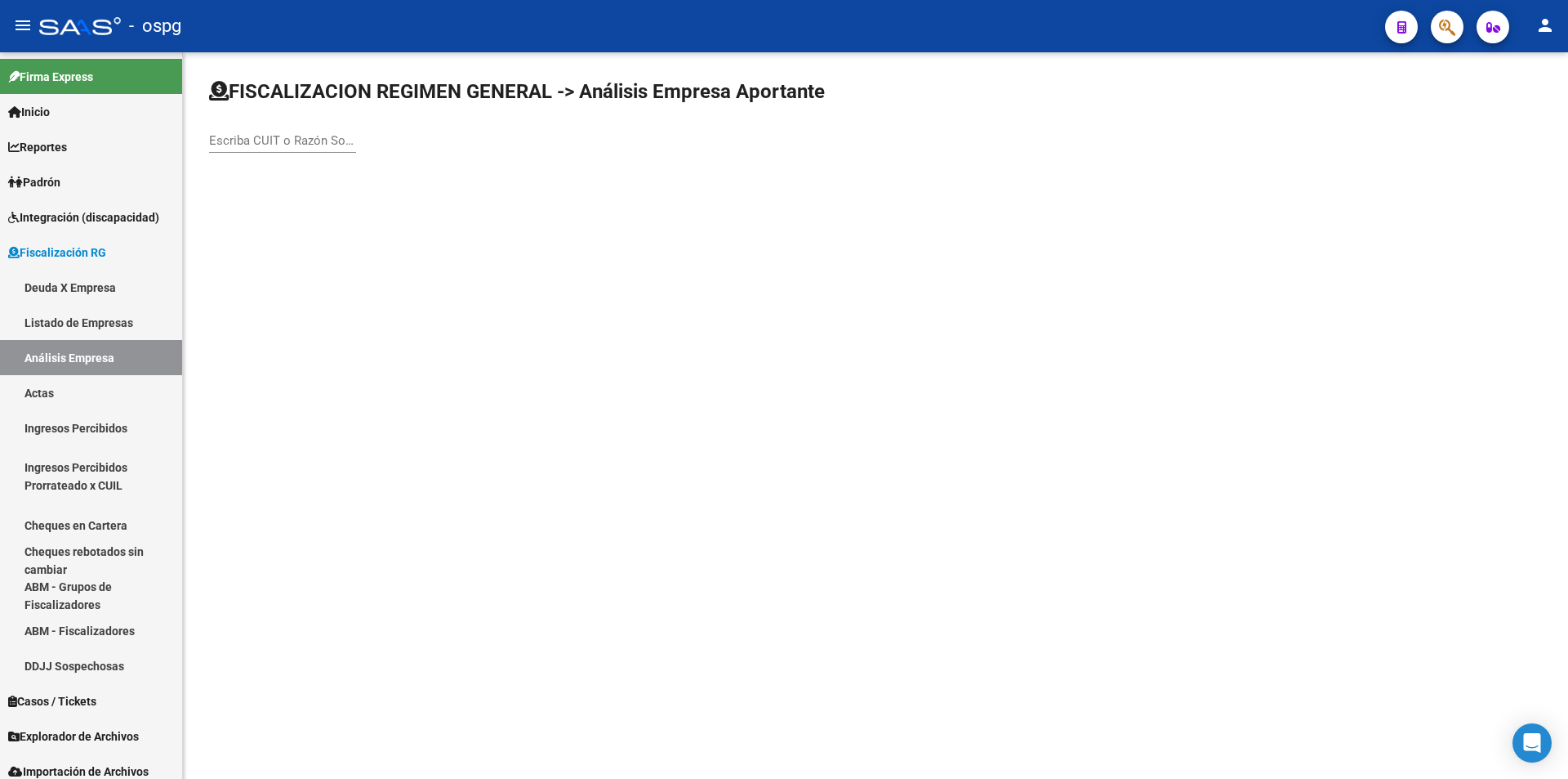
click at [256, 138] on input "Escriba CUIT o Razón Social para buscar" at bounding box center [282, 140] width 147 height 14
type input "ISMA"
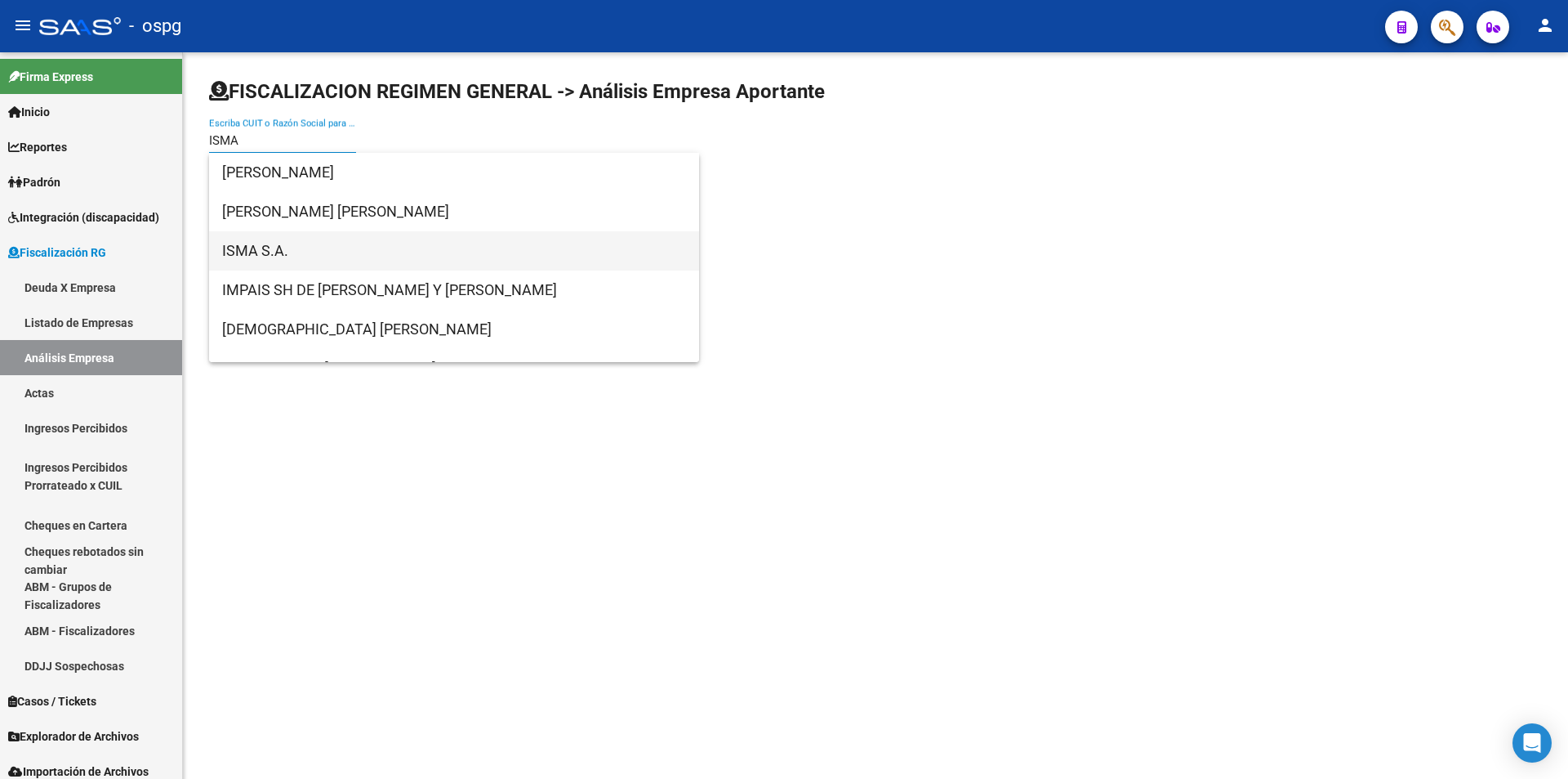
click at [290, 260] on span "ISMA S.A." at bounding box center [454, 250] width 464 height 39
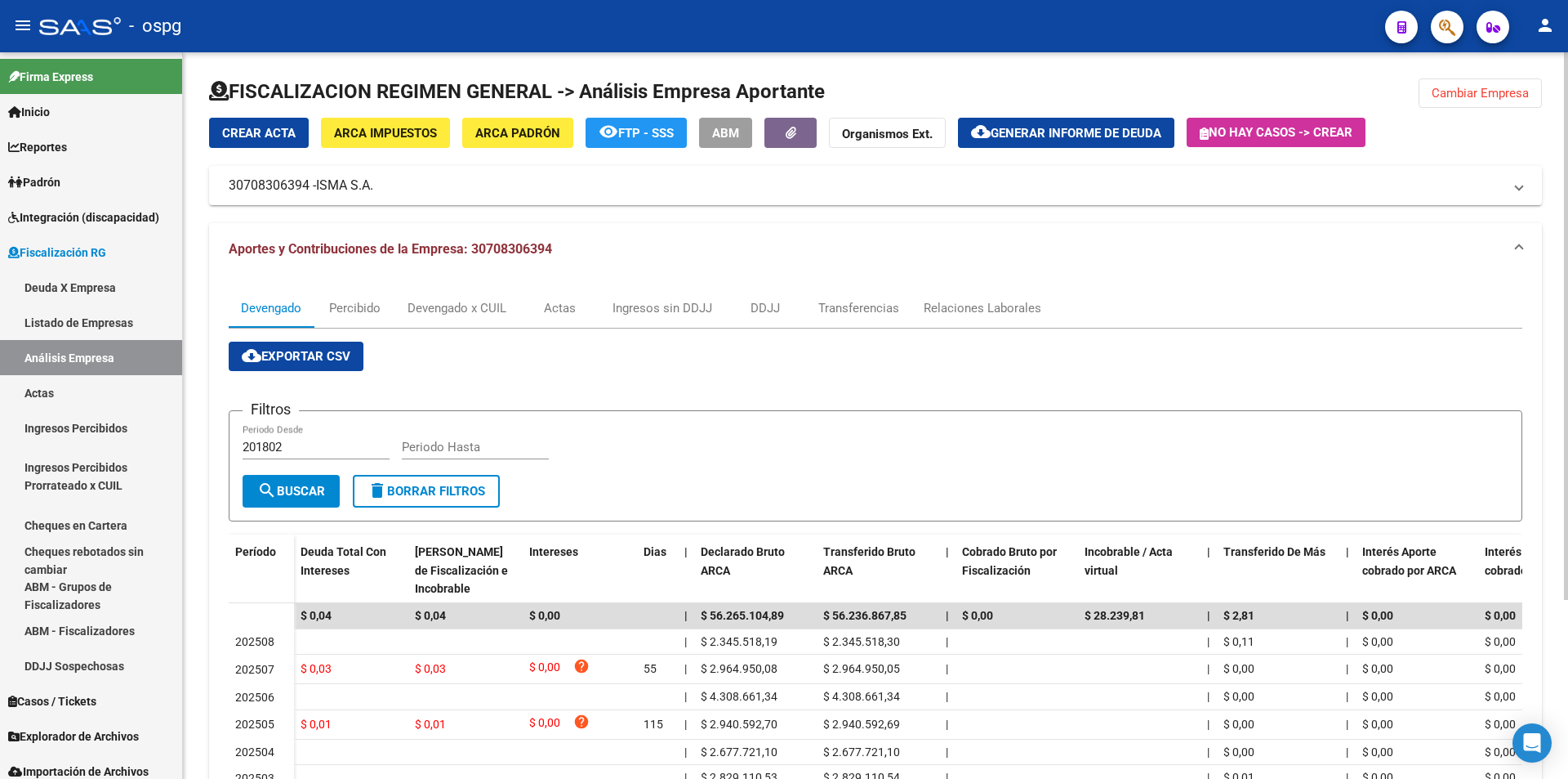
click at [1319, 385] on app-list-header "Filtros 201802 Periodo Desde Periodo Hasta search Buscar delete Borrar Filtros" at bounding box center [876, 453] width 1294 height 138
click at [1486, 94] on span "Cambiar Empresa" at bounding box center [1480, 92] width 97 height 14
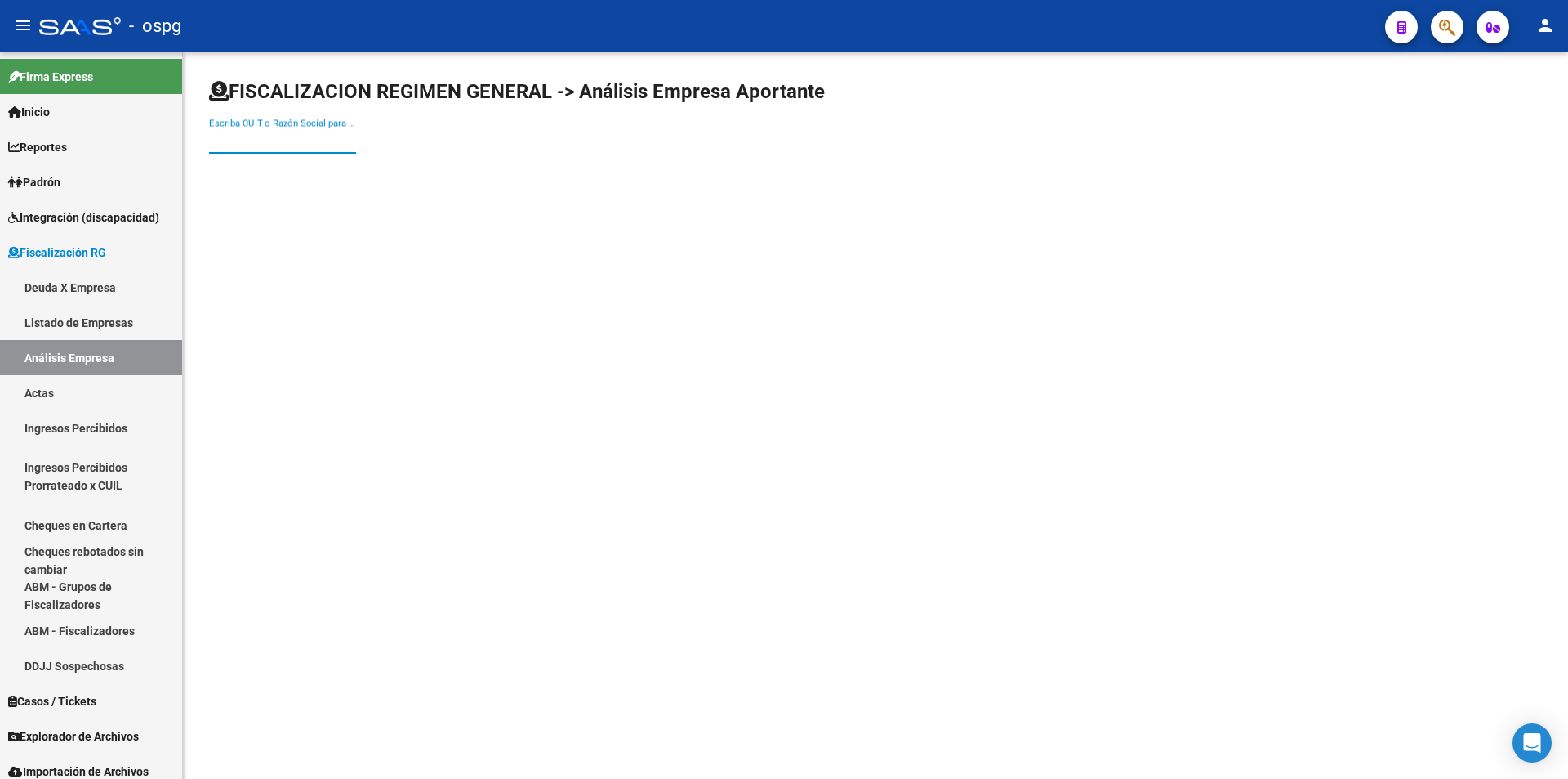
click at [316, 143] on input "Escriba CUIT o Razón Social para buscar" at bounding box center [282, 140] width 147 height 14
type input "ENOD"
click at [313, 179] on span "ENOD S A" at bounding box center [454, 172] width 464 height 39
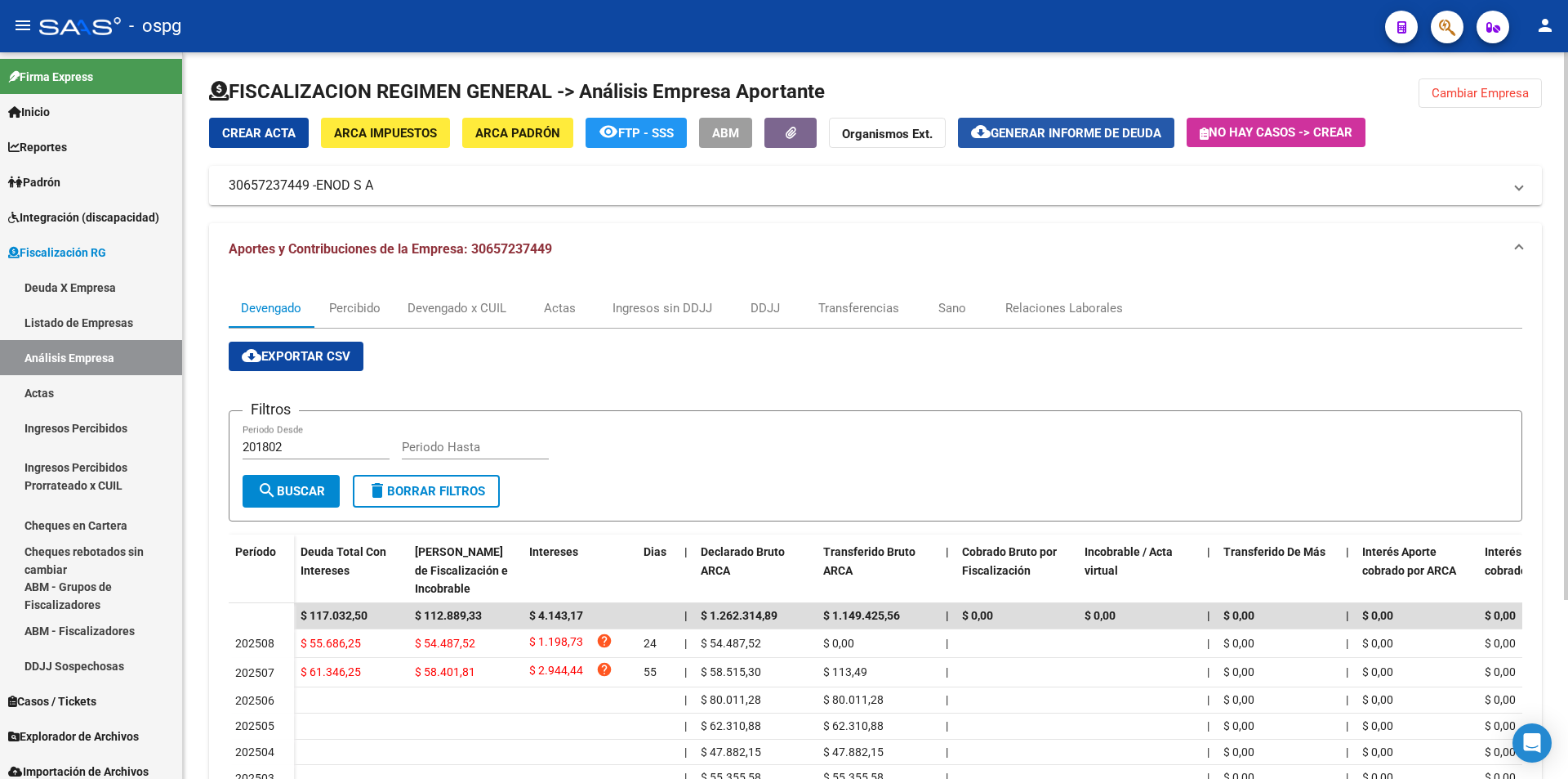
click at [1093, 138] on span "Generar informe de deuda" at bounding box center [1075, 133] width 170 height 14
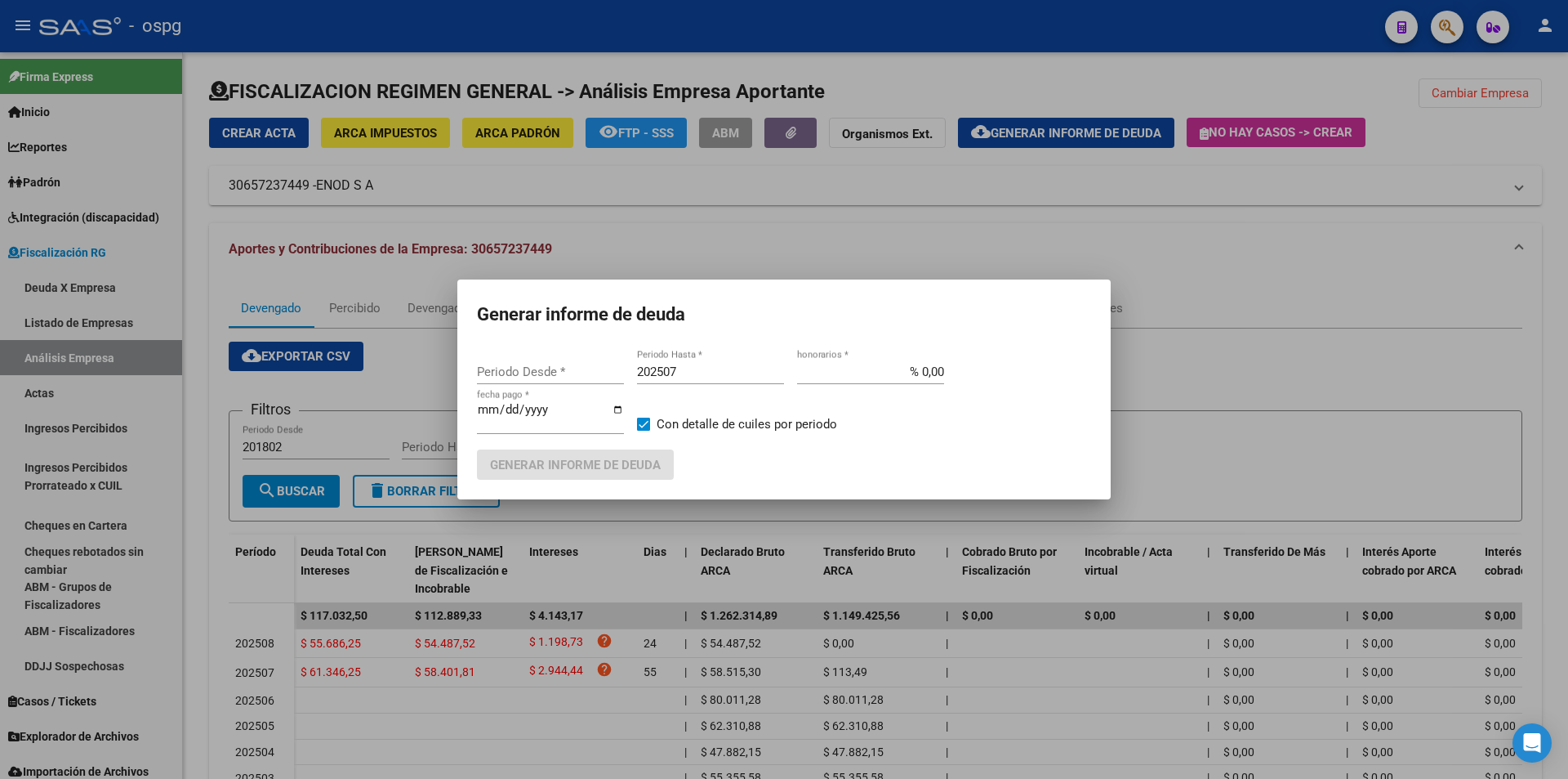
type input "201802"
click at [727, 374] on input "202507" at bounding box center [710, 371] width 147 height 14
type input "202508"
click at [647, 423] on span at bounding box center [644, 425] width 13 height 13
click at [644, 430] on input "Con detalle de cuiles por periodo" at bounding box center [643, 430] width 1 height 1
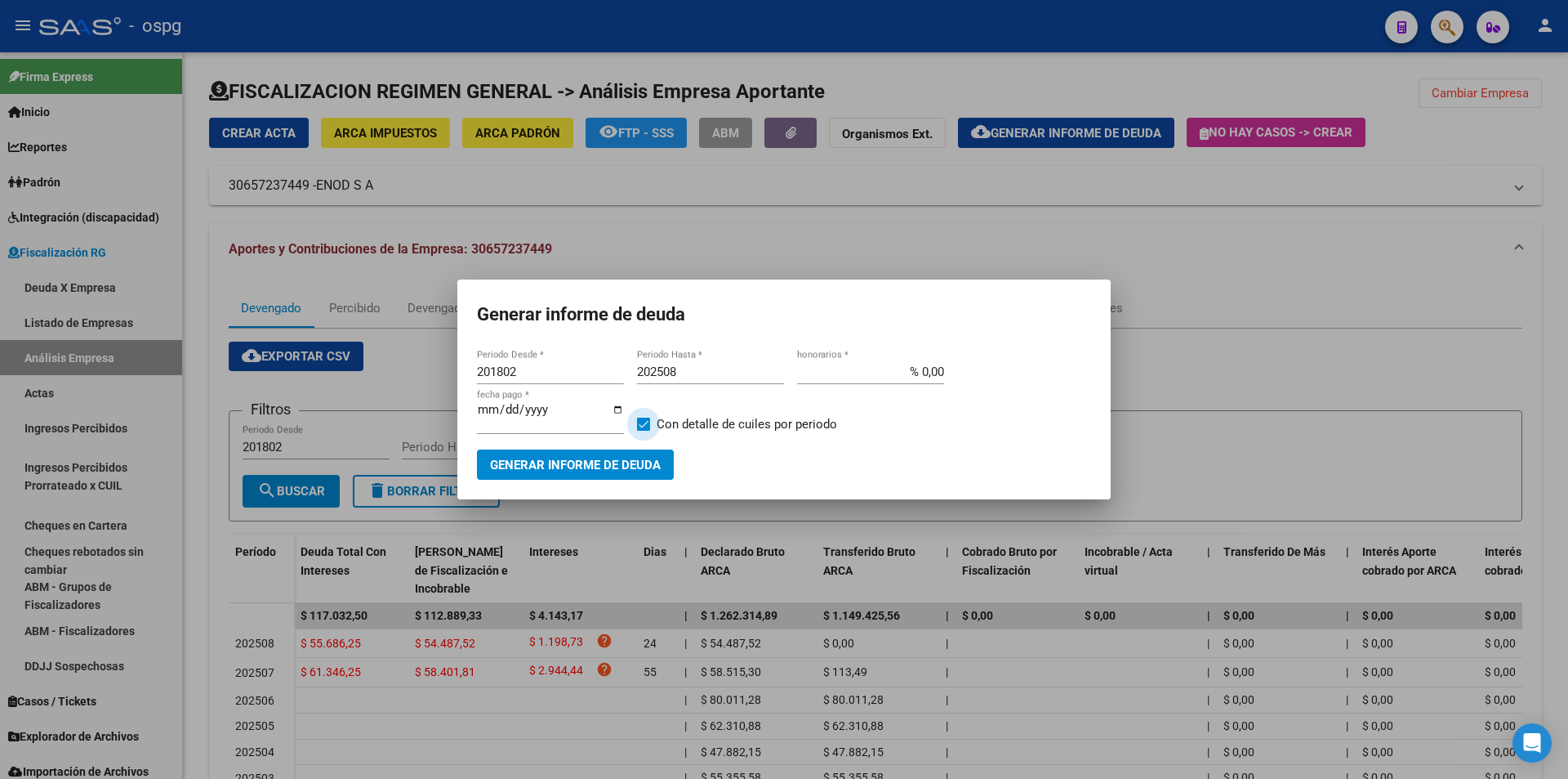
checkbox input "false"
click at [611, 465] on span "Generar informe de deuda" at bounding box center [575, 464] width 170 height 14
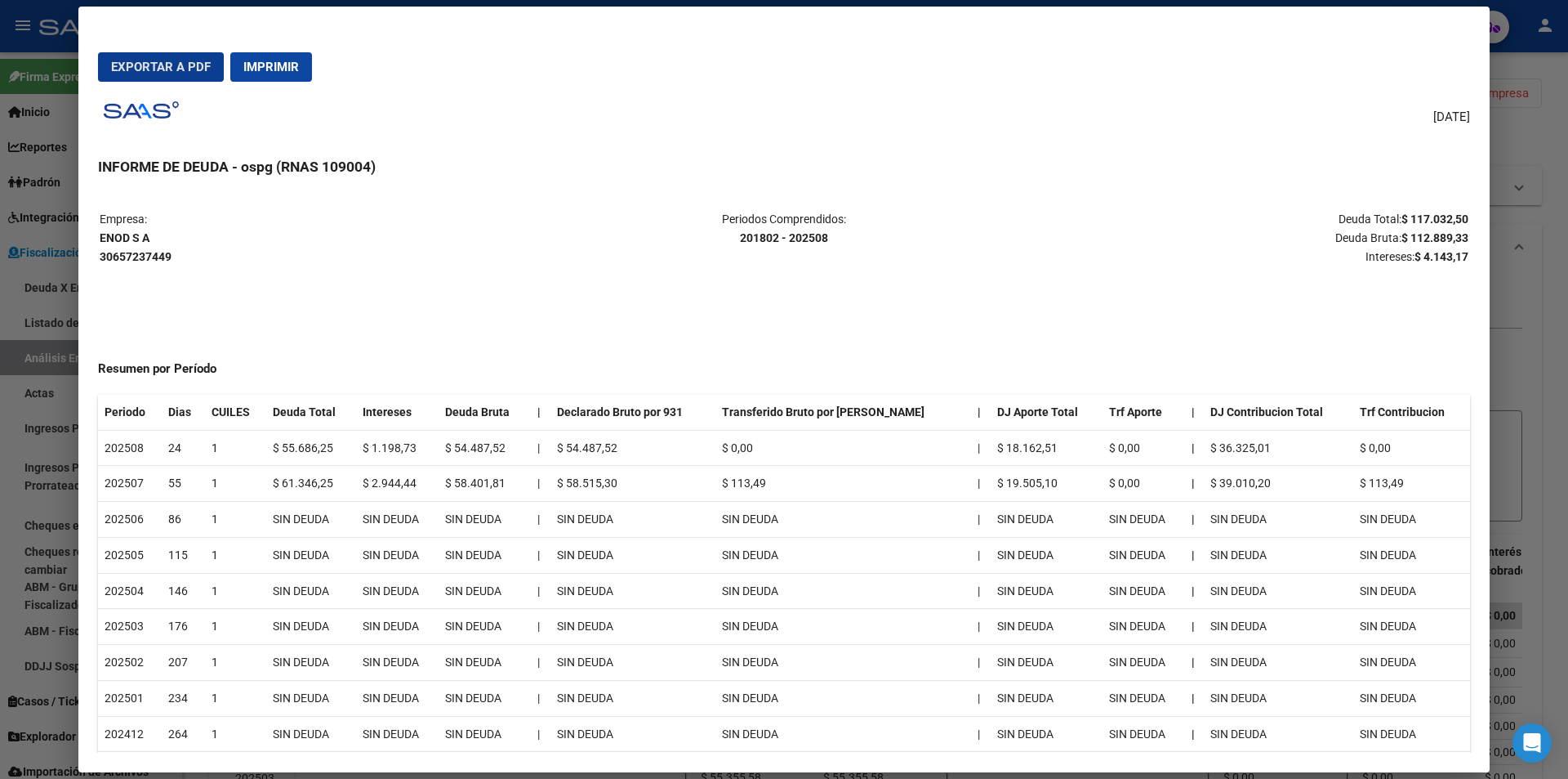
click at [1543, 218] on div at bounding box center [784, 389] width 1568 height 779
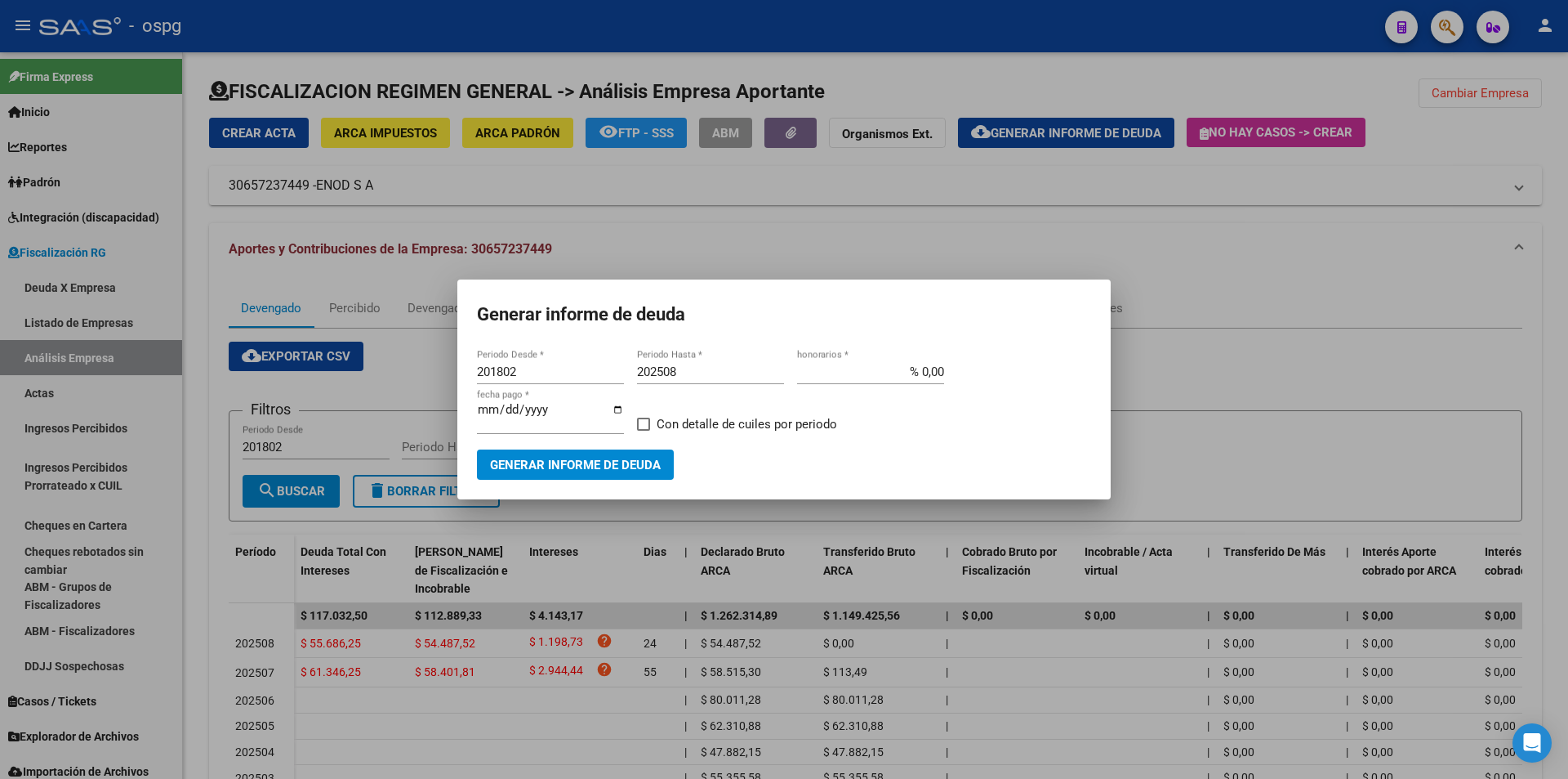
click at [1546, 216] on div at bounding box center [784, 389] width 1568 height 779
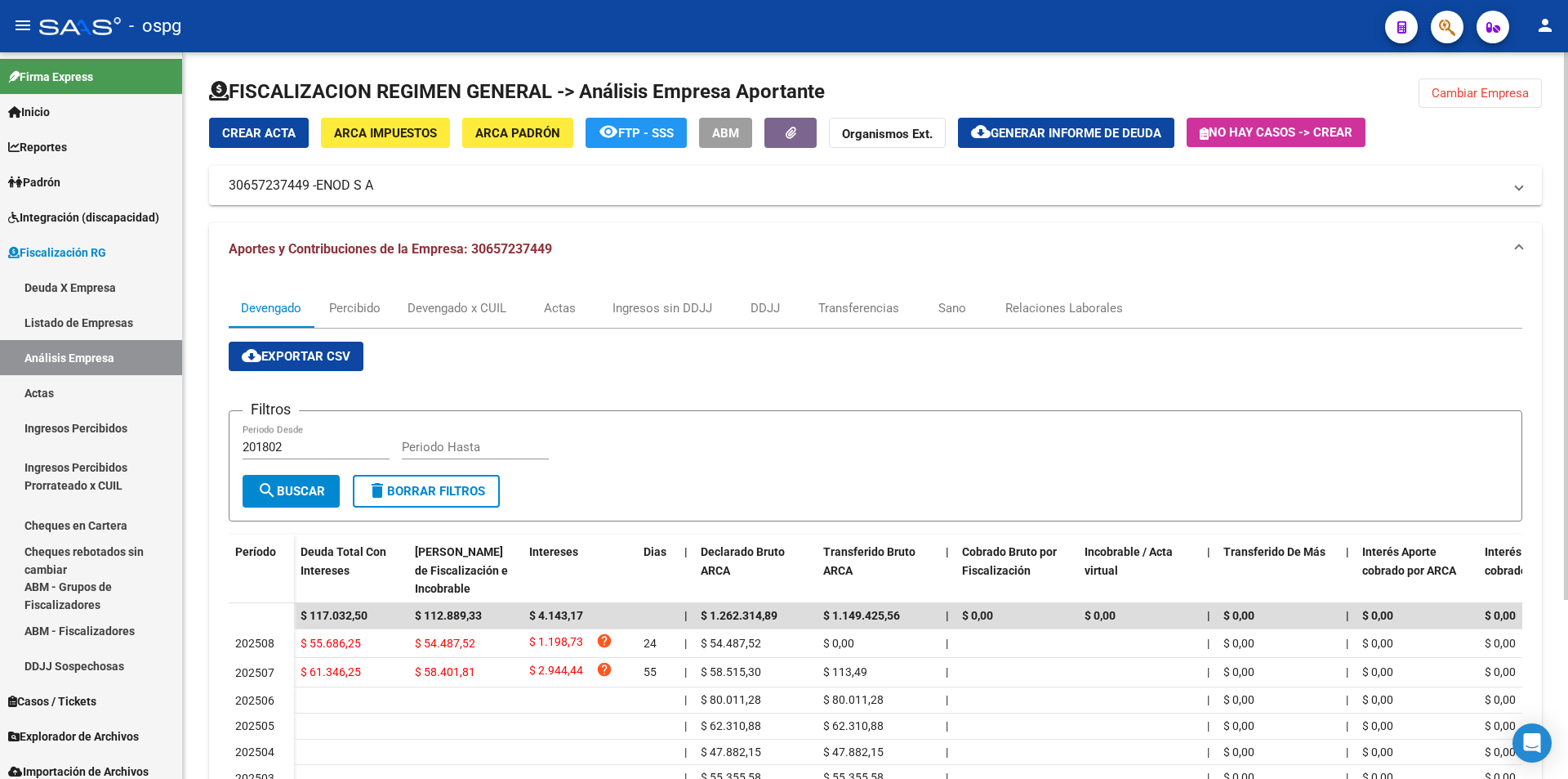
click at [1499, 100] on span "Cambiar Empresa" at bounding box center [1480, 92] width 97 height 14
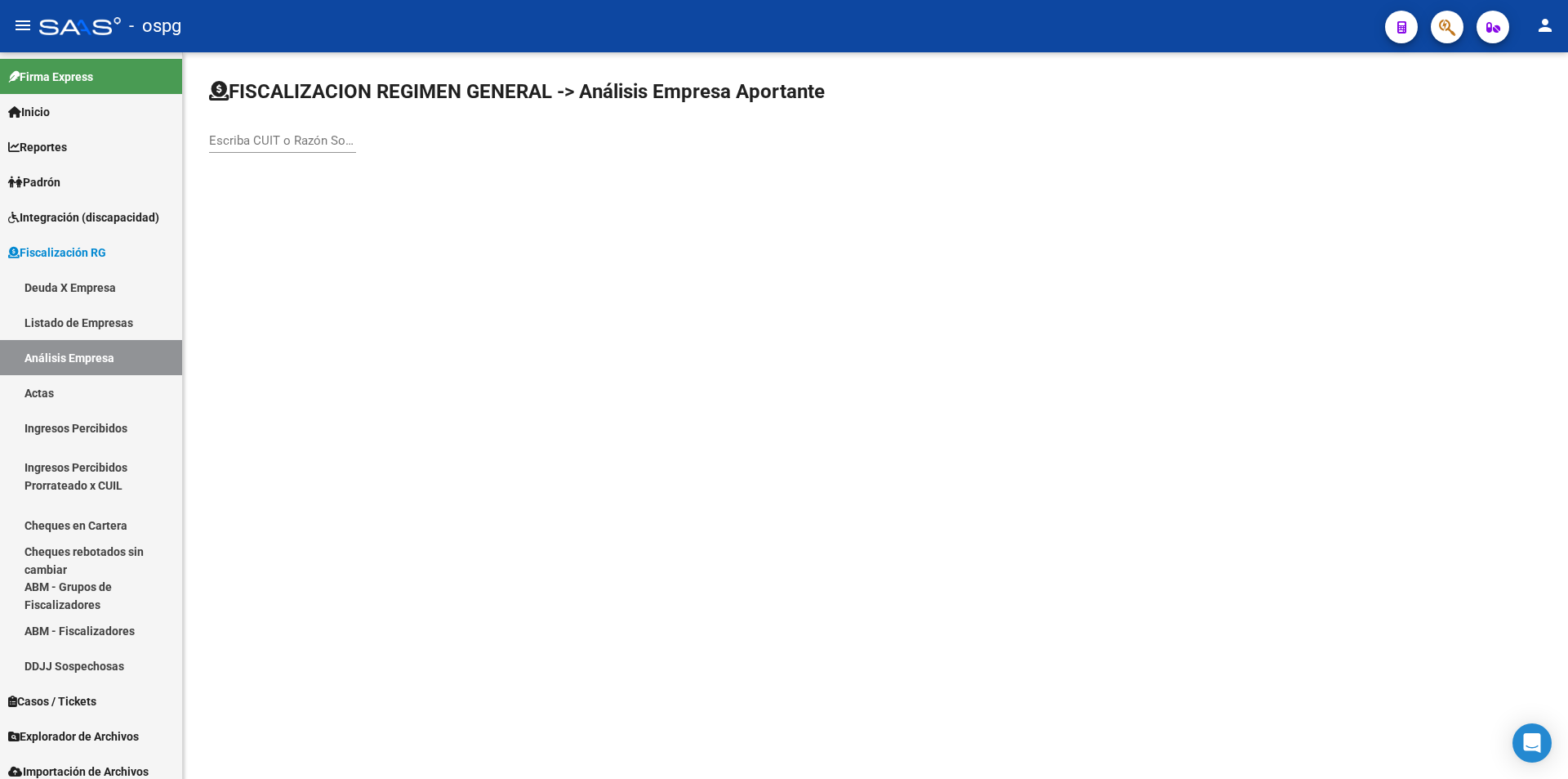
click at [321, 143] on input "Escriba CUIT o Razón Social para buscar" at bounding box center [282, 140] width 147 height 14
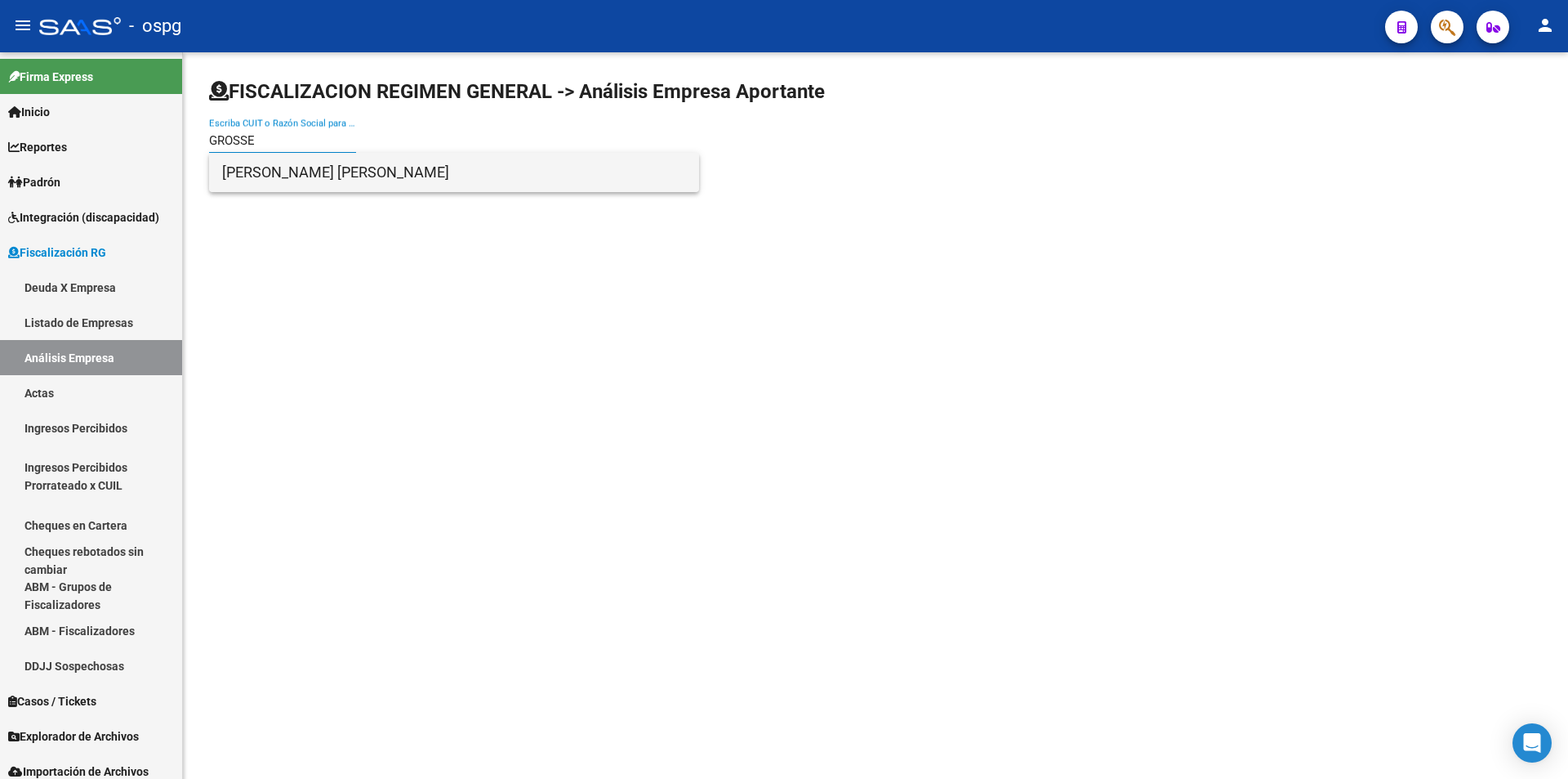
type input "GROSSE"
click at [323, 167] on span "[PERSON_NAME] [PERSON_NAME]" at bounding box center [454, 172] width 464 height 39
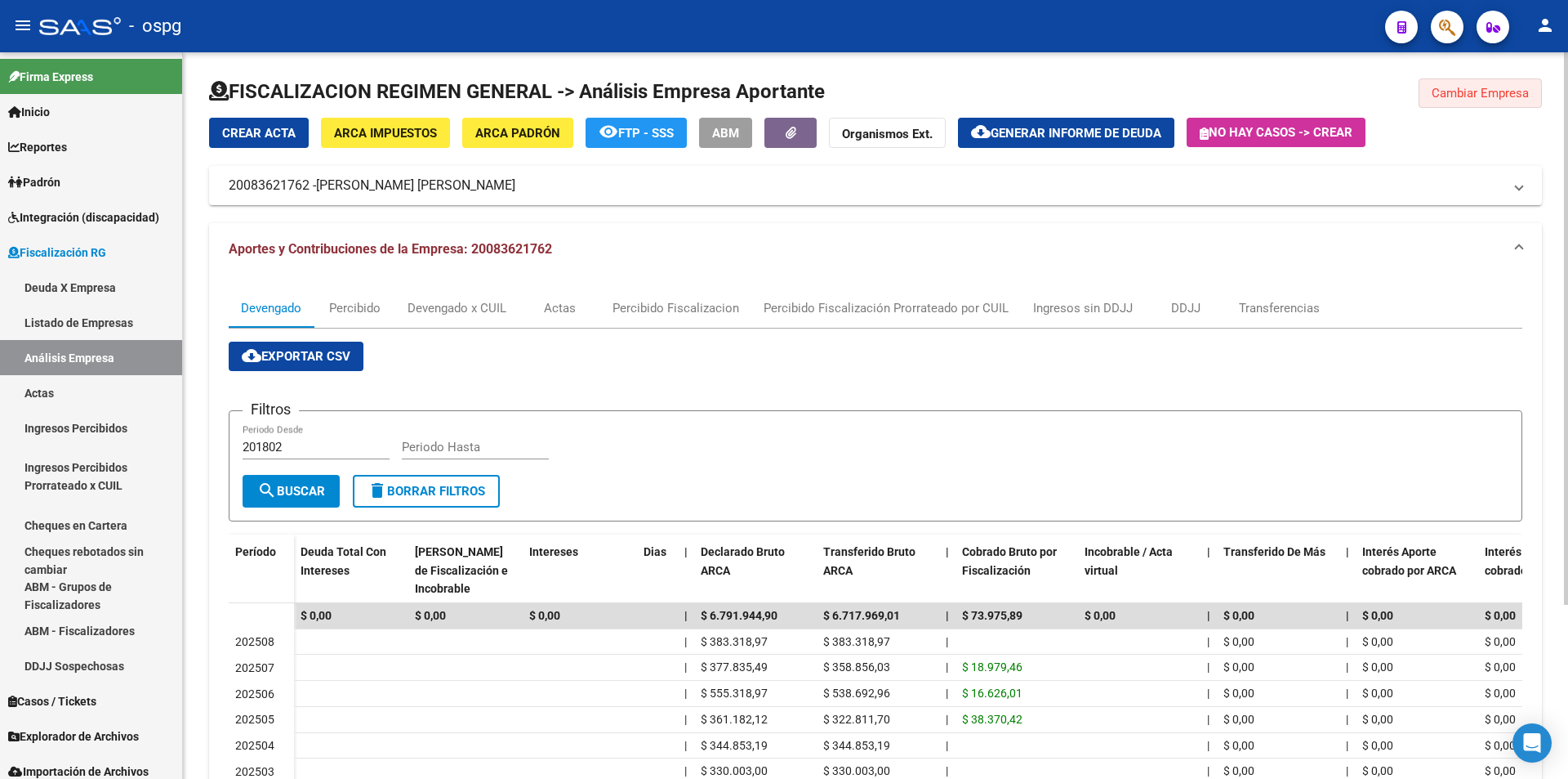
click at [1479, 99] on span "Cambiar Empresa" at bounding box center [1480, 92] width 97 height 14
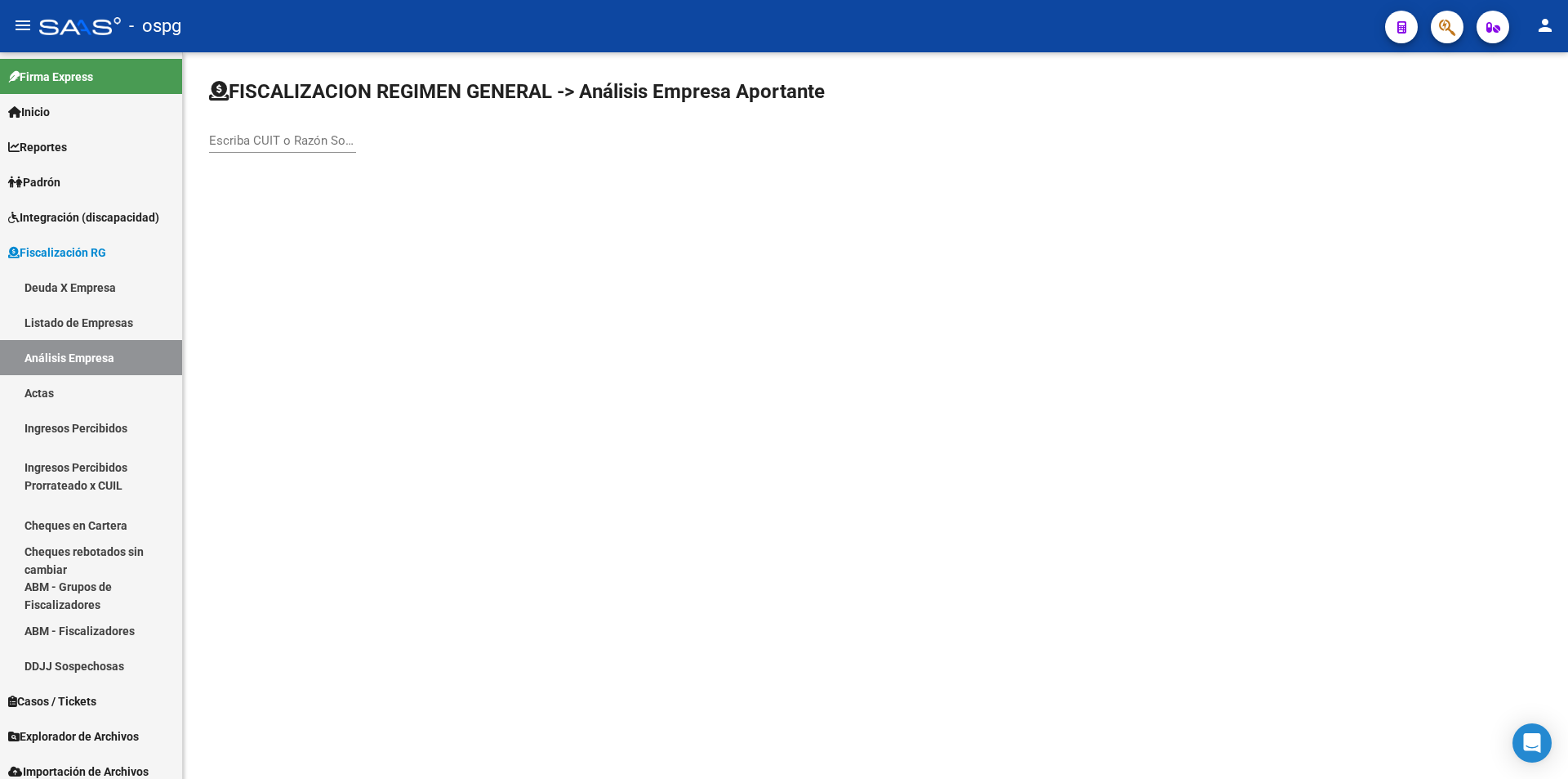
click at [234, 133] on input "Escriba CUIT o Razón Social para buscar" at bounding box center [282, 140] width 147 height 14
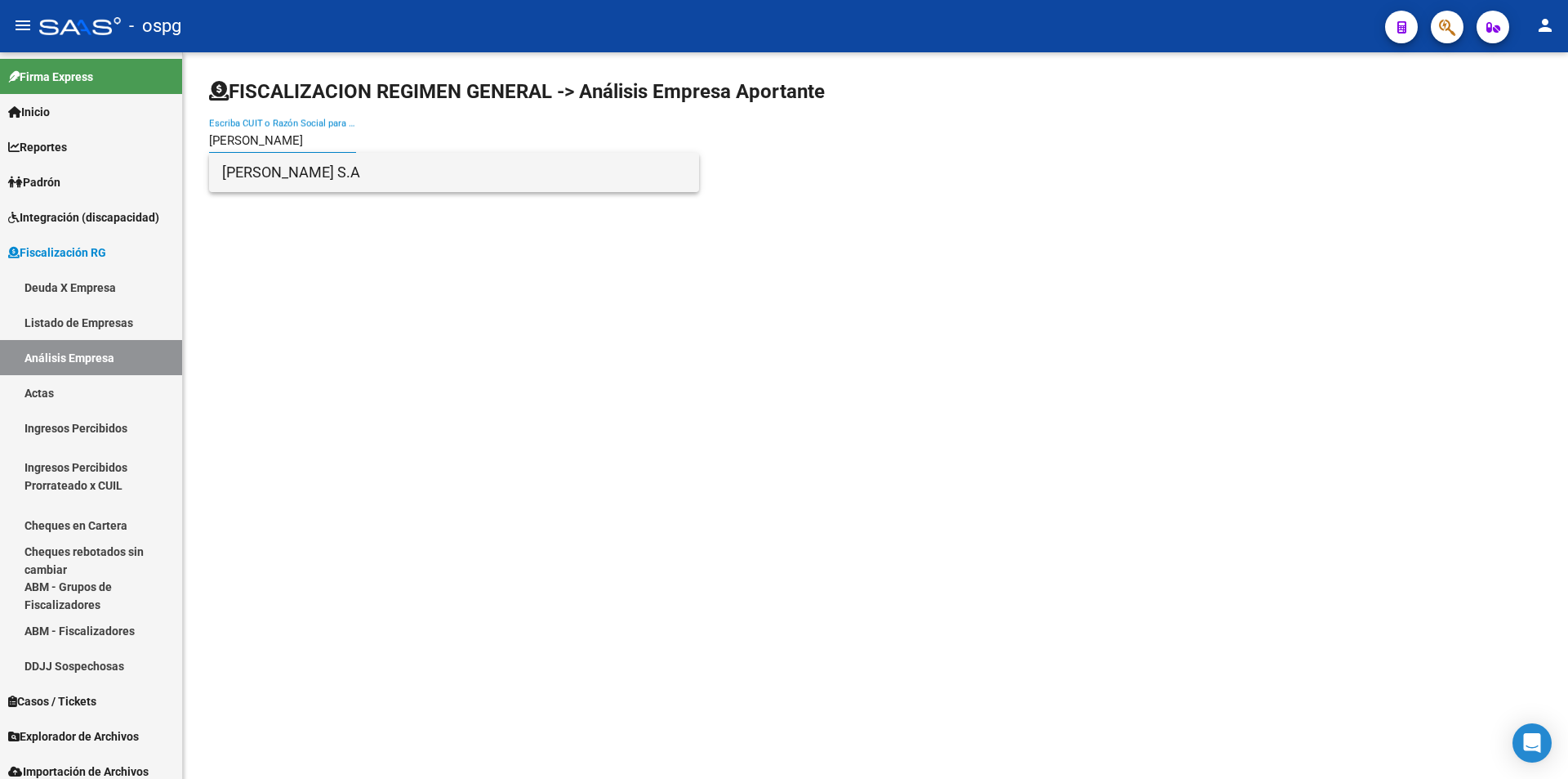
type input "[PERSON_NAME]"
click at [313, 182] on span "[PERSON_NAME] S.A" at bounding box center [454, 172] width 464 height 39
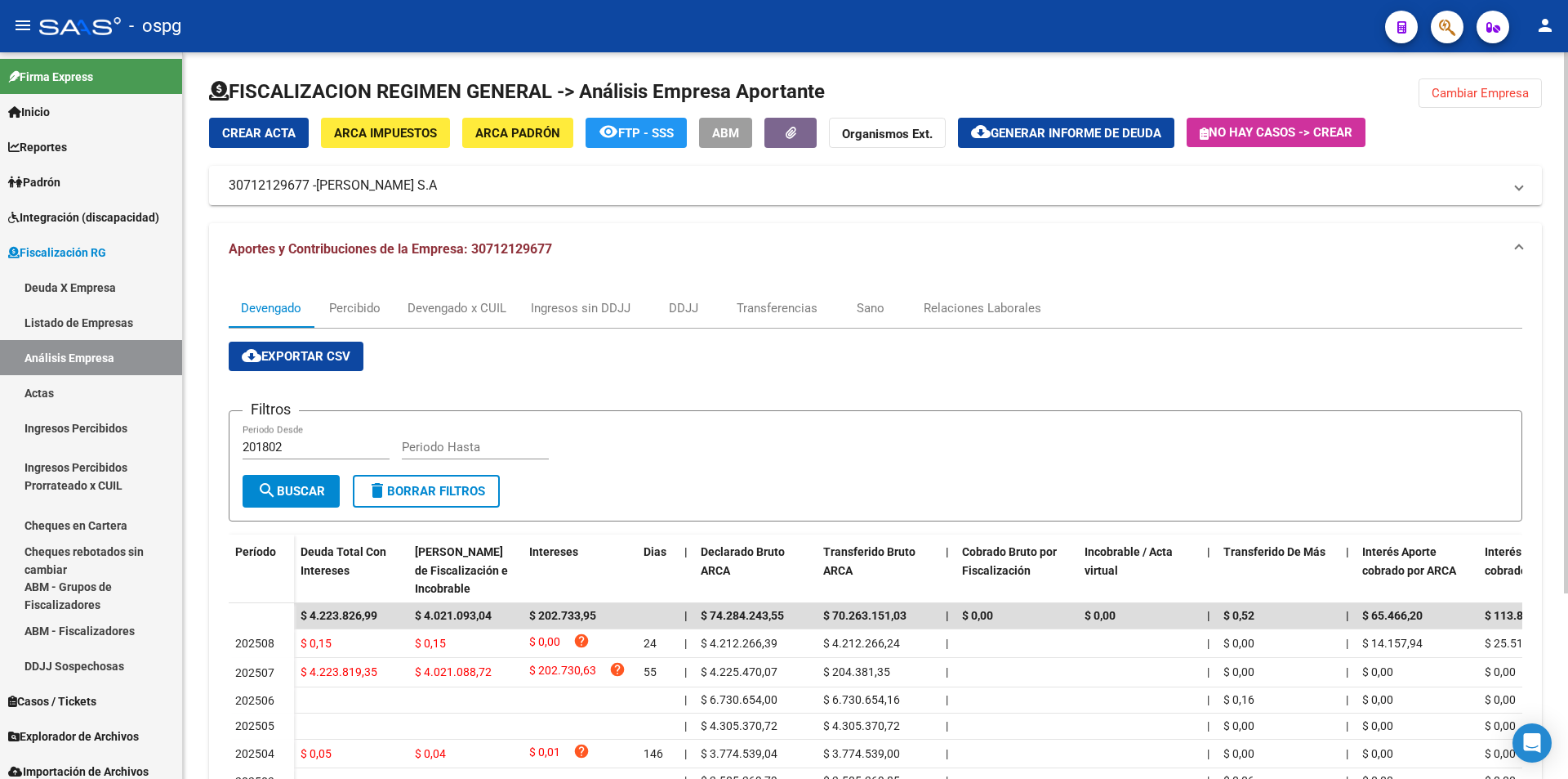
click at [1477, 97] on span "Cambiar Empresa" at bounding box center [1480, 92] width 97 height 14
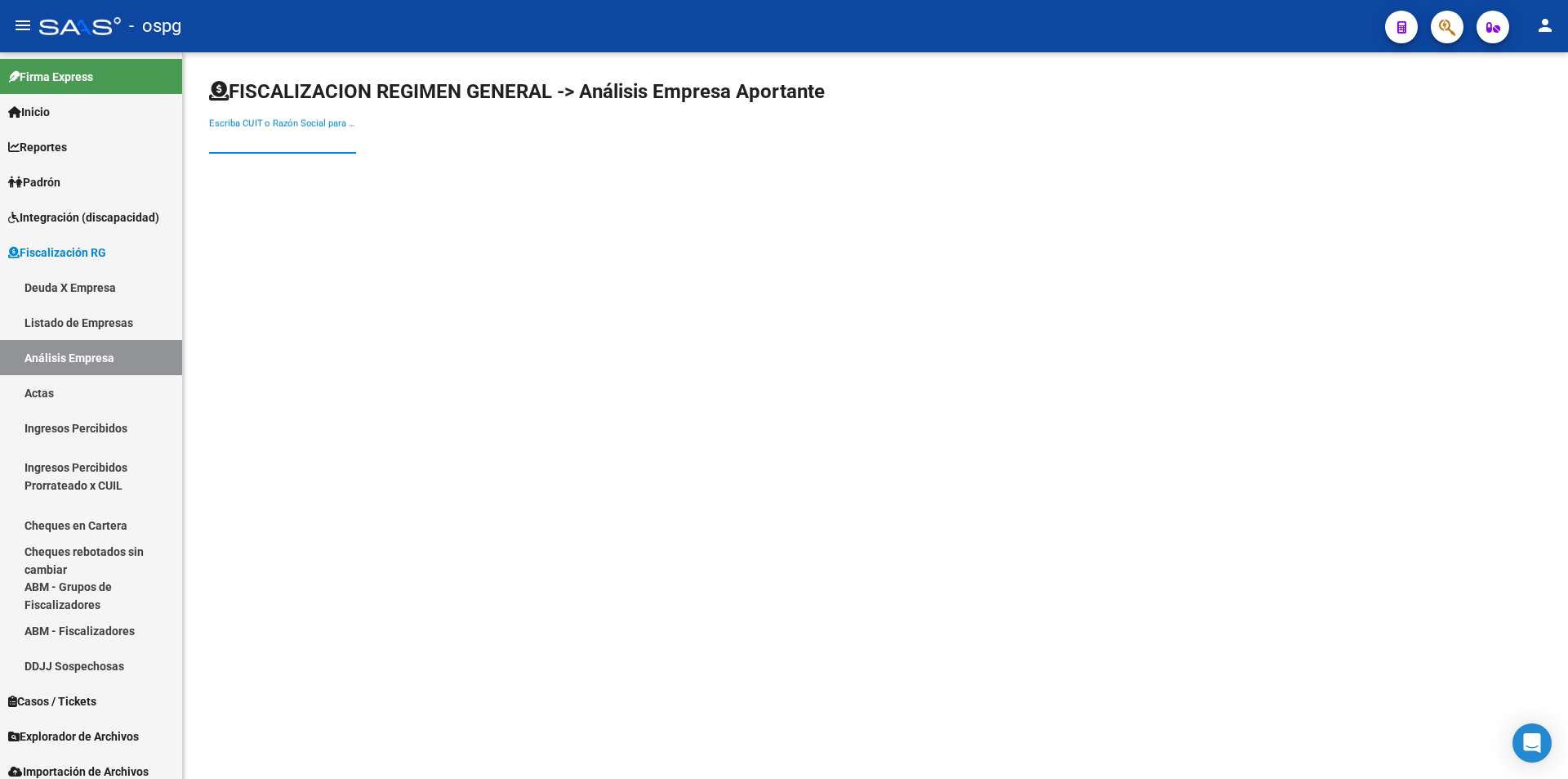
click at [323, 143] on input "Escriba CUIT o Razón Social para buscar" at bounding box center [282, 140] width 147 height 14
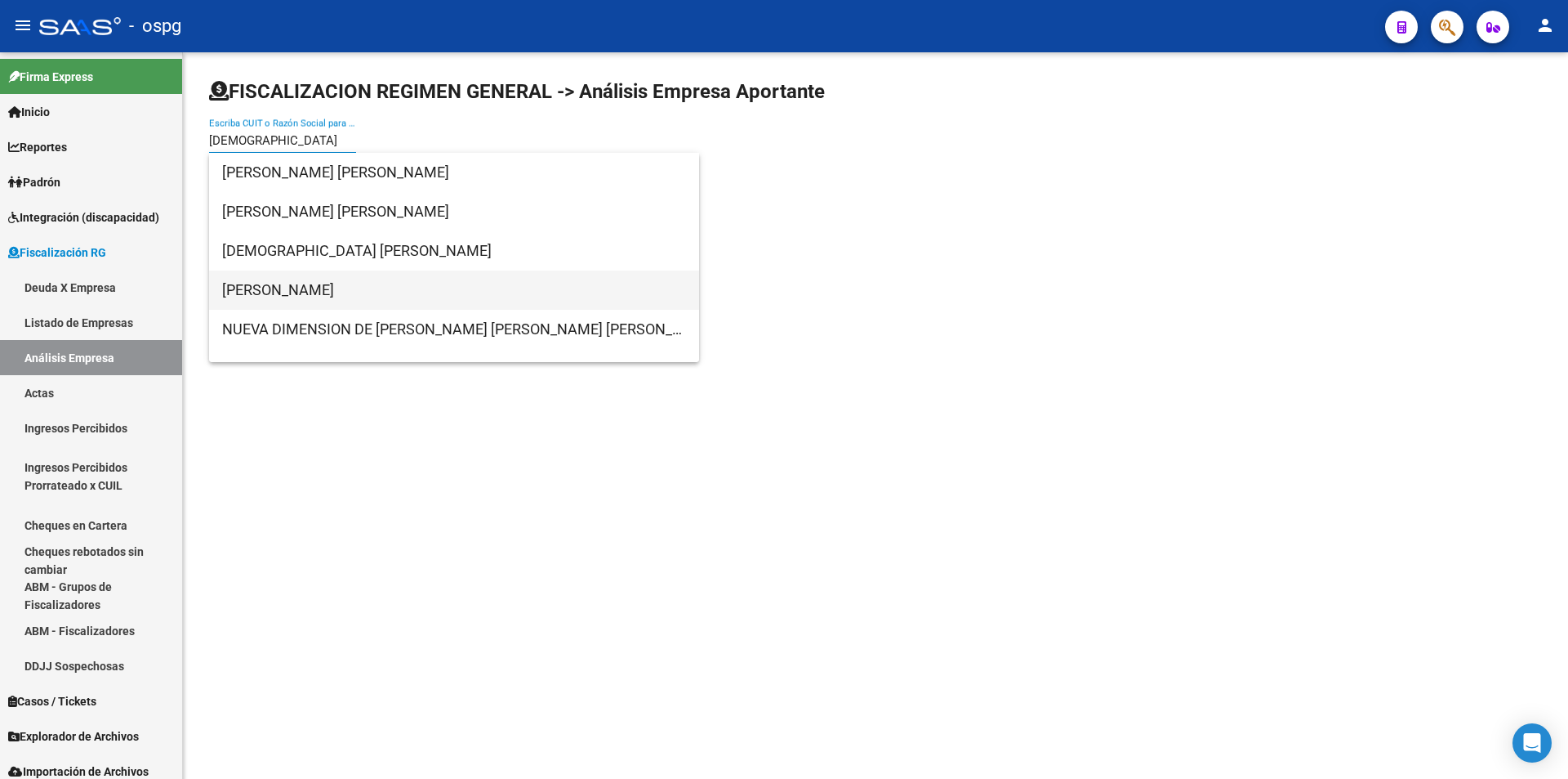
type input "[DEMOGRAPHIC_DATA]"
click at [343, 292] on span "[PERSON_NAME]" at bounding box center [454, 290] width 464 height 39
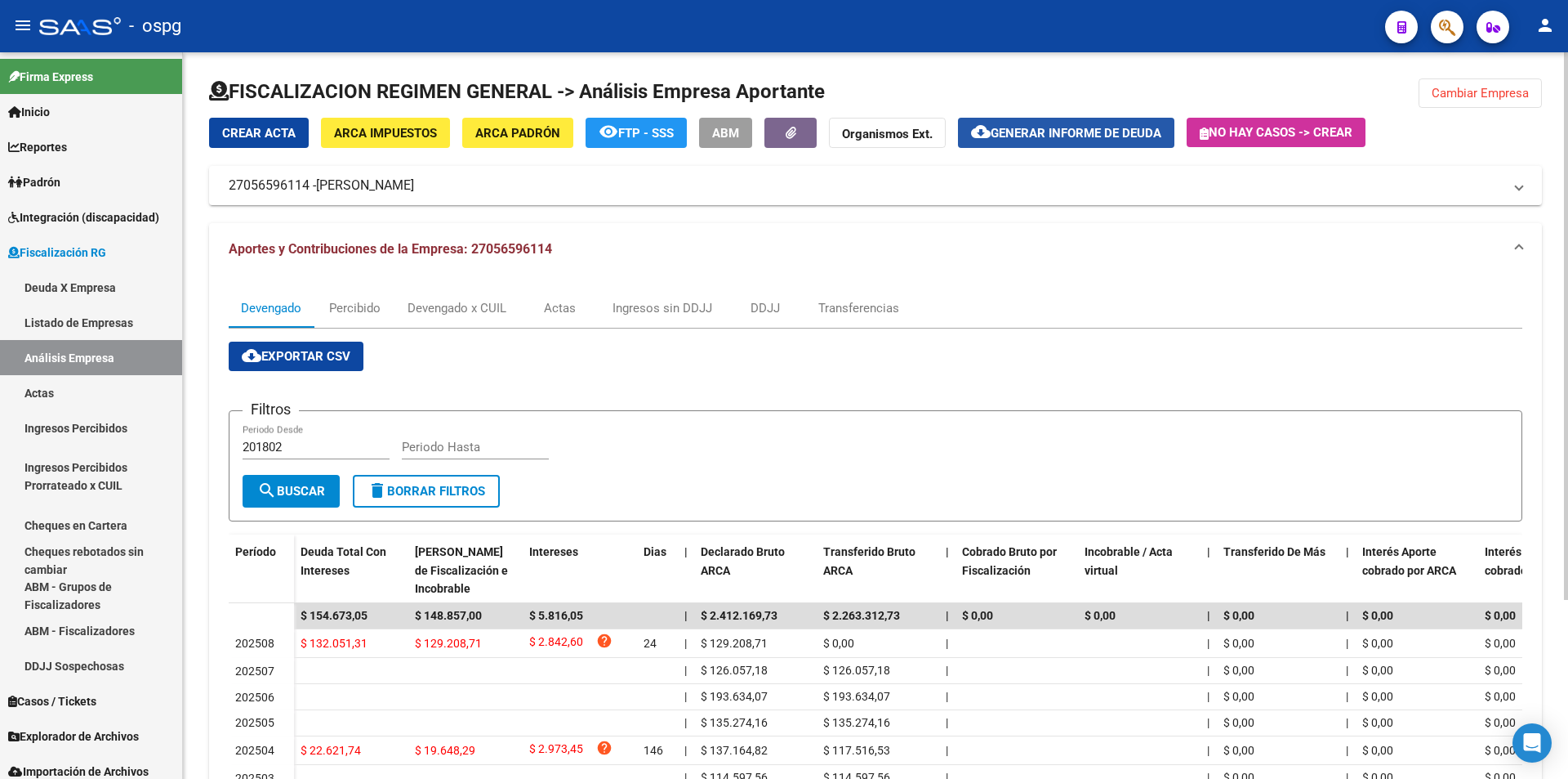
click at [1087, 137] on span "Generar informe de deuda" at bounding box center [1075, 133] width 170 height 14
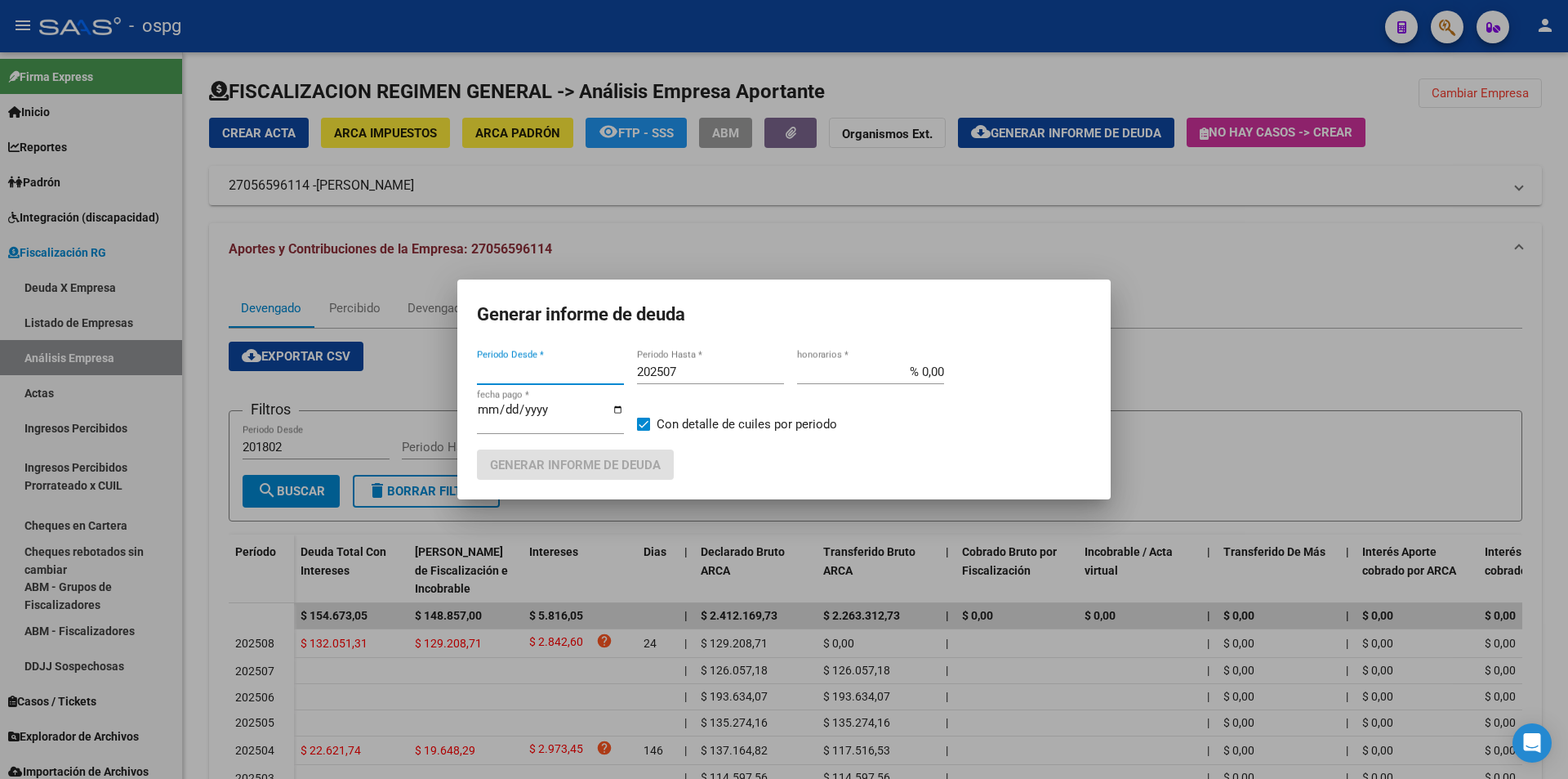
type input "202307"
click at [719, 364] on input "202507" at bounding box center [710, 371] width 147 height 14
type input "202508"
click at [630, 461] on span "Generar informe de deuda" at bounding box center [575, 464] width 170 height 14
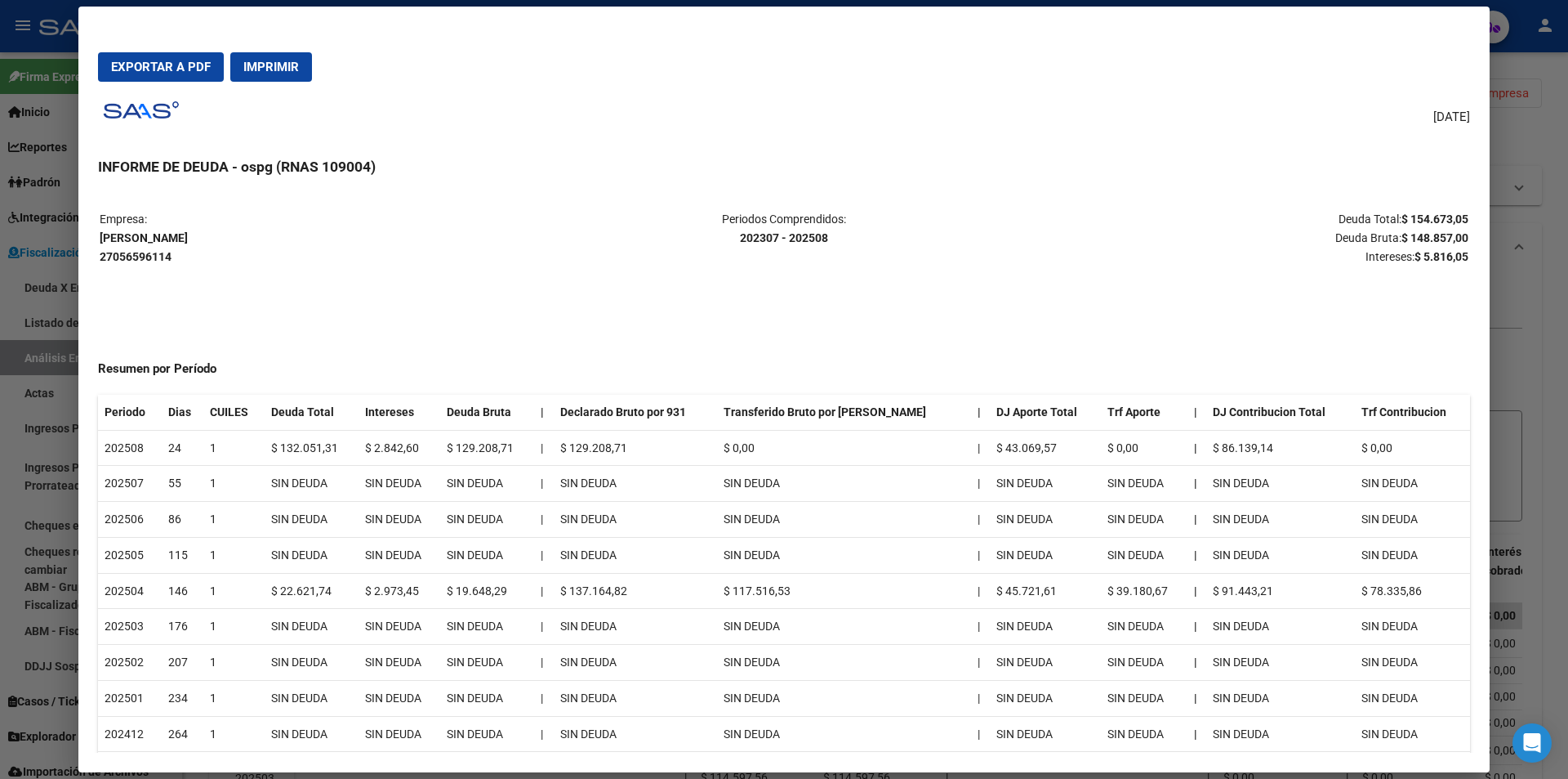
click at [1540, 410] on div at bounding box center [784, 389] width 1568 height 779
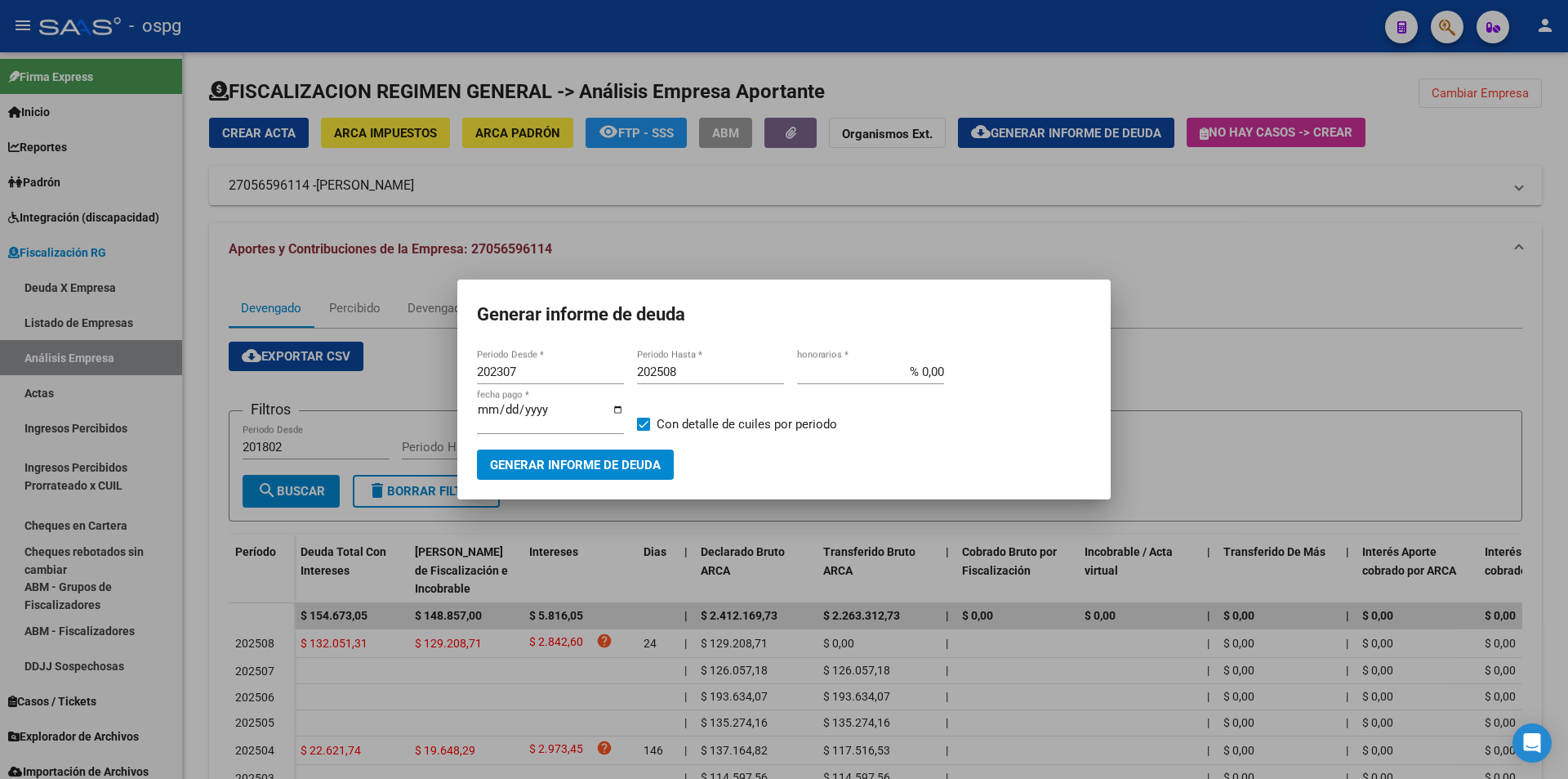
click at [1545, 408] on div at bounding box center [784, 389] width 1568 height 779
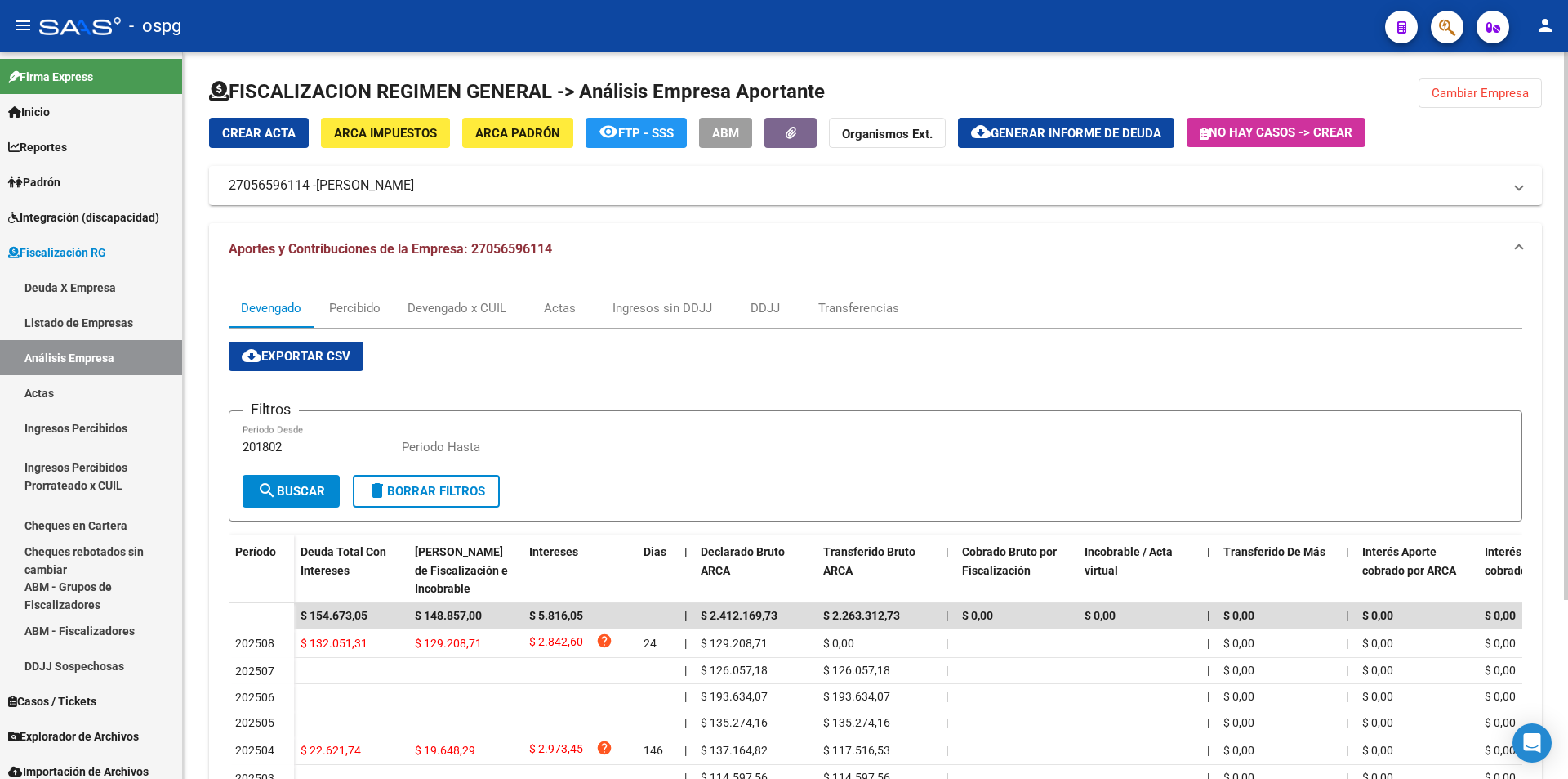
click at [1498, 100] on button "Cambiar Empresa" at bounding box center [1480, 92] width 123 height 30
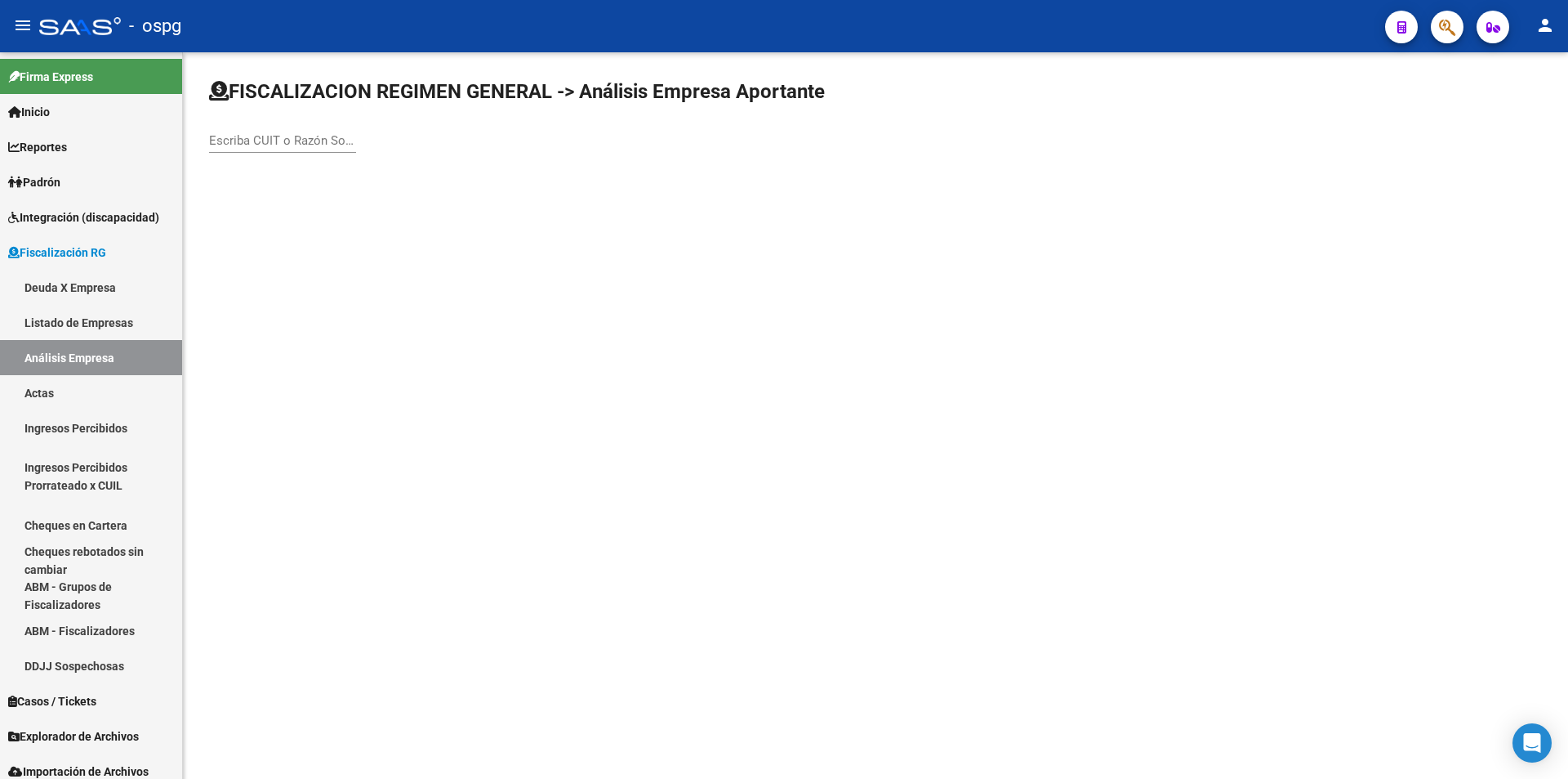
click at [313, 139] on input "Escriba CUIT o Razón Social para buscar" at bounding box center [282, 140] width 147 height 14
type input "FLEXIBLES MODERNOS"
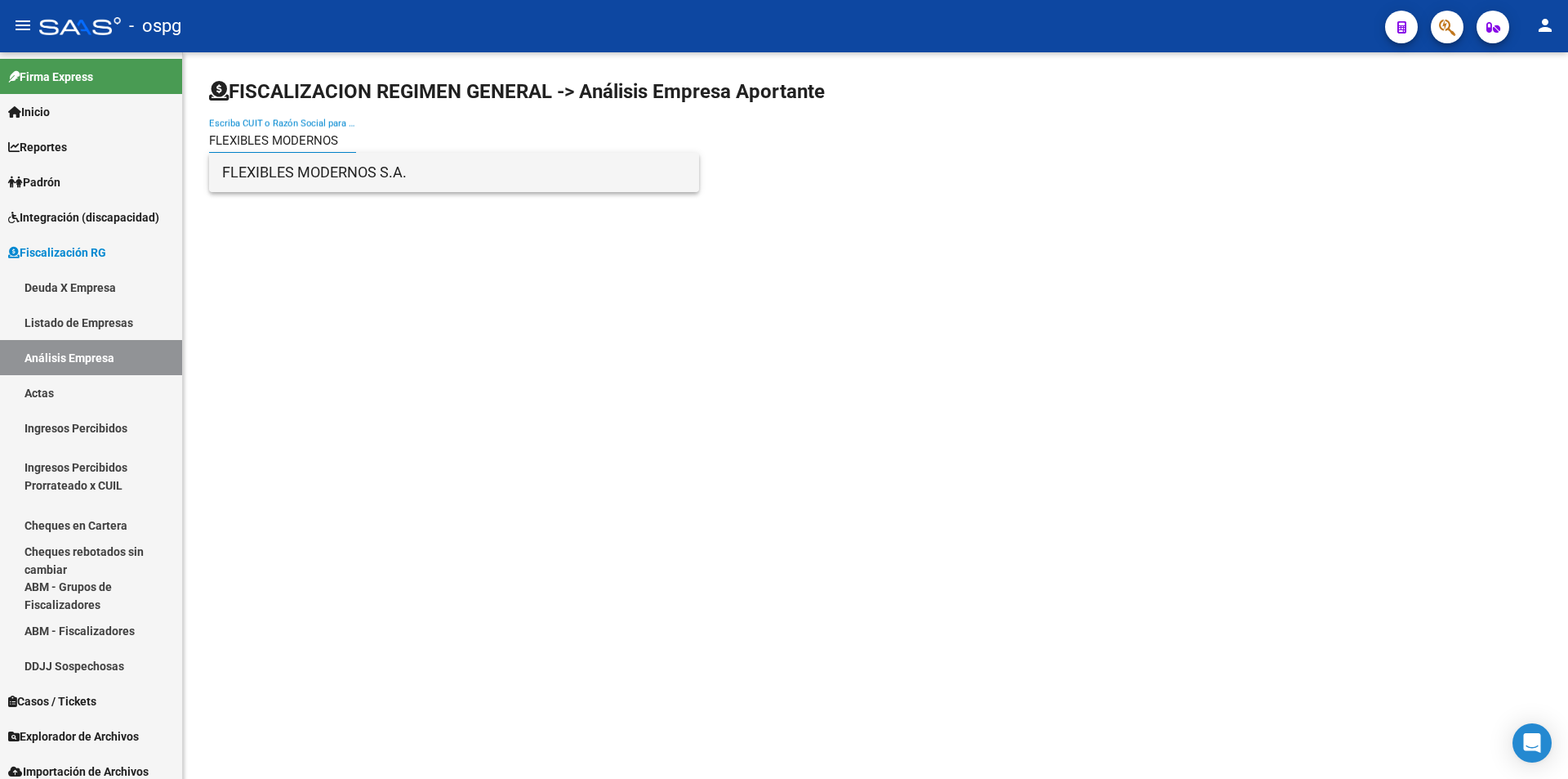
click at [288, 165] on span "FLEXIBLES MODERNOS S.A." at bounding box center [454, 172] width 464 height 39
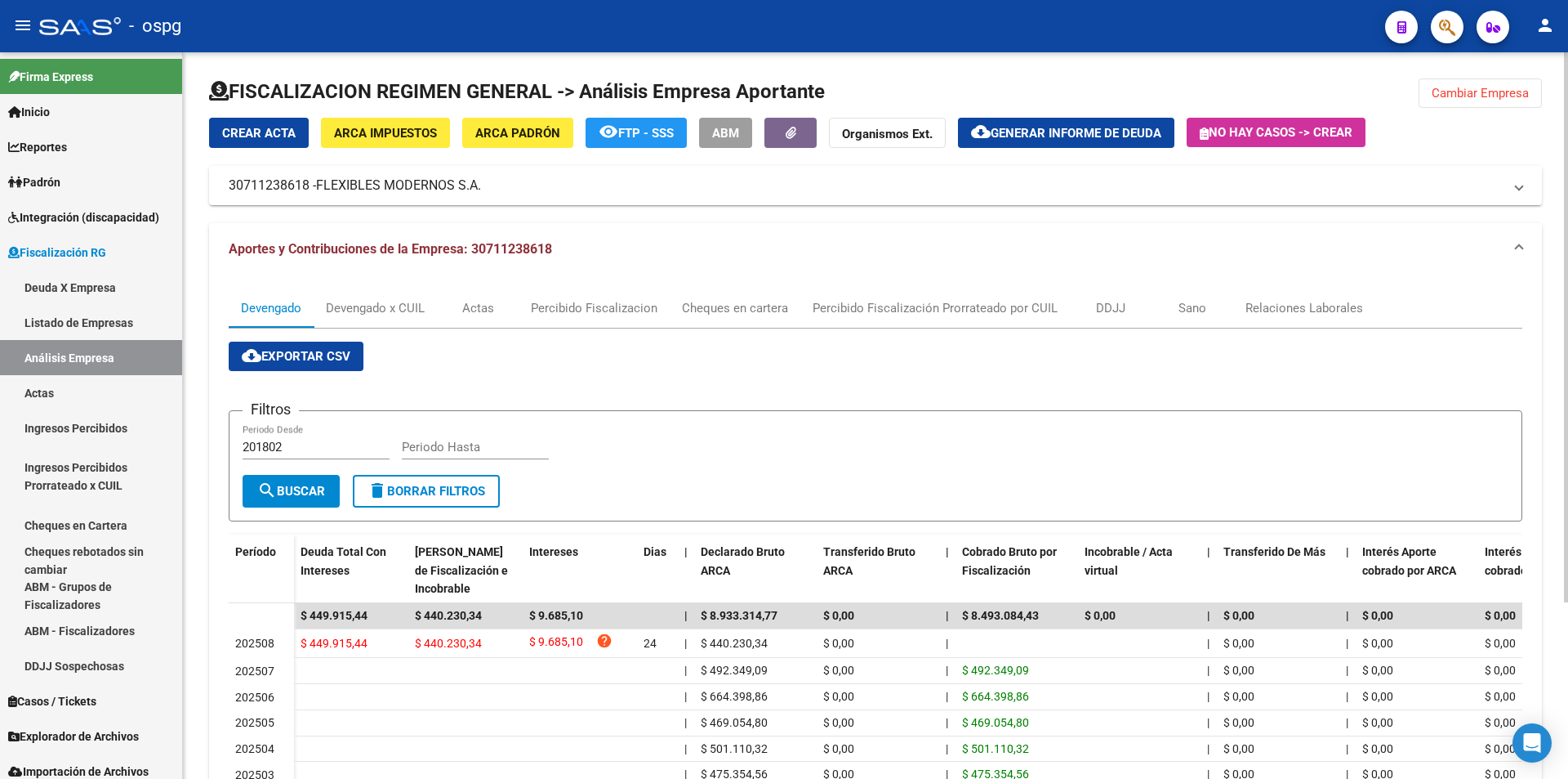
click at [1456, 94] on span "Cambiar Empresa" at bounding box center [1480, 92] width 97 height 14
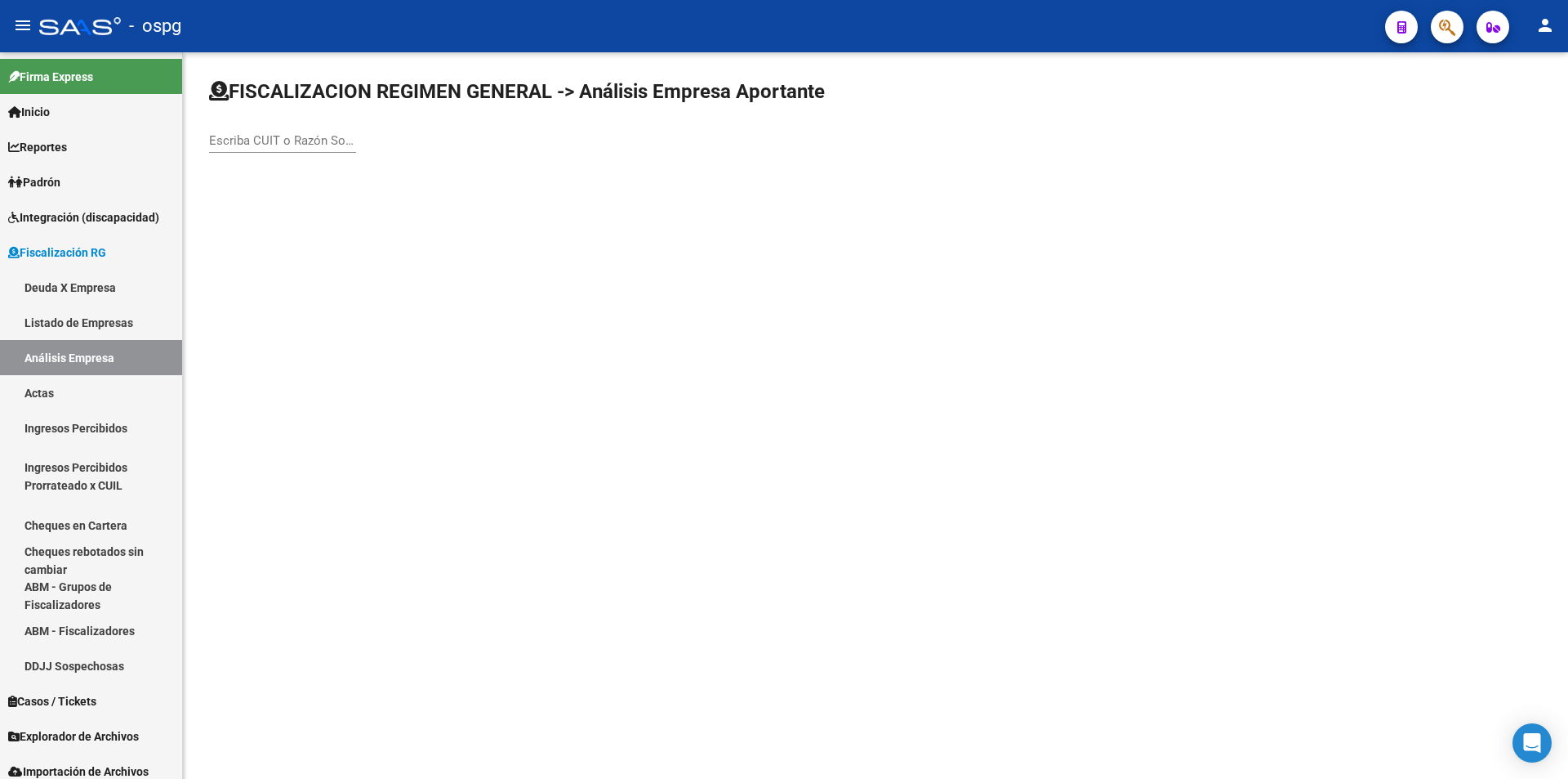
click at [315, 143] on input "Escriba CUIT o Razón Social para buscar" at bounding box center [282, 140] width 147 height 14
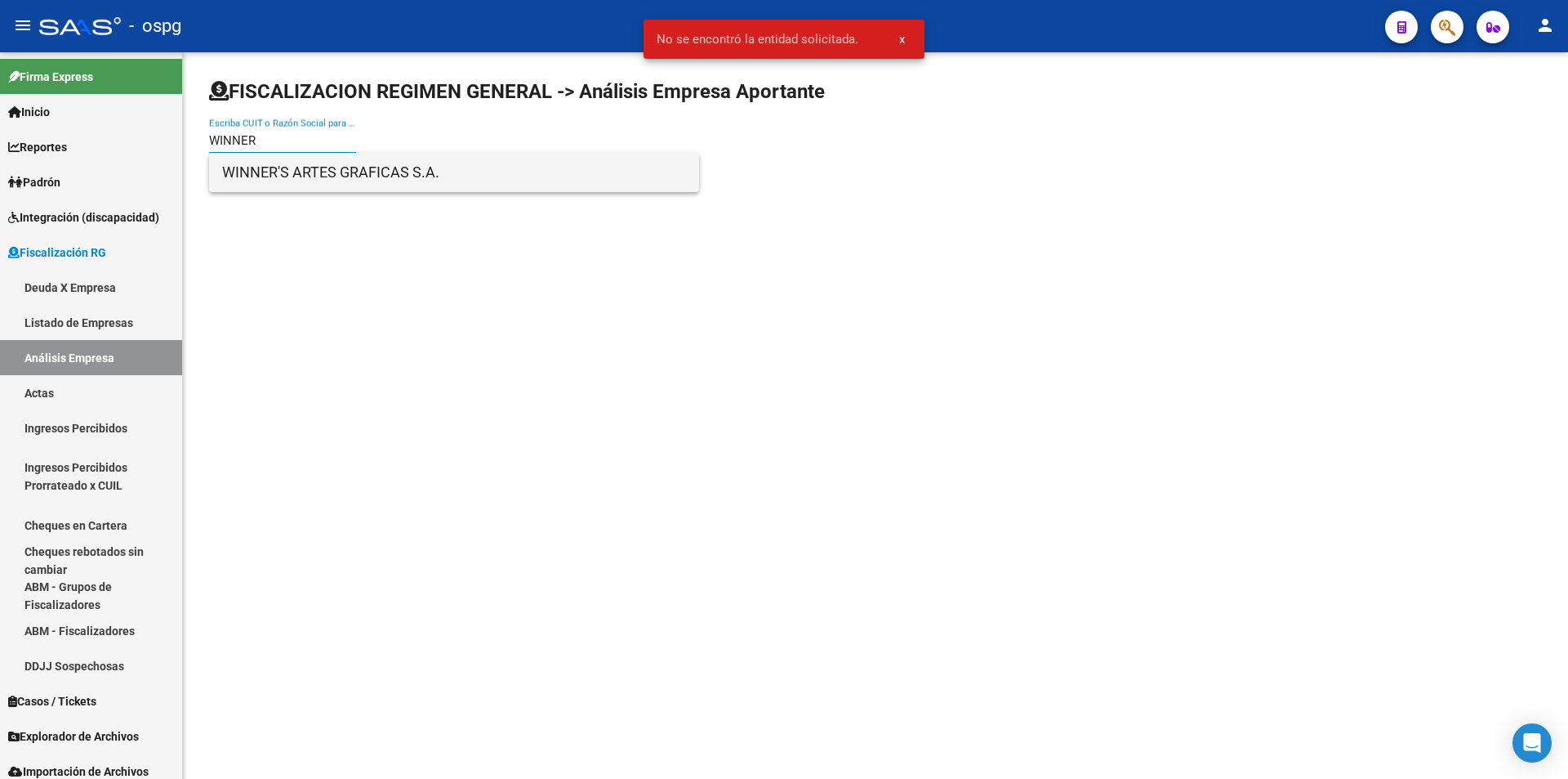
type input "WINNER"
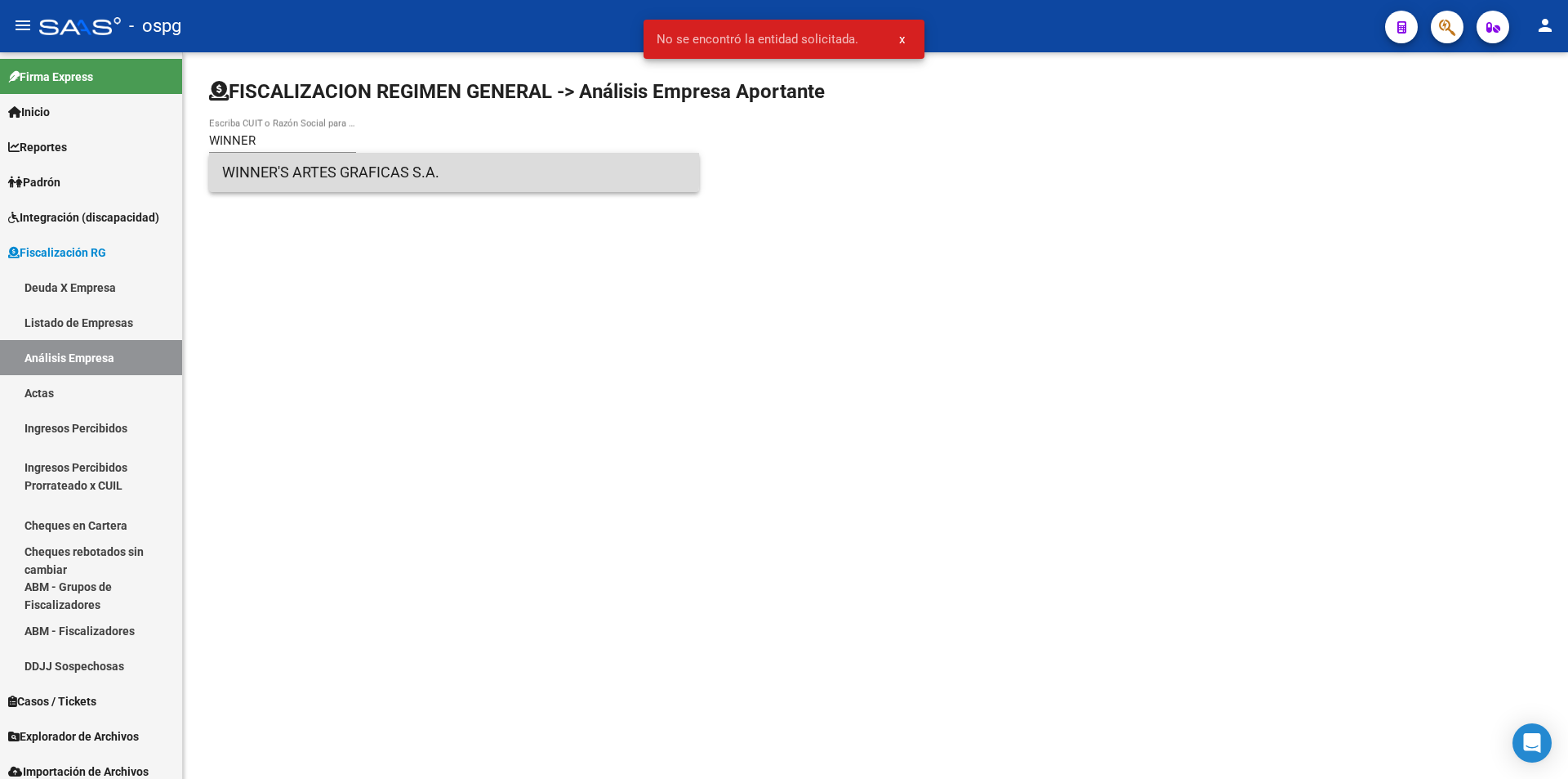
click at [321, 163] on span "WINNER'S ARTES GRAFICAS S.A." at bounding box center [454, 172] width 464 height 39
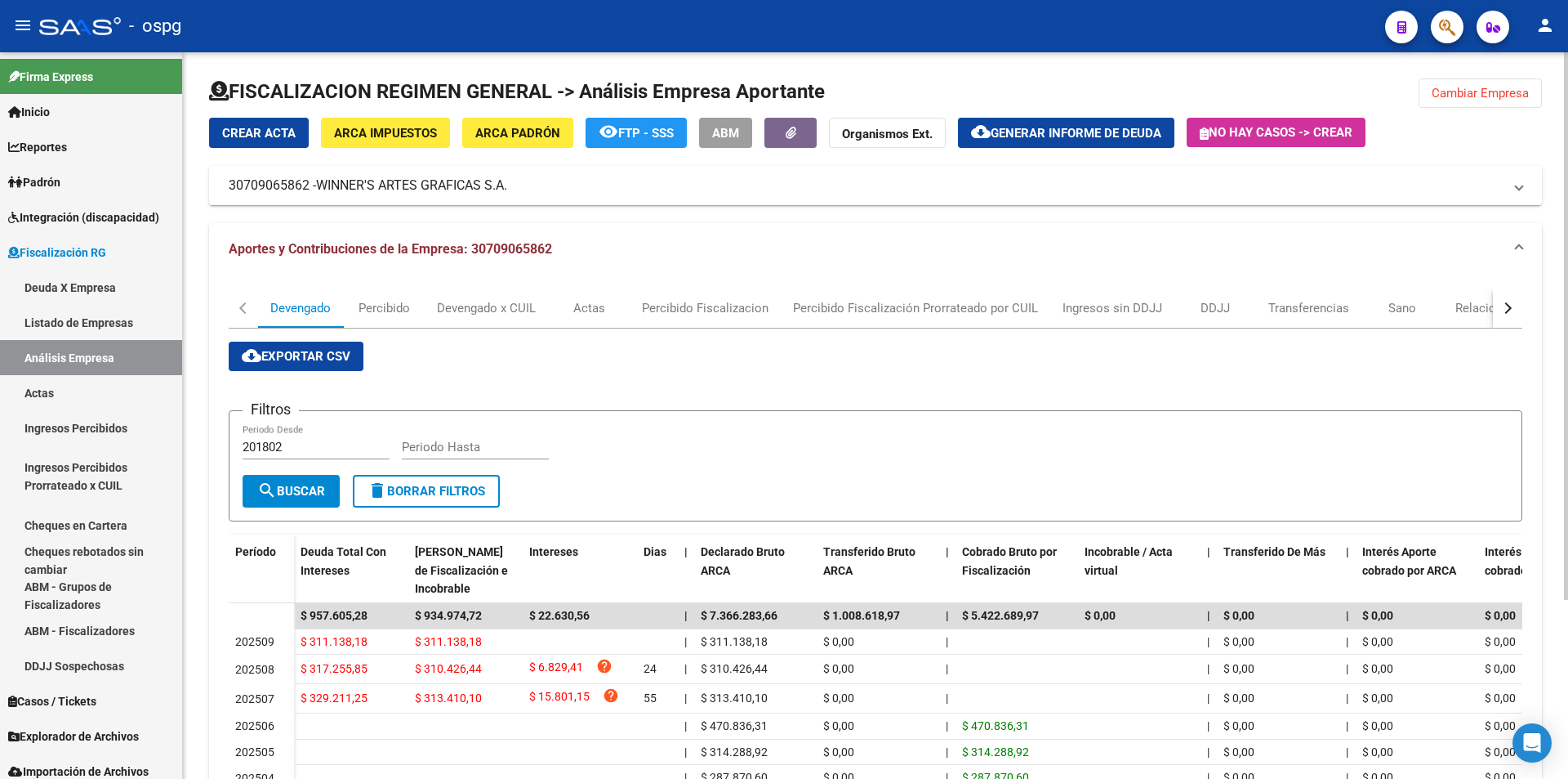
click at [1079, 122] on button "cloud_download Generar informe de deuda" at bounding box center [1066, 132] width 217 height 30
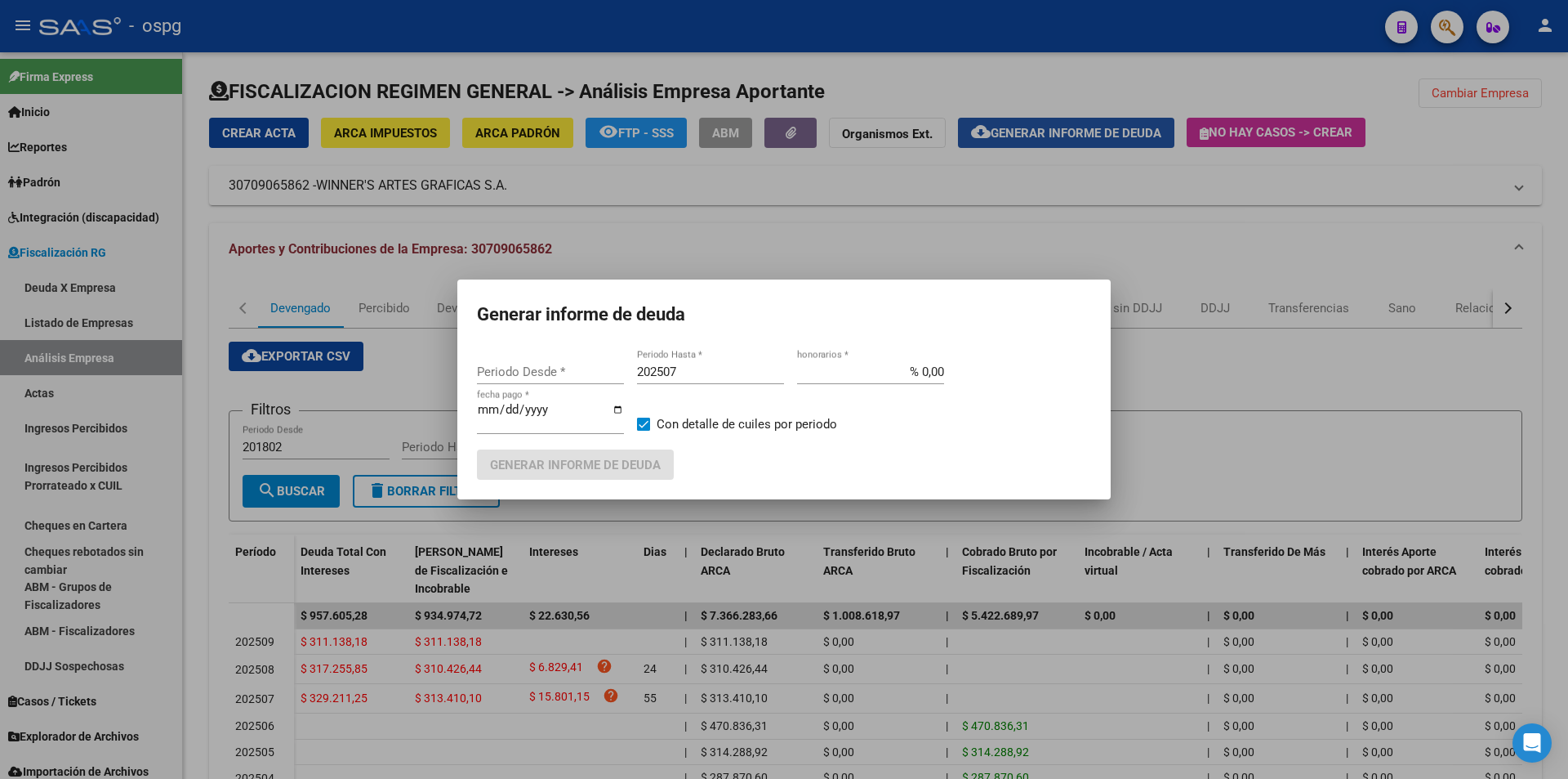
type input "202507"
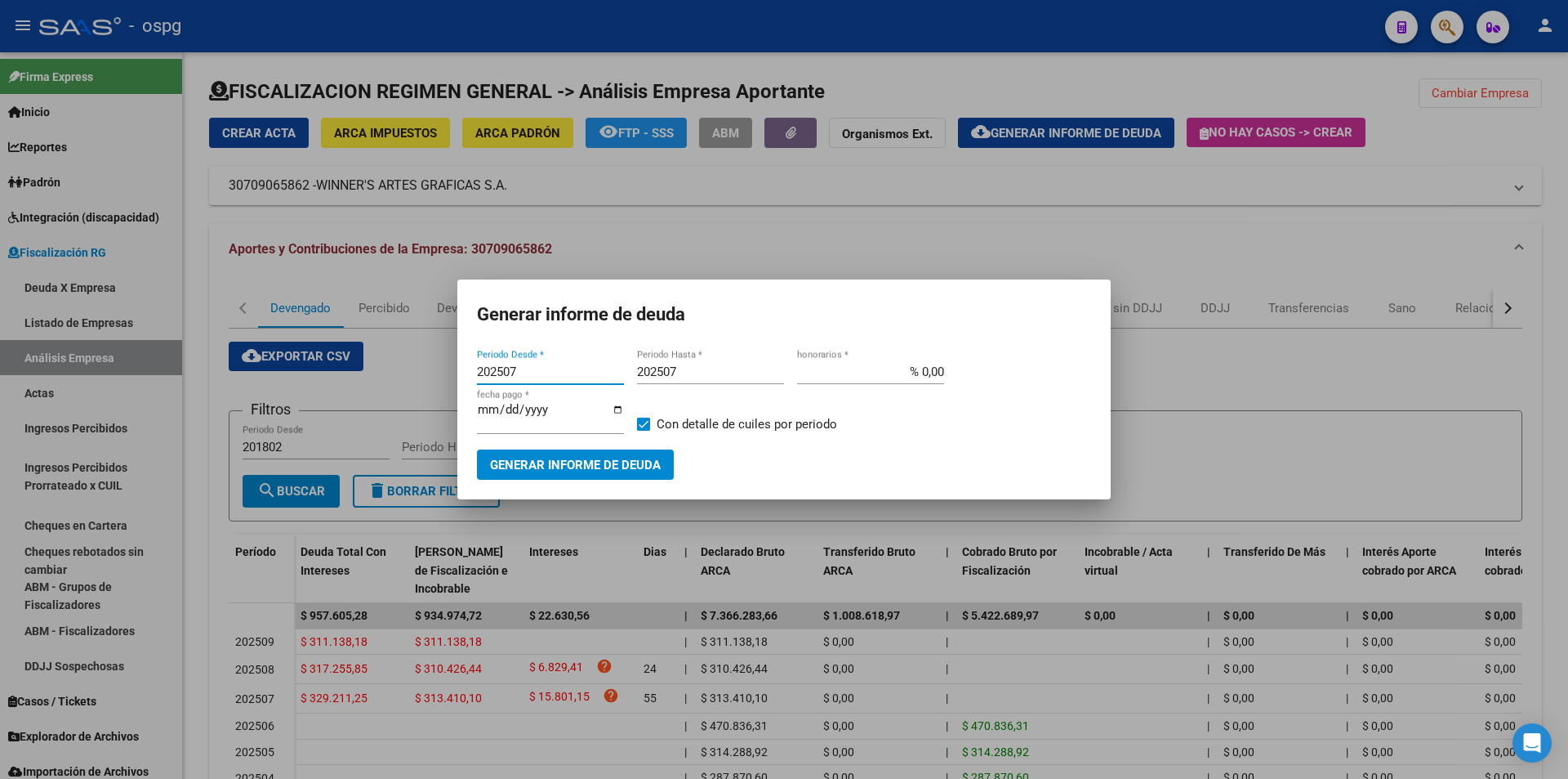
click at [698, 376] on input "202507" at bounding box center [710, 371] width 147 height 14
type input "202508"
click at [624, 458] on span "Generar informe de deuda" at bounding box center [575, 464] width 170 height 14
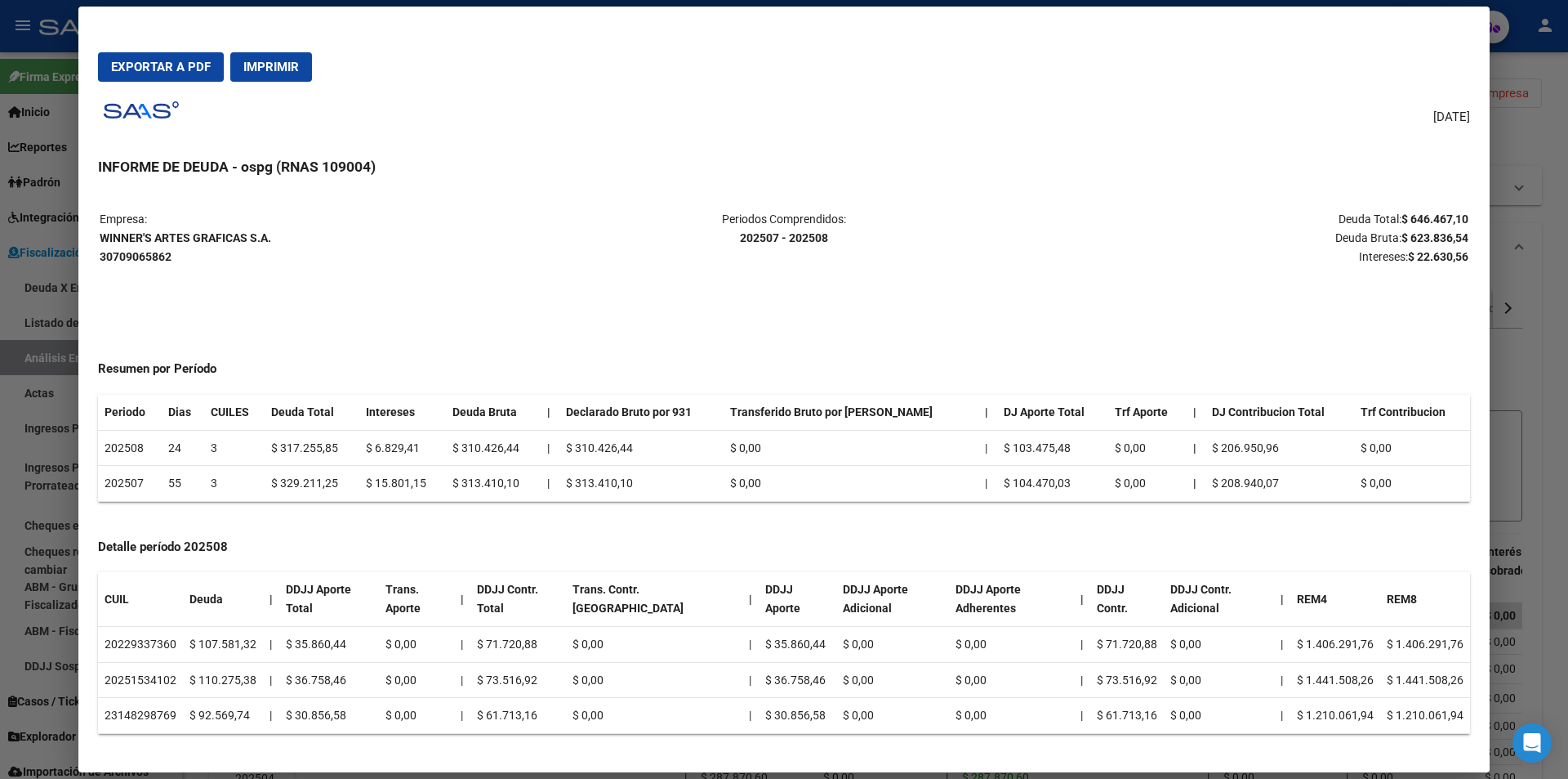
click at [1555, 503] on div at bounding box center [784, 389] width 1568 height 779
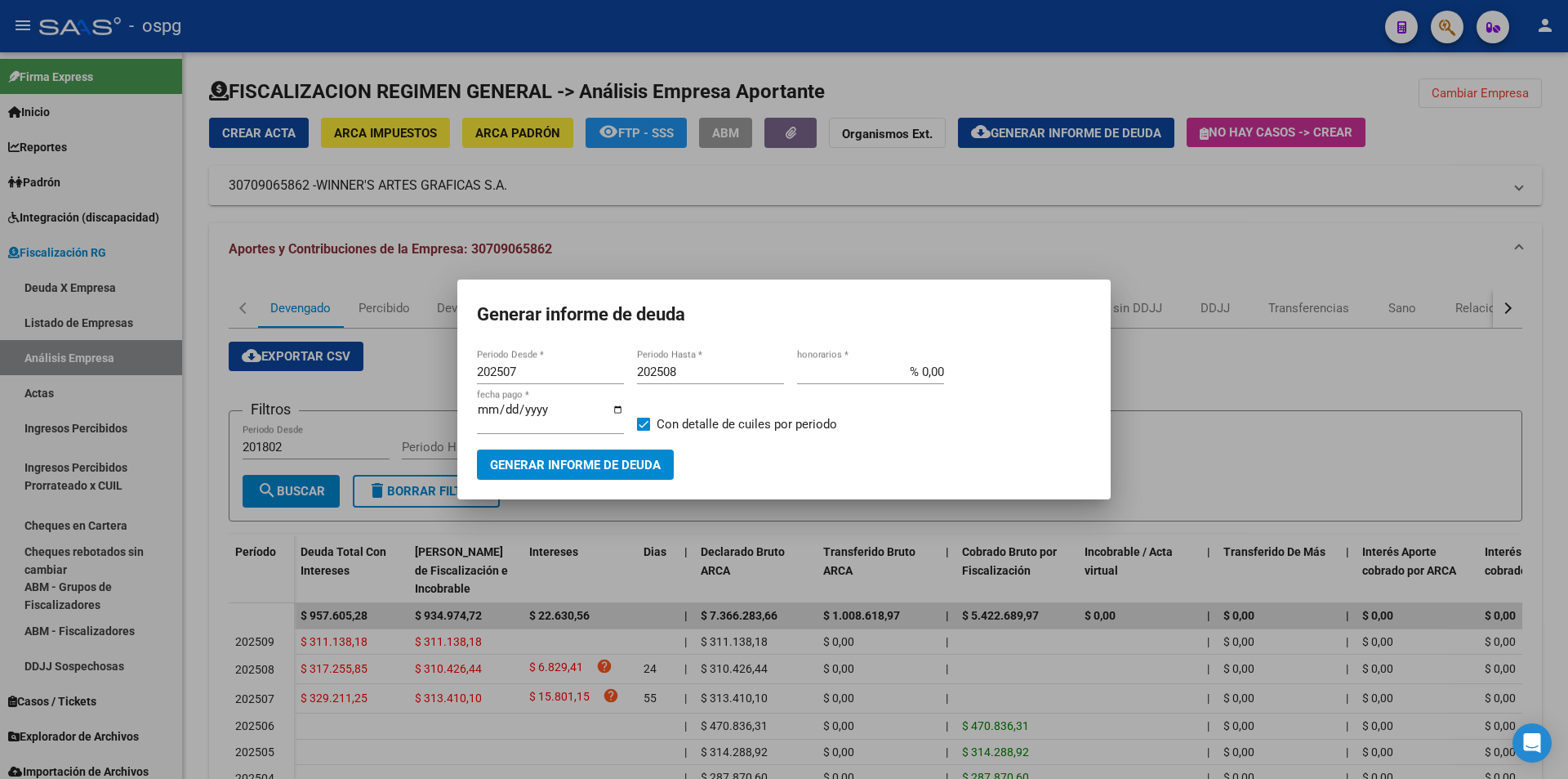
click at [1327, 459] on div at bounding box center [784, 389] width 1568 height 779
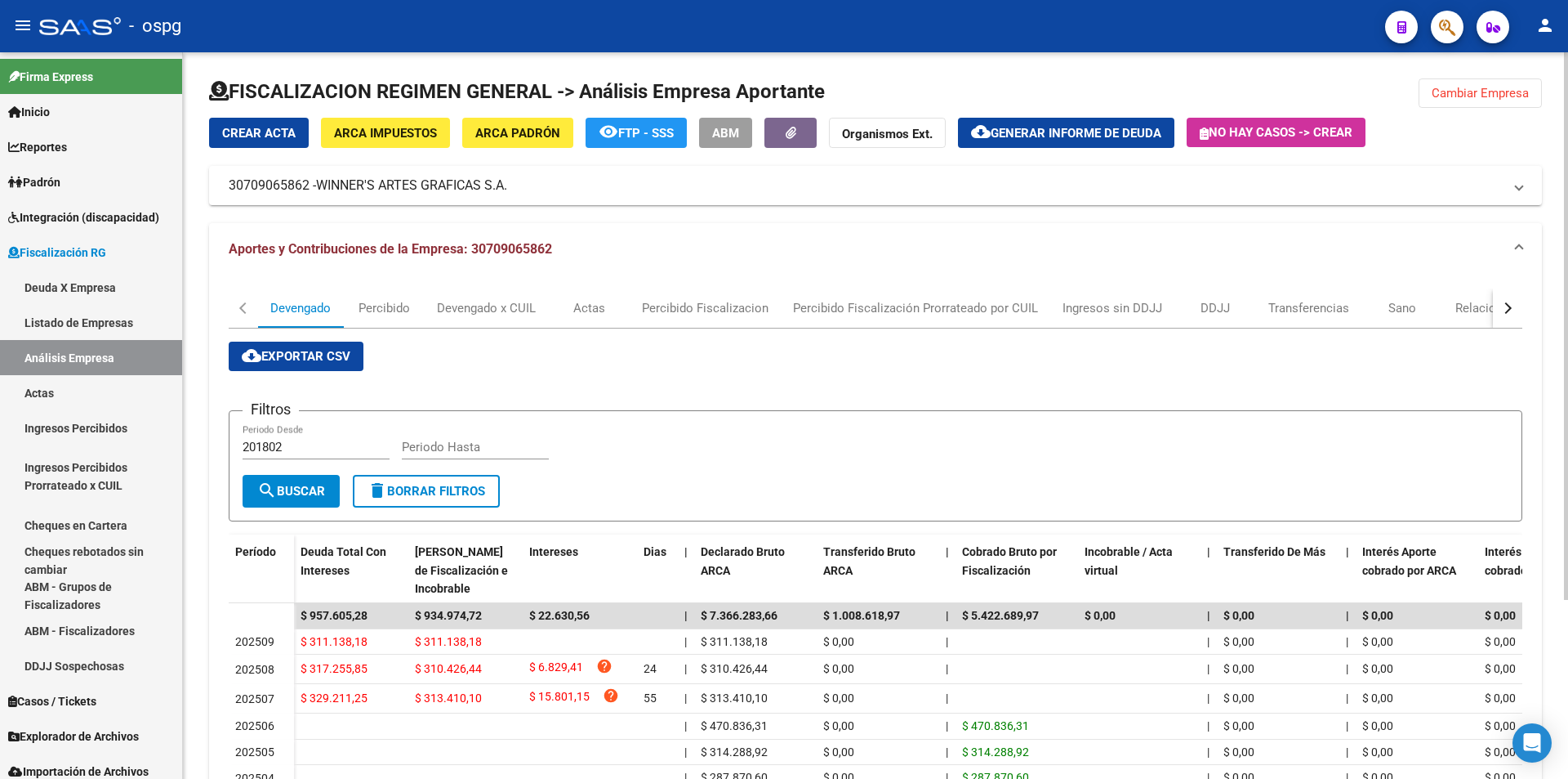
click at [1471, 92] on span "Cambiar Empresa" at bounding box center [1480, 92] width 97 height 14
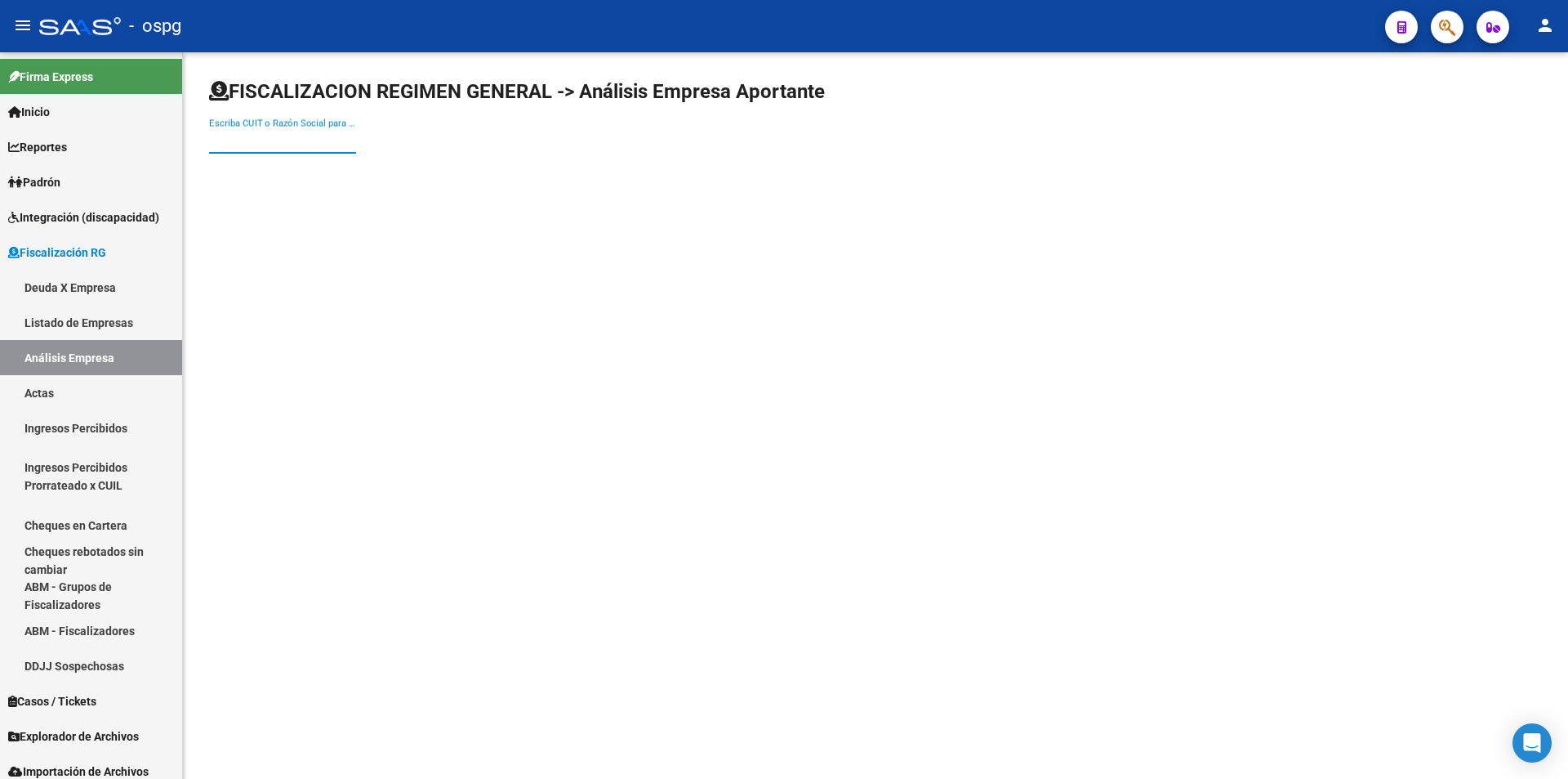
click at [318, 143] on input "Escriba CUIT o Razón Social para buscar" at bounding box center [282, 140] width 147 height 14
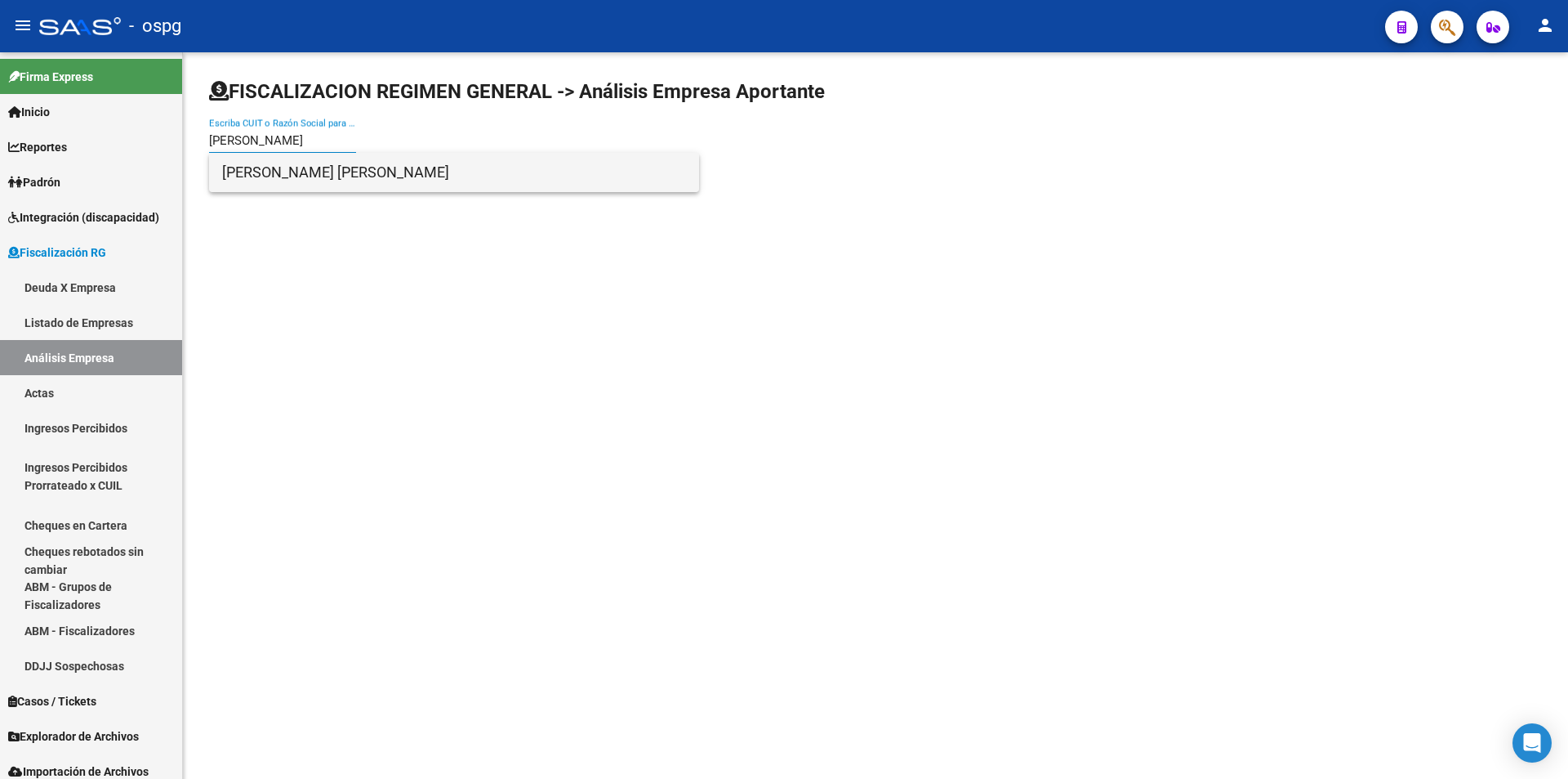
type input "[PERSON_NAME]"
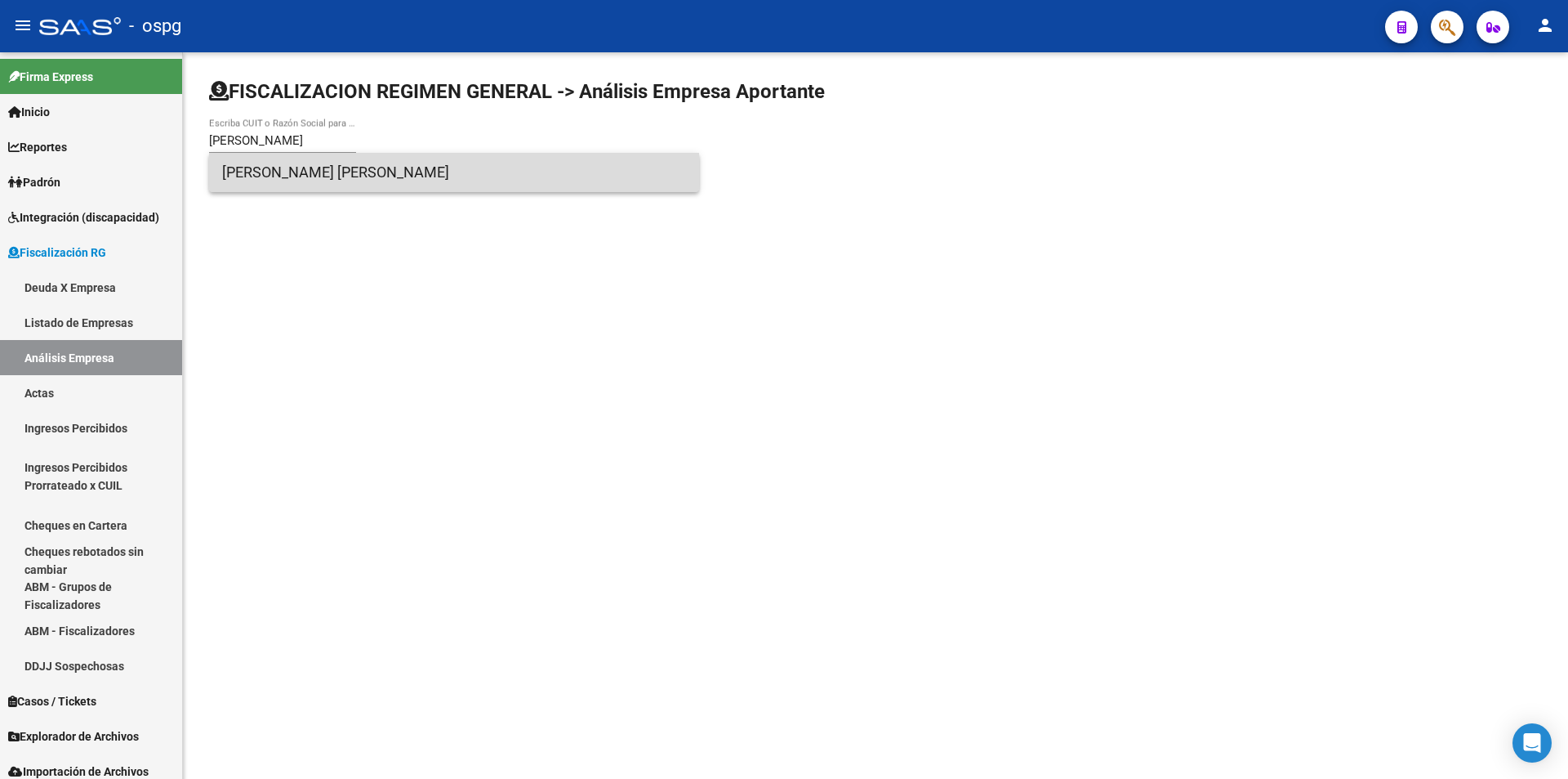
click at [348, 169] on span "[PERSON_NAME] [PERSON_NAME]" at bounding box center [454, 172] width 464 height 39
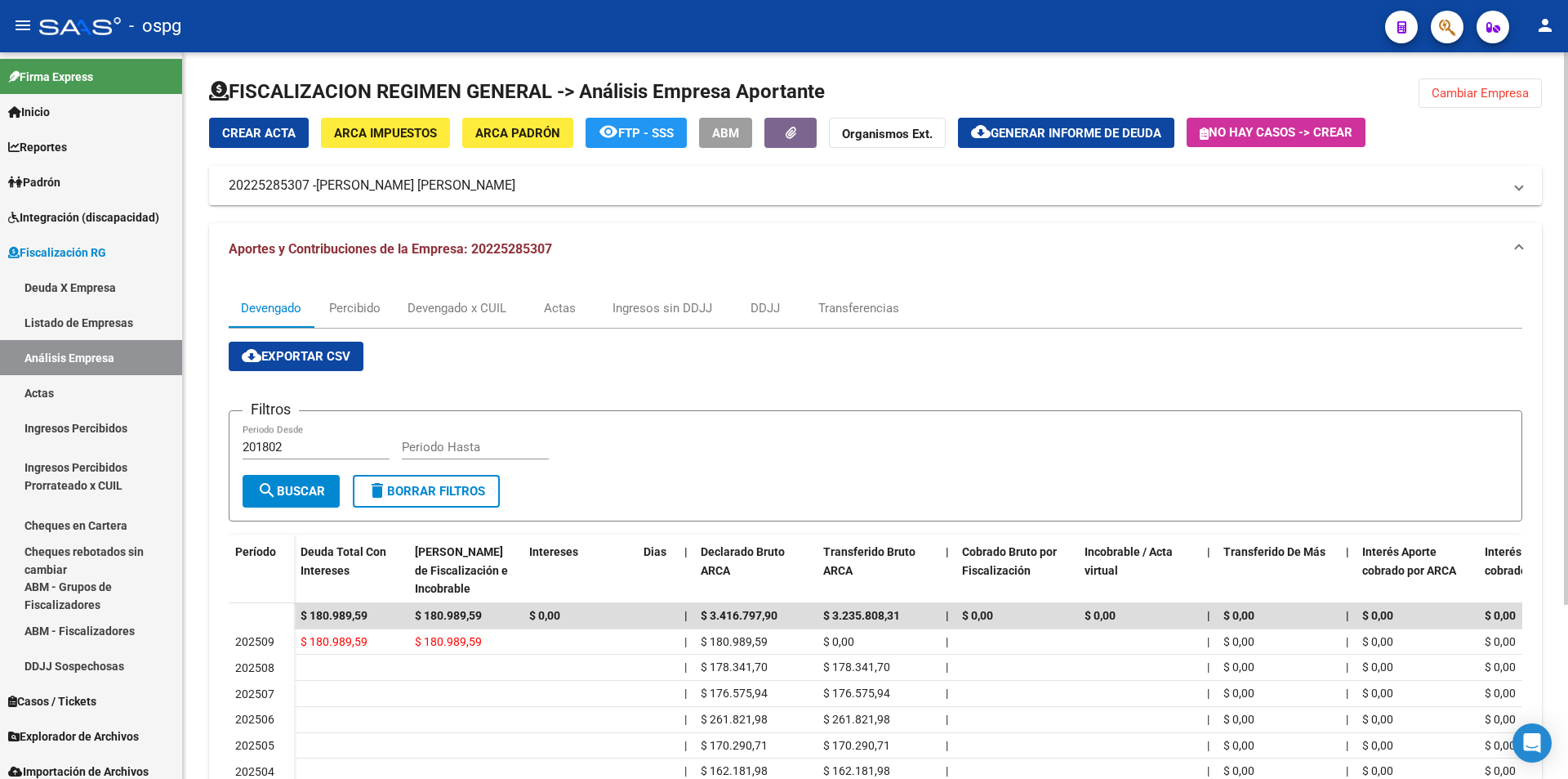
click at [1478, 93] on span "Cambiar Empresa" at bounding box center [1480, 92] width 97 height 14
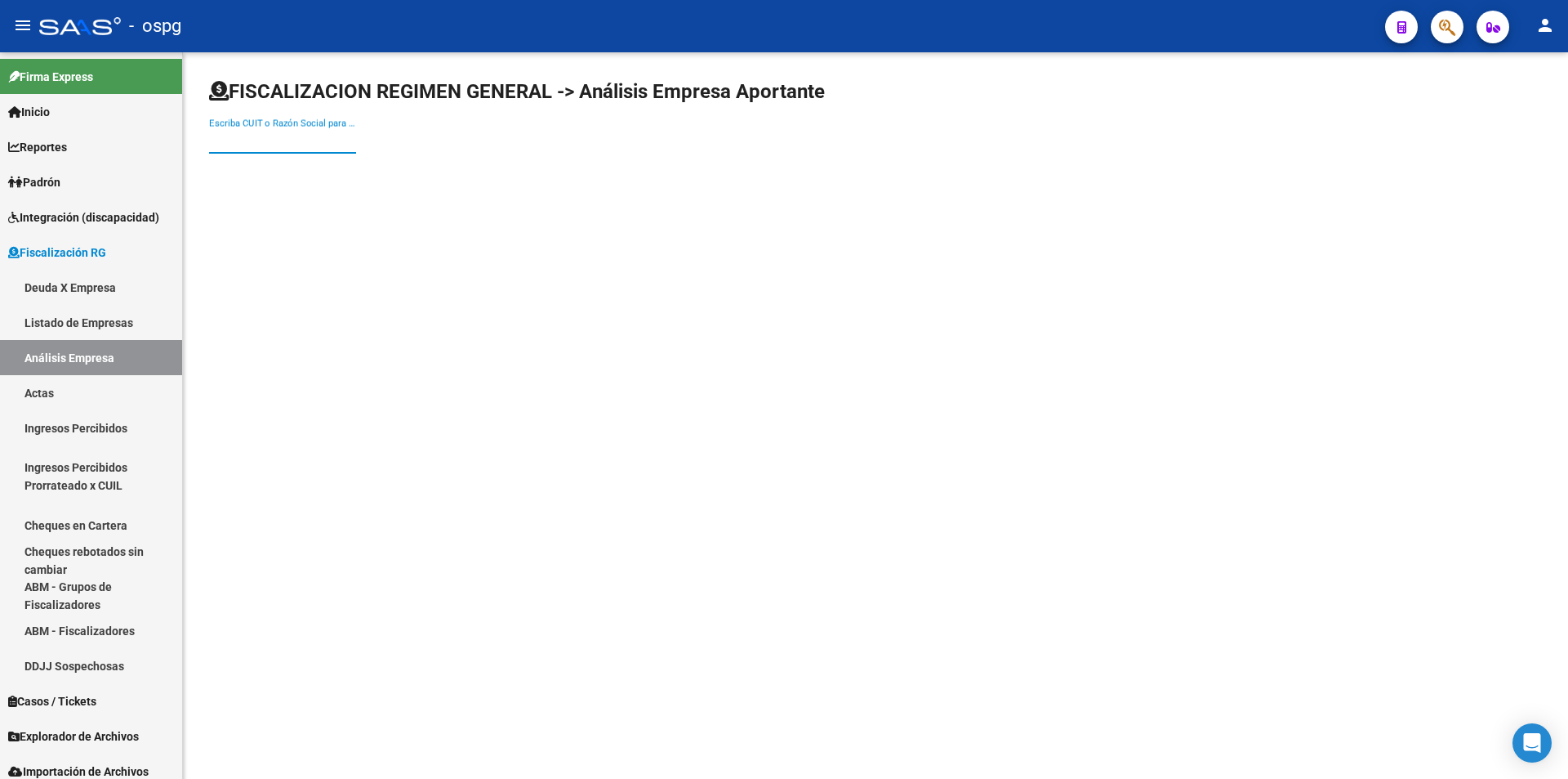
click at [309, 142] on input "Escriba CUIT o Razón Social para buscar" at bounding box center [282, 140] width 147 height 14
type input "ENTIMAR"
click at [306, 167] on span "ENTIMAR SA" at bounding box center [454, 172] width 464 height 39
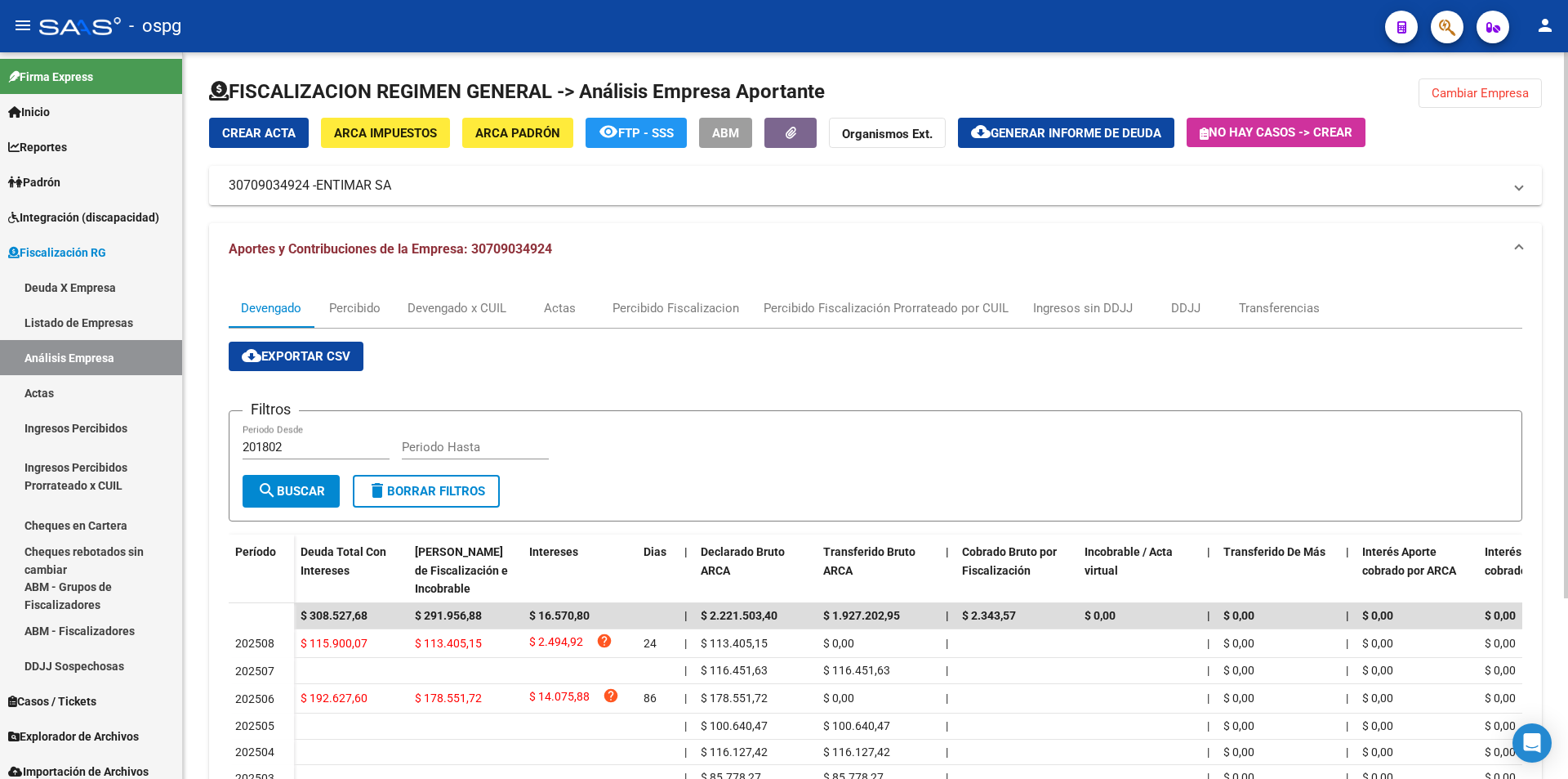
click at [1131, 122] on button "cloud_download Generar informe de deuda" at bounding box center [1066, 132] width 217 height 30
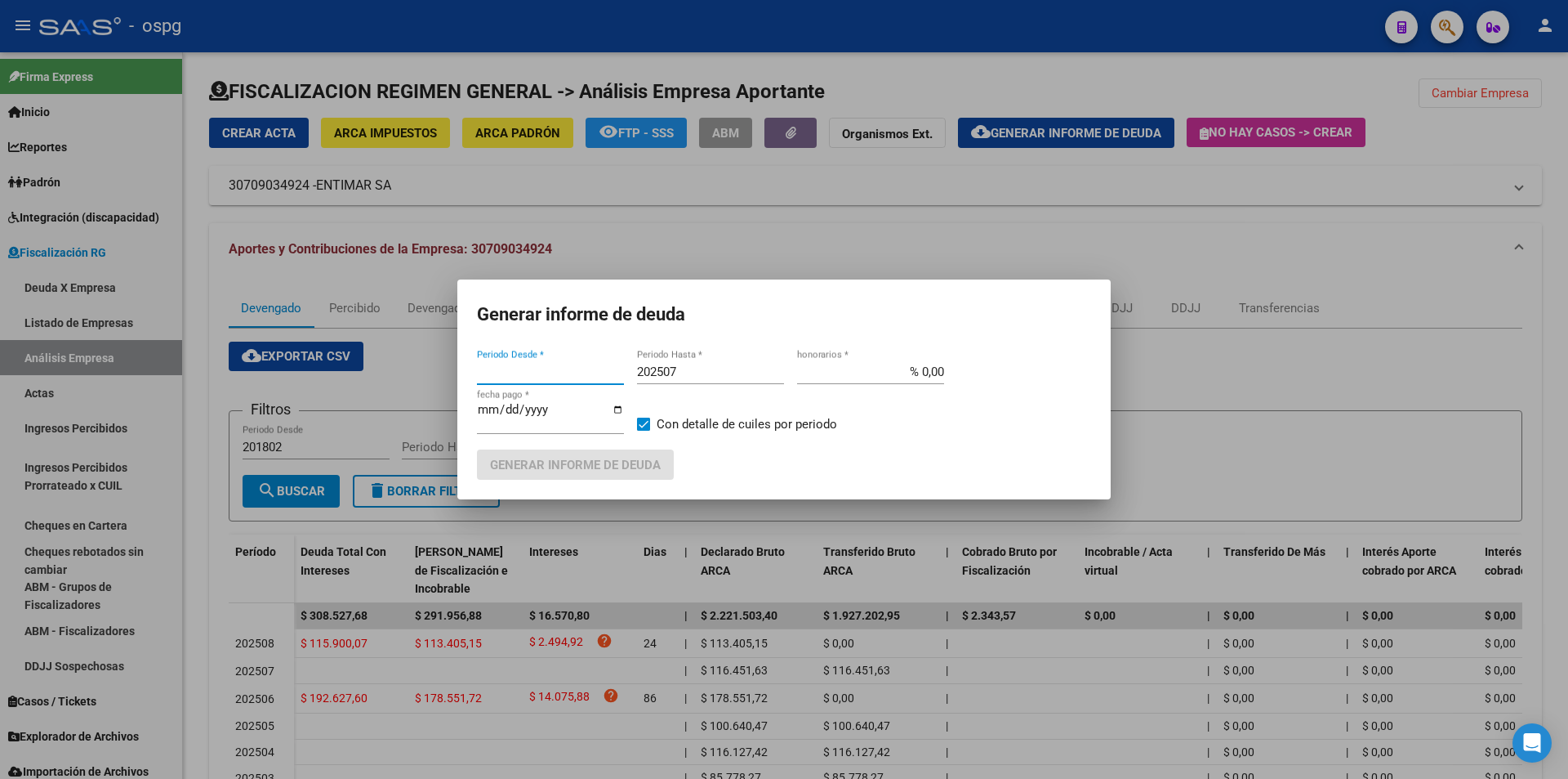
type input "202501"
click at [707, 376] on input "202507" at bounding box center [710, 371] width 147 height 14
type input "202508"
click at [638, 461] on span "Generar informe de deuda" at bounding box center [575, 464] width 170 height 14
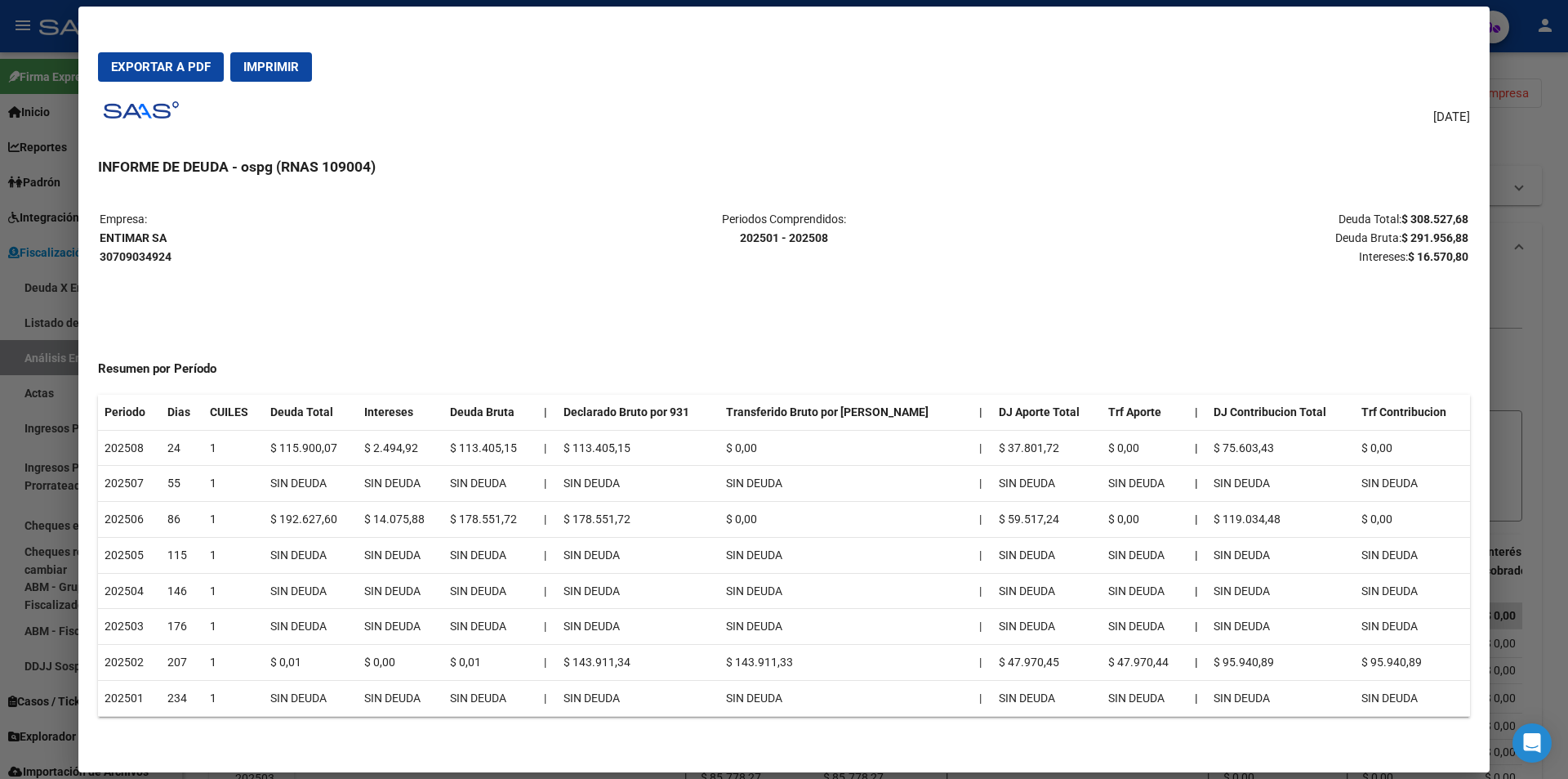
click at [1545, 283] on div at bounding box center [784, 389] width 1568 height 779
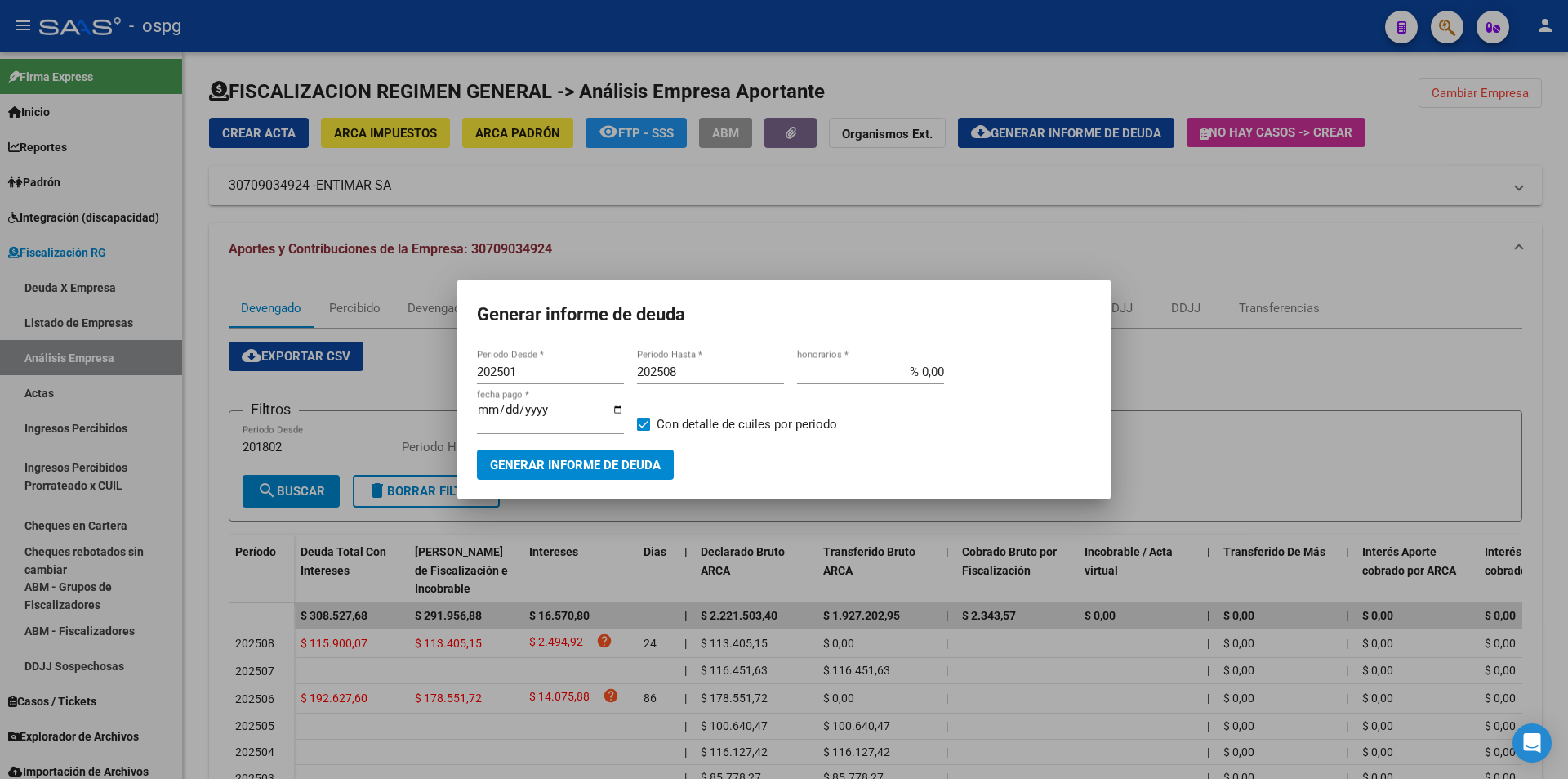
click at [1546, 284] on div at bounding box center [784, 389] width 1568 height 779
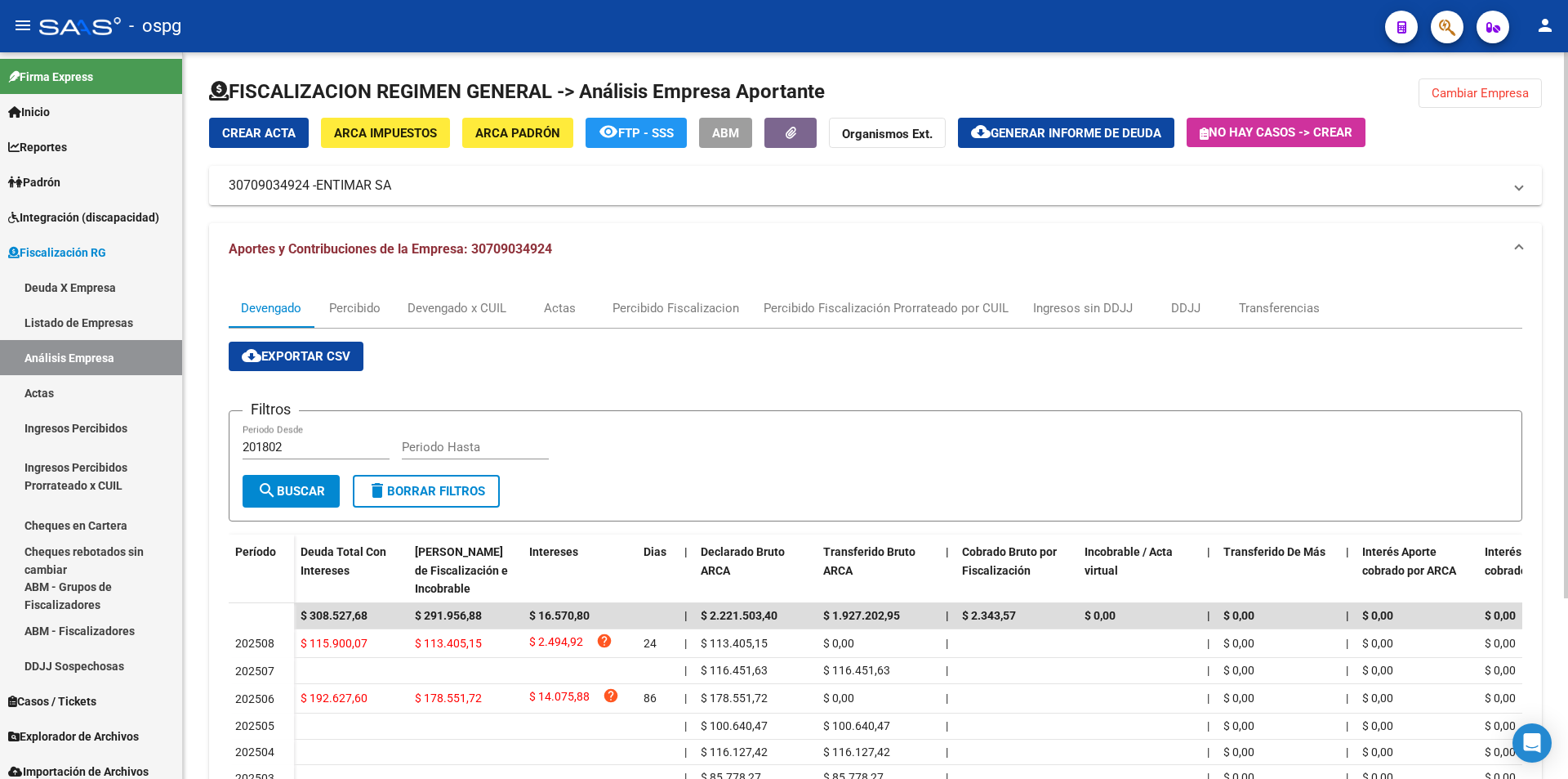
click at [1473, 95] on span "Cambiar Empresa" at bounding box center [1480, 92] width 97 height 14
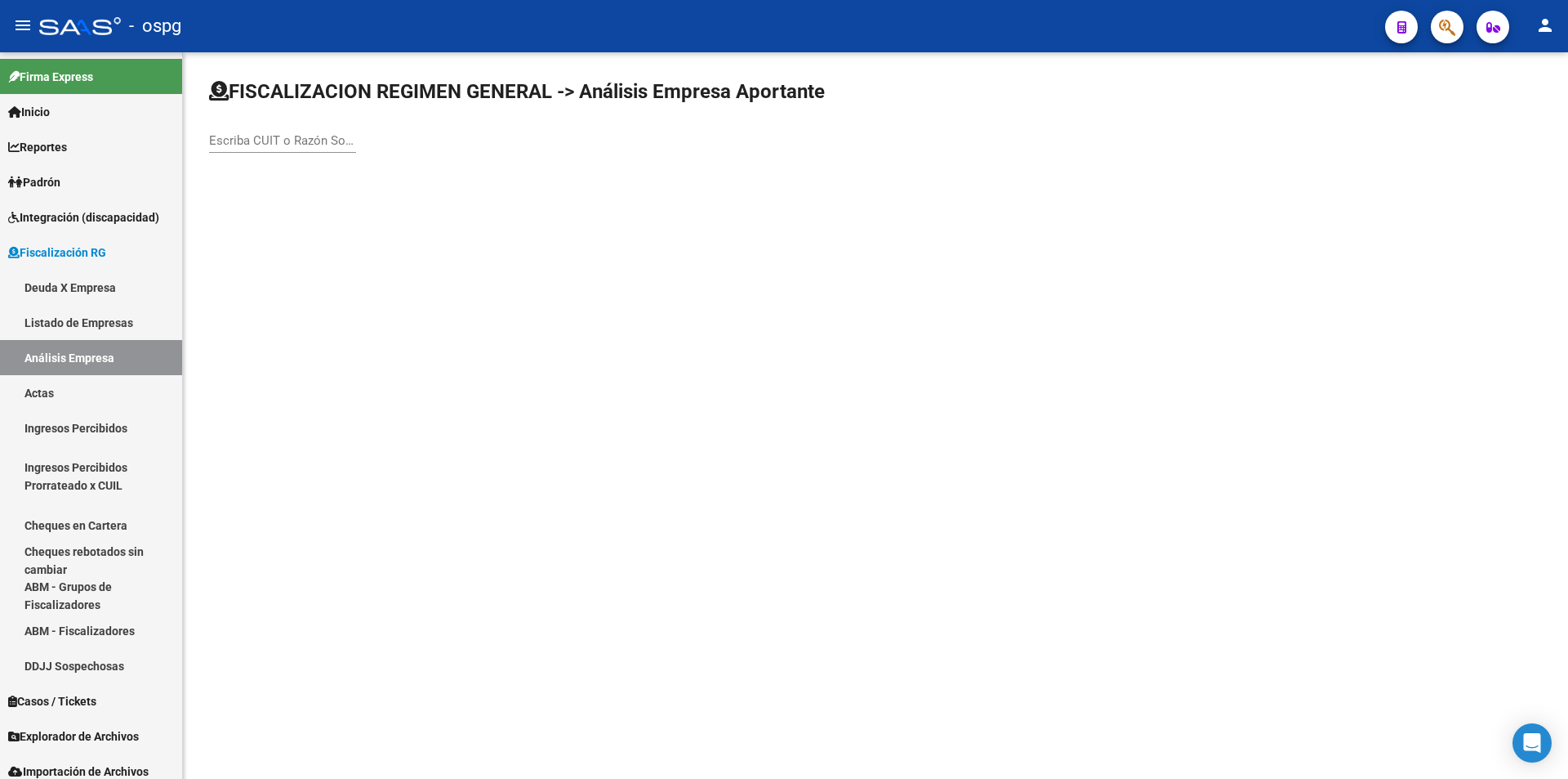
click at [248, 148] on div "Escriba CUIT o Razón Social para buscar" at bounding box center [282, 135] width 147 height 35
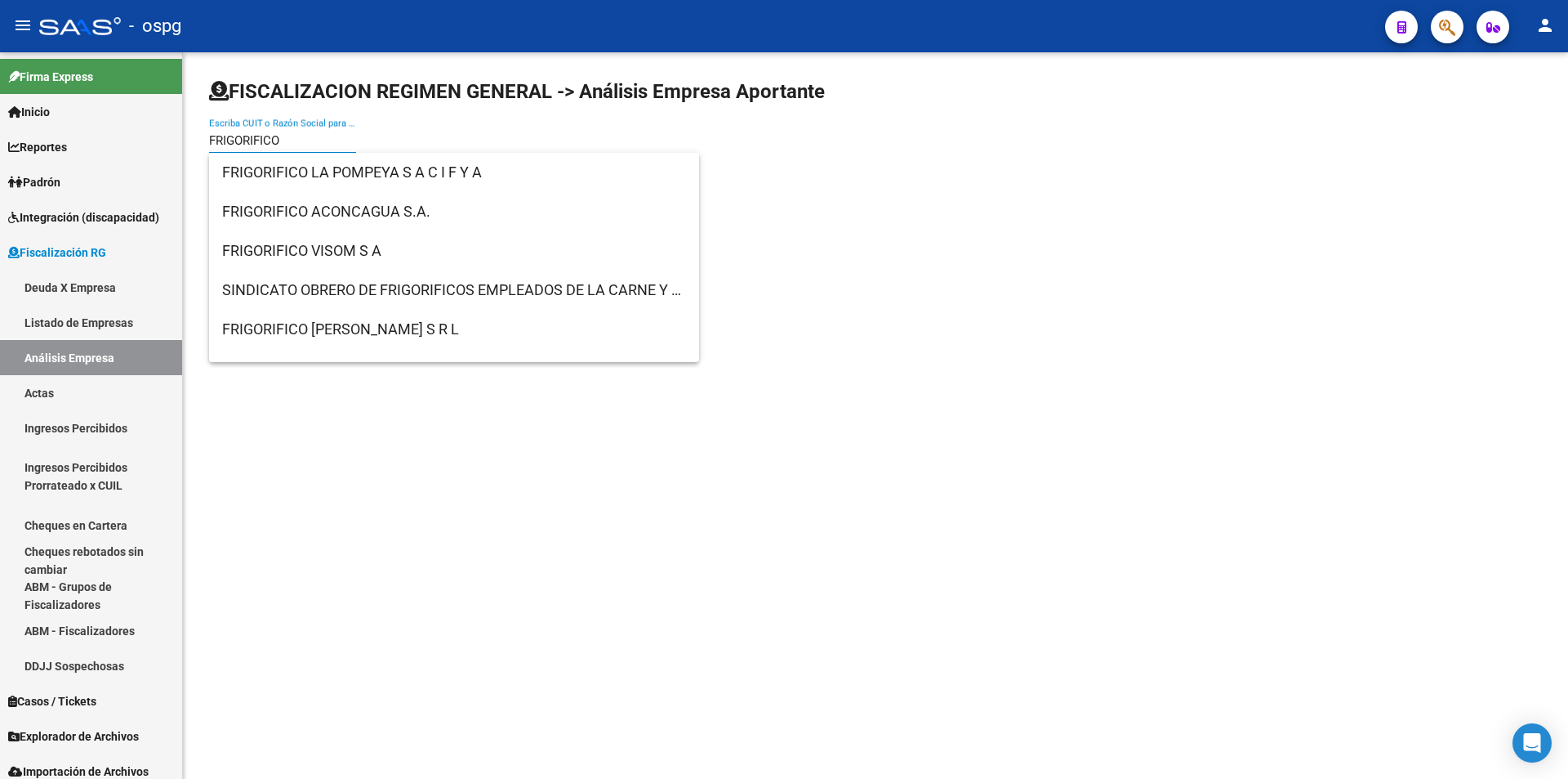
click at [394, 202] on body "menu - ospg person Firma Express Inicio Calendario SSS Instructivos Contacto OS…" at bounding box center [784, 389] width 1568 height 779
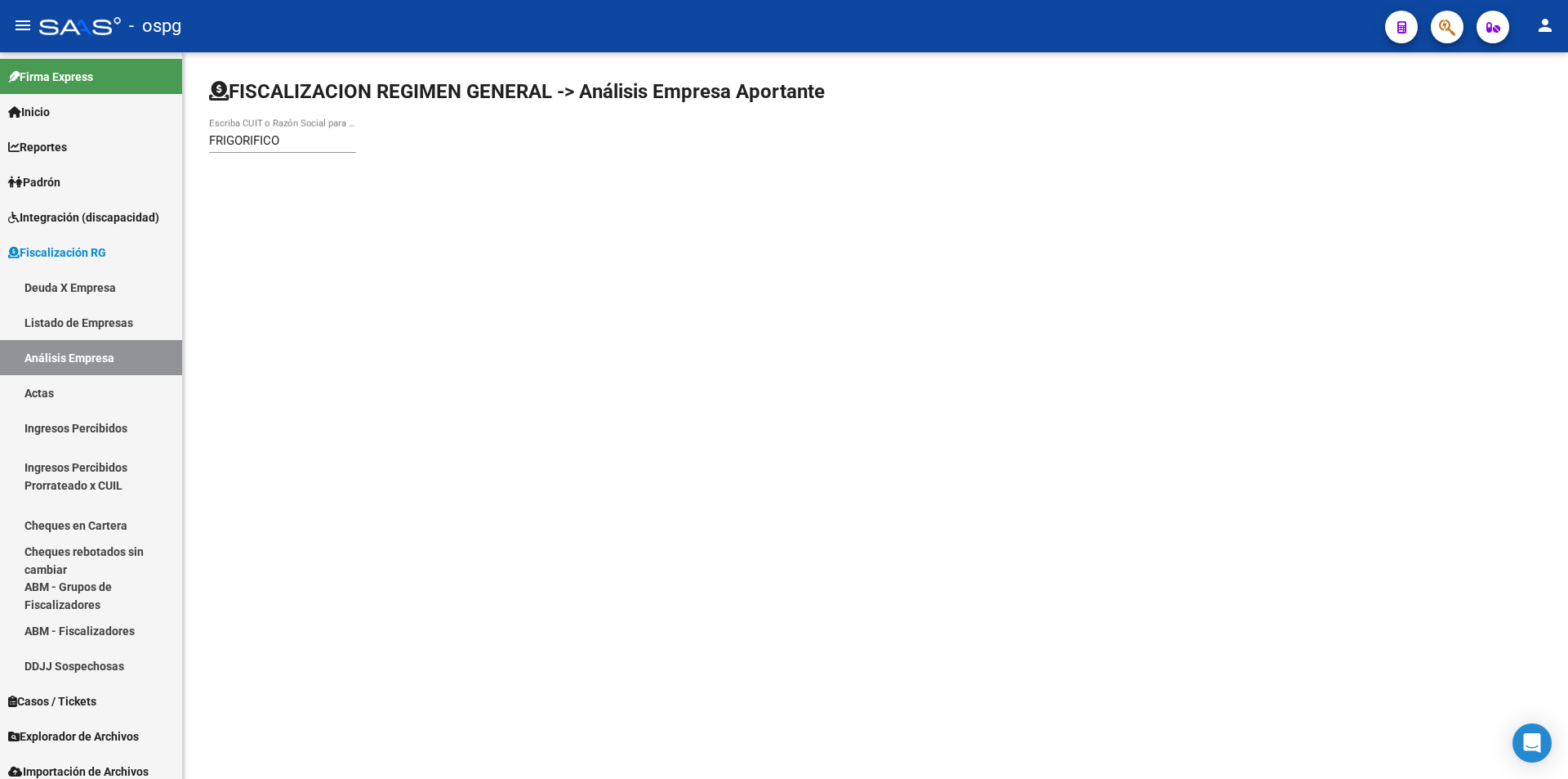
click at [329, 143] on input "FRIGORIFICO" at bounding box center [282, 140] width 147 height 14
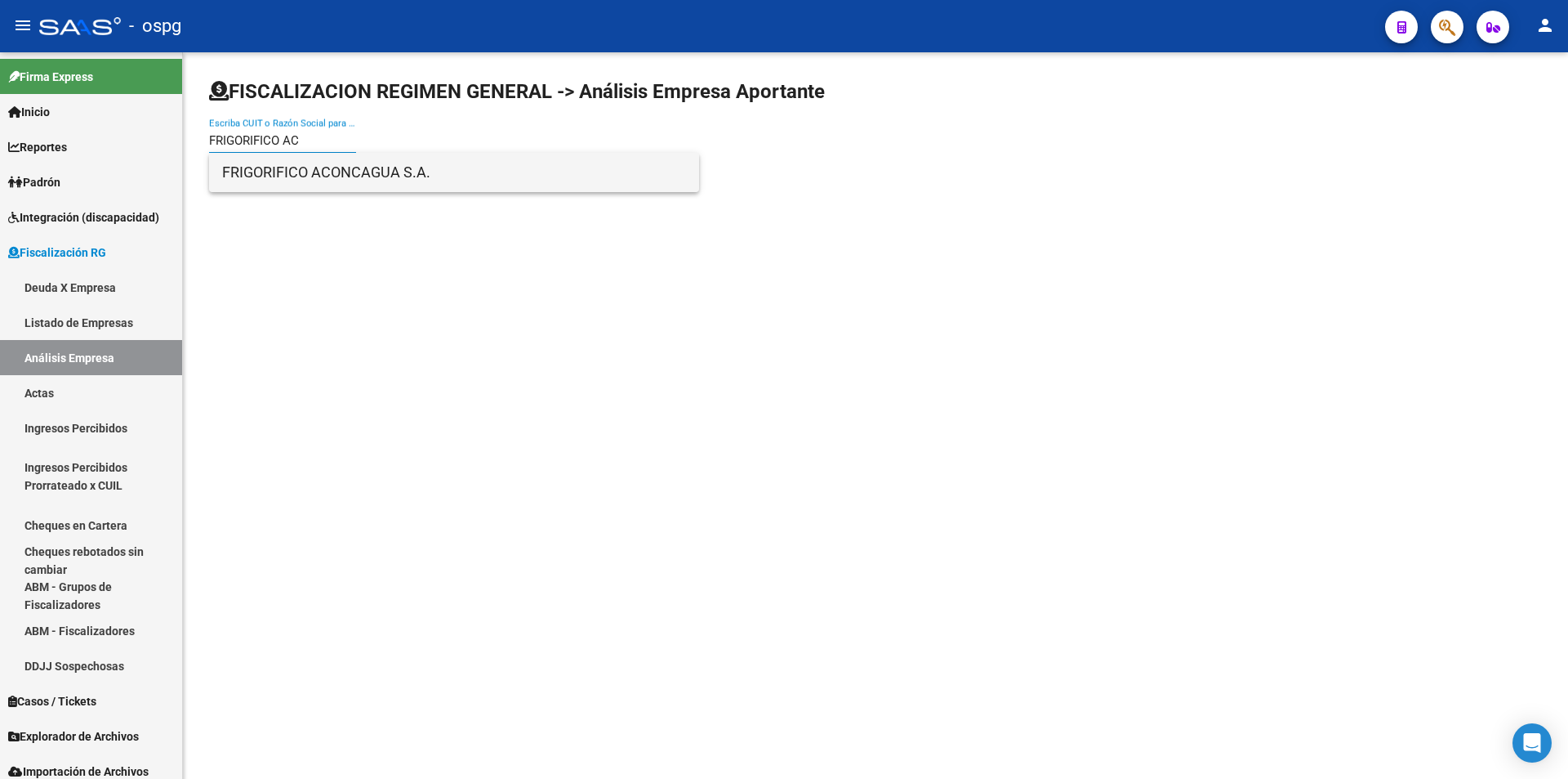
type input "FRIGORIFICO AC"
click at [337, 166] on span "FRIGORIFICO ACONCAGUA S.A." at bounding box center [454, 172] width 464 height 39
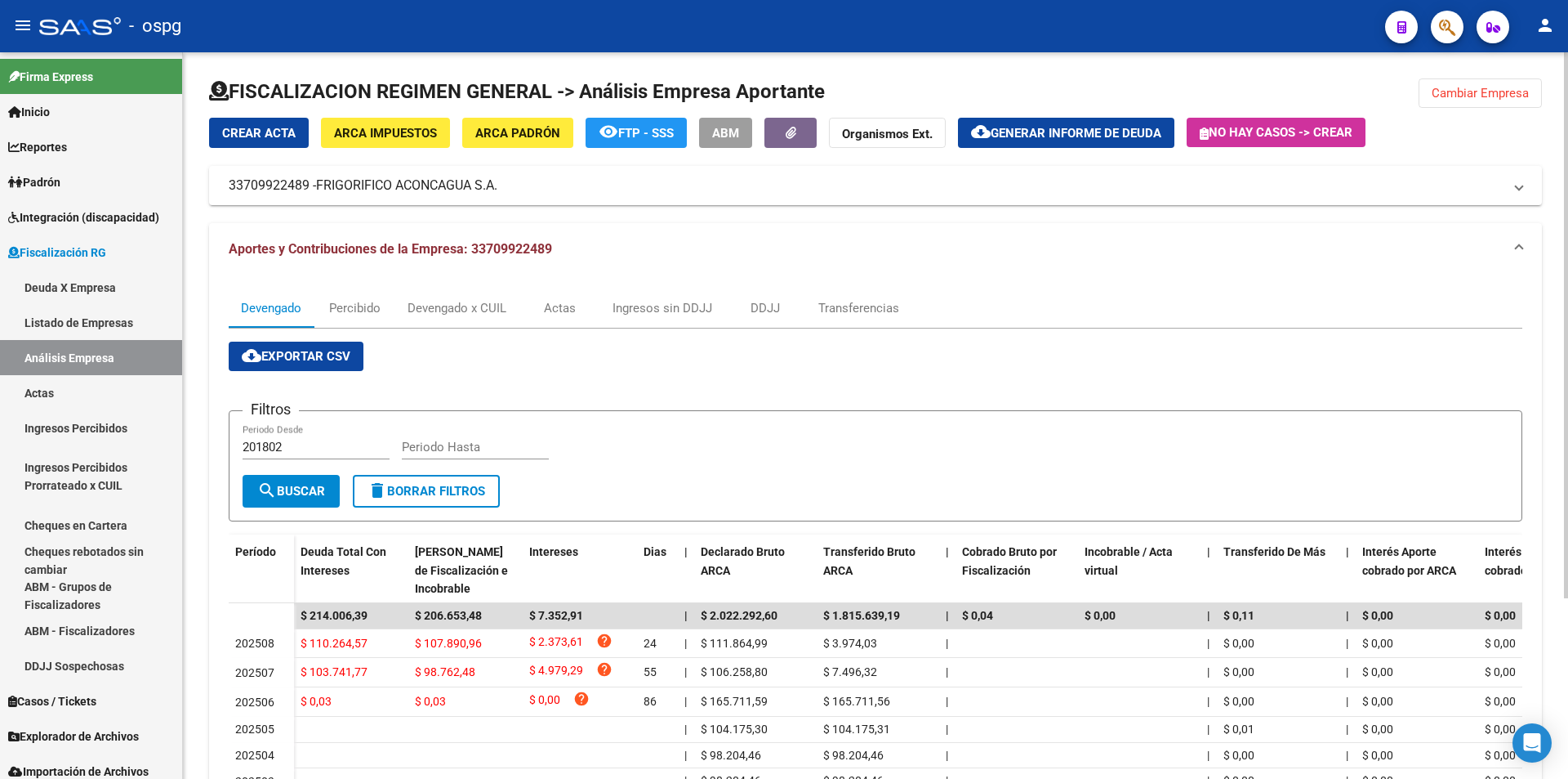
click at [1114, 138] on span "Generar informe de deuda" at bounding box center [1075, 133] width 170 height 14
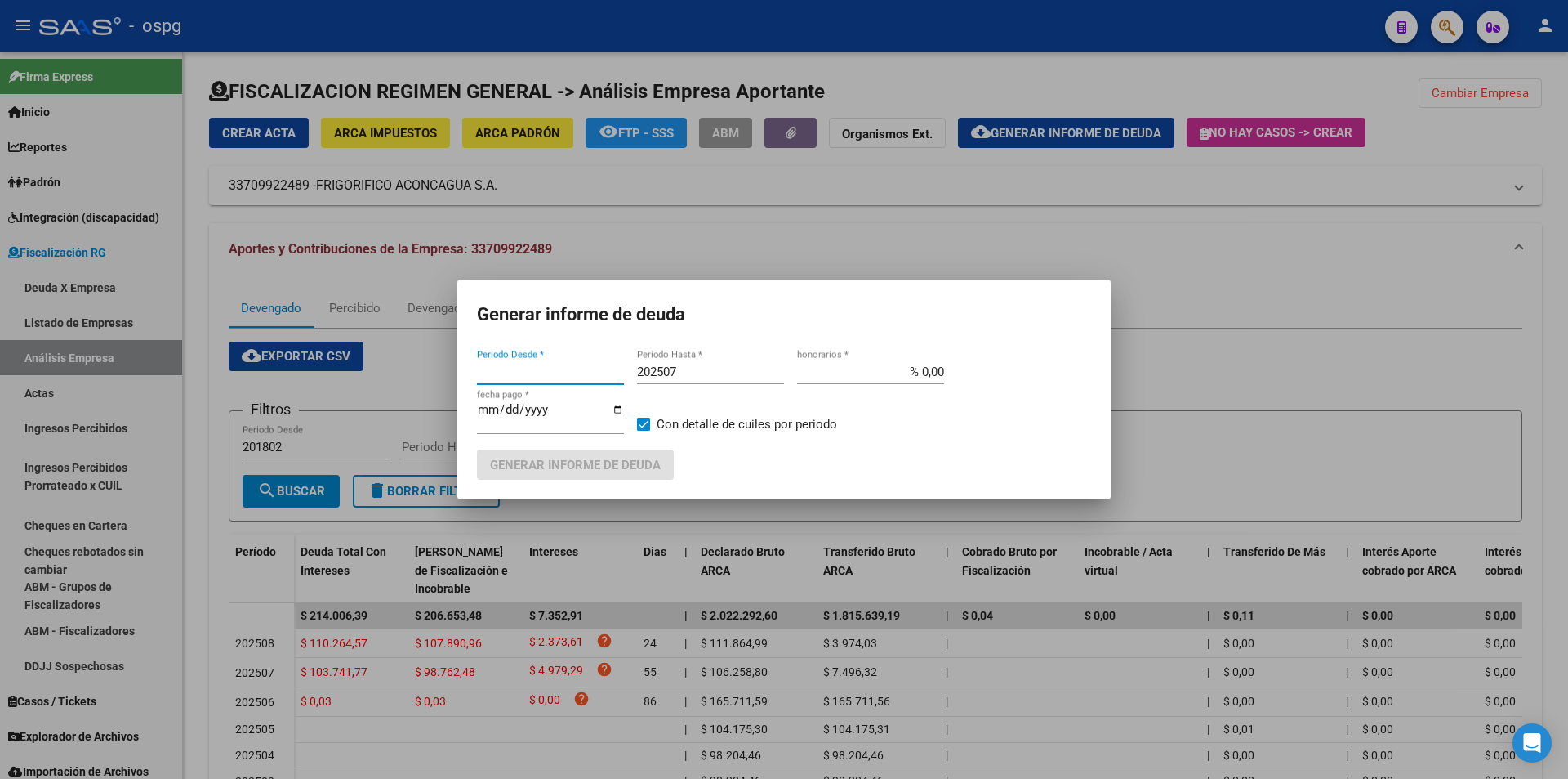
type input "202405"
click at [704, 373] on input "202507" at bounding box center [710, 371] width 147 height 14
type input "202508"
click at [656, 467] on span "Generar informe de deuda" at bounding box center [575, 464] width 170 height 14
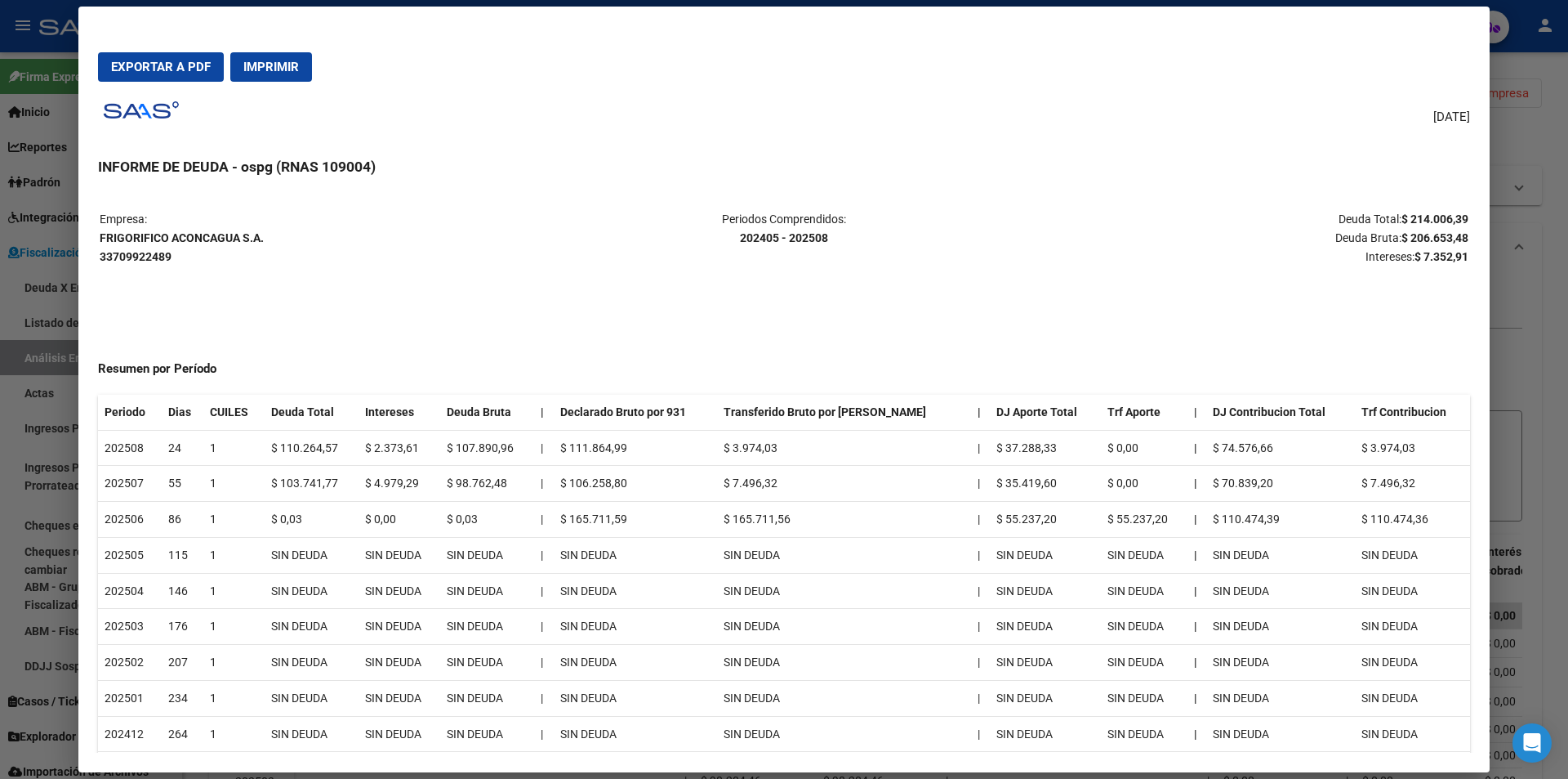
click at [1567, 428] on div at bounding box center [784, 389] width 1568 height 779
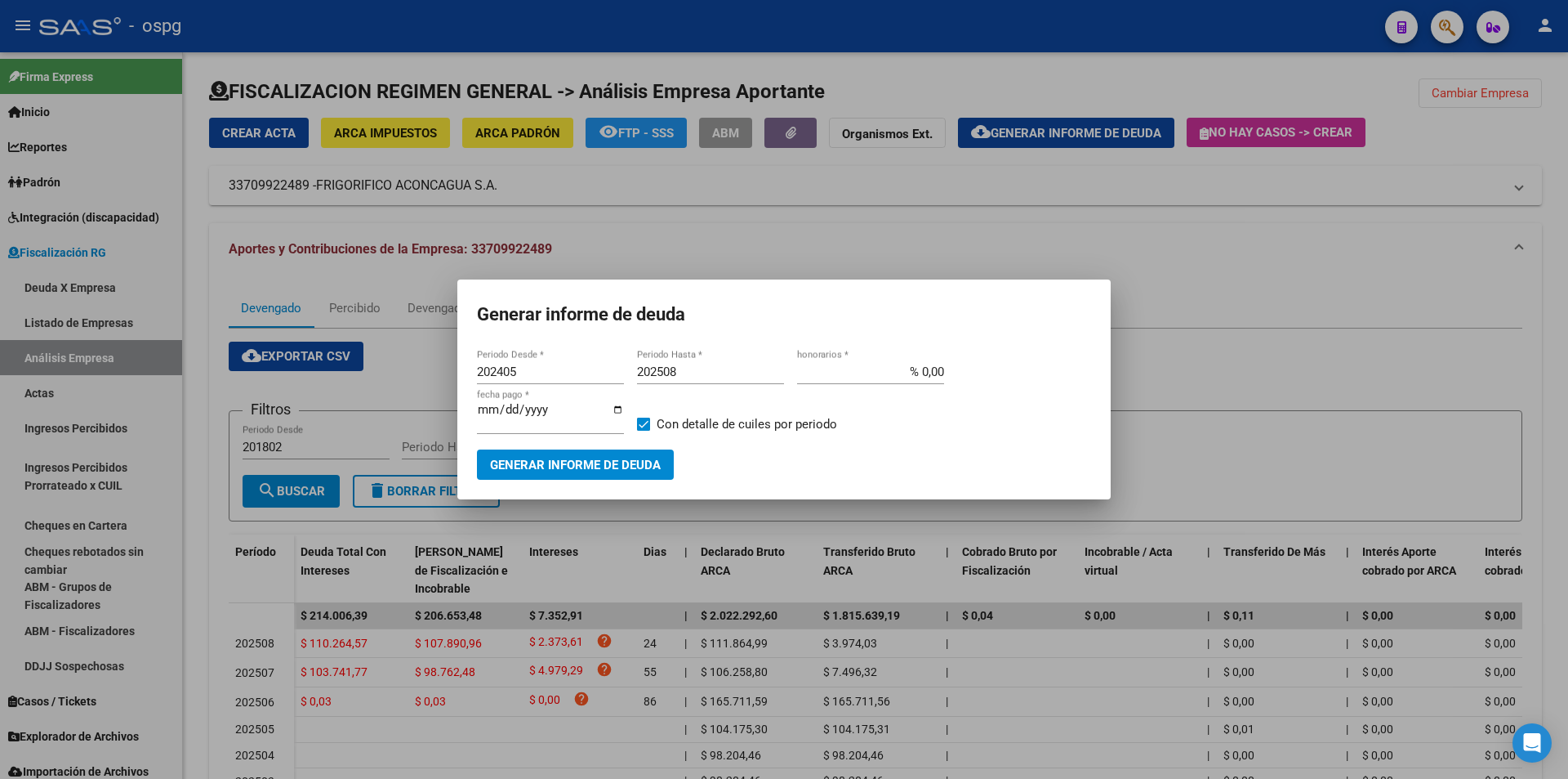
click at [1443, 392] on div at bounding box center [784, 389] width 1568 height 779
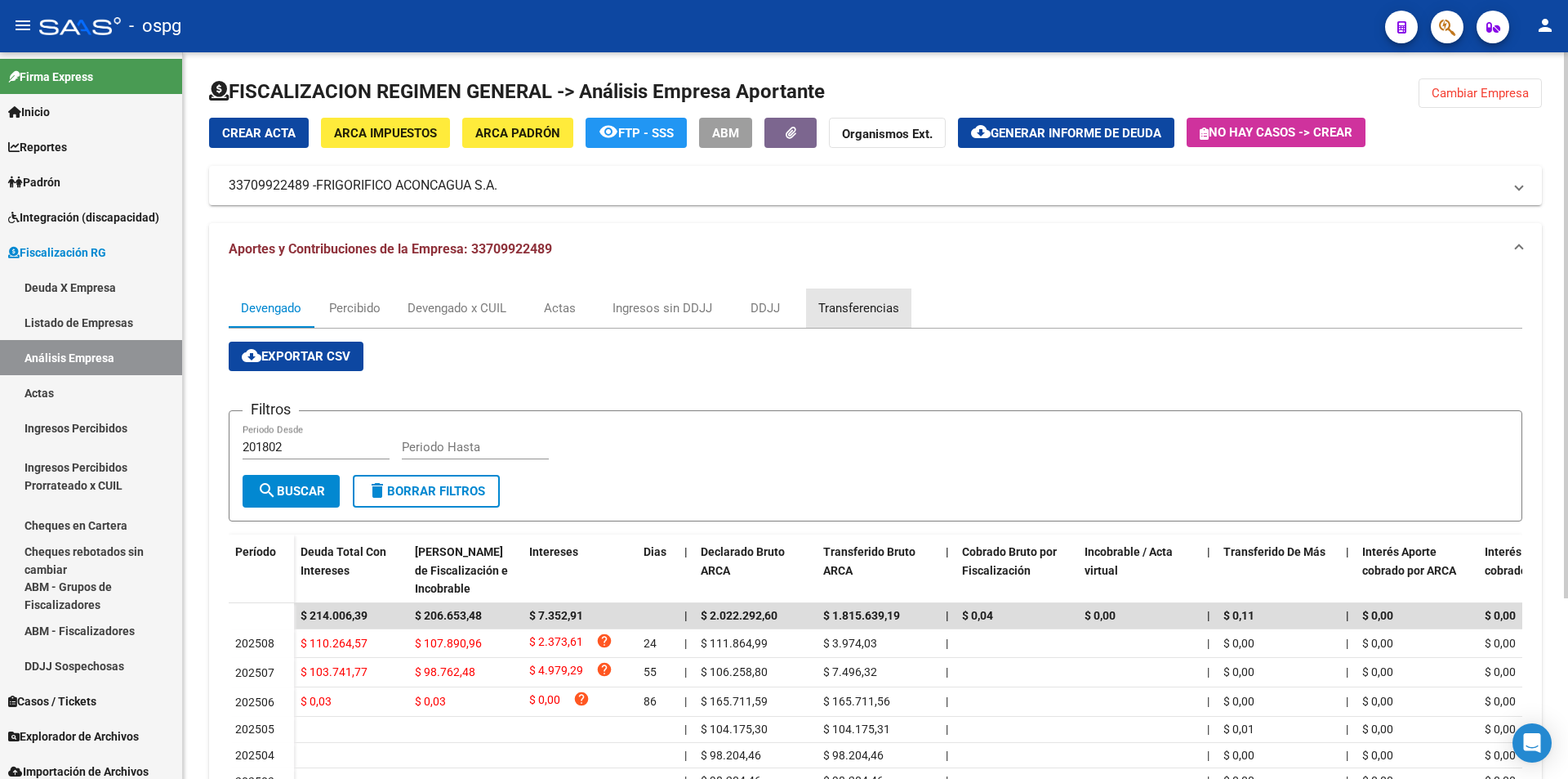
click at [871, 305] on div "Transferencias" at bounding box center [859, 308] width 81 height 18
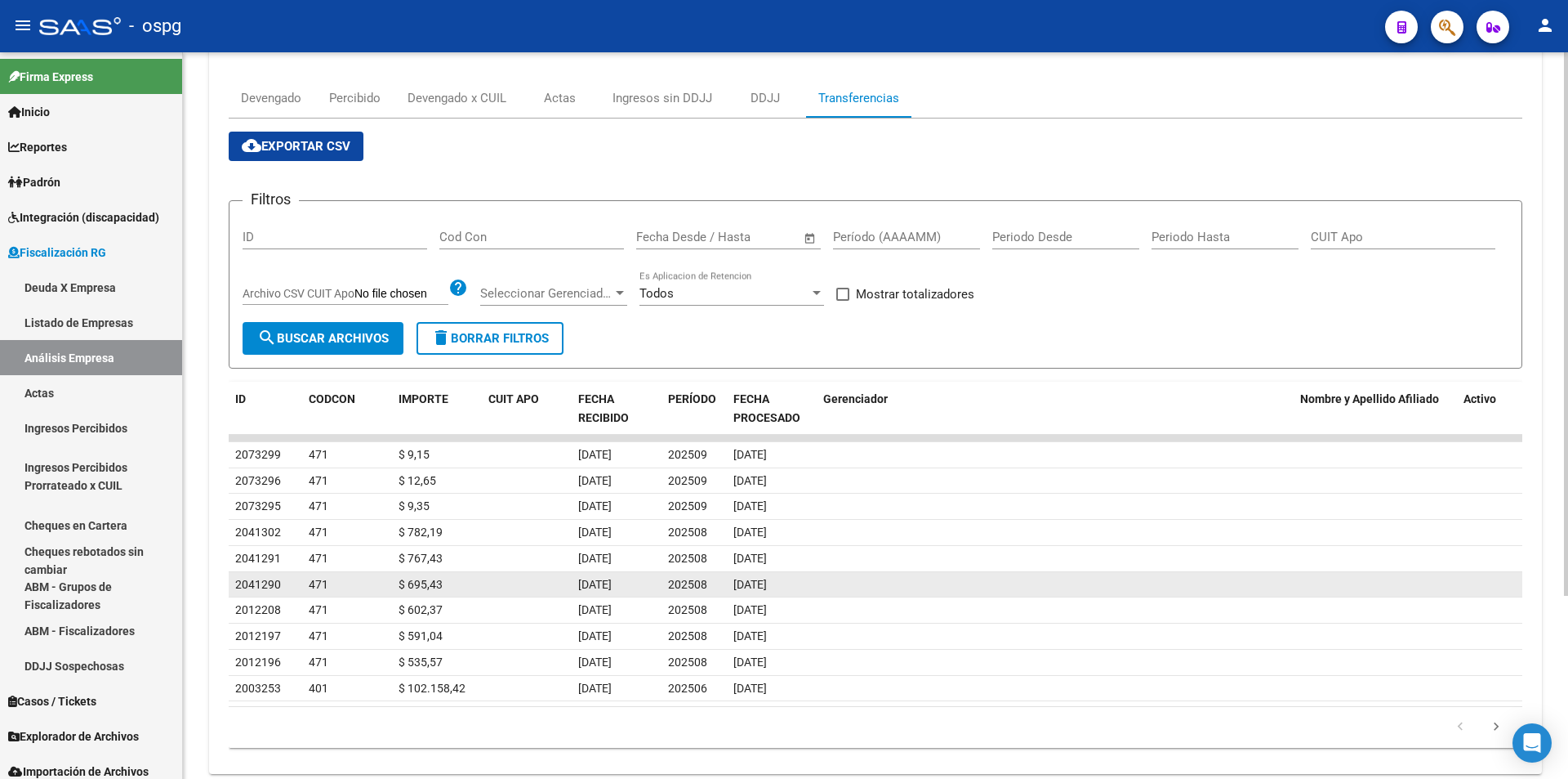
scroll to position [246, 0]
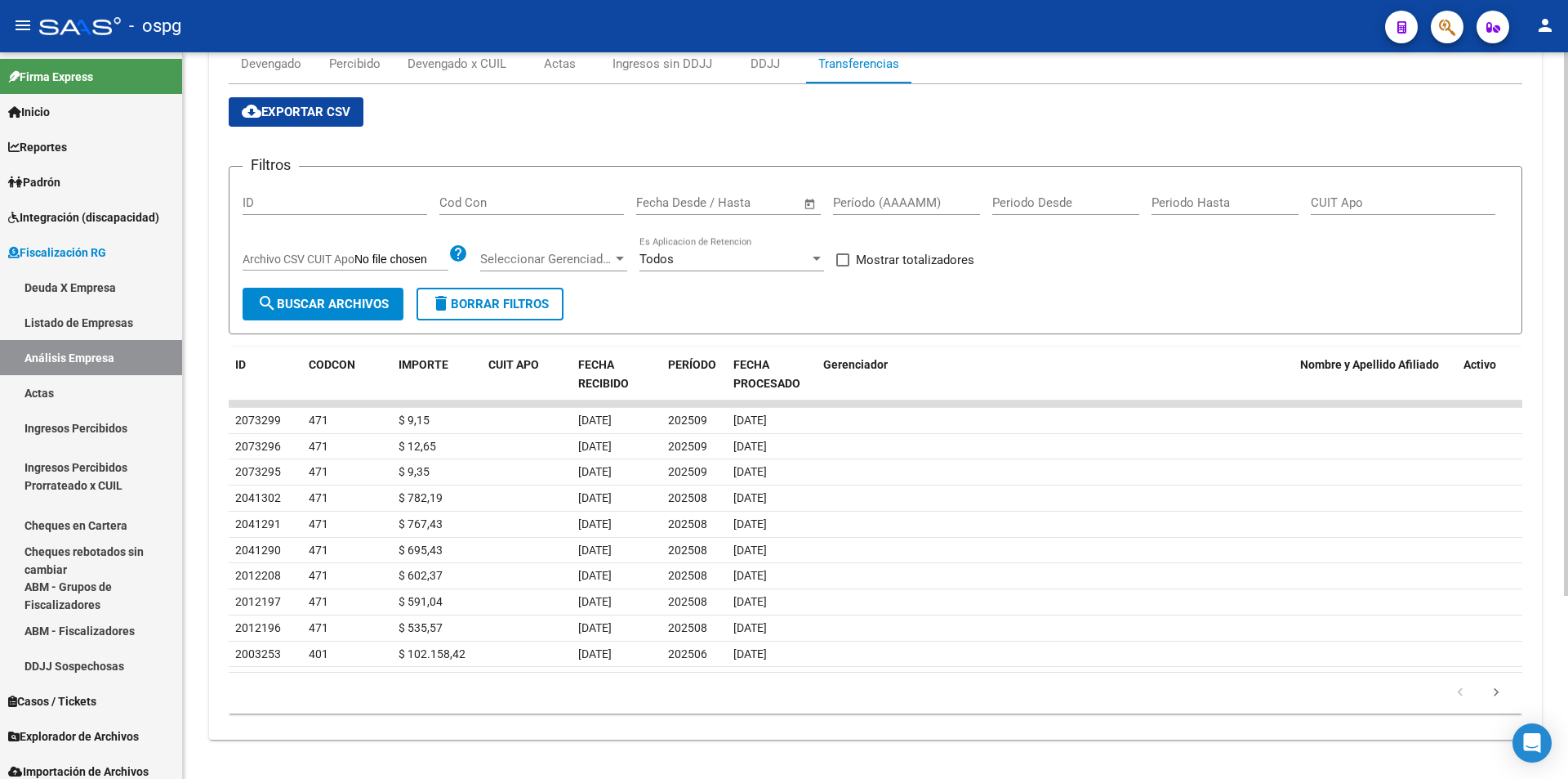
click at [933, 198] on input "Período (AAAAMM)" at bounding box center [907, 202] width 147 height 14
type input "202507"
click at [849, 256] on span at bounding box center [843, 260] width 13 height 13
click at [843, 267] on input "Mostrar totalizadores" at bounding box center [842, 267] width 1 height 1
checkbox input "true"
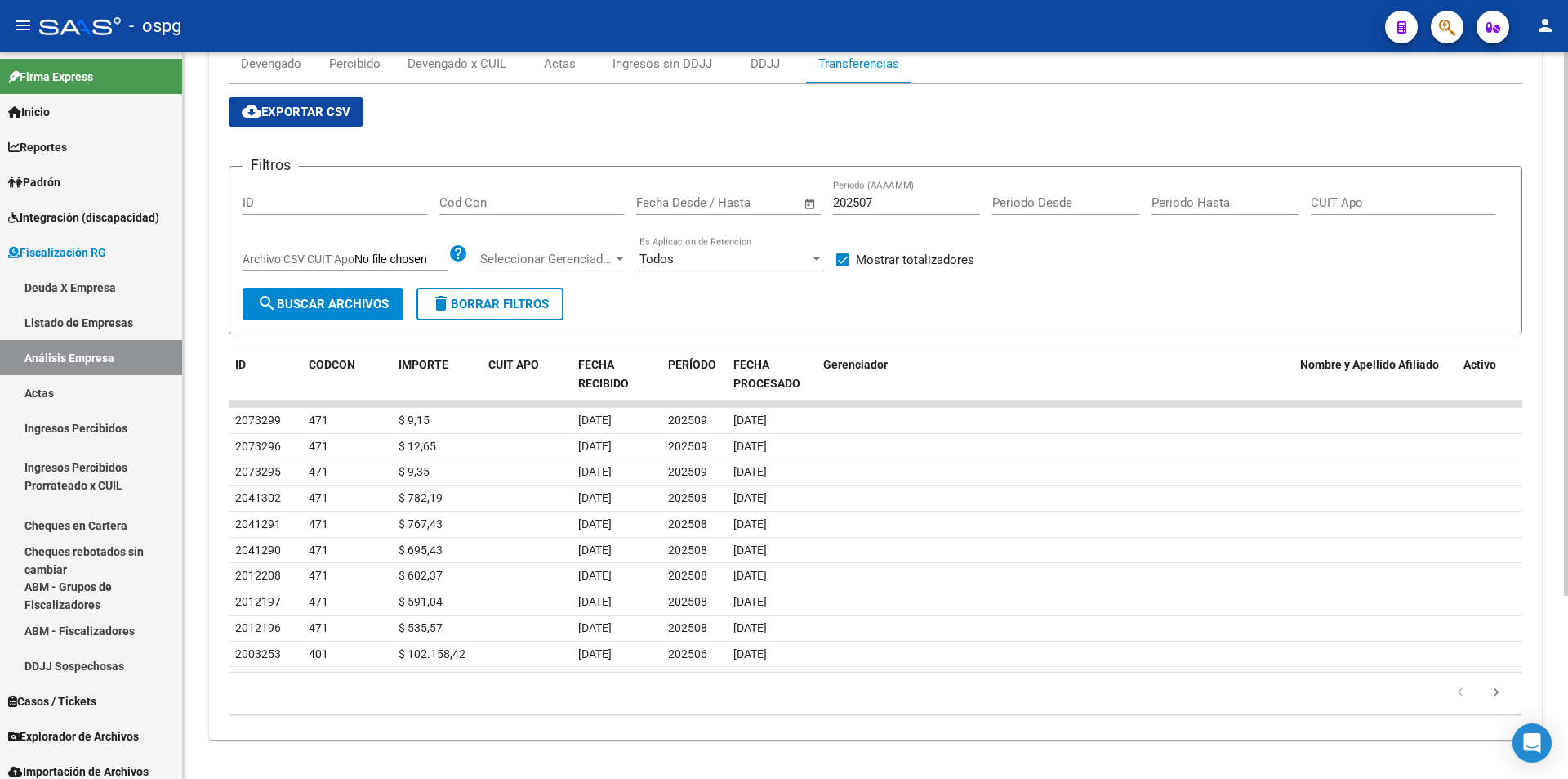
click at [307, 297] on span "search Buscar Archivos" at bounding box center [322, 303] width 132 height 14
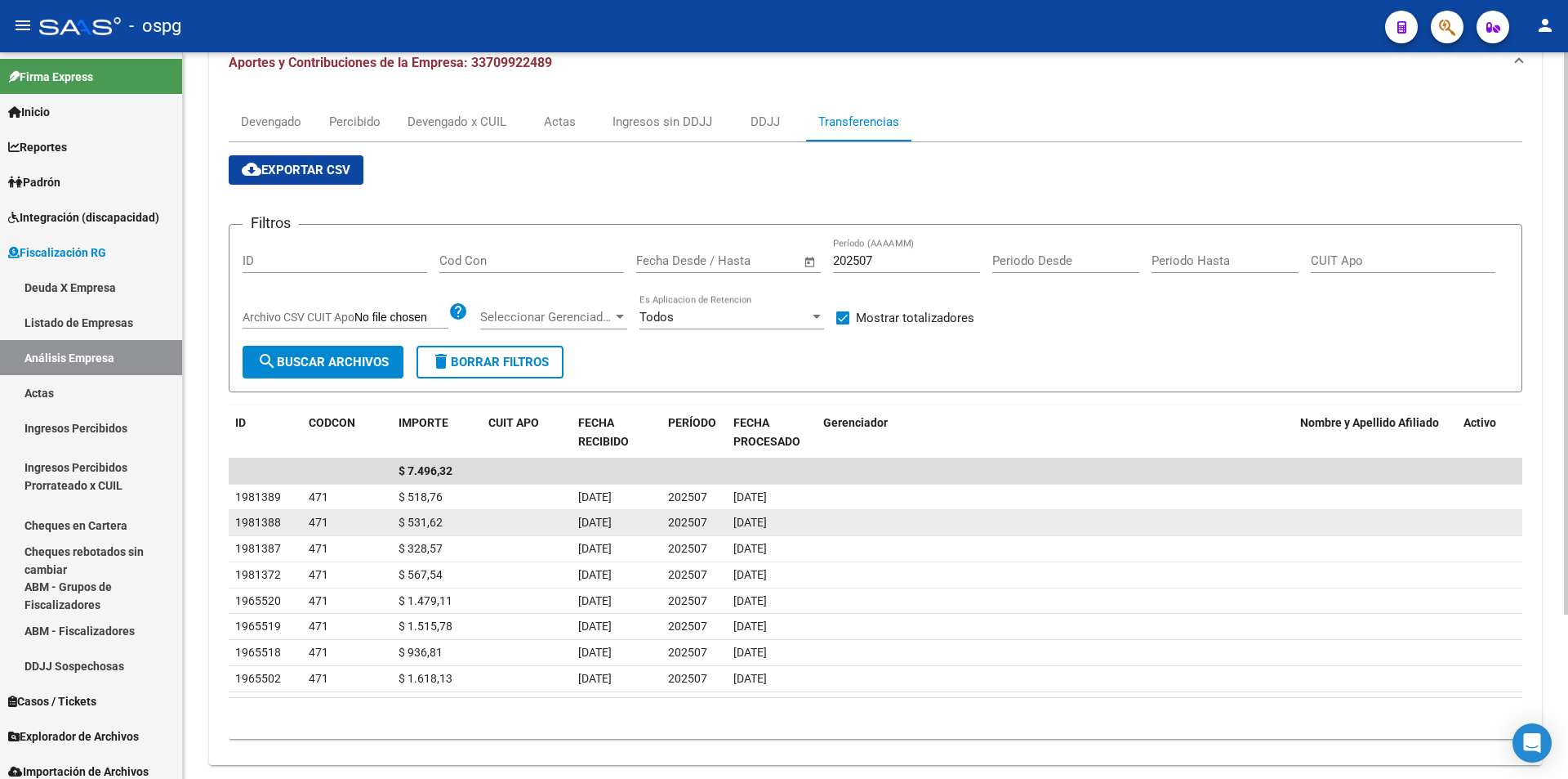
scroll to position [213, 0]
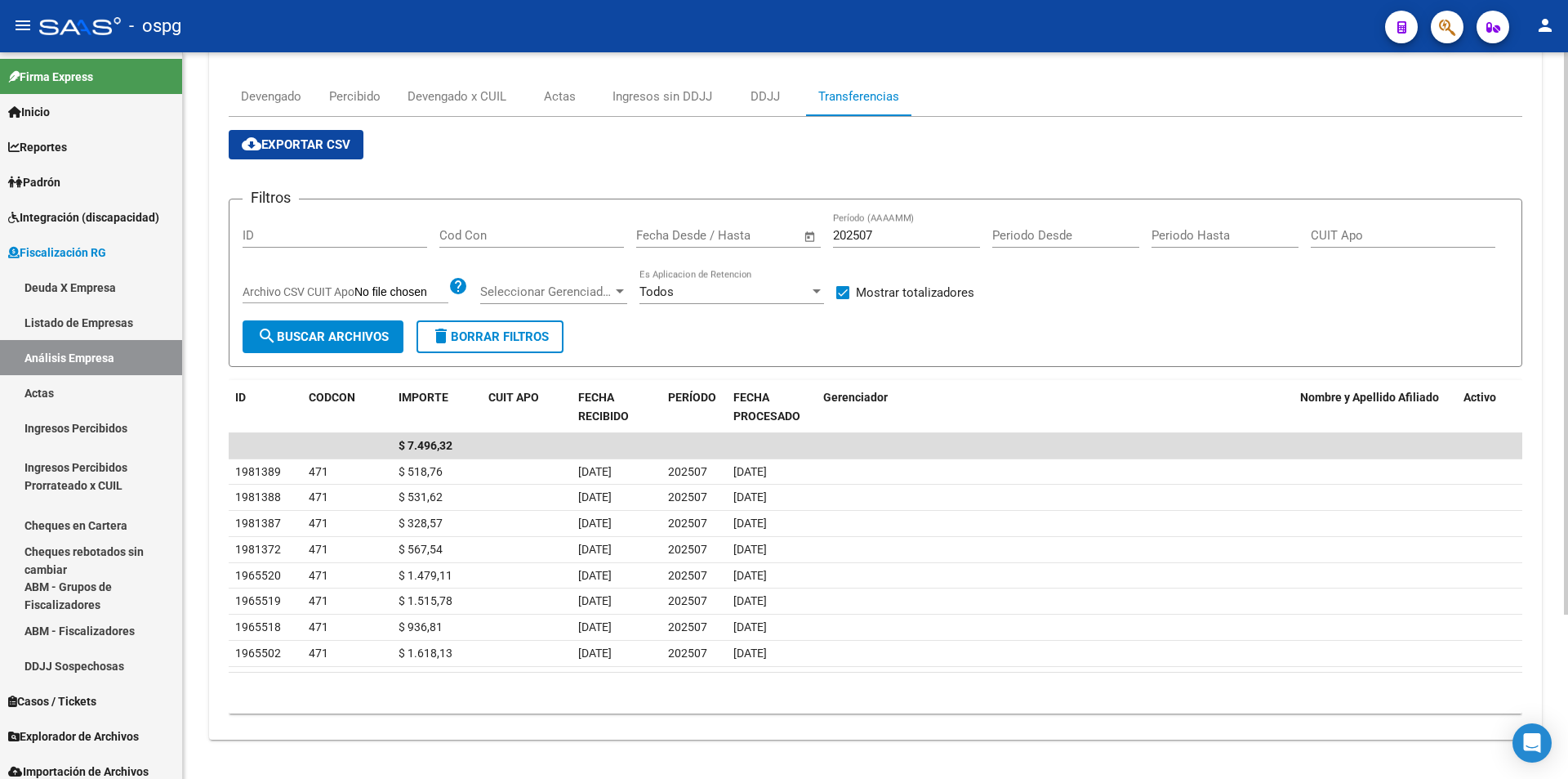
click at [897, 236] on input "202507" at bounding box center [907, 235] width 147 height 14
type input "202508"
click at [337, 340] on span "search Buscar Archivos" at bounding box center [322, 336] width 132 height 14
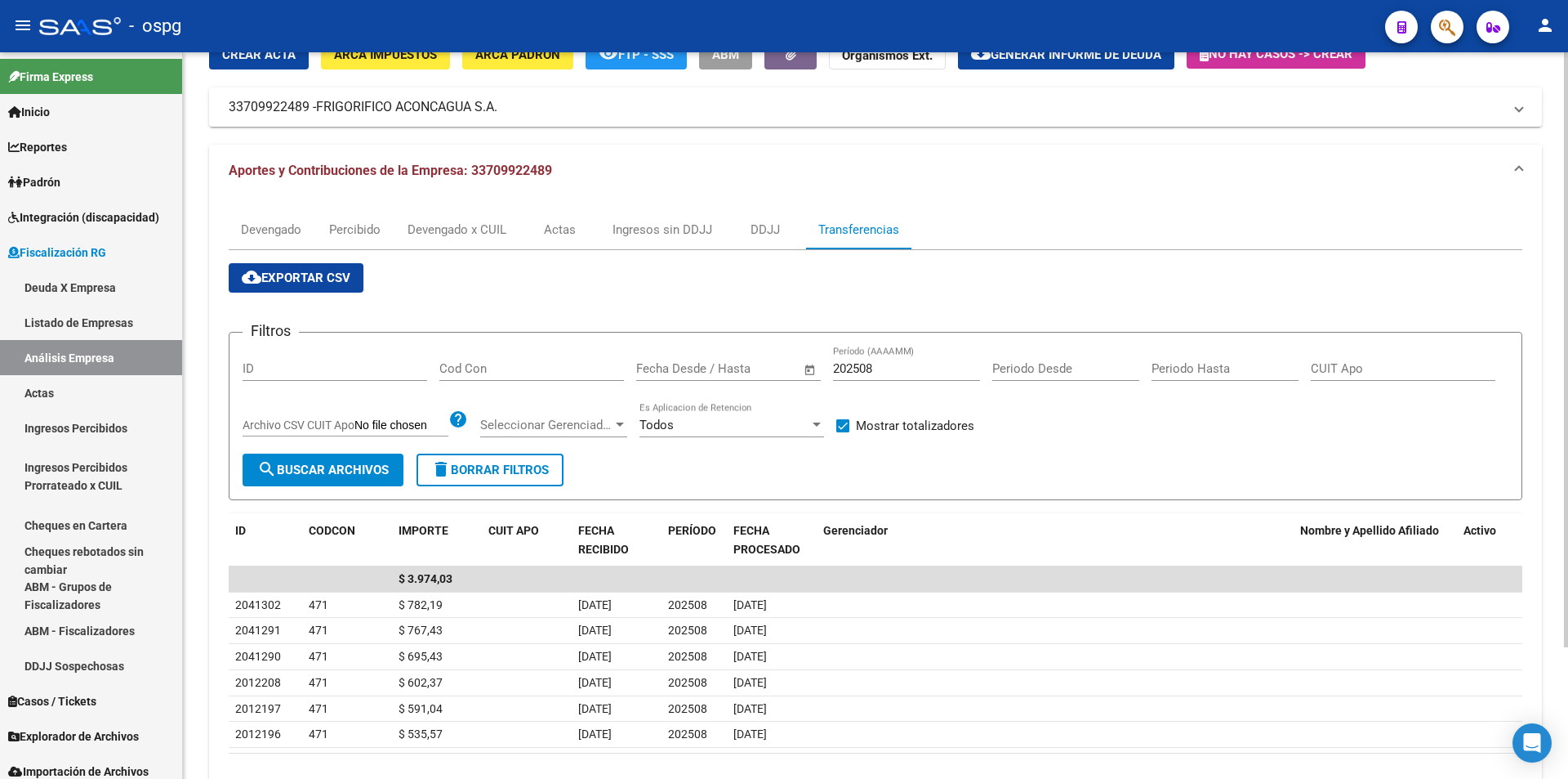
scroll to position [0, 0]
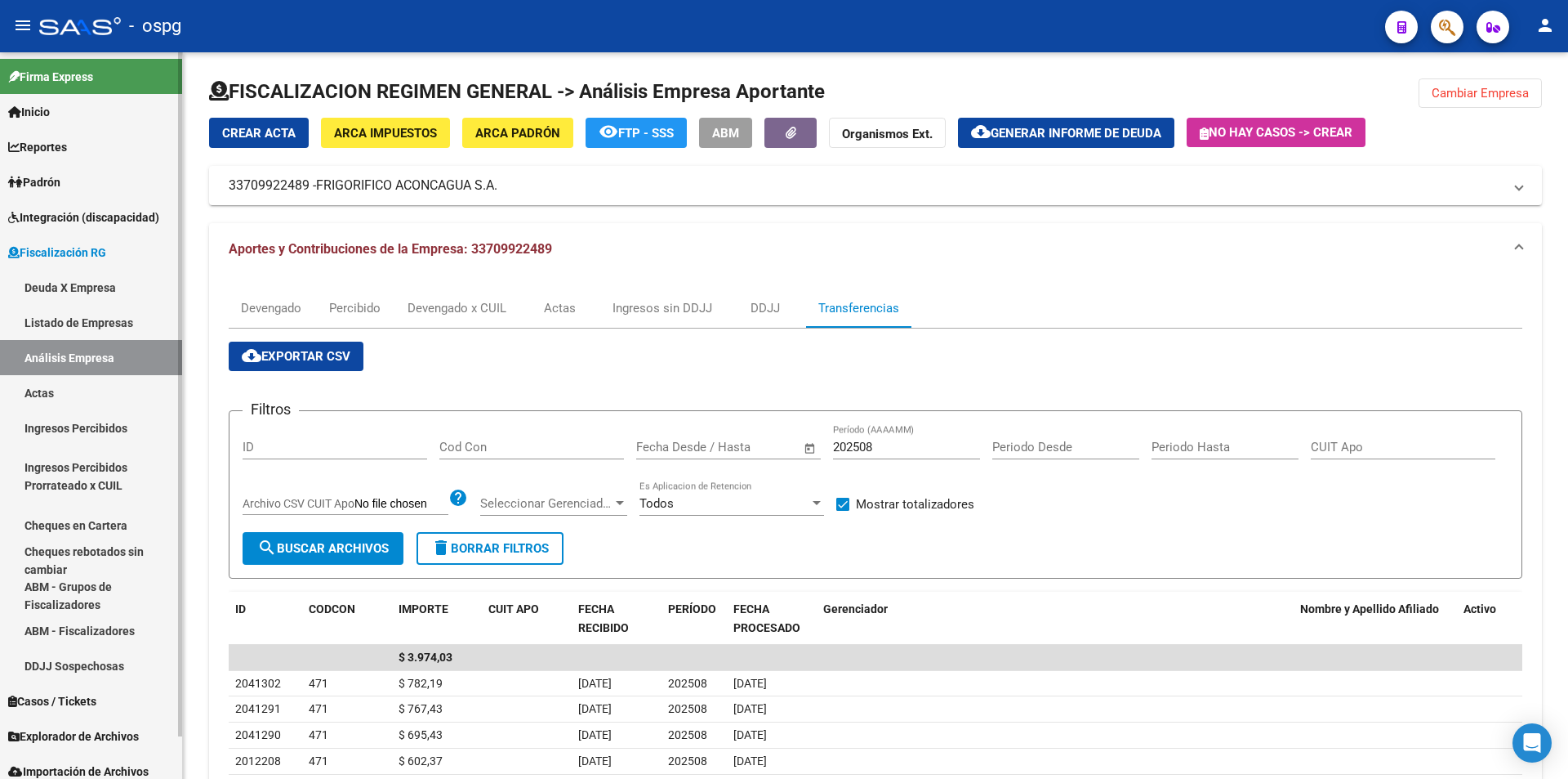
click at [67, 177] on link "Padrón" at bounding box center [90, 182] width 182 height 35
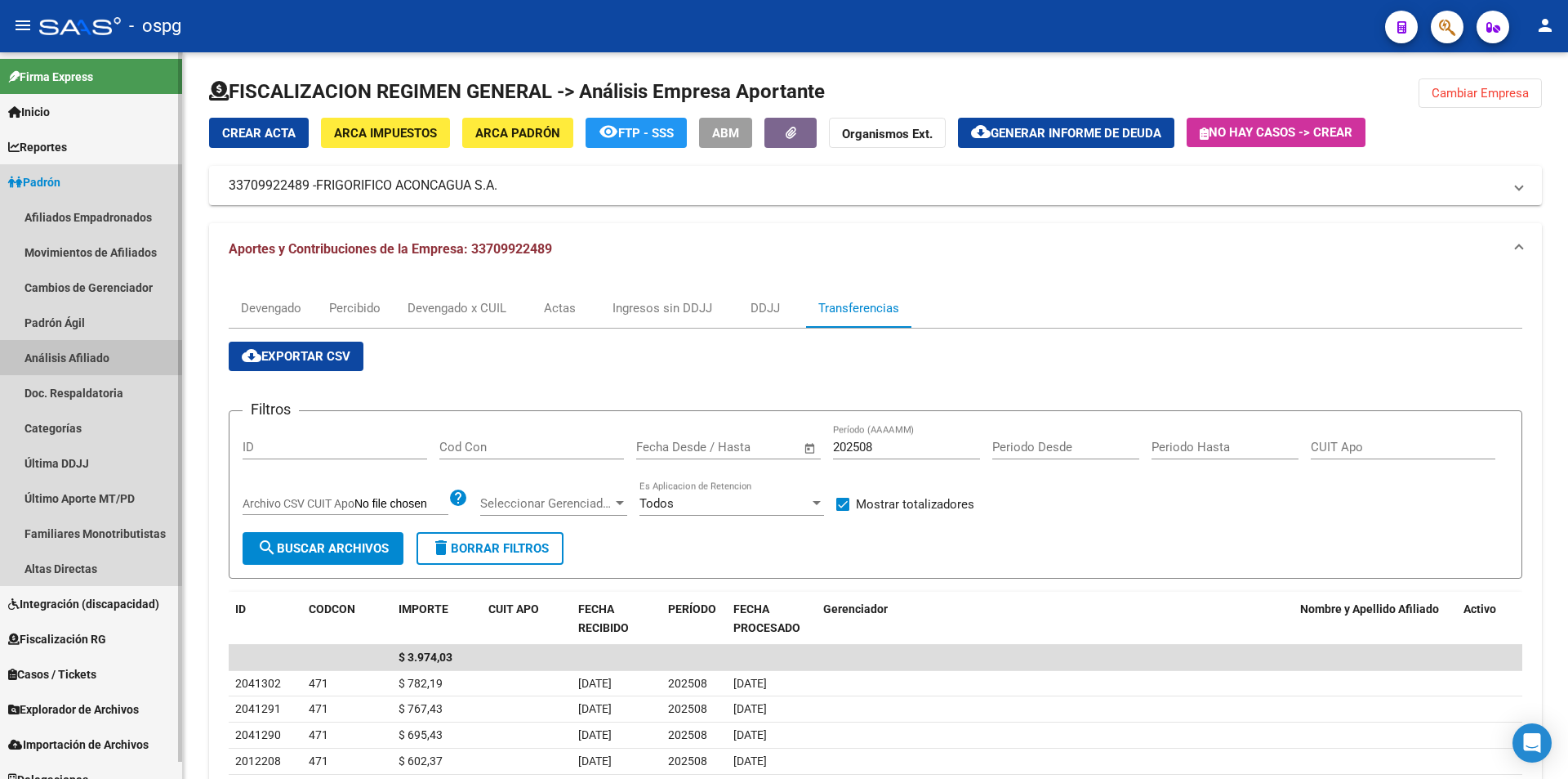
click at [80, 352] on link "Análisis Afiliado" at bounding box center [90, 357] width 182 height 35
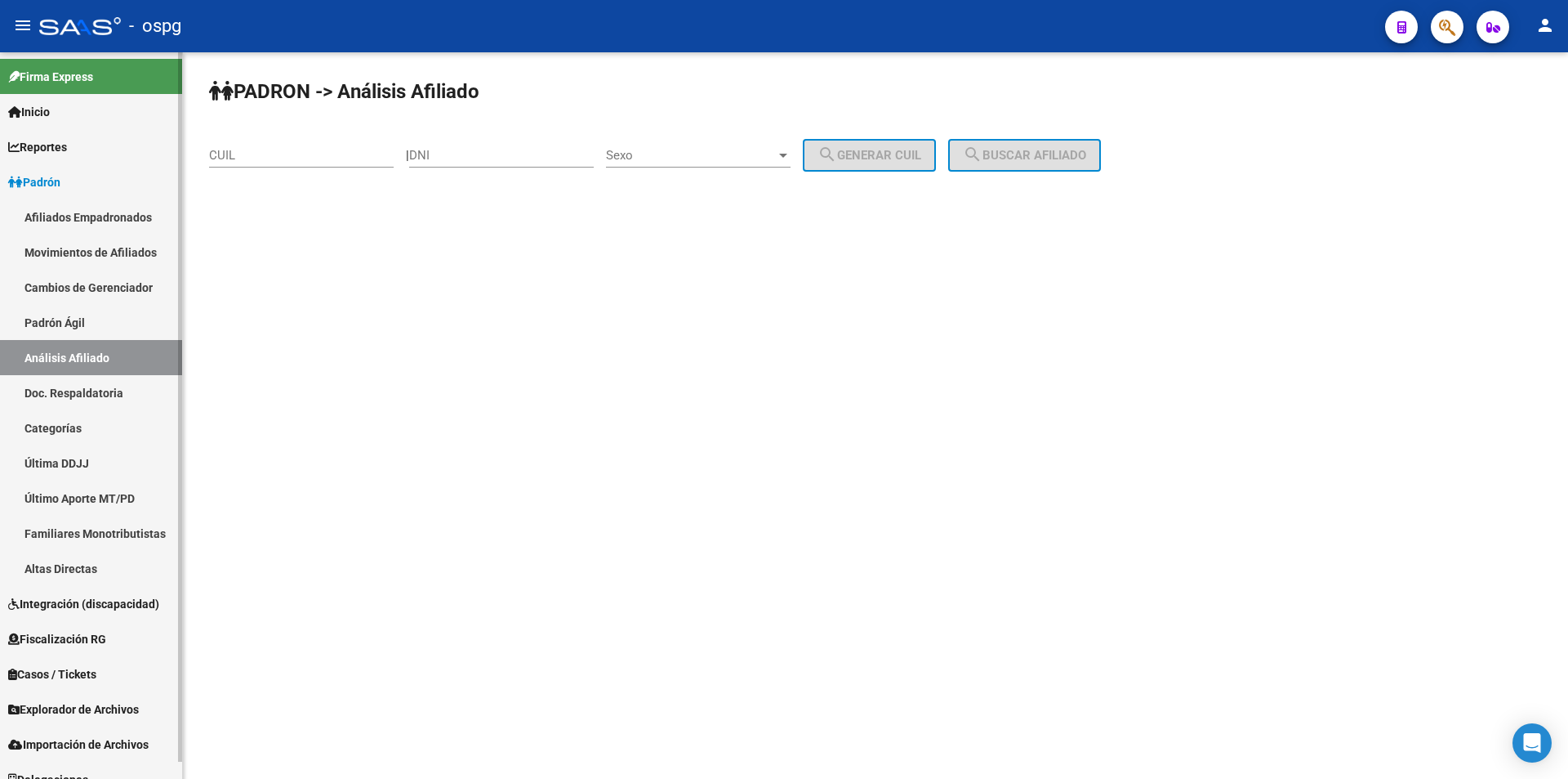
click at [89, 642] on span "Fiscalización RG" at bounding box center [57, 638] width 98 height 18
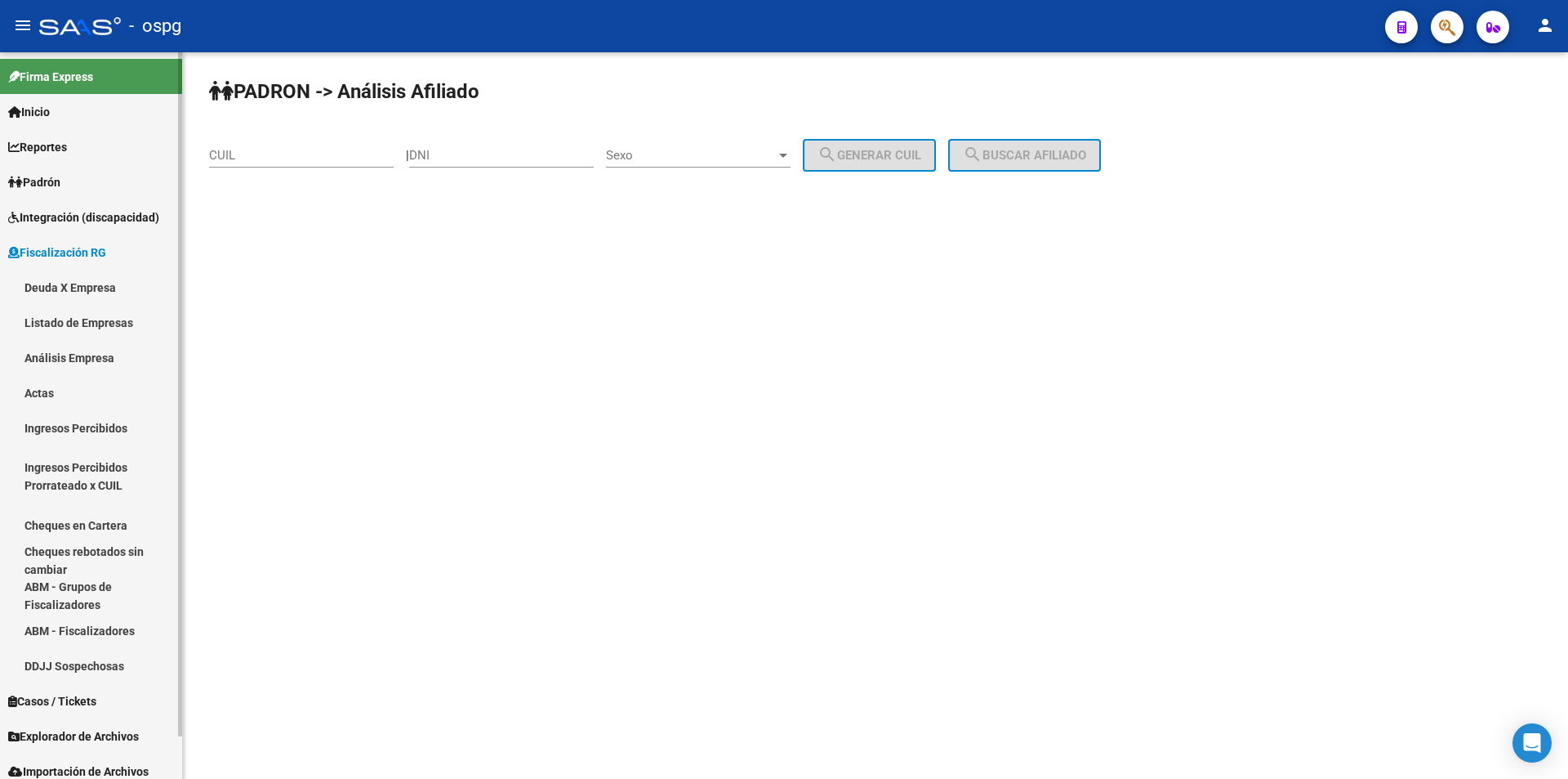
click at [89, 354] on link "Análisis Empresa" at bounding box center [90, 357] width 182 height 35
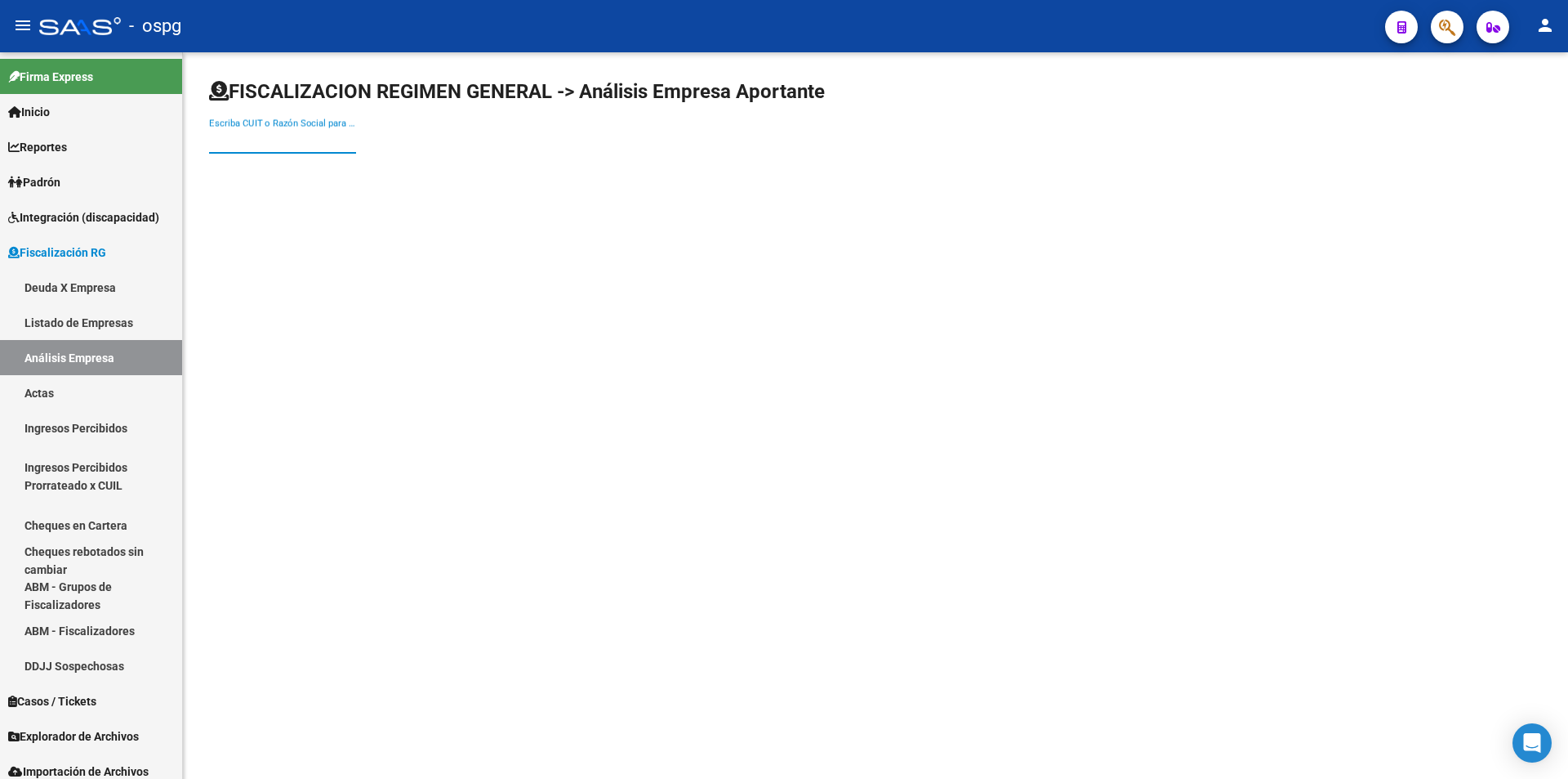
click at [280, 143] on input "Escriba CUIT o Razón Social para buscar" at bounding box center [282, 140] width 147 height 14
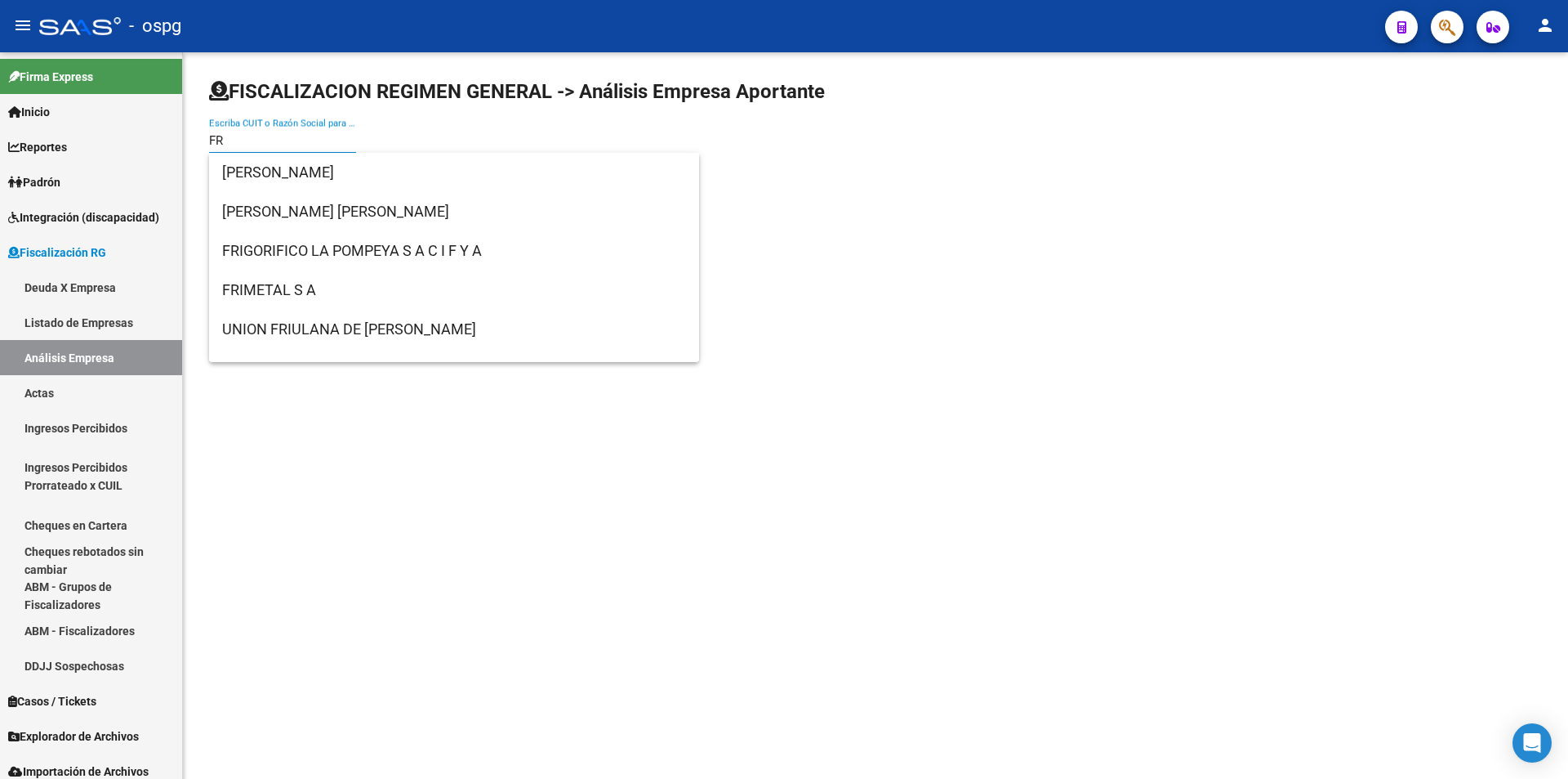
type input "F"
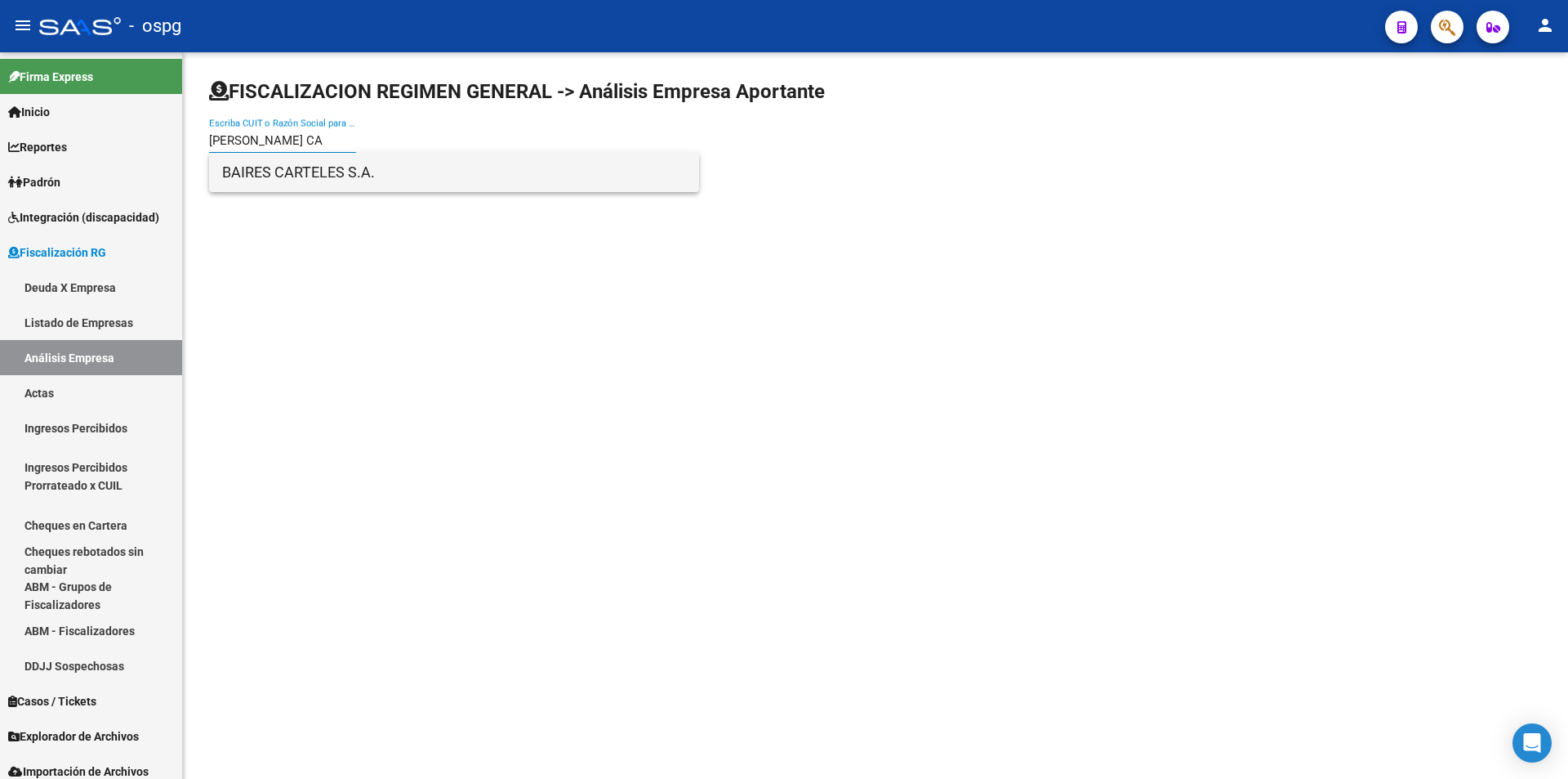
type input "[PERSON_NAME] CA"
click at [303, 163] on span "BAIRES CARTELES S.A." at bounding box center [454, 172] width 464 height 39
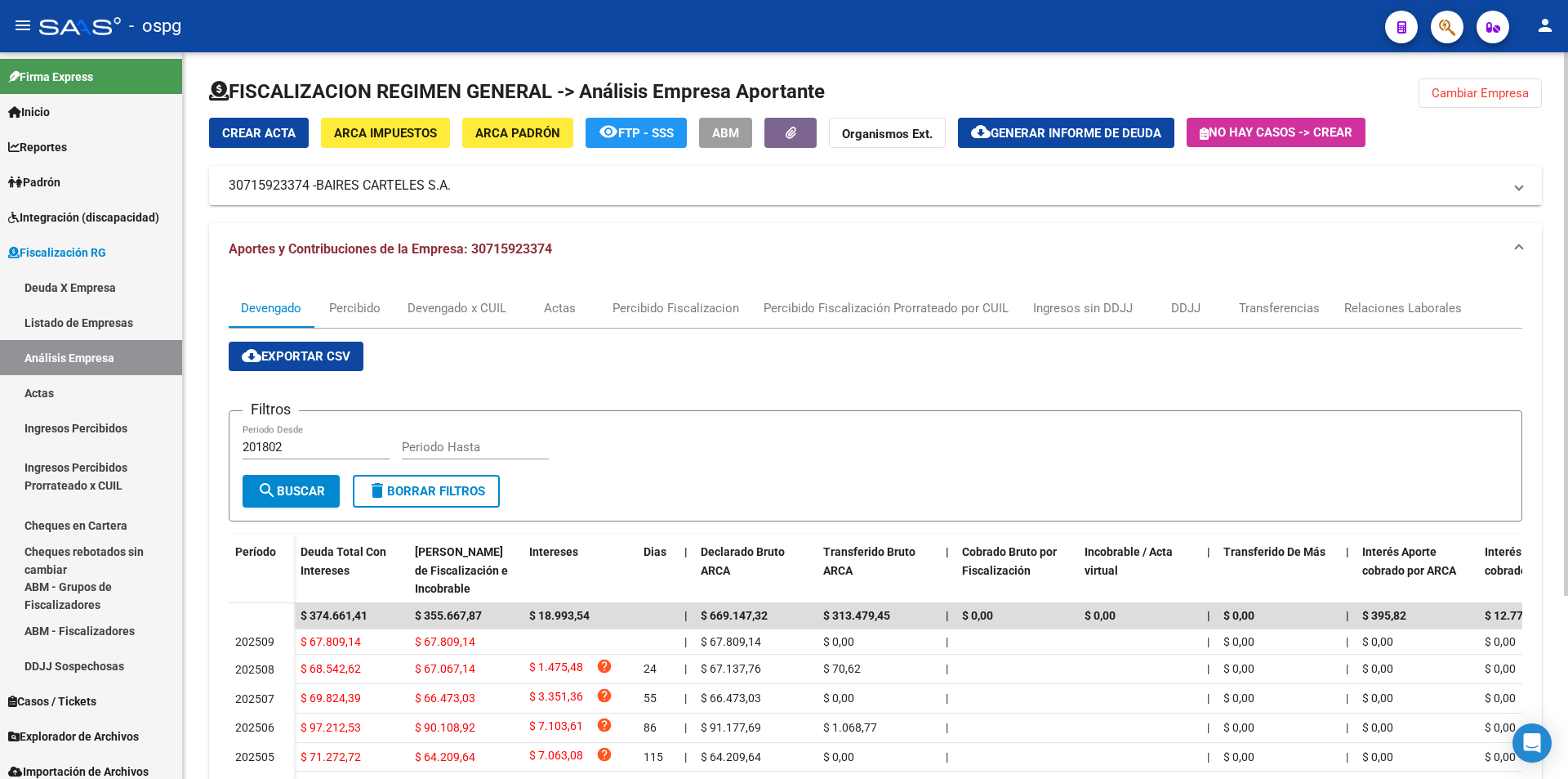
click at [1092, 133] on span "Generar informe de deuda" at bounding box center [1075, 133] width 170 height 14
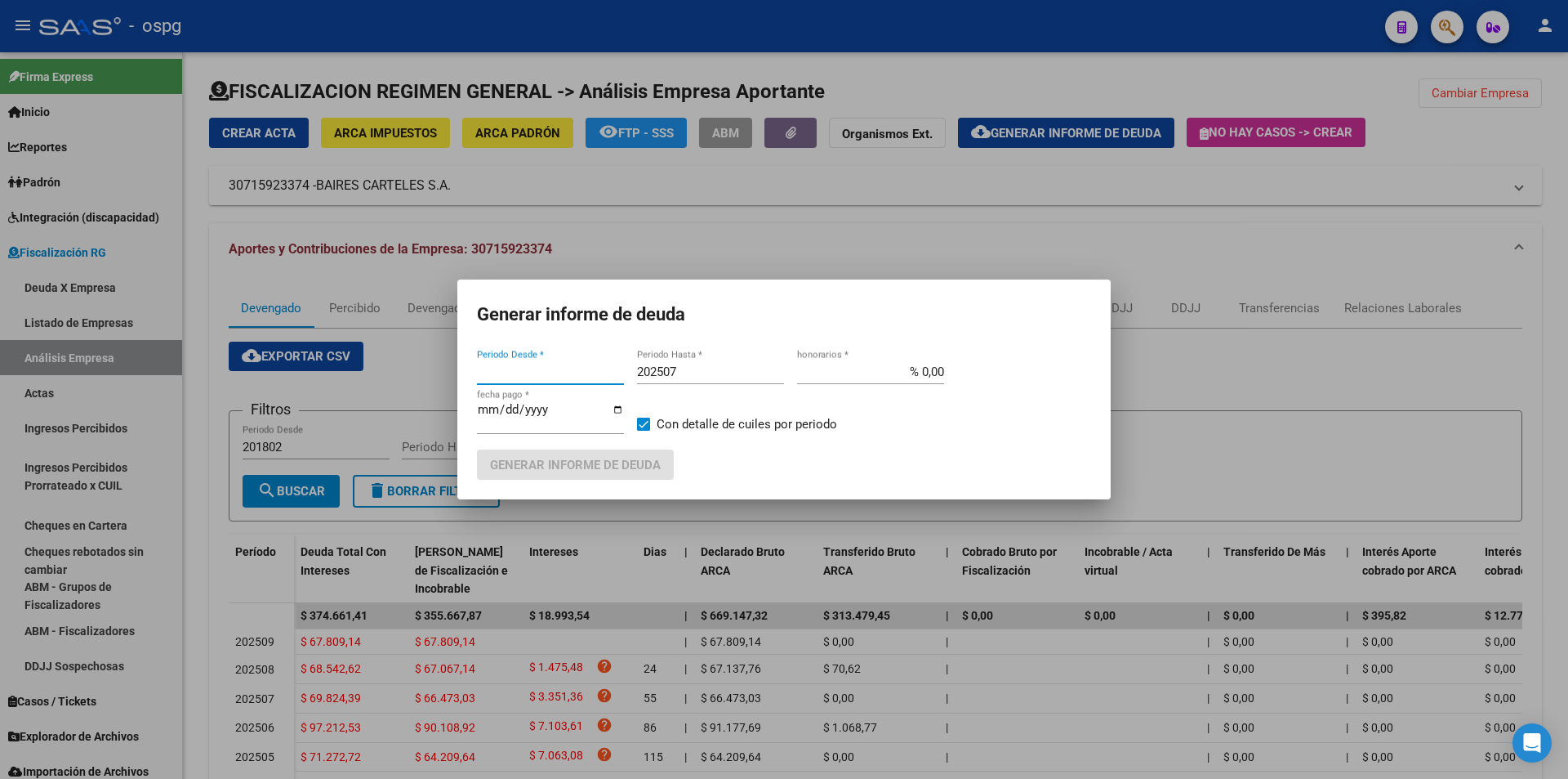
type input "202411"
click at [704, 373] on input "202507" at bounding box center [710, 371] width 147 height 14
type input "202508"
click at [602, 466] on span "Generar informe de deuda" at bounding box center [575, 464] width 170 height 14
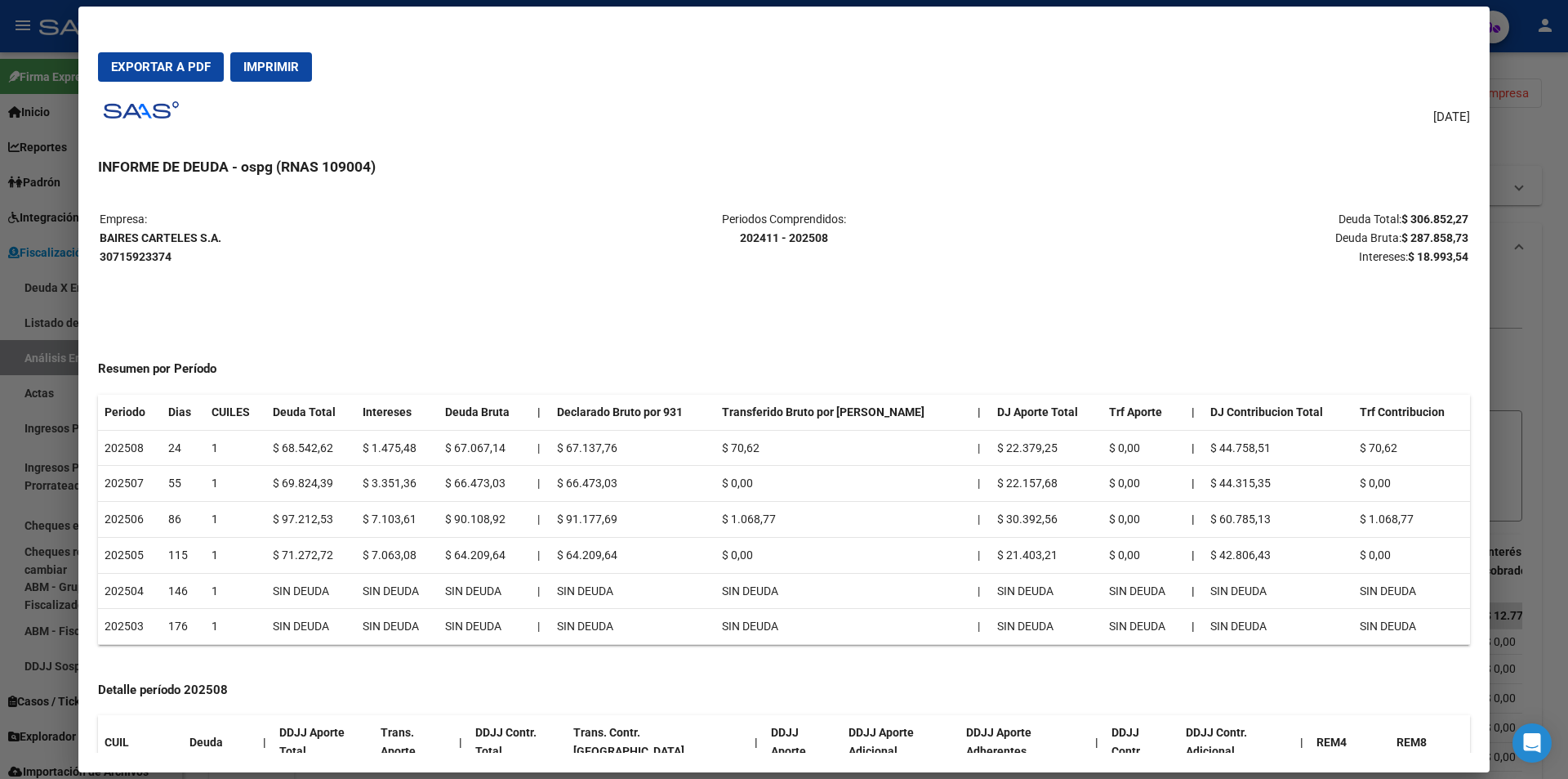
click at [1546, 575] on div at bounding box center [784, 389] width 1568 height 779
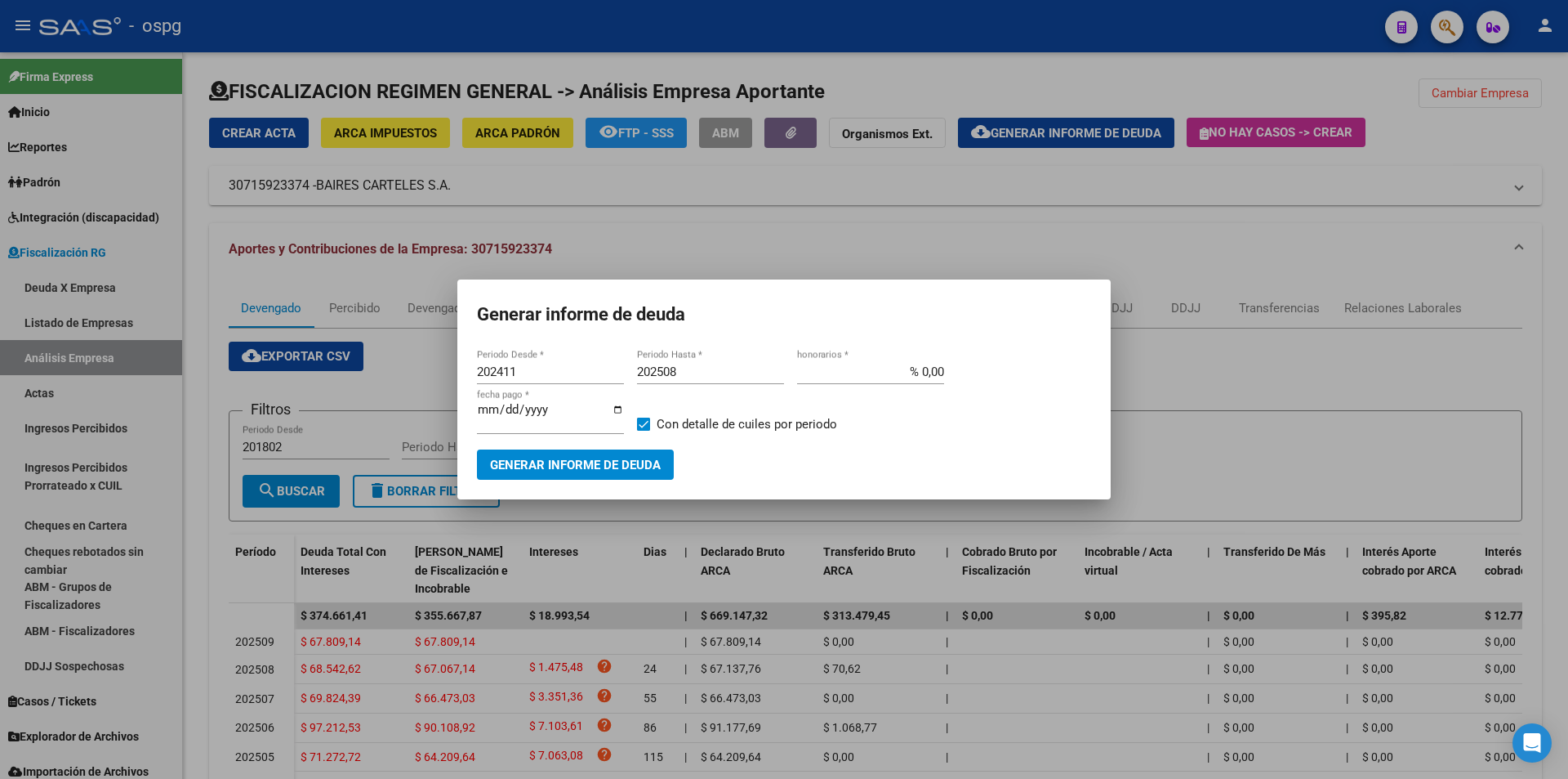
click at [615, 459] on span "Generar informe de deuda" at bounding box center [575, 464] width 170 height 14
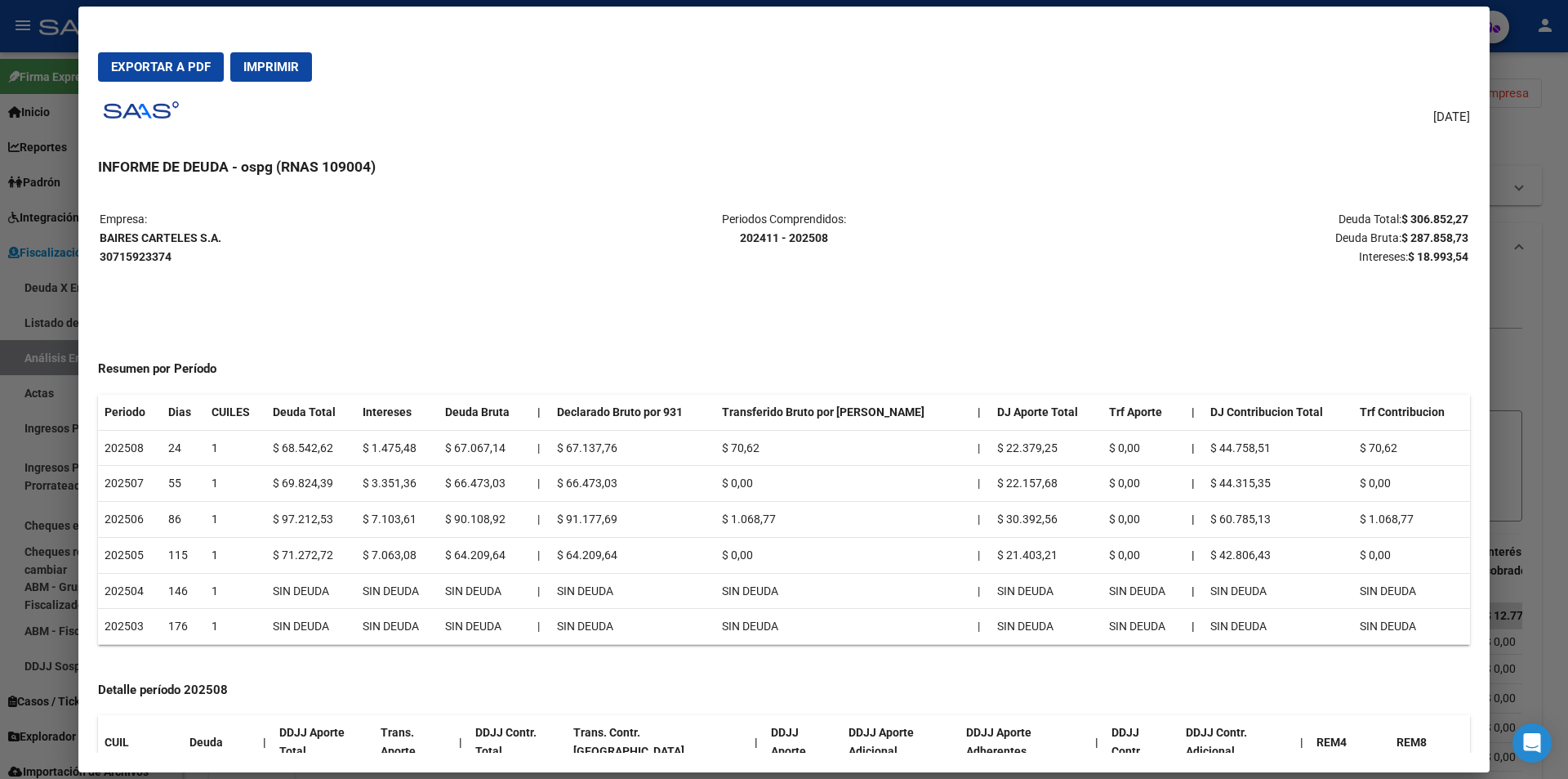
click at [1528, 381] on div at bounding box center [784, 389] width 1568 height 779
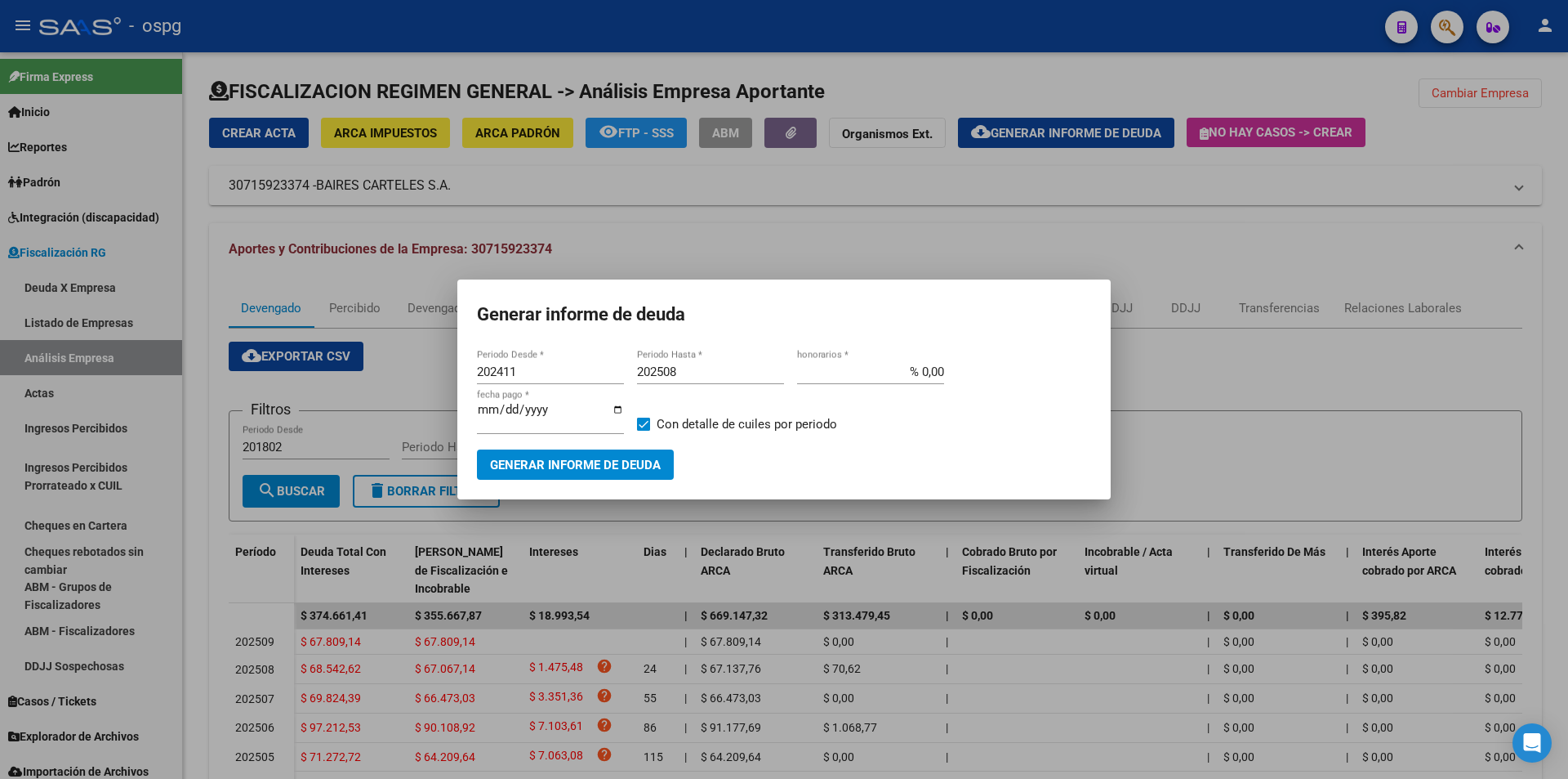
click at [1529, 380] on div at bounding box center [784, 389] width 1568 height 779
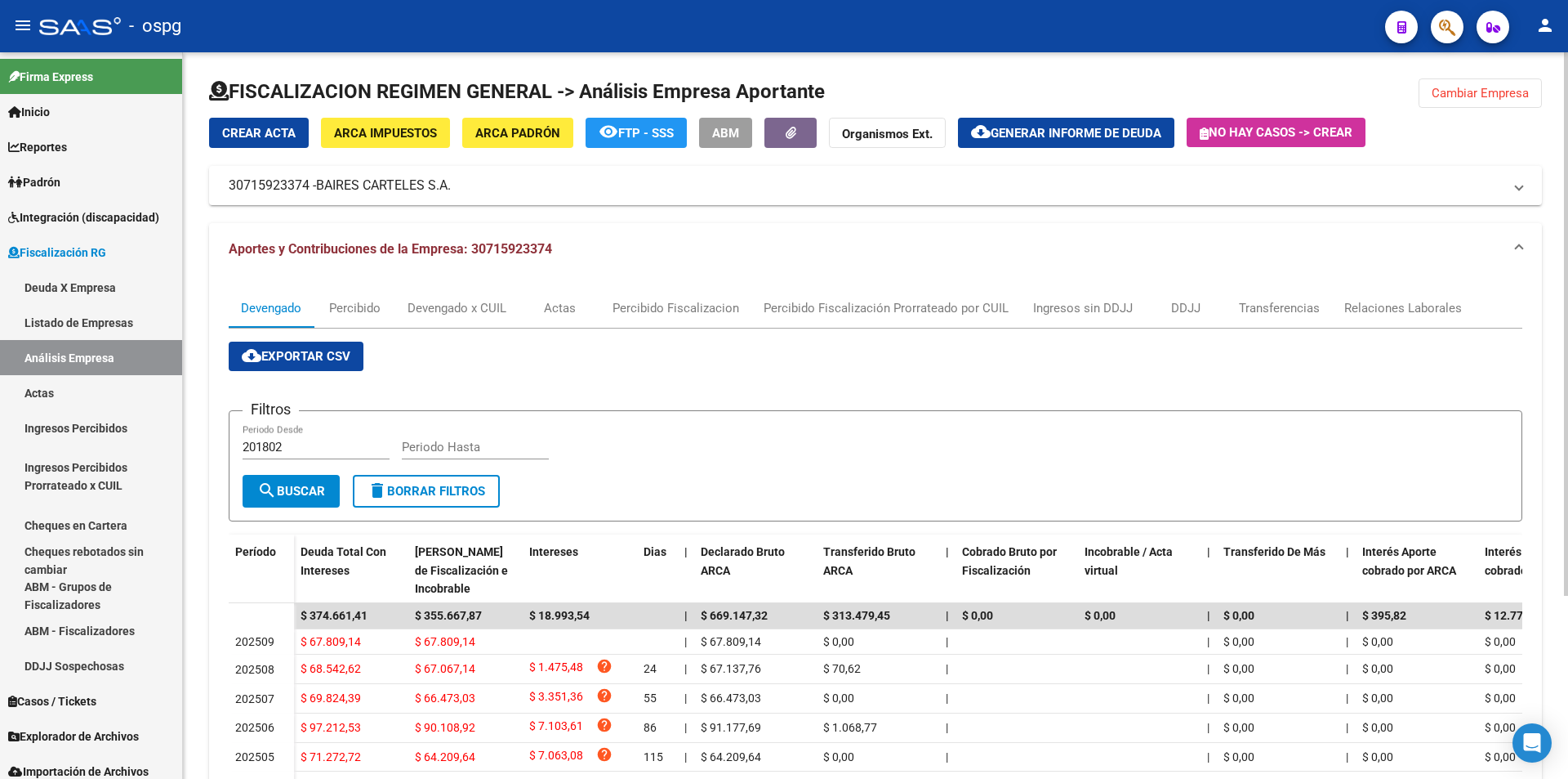
click at [1475, 100] on button "Cambiar Empresa" at bounding box center [1480, 92] width 123 height 30
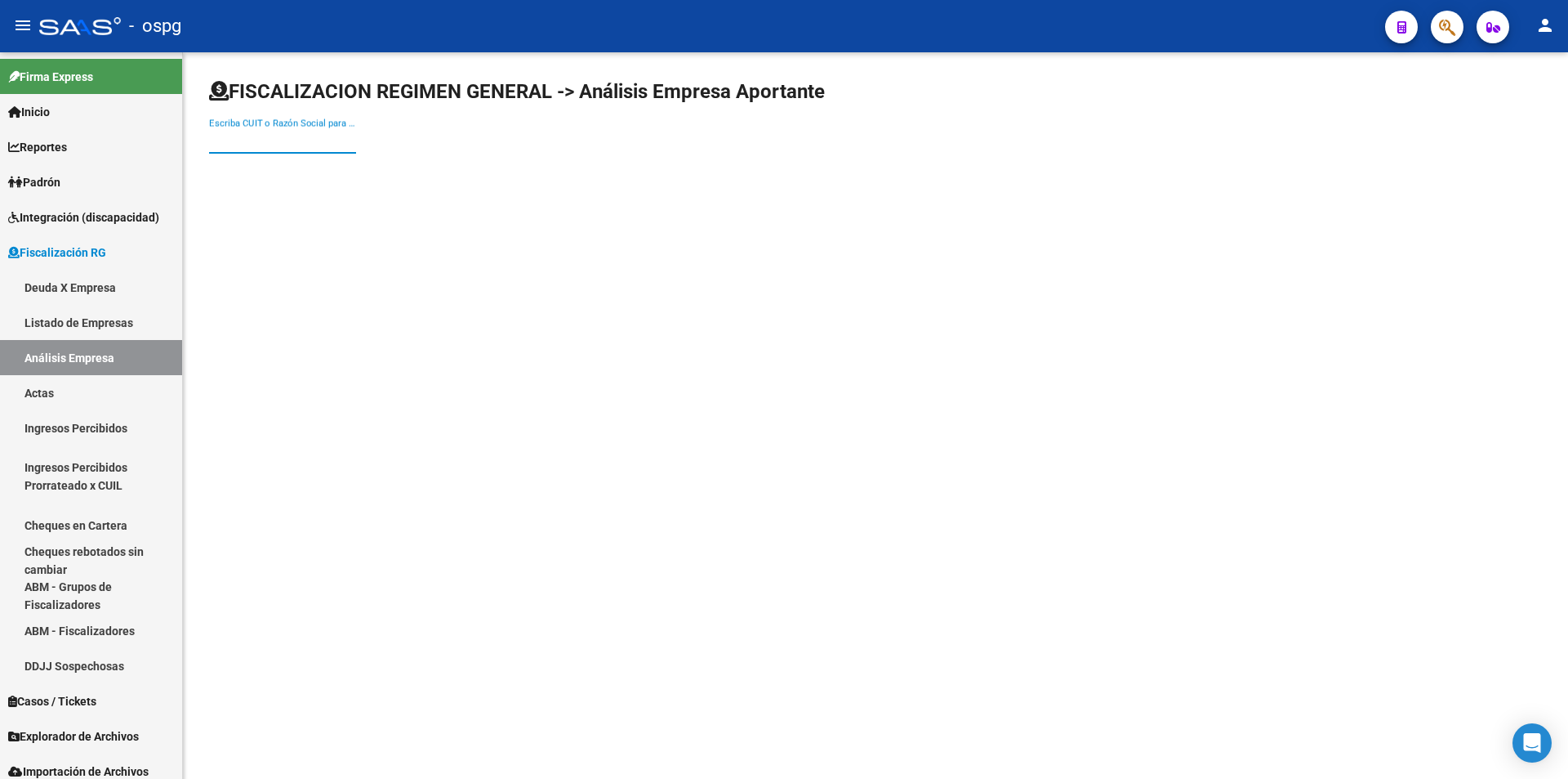
click at [291, 141] on input "Escriba CUIT o Razón Social para buscar" at bounding box center [282, 140] width 147 height 14
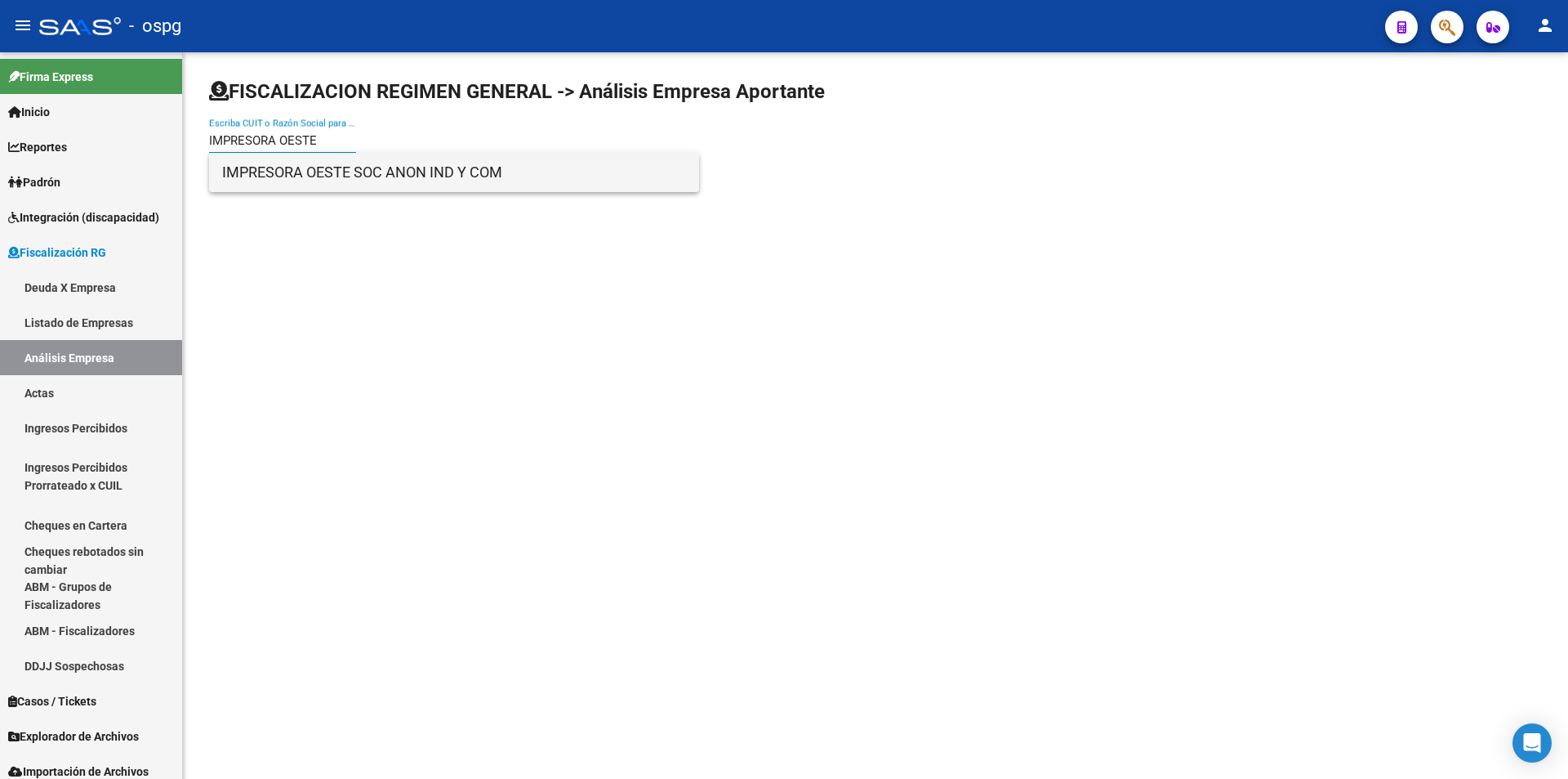
type input "IMPRESORA OESTE"
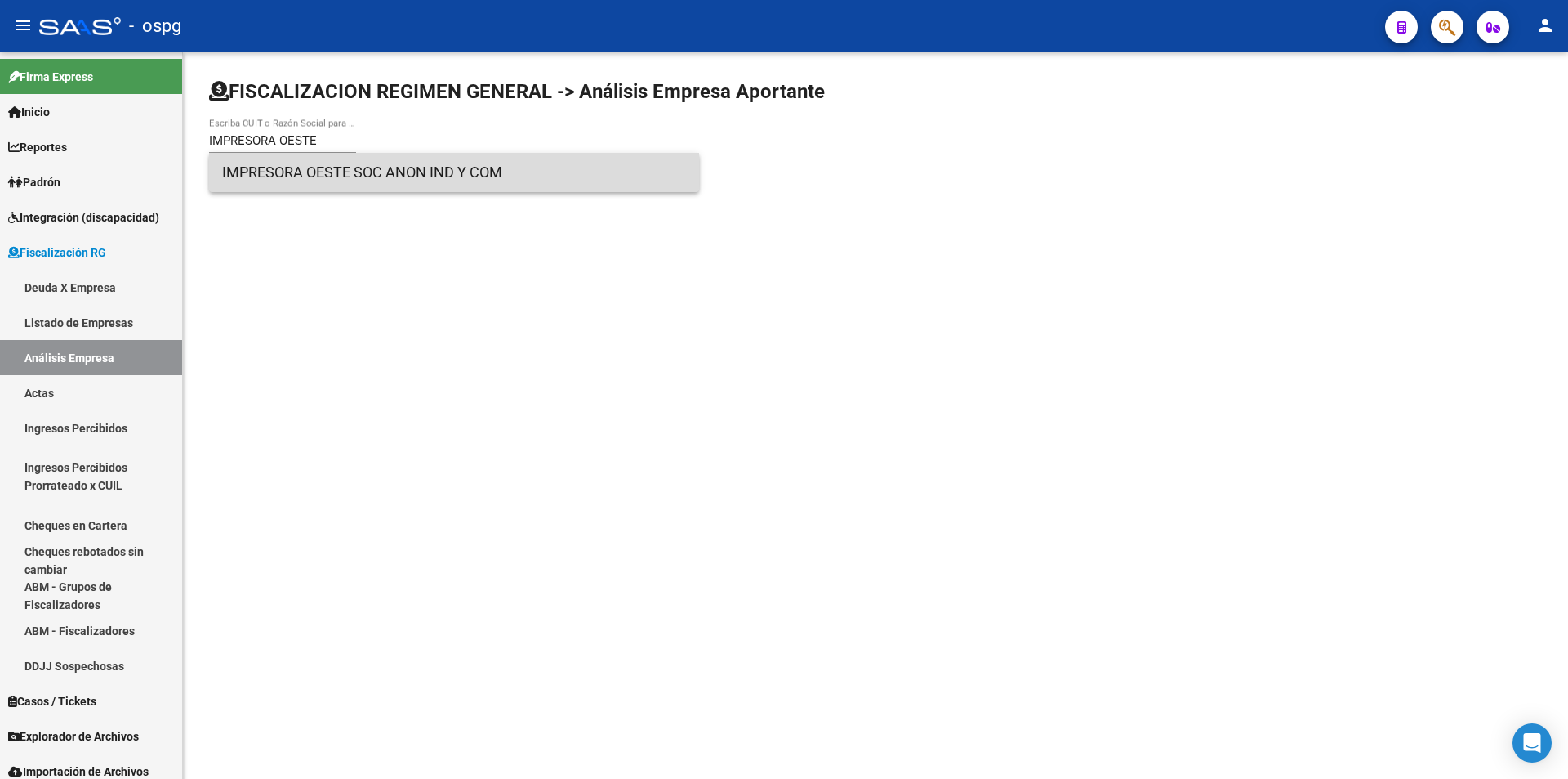
click at [308, 174] on span "IMPRESORA OESTE SOC ANON IND Y COM" at bounding box center [454, 172] width 464 height 39
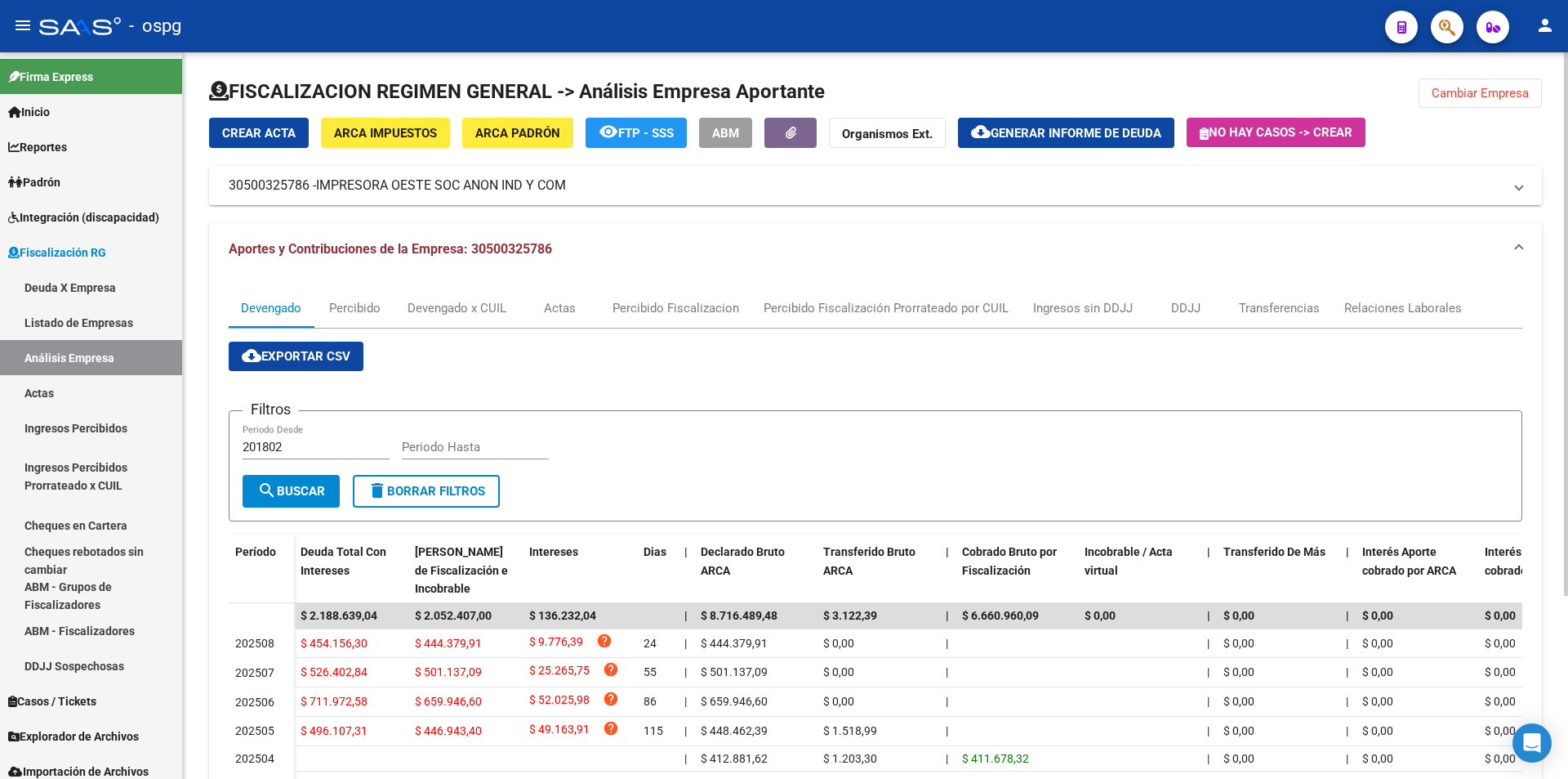
drag, startPoint x: 231, startPoint y: 181, endPoint x: 308, endPoint y: 181, distance: 77.0
click at [308, 181] on mat-panel-title "30500325786 - IMPRESORA OESTE SOC ANON IND Y COM" at bounding box center [866, 185] width 1274 height 18
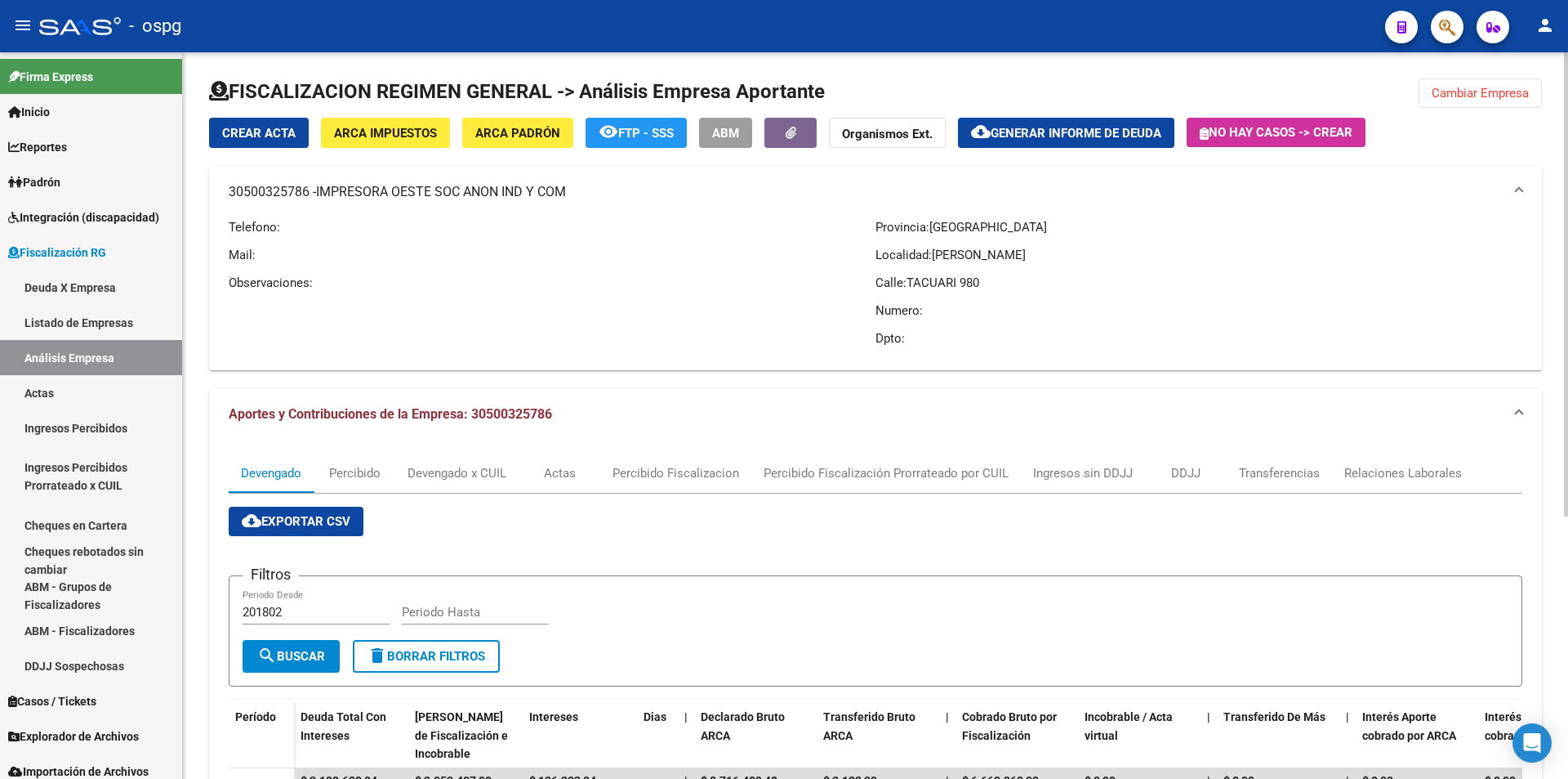
copy mat-panel-title "30500325786"
click at [1075, 132] on span "Generar informe de deuda" at bounding box center [1075, 133] width 170 height 14
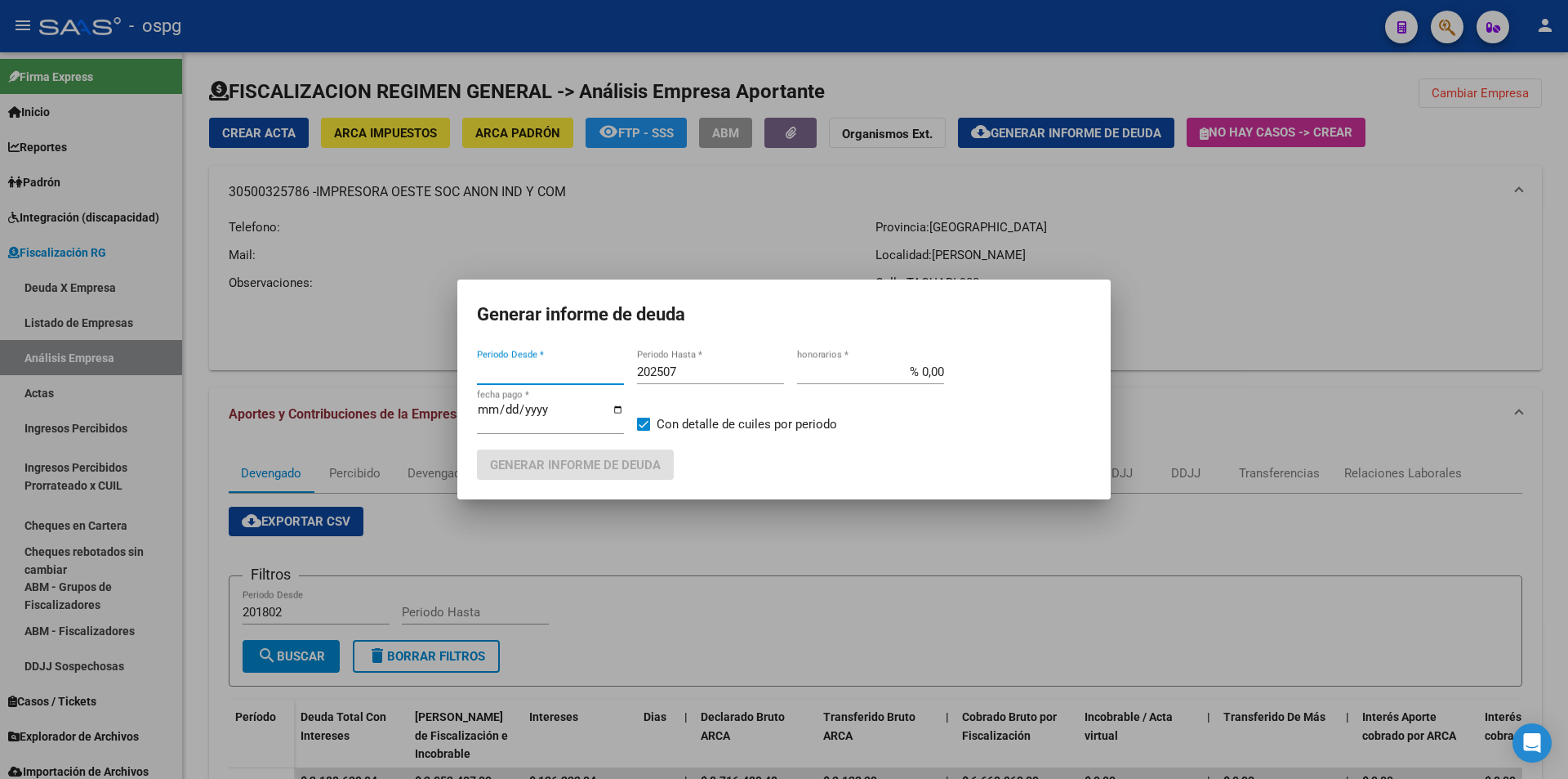
type input "202505"
click at [742, 377] on input "202507" at bounding box center [710, 371] width 147 height 14
type input "202508"
click at [629, 466] on span "Generar informe de deuda" at bounding box center [575, 464] width 170 height 14
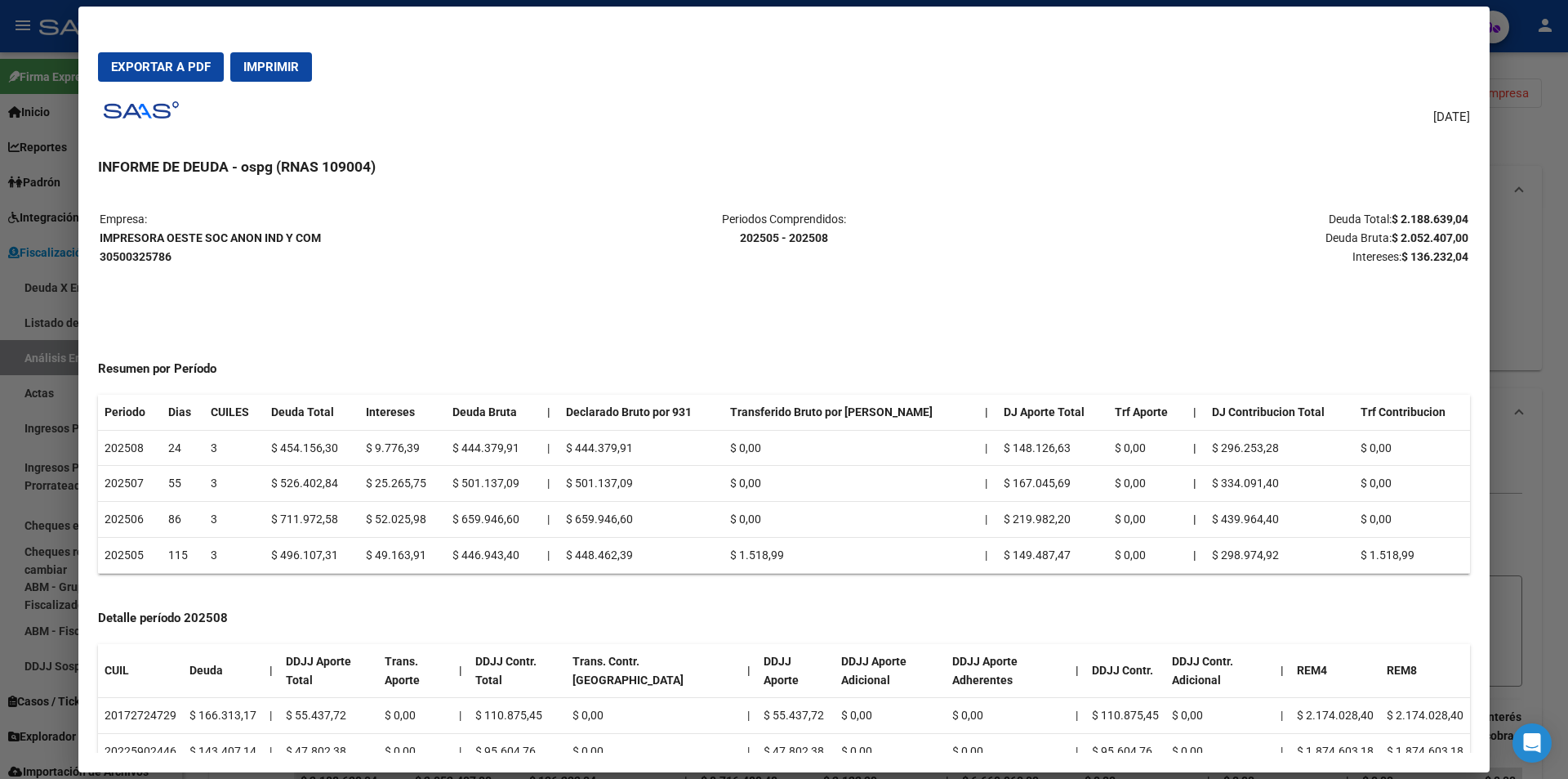
click at [1523, 289] on div at bounding box center [784, 389] width 1568 height 779
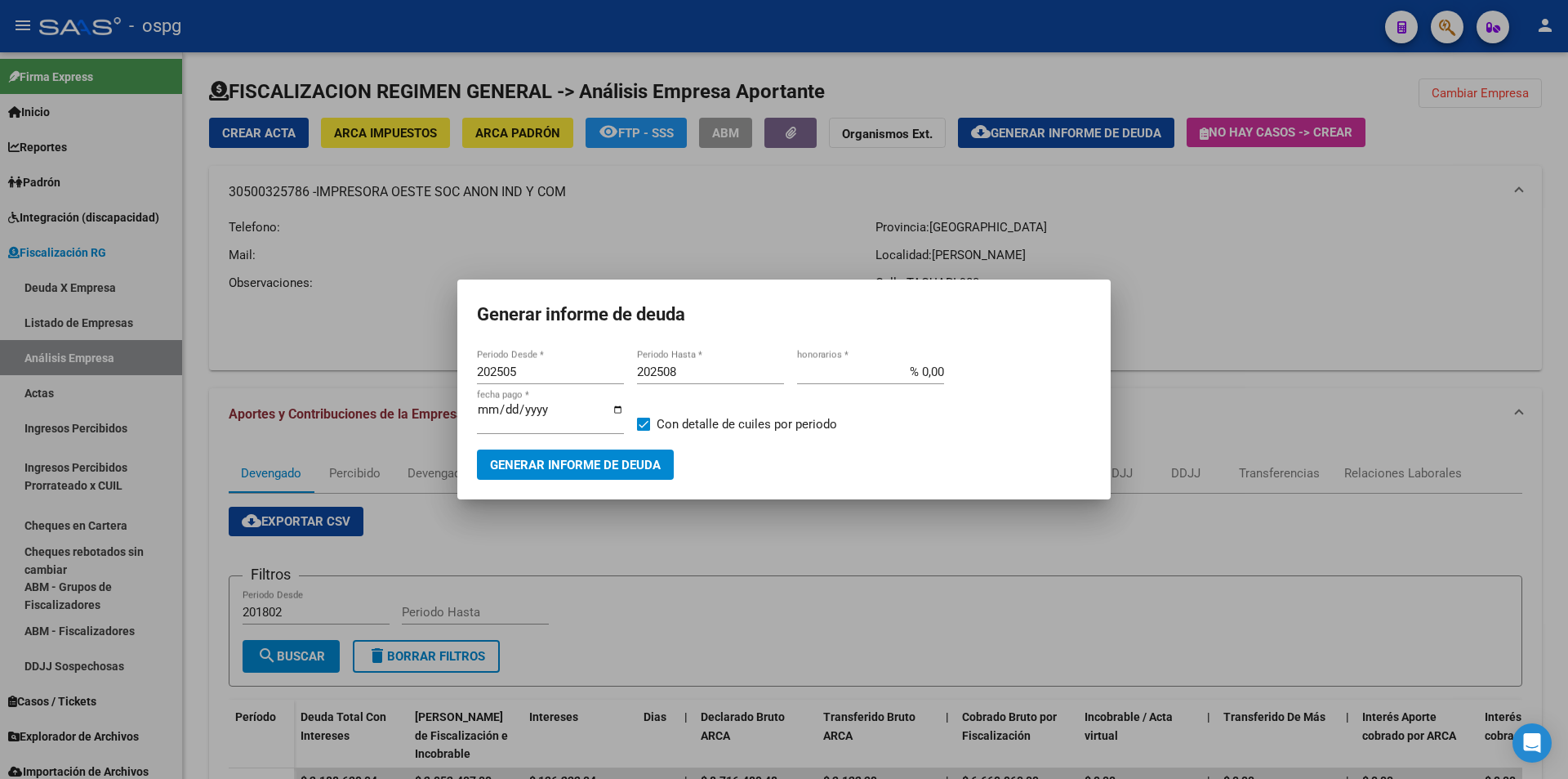
click at [1534, 284] on div at bounding box center [784, 389] width 1568 height 779
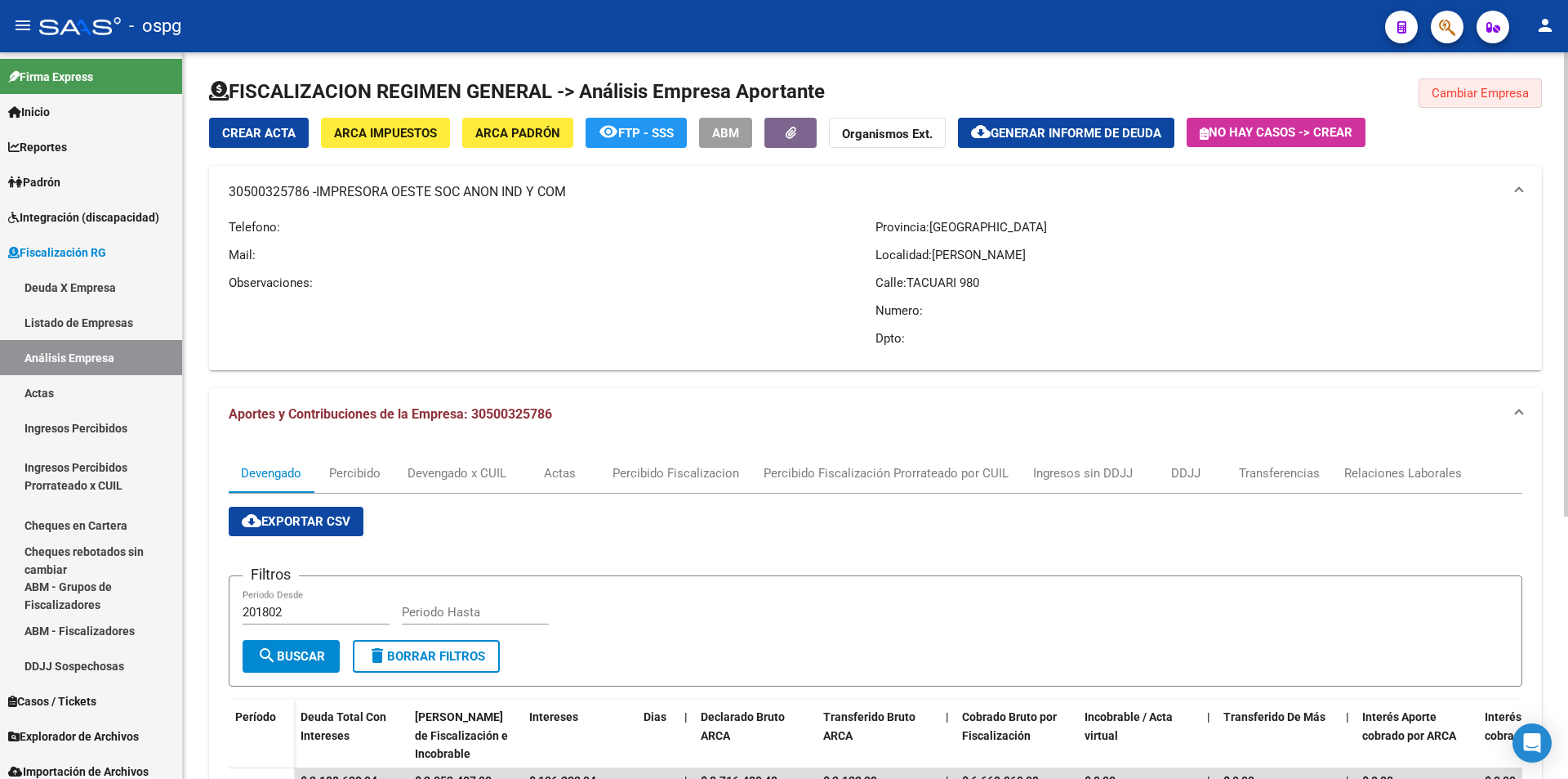
click at [1482, 96] on span "Cambiar Empresa" at bounding box center [1480, 92] width 97 height 14
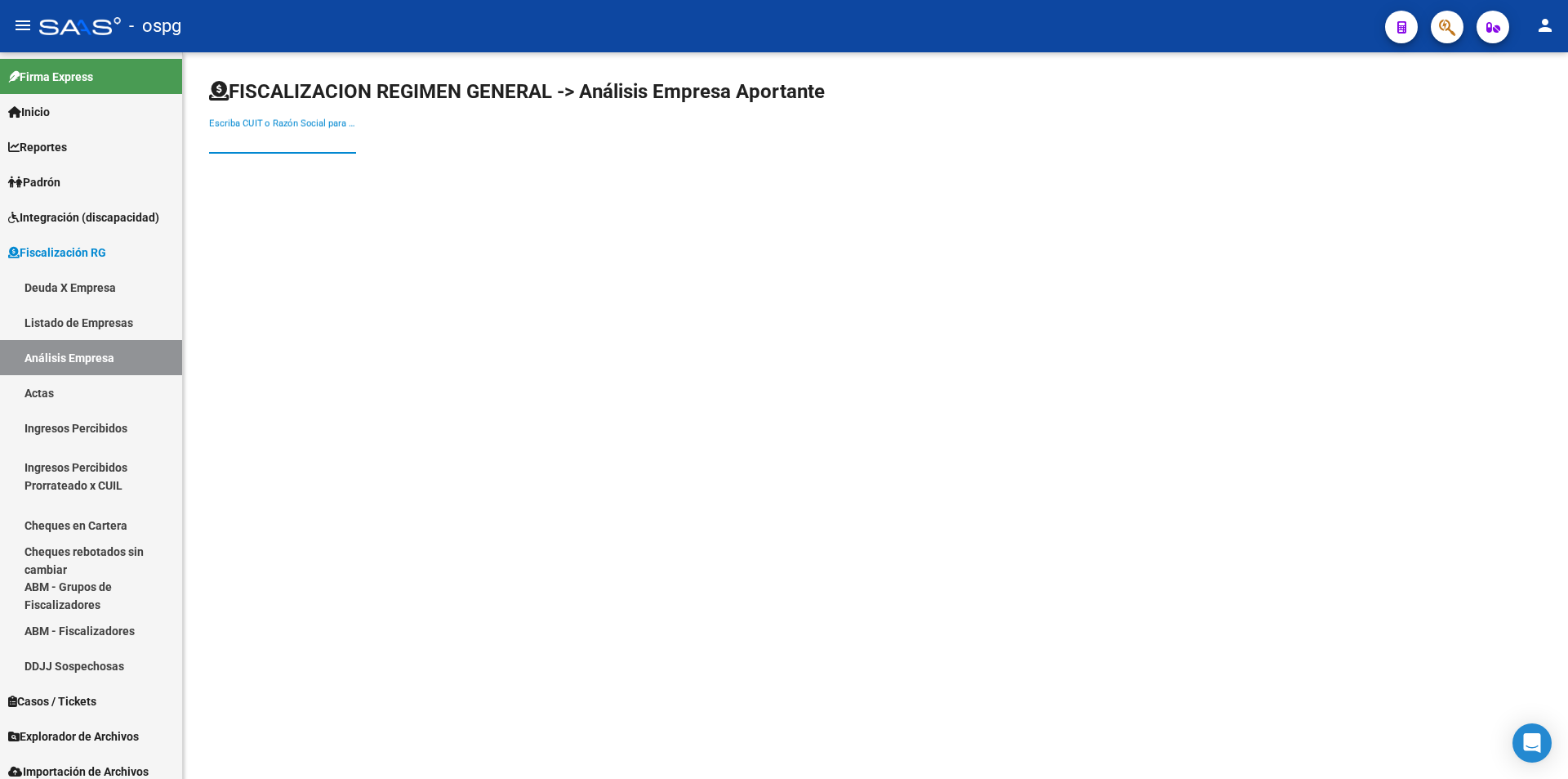
click at [304, 143] on input "Escriba CUIT o Razón Social para buscar" at bounding box center [282, 140] width 147 height 14
type input "NORIELI"
click at [322, 172] on span "NORIELI S.A." at bounding box center [454, 172] width 464 height 39
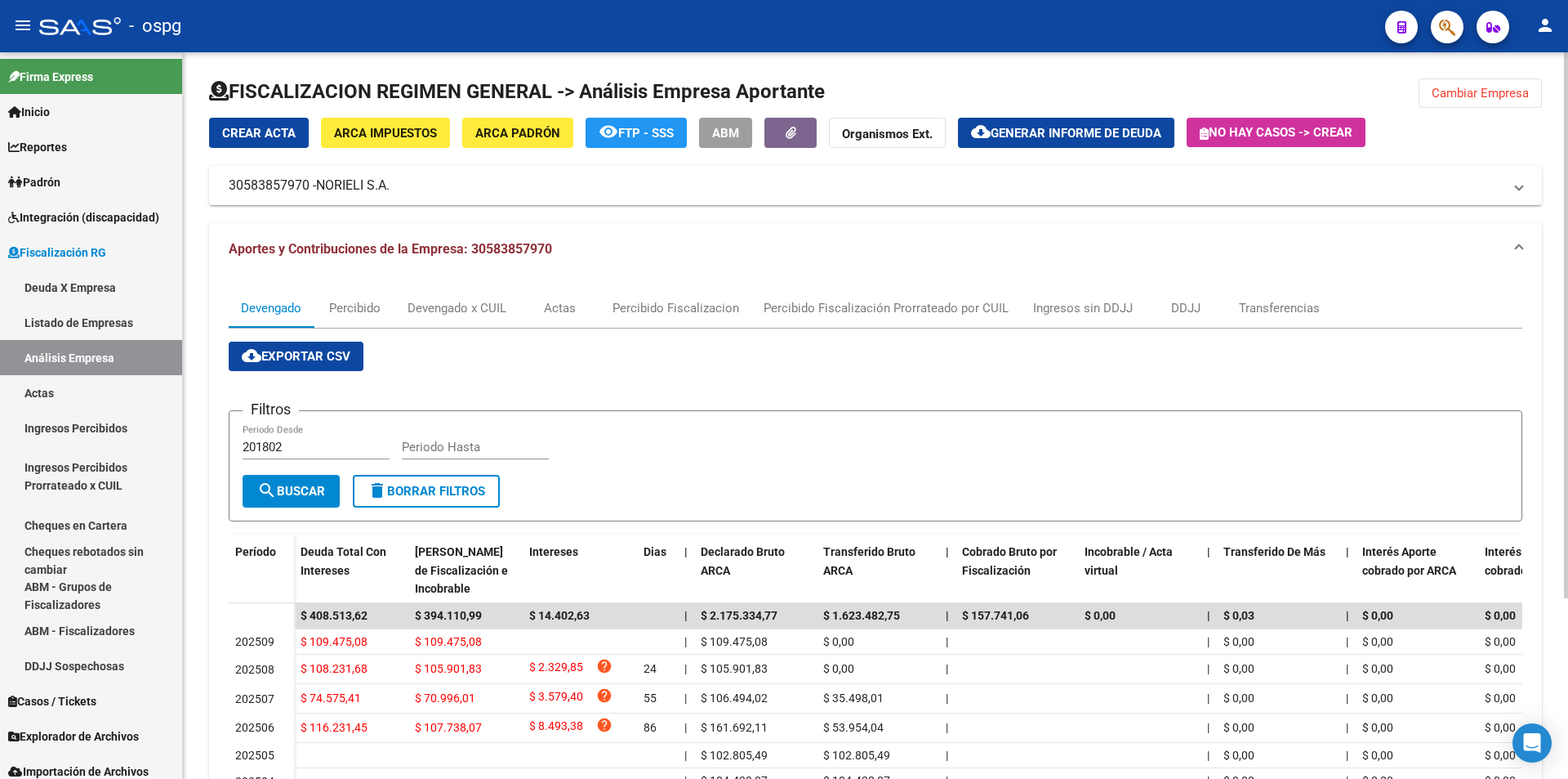
click at [1082, 140] on span "Generar informe de deuda" at bounding box center [1075, 133] width 170 height 14
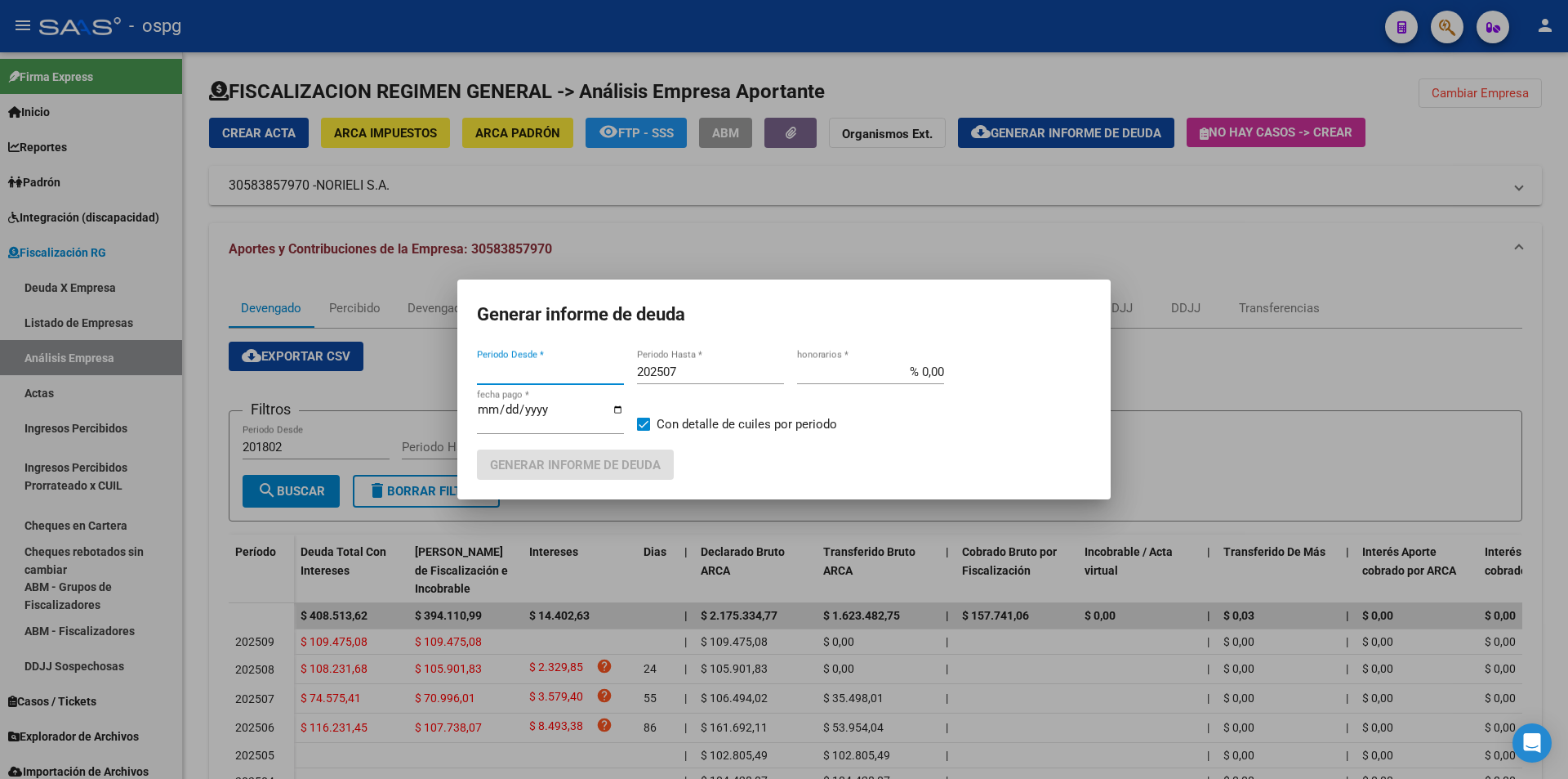
type input "202504"
click at [585, 378] on input "202504" at bounding box center [551, 371] width 147 height 14
type input "202506"
click at [684, 376] on input "202507" at bounding box center [710, 371] width 147 height 14
type input "202508"
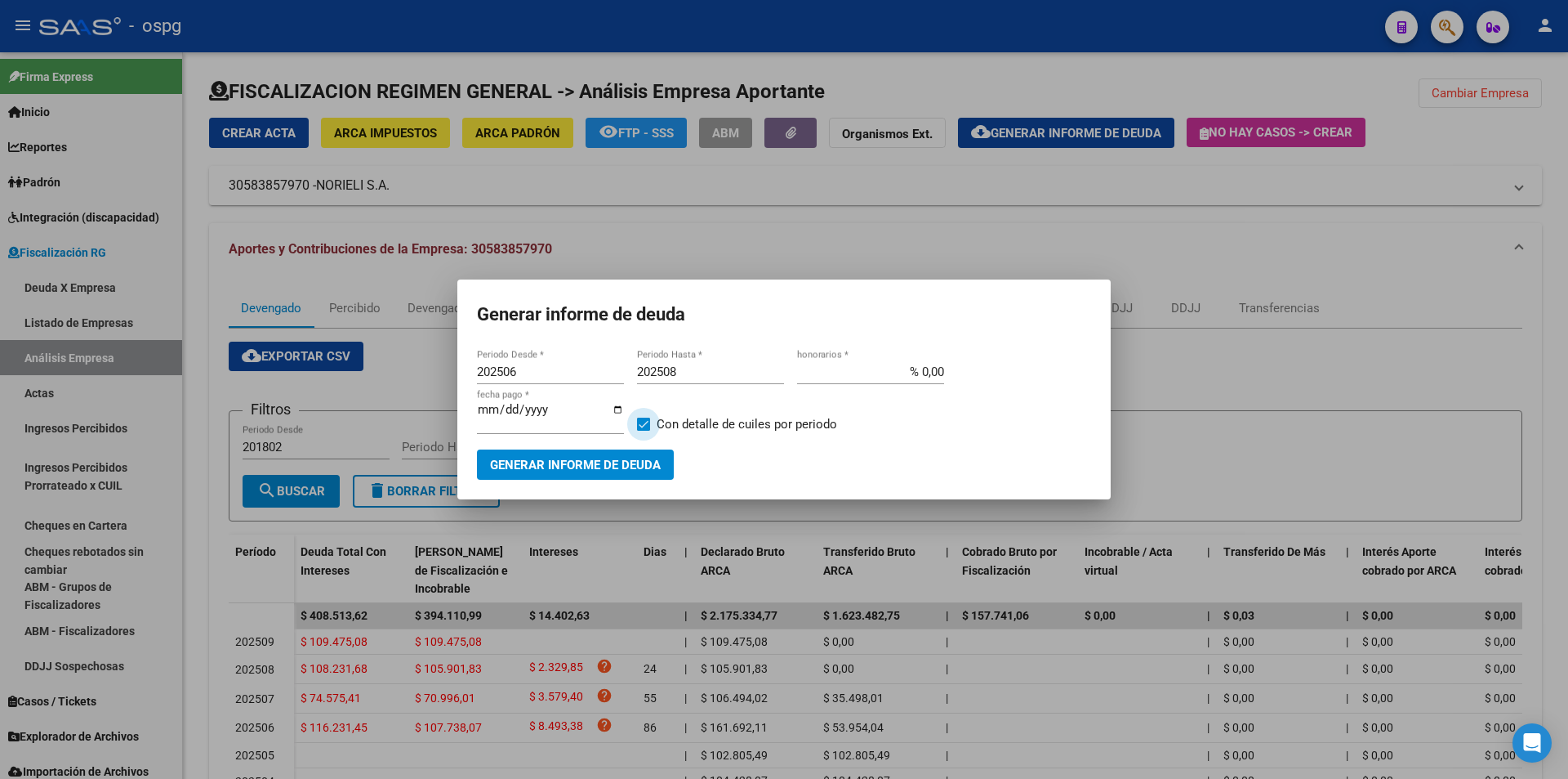
click at [650, 418] on span at bounding box center [644, 425] width 13 height 13
click at [644, 430] on input "Con detalle de cuiles por periodo" at bounding box center [643, 430] width 1 height 1
checkbox input "false"
click at [636, 456] on span "Generar informe de deuda" at bounding box center [575, 463] width 170 height 14
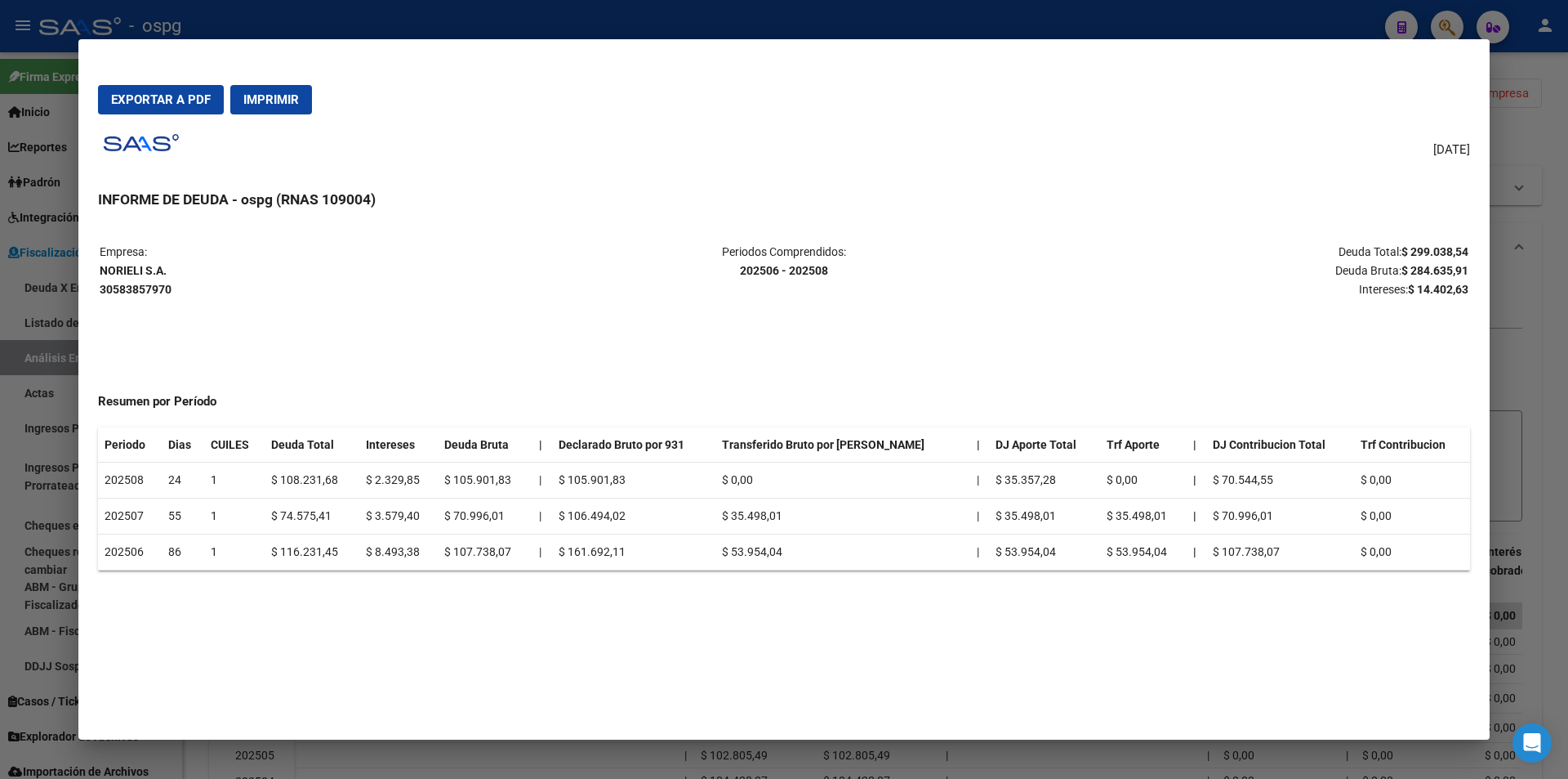
drag, startPoint x: 98, startPoint y: 287, endPoint x: 176, endPoint y: 289, distance: 78.0
click at [176, 289] on table "Empresa: NORIELI S.A. 30583857970 Periodos Comprendidos: 202506 - 202508 Deuda …" at bounding box center [784, 270] width 1373 height 59
copy strong "30583857970"
click at [1552, 364] on div at bounding box center [784, 389] width 1568 height 779
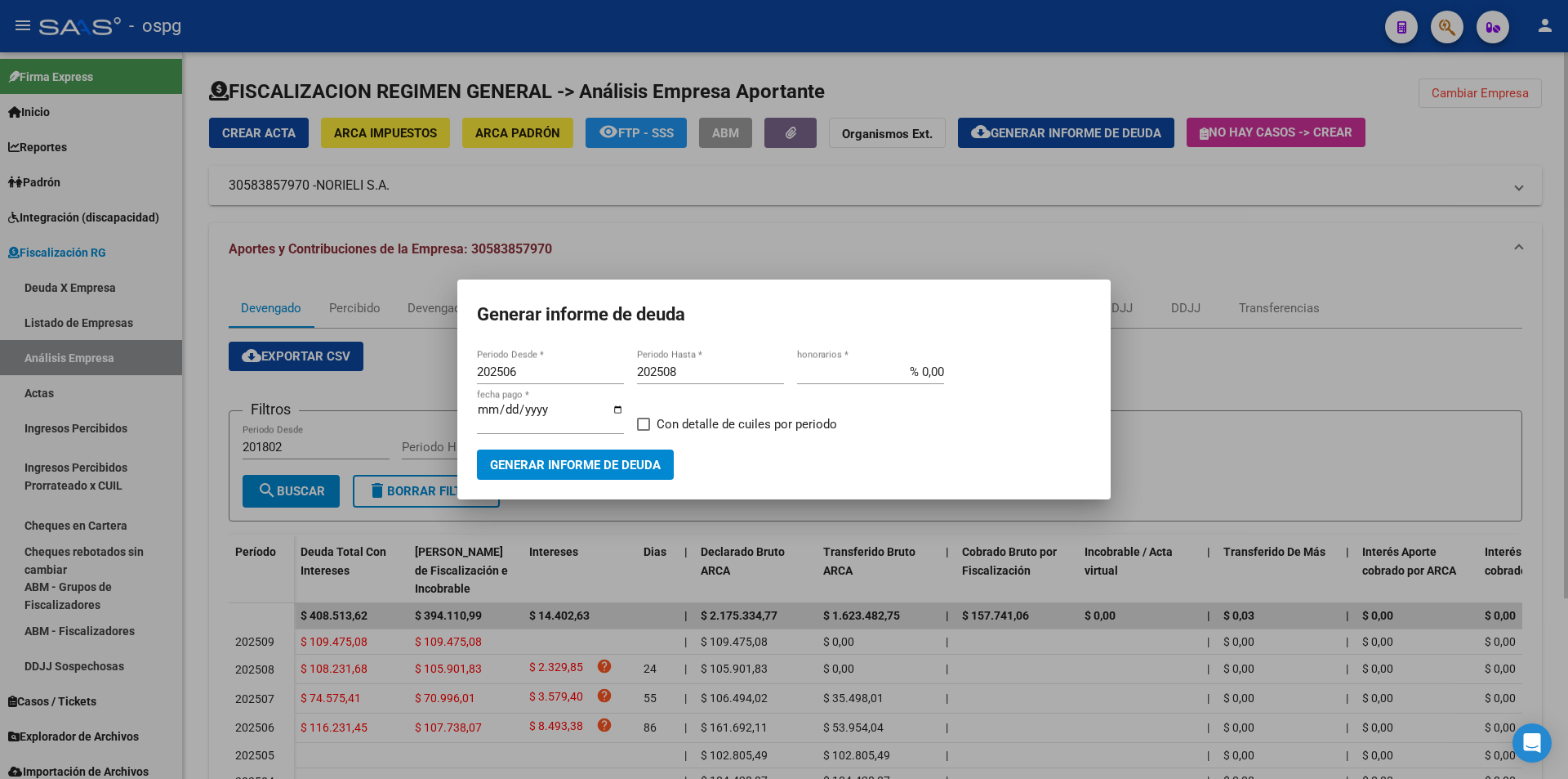
click at [1552, 364] on div at bounding box center [784, 389] width 1568 height 779
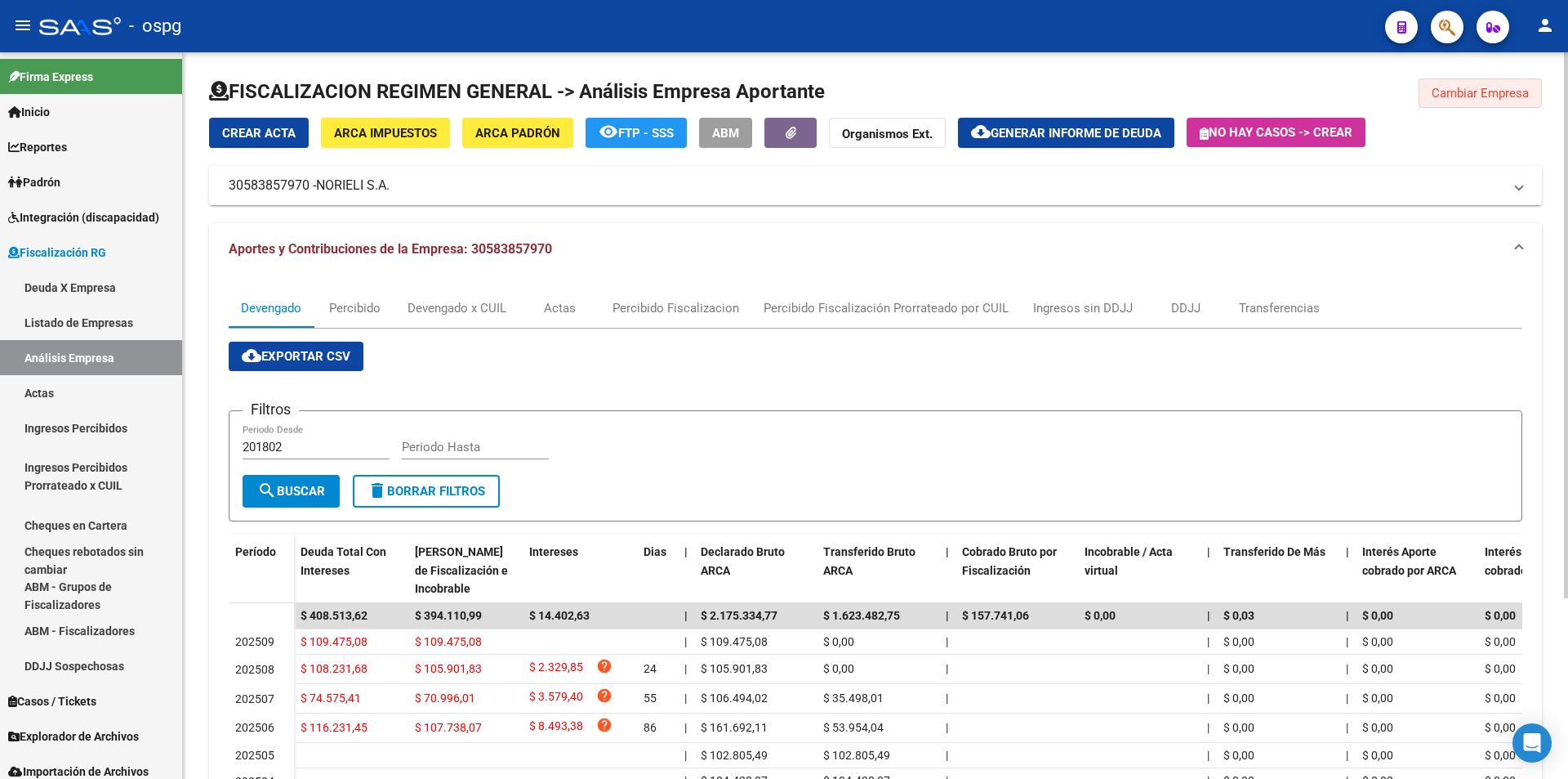
click at [1453, 91] on span "Cambiar Empresa" at bounding box center [1480, 92] width 97 height 14
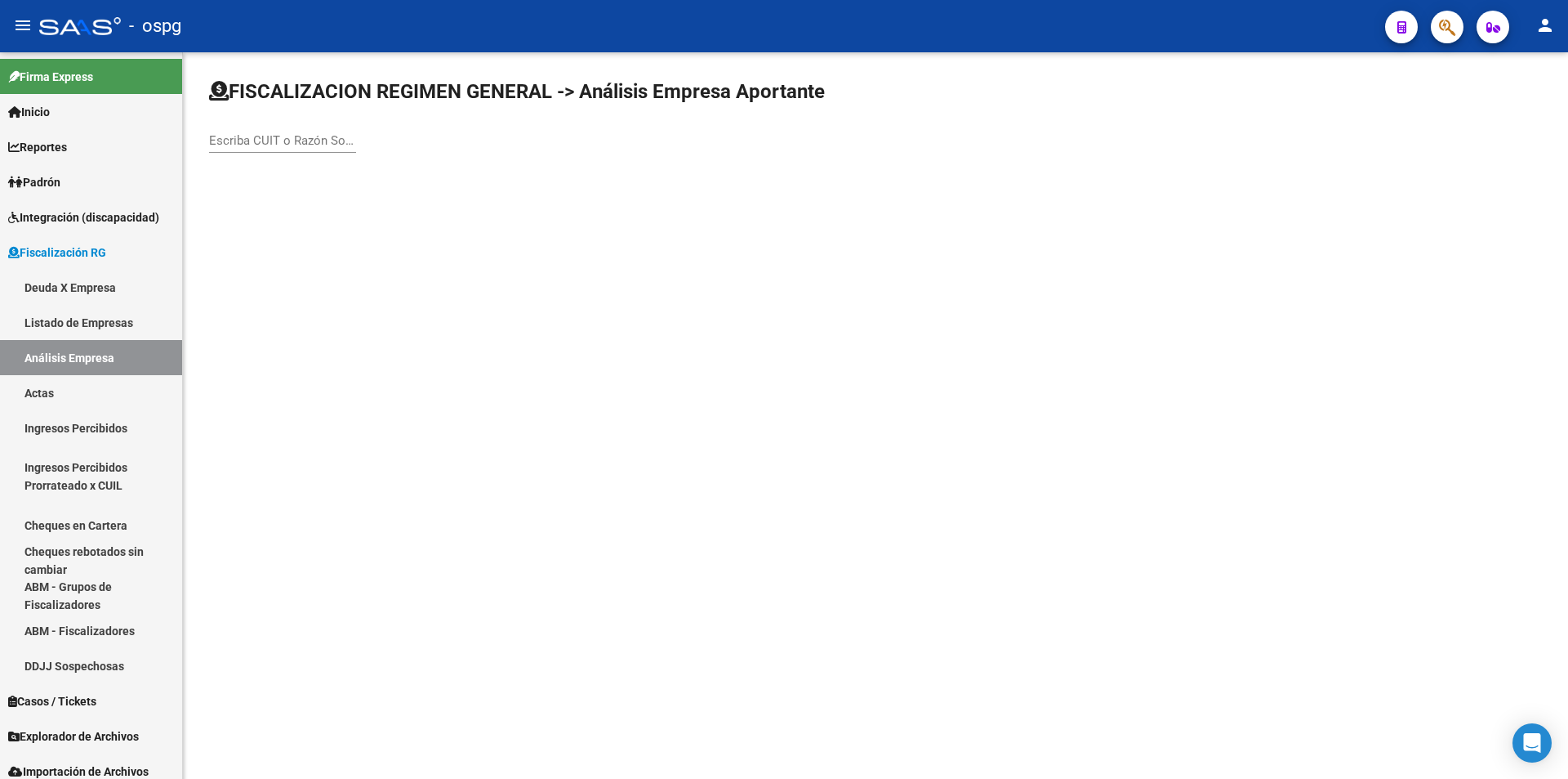
click at [304, 135] on input "Escriba CUIT o Razón Social para buscar" at bounding box center [282, 140] width 147 height 14
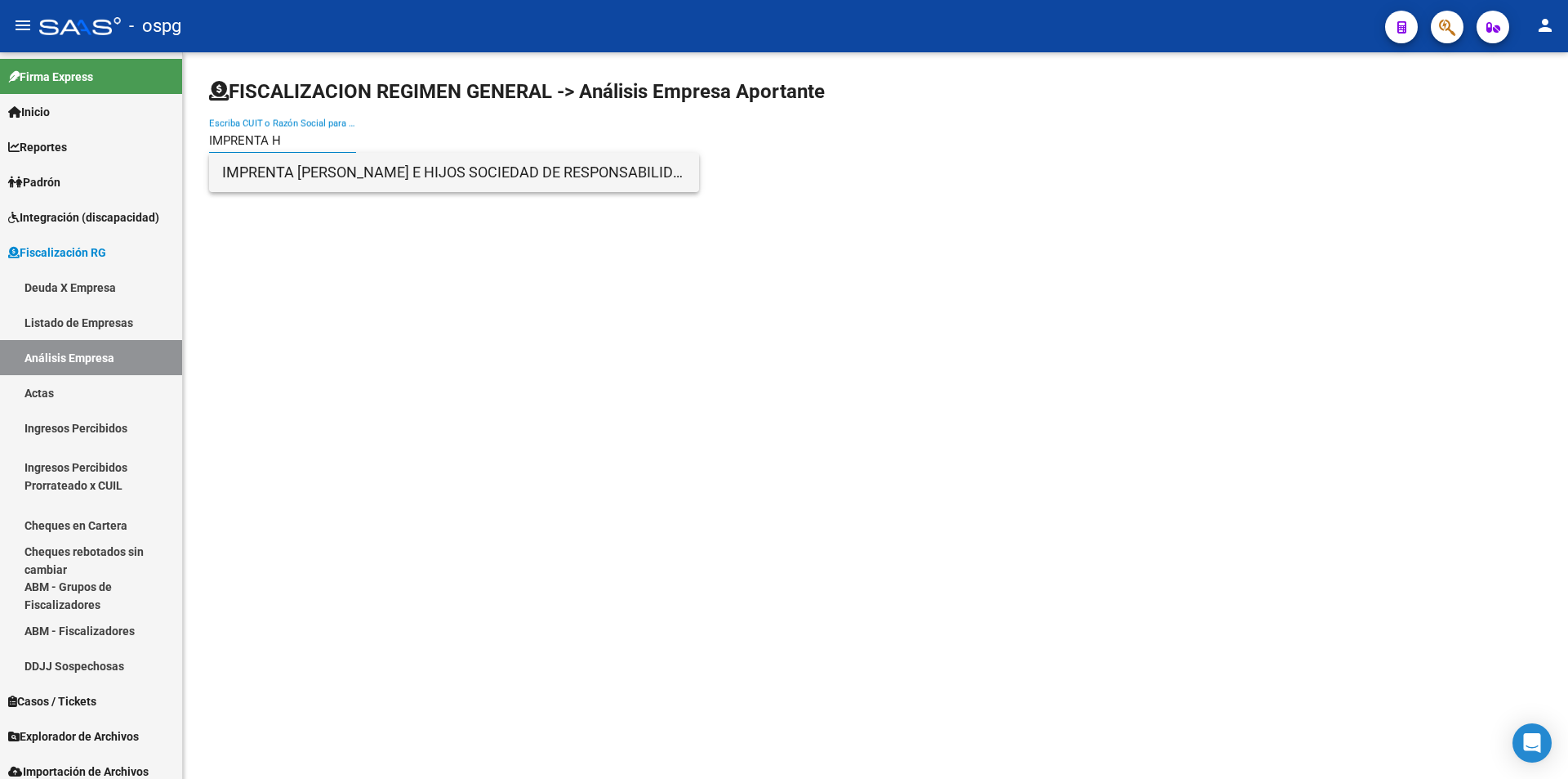
type input "IMPRENTA H"
click at [296, 175] on span "IMPRENTA [PERSON_NAME] E HIJOS SOCIEDAD DE RESPONSABILIDAD LIMITADA" at bounding box center [454, 172] width 464 height 39
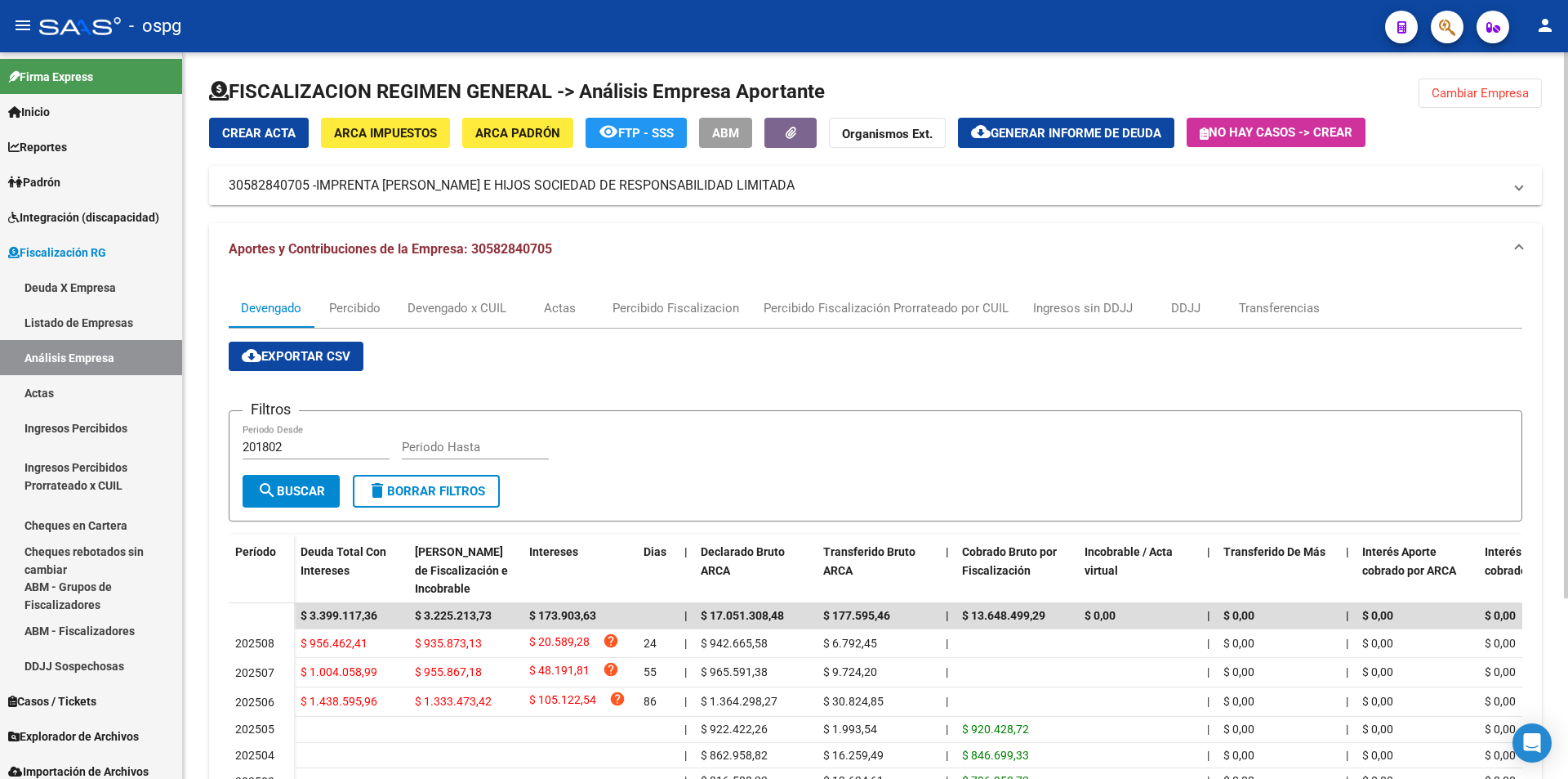
drag, startPoint x: 227, startPoint y: 182, endPoint x: 308, endPoint y: 182, distance: 81.0
click at [308, 182] on mat-expansion-panel-header "30582840705 - IMPRENTA [PERSON_NAME] E HIJOS SOCIEDAD DE RESPONSABILIDAD LIMITA…" at bounding box center [875, 185] width 1333 height 39
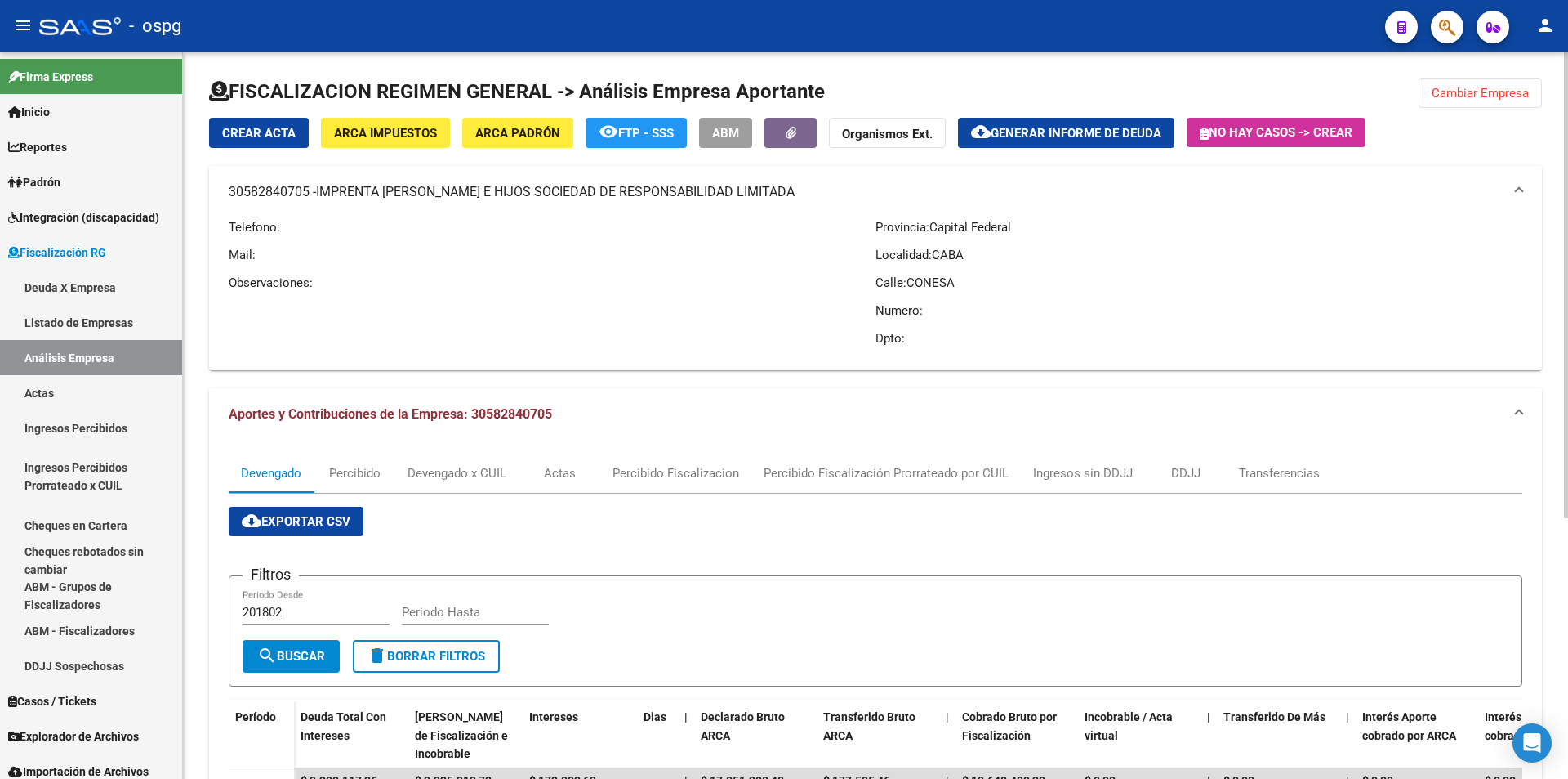
copy mat-panel-title "30582840705"
click at [1076, 134] on span "Generar informe de deuda" at bounding box center [1075, 133] width 170 height 14
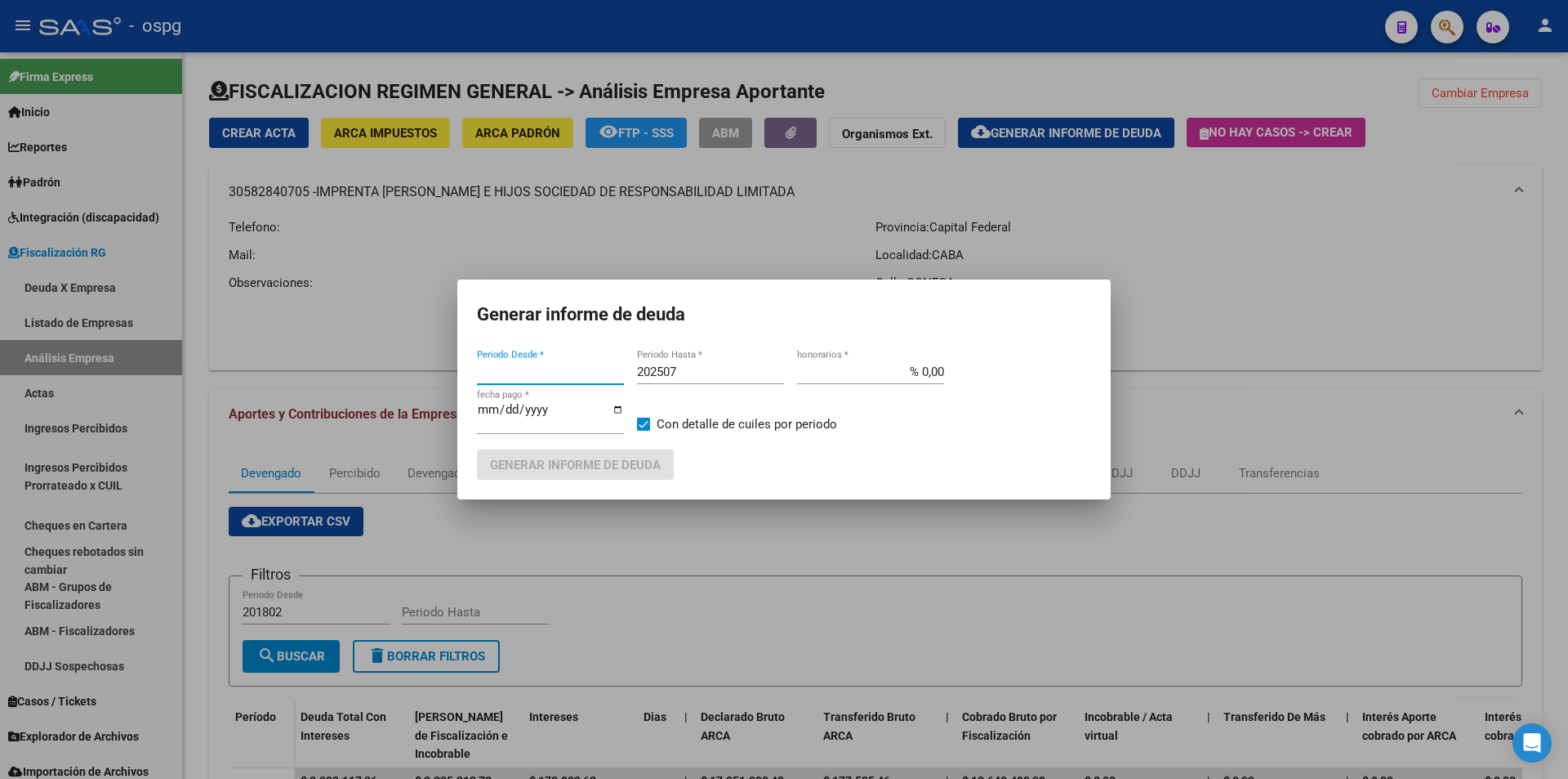
type input "202506"
click at [733, 367] on input "202507" at bounding box center [710, 371] width 147 height 14
type input "202508"
click at [639, 421] on span at bounding box center [644, 425] width 13 height 13
click at [643, 430] on input "Con detalle de cuiles por periodo" at bounding box center [643, 430] width 1 height 1
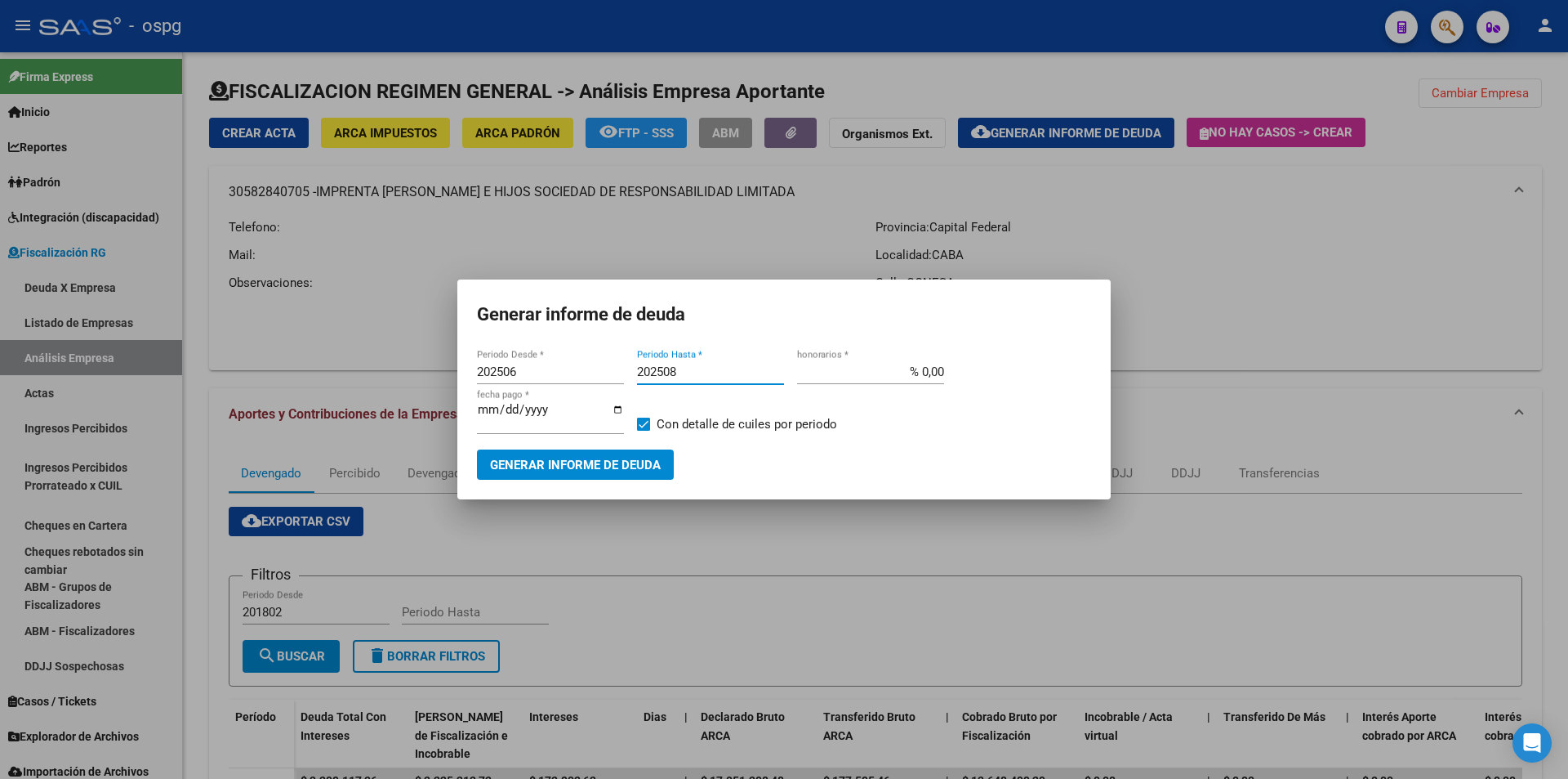
checkbox input "false"
click at [608, 469] on span "Generar informe de deuda" at bounding box center [575, 464] width 170 height 14
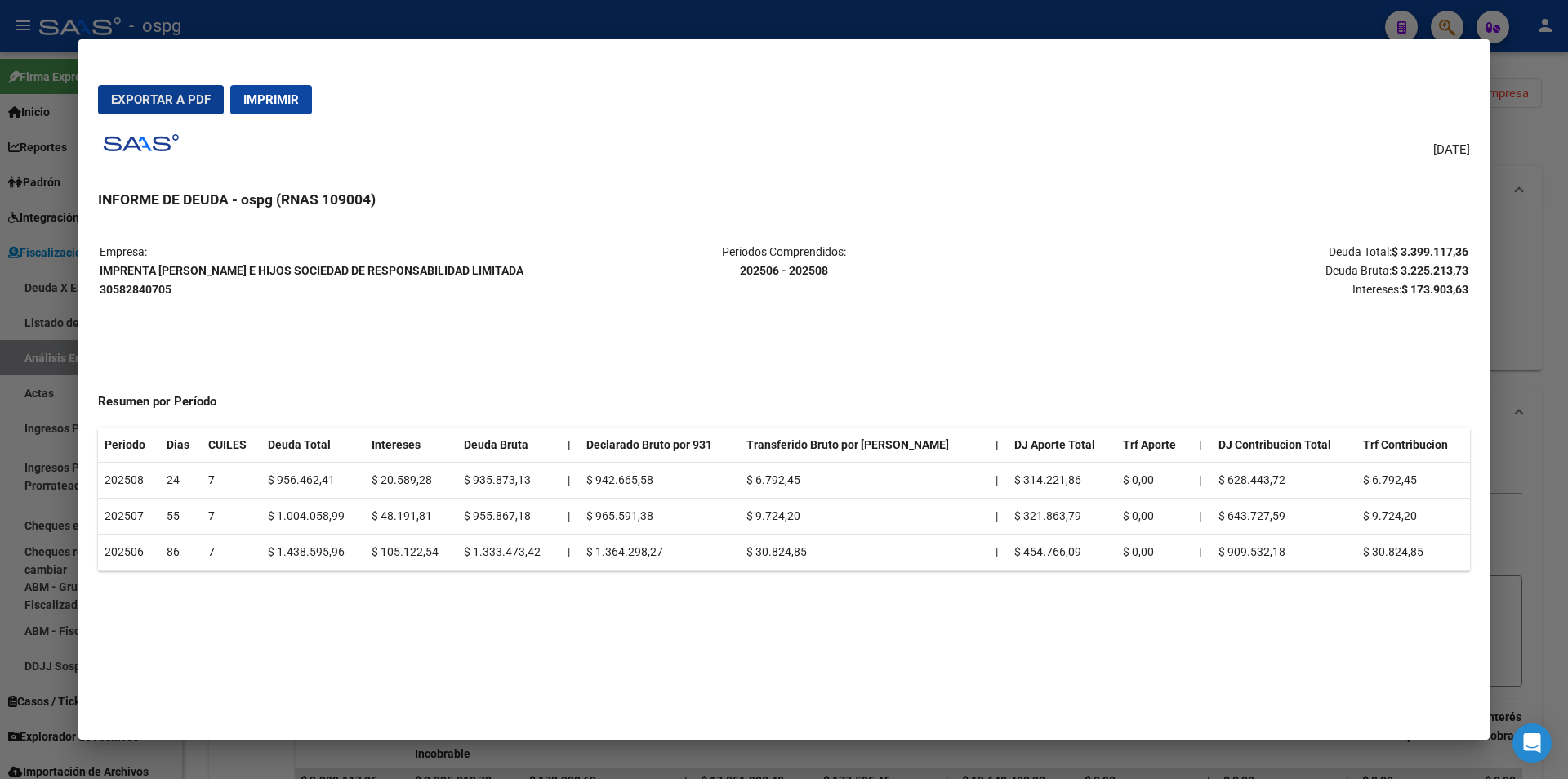
click at [1551, 393] on div at bounding box center [784, 389] width 1568 height 779
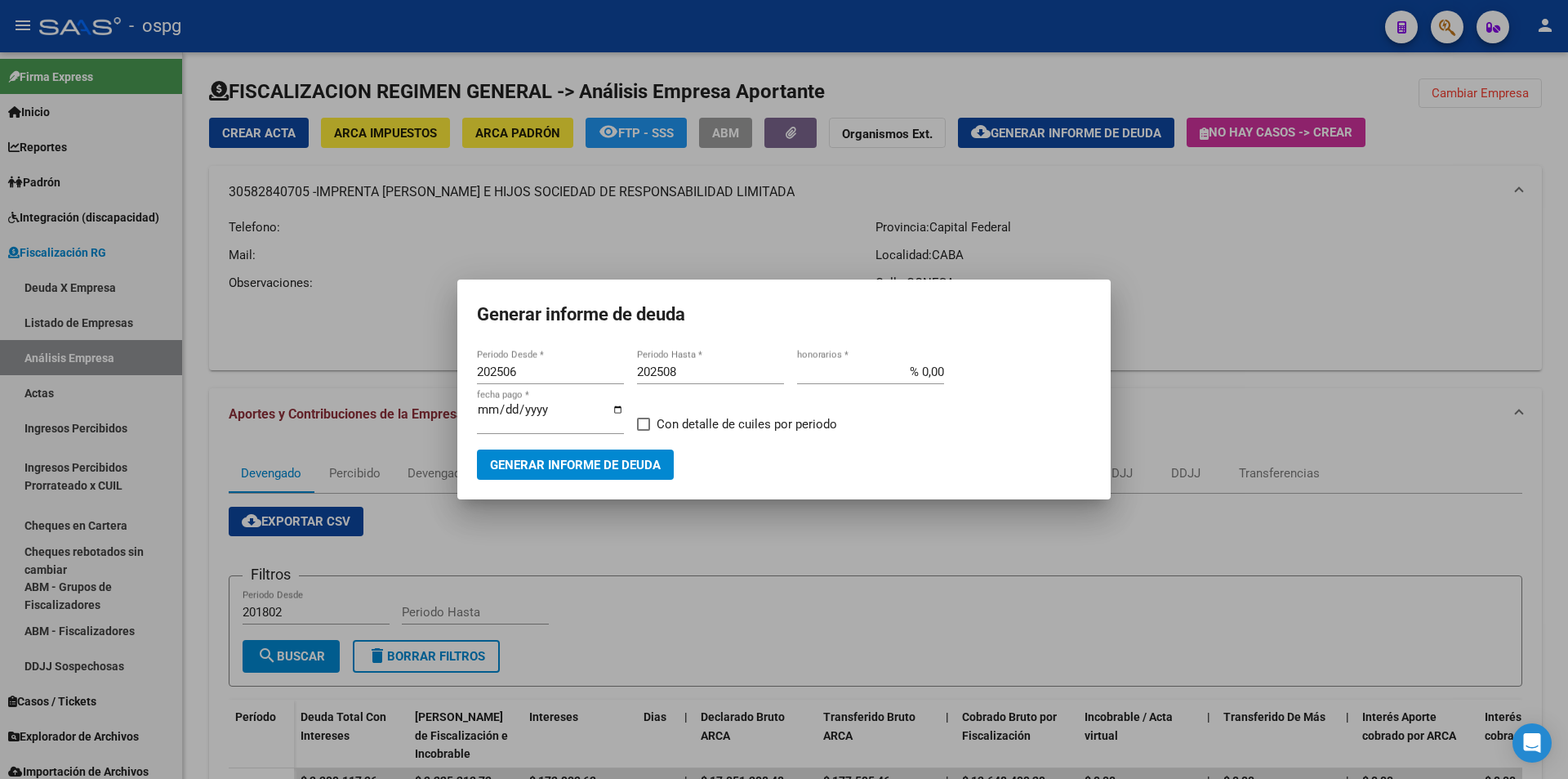
click at [1551, 393] on div at bounding box center [784, 389] width 1568 height 779
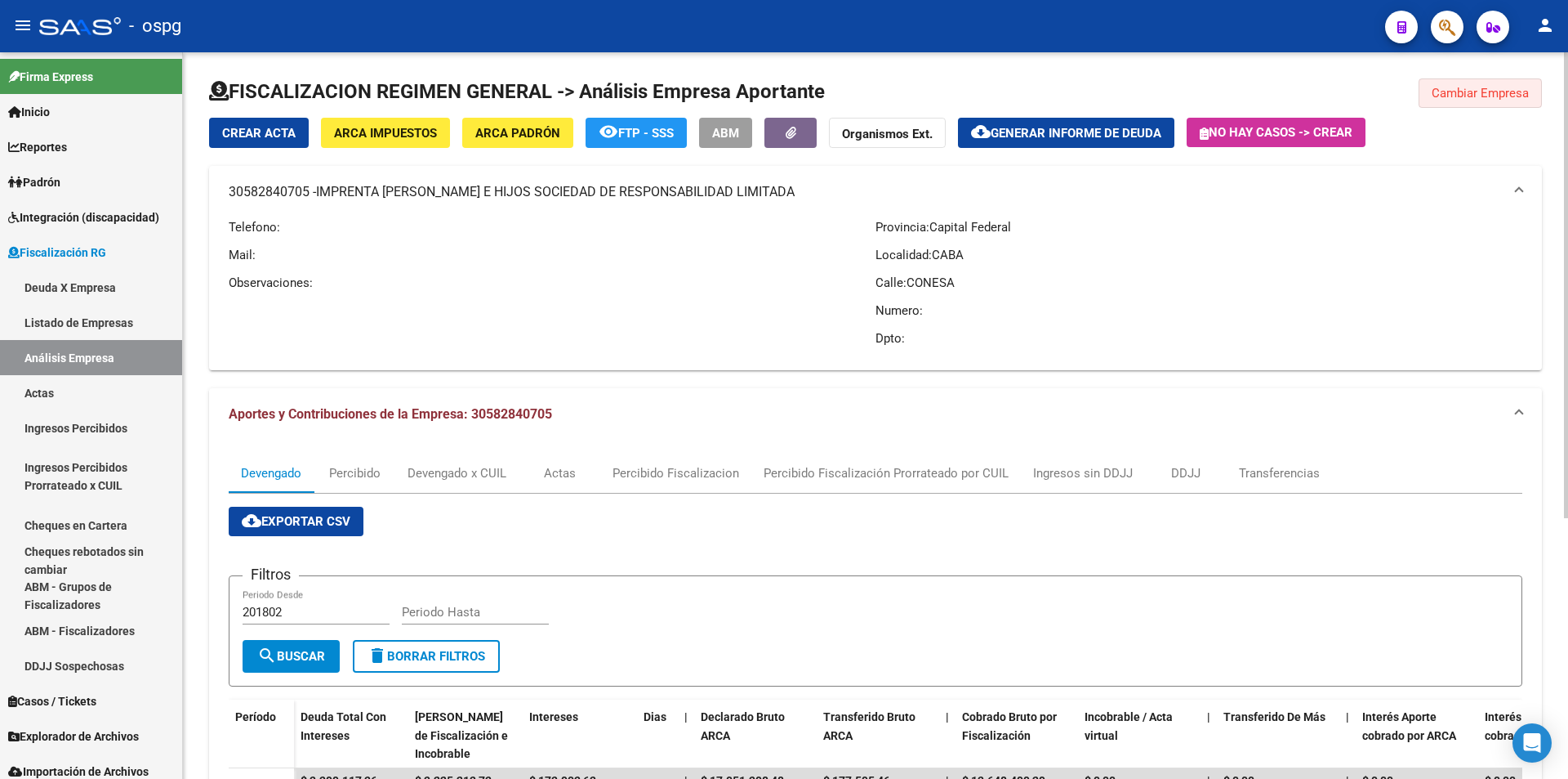
drag, startPoint x: 1492, startPoint y: 89, endPoint x: 1083, endPoint y: 90, distance: 409.0
click at [1492, 89] on span "Cambiar Empresa" at bounding box center [1480, 92] width 97 height 14
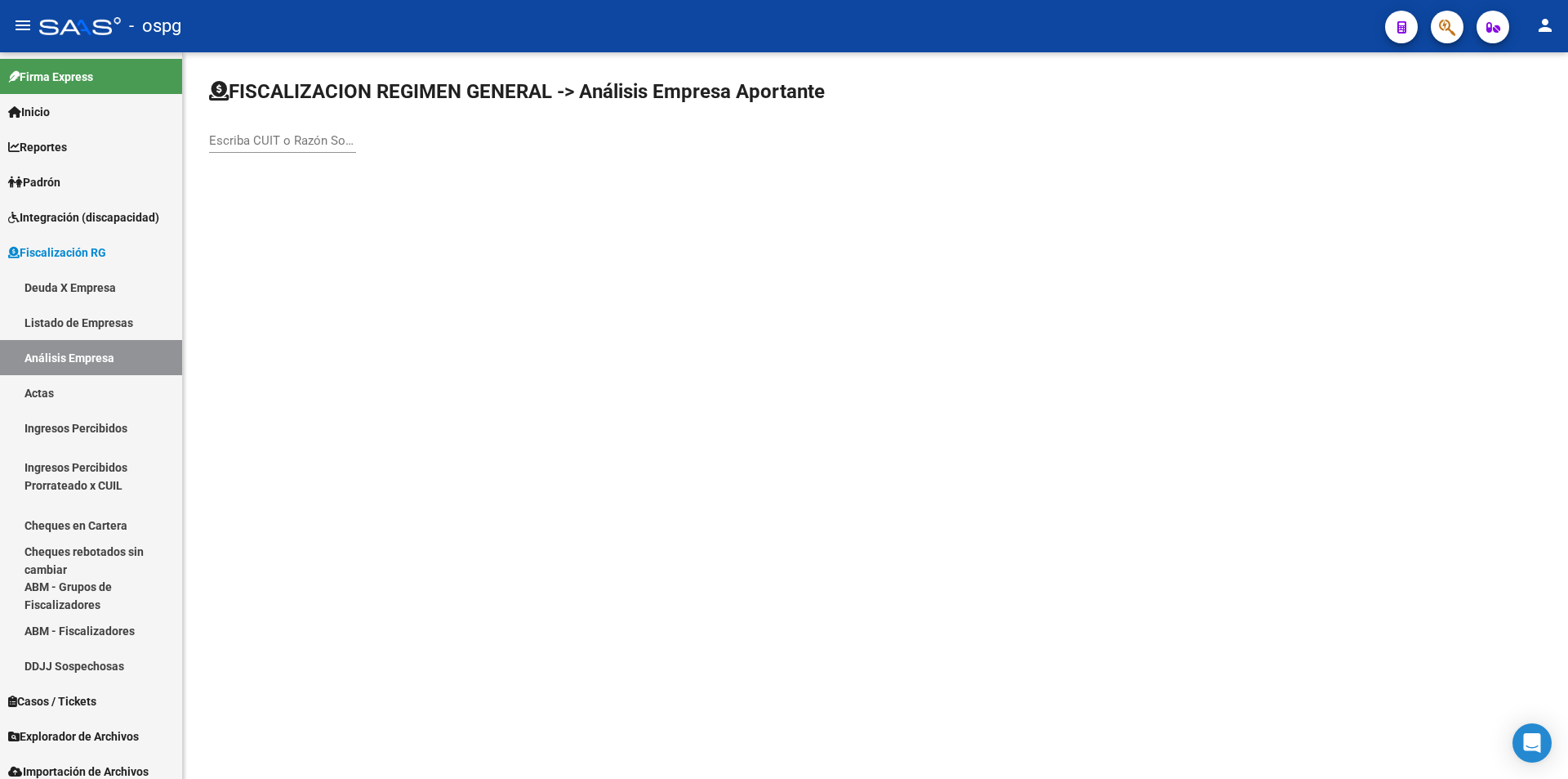
click at [278, 142] on input "Escriba CUIT o Razón Social para buscar" at bounding box center [282, 140] width 147 height 14
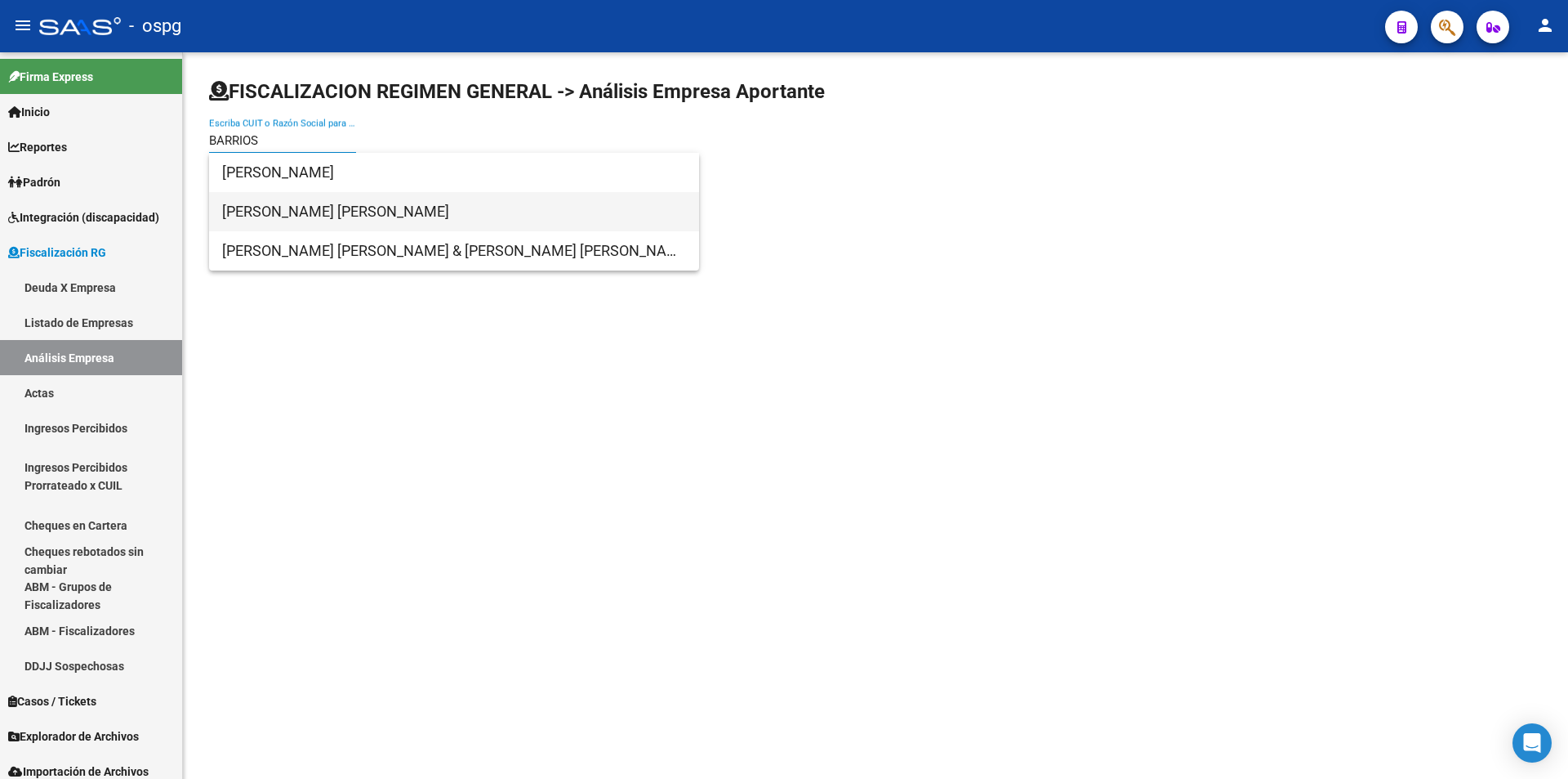
type input "BARRIOS"
click at [303, 217] on span "[PERSON_NAME] [PERSON_NAME]" at bounding box center [454, 211] width 464 height 39
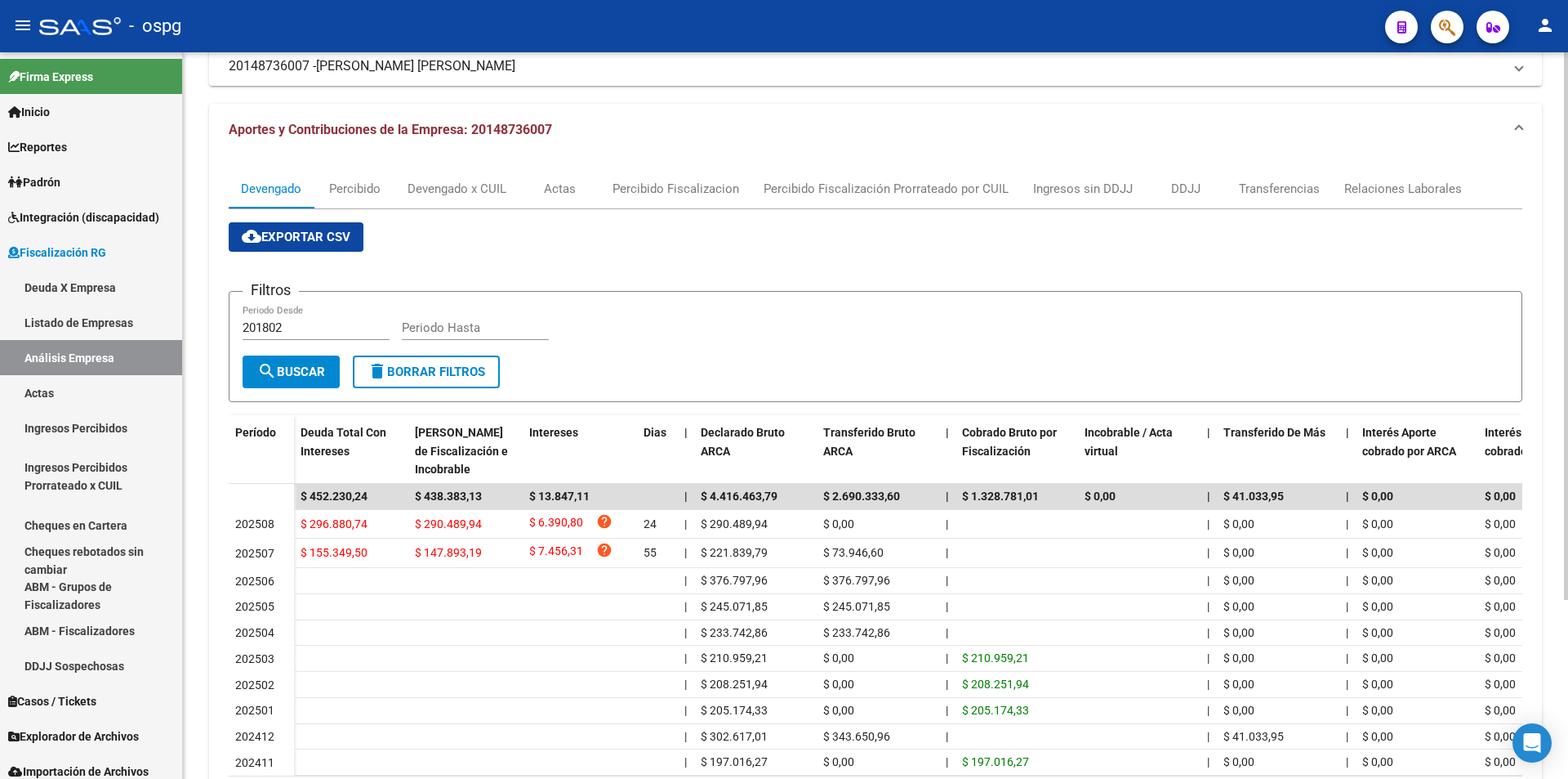
scroll to position [82, 0]
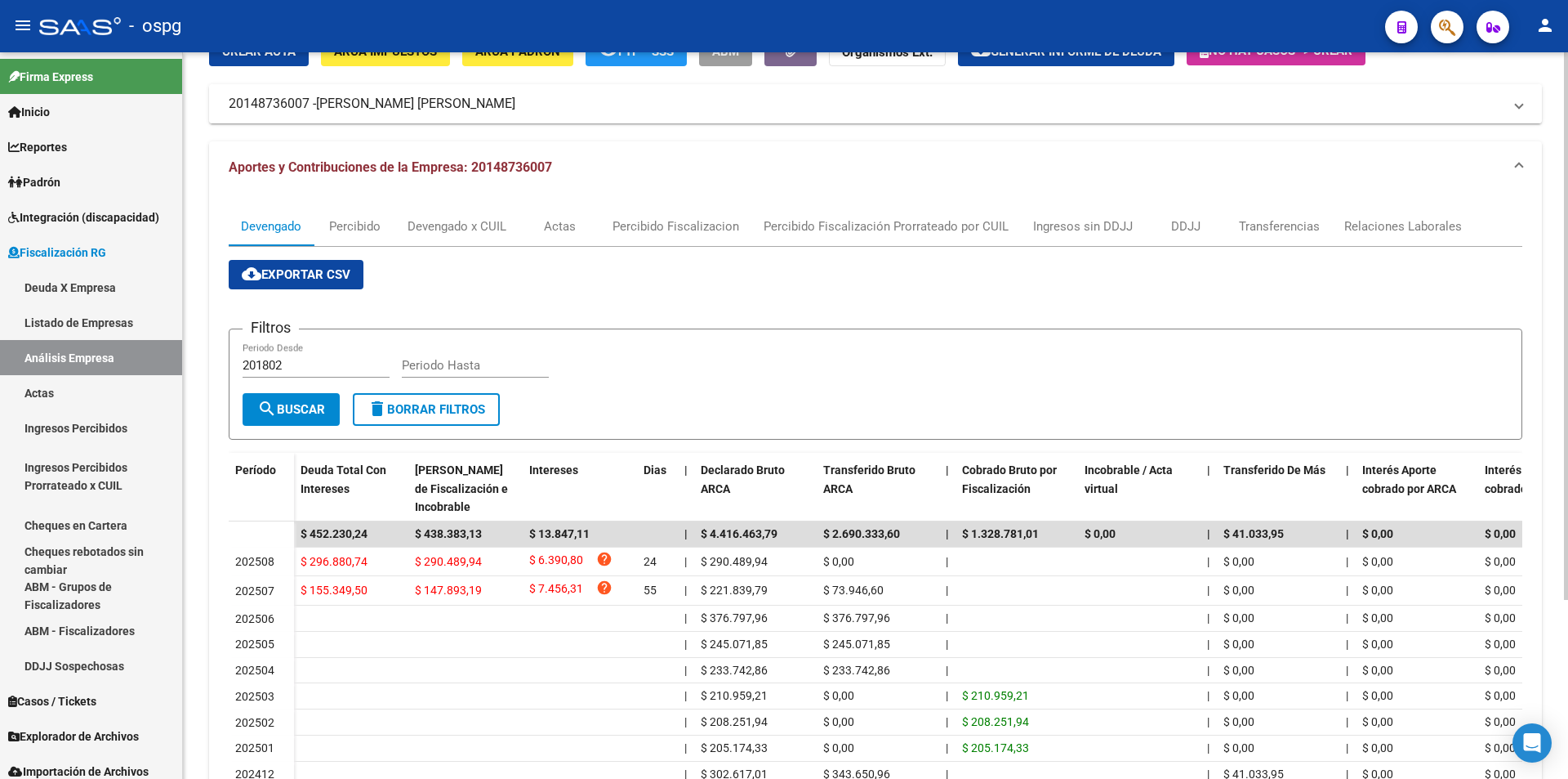
drag, startPoint x: 229, startPoint y: 103, endPoint x: 309, endPoint y: 100, distance: 80.1
click at [309, 100] on mat-panel-title "20148736007 - [PERSON_NAME] [PERSON_NAME]" at bounding box center [866, 103] width 1274 height 18
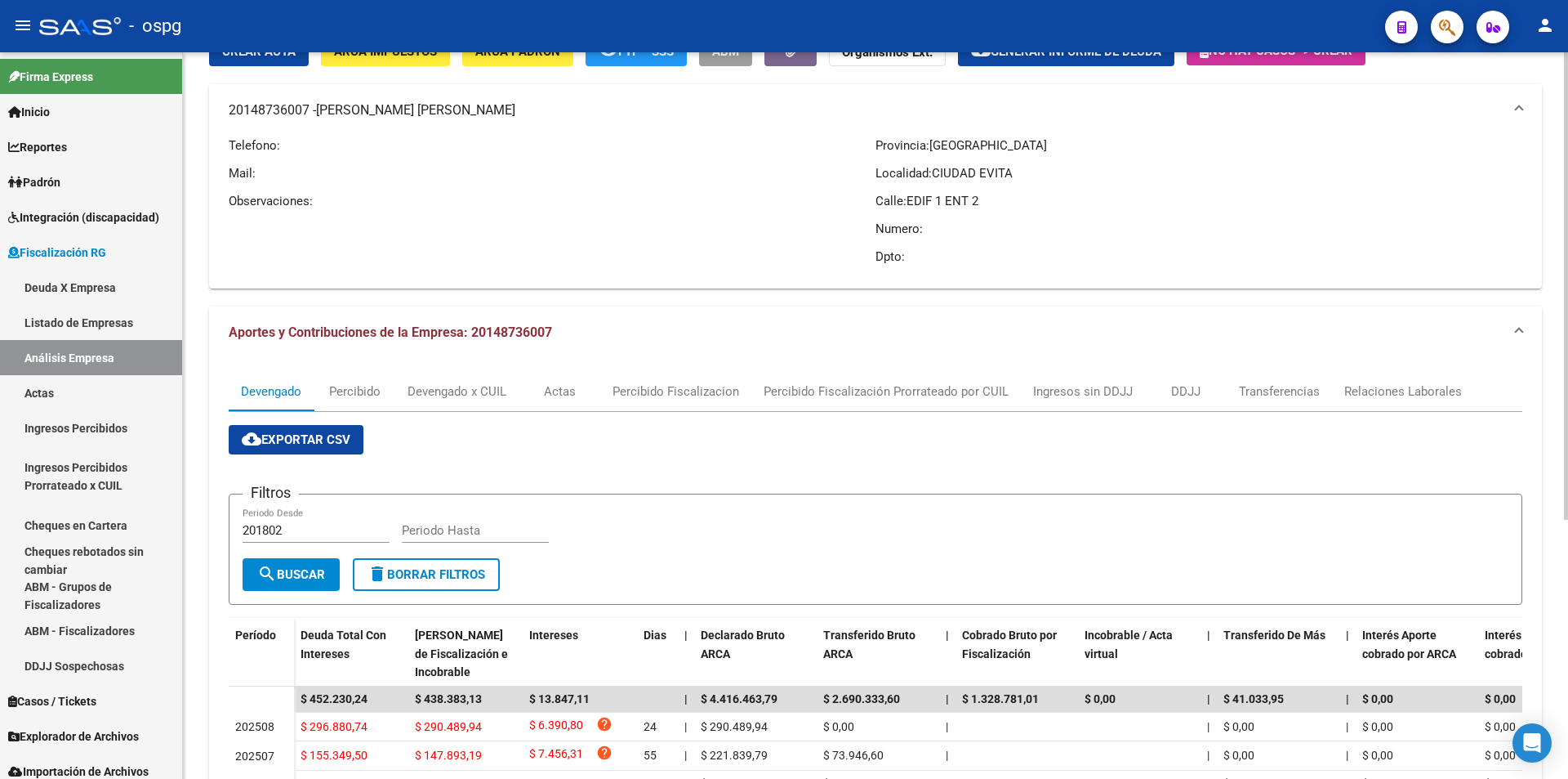
copy mat-panel-title "20148736007"
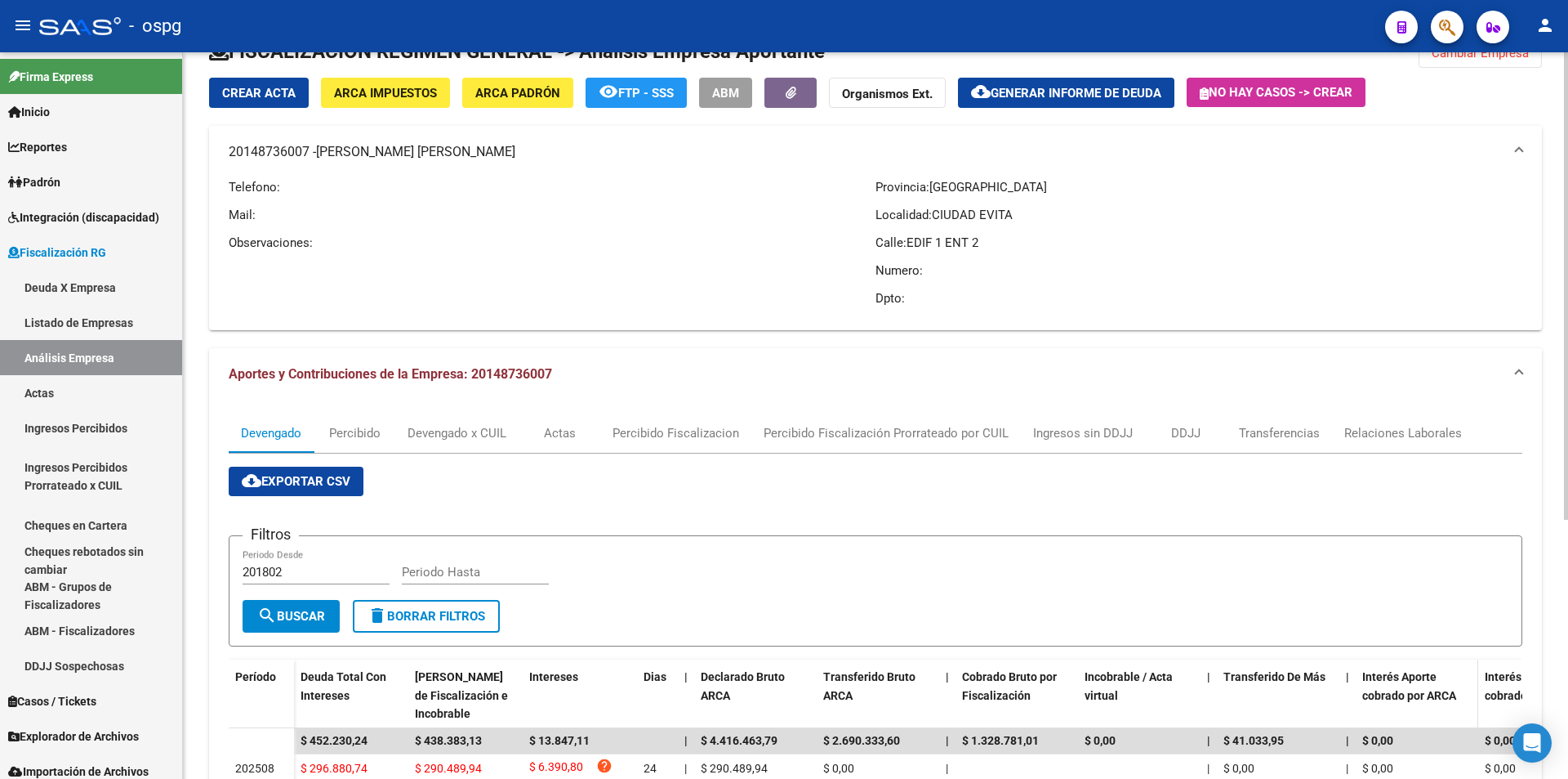
scroll to position [0, 0]
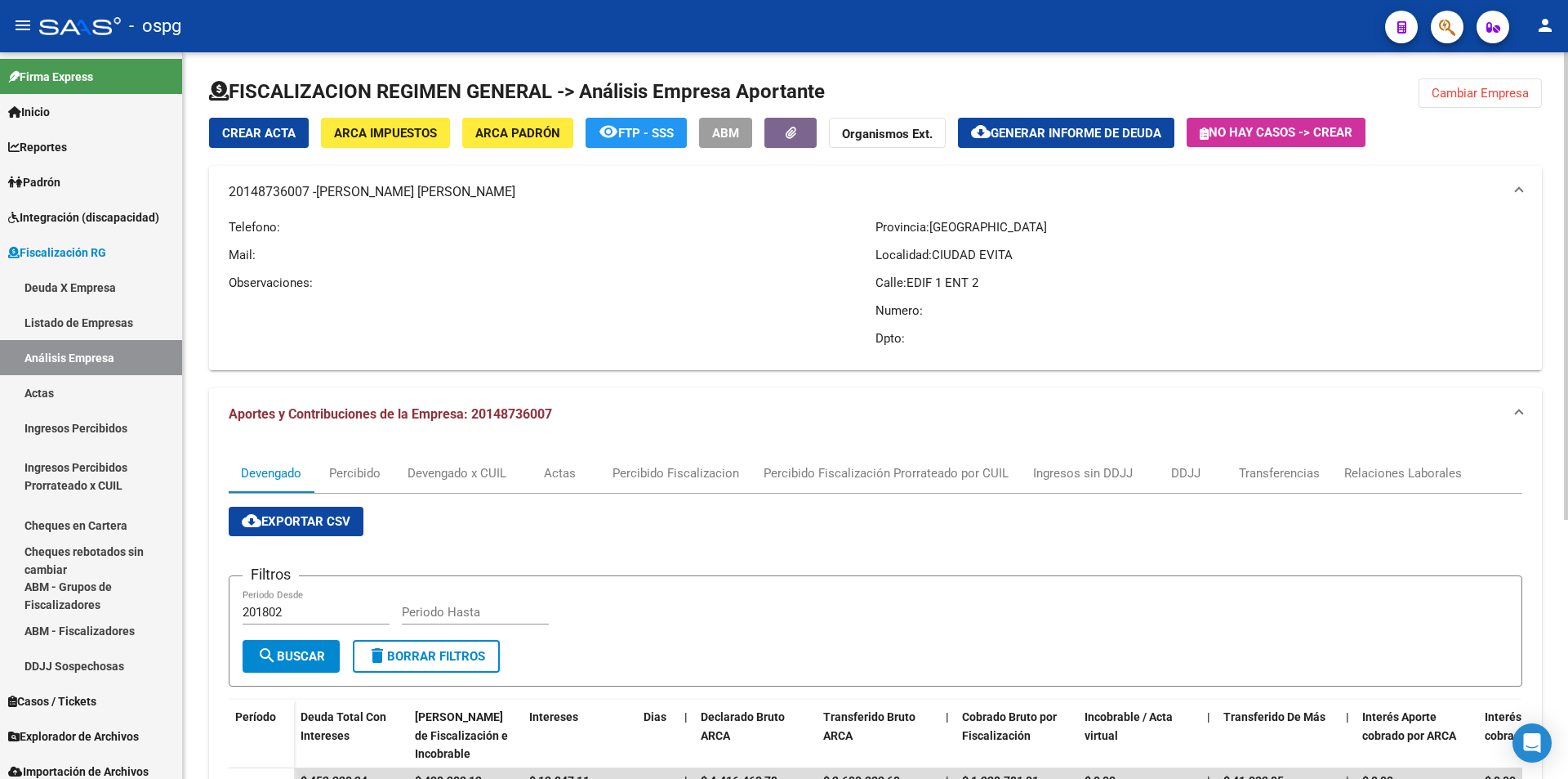
click at [1130, 136] on span "Generar informe de deuda" at bounding box center [1075, 133] width 170 height 14
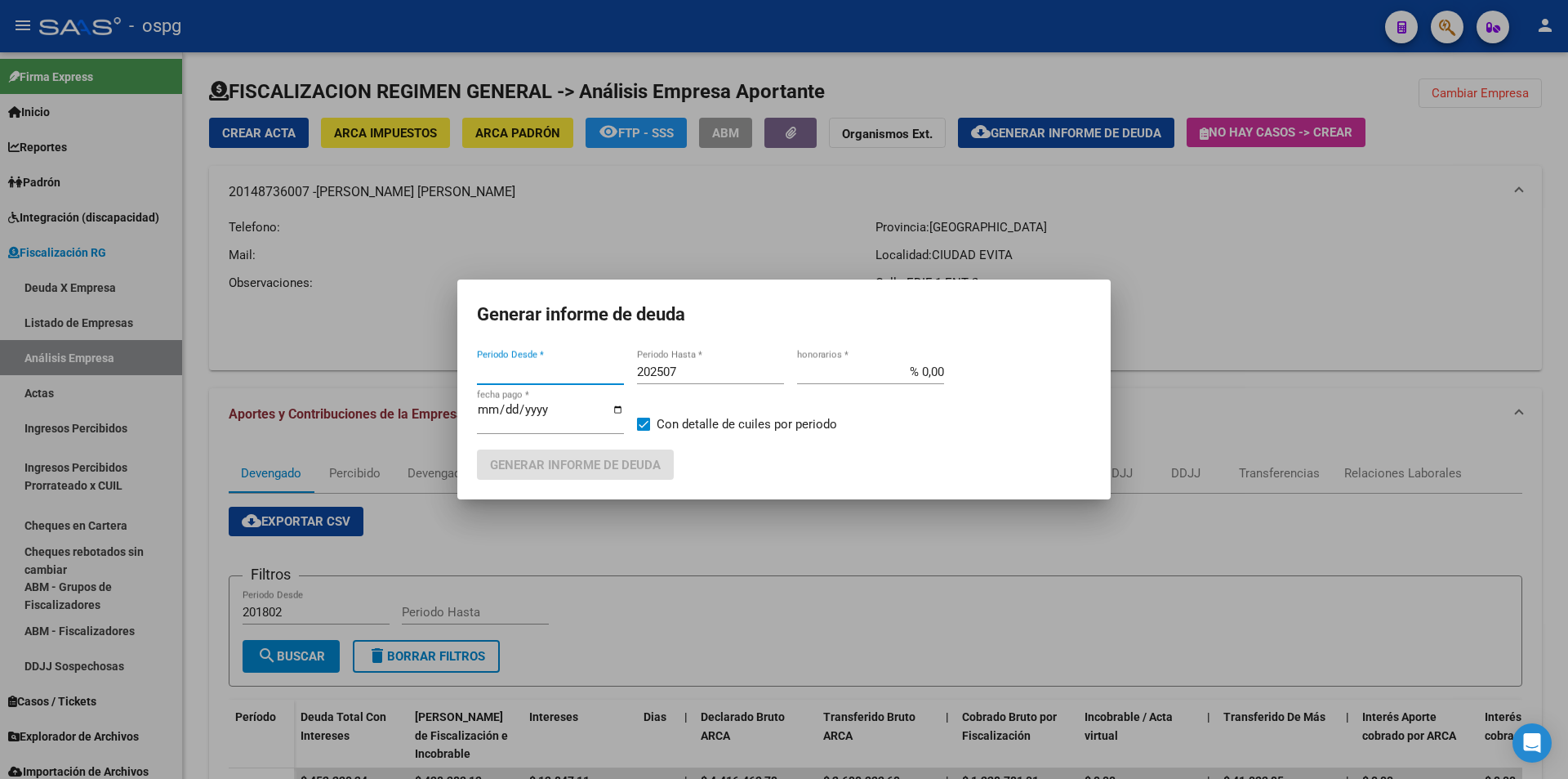
type input "202504"
click at [707, 361] on div "202507 Periodo Hasta *" at bounding box center [710, 371] width 147 height 24
type input "202508"
click at [607, 467] on span "Generar informe de deuda" at bounding box center [575, 464] width 170 height 14
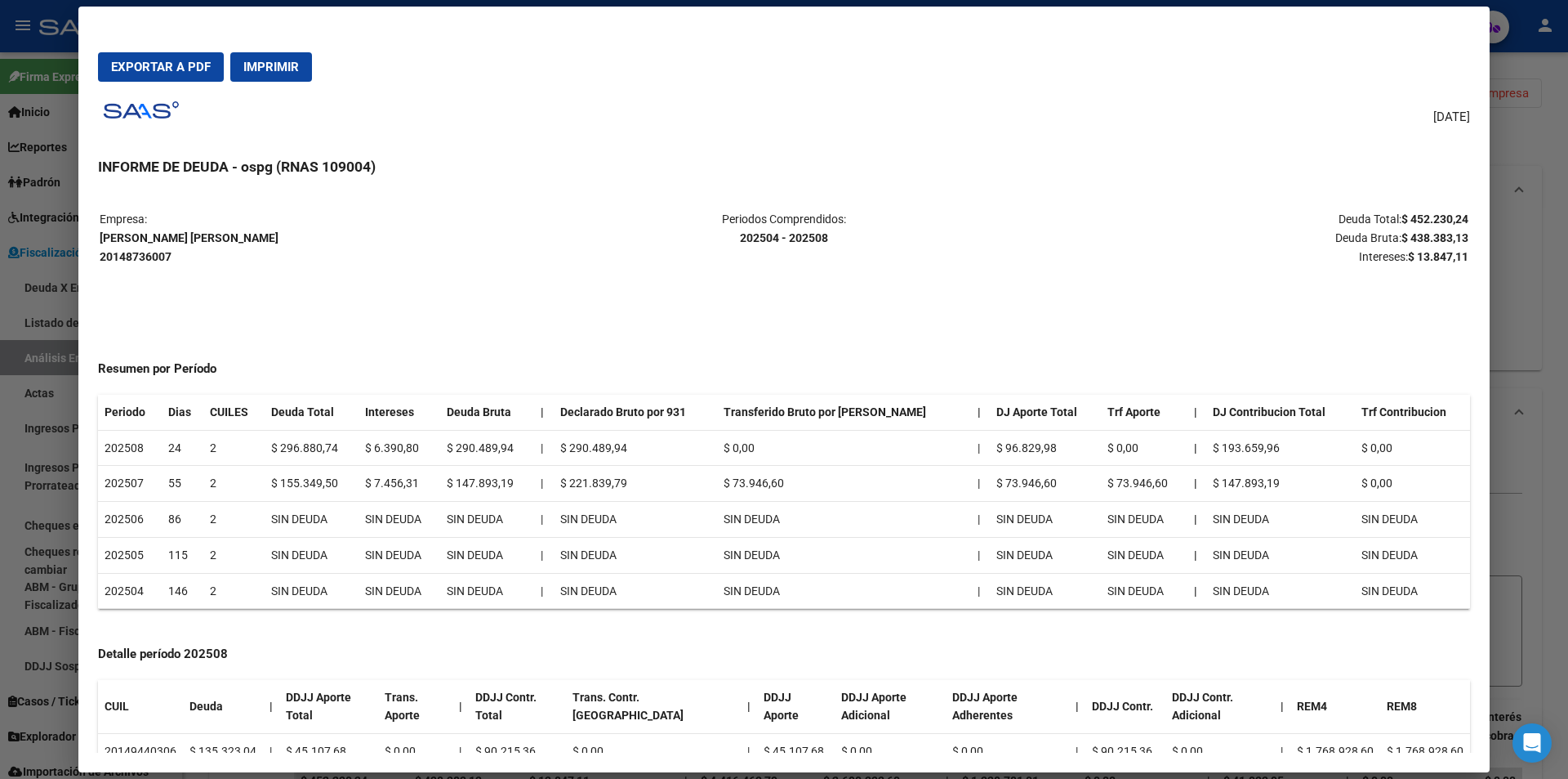
click at [1194, 144] on div "[DATE] INFORME DE DEUDA - ospg (RNAS 109004) Empresa: [PERSON_NAME] [PERSON_NAM…" at bounding box center [784, 424] width 1373 height 659
click at [1555, 355] on div at bounding box center [784, 389] width 1568 height 779
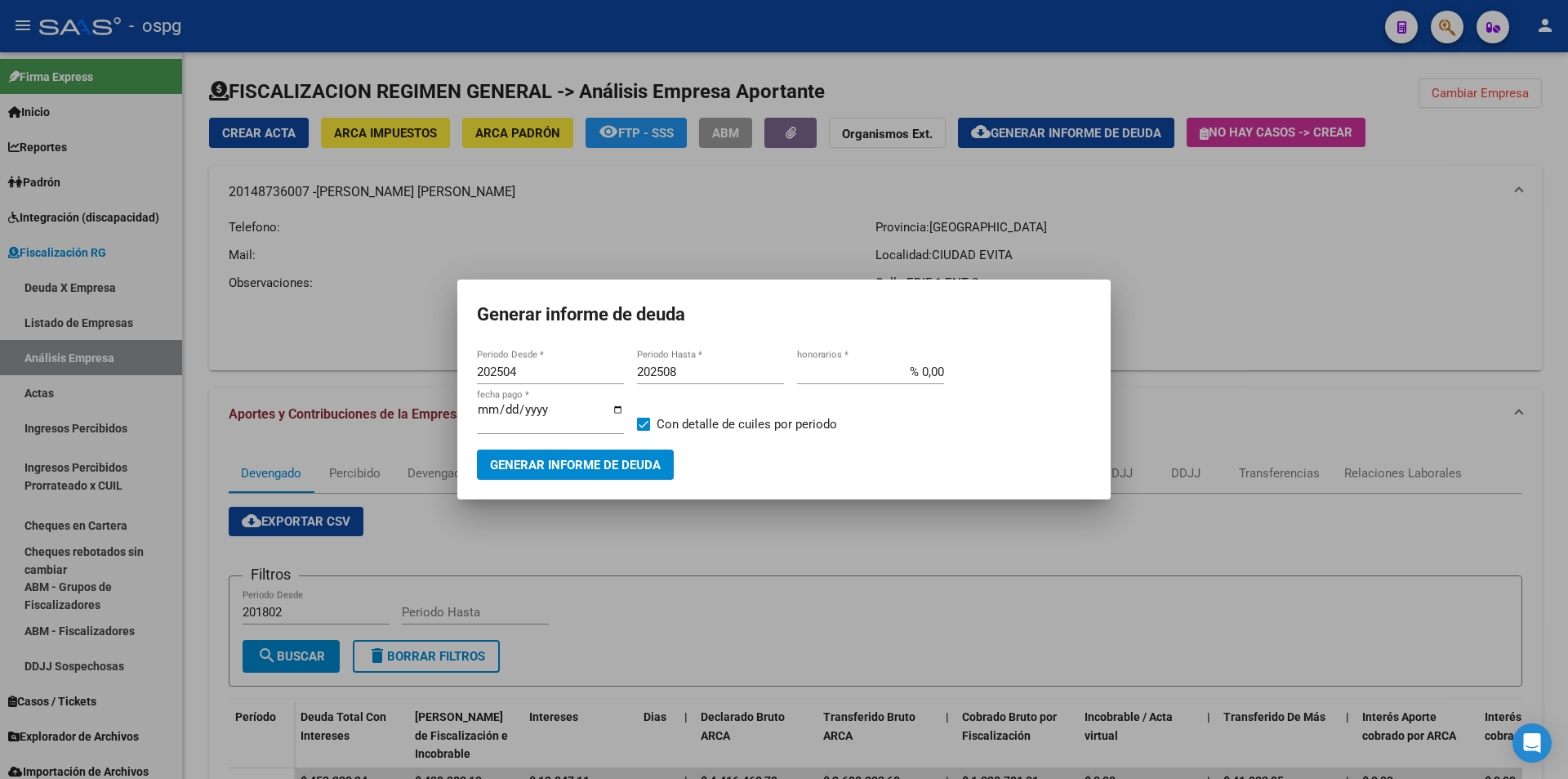
click at [1450, 343] on div at bounding box center [784, 389] width 1568 height 779
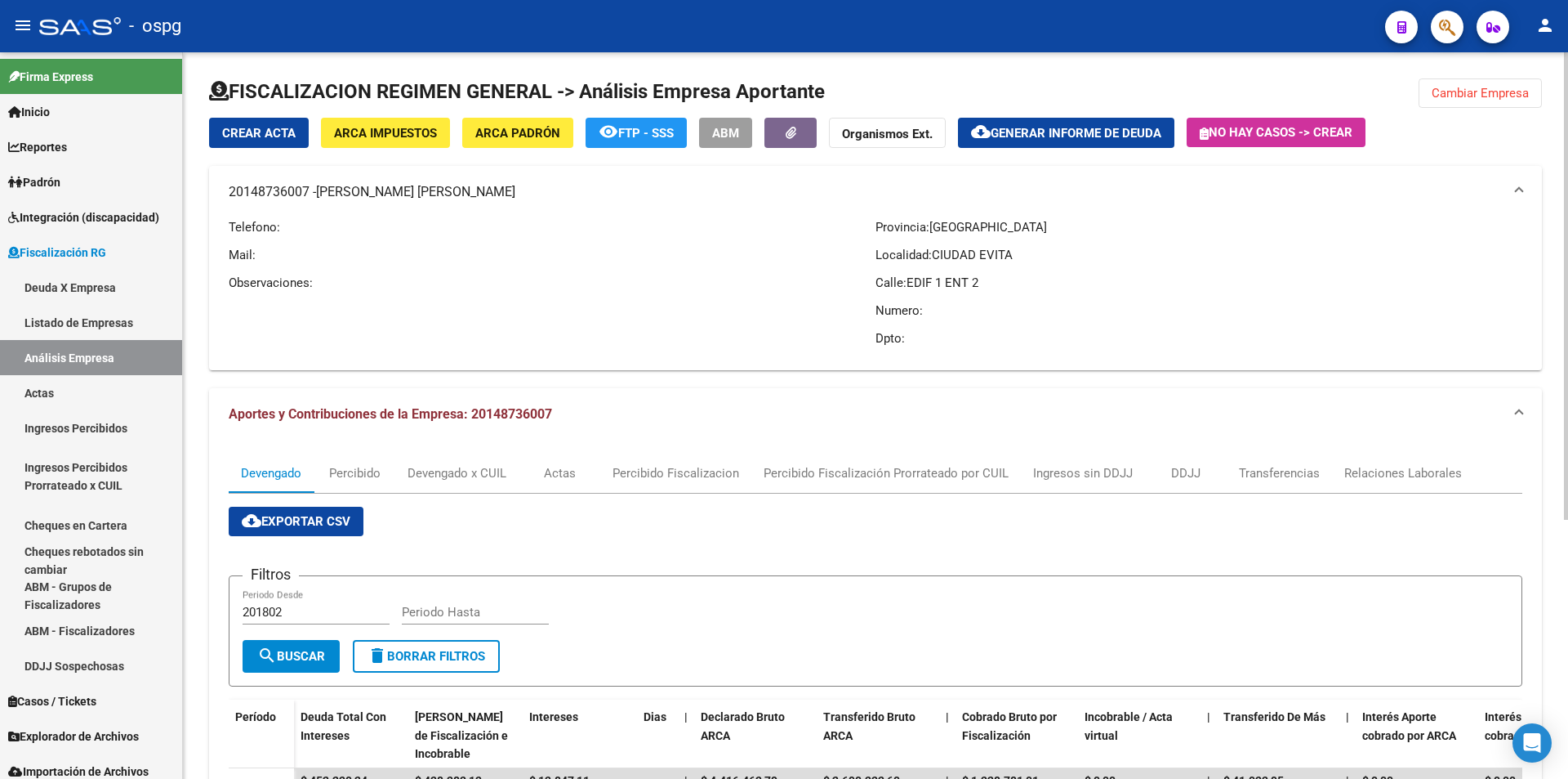
click at [1551, 333] on div "FISCALIZACION REGIMEN GENERAL -> Análisis Empresa Aportante Cambiar Empresa Cre…" at bounding box center [875, 609] width 1385 height 1114
